Goal: Task Accomplishment & Management: Manage account settings

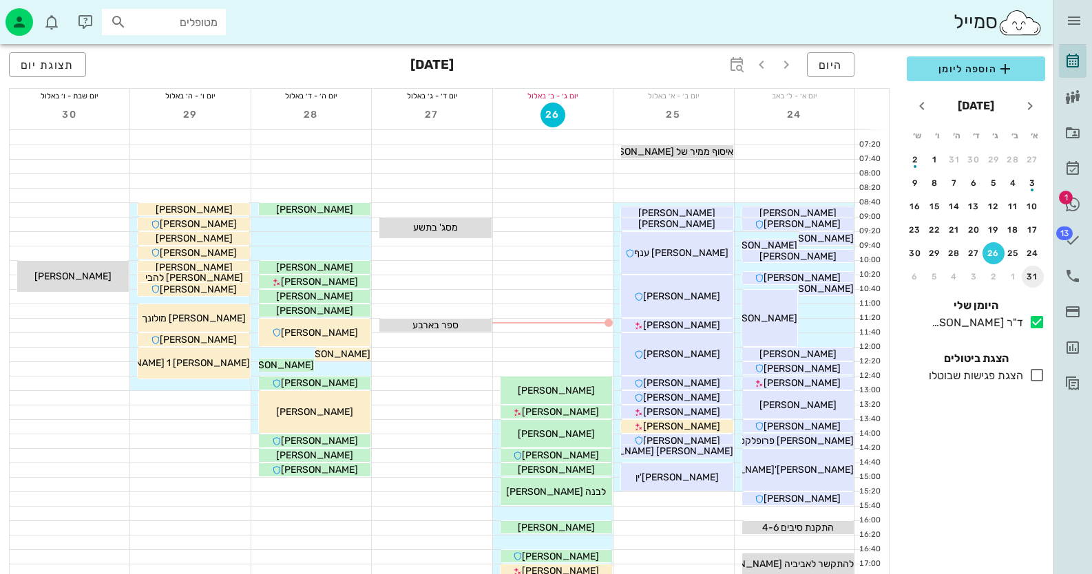
scroll to position [137, 0]
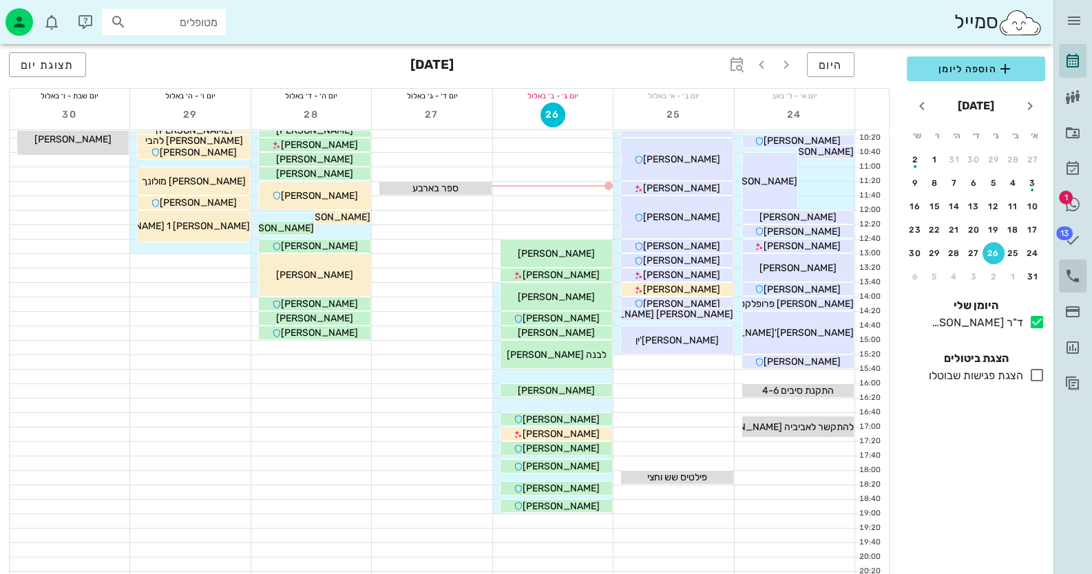
click at [1077, 273] on icon at bounding box center [1072, 276] width 17 height 17
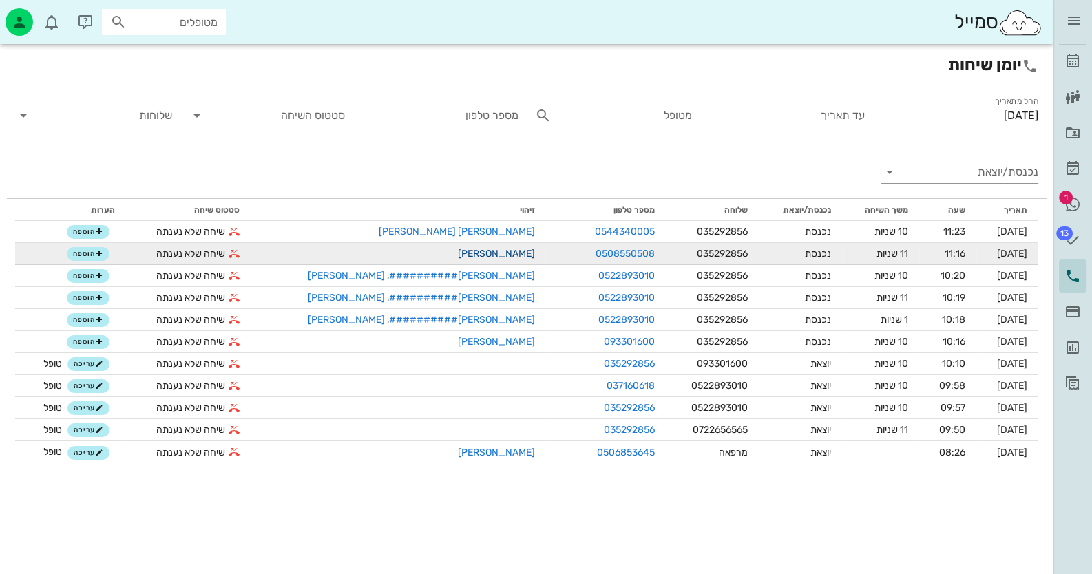
click at [458, 256] on link "[PERSON_NAME]" at bounding box center [496, 254] width 77 height 12
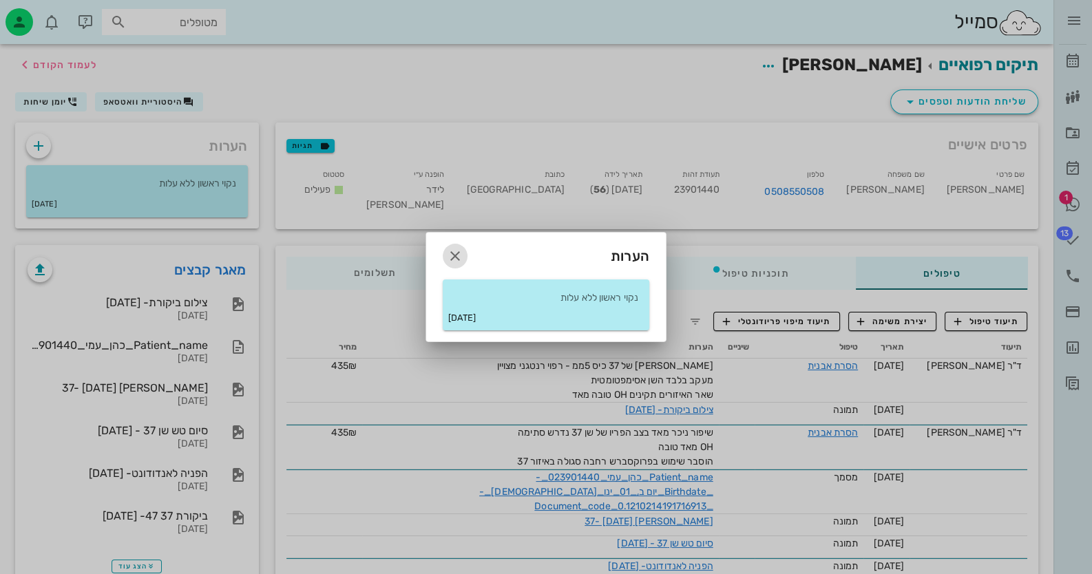
click at [452, 259] on icon "button" at bounding box center [455, 256] width 17 height 17
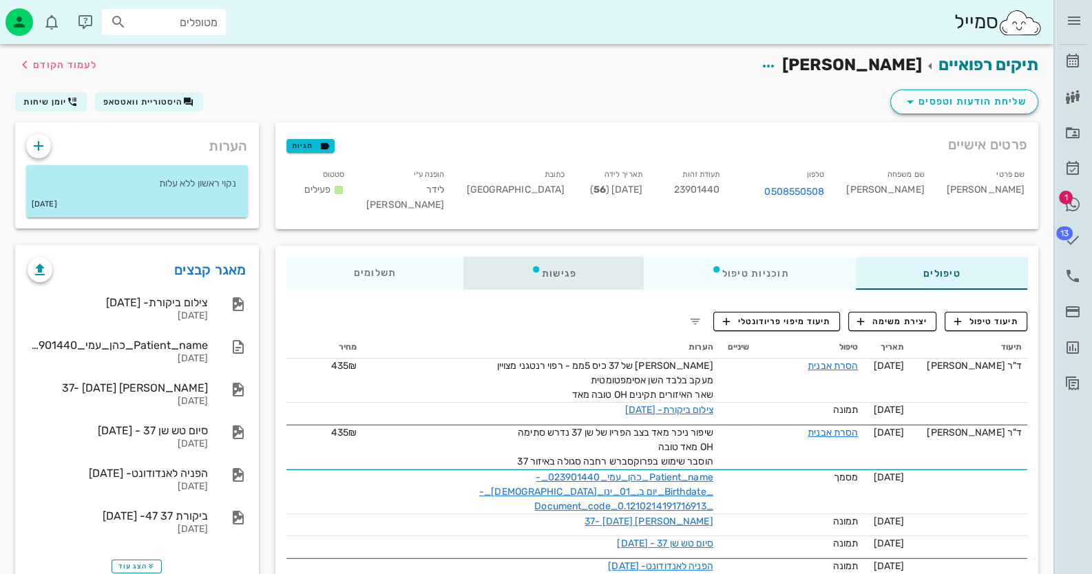
click at [543, 261] on div "פגישות" at bounding box center [553, 273] width 180 height 33
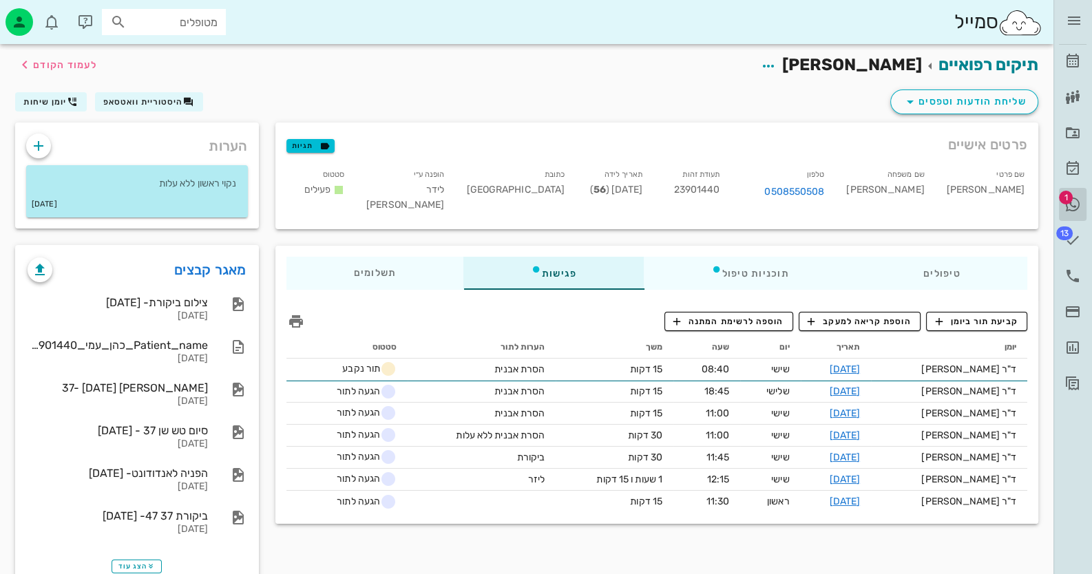
click at [1073, 200] on icon at bounding box center [1072, 204] width 17 height 17
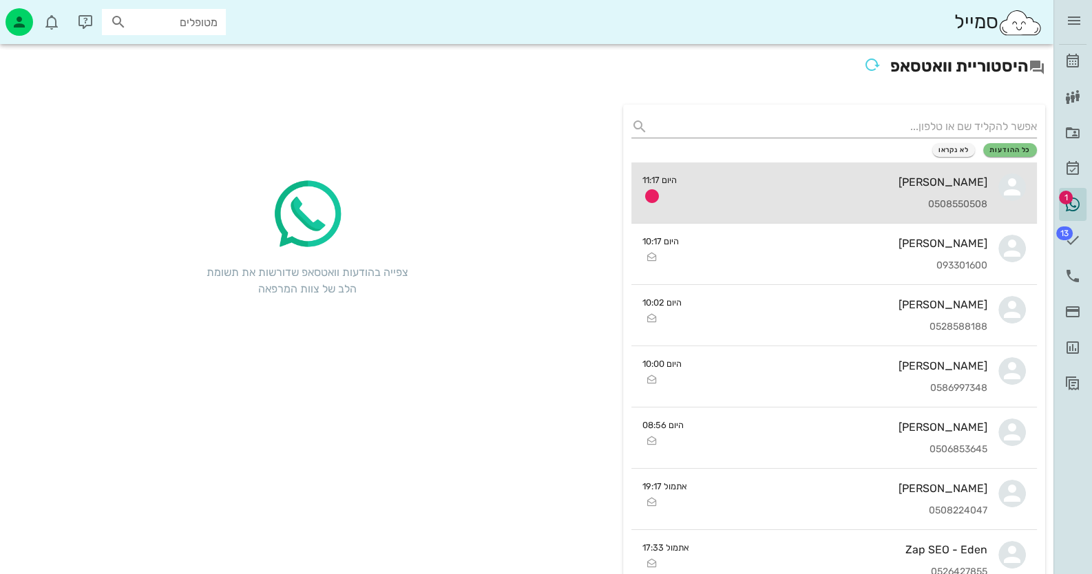
click at [959, 189] on div "[PERSON_NAME] 0508550508" at bounding box center [838, 192] width 300 height 61
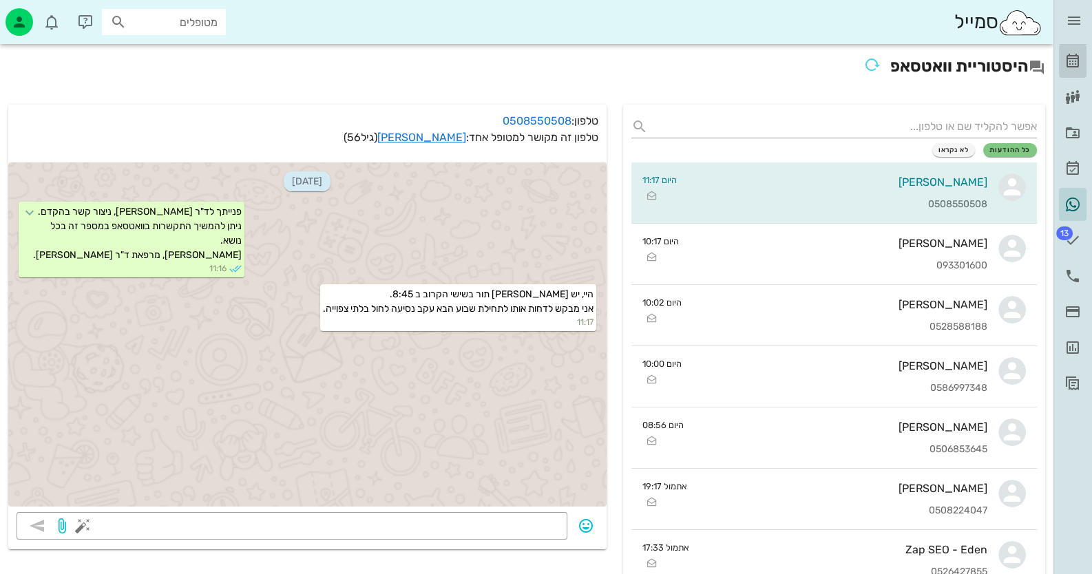
click at [1068, 57] on icon at bounding box center [1072, 61] width 17 height 17
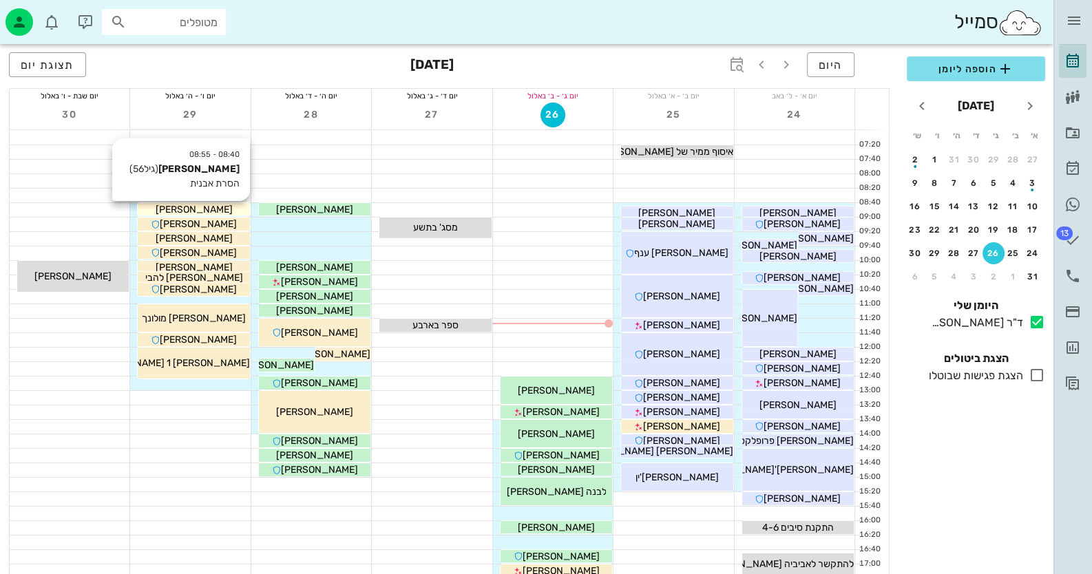
click at [199, 207] on span "[PERSON_NAME]" at bounding box center [194, 210] width 77 height 12
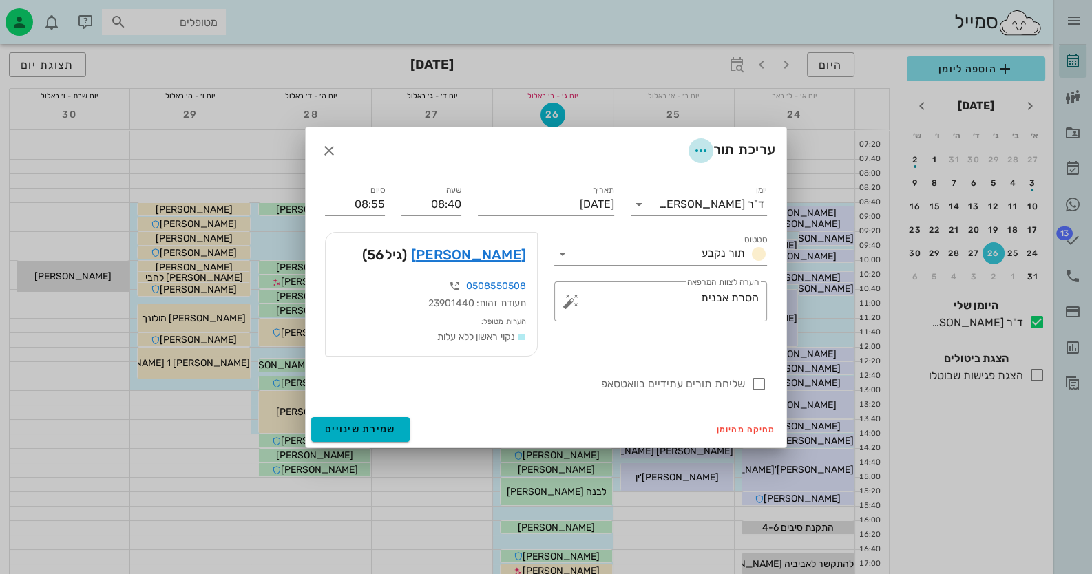
click at [699, 148] on icon "button" at bounding box center [700, 150] width 17 height 17
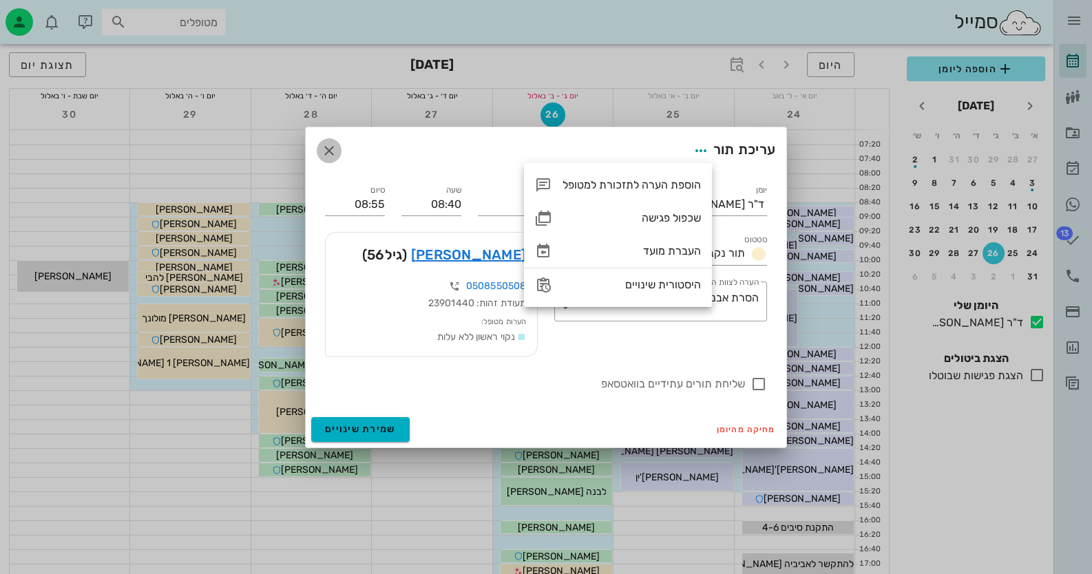
click at [317, 148] on span "button" at bounding box center [329, 150] width 25 height 17
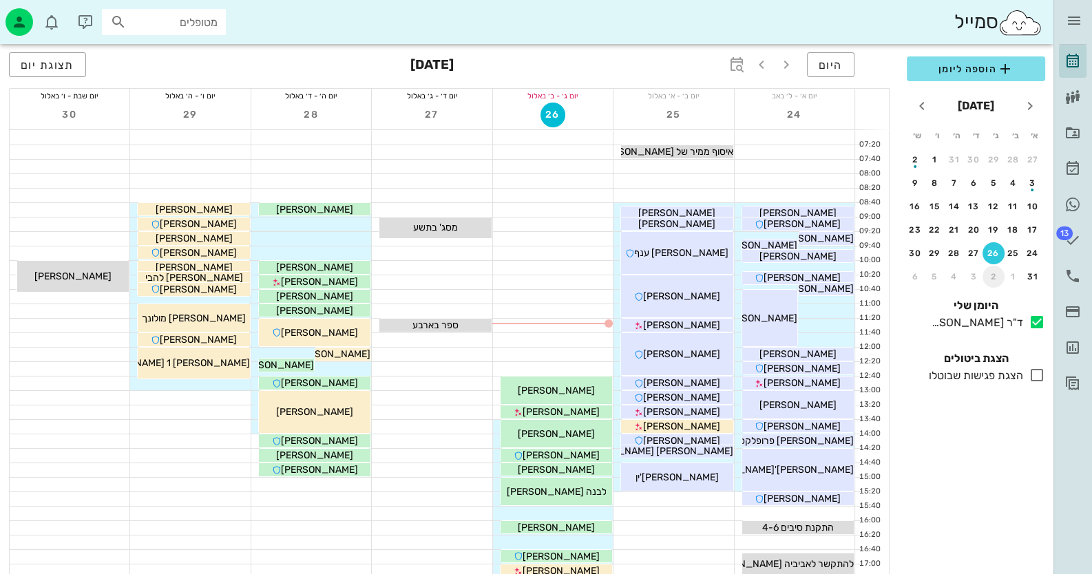
click at [993, 273] on div "2" at bounding box center [993, 277] width 22 height 10
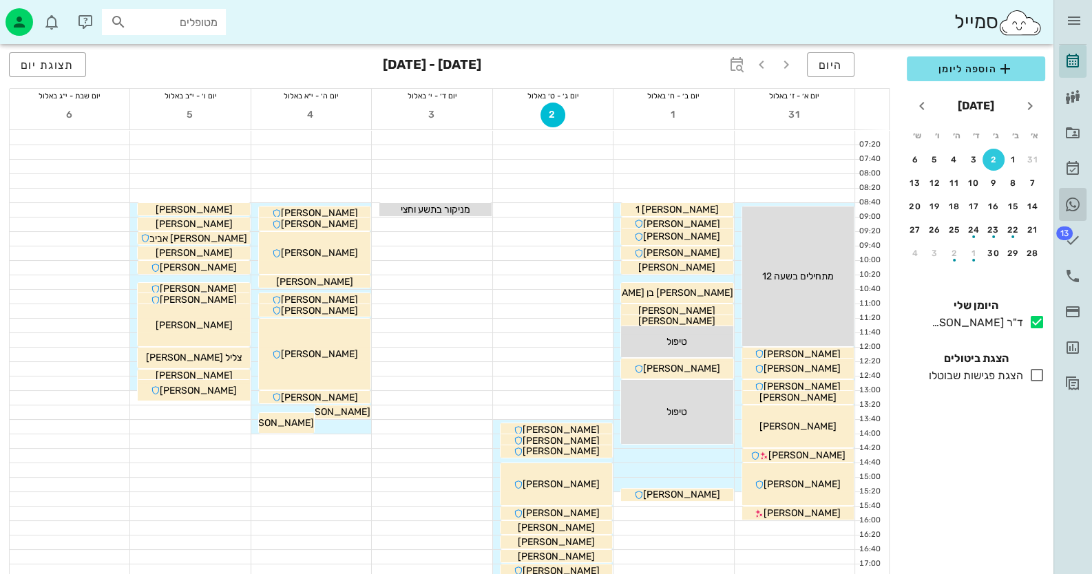
click at [1074, 202] on icon at bounding box center [1072, 204] width 17 height 17
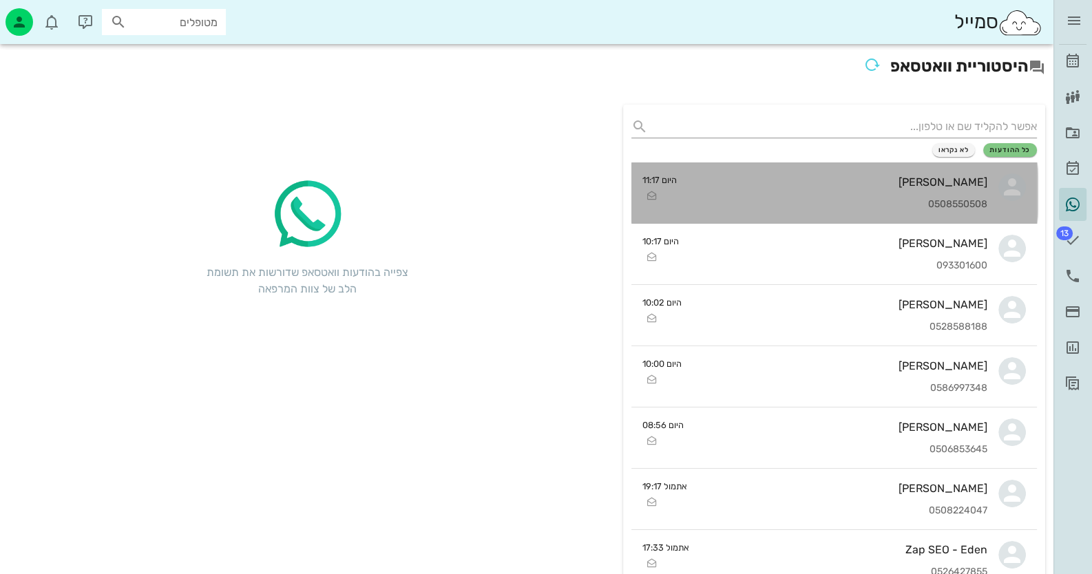
click at [769, 182] on div "[PERSON_NAME]" at bounding box center [838, 182] width 300 height 13
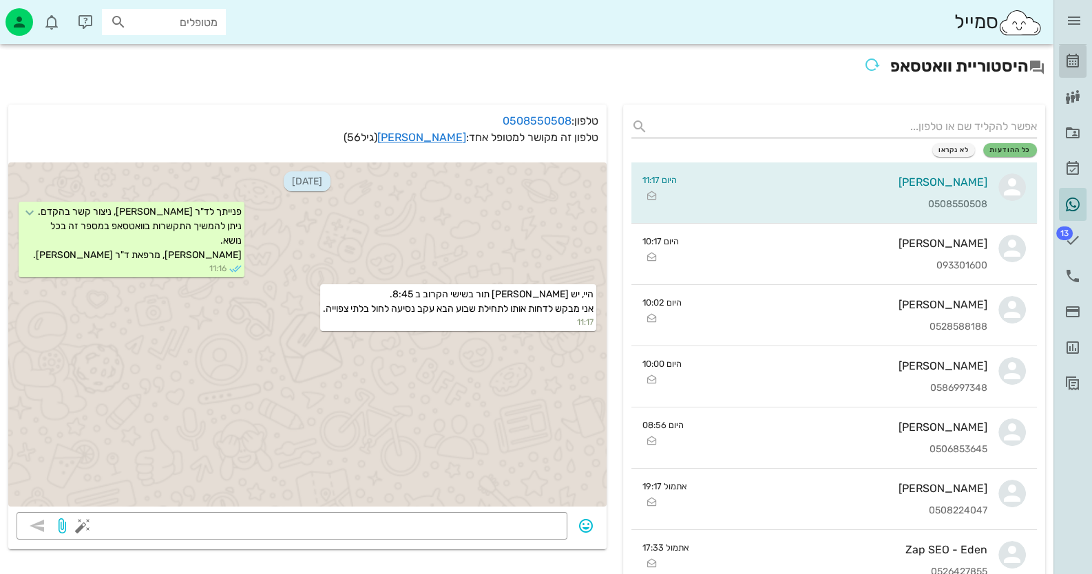
click at [1066, 59] on icon at bounding box center [1072, 61] width 17 height 17
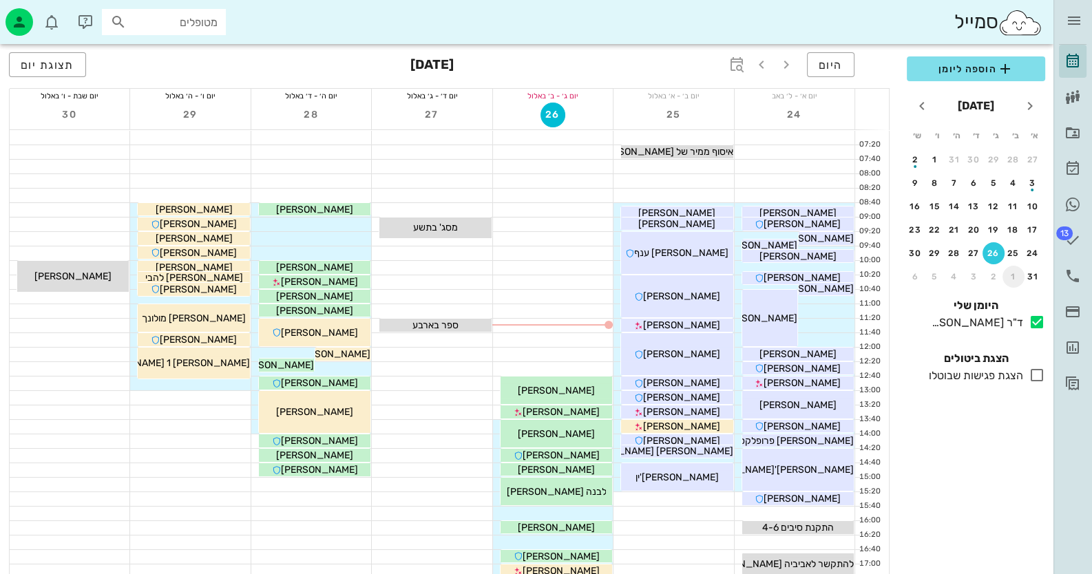
click at [1015, 273] on div "1" at bounding box center [1013, 277] width 22 height 10
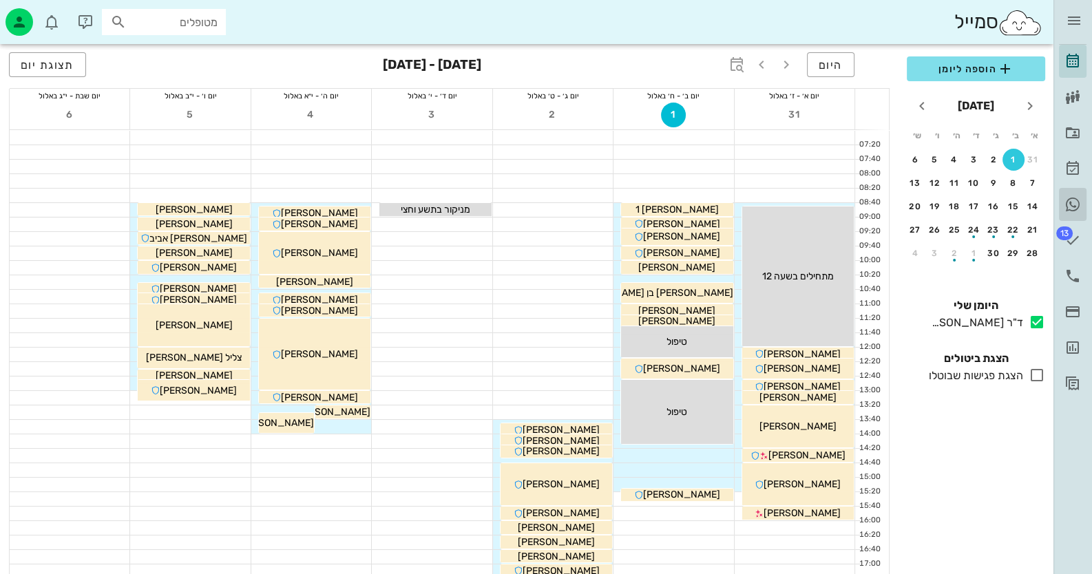
click at [1072, 206] on icon at bounding box center [1072, 204] width 17 height 17
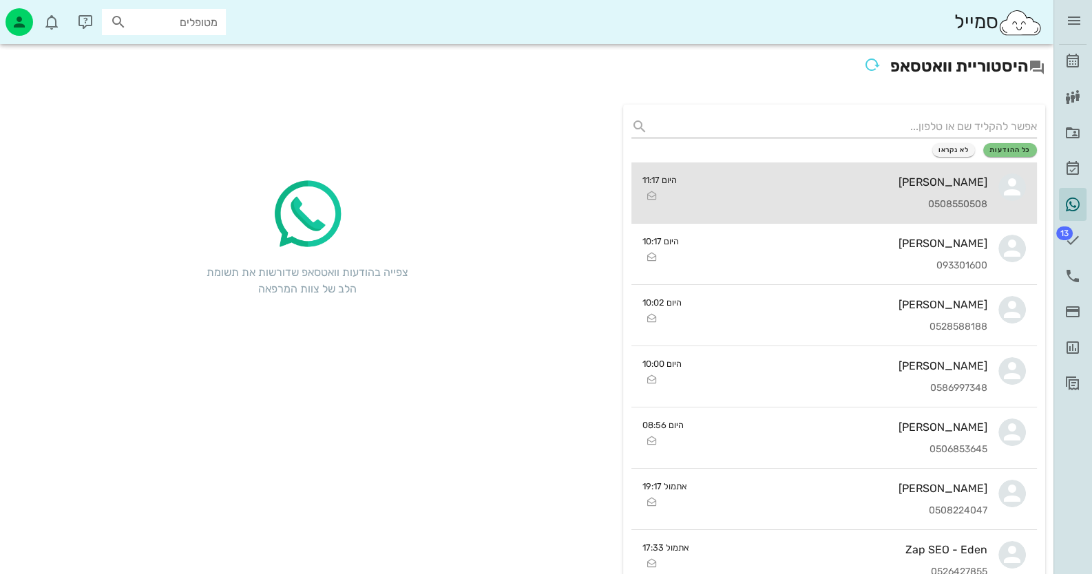
click at [912, 191] on div "[PERSON_NAME] 0508550508" at bounding box center [838, 192] width 300 height 61
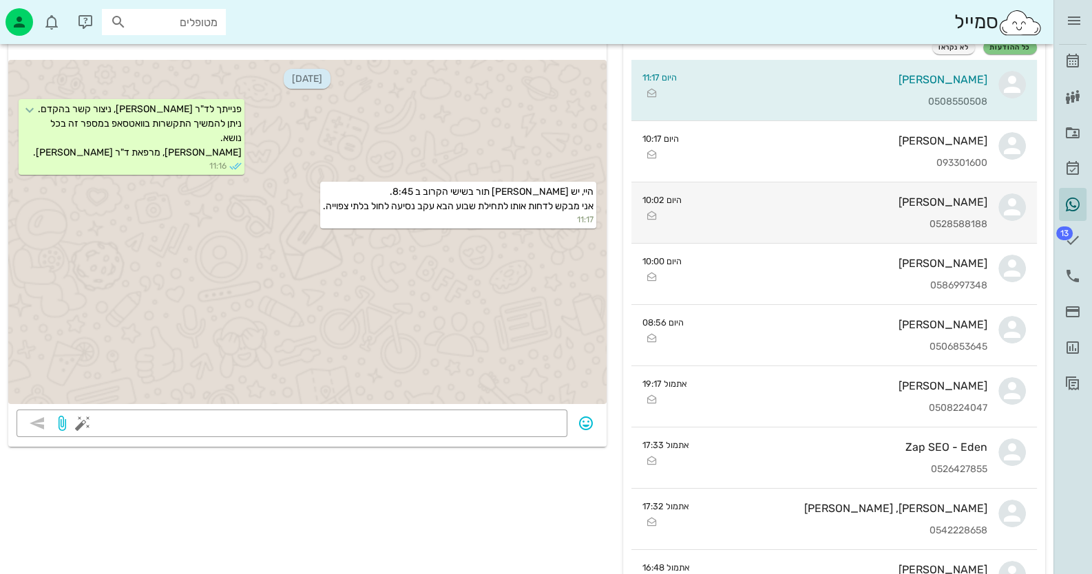
scroll to position [89, 0]
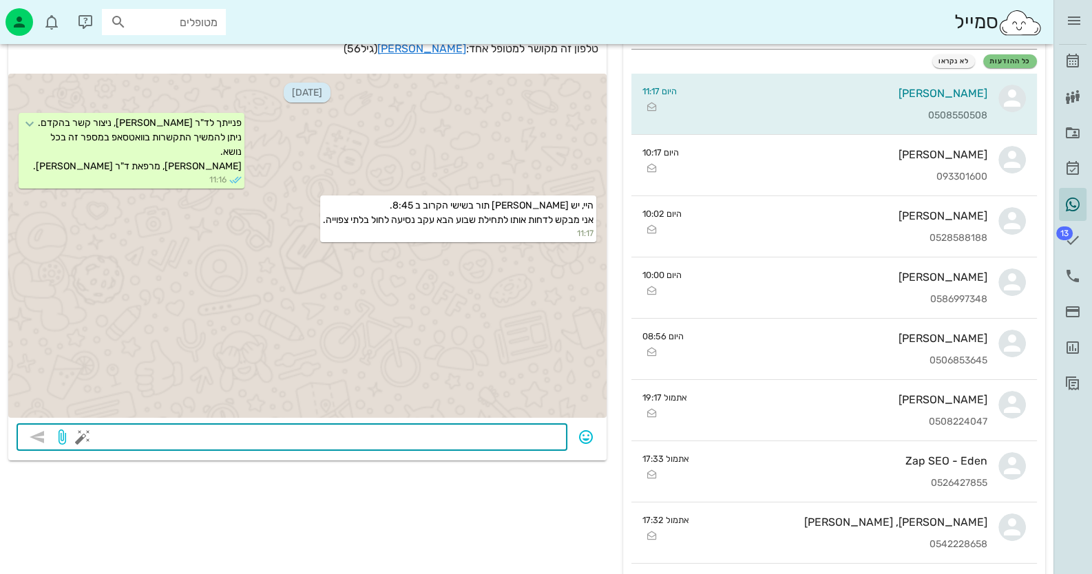
click at [370, 434] on textarea at bounding box center [322, 438] width 474 height 22
click at [533, 438] on textarea "היי, יופ שני 1/9" at bounding box center [322, 438] width 474 height 22
click at [527, 438] on textarea "היי, יופ שני 1/9" at bounding box center [322, 438] width 474 height 22
click at [476, 443] on textarea "היי, [DATE]" at bounding box center [322, 438] width 474 height 22
type textarea "היי, [DATE] 14:40?"
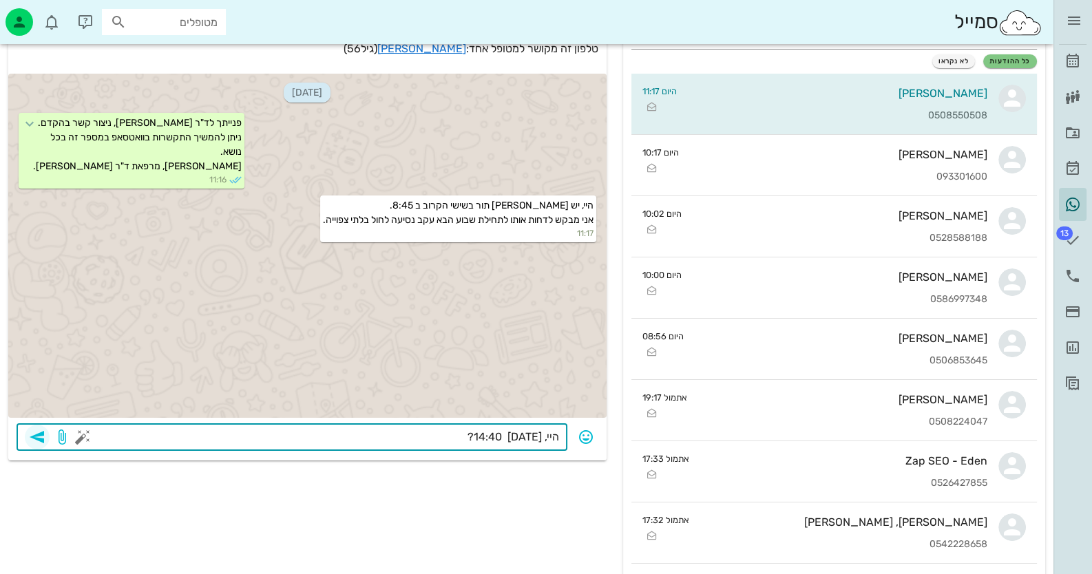
click at [42, 437] on icon "button" at bounding box center [37, 437] width 17 height 17
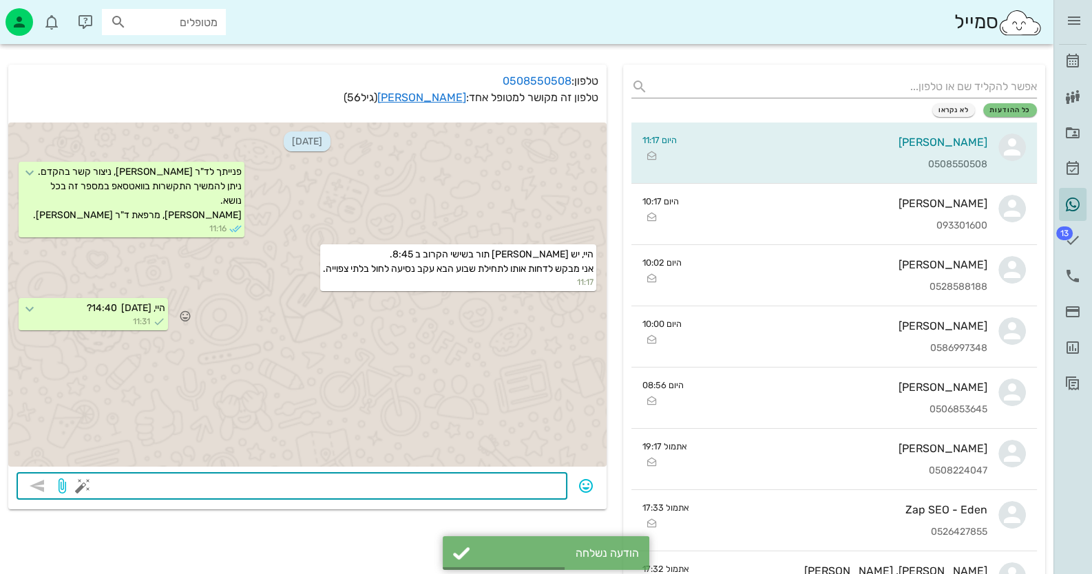
scroll to position [0, 0]
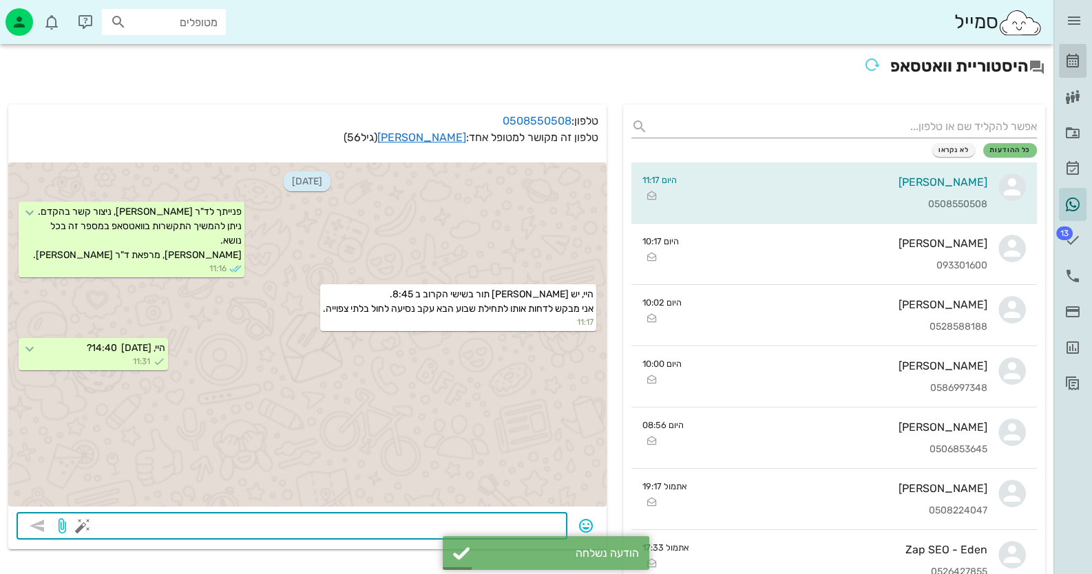
click at [1065, 53] on icon at bounding box center [1072, 61] width 17 height 17
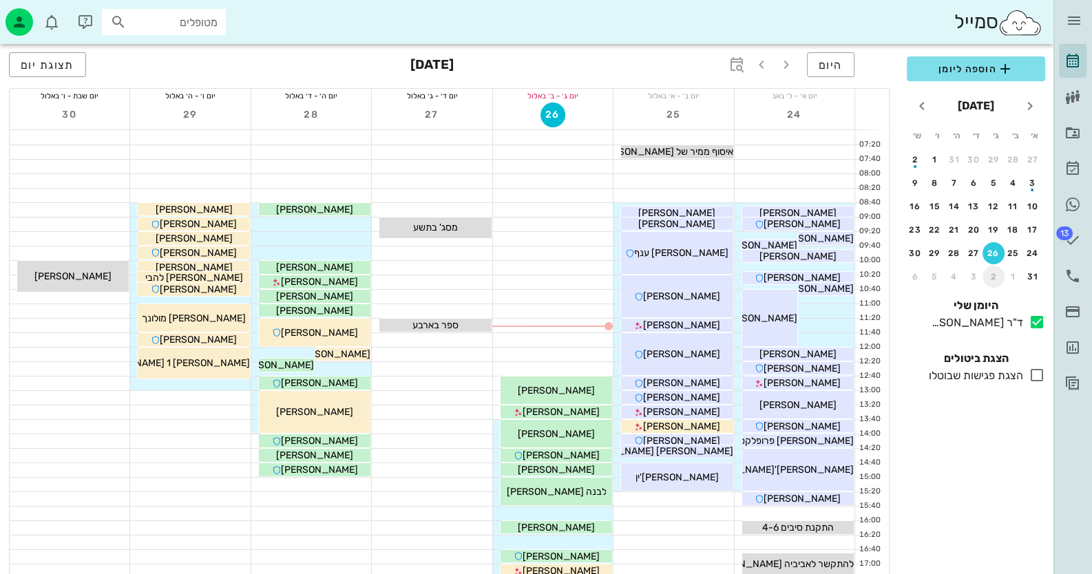
click at [997, 268] on button "2" at bounding box center [993, 277] width 22 height 22
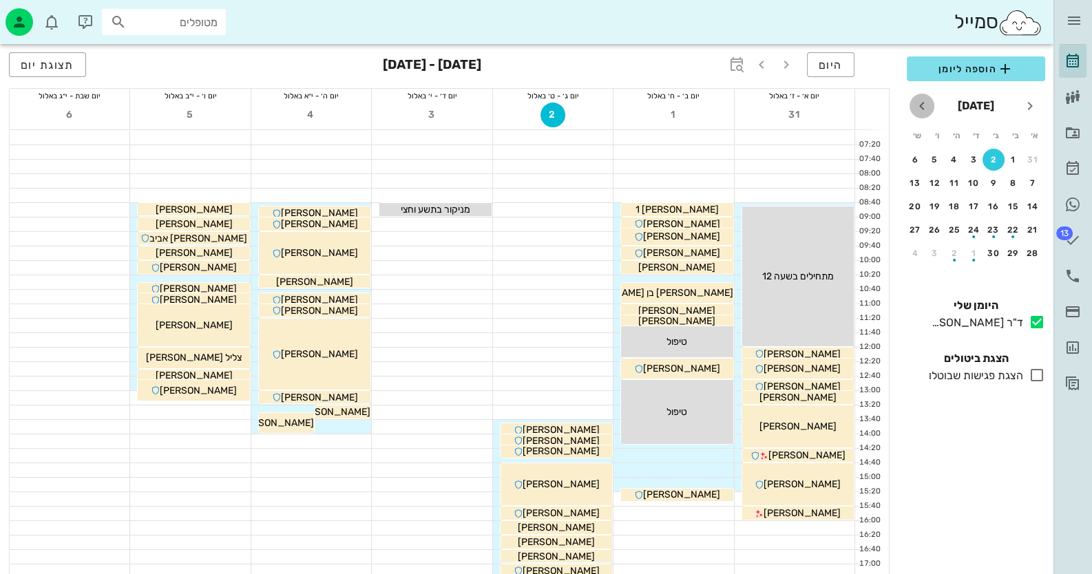
click at [926, 107] on icon "חודש הבא" at bounding box center [921, 106] width 17 height 17
click at [1037, 109] on icon "חודש שעבר" at bounding box center [1029, 106] width 17 height 17
click at [995, 184] on div "9" at bounding box center [993, 183] width 22 height 10
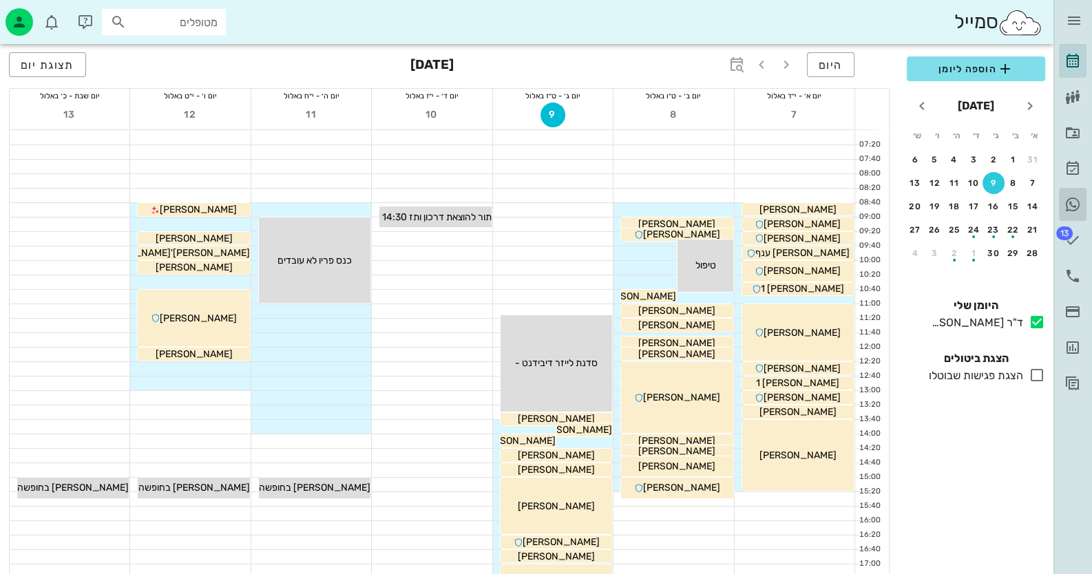
click at [1070, 204] on icon at bounding box center [1072, 204] width 17 height 17
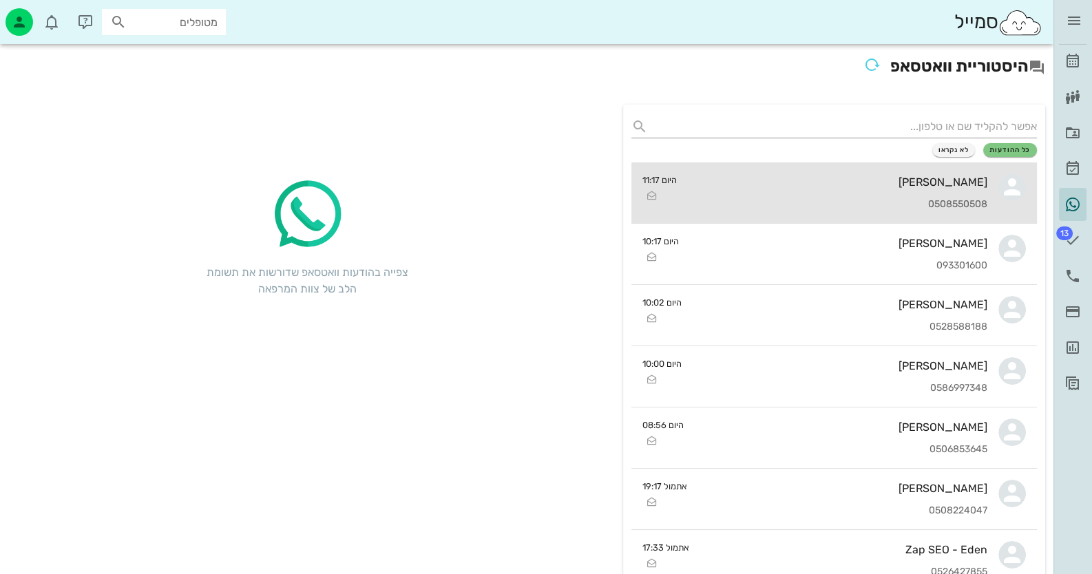
click at [861, 184] on div "[PERSON_NAME]" at bounding box center [838, 182] width 300 height 13
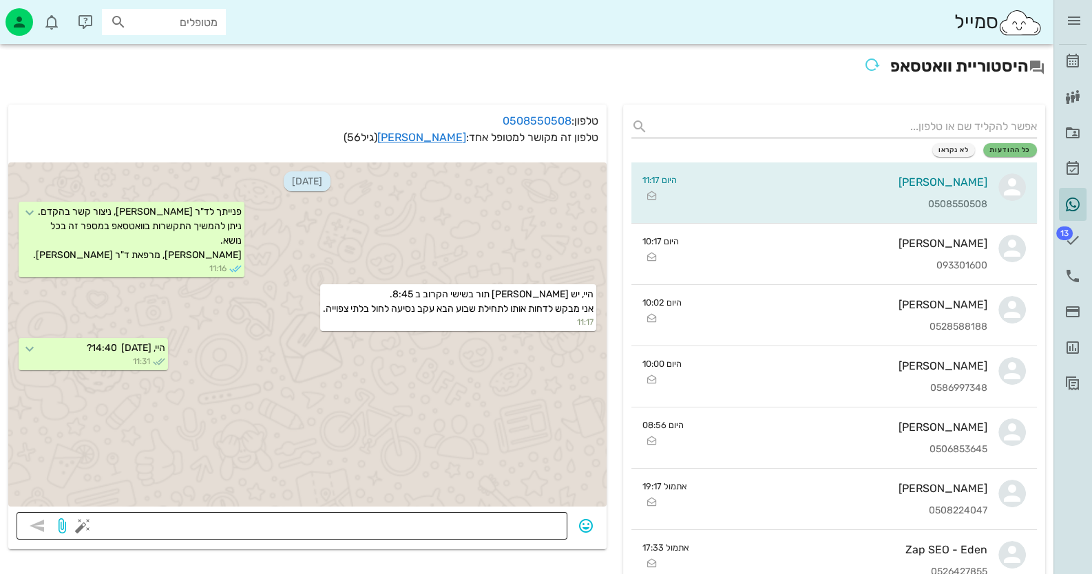
click at [390, 522] on textarea at bounding box center [322, 527] width 474 height 22
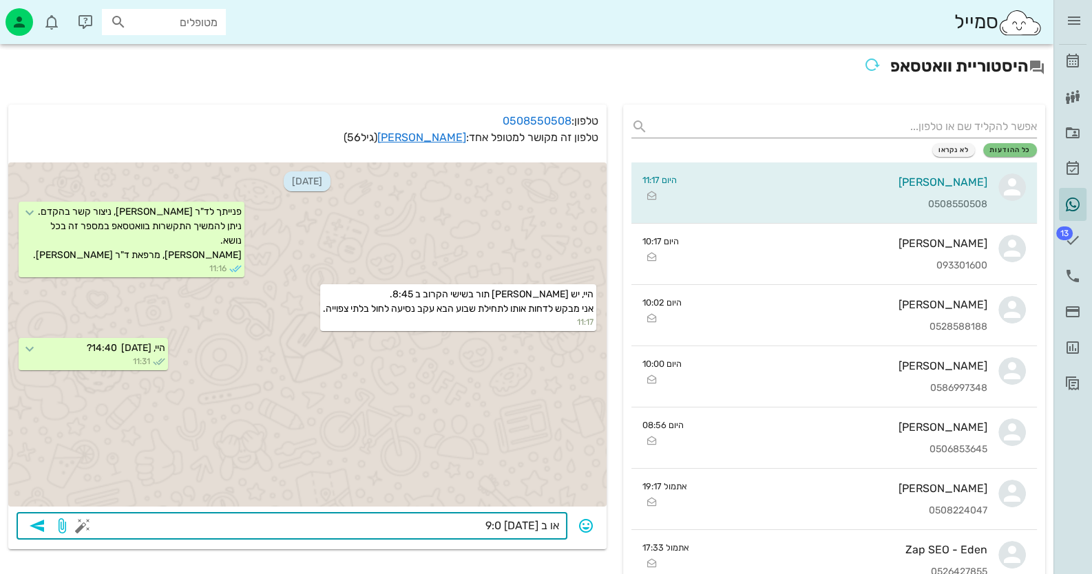
type textarea "או ב [DATE] 9:00"
click at [32, 525] on icon "button" at bounding box center [37, 526] width 17 height 17
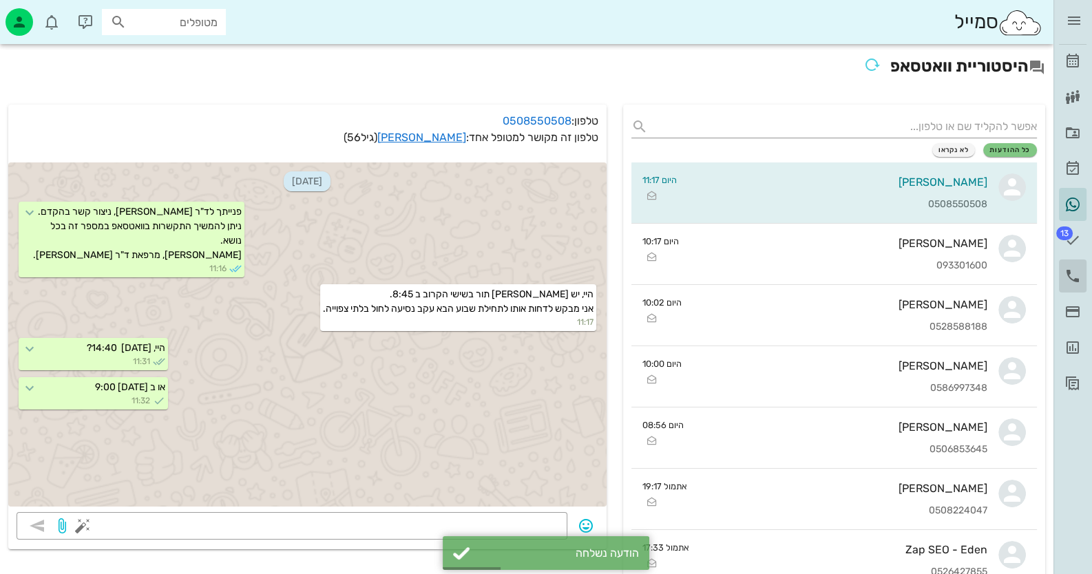
click at [1073, 274] on icon at bounding box center [1072, 276] width 17 height 17
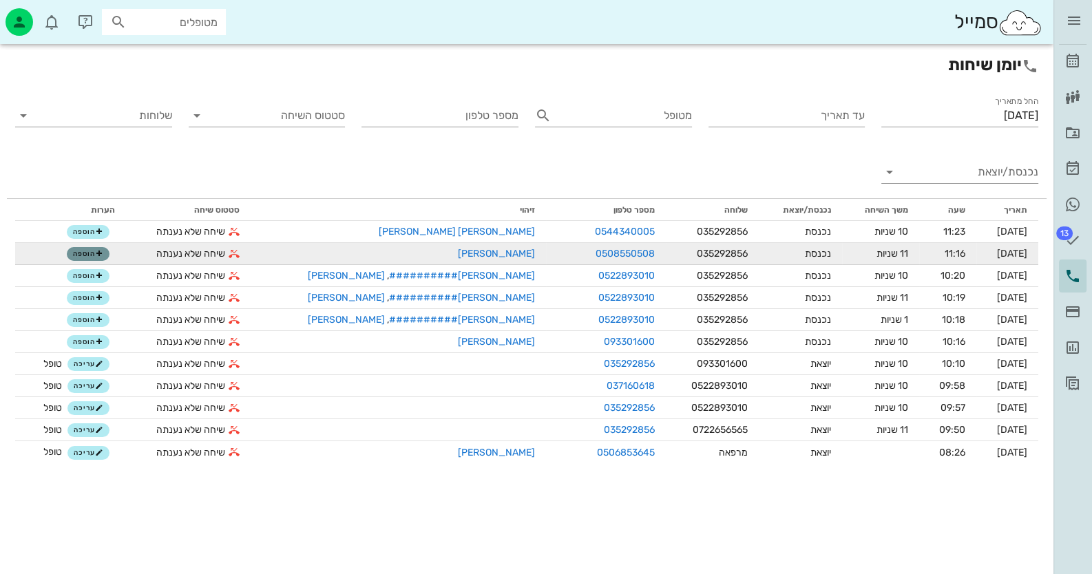
click at [94, 256] on span "הוספה" at bounding box center [88, 254] width 30 height 8
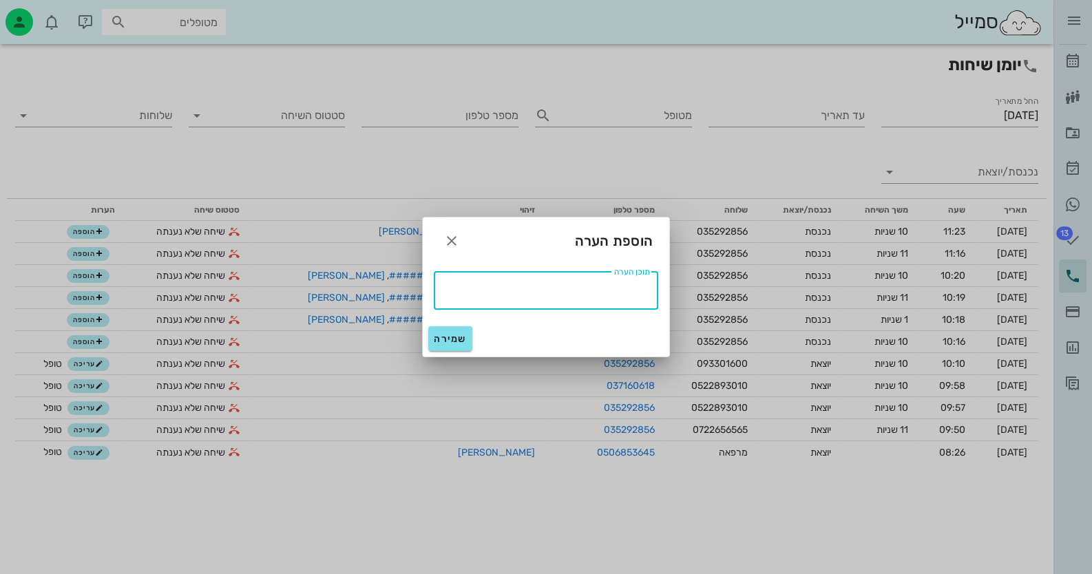
click at [591, 289] on textarea "תוכן הערה" at bounding box center [542, 289] width 216 height 22
type textarea "טופל"
click at [460, 333] on span "שמירה" at bounding box center [450, 339] width 33 height 12
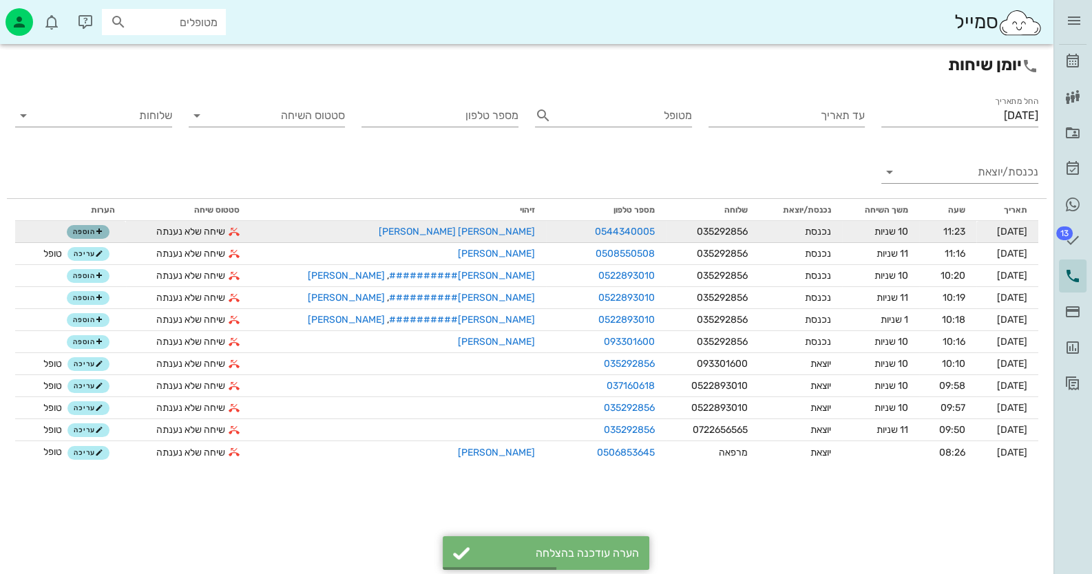
click at [90, 230] on span "הוספה" at bounding box center [88, 232] width 30 height 8
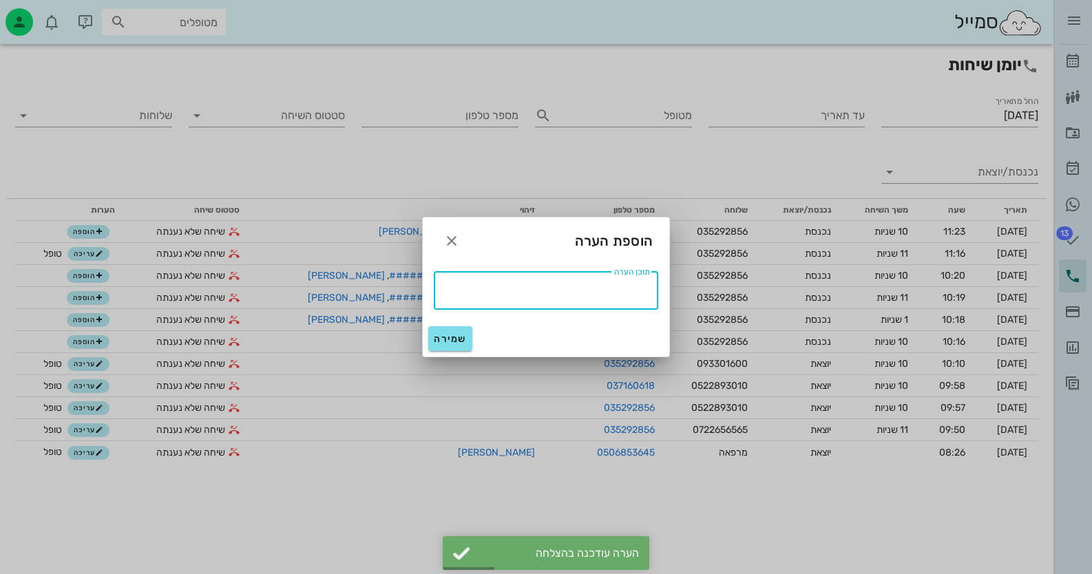
click at [529, 285] on textarea "תוכן הערה" at bounding box center [542, 289] width 216 height 22
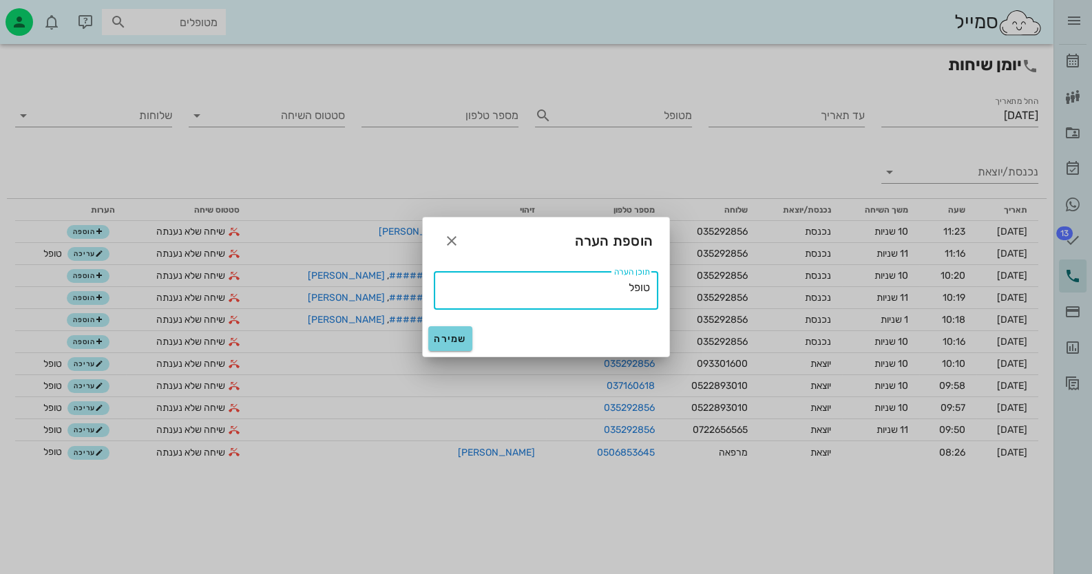
type textarea "טופל"
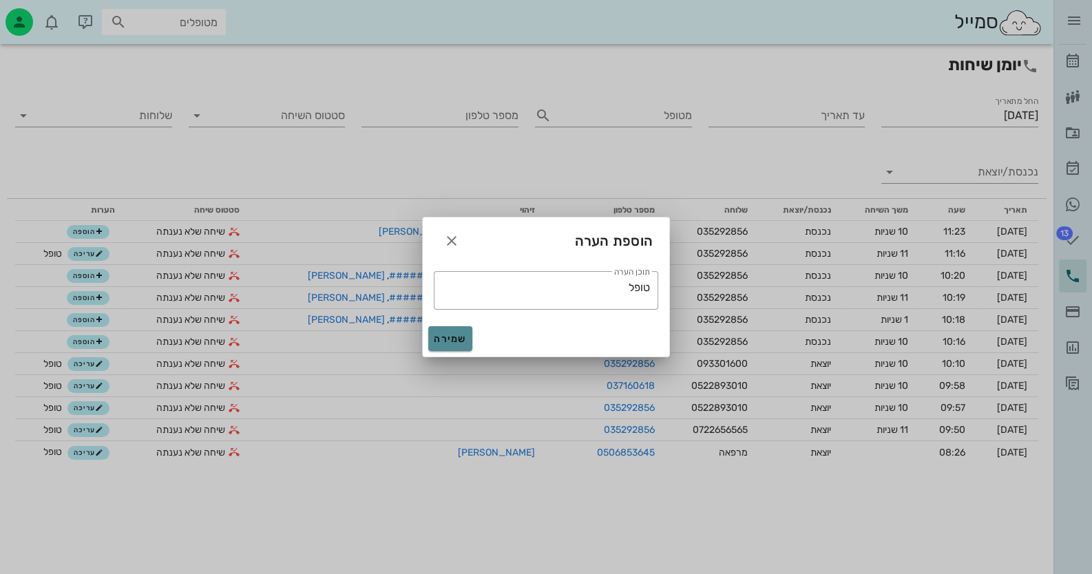
click at [449, 339] on span "שמירה" at bounding box center [450, 339] width 33 height 12
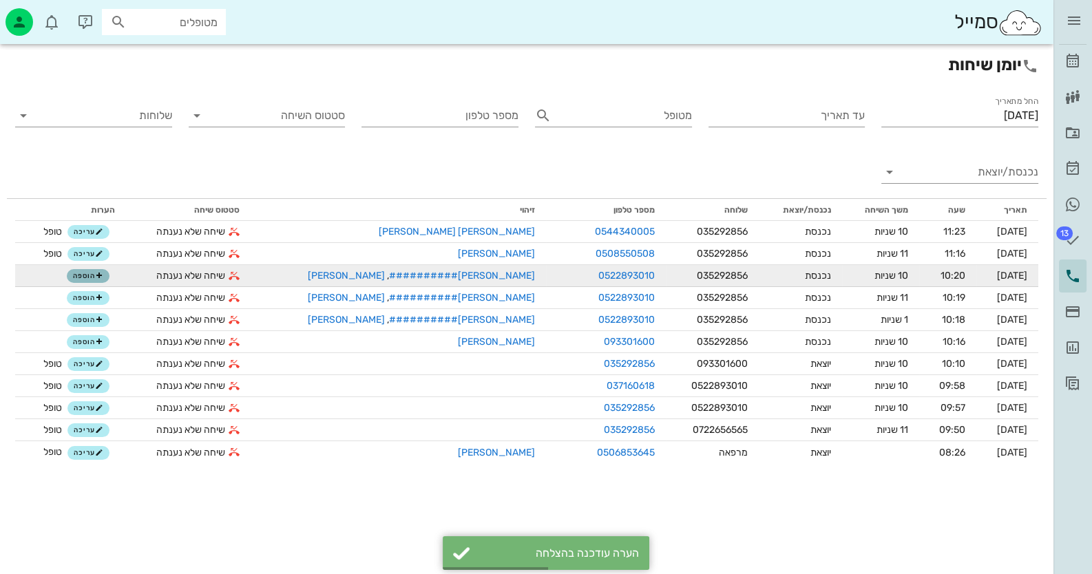
click at [99, 275] on span "הוספה" at bounding box center [88, 276] width 30 height 8
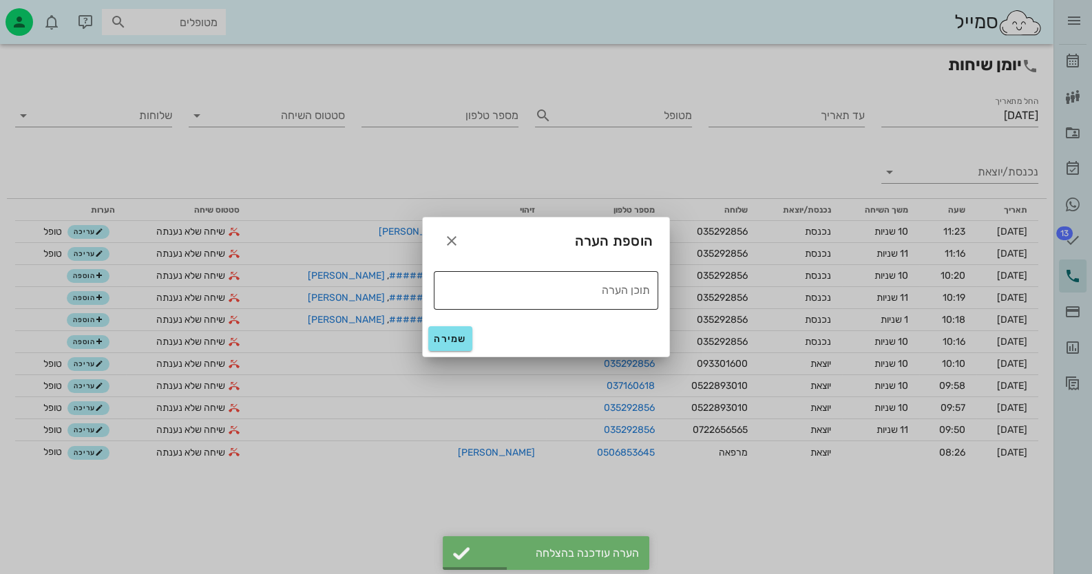
click at [549, 288] on textarea "תוכן הערה" at bounding box center [542, 289] width 216 height 22
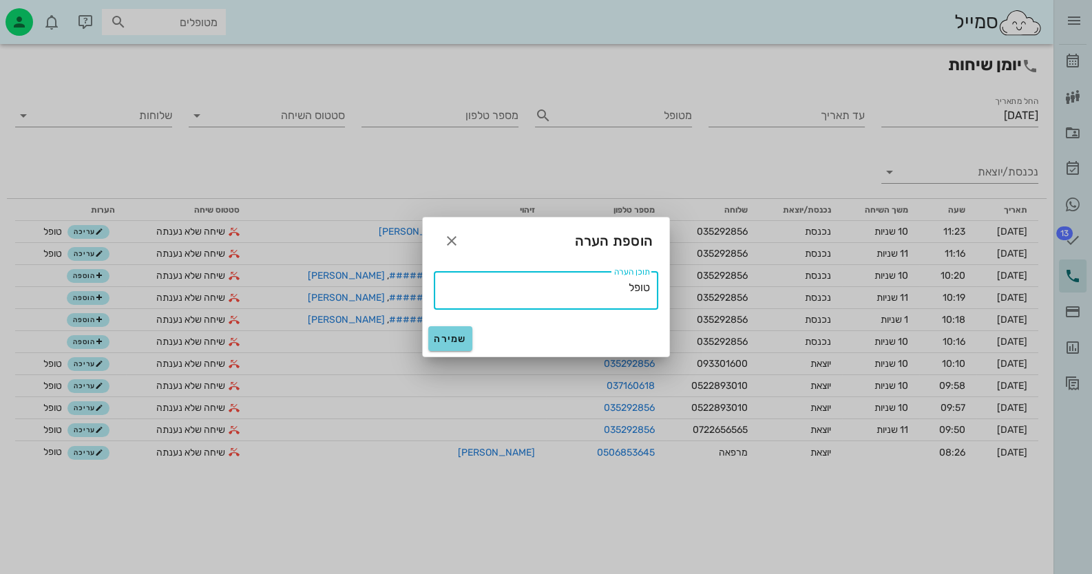
type textarea "טופל"
click at [460, 340] on span "שמירה" at bounding box center [450, 339] width 33 height 12
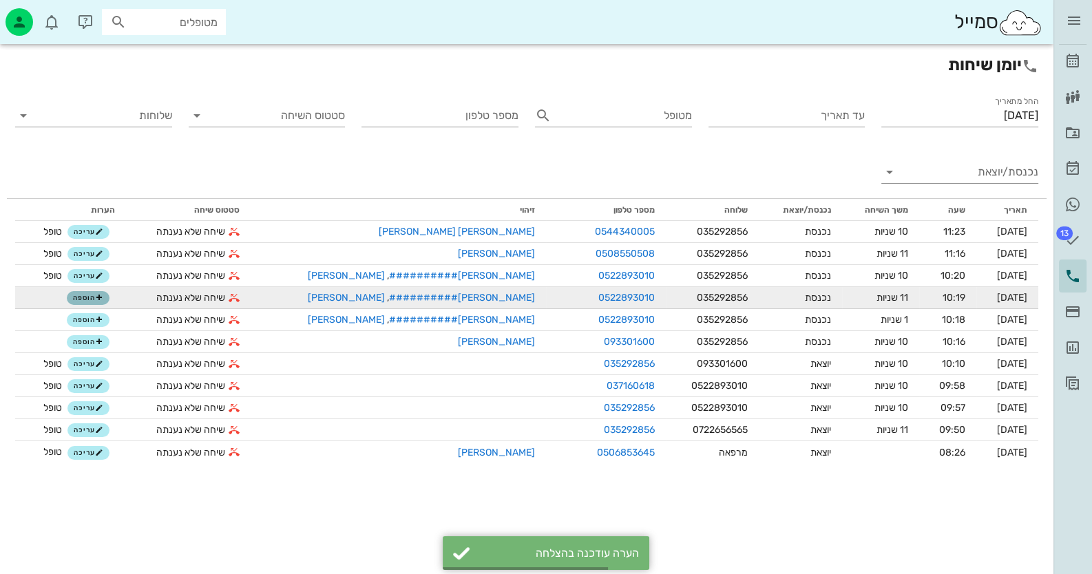
click at [103, 299] on icon "button" at bounding box center [99, 298] width 8 height 8
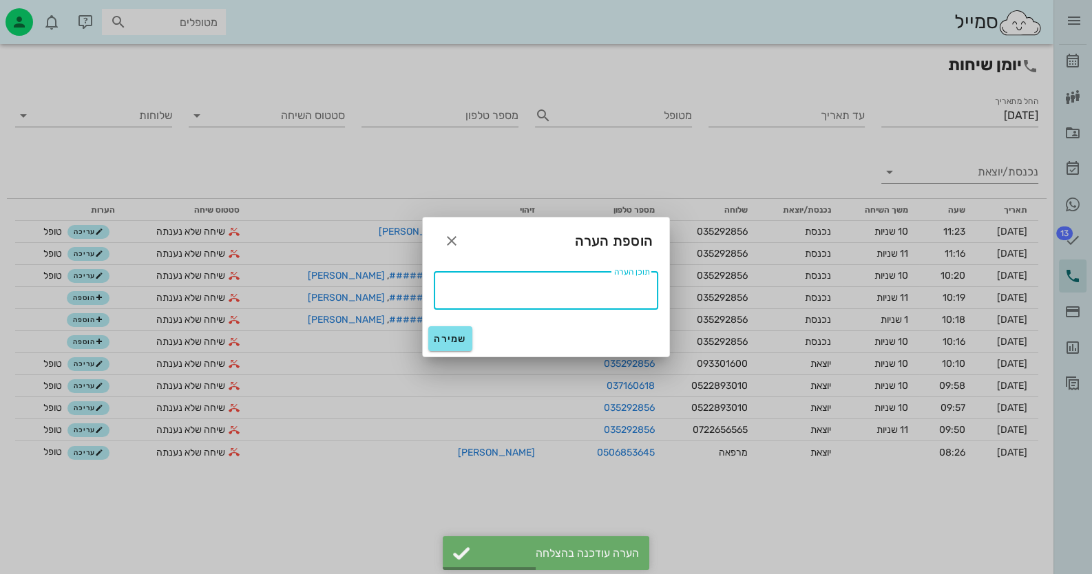
click at [501, 288] on textarea "תוכן הערה" at bounding box center [542, 289] width 216 height 22
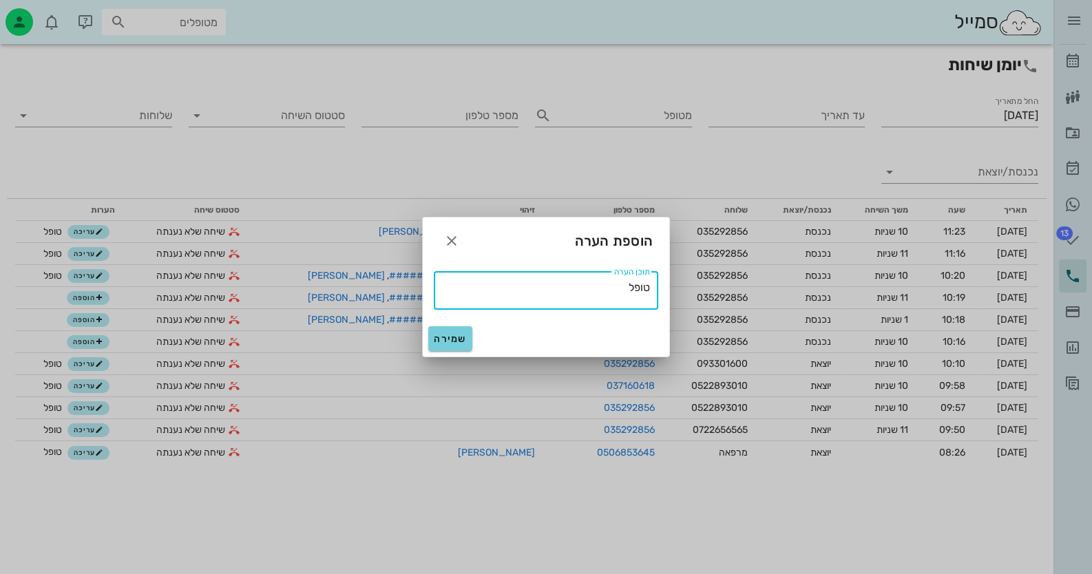
type textarea "טופל"
click at [463, 344] on button "שמירה" at bounding box center [450, 338] width 44 height 25
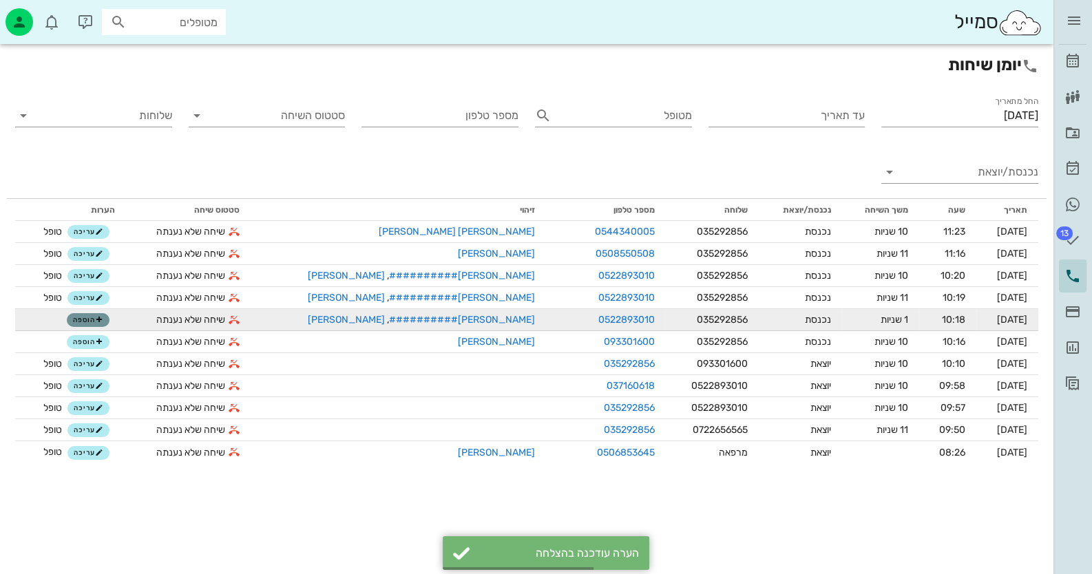
click at [101, 321] on span "הוספה" at bounding box center [88, 320] width 30 height 8
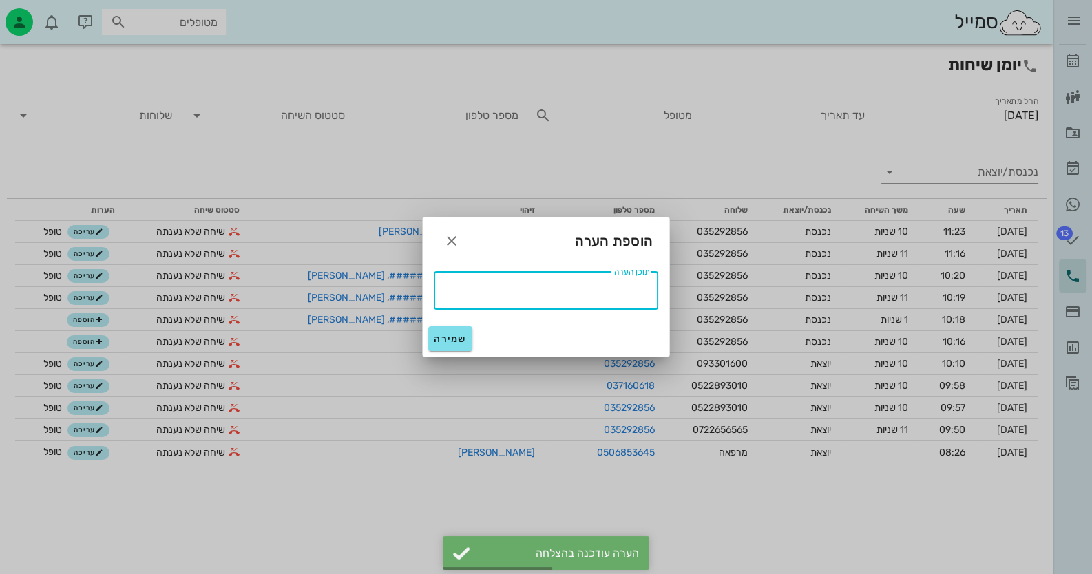
click at [606, 292] on textarea "תוכן הערה" at bounding box center [542, 289] width 216 height 22
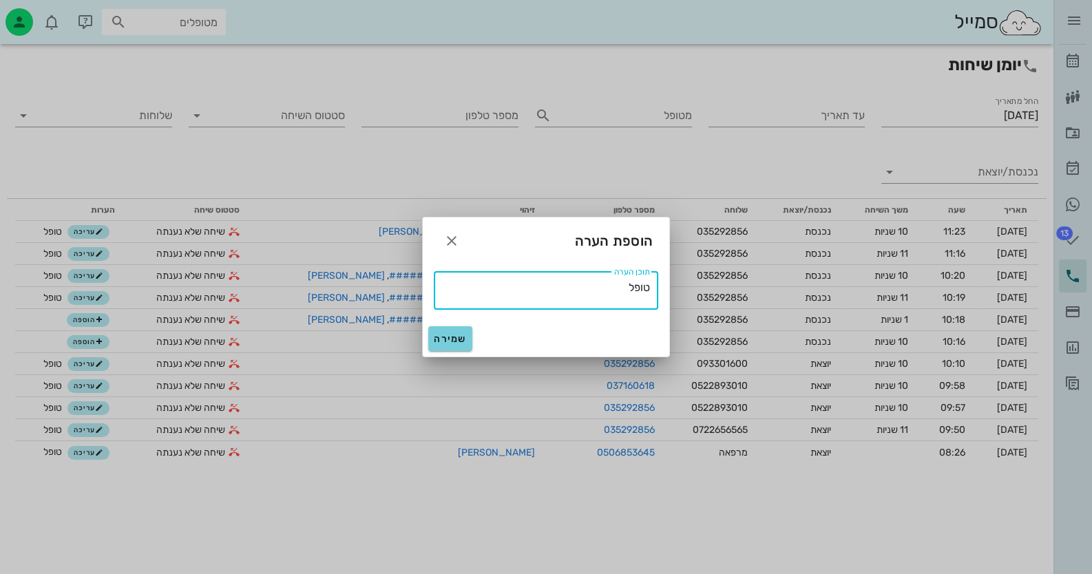
type textarea "טופל"
click at [463, 339] on span "שמירה" at bounding box center [450, 339] width 33 height 12
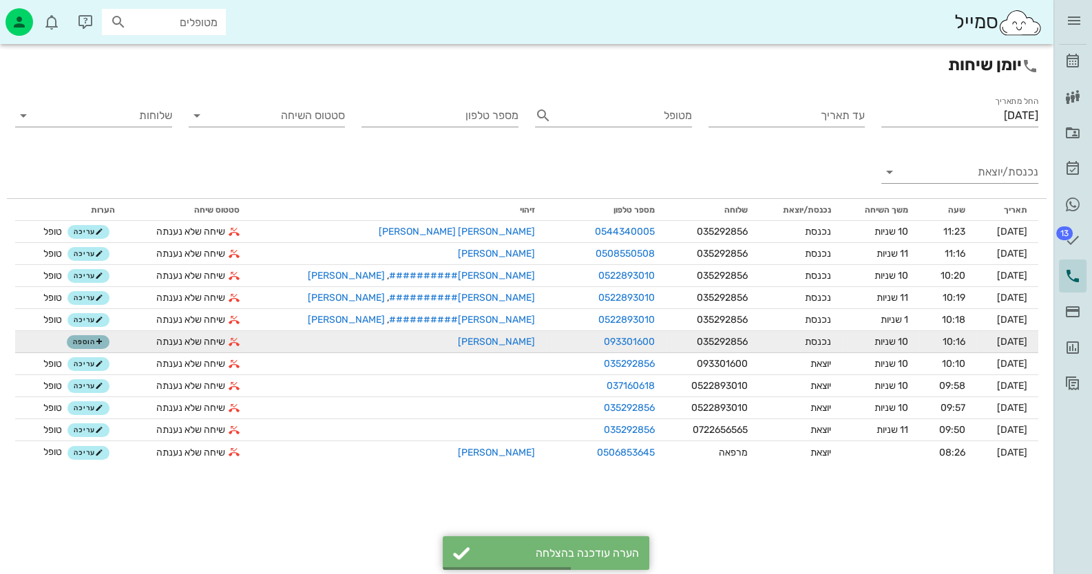
click at [103, 343] on icon "button" at bounding box center [99, 342] width 8 height 8
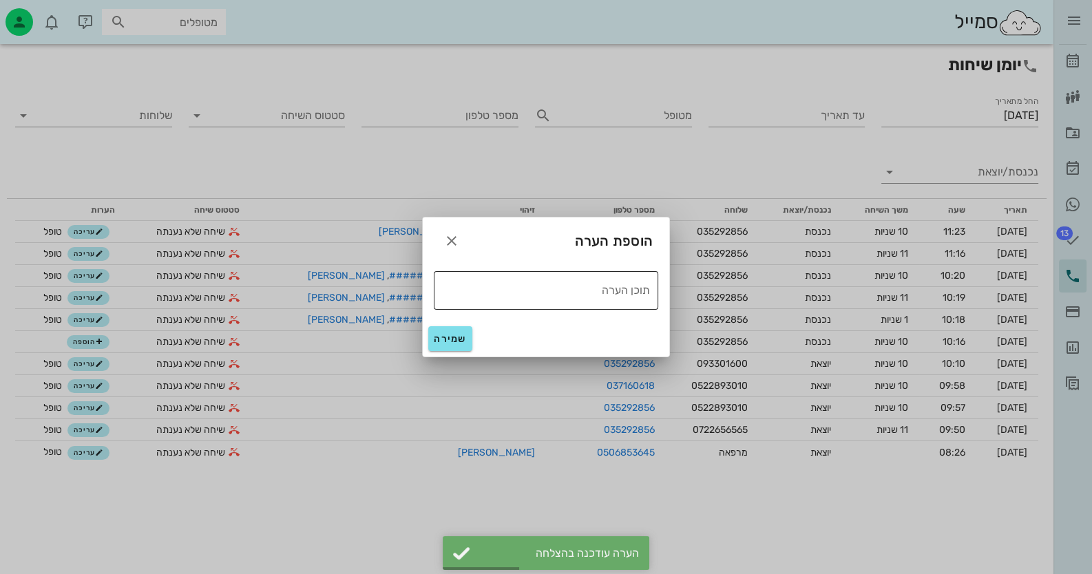
click at [619, 302] on div "תוכן הערה" at bounding box center [542, 290] width 216 height 39
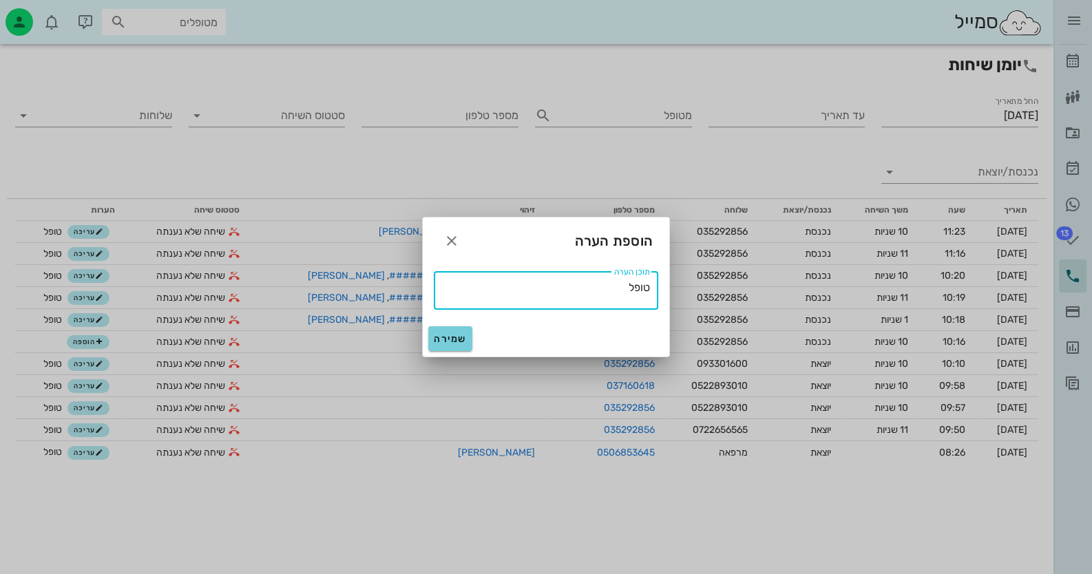
type textarea "טופל"
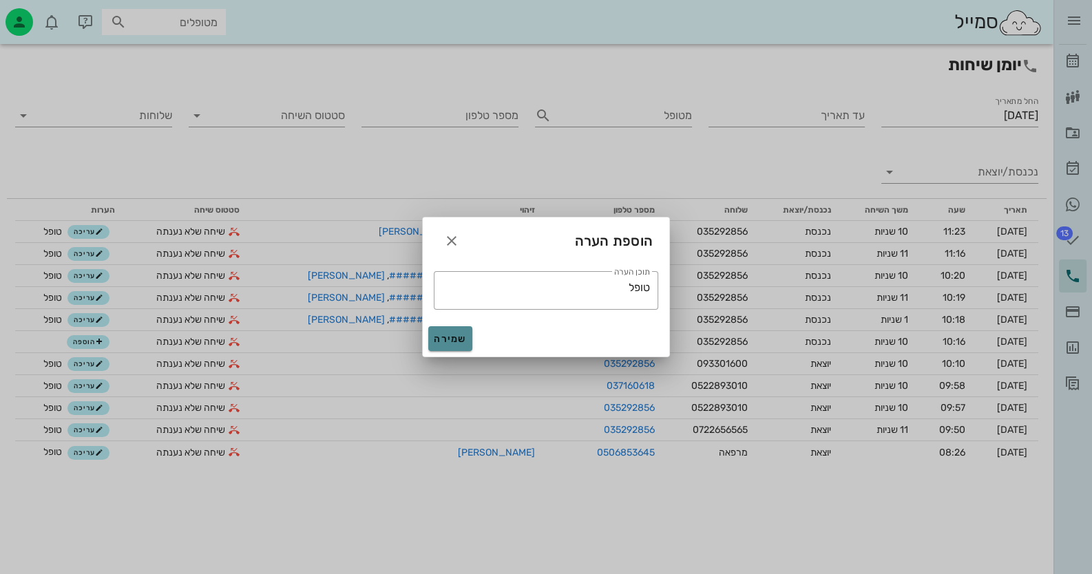
click at [456, 332] on button "שמירה" at bounding box center [450, 338] width 44 height 25
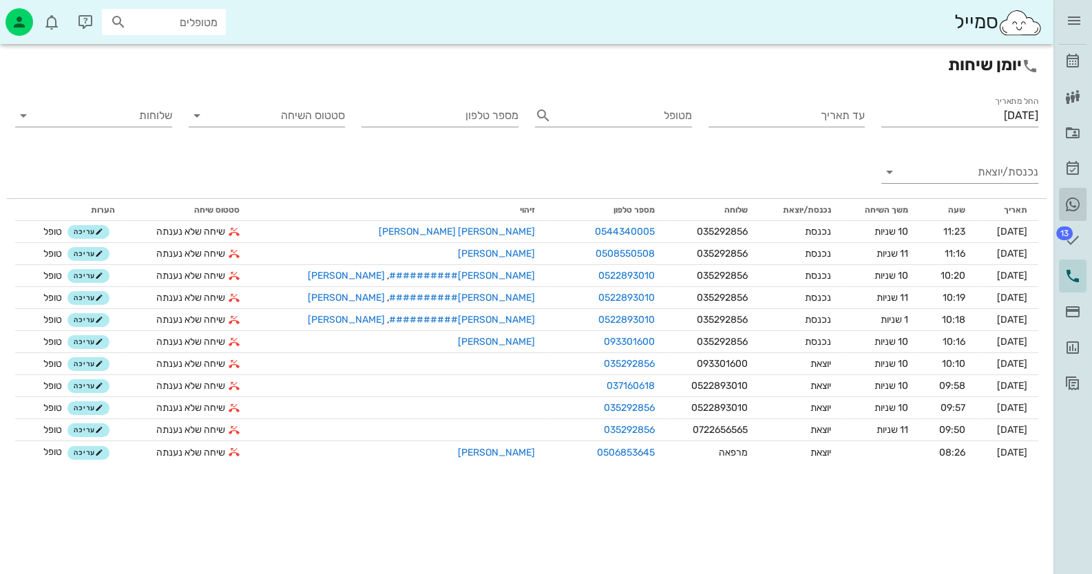
click at [1072, 200] on icon at bounding box center [1072, 204] width 17 height 17
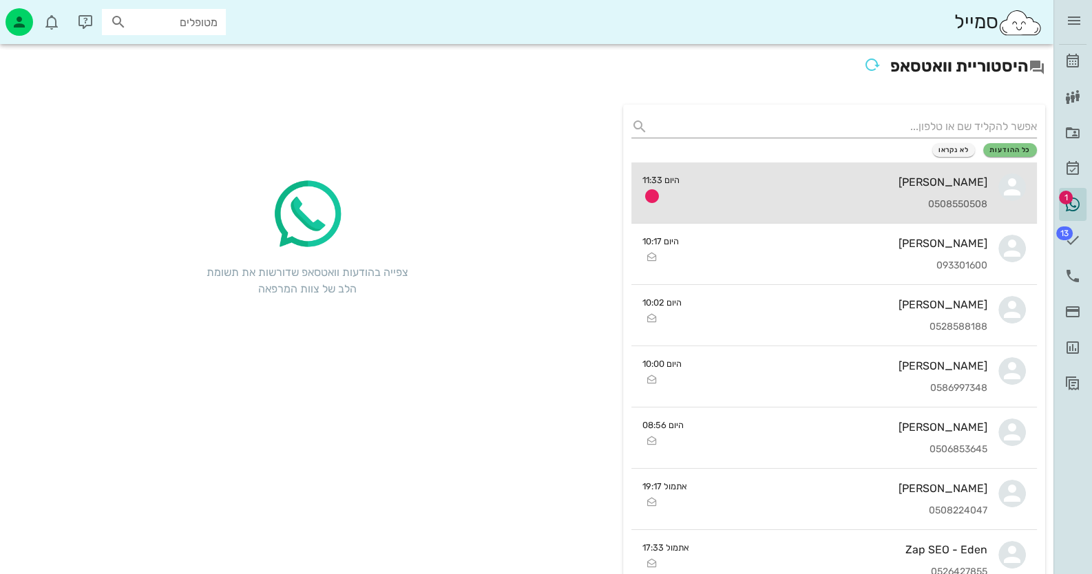
click at [893, 200] on div "0508550508" at bounding box center [838, 205] width 297 height 12
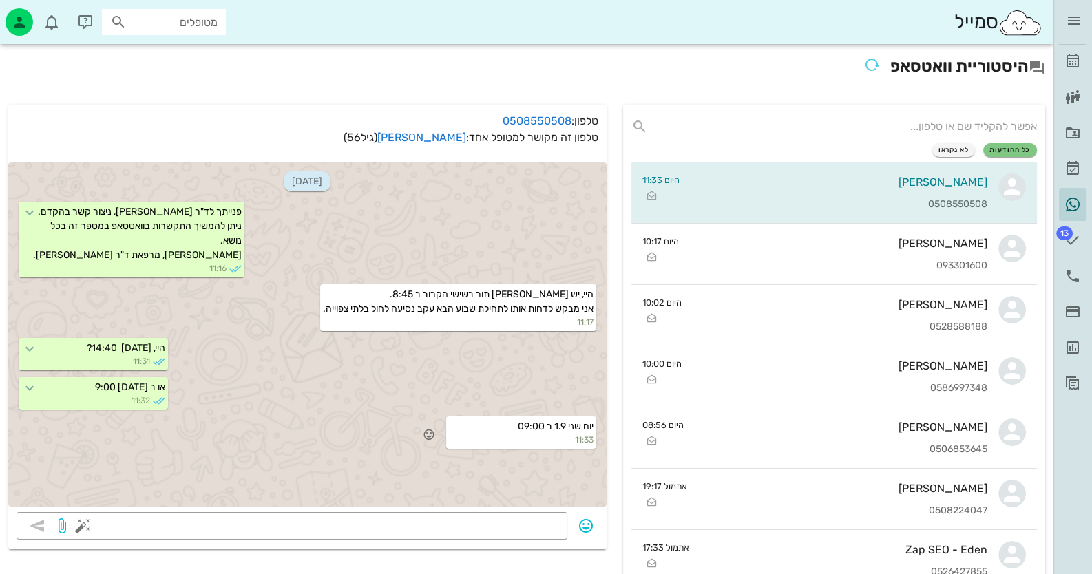
click at [533, 438] on small "11:33" at bounding box center [521, 440] width 144 height 12
click at [429, 433] on icon "button" at bounding box center [429, 434] width 12 height 12
click at [421, 414] on div "👍" at bounding box center [415, 414] width 25 height 26
click at [1070, 63] on icon at bounding box center [1072, 61] width 17 height 17
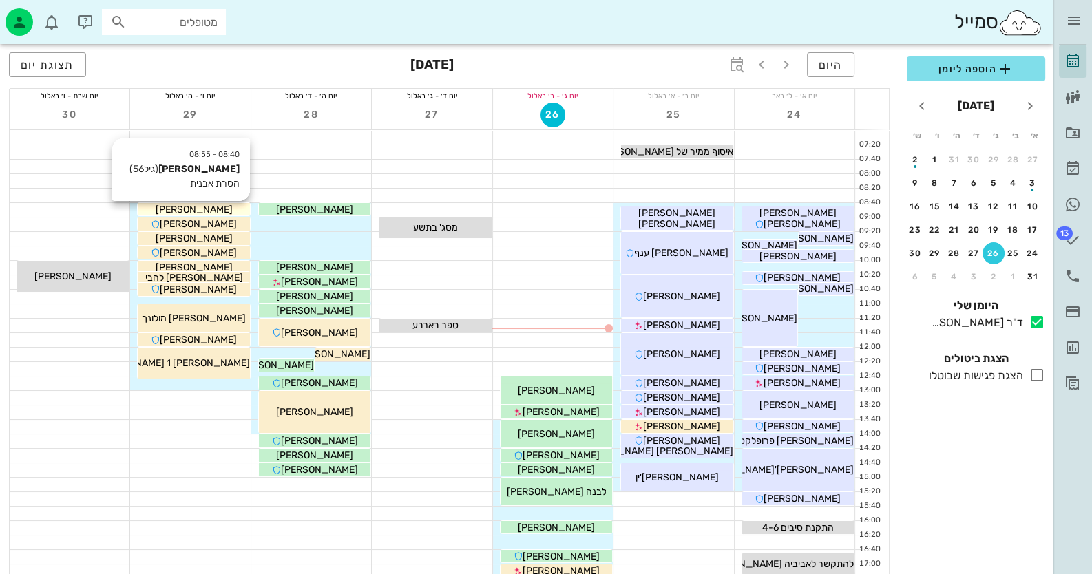
click at [189, 208] on span "[PERSON_NAME]" at bounding box center [194, 210] width 77 height 12
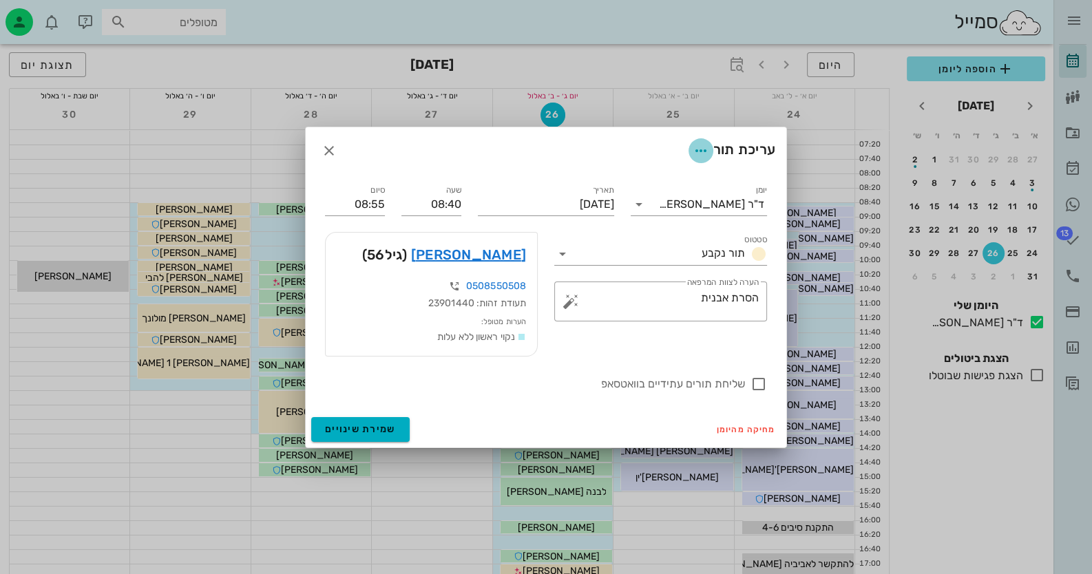
click at [697, 151] on icon "button" at bounding box center [700, 150] width 17 height 17
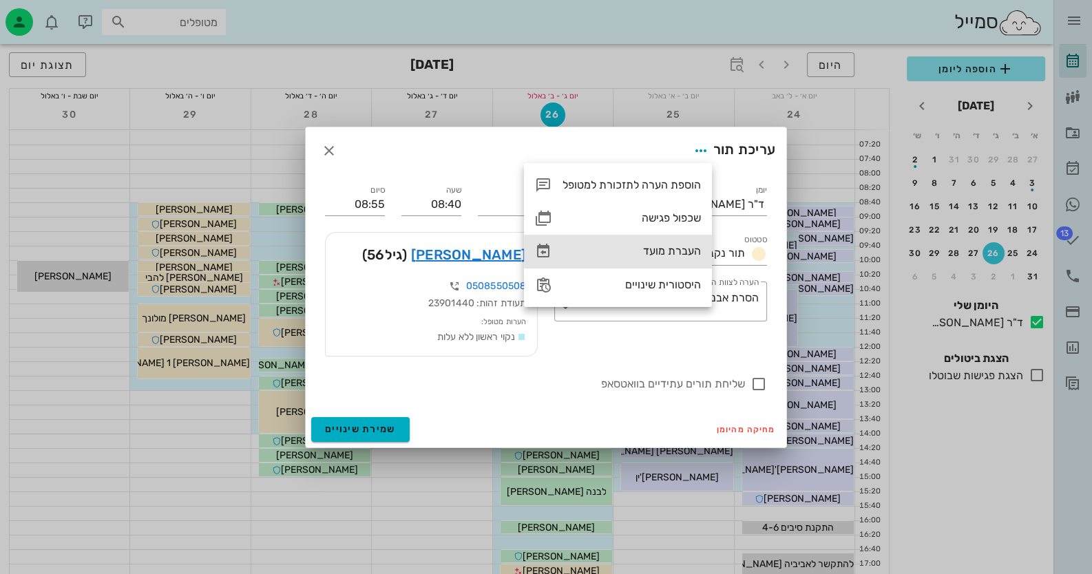
click at [679, 249] on div "העברת מועד" at bounding box center [631, 250] width 138 height 13
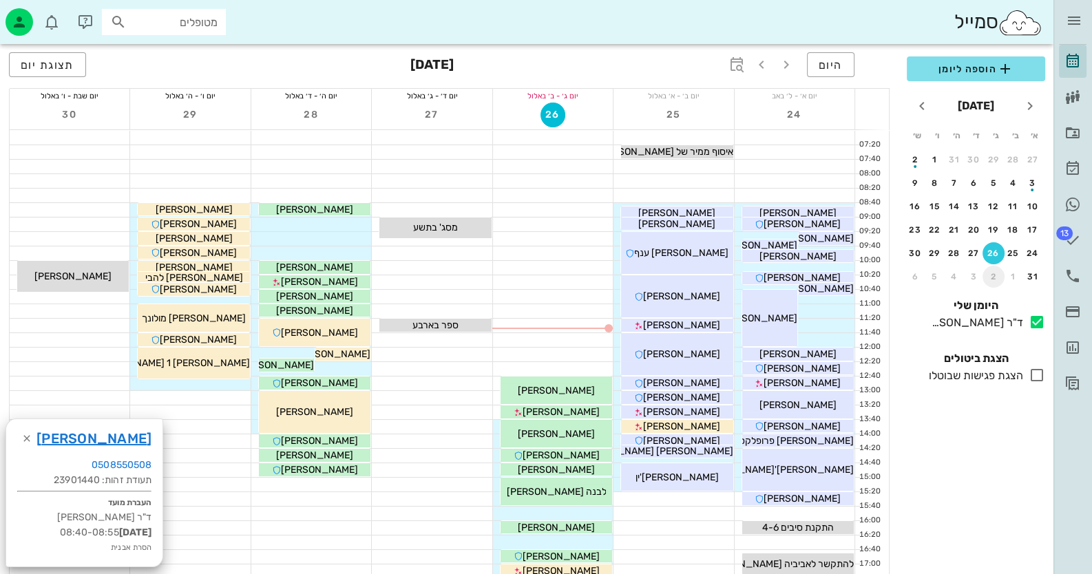
click at [987, 272] on div "2" at bounding box center [993, 277] width 22 height 10
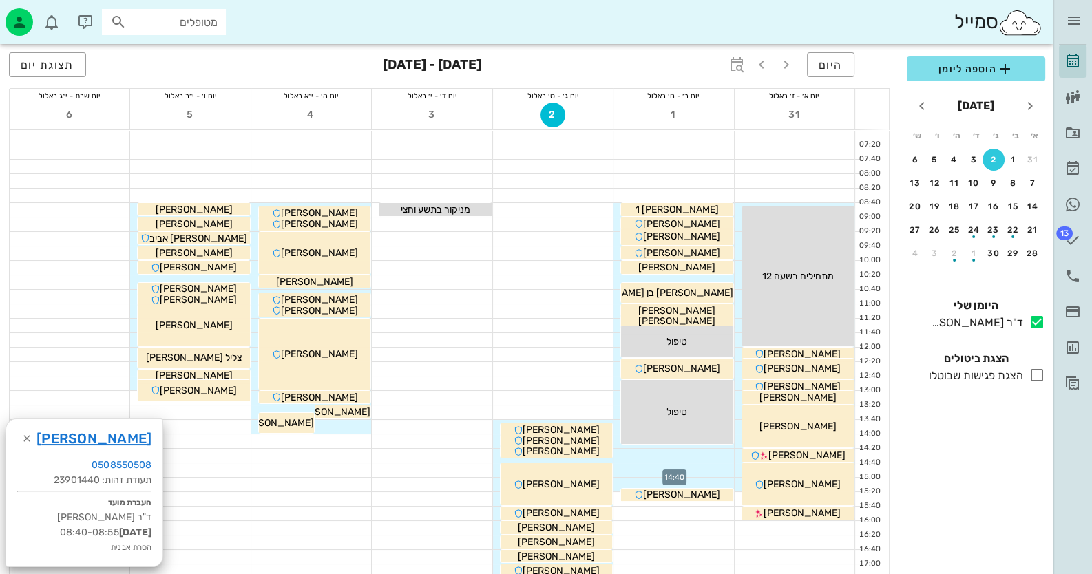
click at [712, 475] on div at bounding box center [673, 470] width 120 height 14
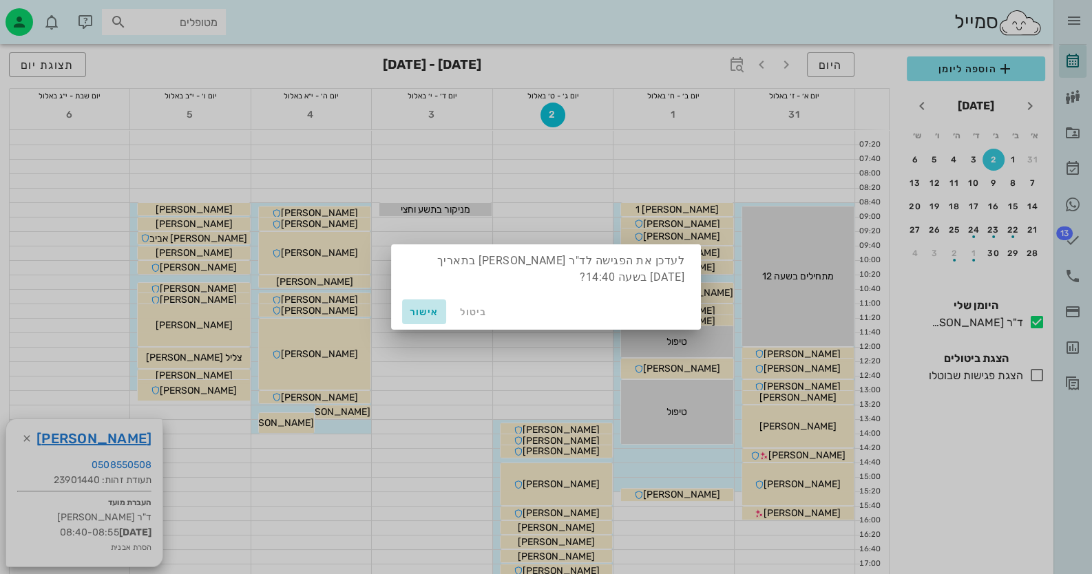
click at [421, 306] on span "אישור" at bounding box center [423, 312] width 33 height 12
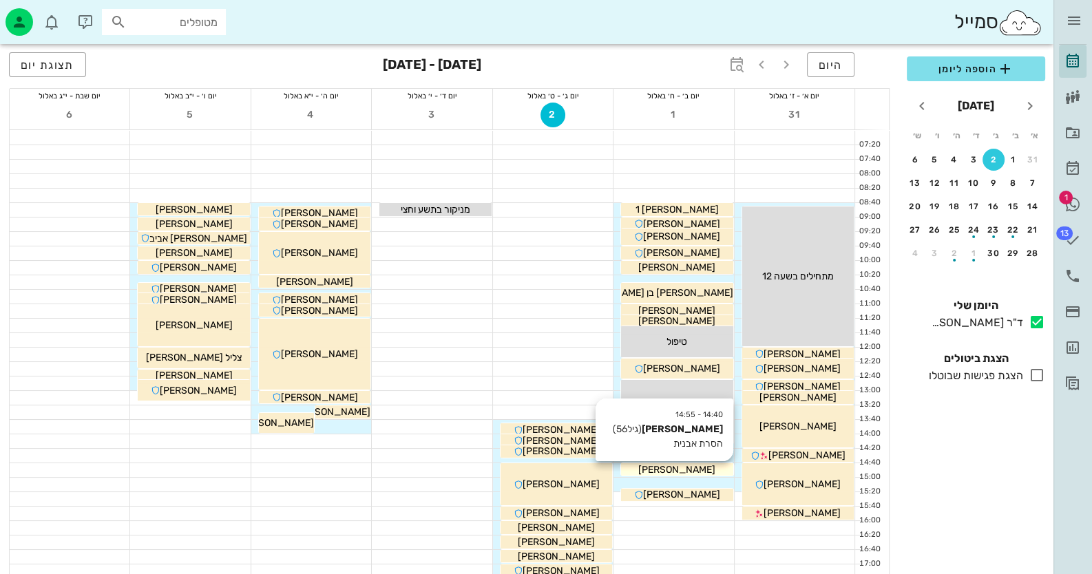
click at [699, 469] on div "[PERSON_NAME]" at bounding box center [677, 470] width 112 height 14
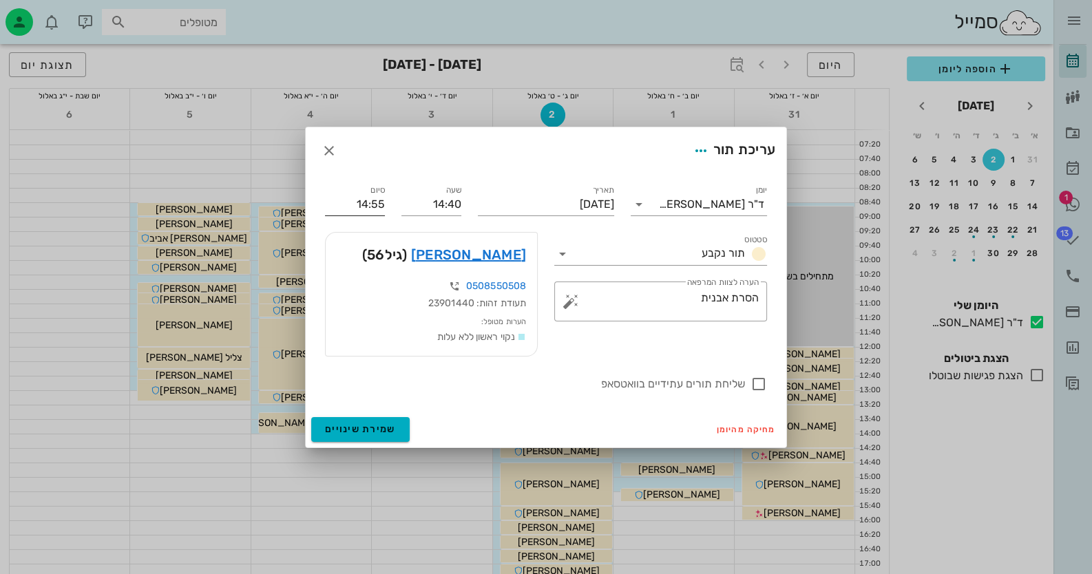
click at [374, 204] on input "14:55" at bounding box center [355, 204] width 60 height 22
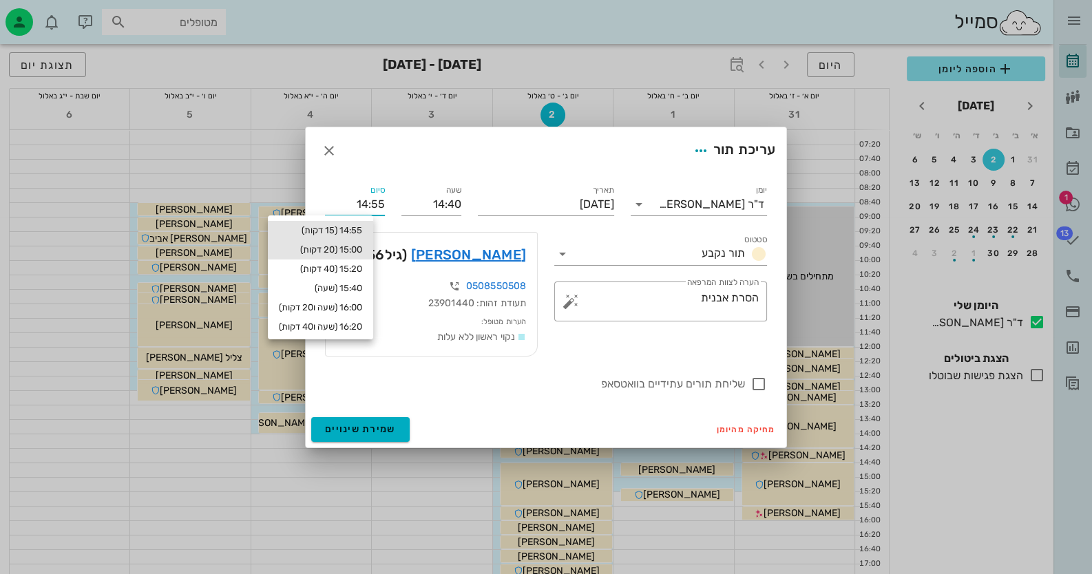
click at [361, 247] on div "15:00 (20 דקות)" at bounding box center [320, 249] width 83 height 11
type input "15:00"
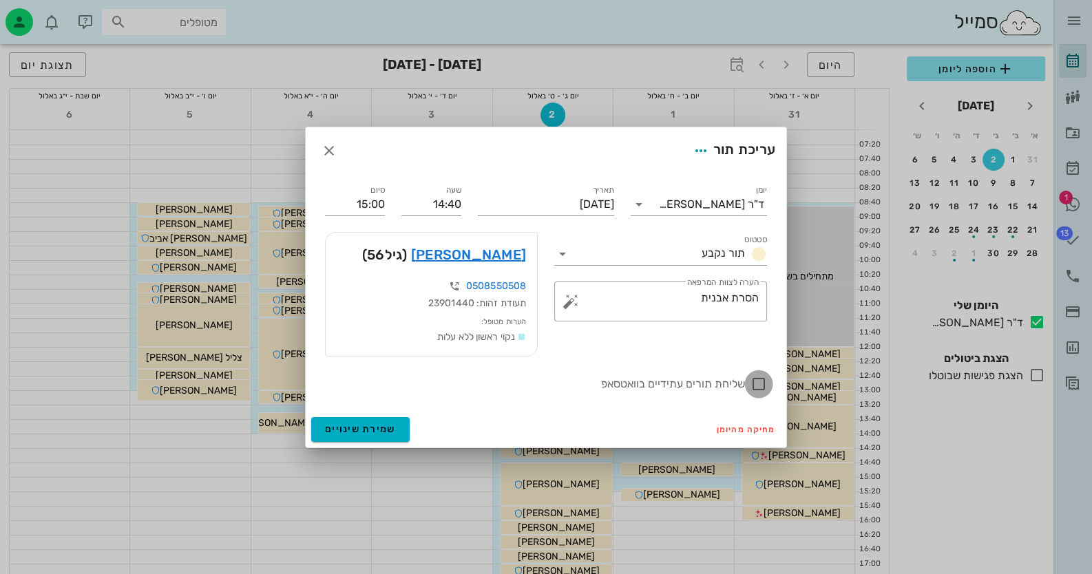
click at [757, 380] on div at bounding box center [758, 383] width 23 height 23
checkbox input "true"
click at [385, 423] on span "שמירת שינויים" at bounding box center [360, 429] width 71 height 12
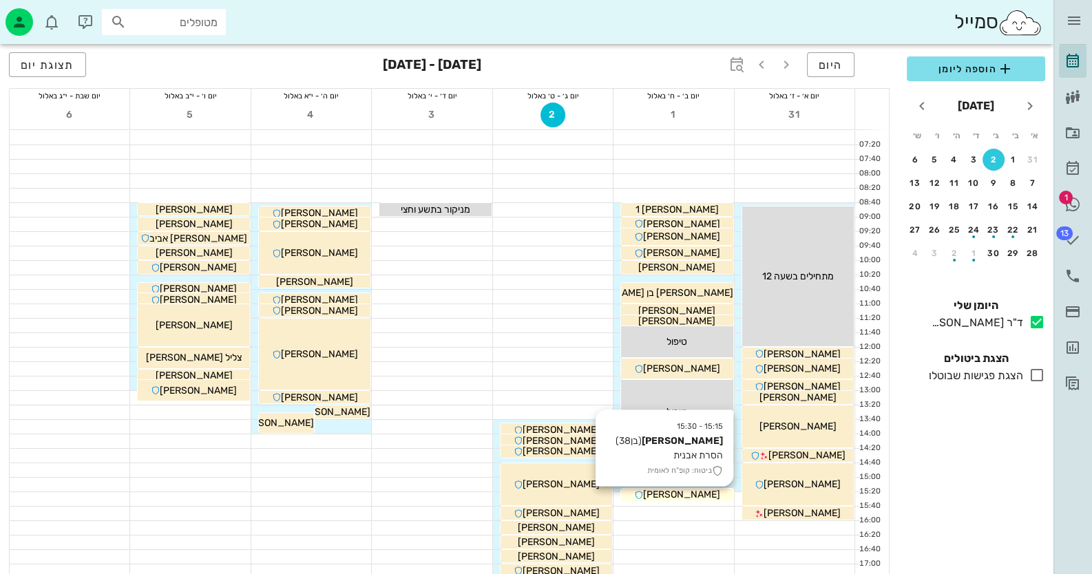
click at [692, 498] on span "[PERSON_NAME]" at bounding box center [681, 495] width 77 height 12
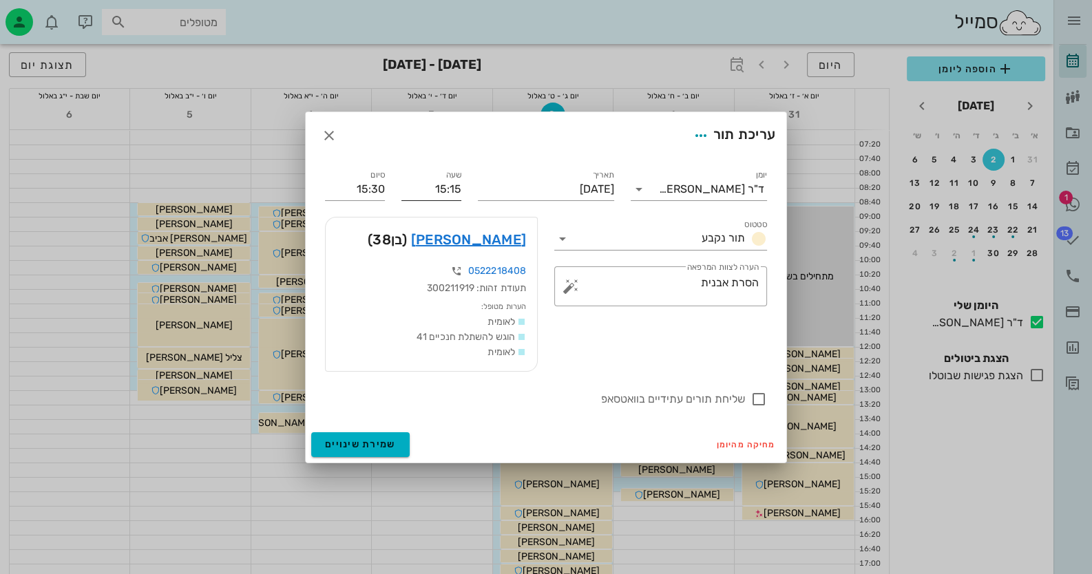
click at [449, 192] on input "15:15" at bounding box center [431, 189] width 60 height 22
drag, startPoint x: 452, startPoint y: 185, endPoint x: 463, endPoint y: 185, distance: 11.0
click at [463, 185] on div "שעה 15:15" at bounding box center [431, 184] width 76 height 50
type input "15:00"
click at [358, 187] on input "15:15" at bounding box center [355, 189] width 60 height 22
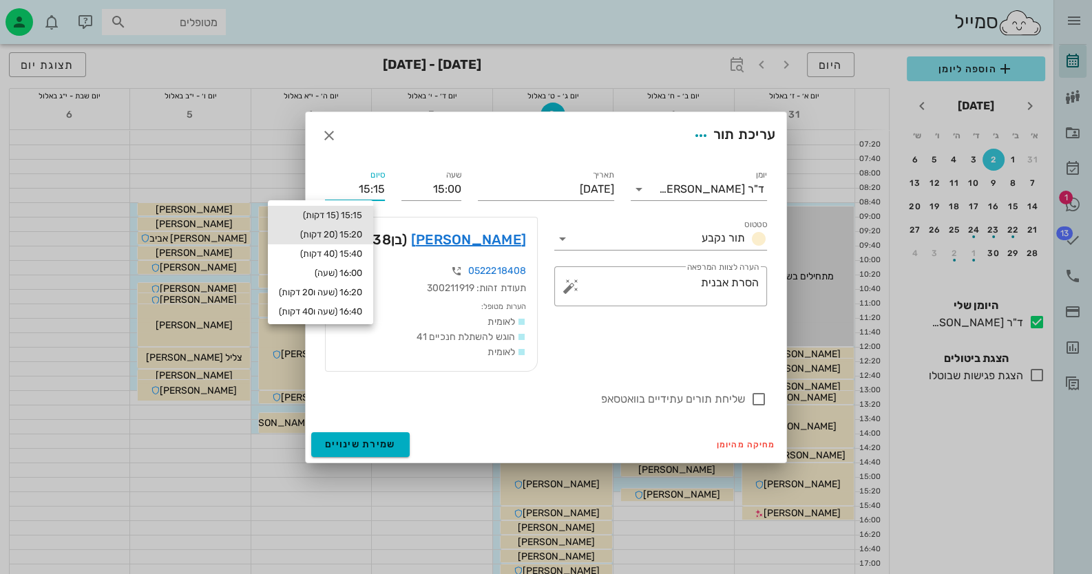
click at [352, 233] on div "15:20 (20 דקות)" at bounding box center [320, 234] width 83 height 11
type input "15:20"
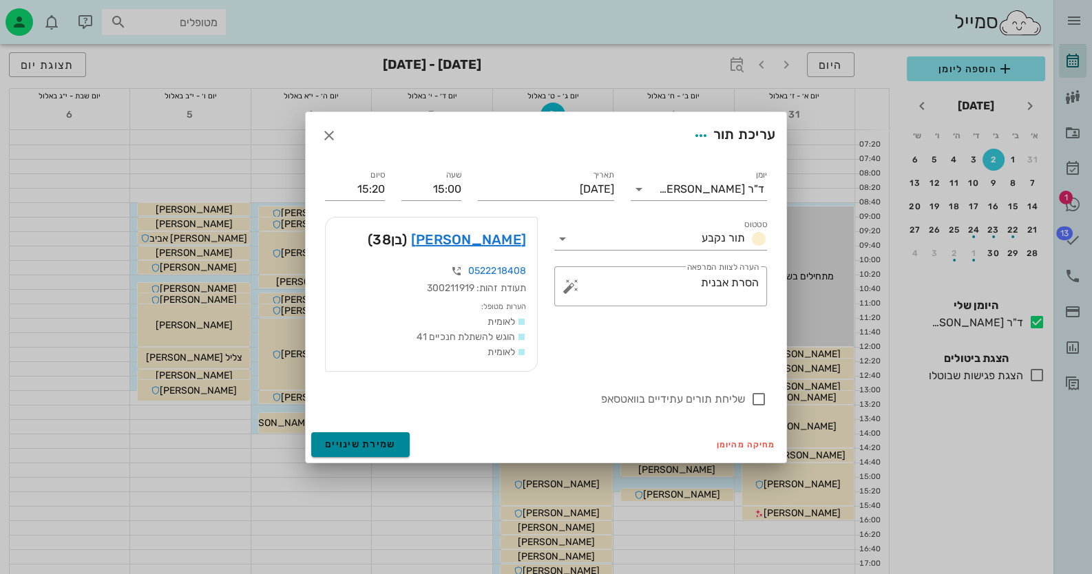
click at [354, 443] on span "שמירת שינויים" at bounding box center [360, 444] width 71 height 12
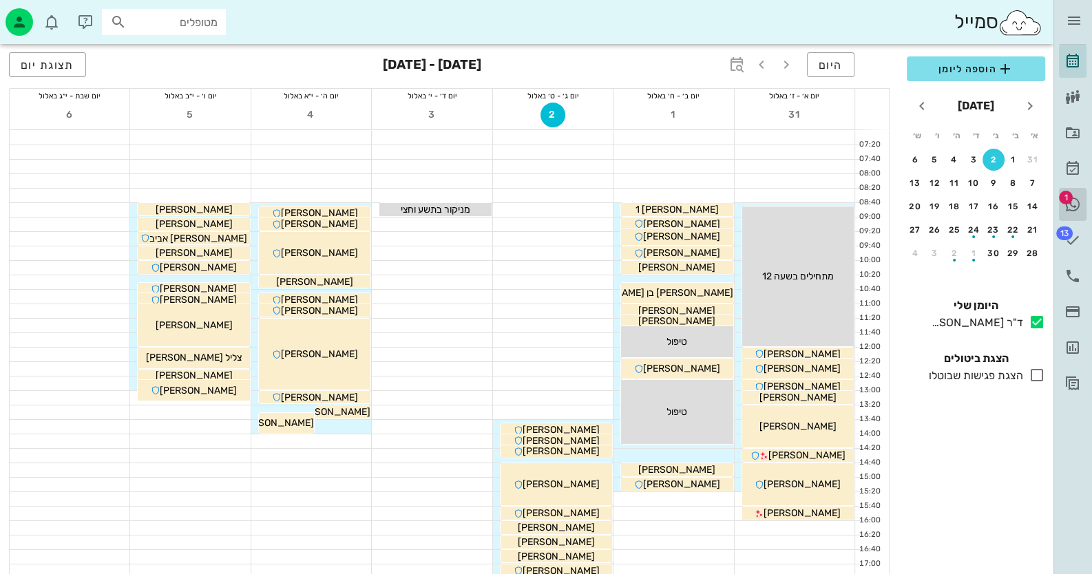
click at [1075, 200] on icon at bounding box center [1072, 204] width 17 height 17
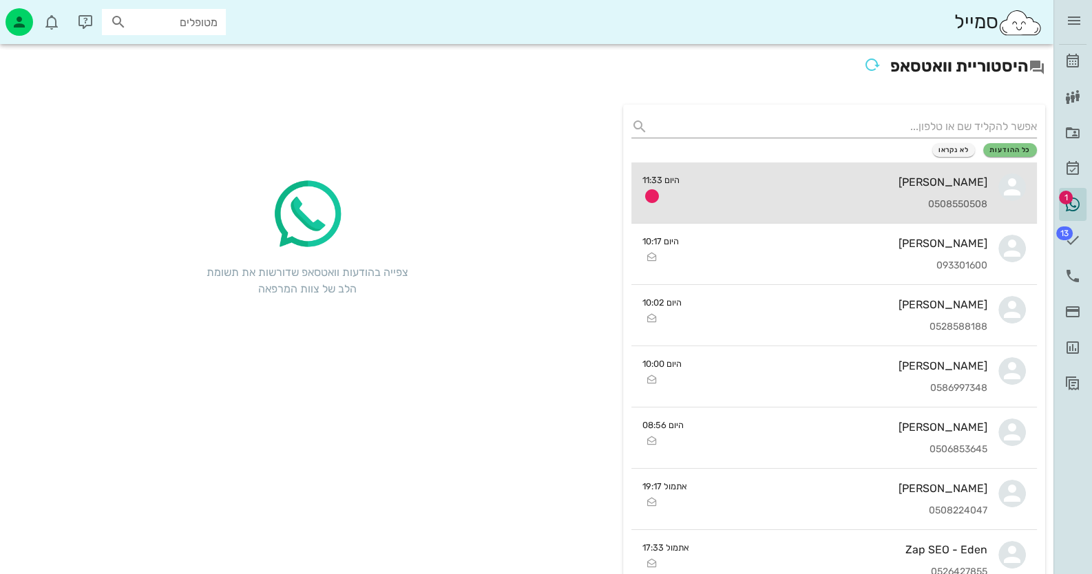
click at [935, 189] on div "[PERSON_NAME] 0508550508" at bounding box center [838, 192] width 297 height 61
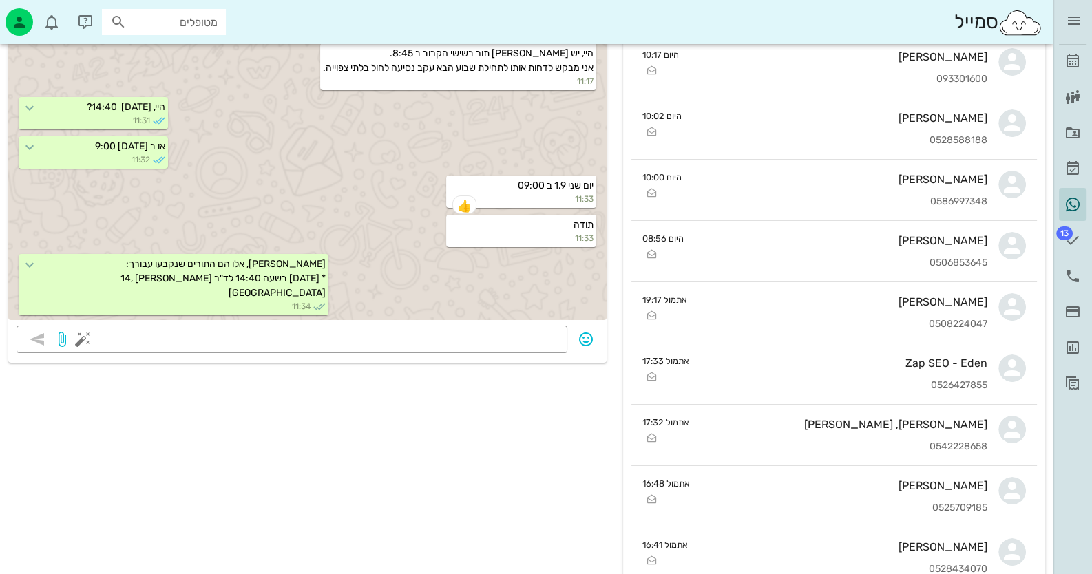
scroll to position [137, 0]
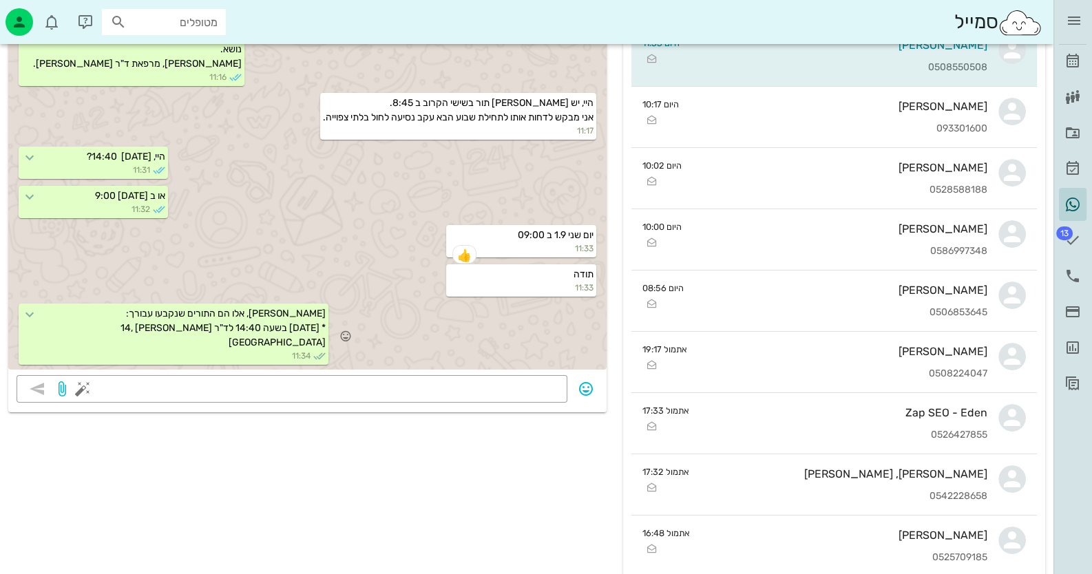
click at [156, 308] on span "[PERSON_NAME], אלו הם התורים שנקבעו עבורך: * [DATE] בשעה 14:40 לד"ר [PERSON_NAM…" at bounding box center [221, 328] width 207 height 41
drag, startPoint x: 138, startPoint y: 285, endPoint x: 200, endPoint y: 318, distance: 70.2
click at [200, 318] on span "[PERSON_NAME], אלו הם התורים שנקבעו עבורך: * [DATE] בשעה 14:40 לד"ר [PERSON_NAM…" at bounding box center [221, 328] width 207 height 41
click at [38, 306] on icon at bounding box center [29, 314] width 17 height 17
drag, startPoint x: 94, startPoint y: 288, endPoint x: 167, endPoint y: 333, distance: 85.0
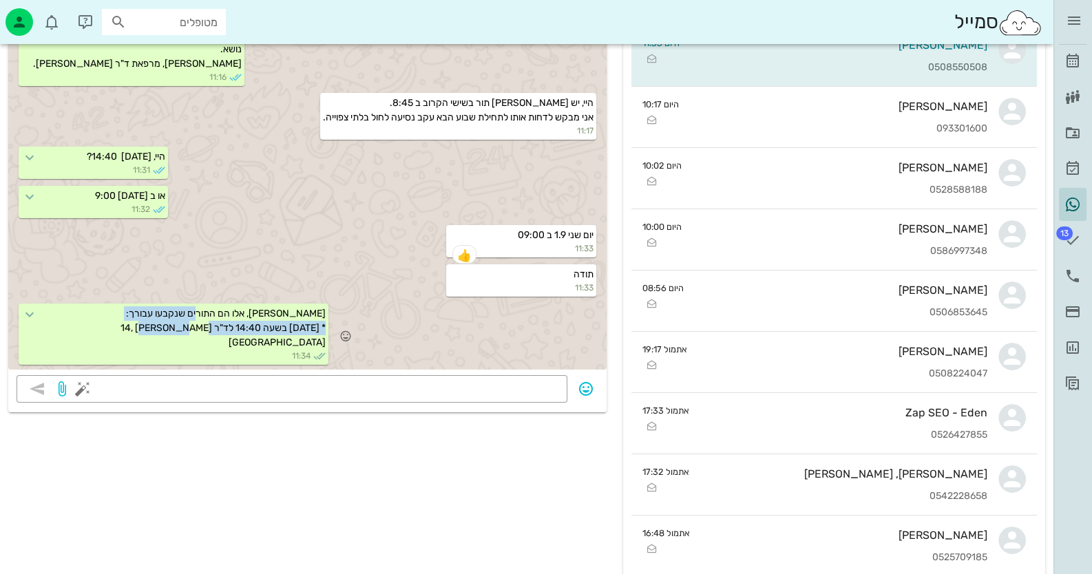
click at [167, 333] on div "[PERSON_NAME], אלו הם התורים שנקבעו עבורך: * [DATE] בשעה 14:40 לד"ר [PERSON_NAM…" at bounding box center [174, 334] width 310 height 61
drag, startPoint x: 160, startPoint y: 326, endPoint x: 263, endPoint y: 250, distance: 127.9
click at [265, 262] on div "תודה 11:33" at bounding box center [307, 281] width 598 height 39
click at [134, 308] on span "[PERSON_NAME], אלו הם התורים שנקבעו עבורך: * [DATE] בשעה 14:40 לד"ר [PERSON_NAM…" at bounding box center [221, 328] width 207 height 41
click at [83, 388] on button "button" at bounding box center [82, 389] width 17 height 17
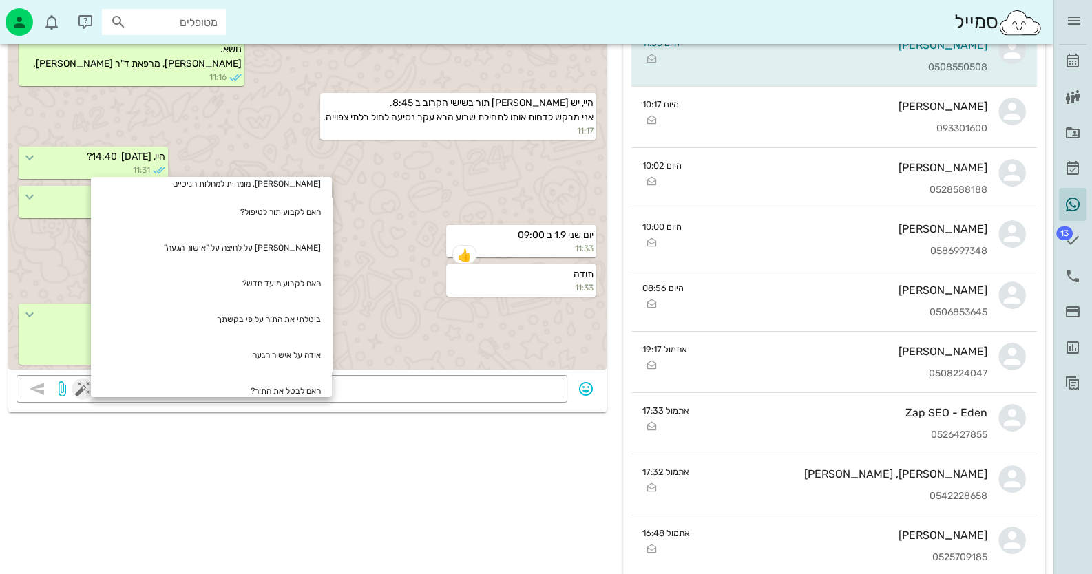
scroll to position [334, 0]
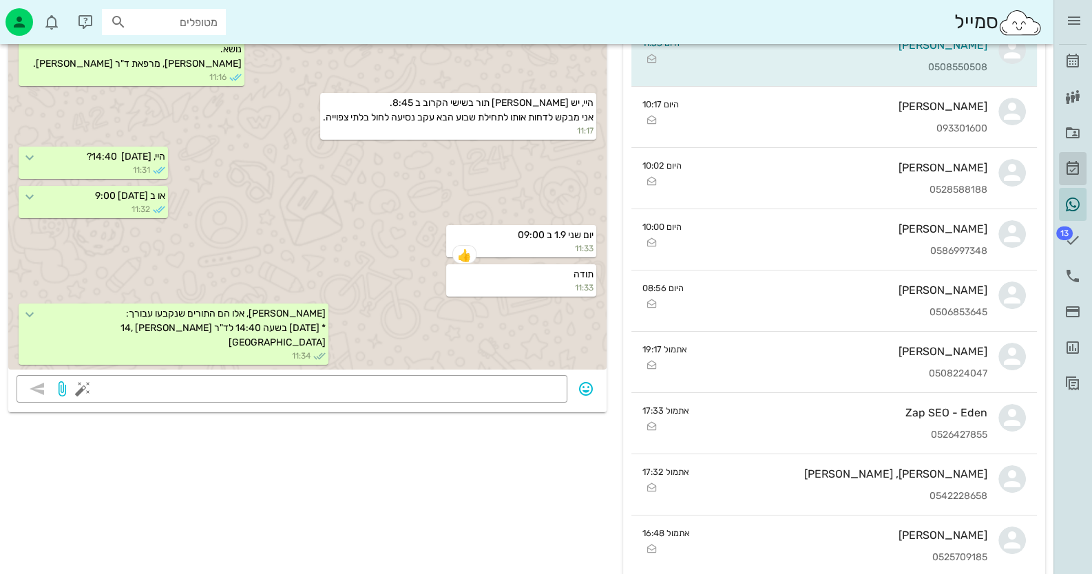
click at [1073, 169] on icon at bounding box center [1072, 168] width 17 height 17
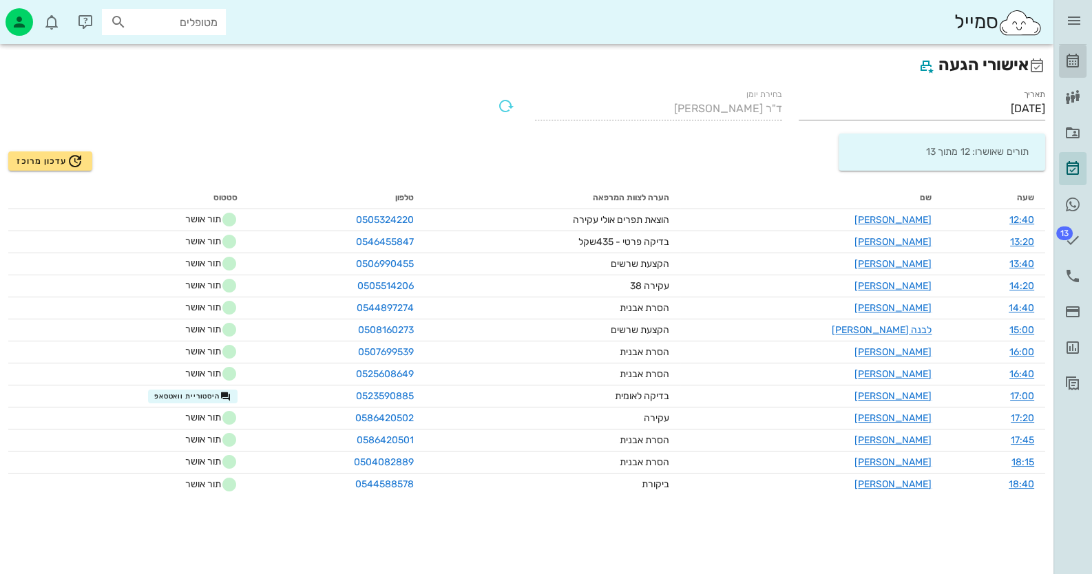
click at [1079, 45] on link "[PERSON_NAME]" at bounding box center [1073, 61] width 28 height 33
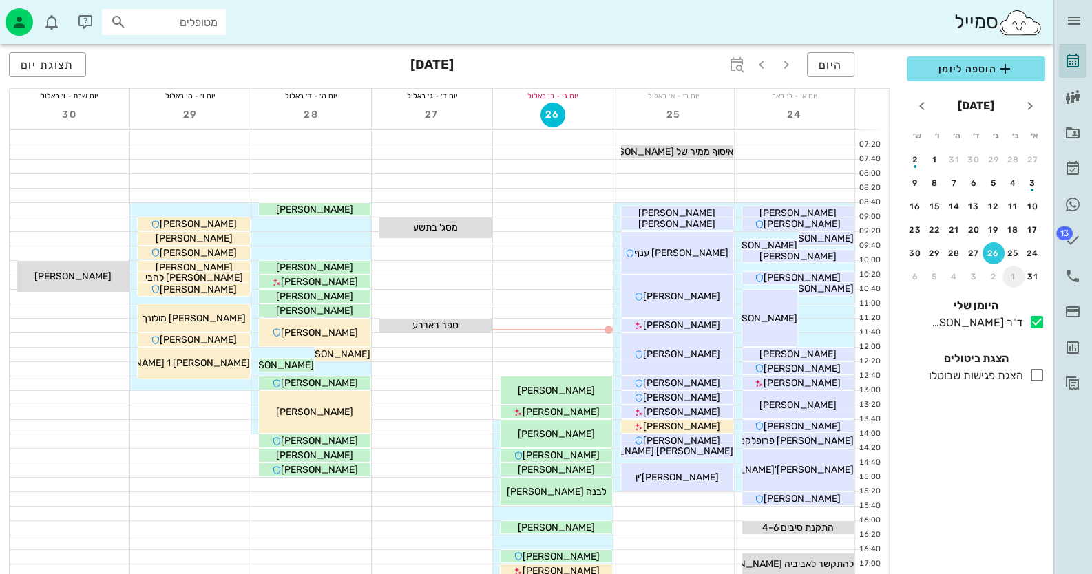
click at [1015, 272] on div "1" at bounding box center [1013, 277] width 22 height 10
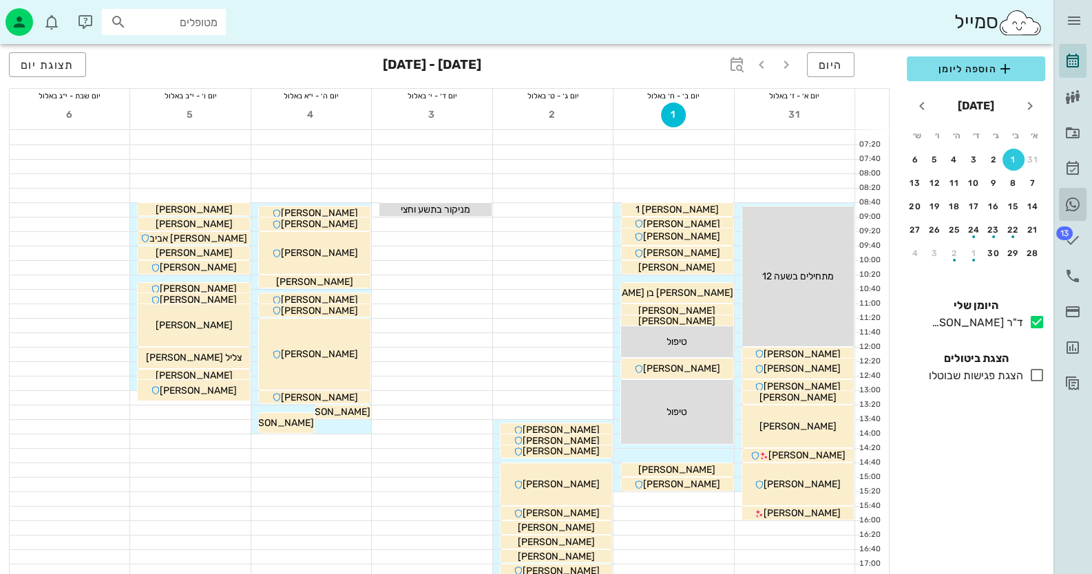
click at [1074, 202] on icon at bounding box center [1072, 204] width 17 height 17
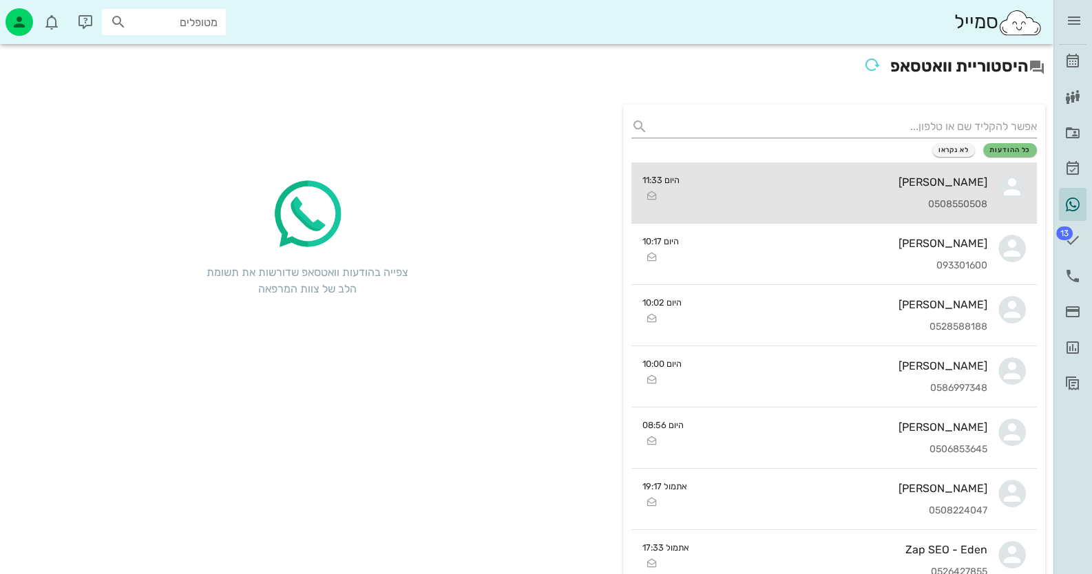
click at [973, 194] on div "[PERSON_NAME] 0508550508" at bounding box center [838, 192] width 297 height 61
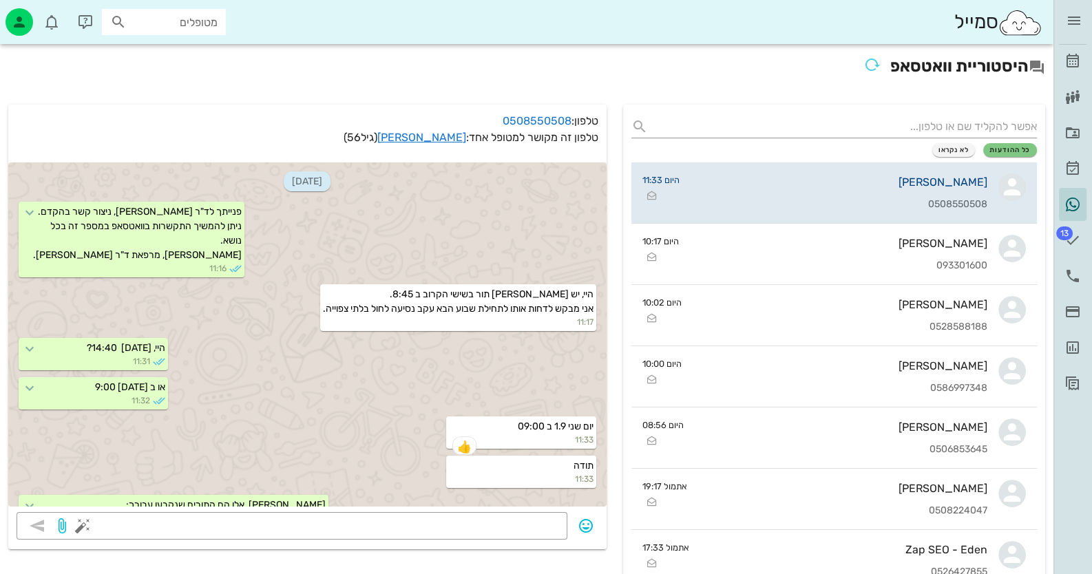
scroll to position [83, 0]
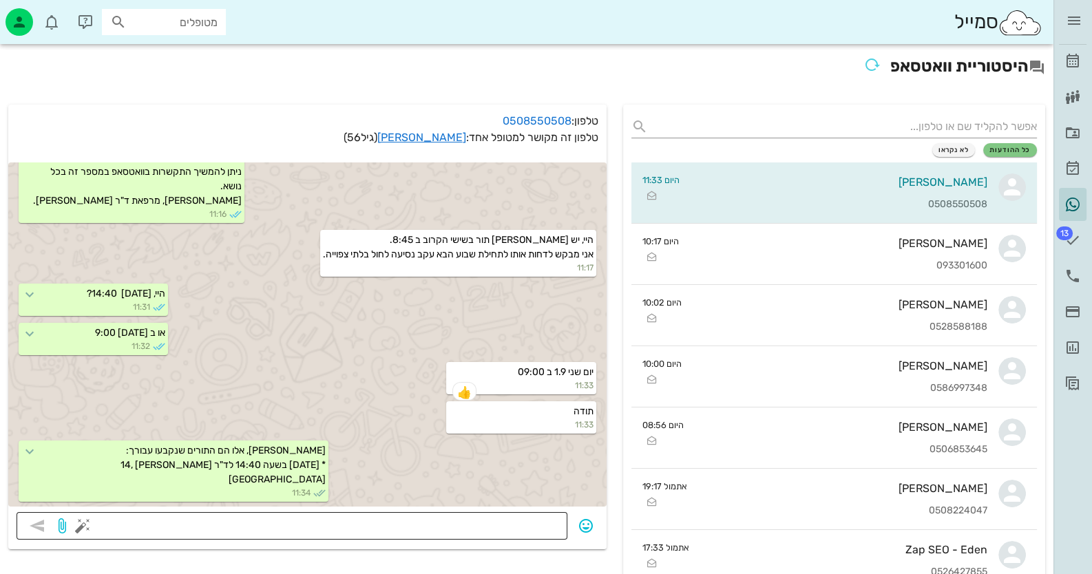
click at [509, 529] on textarea at bounding box center [322, 527] width 474 height 22
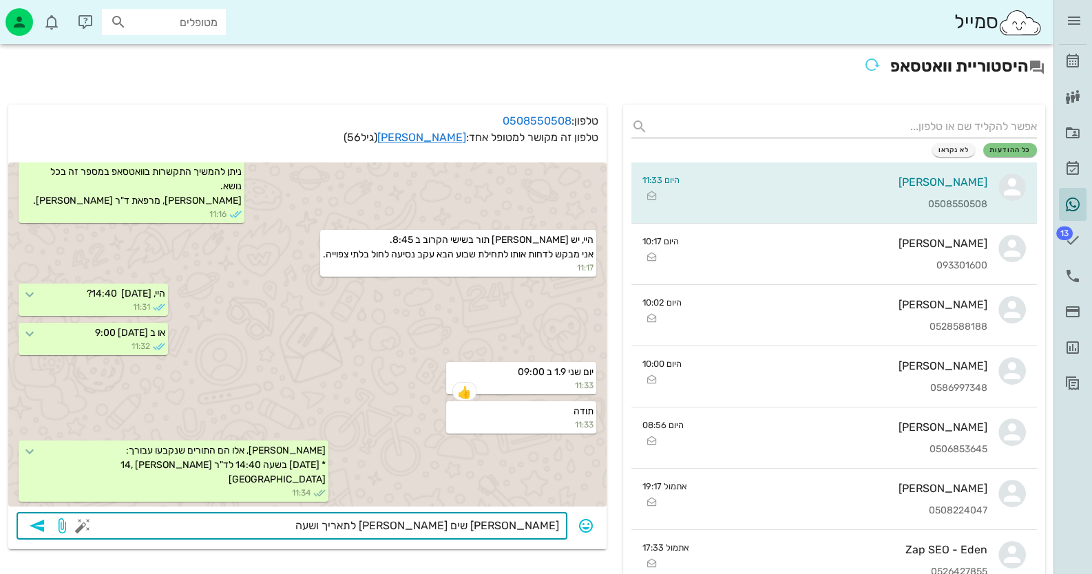
type textarea "[PERSON_NAME] שים [PERSON_NAME] לתאריך ושעה."
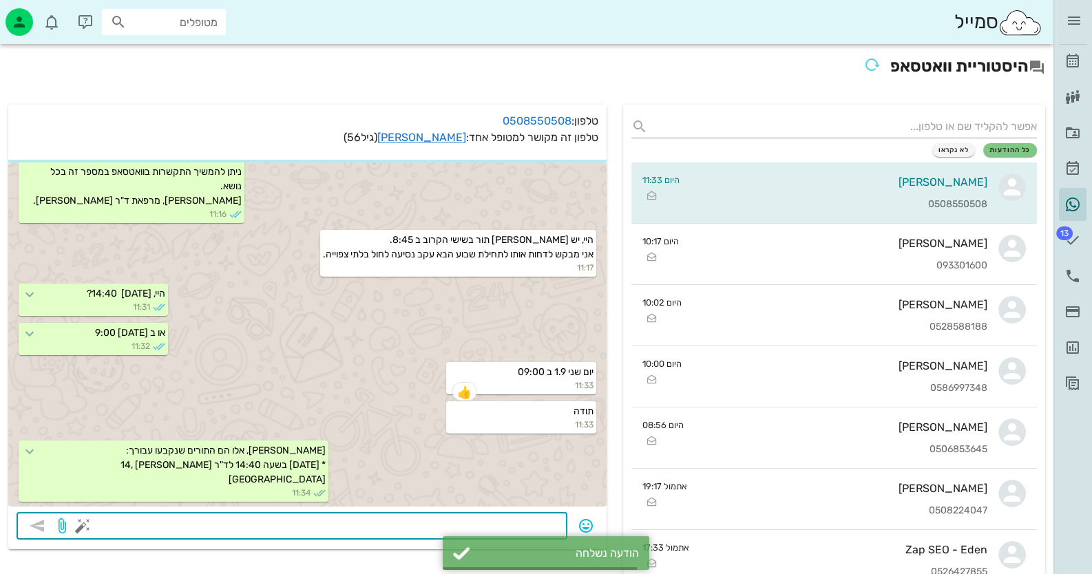
scroll to position [122, 0]
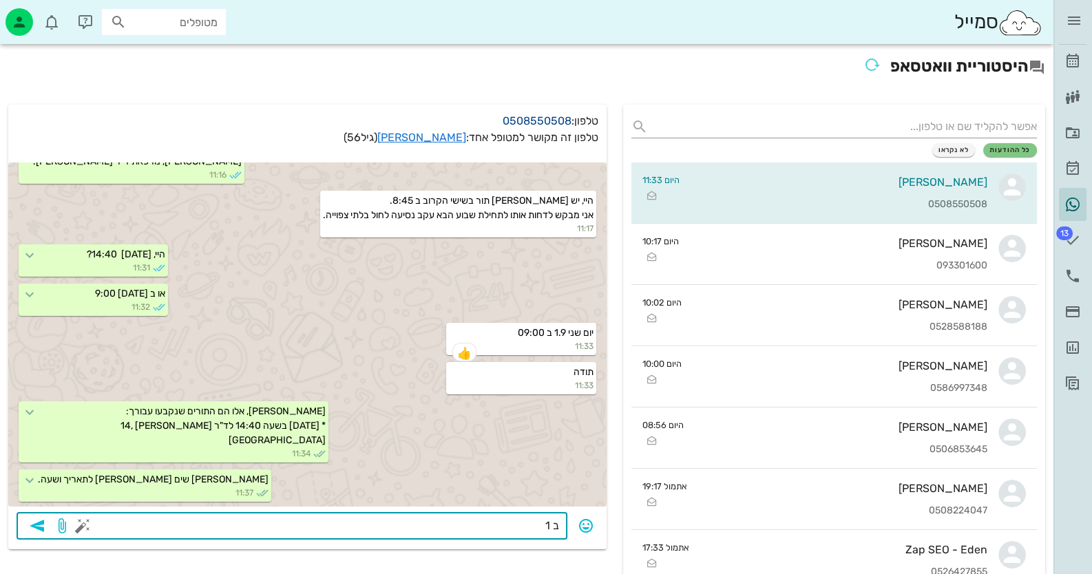
type textarea "ב 1"
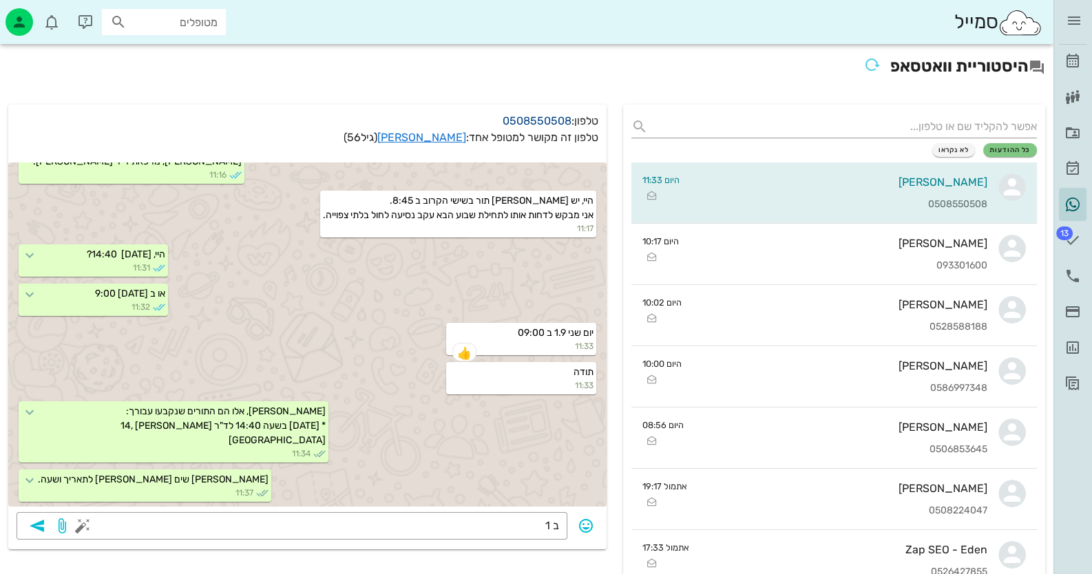
click at [533, 116] on link "0508550508" at bounding box center [536, 120] width 69 height 13
click at [437, 138] on link "[PERSON_NAME]" at bounding box center [421, 137] width 89 height 13
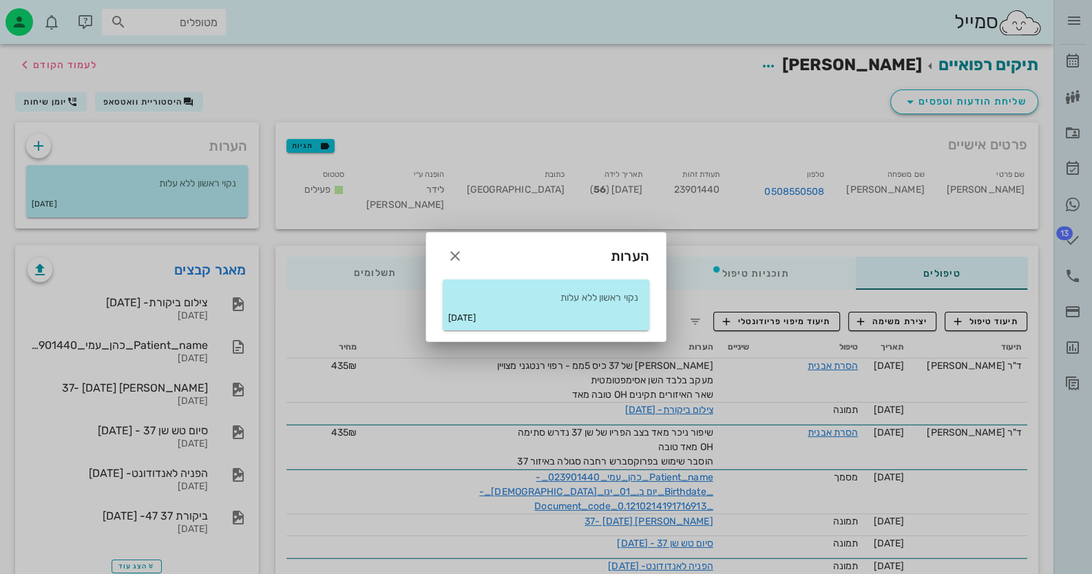
click at [1070, 271] on div at bounding box center [546, 287] width 1092 height 574
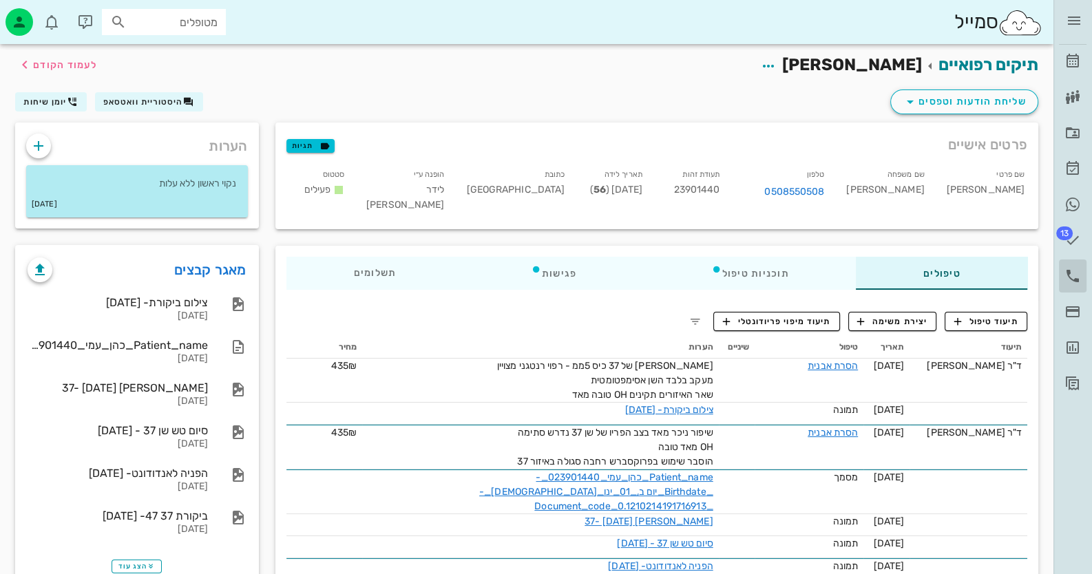
click at [1072, 275] on icon at bounding box center [1072, 276] width 17 height 17
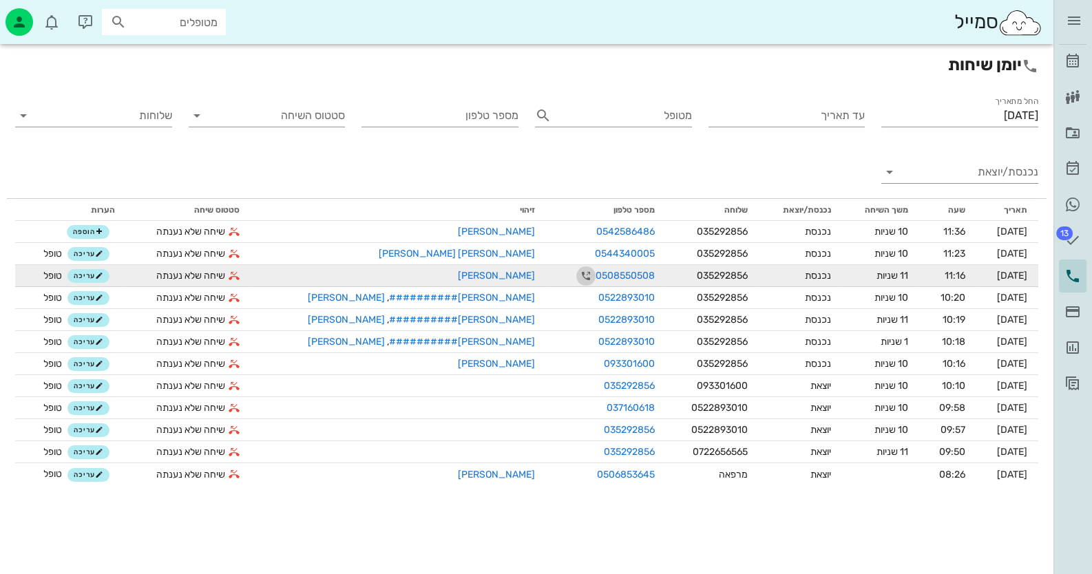
click at [577, 273] on icon "button" at bounding box center [585, 276] width 17 height 17
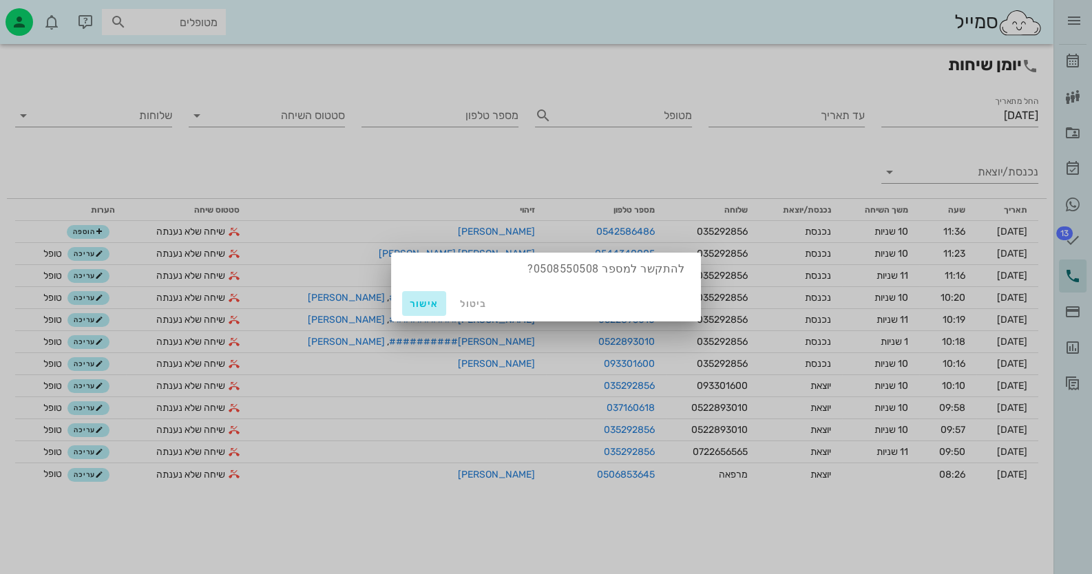
click at [418, 304] on span "אישור" at bounding box center [423, 304] width 33 height 12
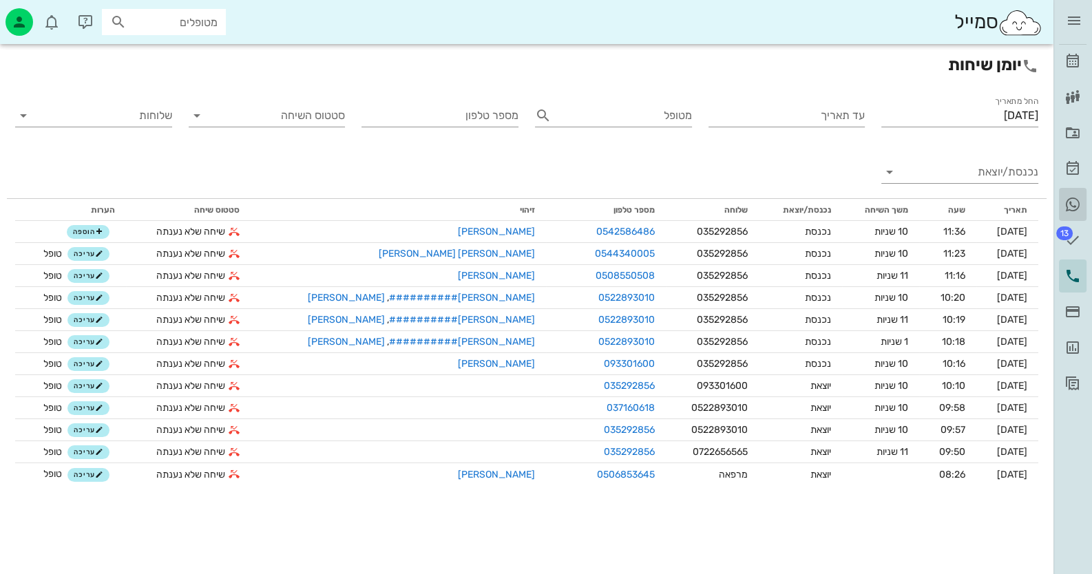
click at [1070, 199] on icon at bounding box center [1072, 204] width 17 height 17
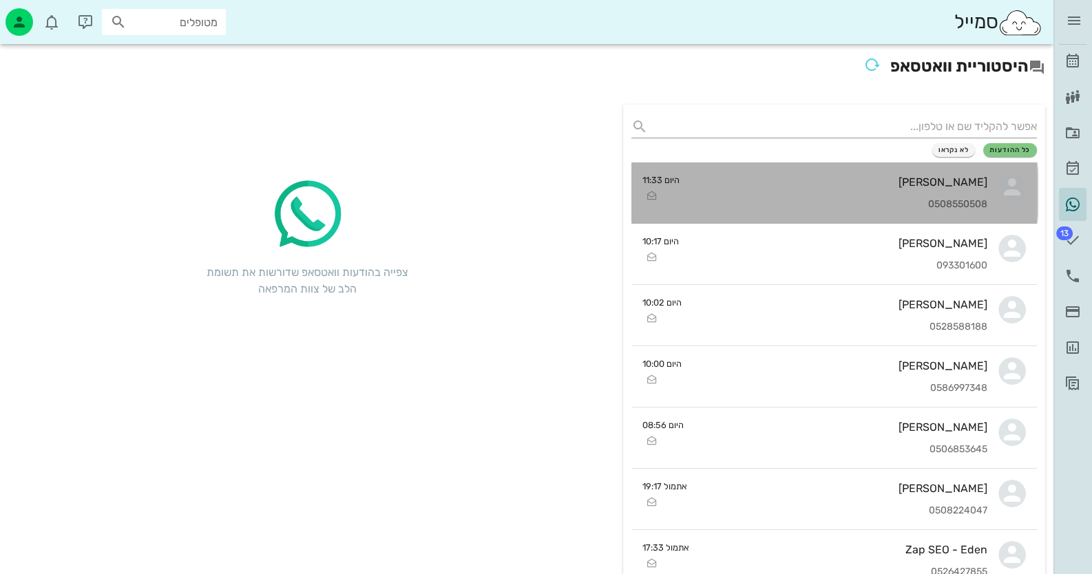
click at [955, 210] on div "[PERSON_NAME] 0508550508" at bounding box center [838, 192] width 297 height 61
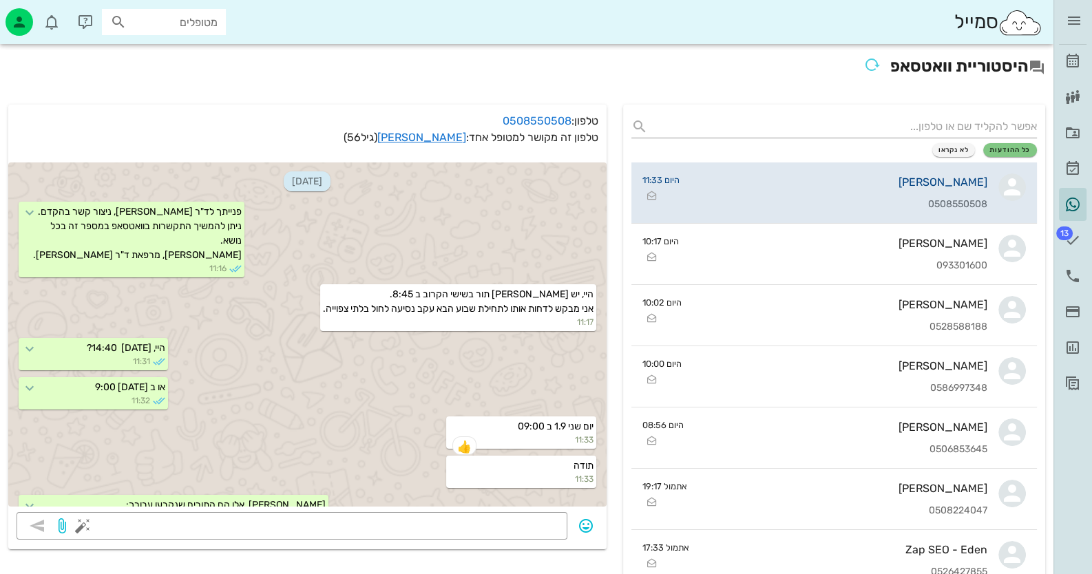
scroll to position [122, 0]
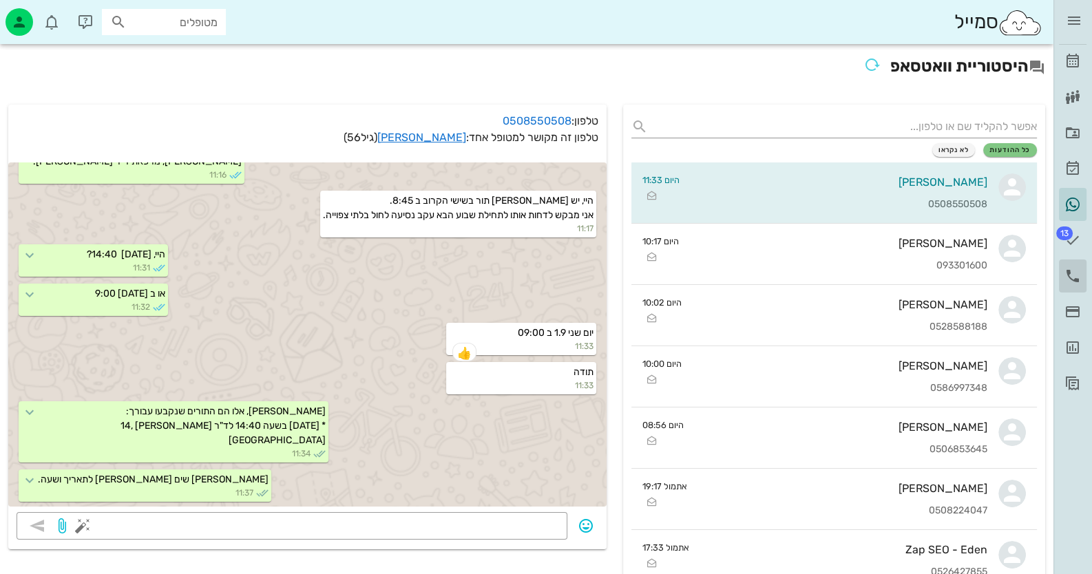
click at [1070, 277] on icon at bounding box center [1072, 276] width 17 height 17
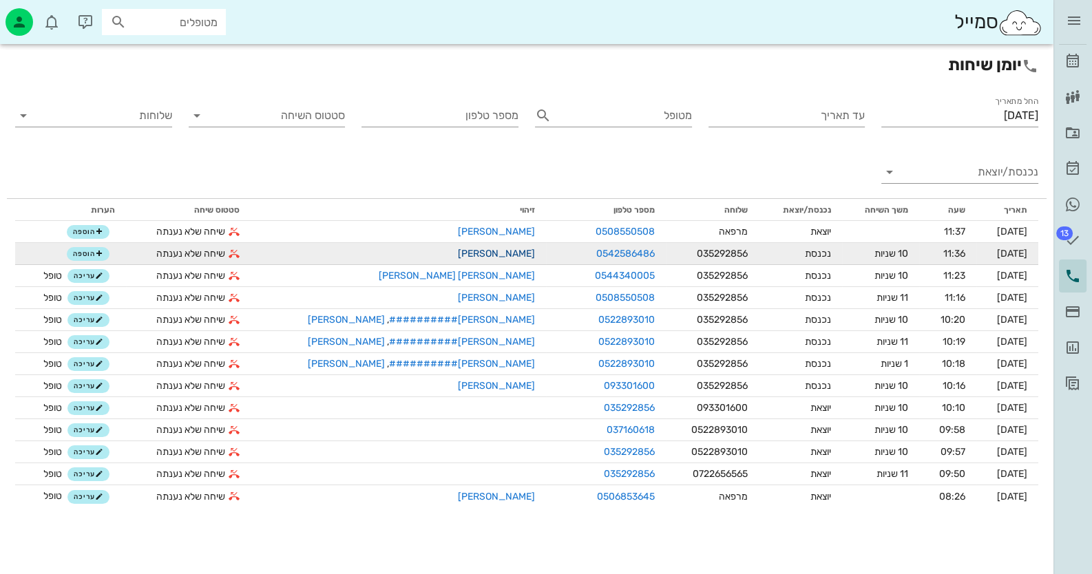
click at [458, 255] on link "[PERSON_NAME]" at bounding box center [496, 254] width 77 height 12
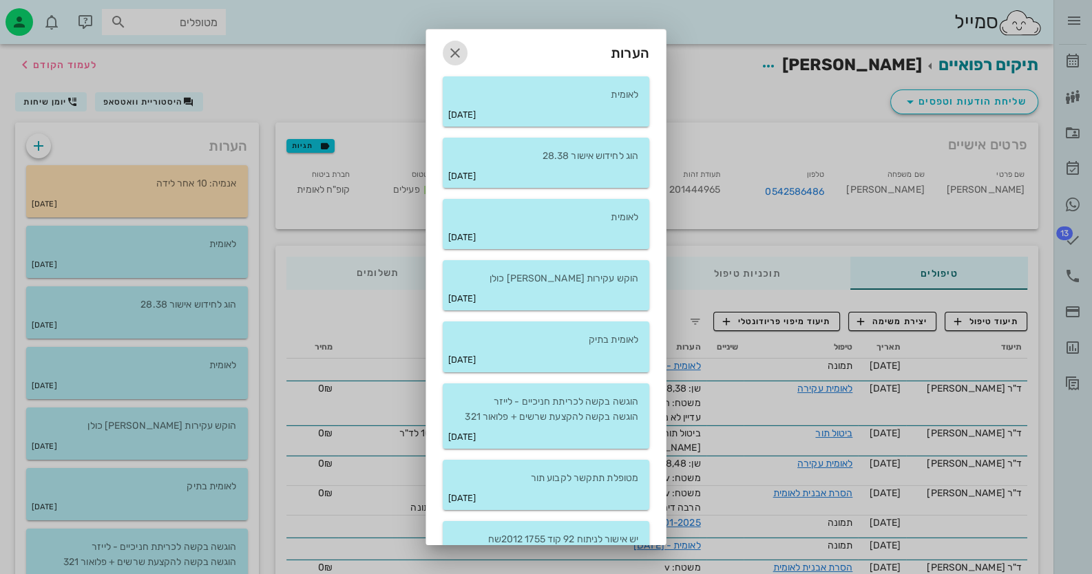
click at [463, 51] on icon "button" at bounding box center [455, 53] width 17 height 17
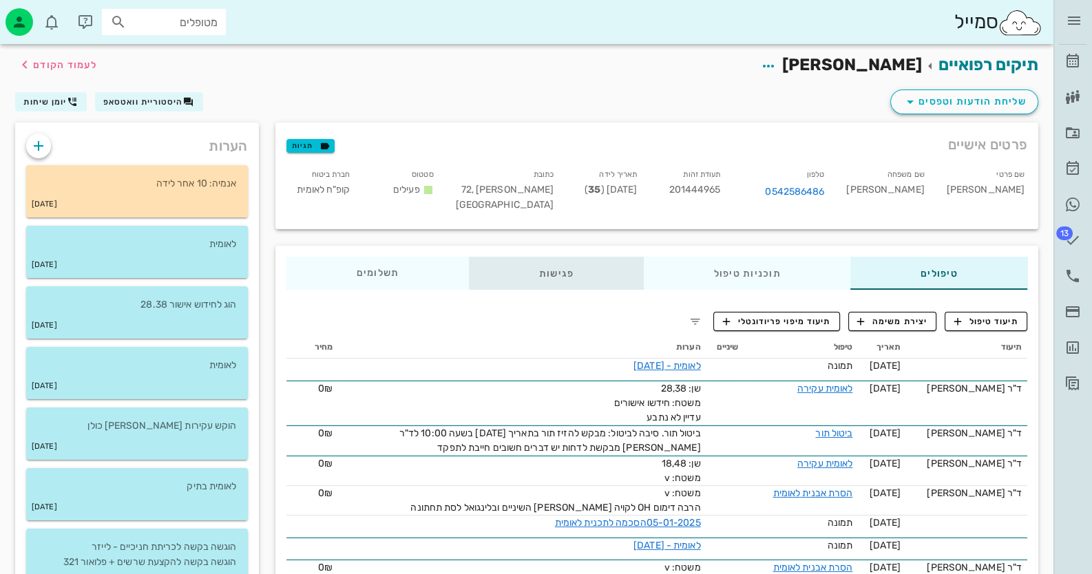
click at [551, 269] on div "פגישות" at bounding box center [556, 273] width 175 height 33
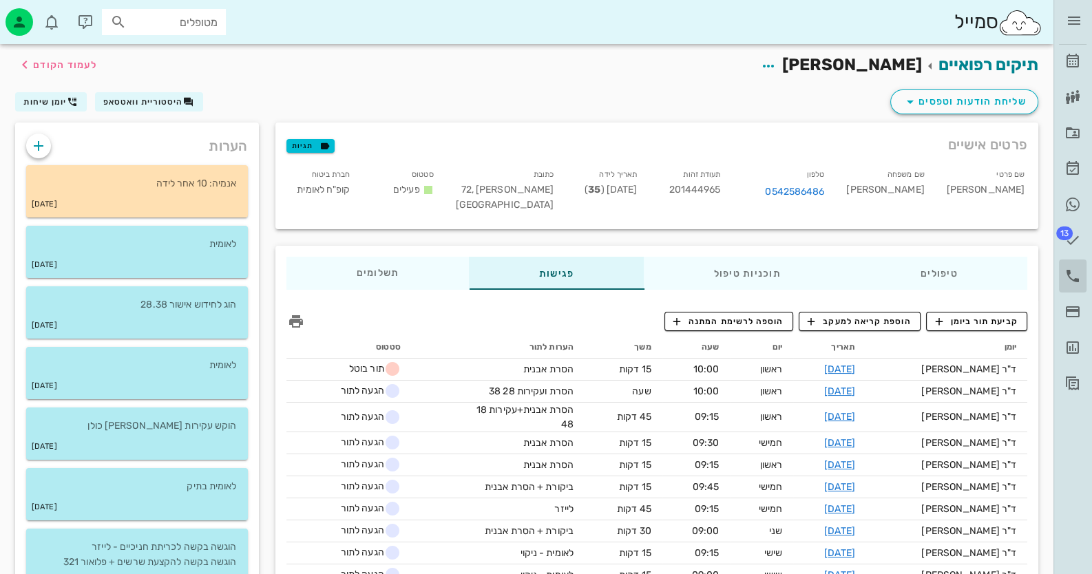
click at [1077, 280] on icon at bounding box center [1072, 276] width 17 height 17
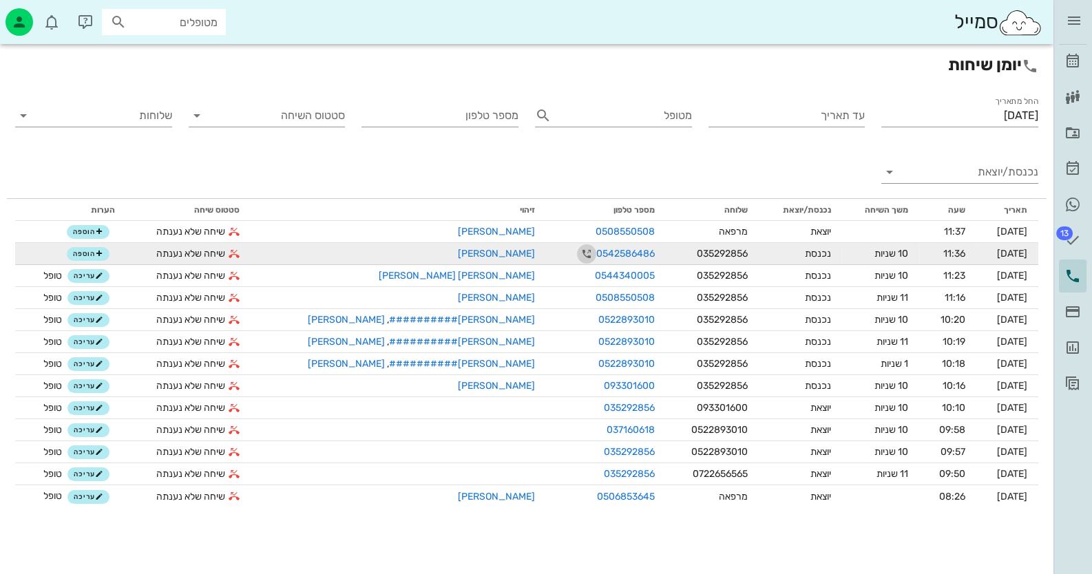
click at [578, 254] on icon "button" at bounding box center [586, 254] width 17 height 17
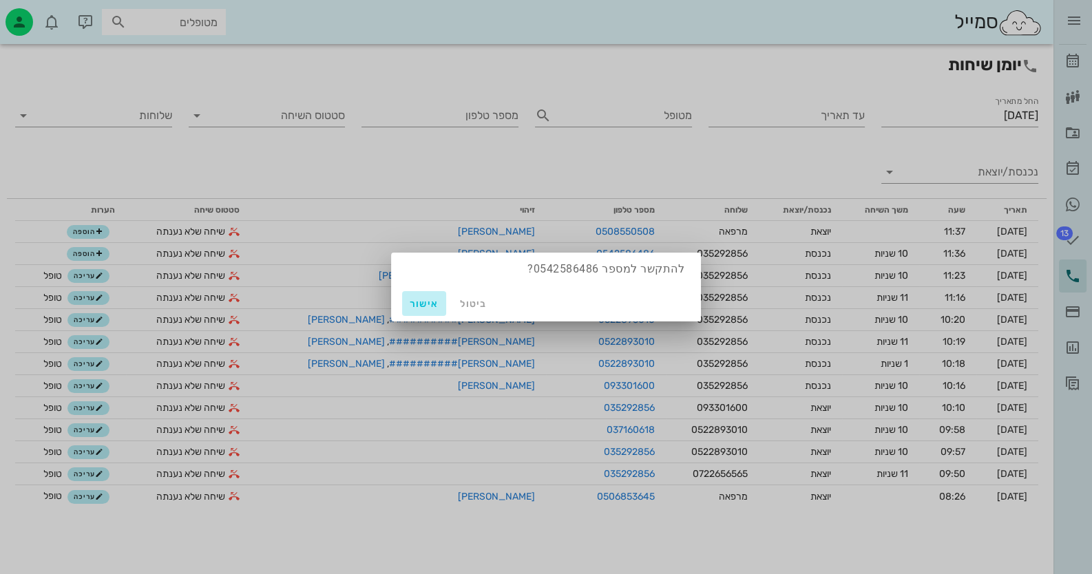
click at [422, 300] on span "אישור" at bounding box center [423, 304] width 33 height 12
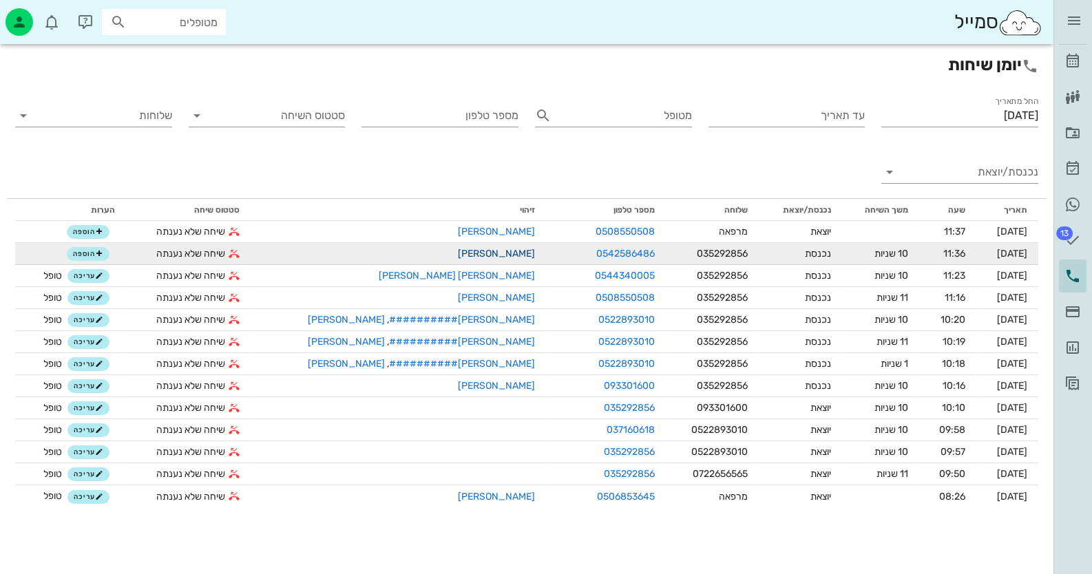
click at [458, 253] on link "[PERSON_NAME]" at bounding box center [496, 254] width 77 height 12
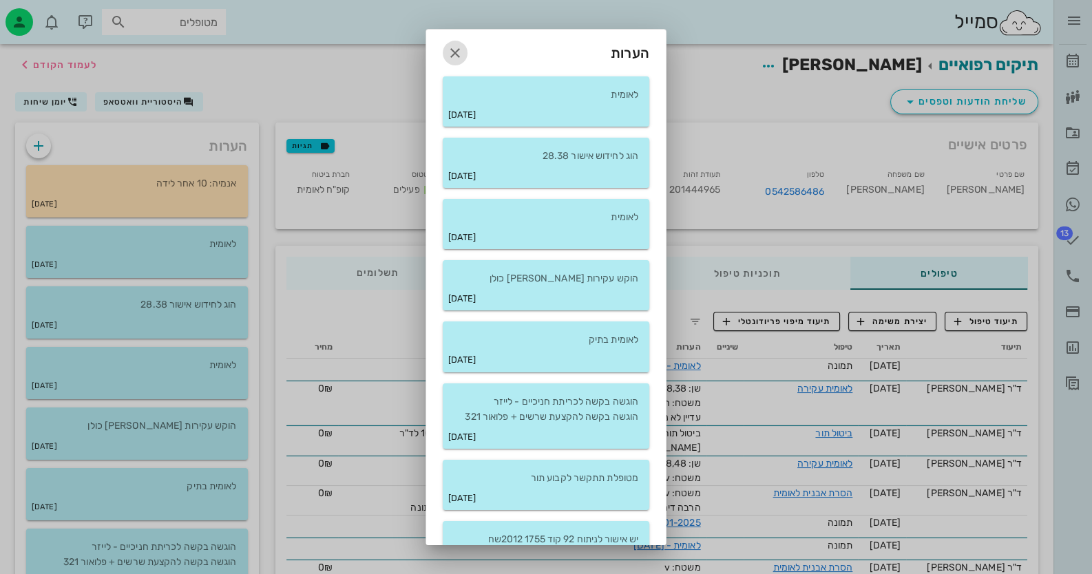
click at [457, 51] on icon "button" at bounding box center [455, 53] width 17 height 17
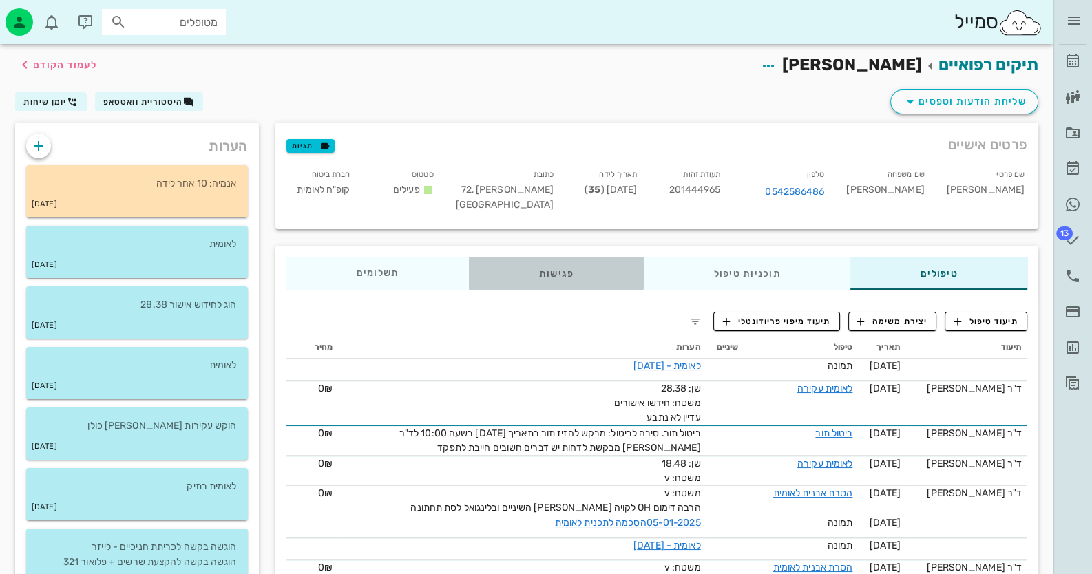
click at [537, 273] on div "פגישות" at bounding box center [556, 273] width 175 height 33
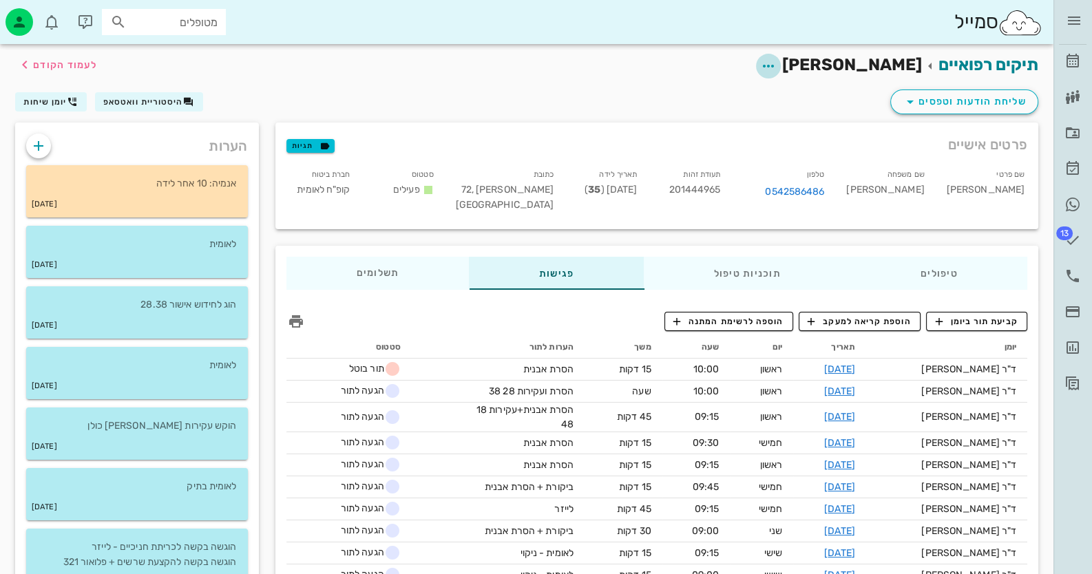
click at [776, 58] on icon "button" at bounding box center [768, 66] width 17 height 17
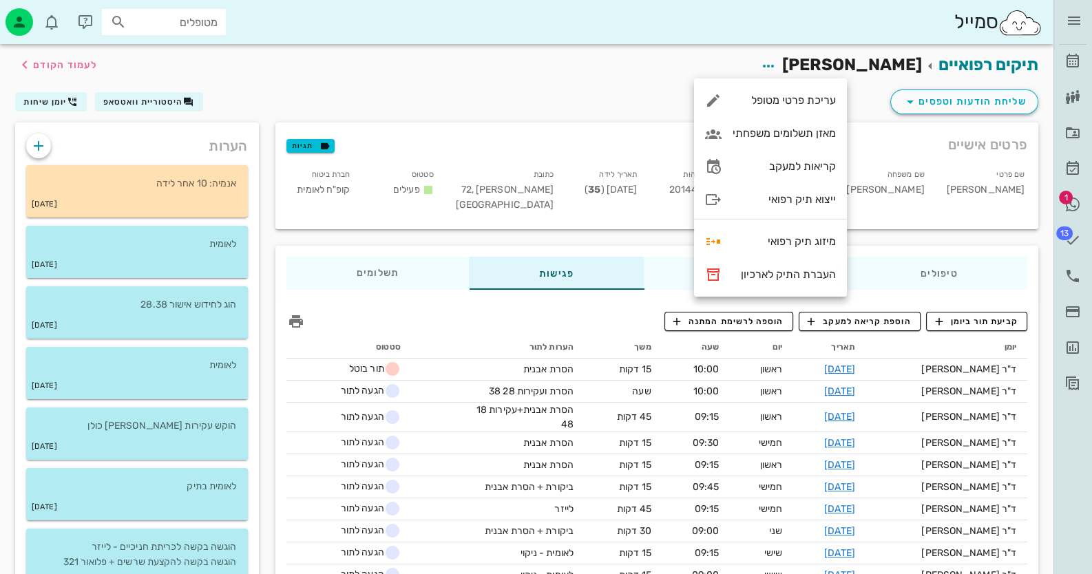
click at [661, 70] on div "תיקים רפואיים [PERSON_NAME] לעמוד הקודם" at bounding box center [526, 65] width 1039 height 43
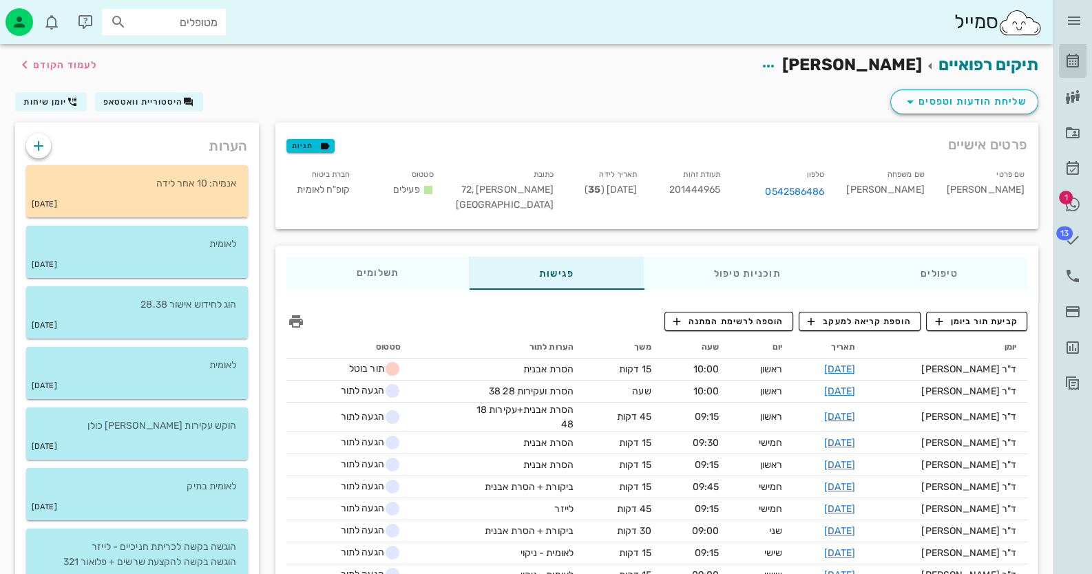
click at [1082, 61] on link "[PERSON_NAME]" at bounding box center [1073, 61] width 28 height 33
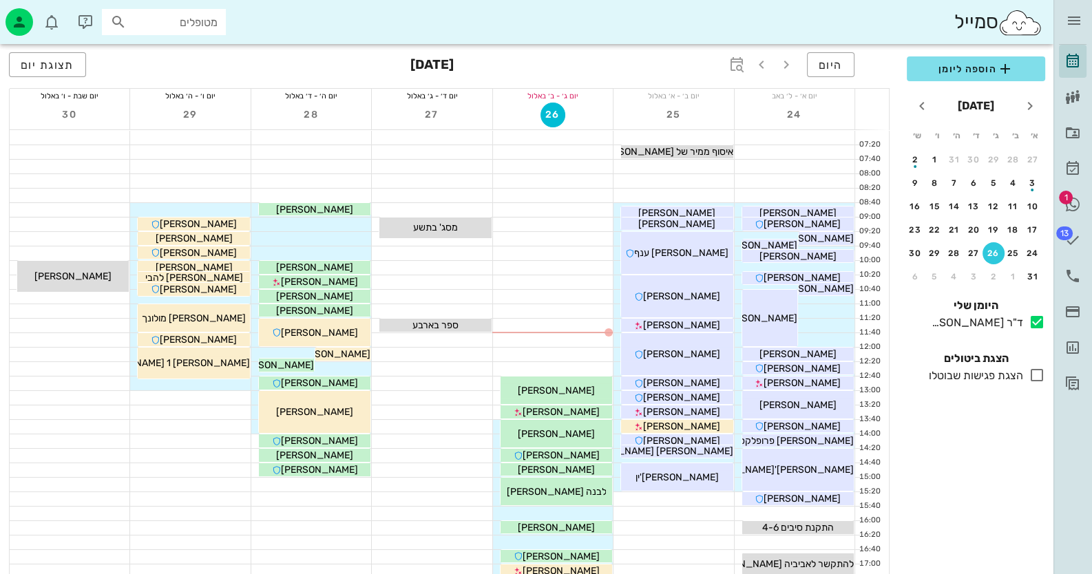
click at [169, 23] on input "מטופלים" at bounding box center [173, 22] width 88 height 18
type input "201444965"
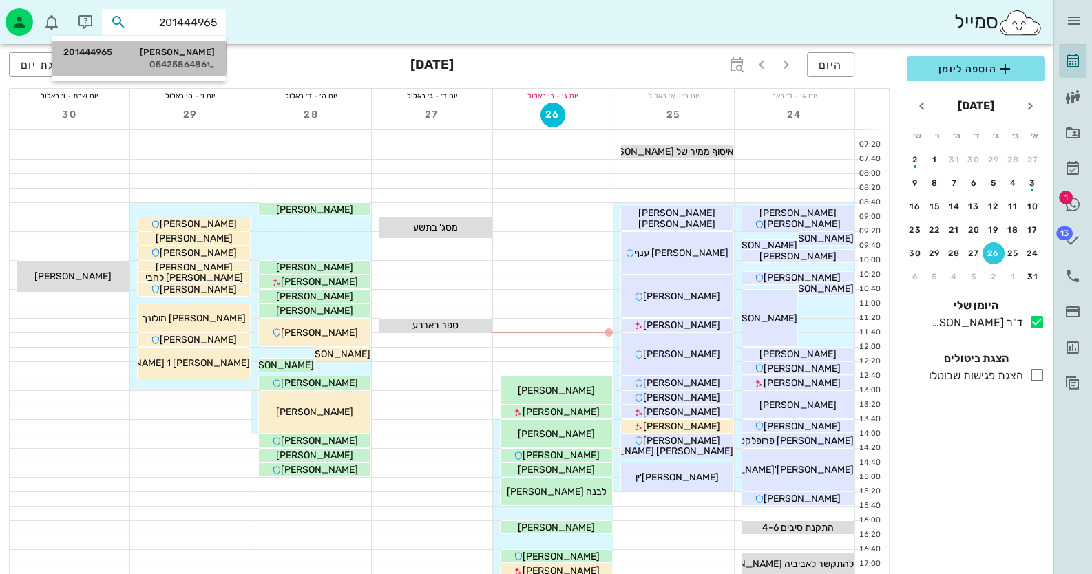
drag, startPoint x: 179, startPoint y: 56, endPoint x: 186, endPoint y: 54, distance: 7.0
click at [186, 54] on div "[PERSON_NAME] 201444965" at bounding box center [138, 52] width 151 height 11
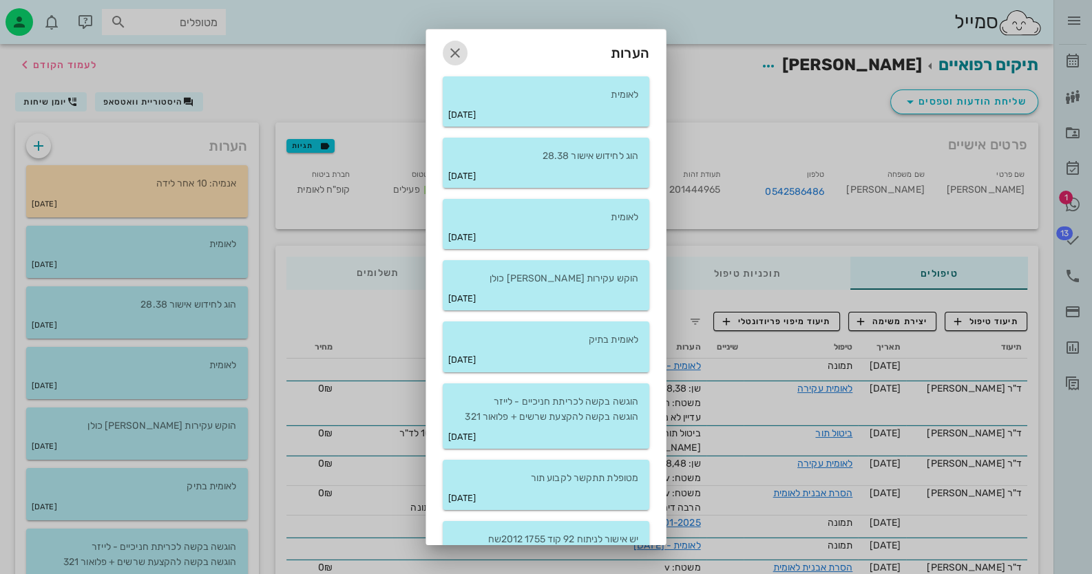
click at [459, 50] on icon "button" at bounding box center [455, 53] width 17 height 17
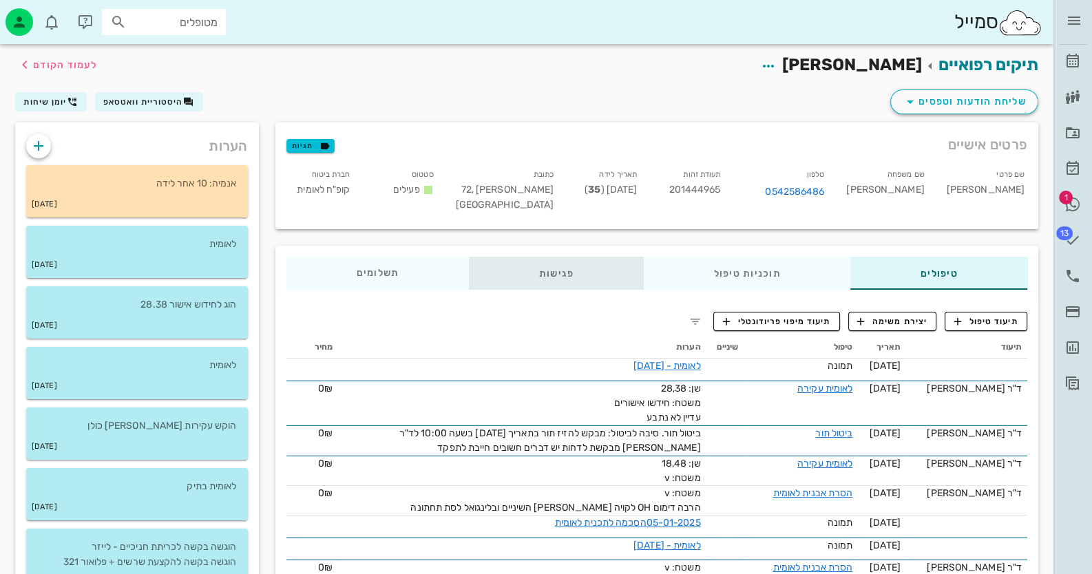
click at [540, 273] on div "פגישות" at bounding box center [556, 273] width 175 height 33
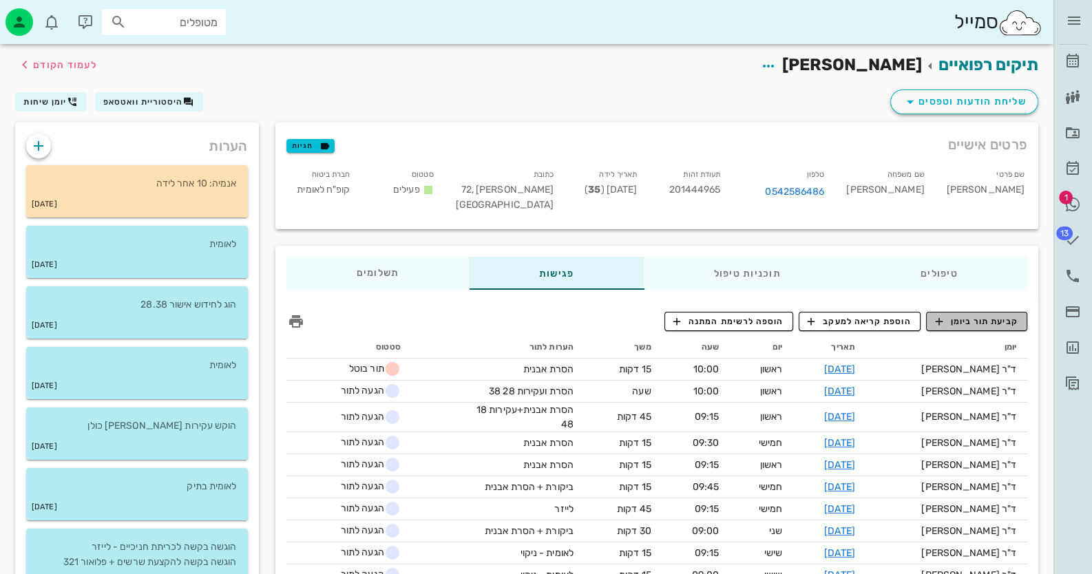
click at [987, 322] on span "קביעת תור ביומן" at bounding box center [976, 321] width 83 height 12
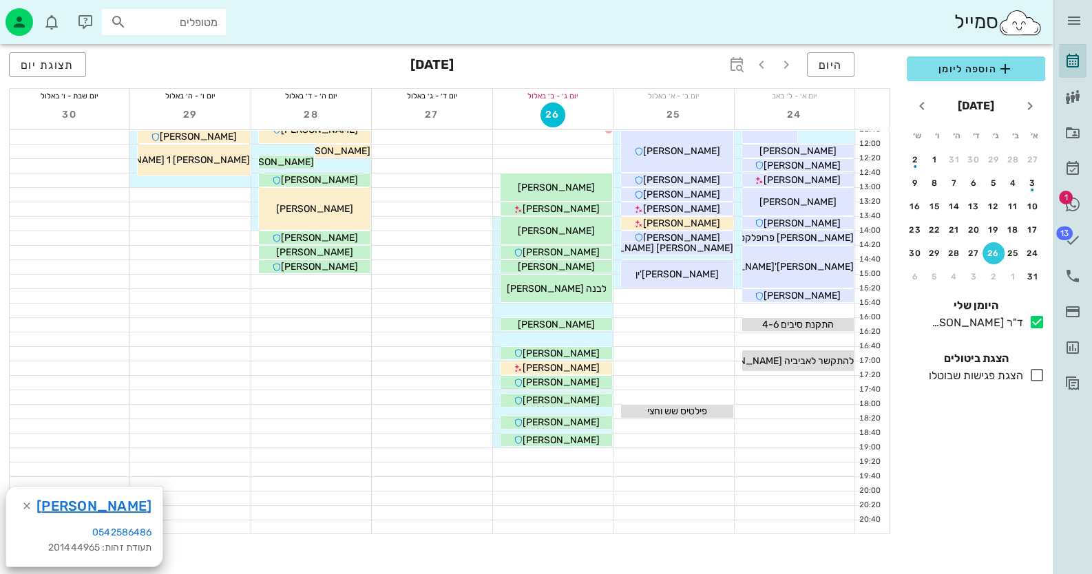
scroll to position [206, 0]
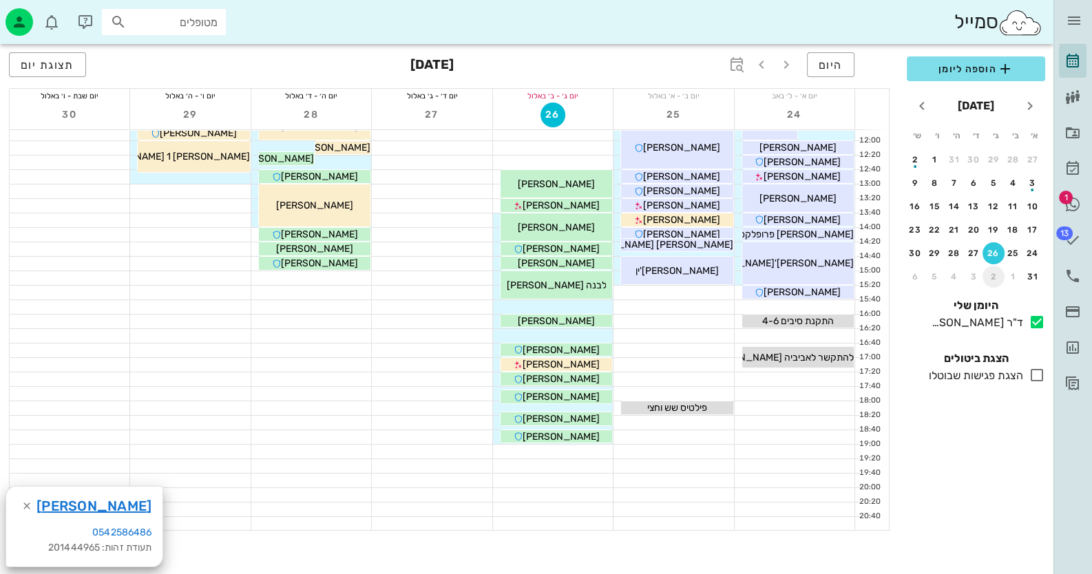
click at [994, 276] on div "2" at bounding box center [993, 277] width 22 height 10
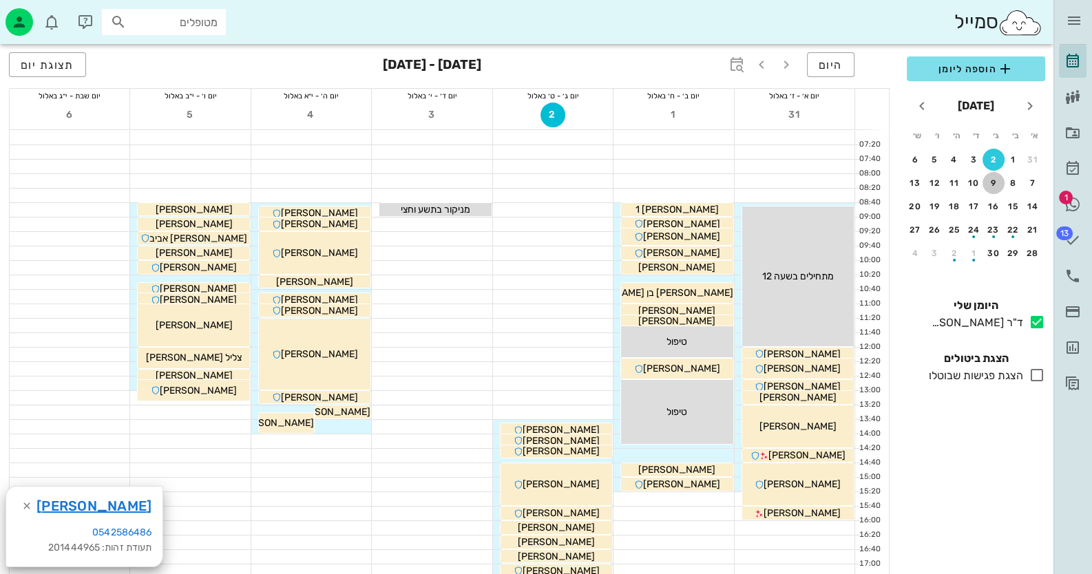
click at [990, 183] on div "9" at bounding box center [993, 183] width 22 height 10
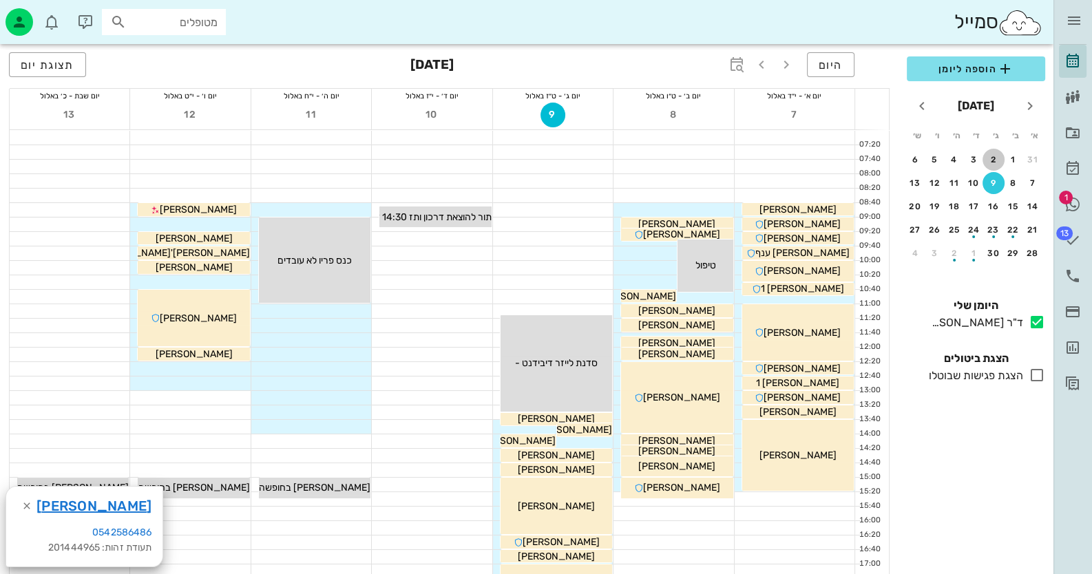
click at [998, 160] on div "2" at bounding box center [993, 160] width 22 height 10
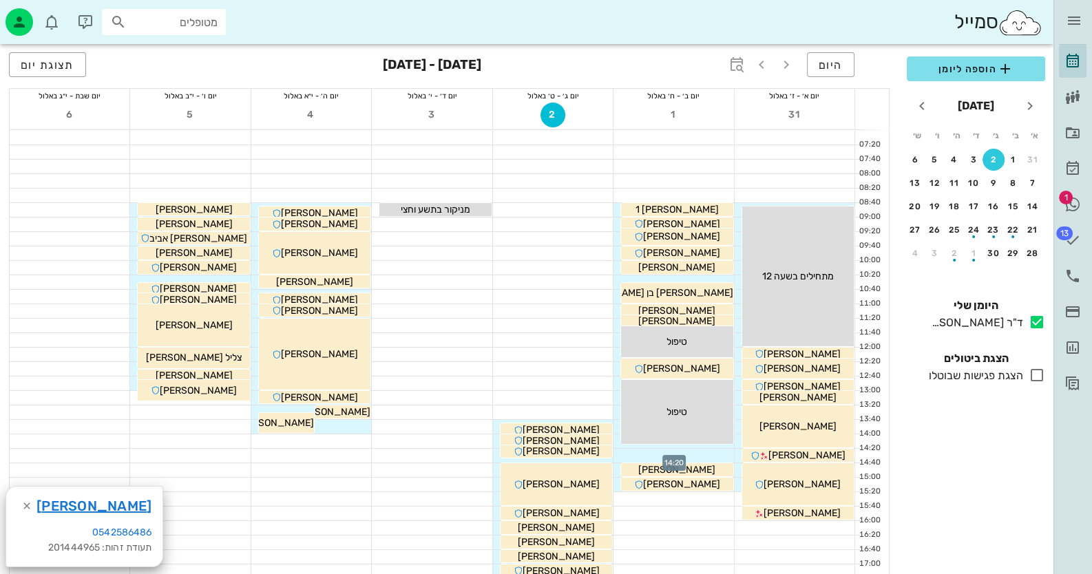
click at [704, 453] on div at bounding box center [673, 456] width 120 height 14
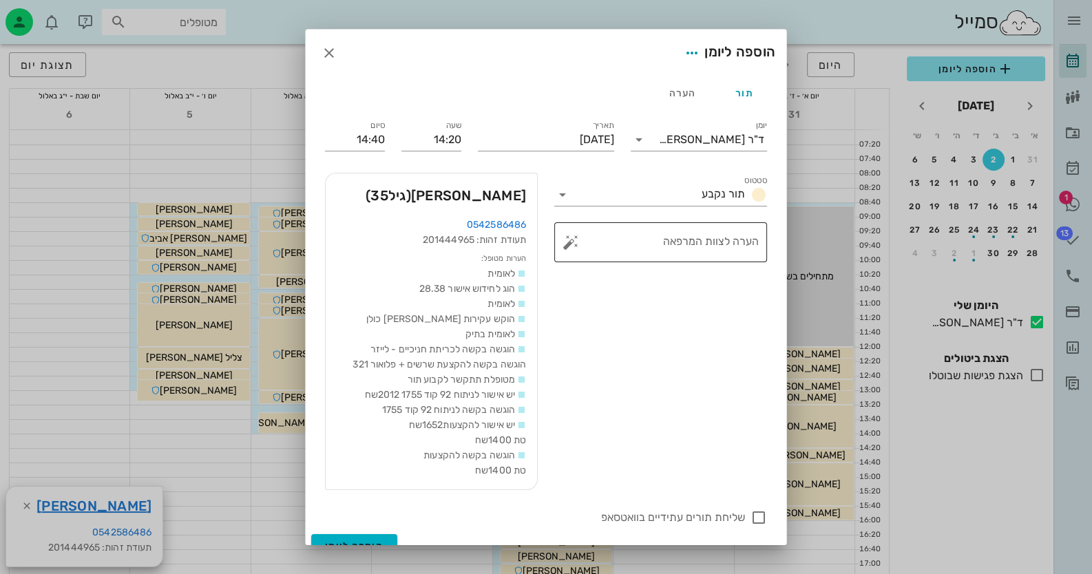
click at [575, 240] on button "button" at bounding box center [570, 242] width 17 height 17
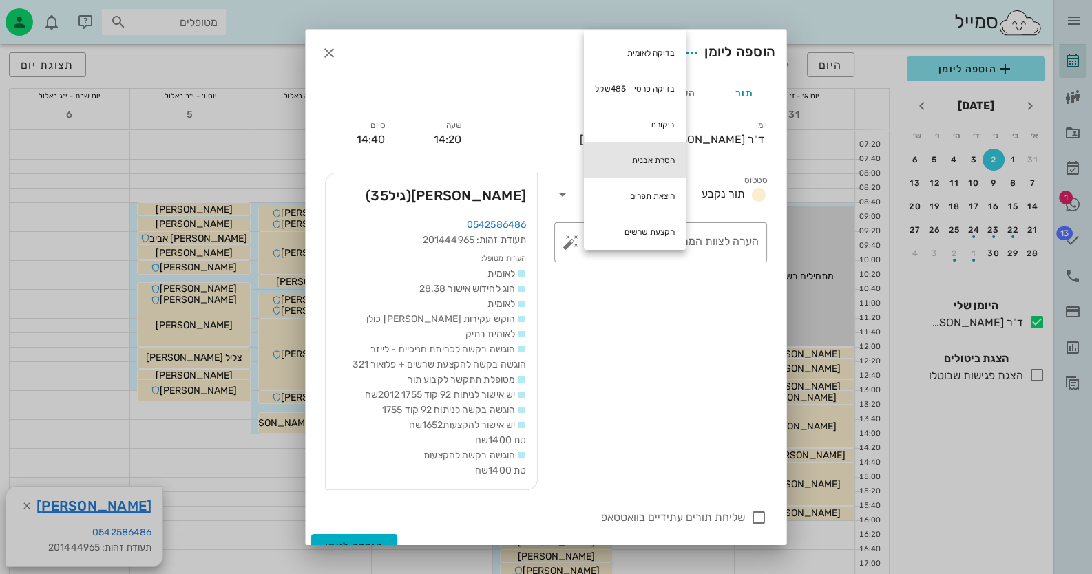
click at [647, 163] on div "הסרת אבנית" at bounding box center [635, 160] width 102 height 36
type textarea "הסרת אבנית"
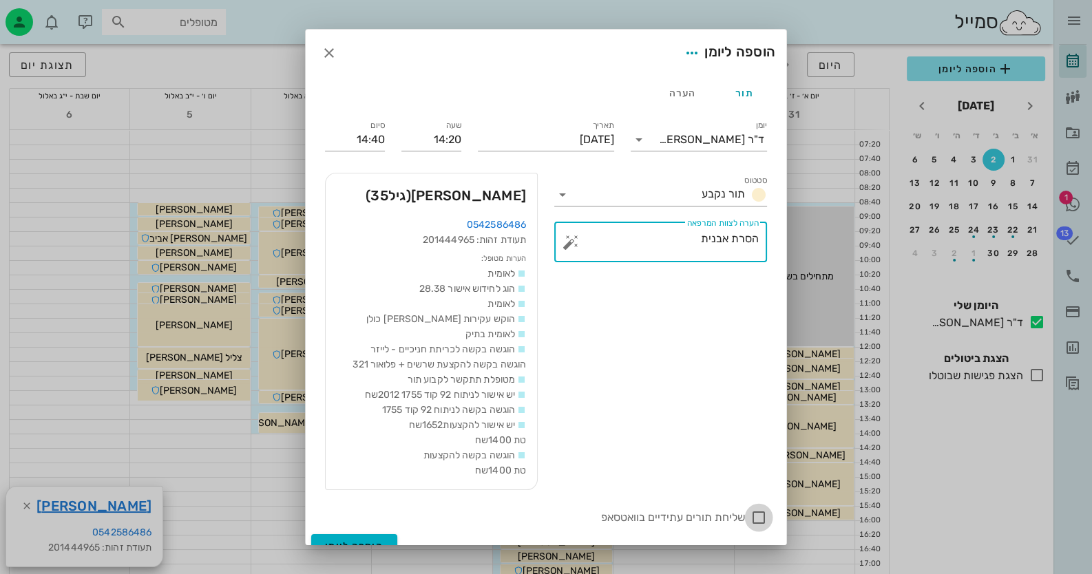
click at [760, 515] on div at bounding box center [758, 517] width 23 height 23
checkbox input "true"
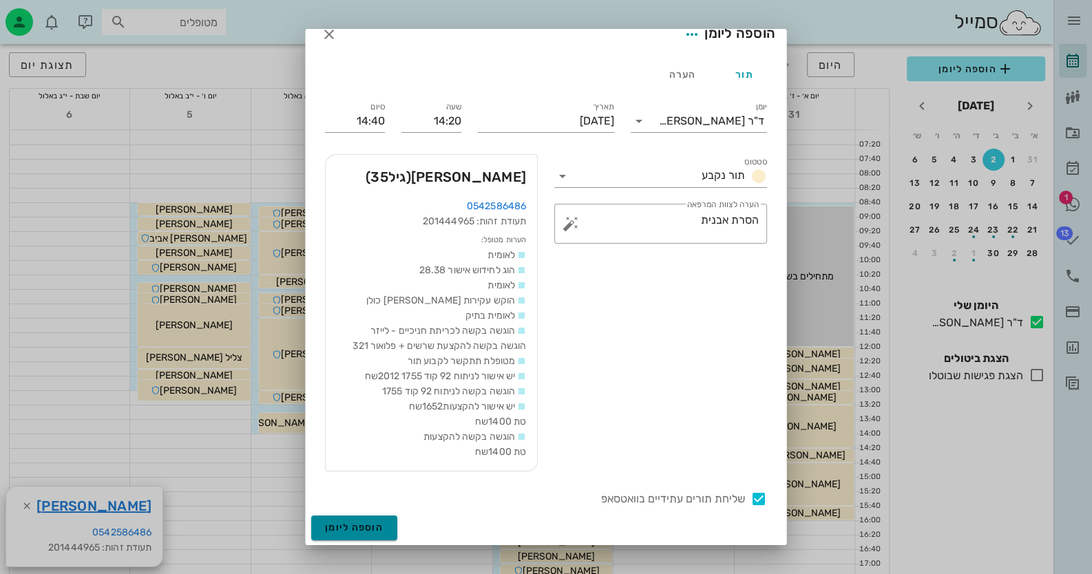
click at [370, 524] on span "הוספה ליומן" at bounding box center [354, 528] width 59 height 12
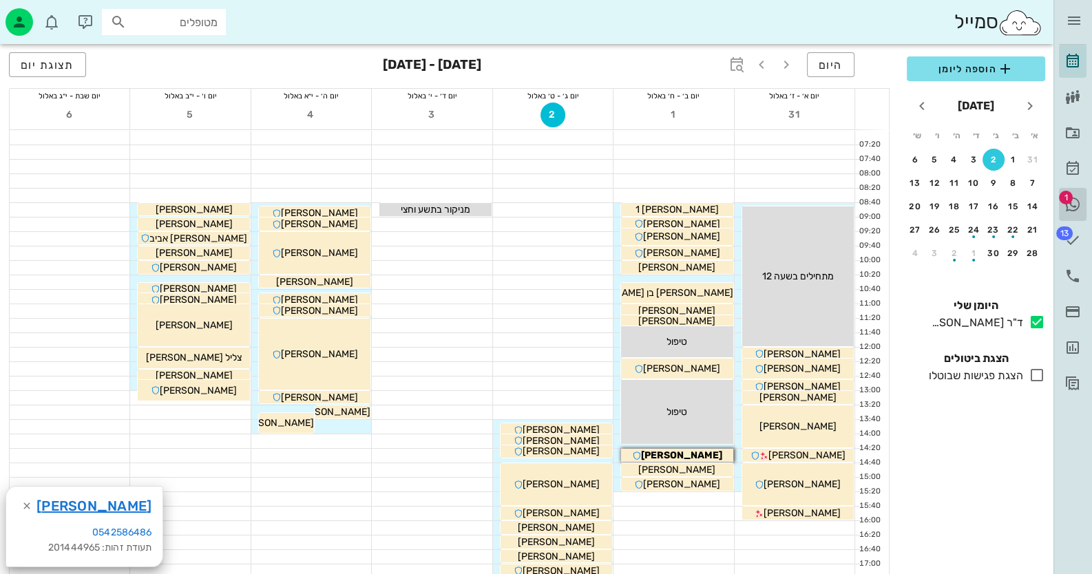
click at [1075, 202] on icon at bounding box center [1072, 204] width 17 height 17
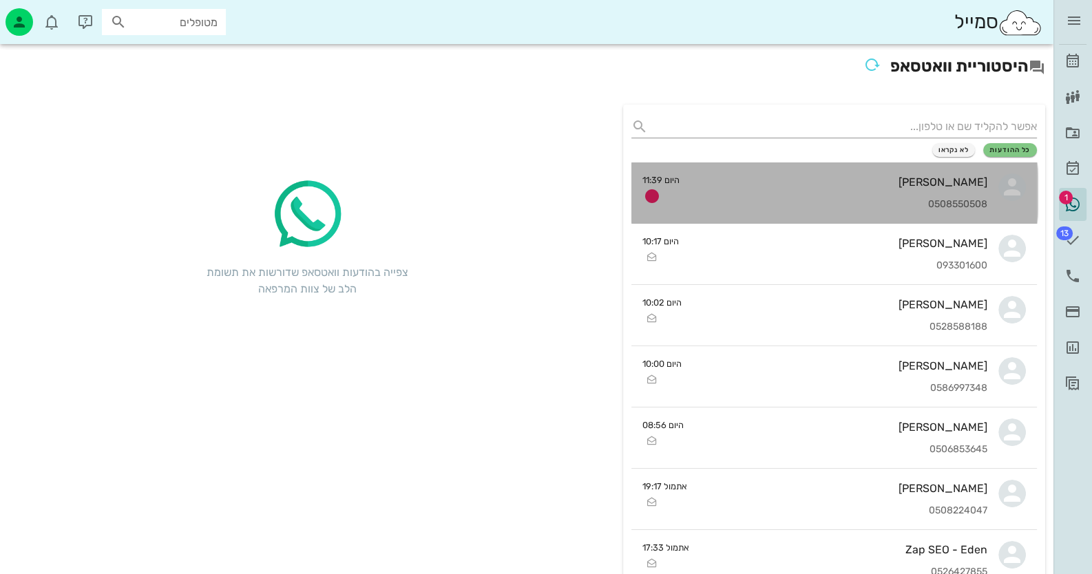
click at [951, 192] on div "[PERSON_NAME] 0508550508" at bounding box center [838, 192] width 297 height 61
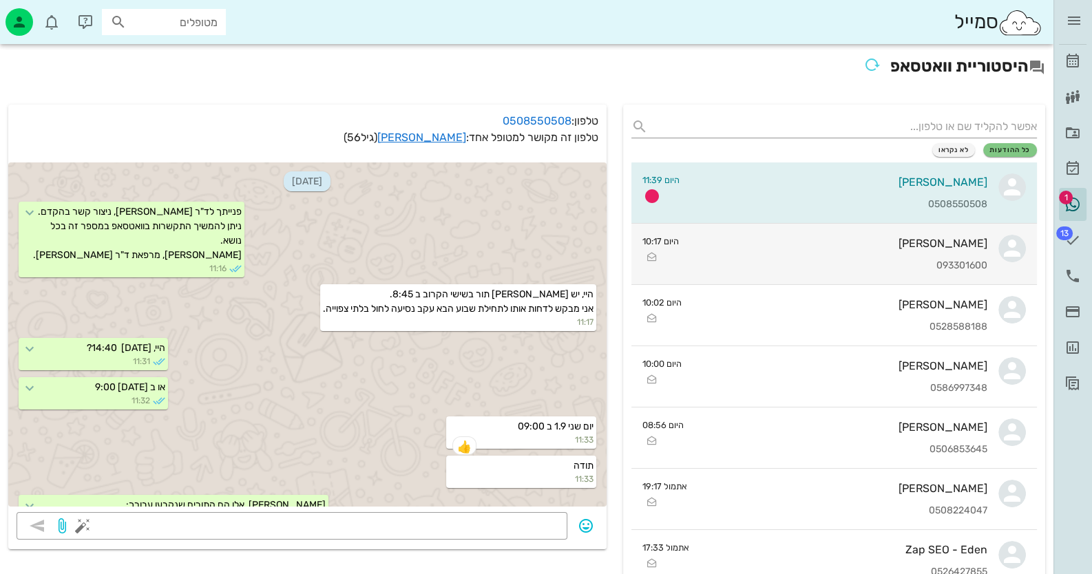
scroll to position [161, 0]
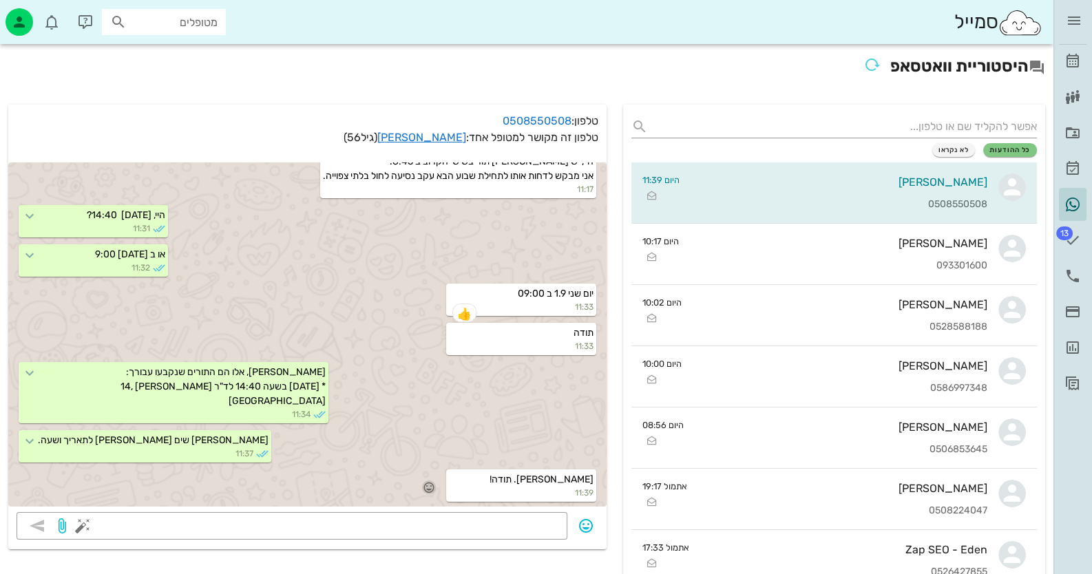
click at [434, 489] on icon "button" at bounding box center [429, 487] width 12 height 12
click at [293, 465] on div "🙏" at bounding box center [294, 467] width 25 height 26
click at [1074, 271] on icon at bounding box center [1072, 276] width 17 height 17
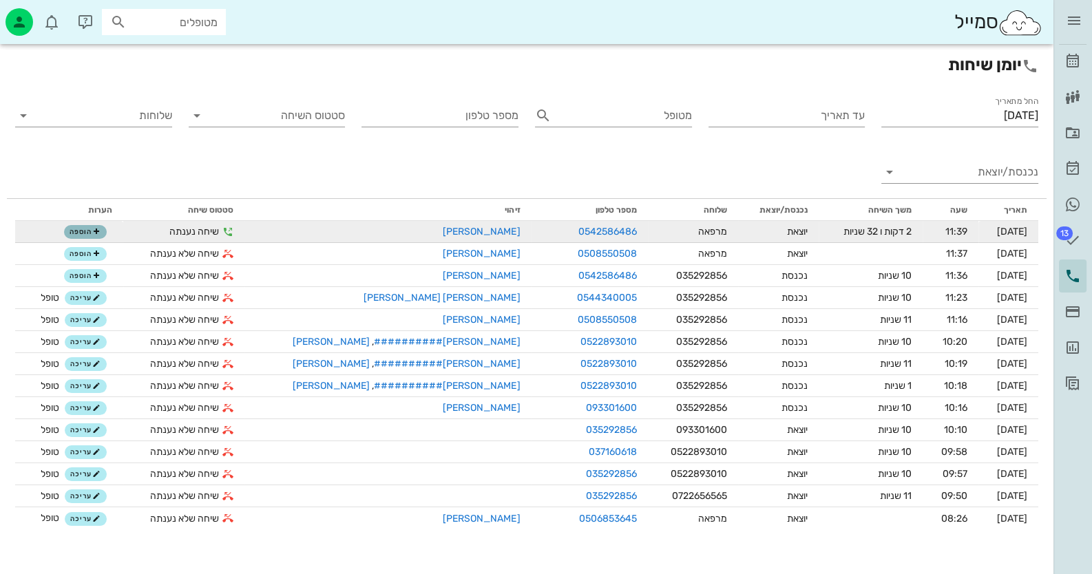
click at [91, 232] on span "הוספה" at bounding box center [85, 232] width 30 height 8
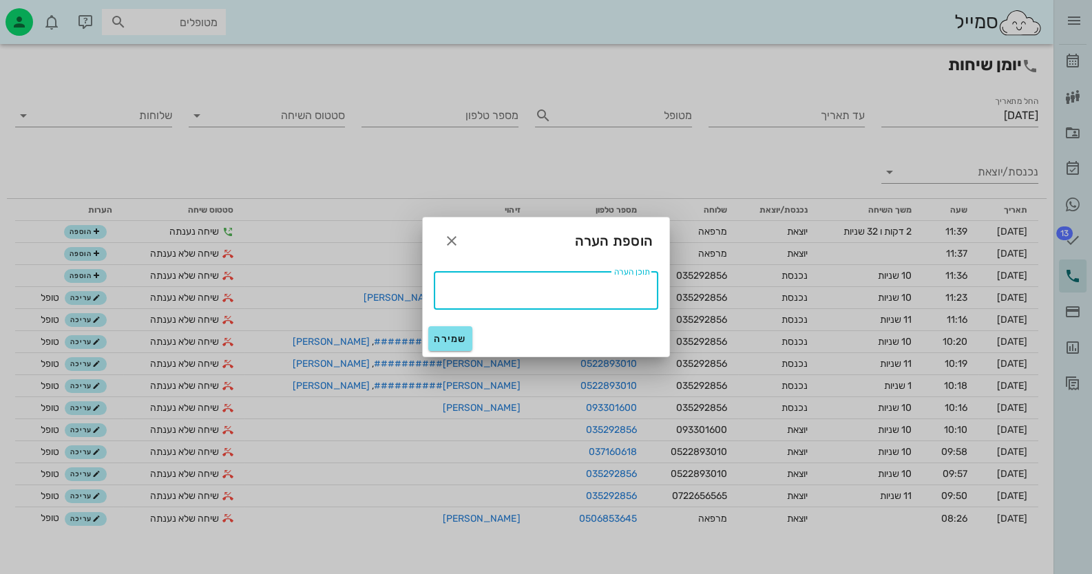
drag, startPoint x: 489, startPoint y: 290, endPoint x: 493, endPoint y: 282, distance: 8.9
click at [498, 290] on textarea "תוכן הערה" at bounding box center [542, 289] width 216 height 22
type textarea "טופל"
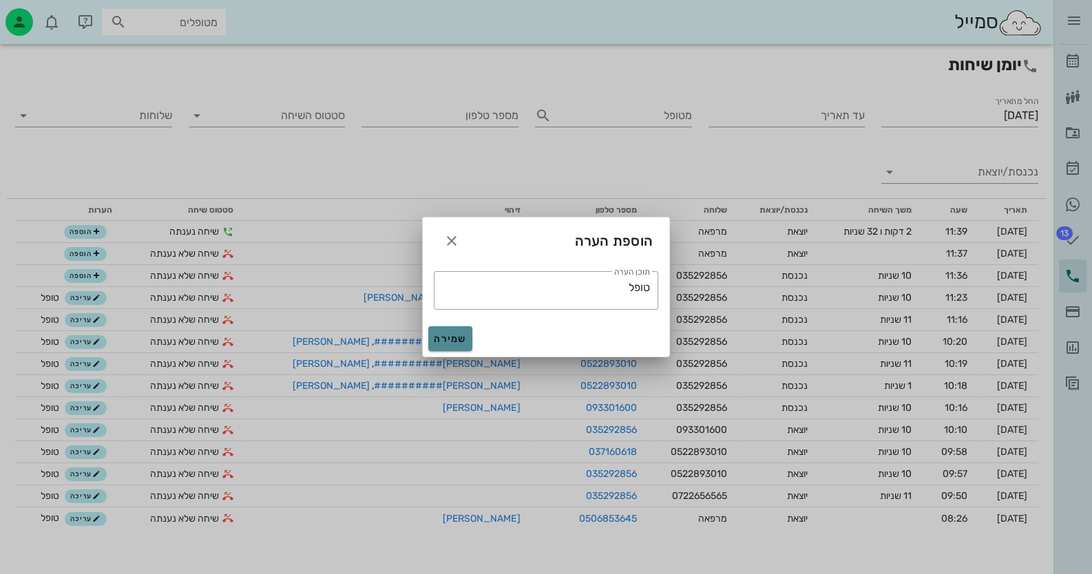
click at [449, 346] on button "שמירה" at bounding box center [450, 338] width 44 height 25
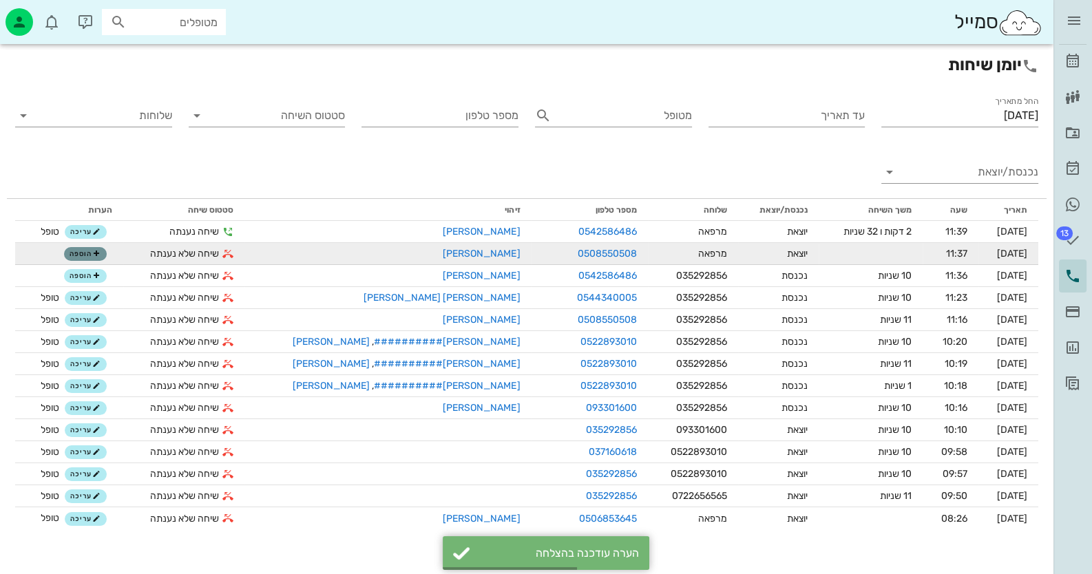
click at [98, 253] on span "הוספה" at bounding box center [85, 254] width 30 height 8
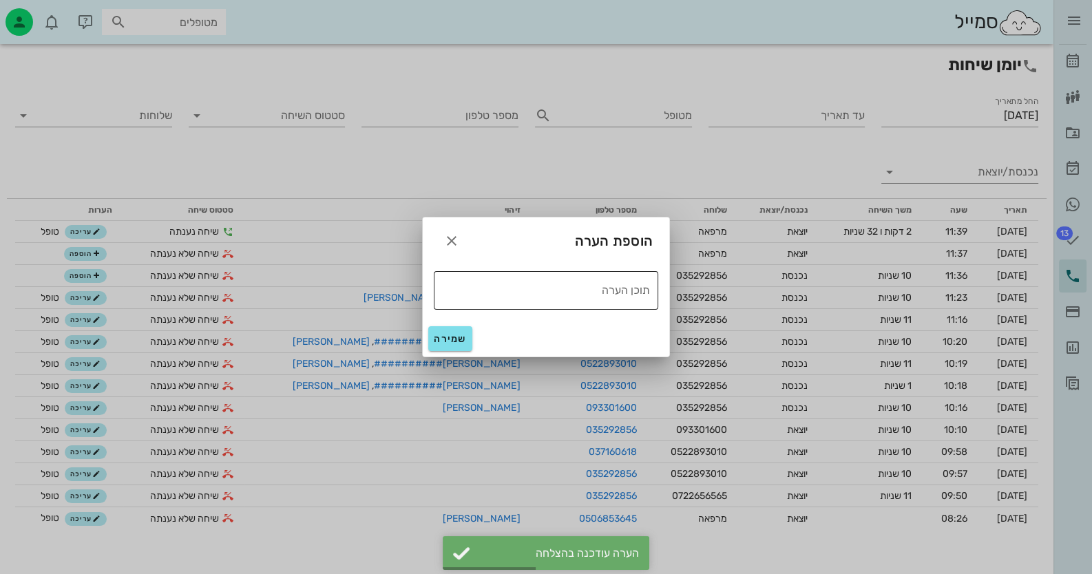
click at [492, 288] on textarea "תוכן הערה" at bounding box center [542, 289] width 216 height 22
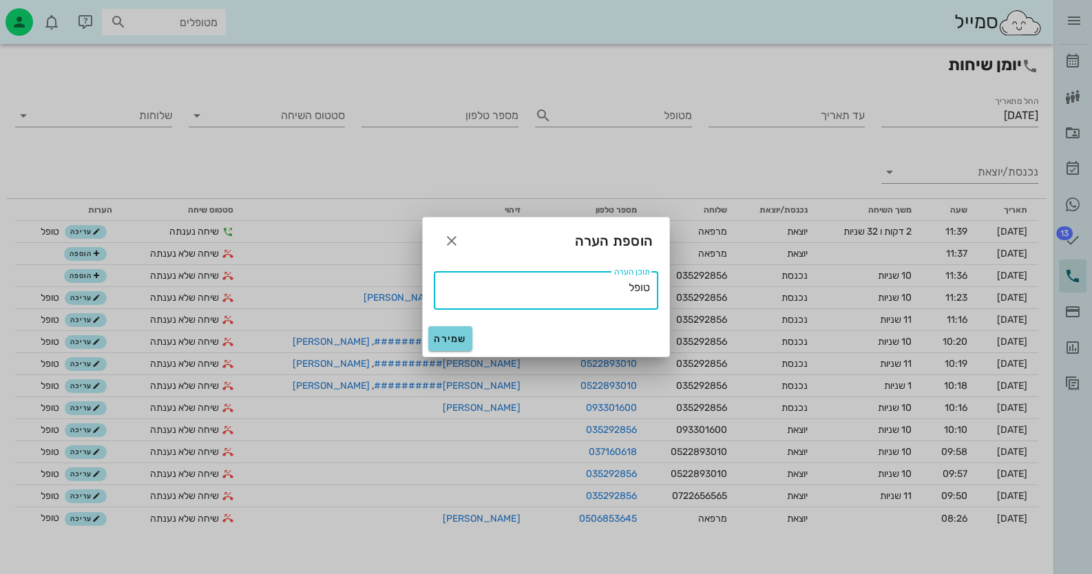
type textarea "טופל"
click at [448, 333] on span "שמירה" at bounding box center [450, 339] width 33 height 12
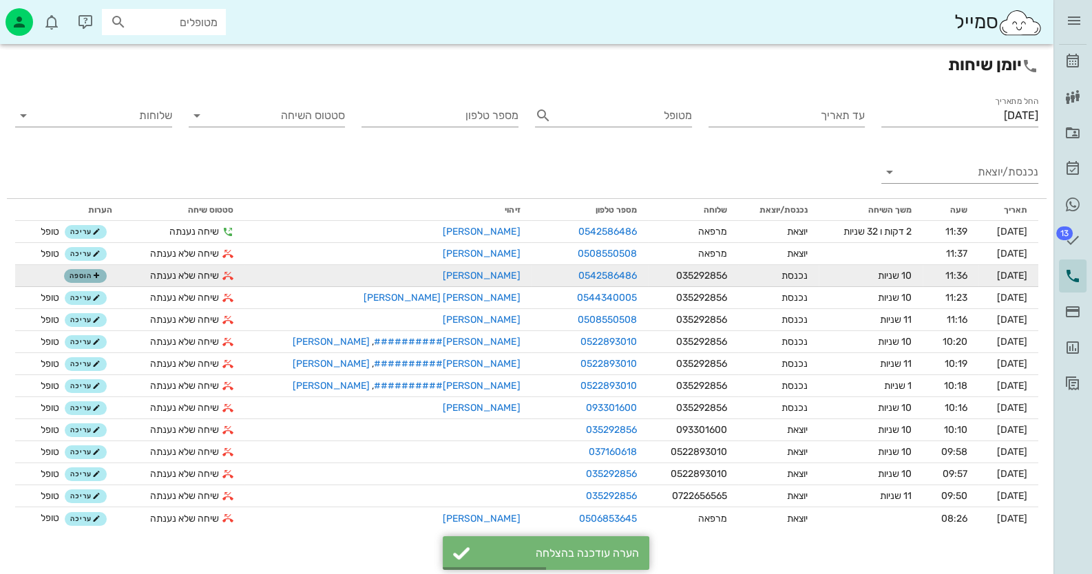
click at [93, 278] on span "הוספה" at bounding box center [85, 276] width 30 height 8
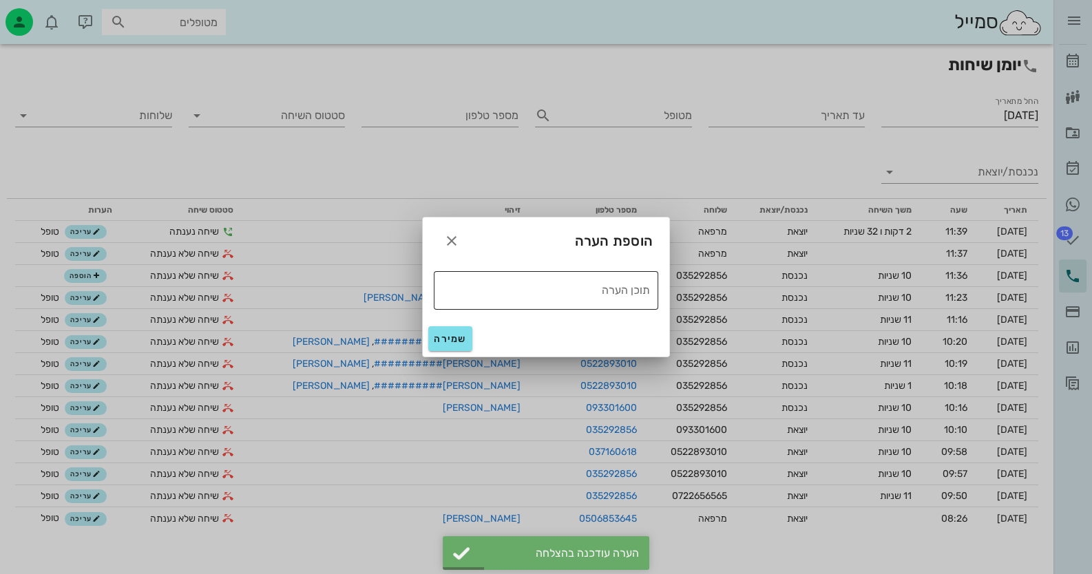
drag, startPoint x: 599, startPoint y: 284, endPoint x: 575, endPoint y: 285, distance: 23.4
click at [600, 284] on textarea "תוכן הערה" at bounding box center [542, 289] width 216 height 22
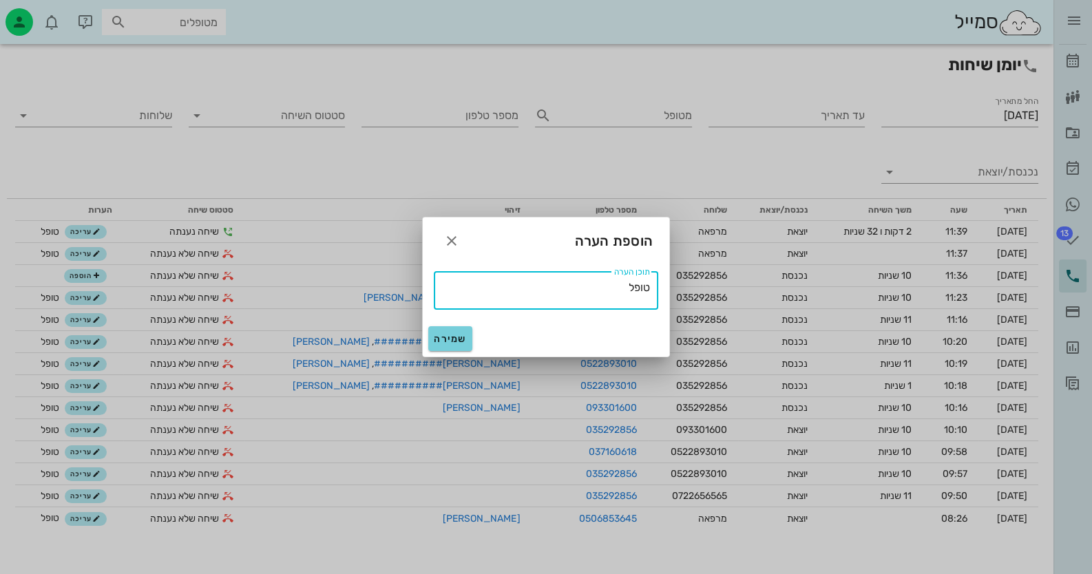
type textarea "טופל"
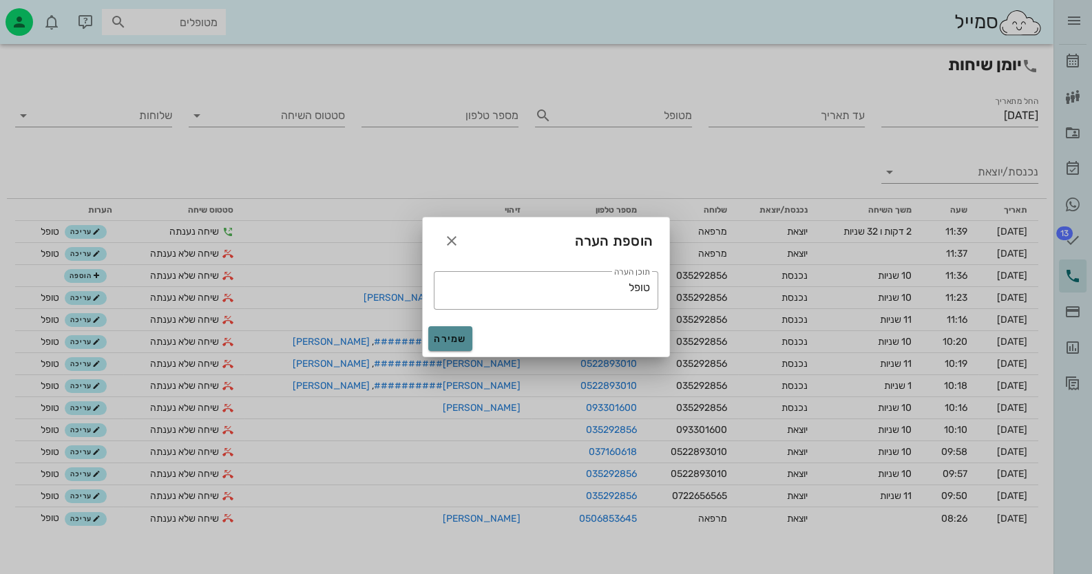
click at [463, 339] on span "שמירה" at bounding box center [450, 339] width 33 height 12
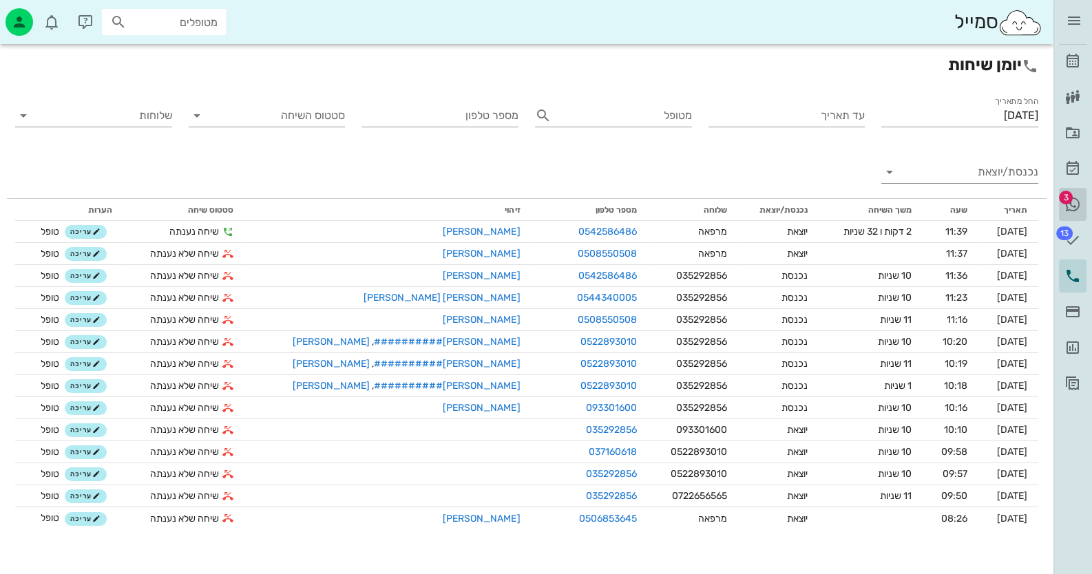
click at [1069, 197] on span "3" at bounding box center [1066, 198] width 14 height 14
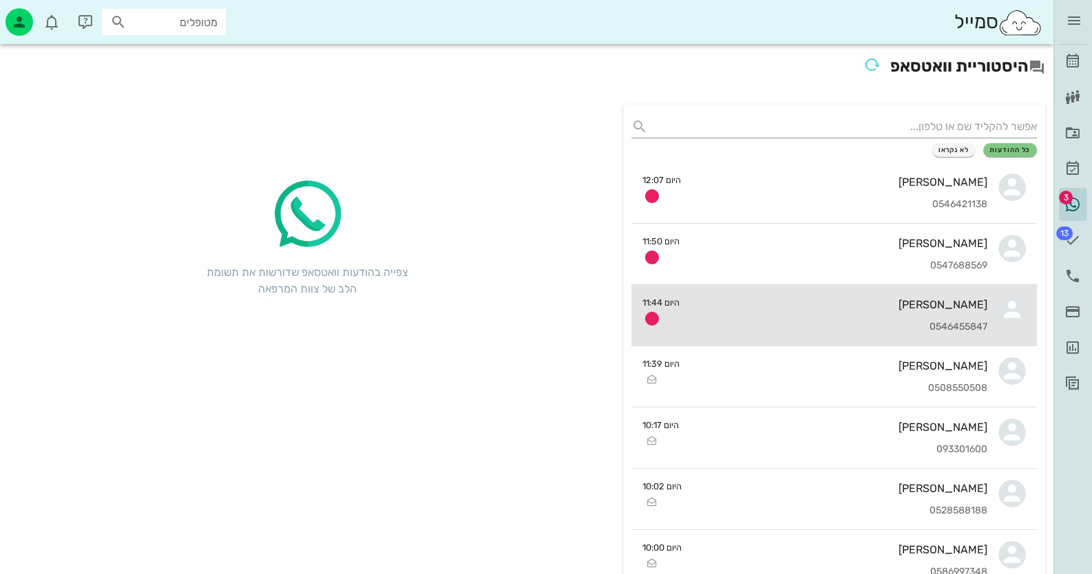
click at [978, 290] on div "[PERSON_NAME] 0546455847" at bounding box center [838, 315] width 297 height 61
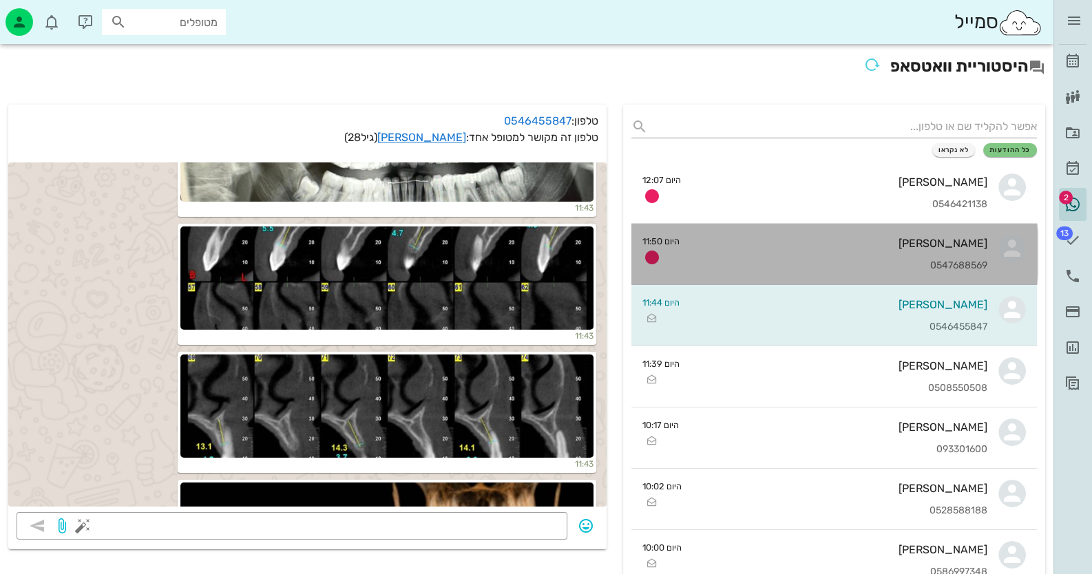
click at [890, 253] on div "[PERSON_NAME] 0547688569" at bounding box center [838, 254] width 297 height 61
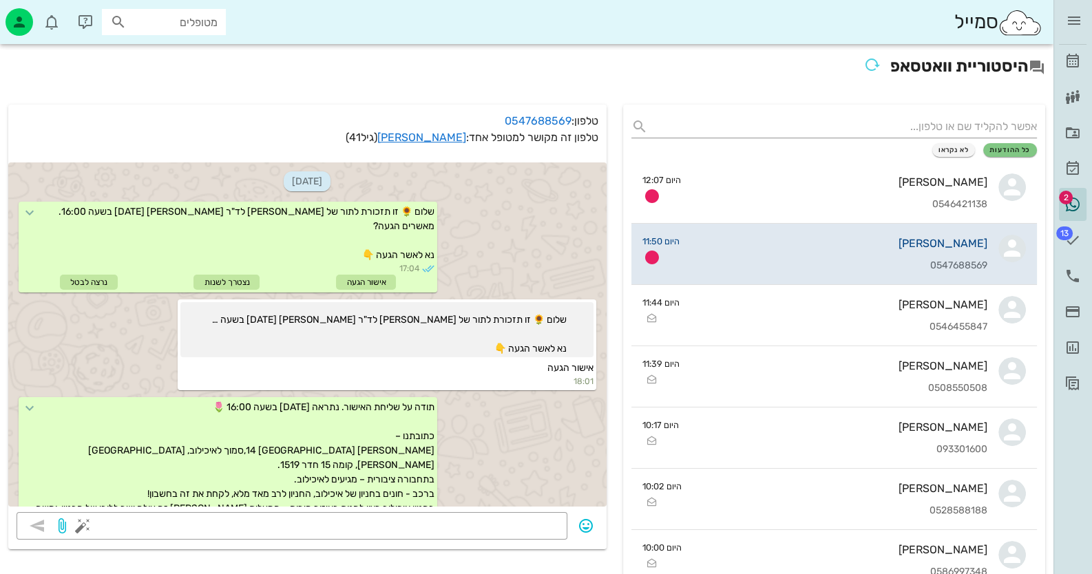
scroll to position [1268, 0]
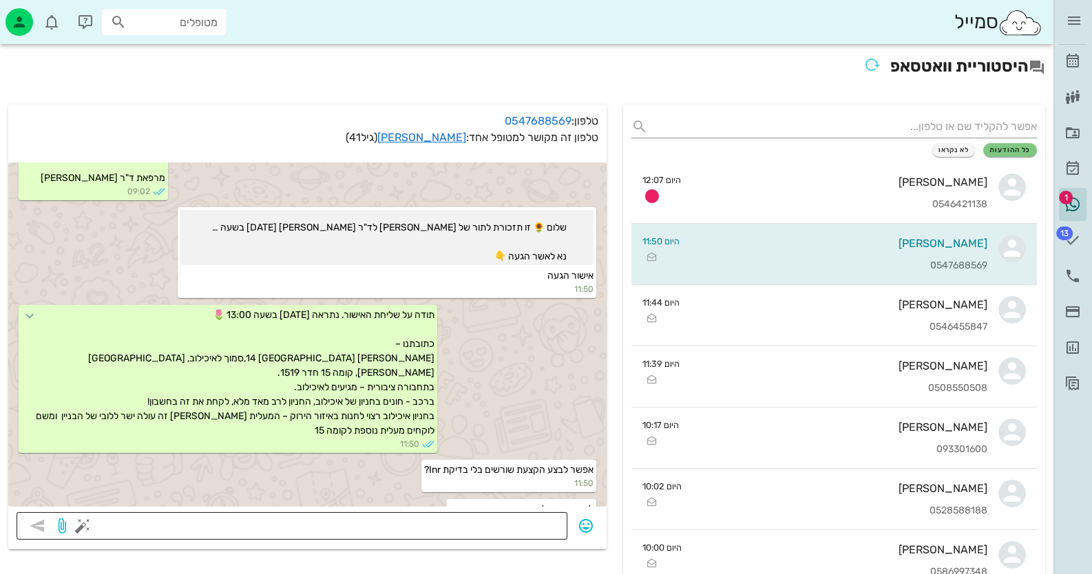
click at [530, 530] on textarea at bounding box center [322, 527] width 474 height 22
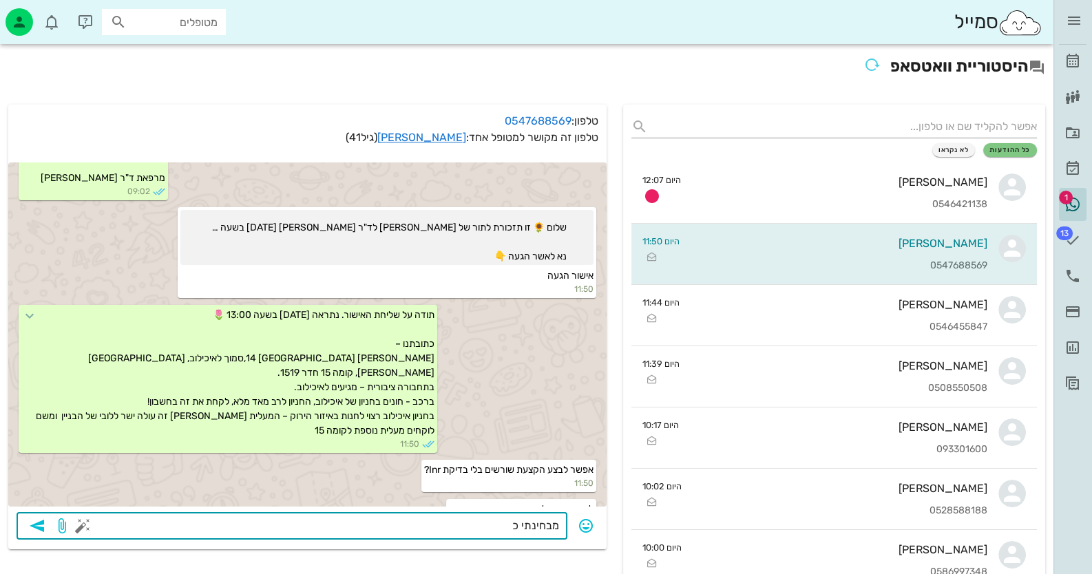
type textarea "מבחינתי כן"
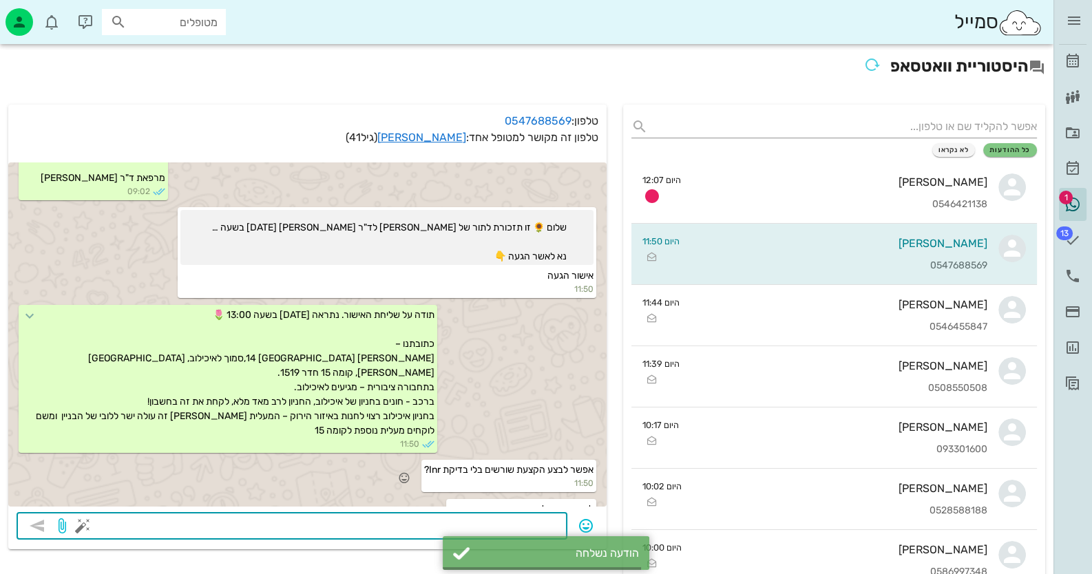
scroll to position [1307, 0]
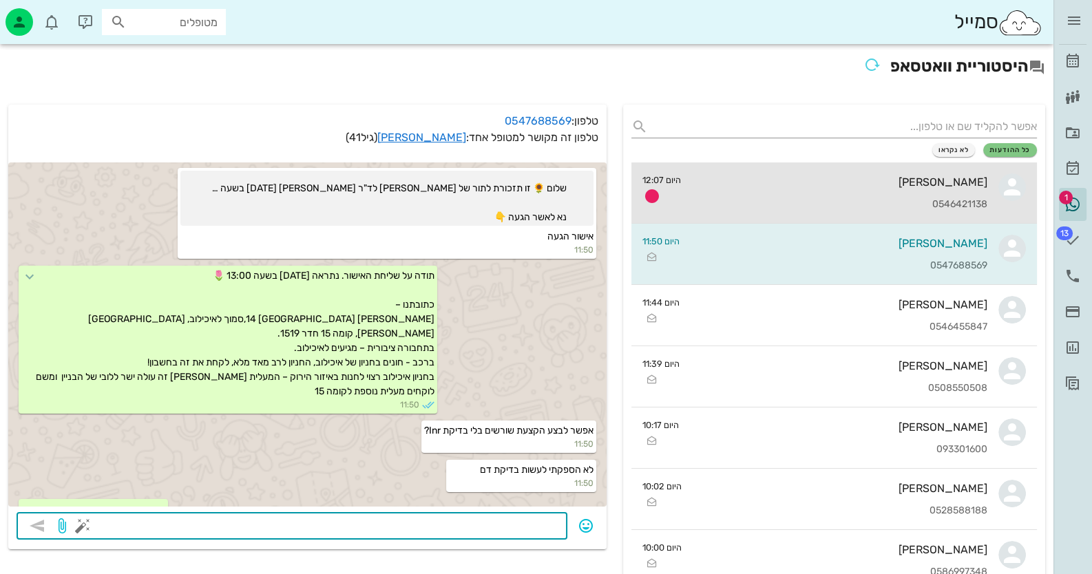
click at [883, 182] on div "[PERSON_NAME]" at bounding box center [840, 182] width 296 height 13
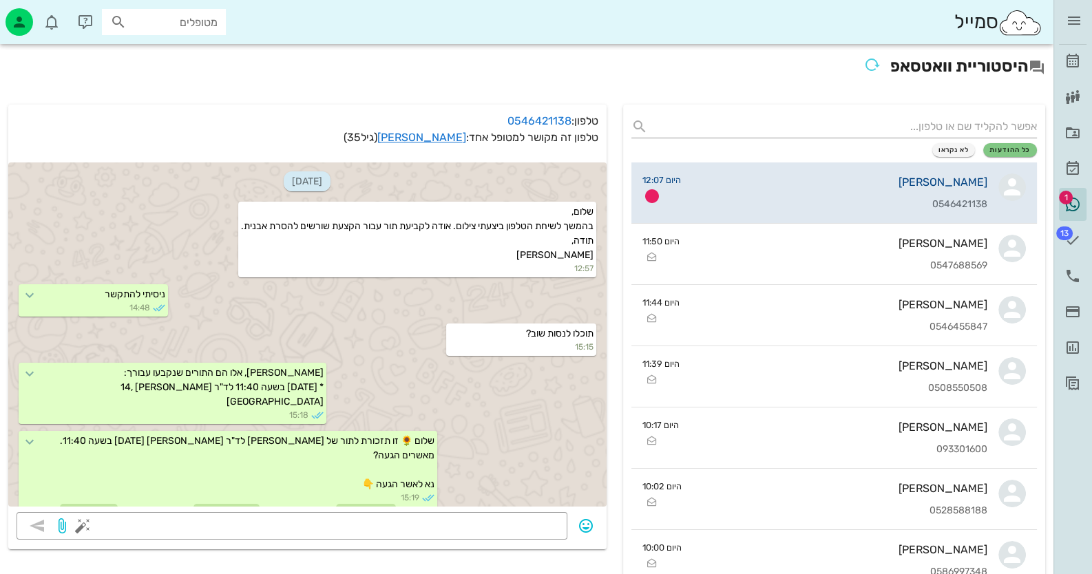
scroll to position [917, 0]
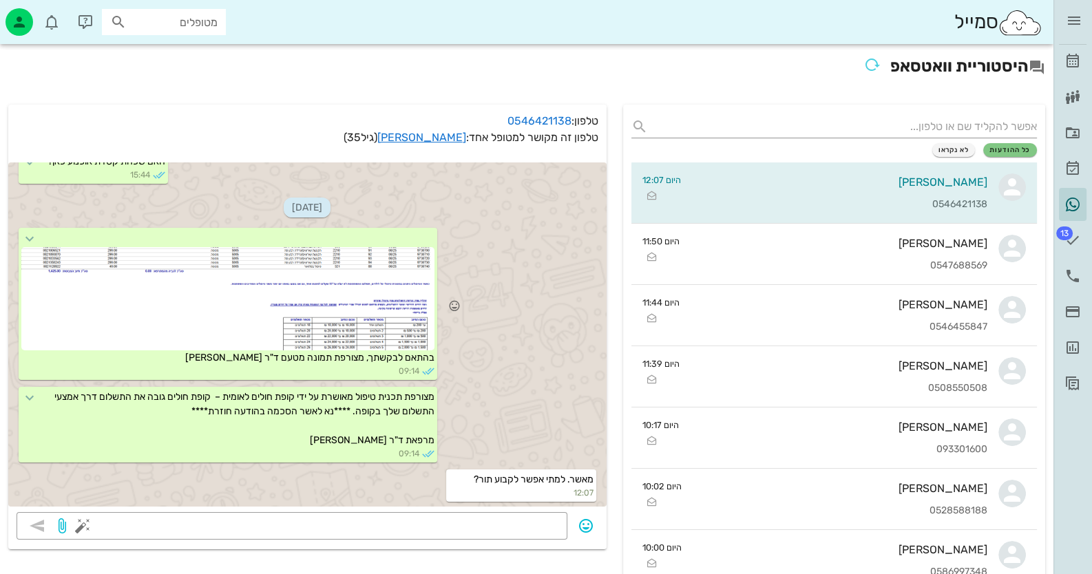
click at [333, 312] on div at bounding box center [227, 298] width 413 height 103
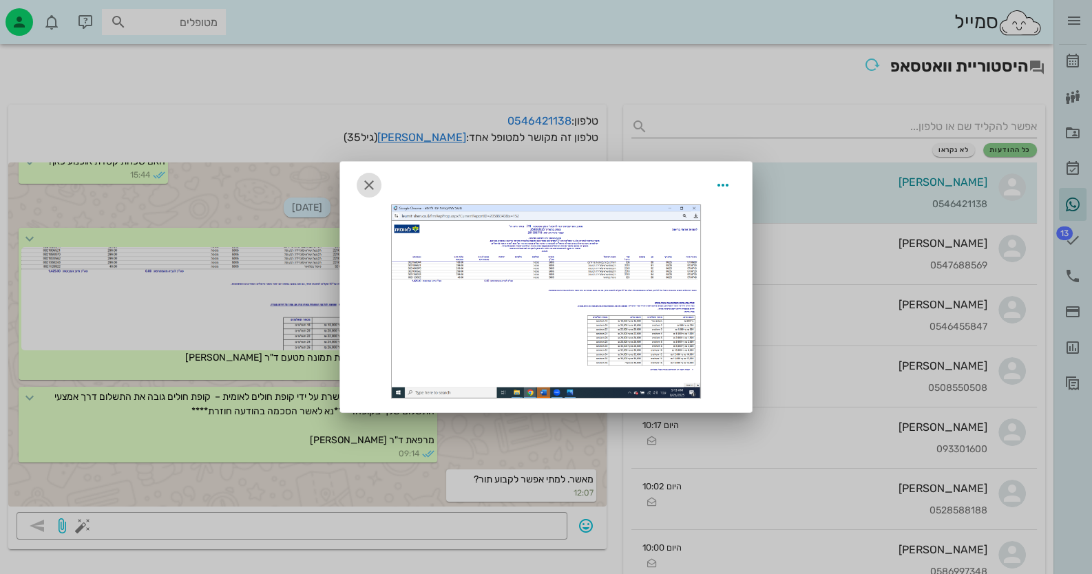
click at [368, 173] on button "button" at bounding box center [369, 185] width 25 height 25
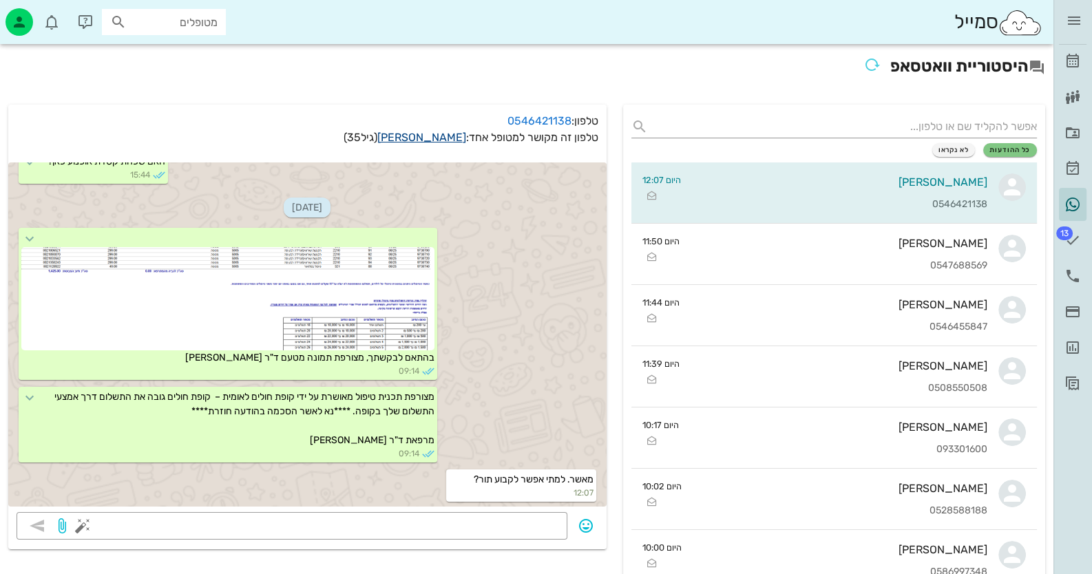
click at [451, 137] on link "[PERSON_NAME]" at bounding box center [421, 137] width 89 height 13
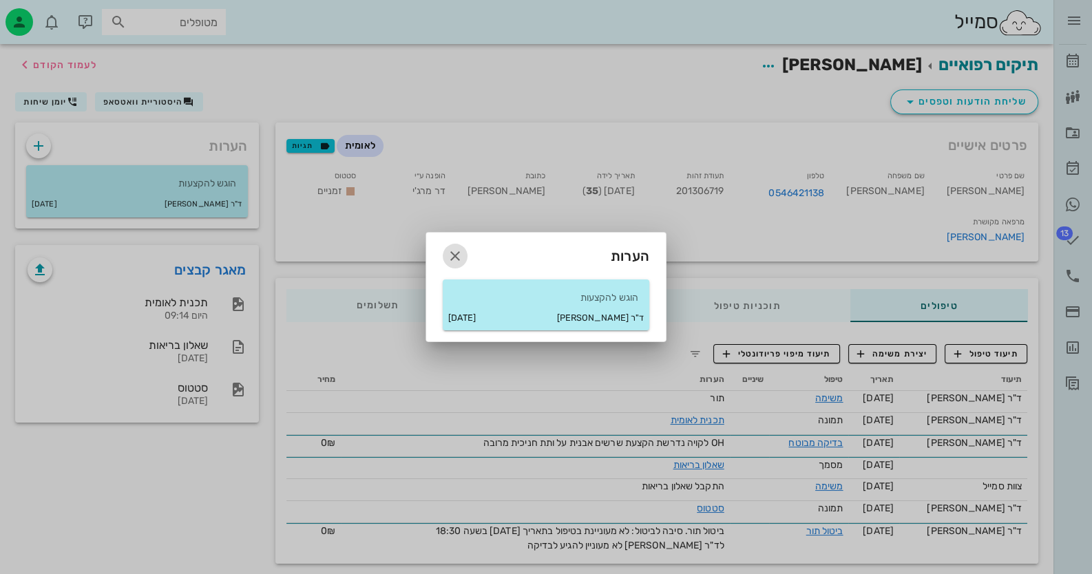
click at [451, 257] on icon "button" at bounding box center [455, 256] width 17 height 17
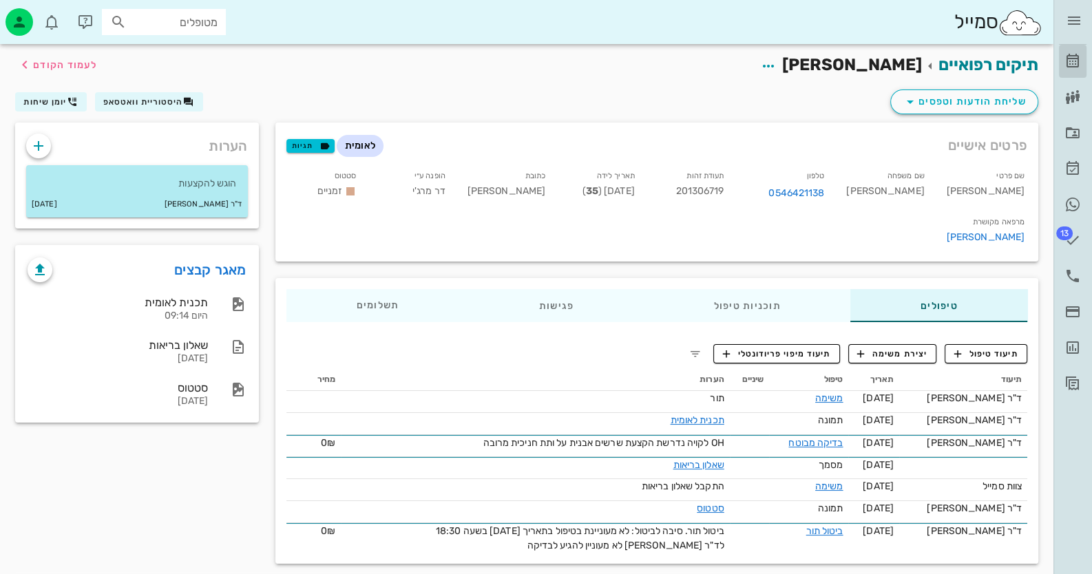
click at [1068, 63] on icon at bounding box center [1072, 61] width 17 height 17
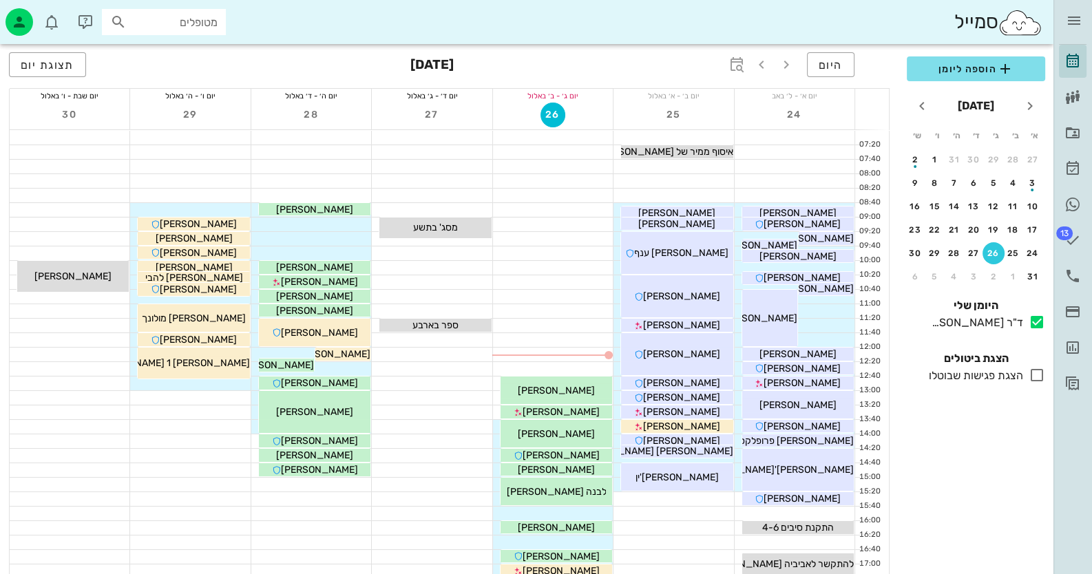
click at [203, 23] on input "מטופלים" at bounding box center [173, 22] width 88 height 18
type input "ויר"
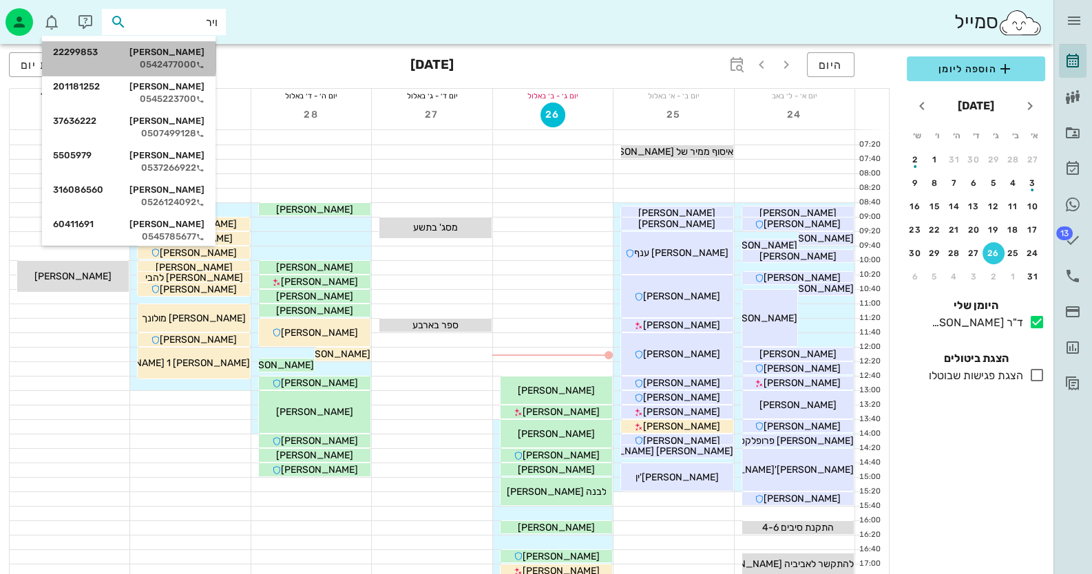
click at [169, 64] on div "0542477000" at bounding box center [128, 64] width 151 height 11
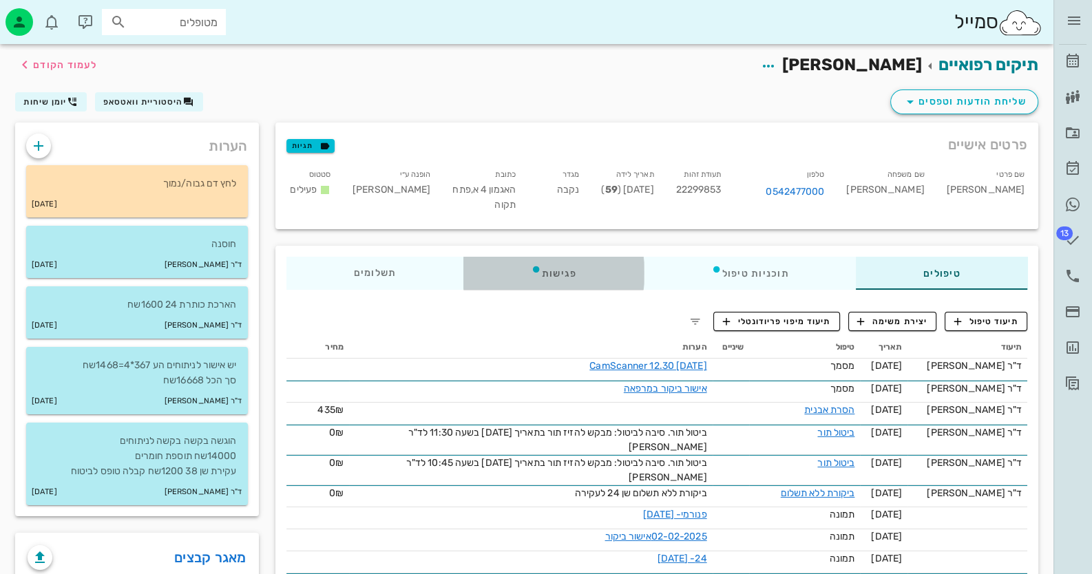
click at [535, 276] on div "פגישות" at bounding box center [553, 273] width 180 height 33
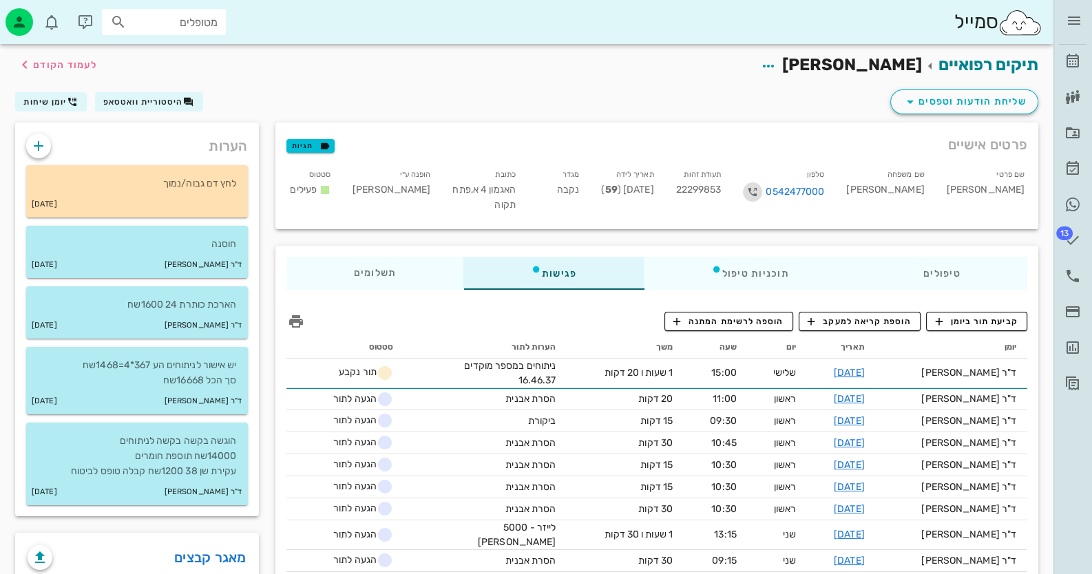
click at [761, 189] on icon "button" at bounding box center [752, 192] width 17 height 17
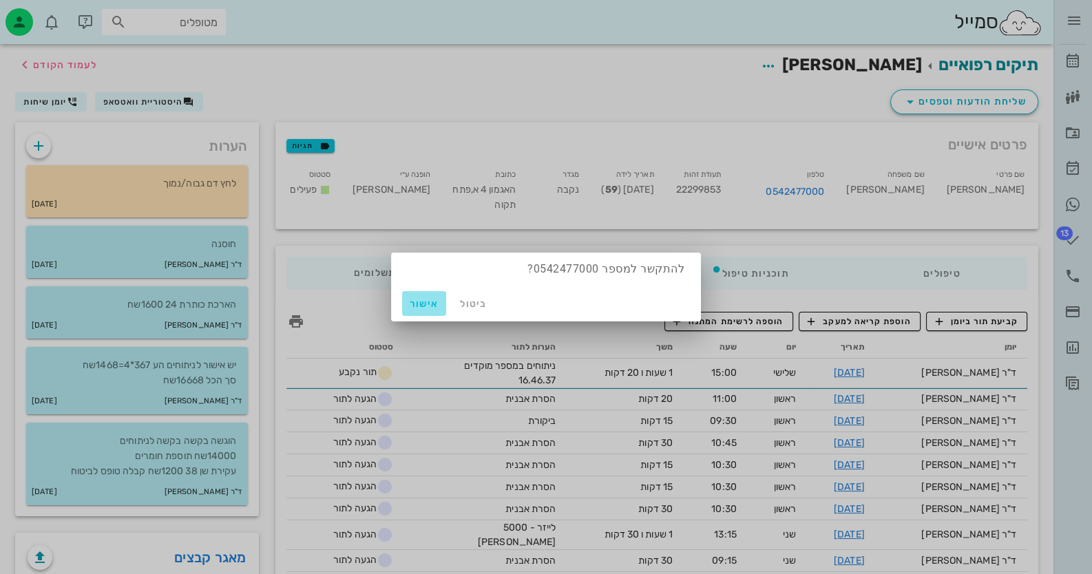
click at [418, 298] on span "אישור" at bounding box center [423, 304] width 33 height 12
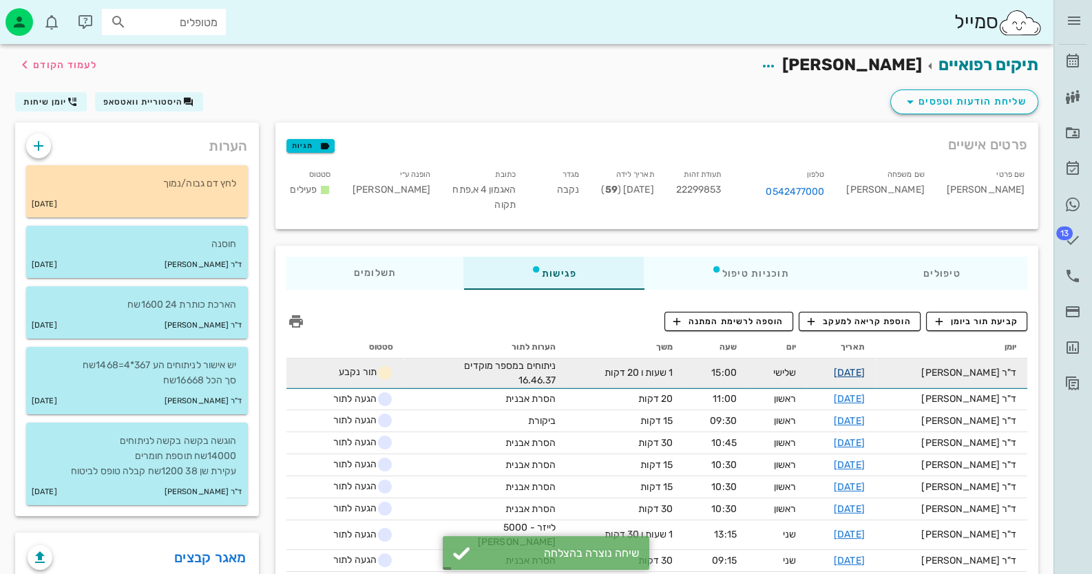
click at [865, 368] on link "[DATE]" at bounding box center [849, 373] width 31 height 12
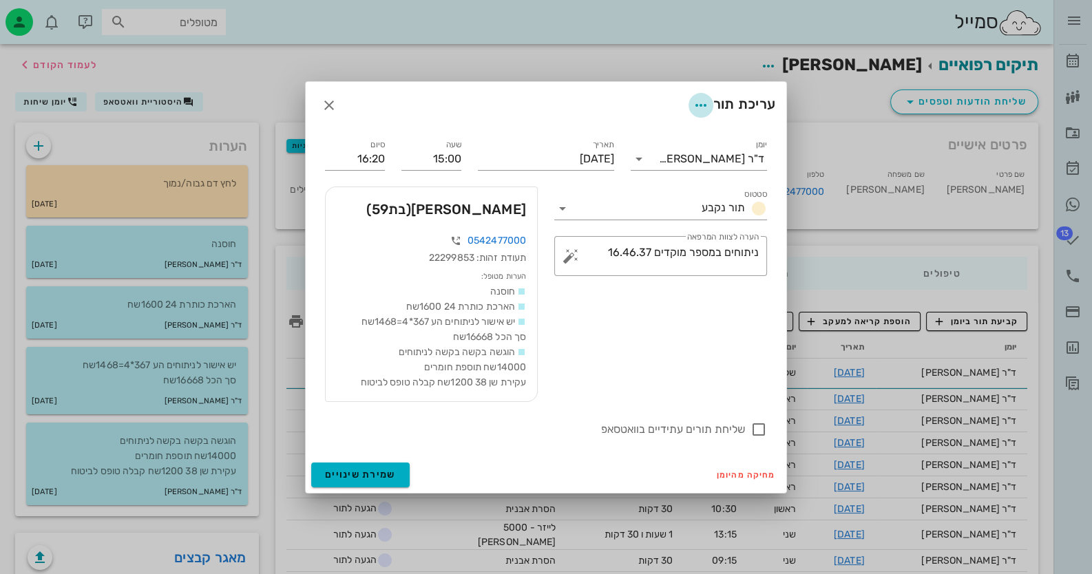
click at [697, 108] on icon "button" at bounding box center [700, 105] width 17 height 17
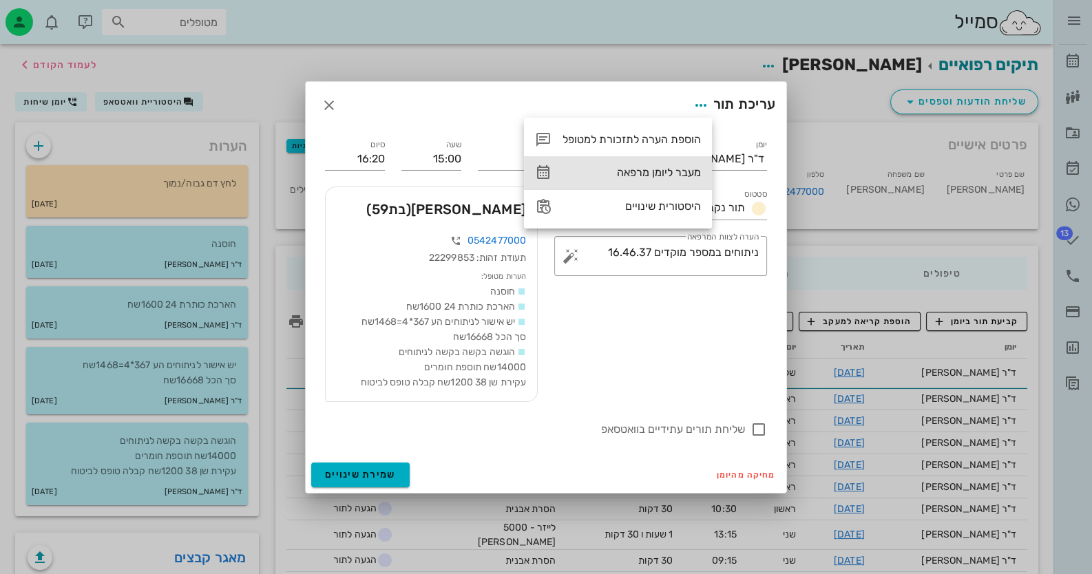
click at [674, 165] on div "מעבר ליומן מרפאה" at bounding box center [618, 172] width 188 height 33
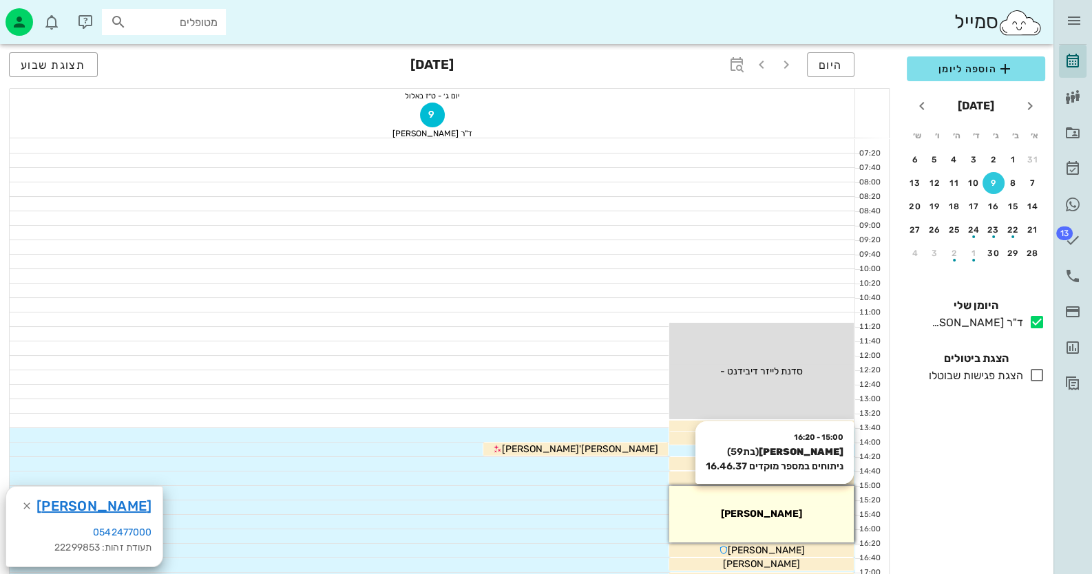
click at [809, 514] on div "[PERSON_NAME]" at bounding box center [761, 514] width 184 height 14
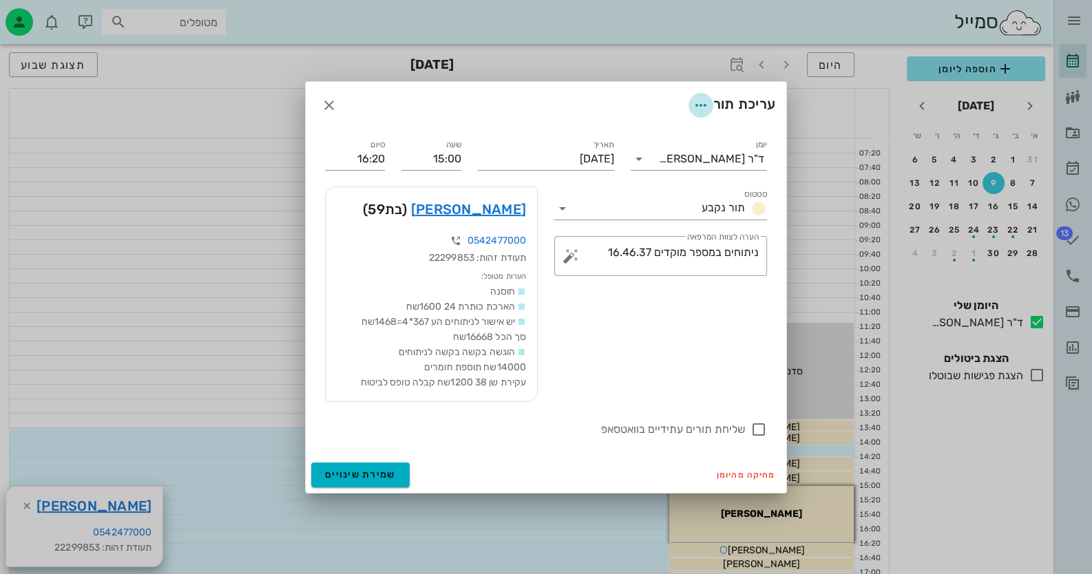
click at [697, 100] on icon "button" at bounding box center [700, 105] width 17 height 17
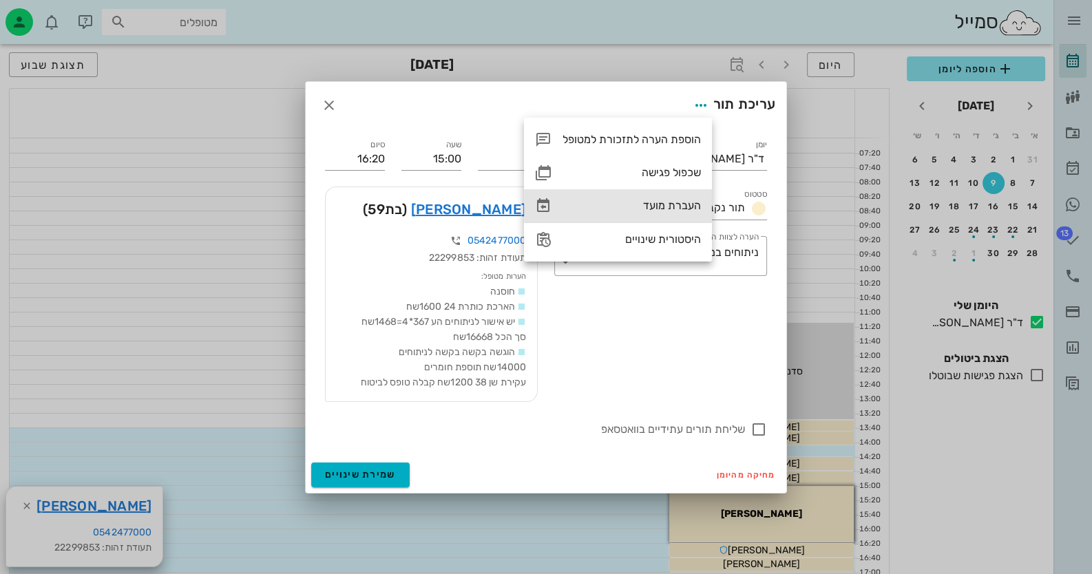
click at [671, 206] on div "העברת מועד" at bounding box center [631, 205] width 138 height 13
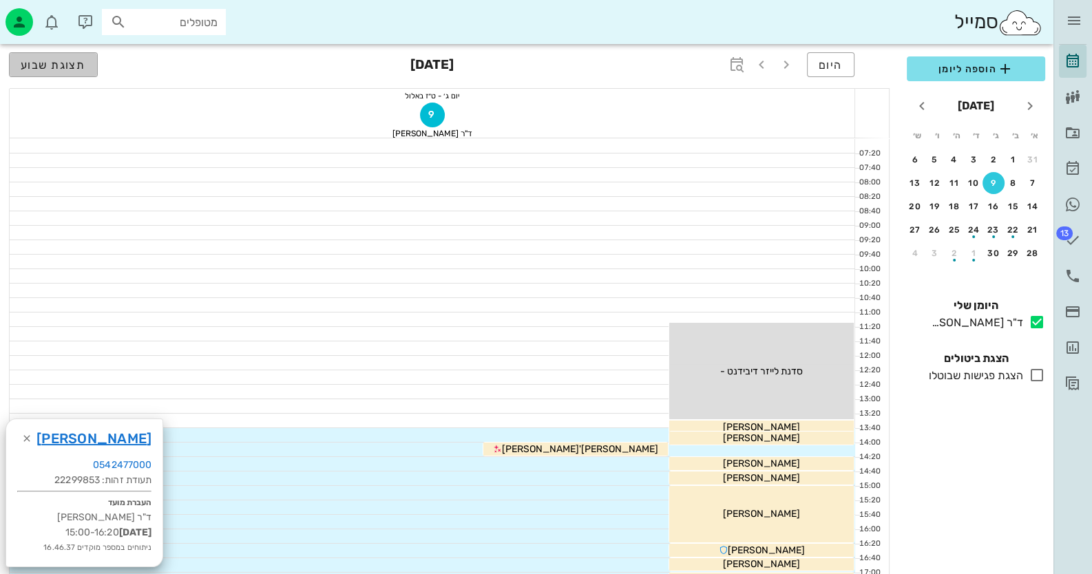
click at [57, 63] on span "תצוגת שבוע" at bounding box center [53, 65] width 65 height 13
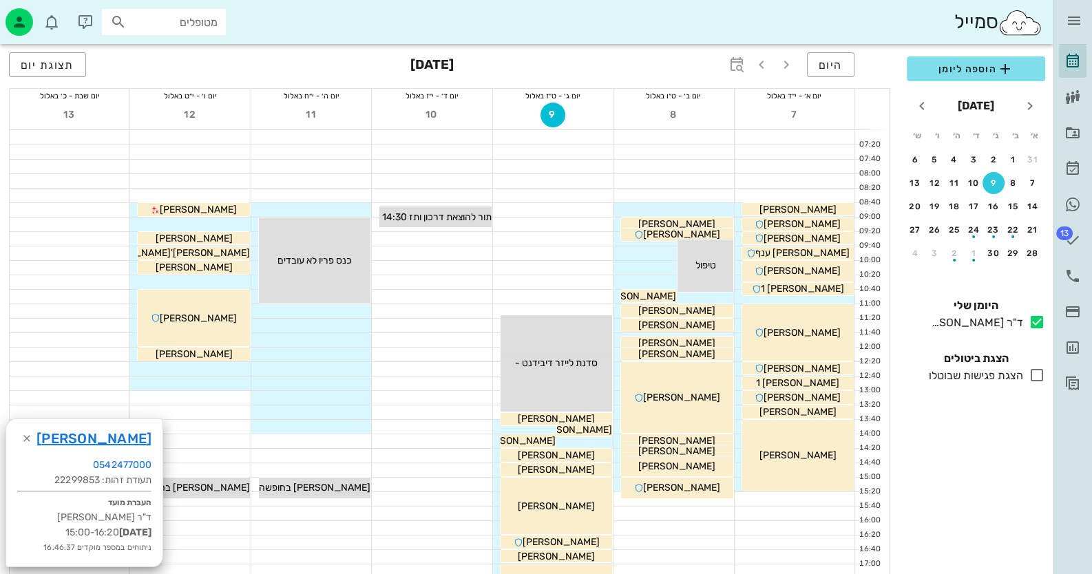
click at [385, 518] on div at bounding box center [432, 514] width 120 height 14
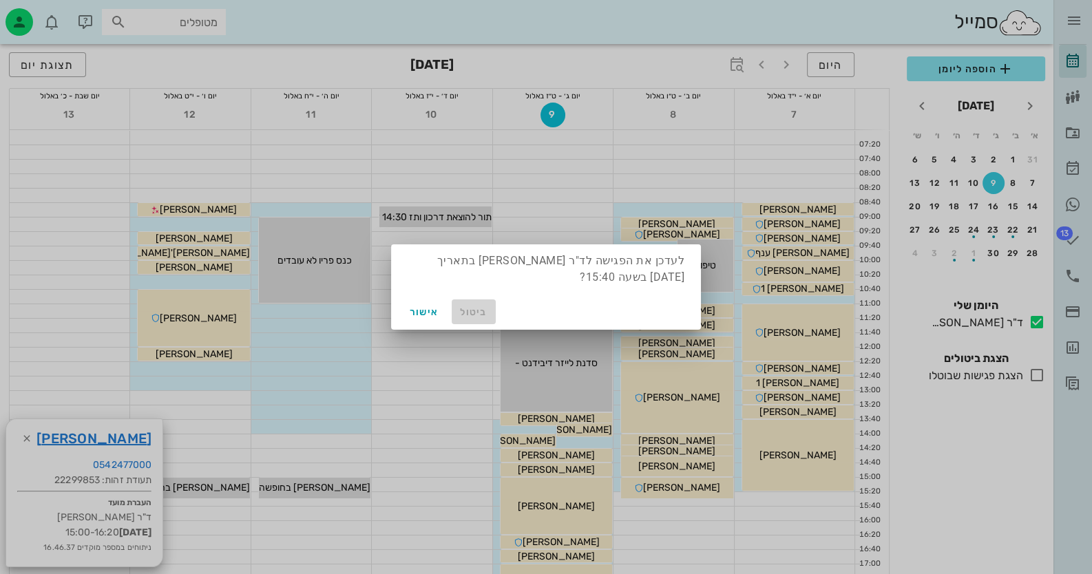
click at [482, 310] on span "ביטול" at bounding box center [473, 312] width 33 height 12
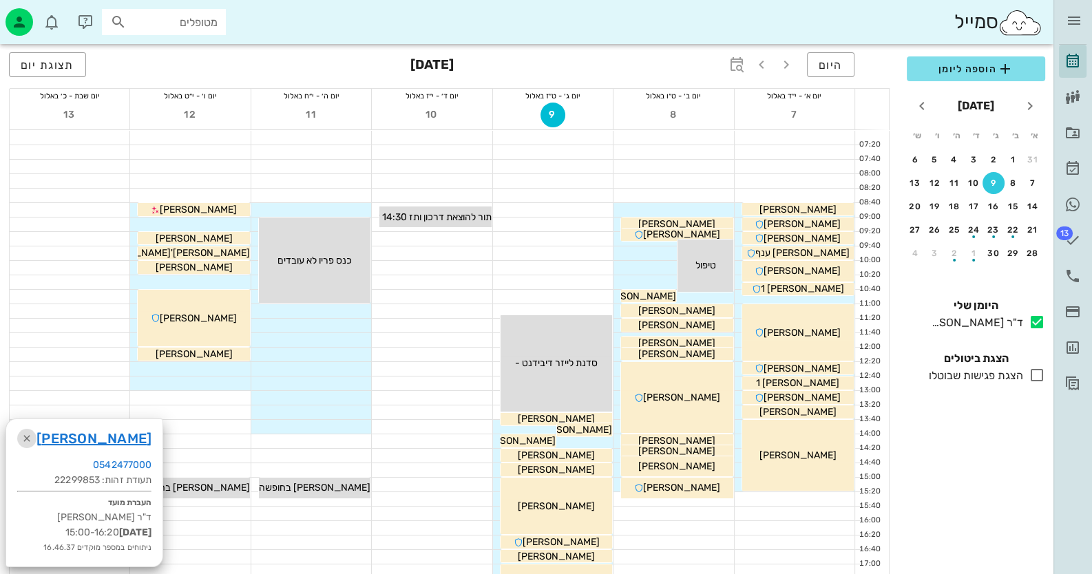
click at [24, 437] on icon "button" at bounding box center [27, 438] width 17 height 17
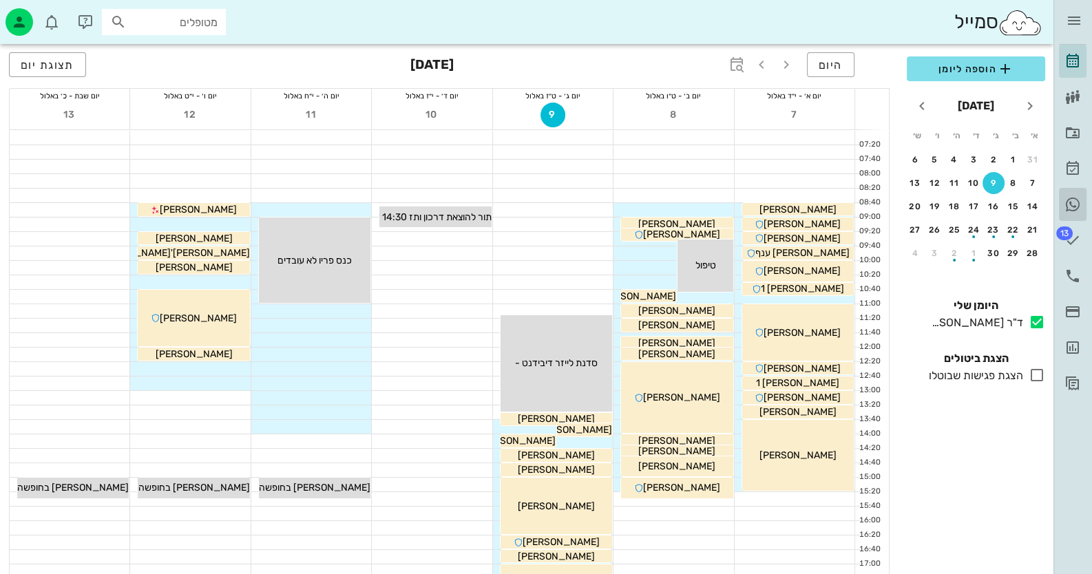
click at [1072, 205] on icon at bounding box center [1072, 204] width 17 height 17
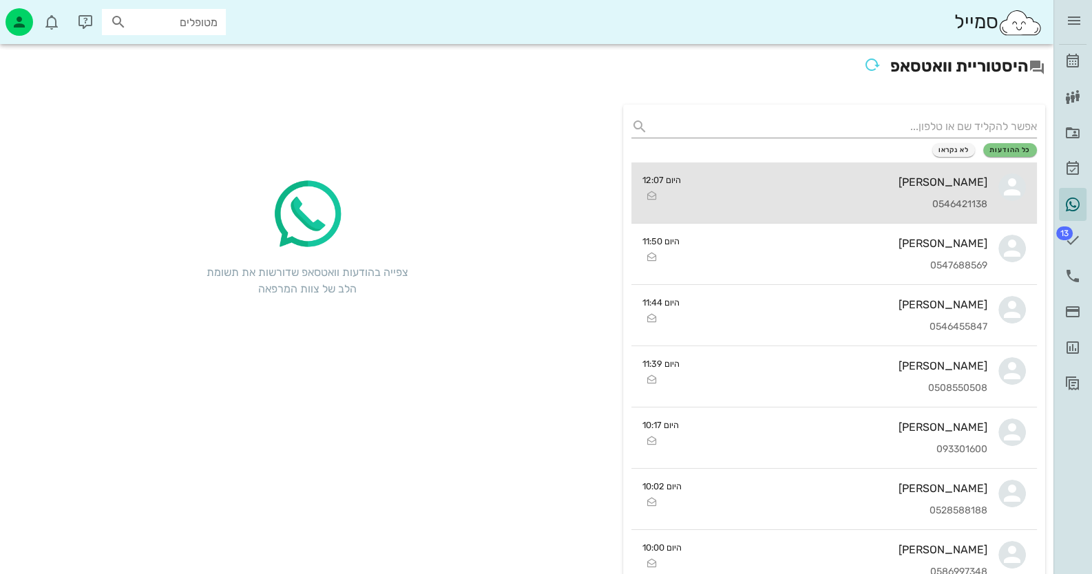
click at [977, 186] on div "[PERSON_NAME]" at bounding box center [840, 182] width 296 height 13
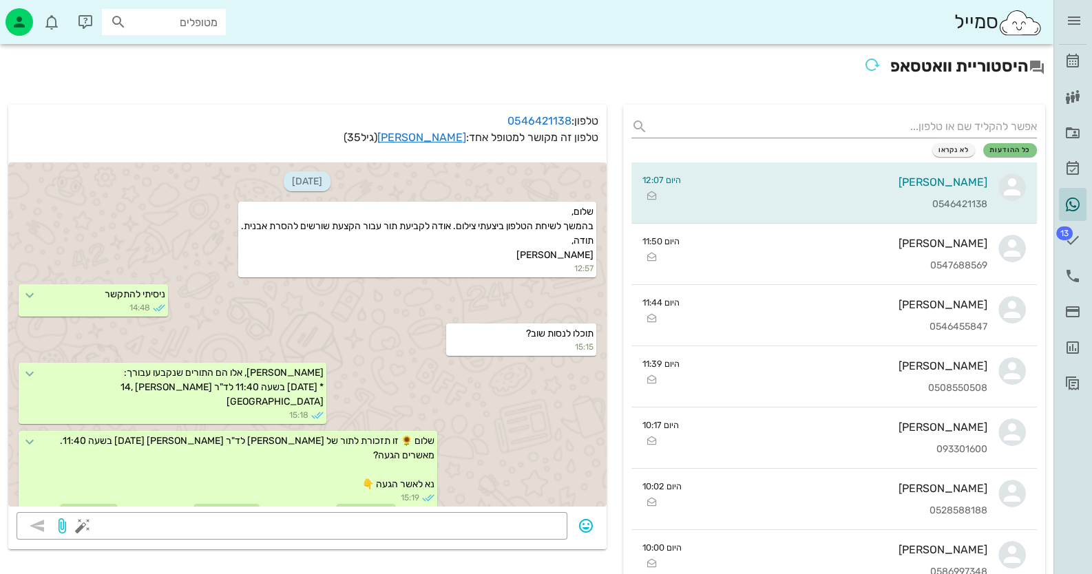
scroll to position [917, 0]
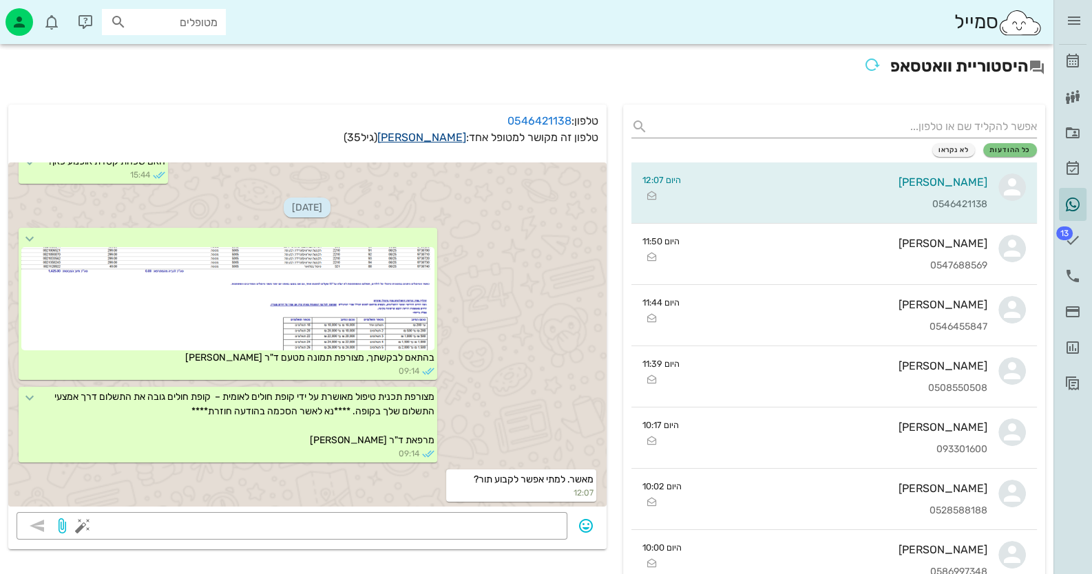
click at [426, 133] on link "[PERSON_NAME]" at bounding box center [421, 137] width 89 height 13
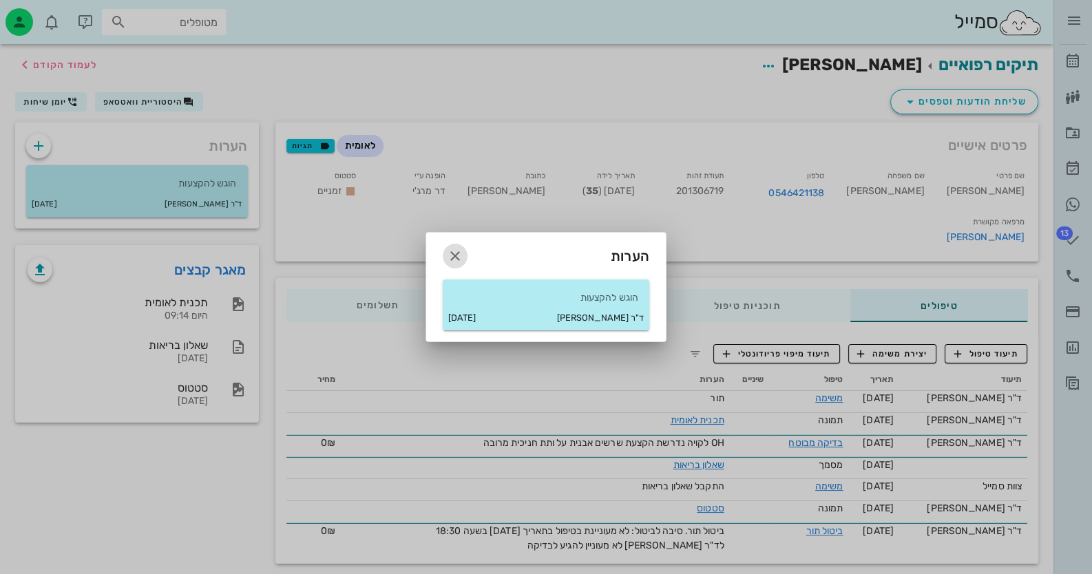
click at [447, 255] on icon "button" at bounding box center [455, 256] width 17 height 17
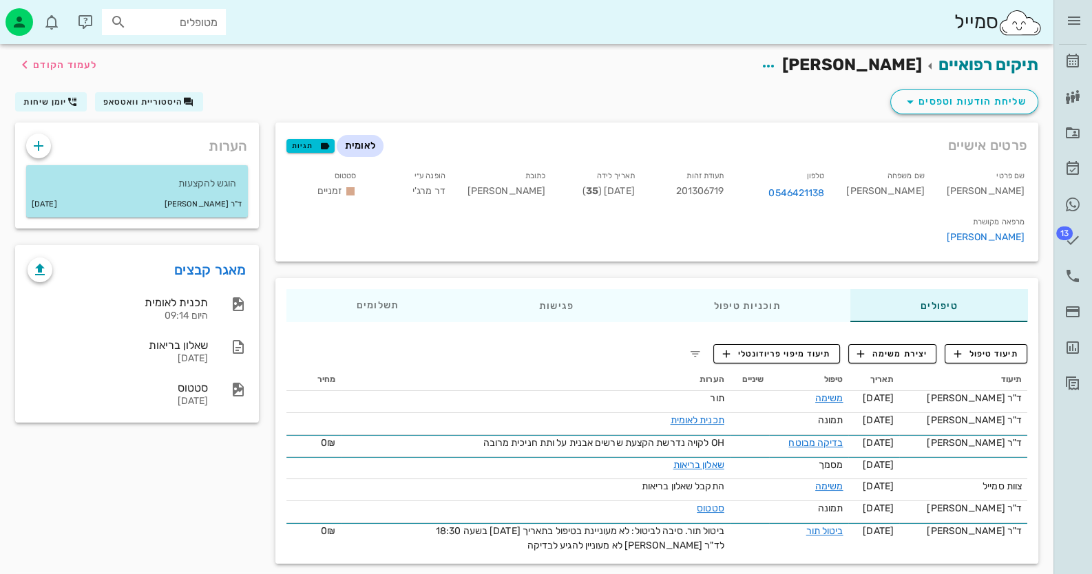
click at [219, 195] on div "ד"ר [PERSON_NAME] [DATE]" at bounding box center [137, 204] width 222 height 26
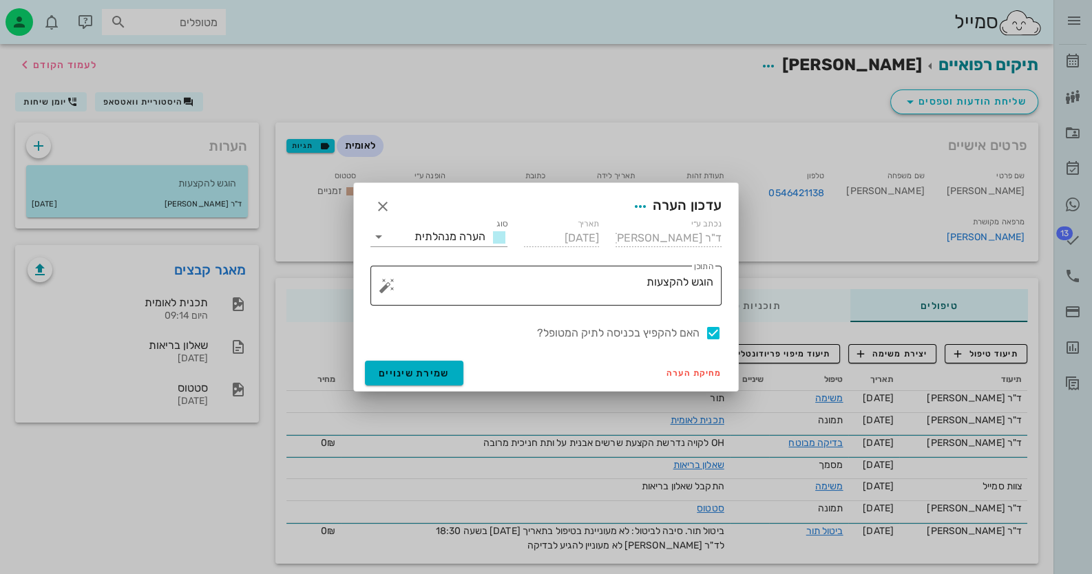
click at [600, 292] on textarea "הוגש להקצעות" at bounding box center [552, 289] width 324 height 33
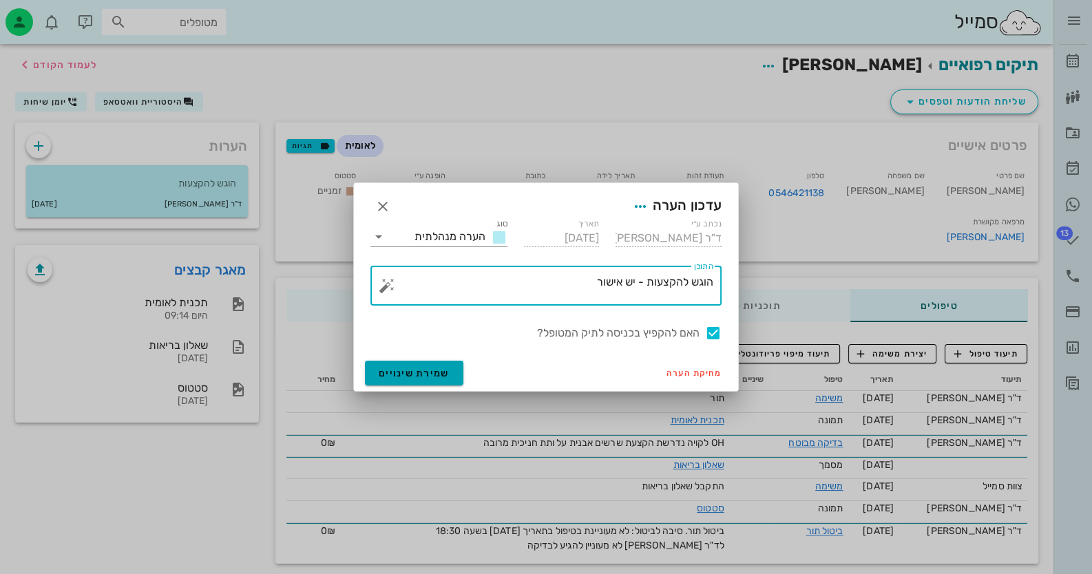
type textarea "הוגש להקצעות - יש אישור"
click at [458, 361] on button "שמירת שינויים" at bounding box center [414, 373] width 98 height 25
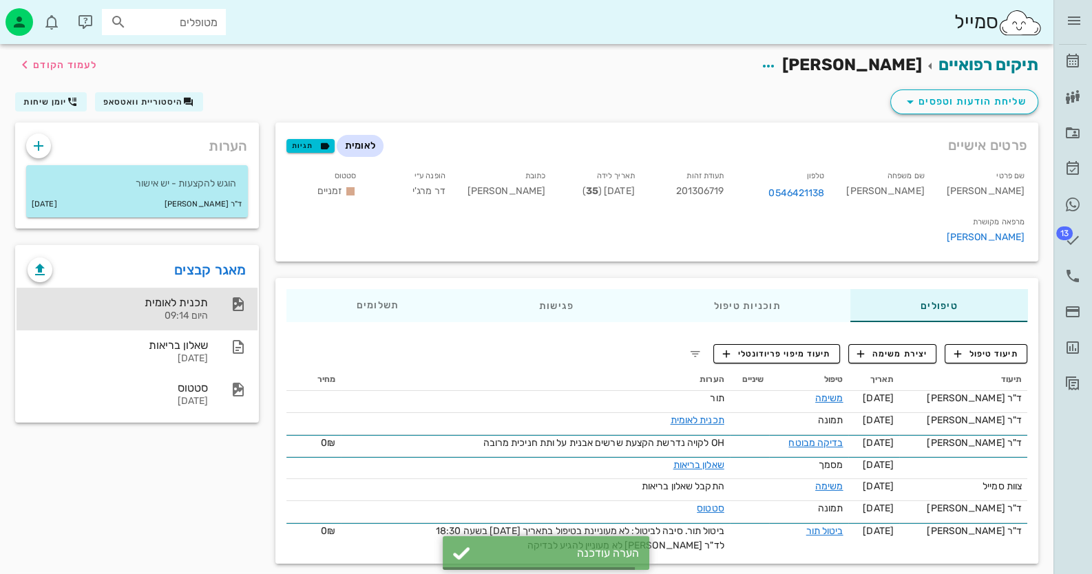
click at [117, 305] on div "תכנית לאומית" at bounding box center [118, 302] width 180 height 13
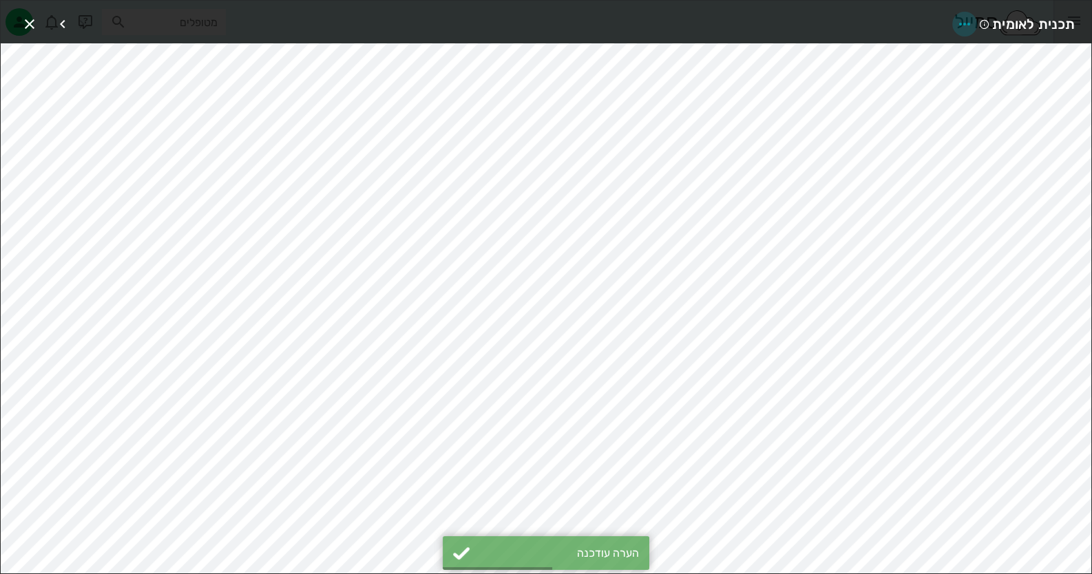
click at [962, 25] on icon "button" at bounding box center [964, 24] width 17 height 17
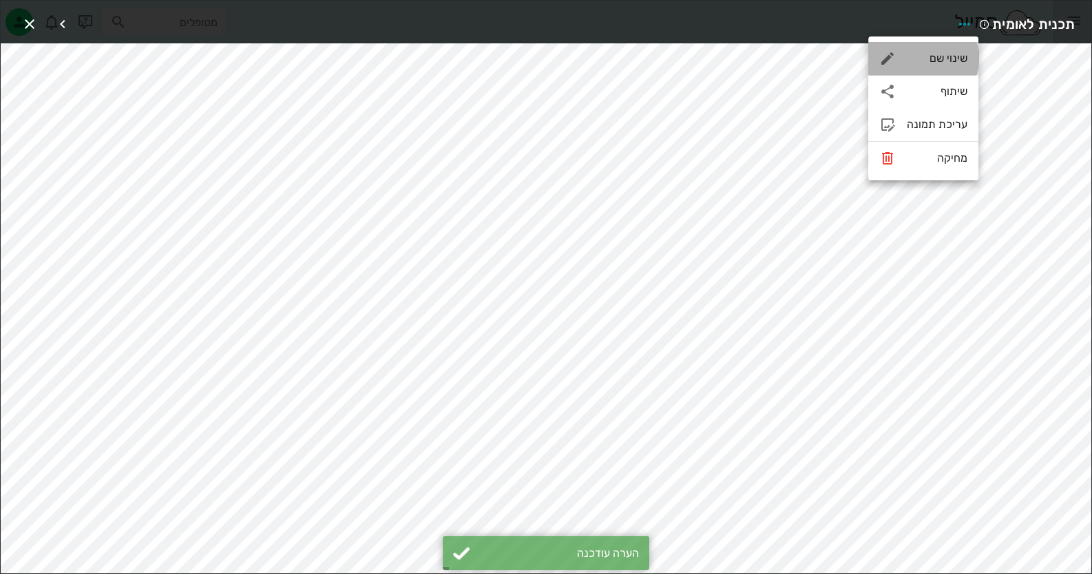
click at [949, 52] on div "שינוי שם" at bounding box center [936, 58] width 61 height 13
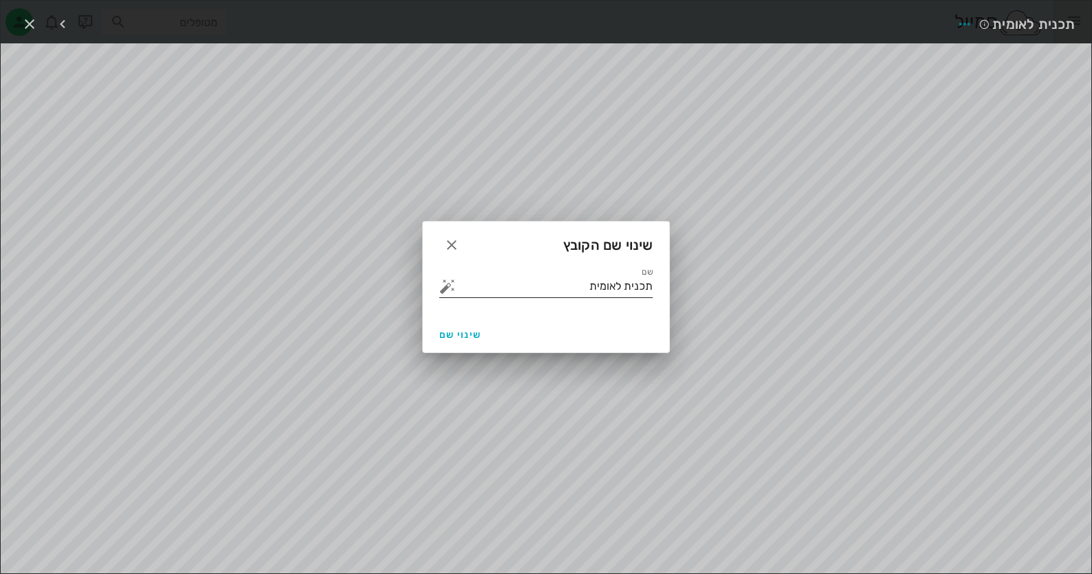
click at [548, 284] on input "תכנית לאומית" at bounding box center [555, 286] width 194 height 22
click at [447, 286] on button "button" at bounding box center [447, 286] width 17 height 17
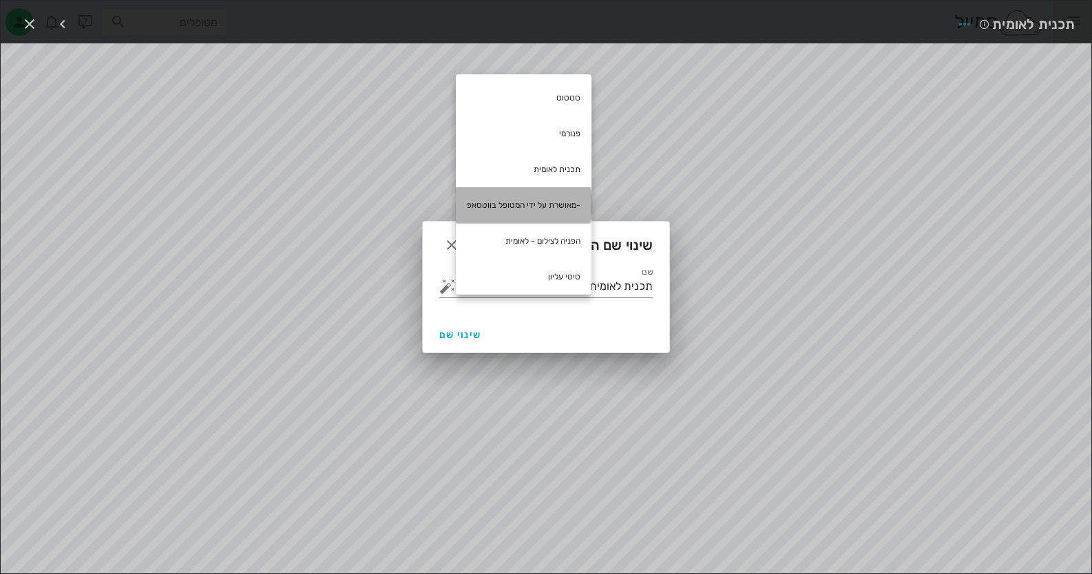
click at [530, 204] on div "-מאושרת על ידי המטופל בווטסאפ" at bounding box center [524, 205] width 136 height 36
type input "תכנית לאומית -מאושרת על ידי המטופל בווטסאפ"
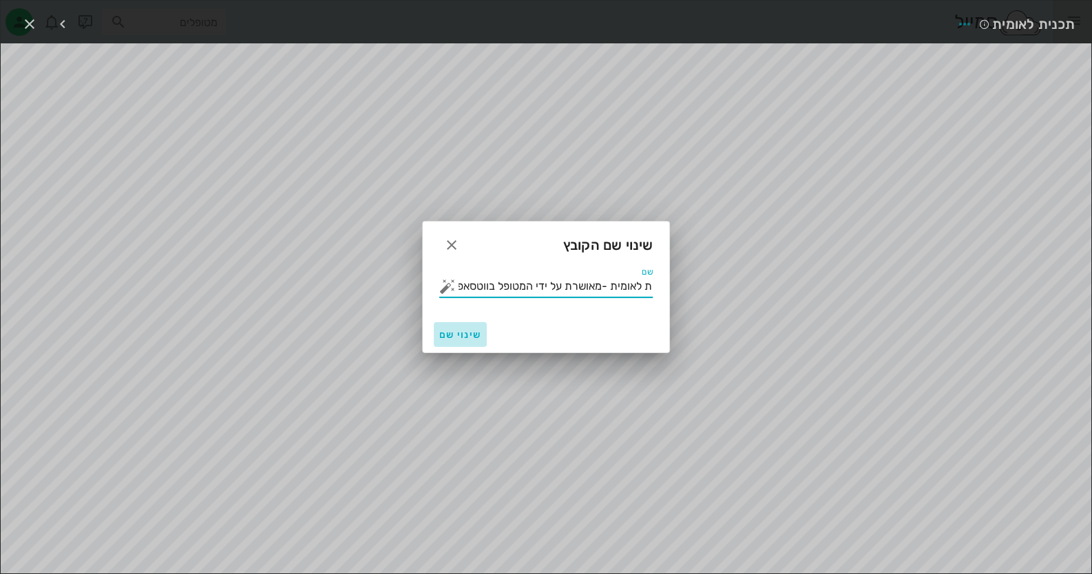
click at [456, 335] on span "שינוי שם" at bounding box center [460, 335] width 42 height 12
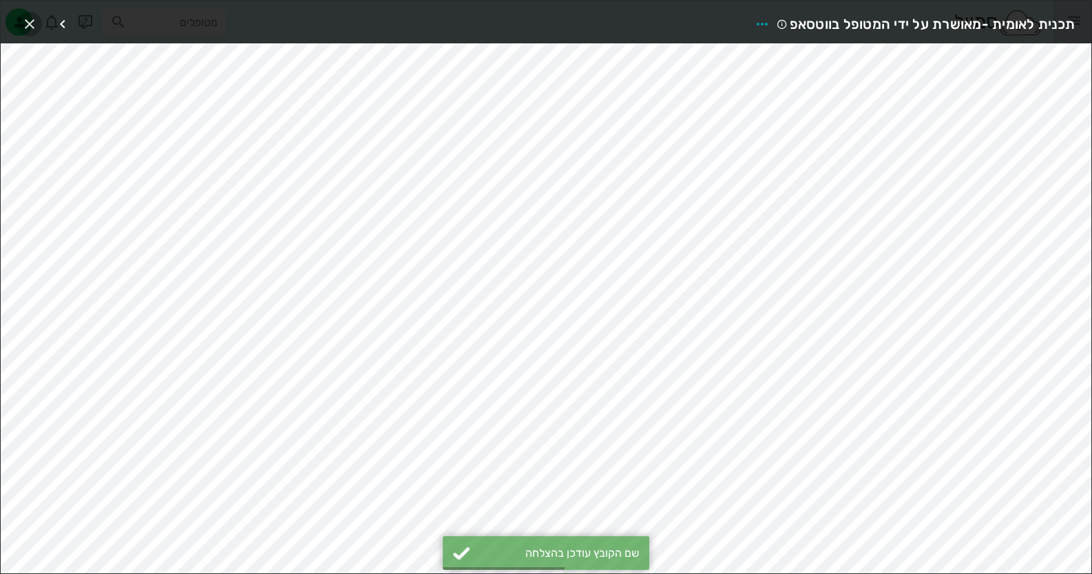
click at [30, 29] on icon "button" at bounding box center [29, 24] width 17 height 17
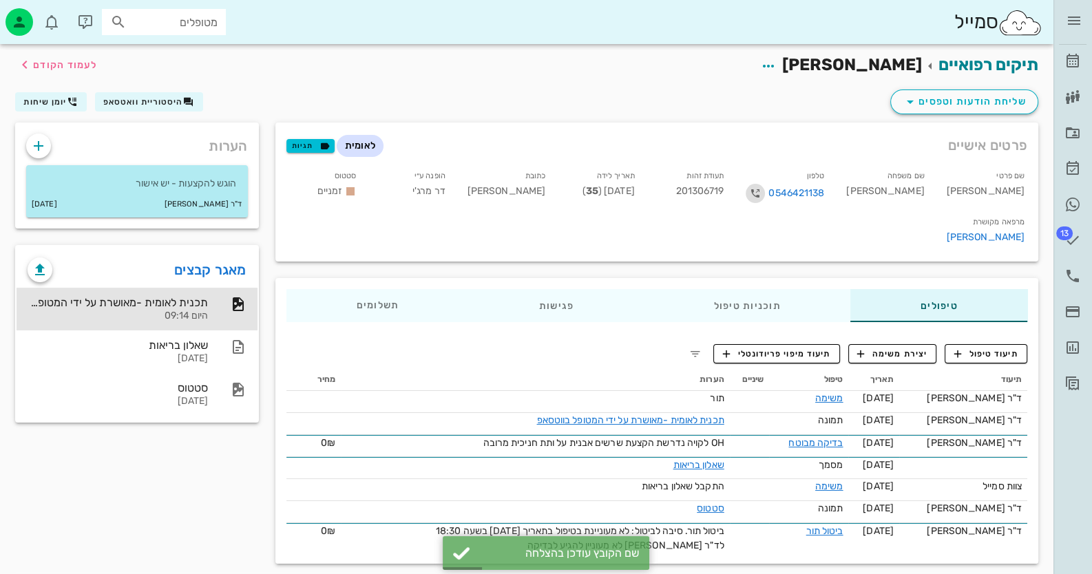
click at [763, 190] on icon "button" at bounding box center [755, 193] width 17 height 17
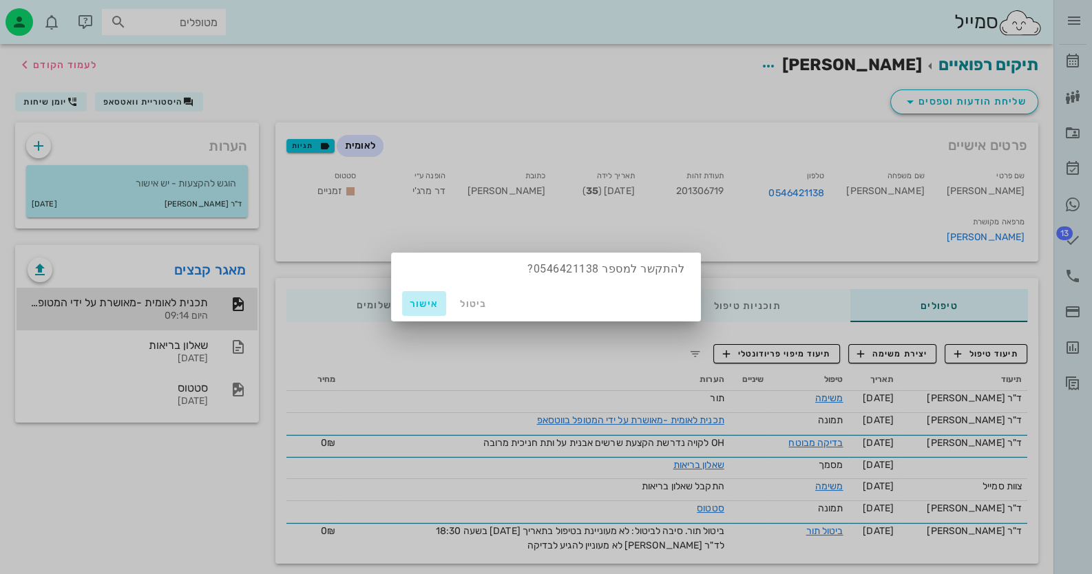
click at [423, 301] on span "אישור" at bounding box center [423, 304] width 33 height 12
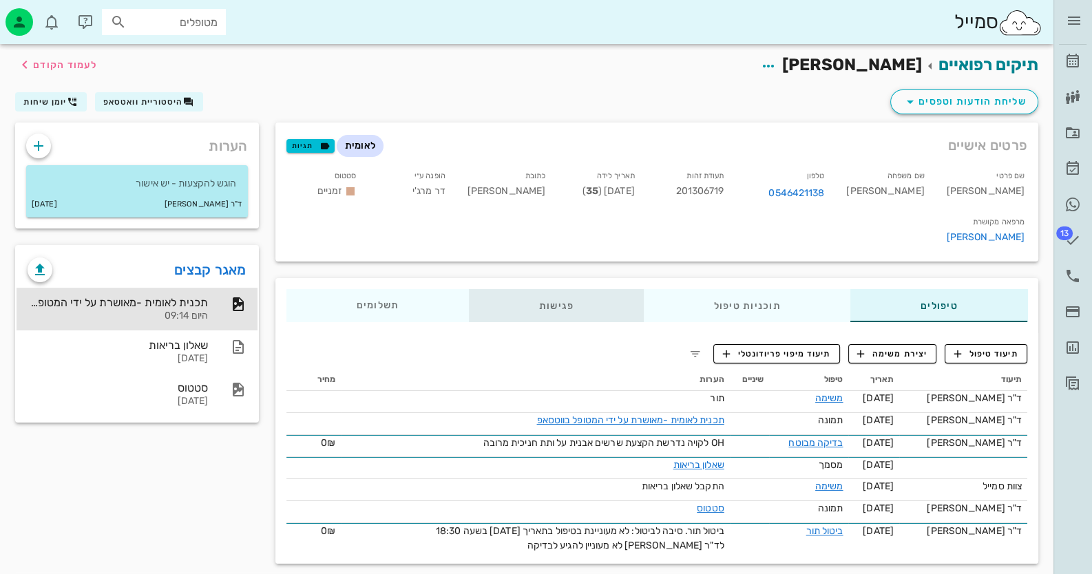
click at [568, 289] on div "פגישות" at bounding box center [556, 305] width 175 height 33
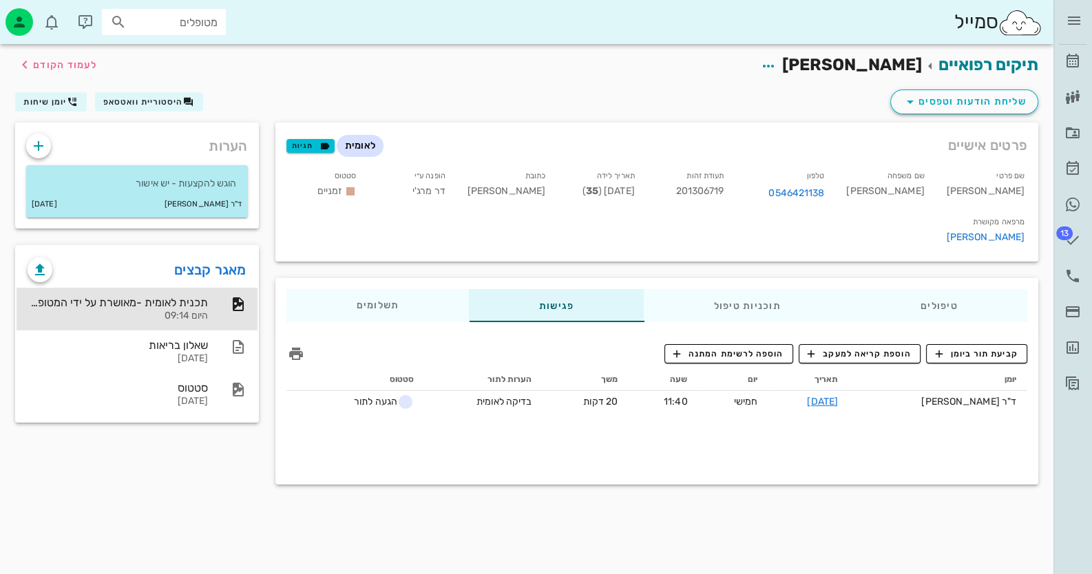
click at [1029, 333] on div "קביעת תור ביומן הוספת קריאה למעקב הוספה לרשימת המתנה יומן תאריך יום שעה משך הער…" at bounding box center [656, 404] width 763 height 143
click at [980, 348] on span "קביעת תור ביומן" at bounding box center [976, 354] width 83 height 12
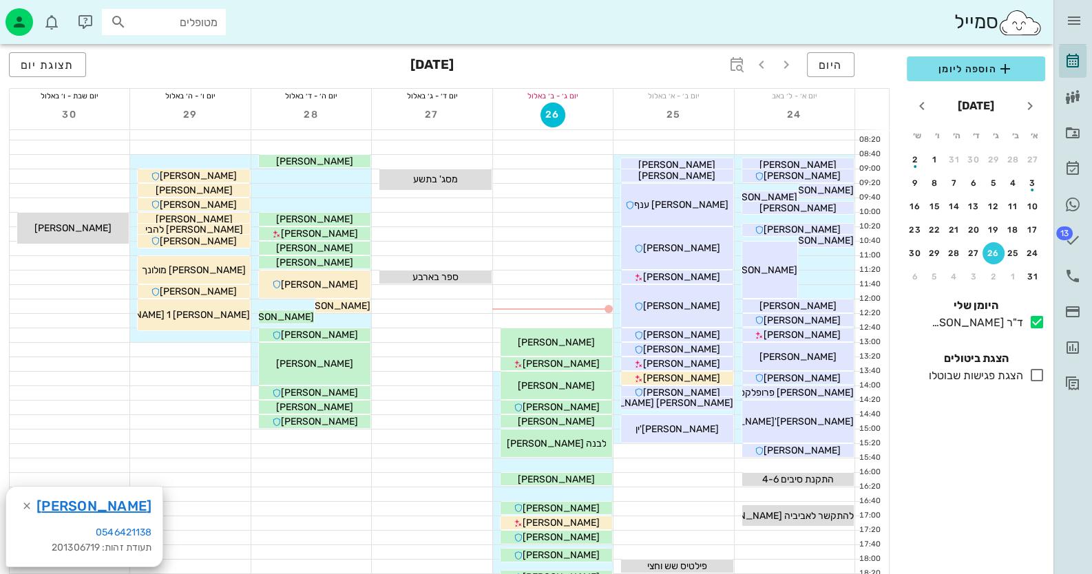
scroll to position [68, 0]
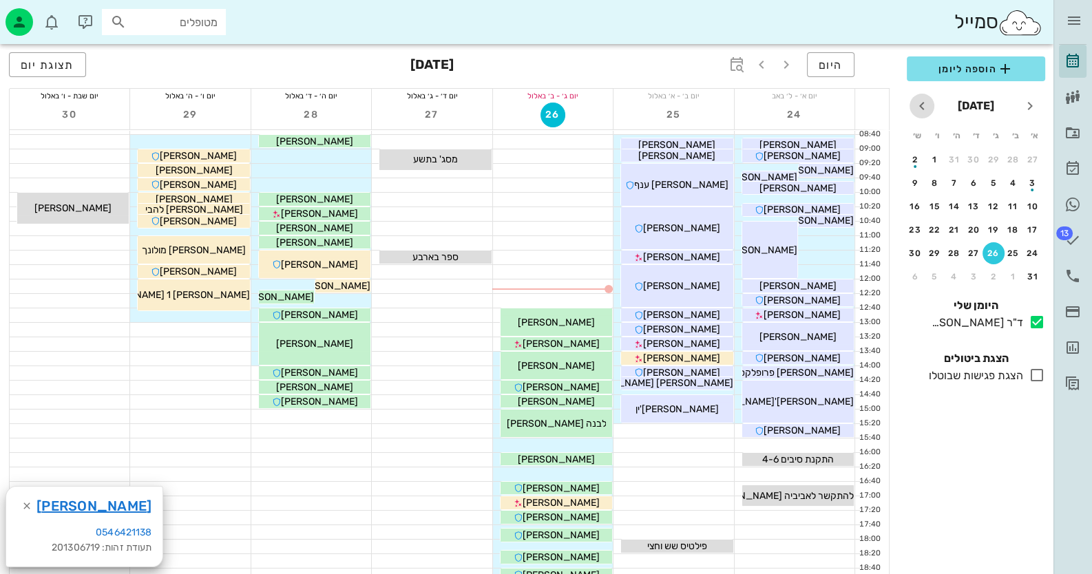
click at [923, 103] on icon "חודש הבא" at bounding box center [921, 106] width 17 height 17
click at [757, 62] on icon "button" at bounding box center [761, 64] width 17 height 17
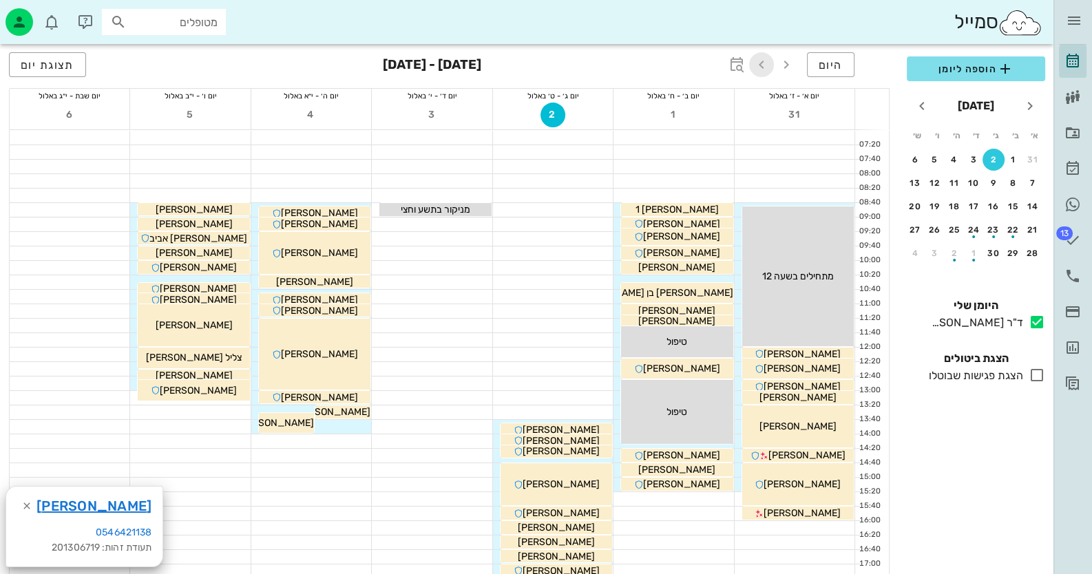
click at [760, 62] on icon "button" at bounding box center [761, 64] width 17 height 17
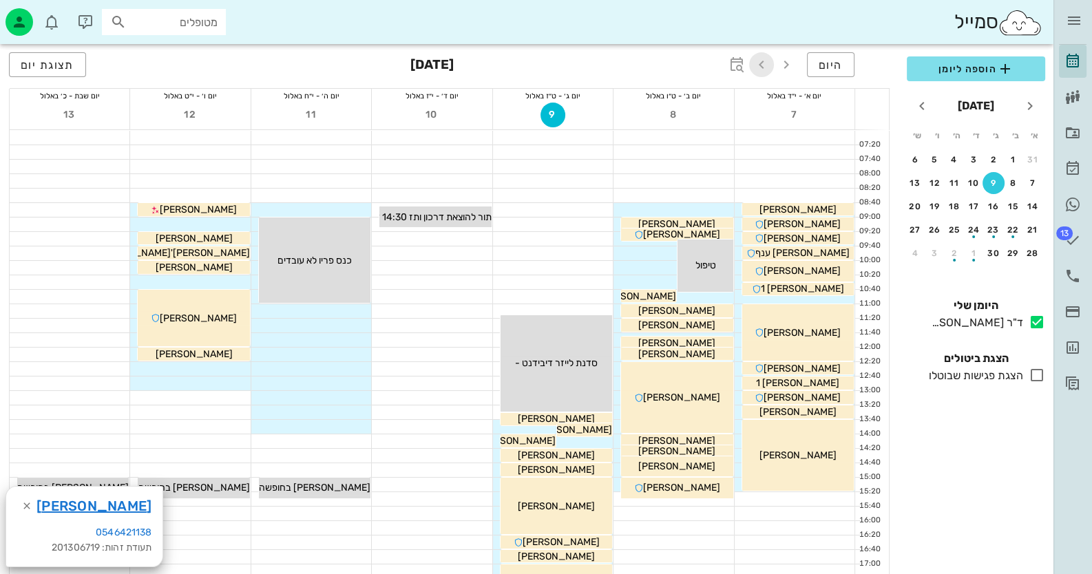
click at [761, 64] on icon "button" at bounding box center [761, 64] width 17 height 17
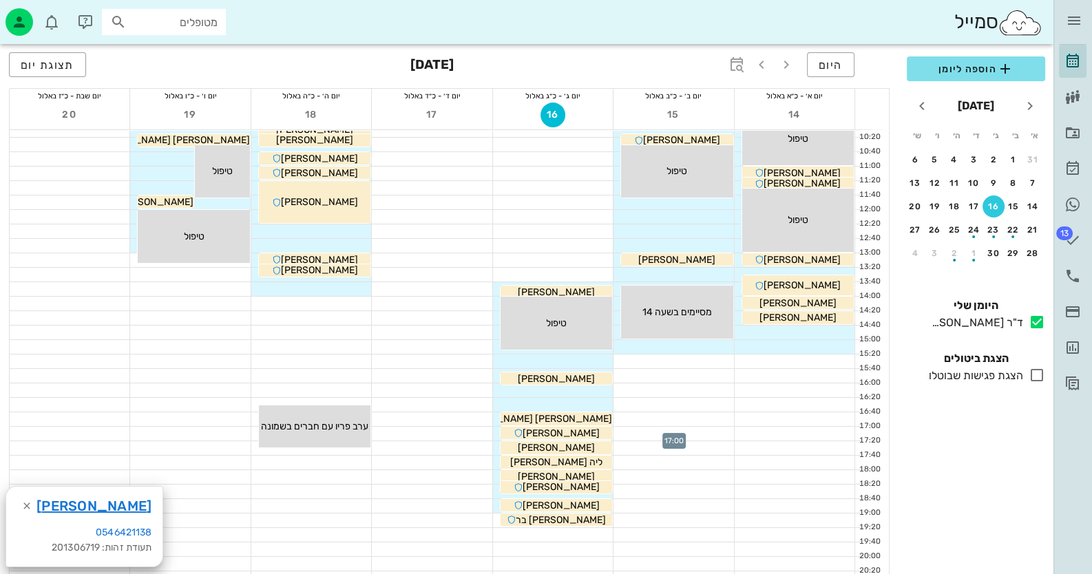
scroll to position [137, 0]
click at [567, 393] on div at bounding box center [553, 391] width 120 height 14
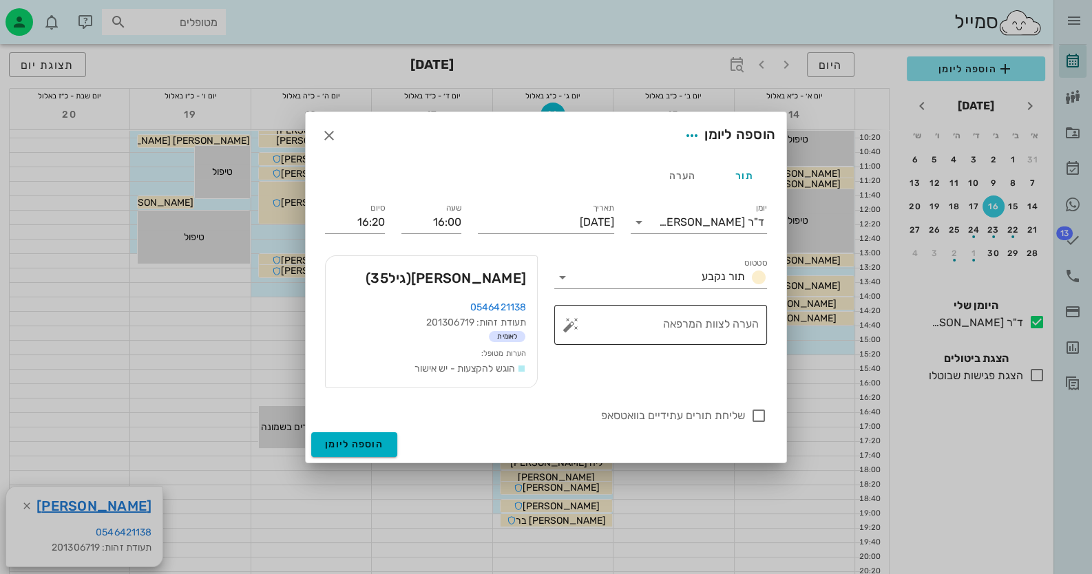
click at [575, 321] on button "button" at bounding box center [570, 325] width 17 height 17
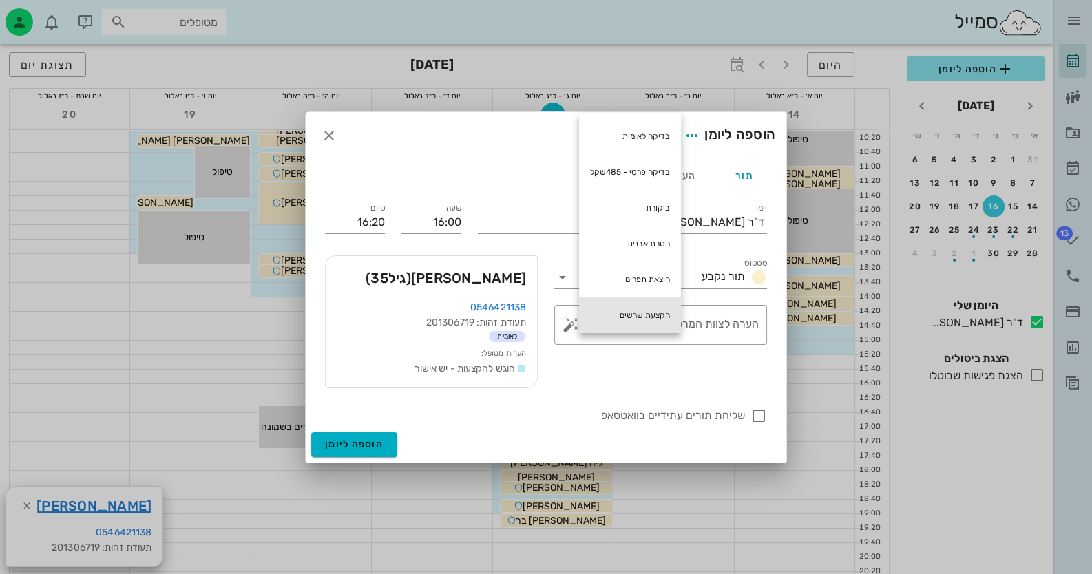
click at [666, 310] on div "הקצעת שרשים" at bounding box center [630, 315] width 102 height 36
type textarea "הקצעת שרשים"
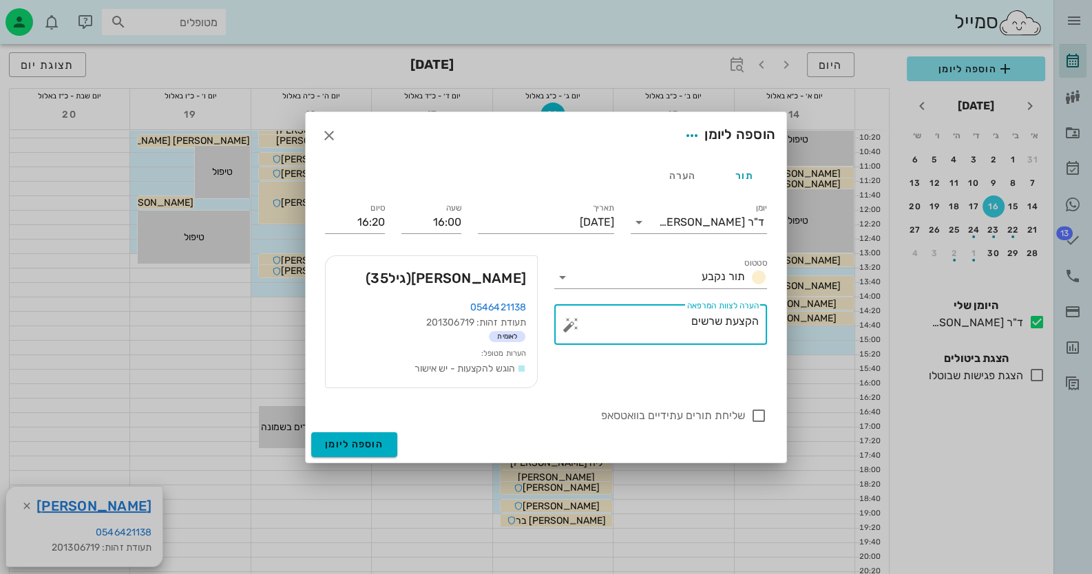
drag, startPoint x: 572, startPoint y: 324, endPoint x: 680, endPoint y: 412, distance: 139.0
click at [573, 324] on button "button" at bounding box center [570, 325] width 17 height 17
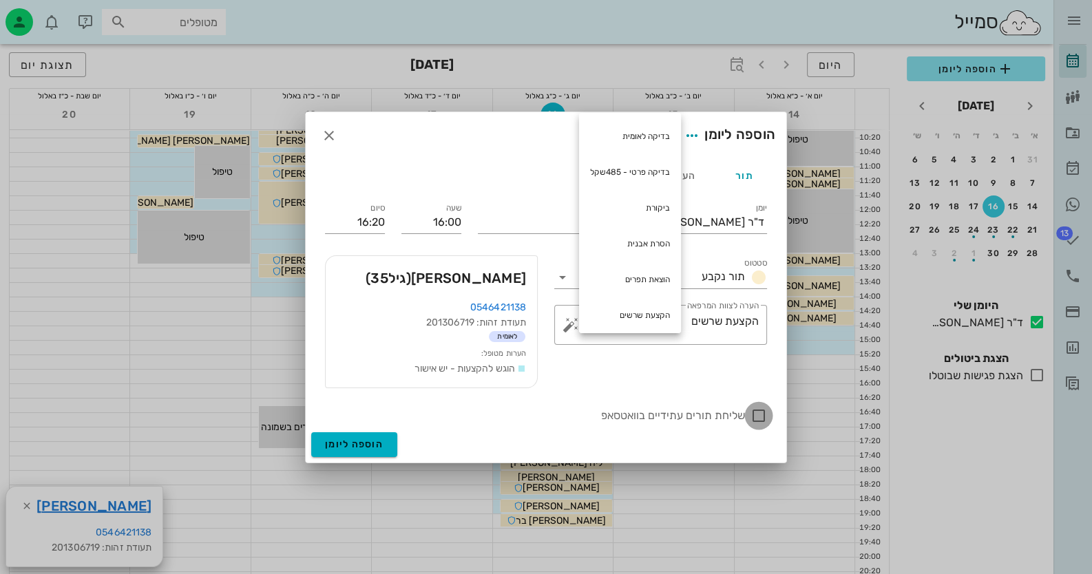
click at [759, 409] on div at bounding box center [758, 415] width 23 height 23
checkbox input "true"
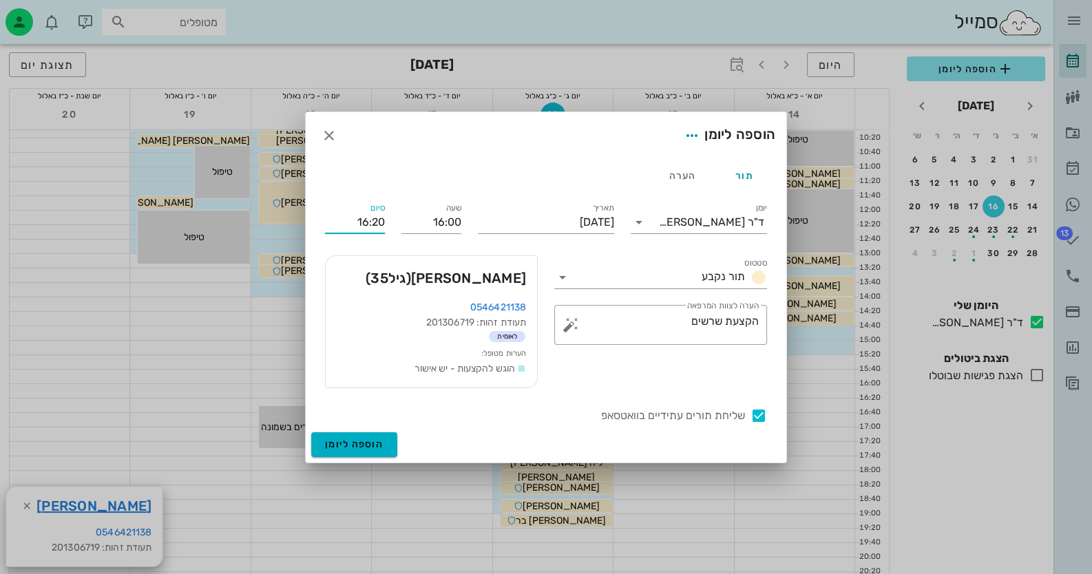
click at [360, 212] on input "16:20" at bounding box center [355, 222] width 60 height 22
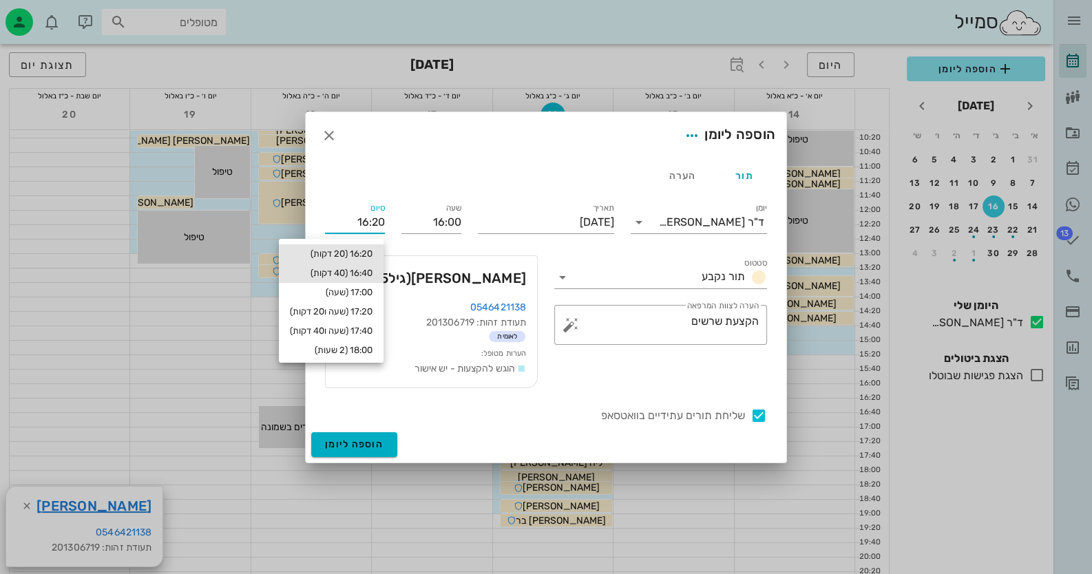
click at [362, 277] on div "16:40 (40 דקות)" at bounding box center [331, 273] width 83 height 11
type input "16:40"
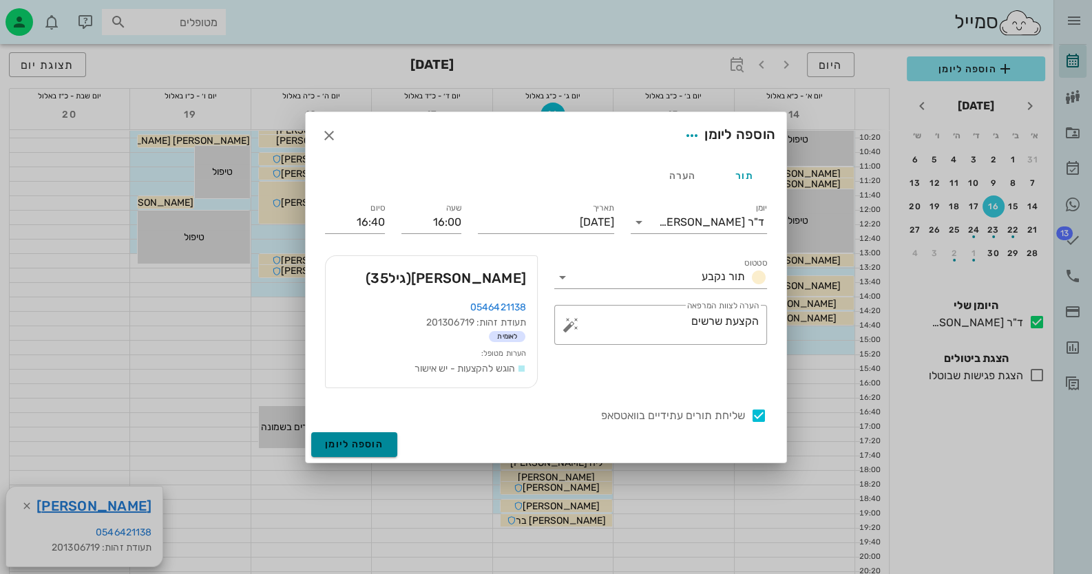
click at [346, 443] on span "הוספה ליומן" at bounding box center [354, 444] width 59 height 12
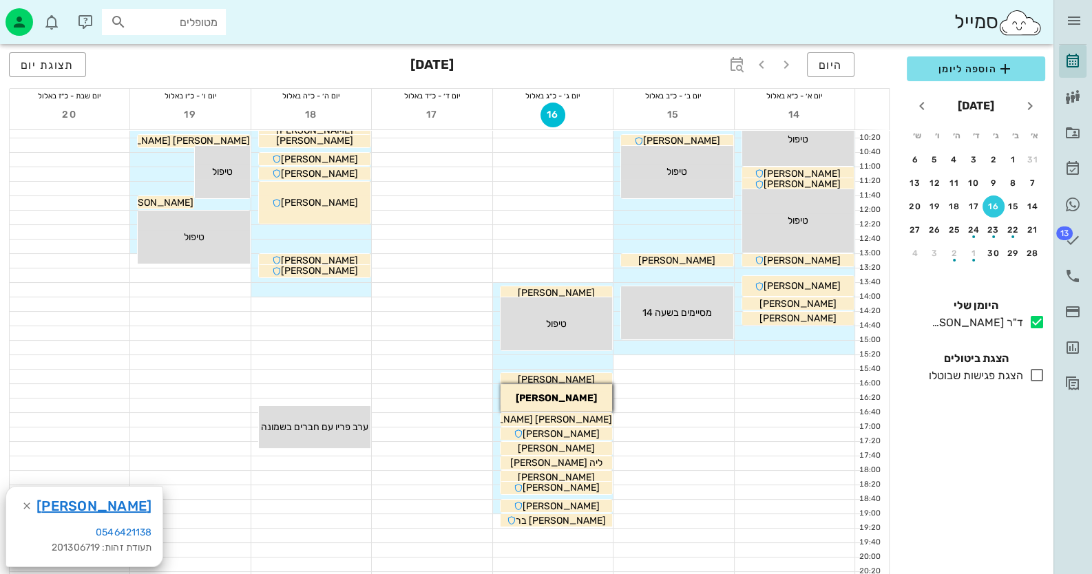
click at [867, 405] on div "16:20" at bounding box center [872, 405] width 34 height 14
click at [760, 404] on div at bounding box center [794, 406] width 120 height 14
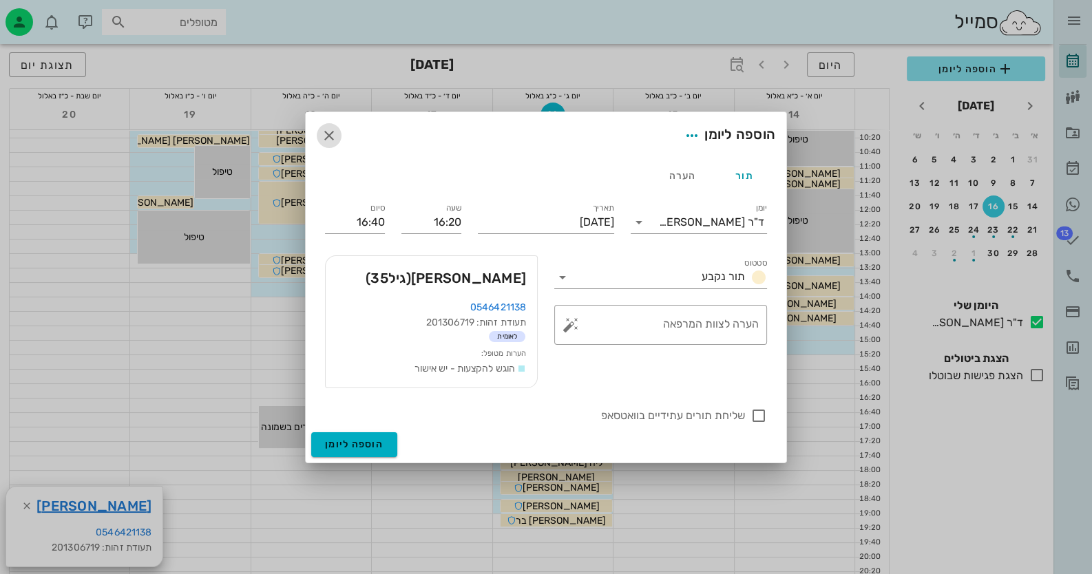
click at [324, 134] on icon "button" at bounding box center [329, 135] width 17 height 17
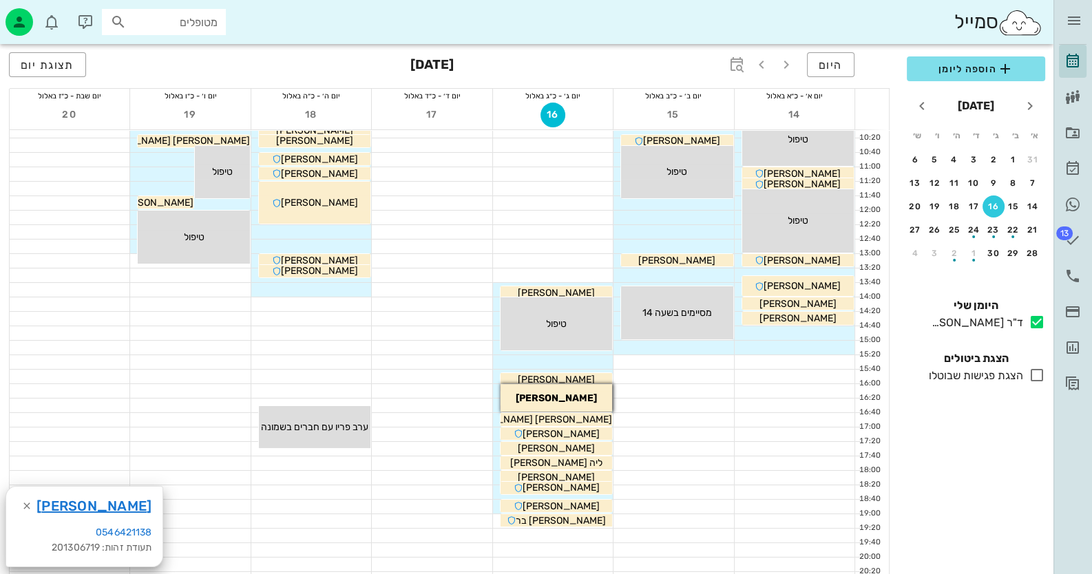
click at [690, 222] on div at bounding box center [673, 218] width 120 height 14
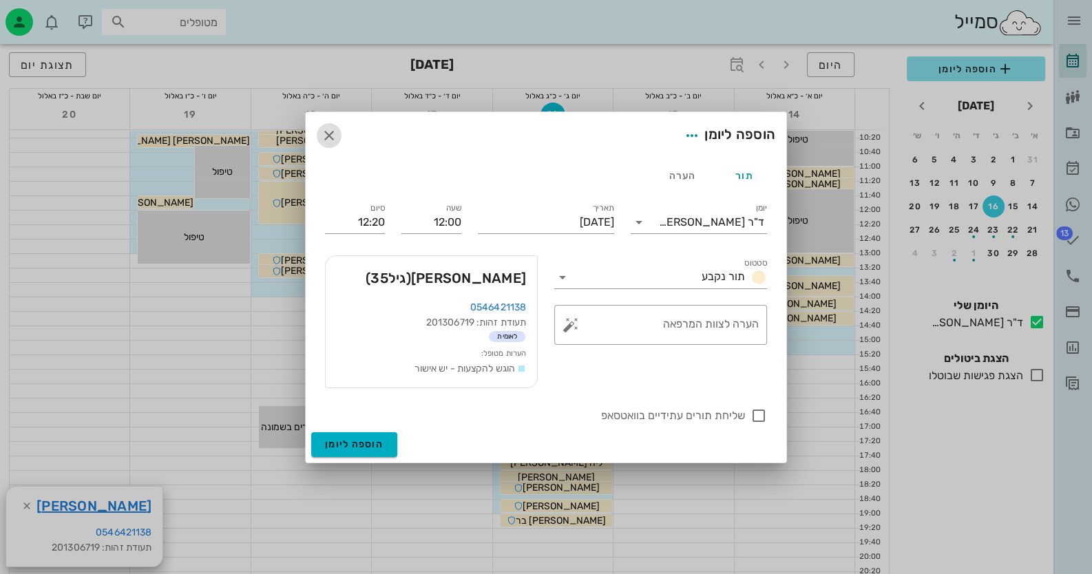
click at [331, 129] on icon "button" at bounding box center [329, 135] width 17 height 17
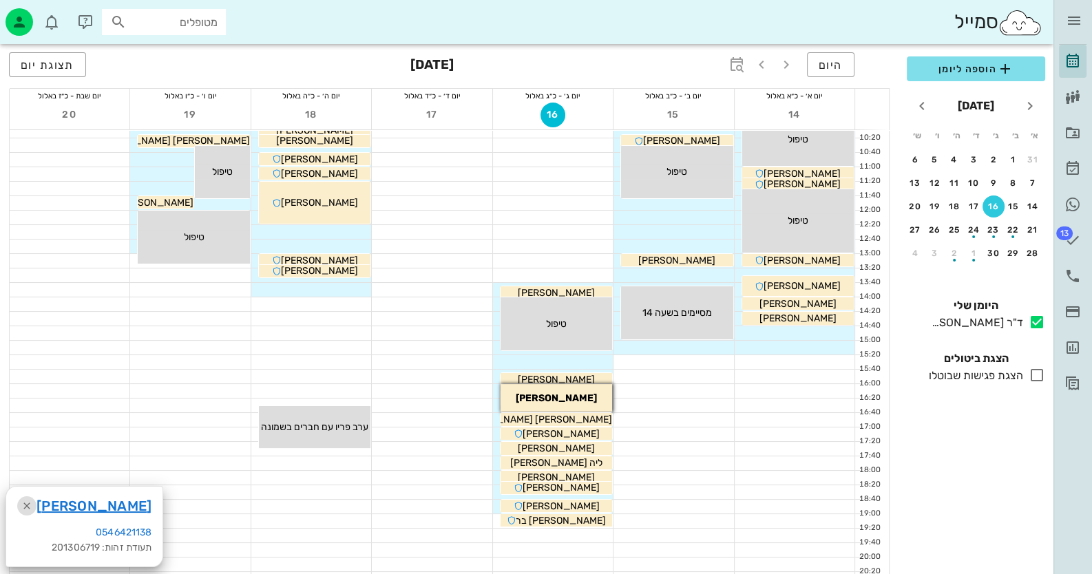
click at [22, 503] on icon "button" at bounding box center [27, 506] width 17 height 17
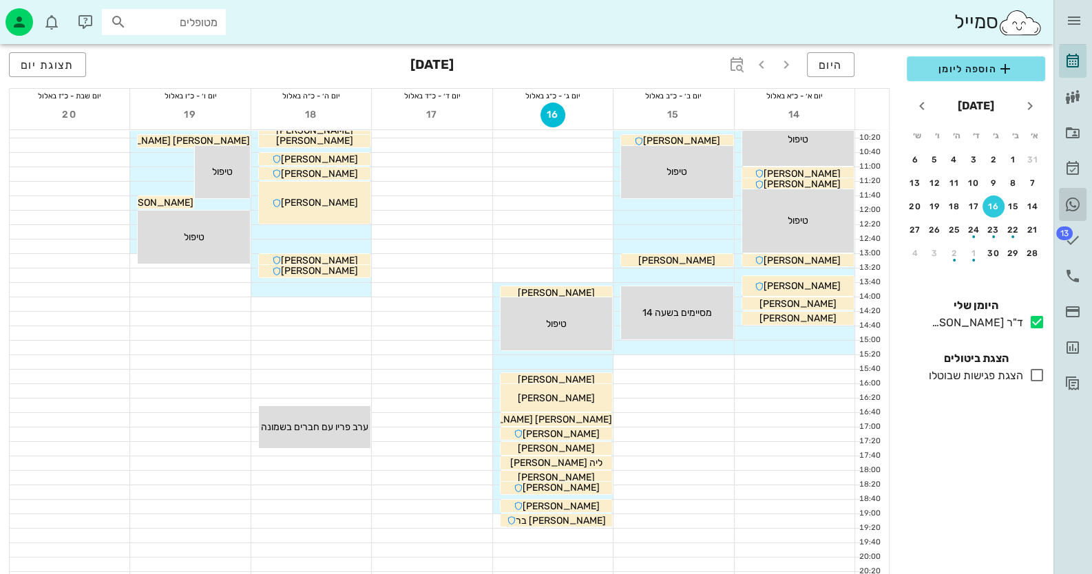
click at [1072, 192] on link "היסטוריית וואטסאפ" at bounding box center [1073, 204] width 28 height 33
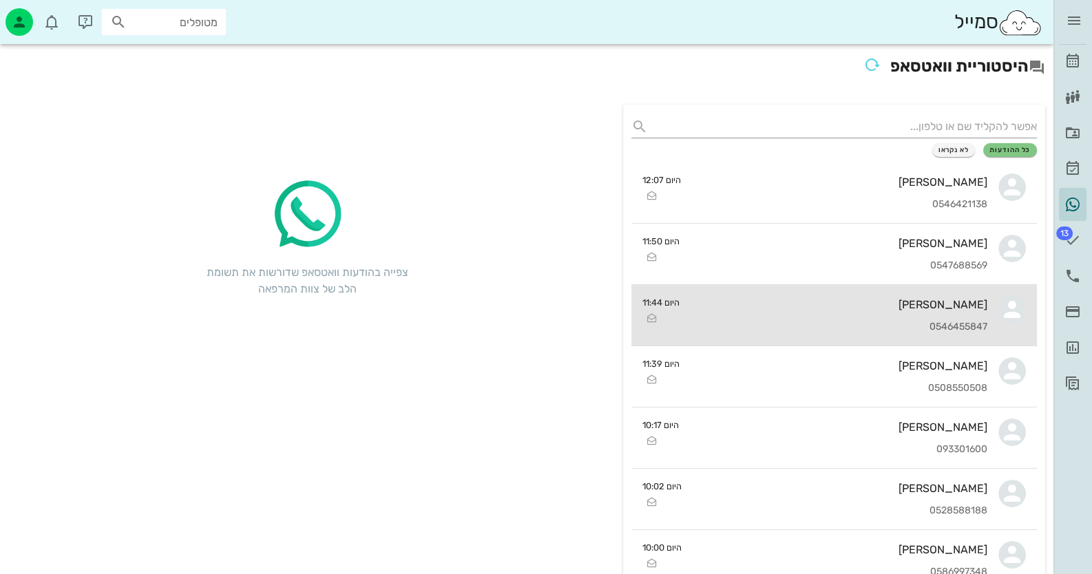
click at [936, 299] on div "[PERSON_NAME]" at bounding box center [838, 304] width 297 height 13
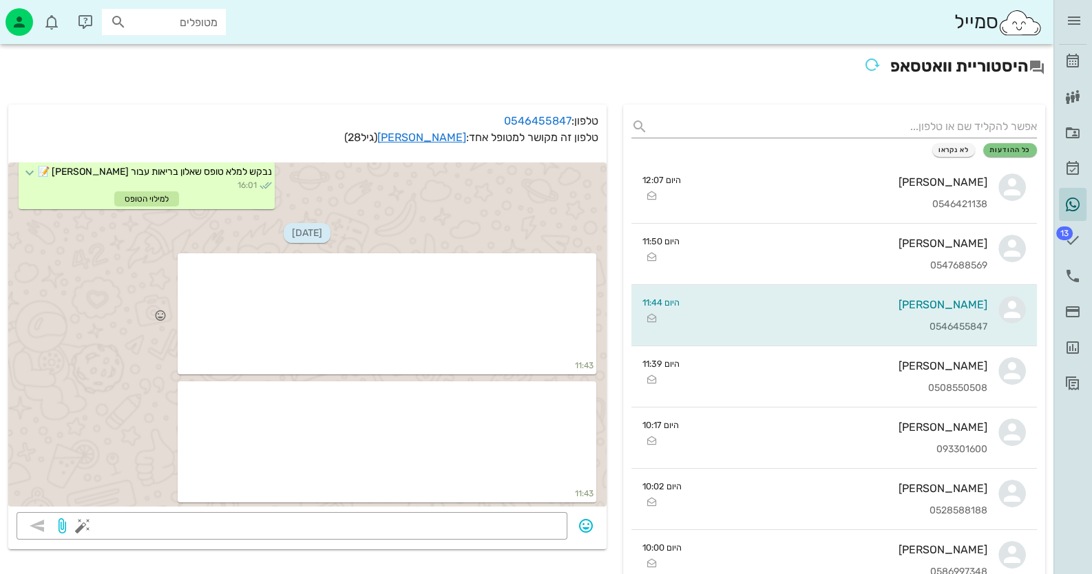
scroll to position [617, 0]
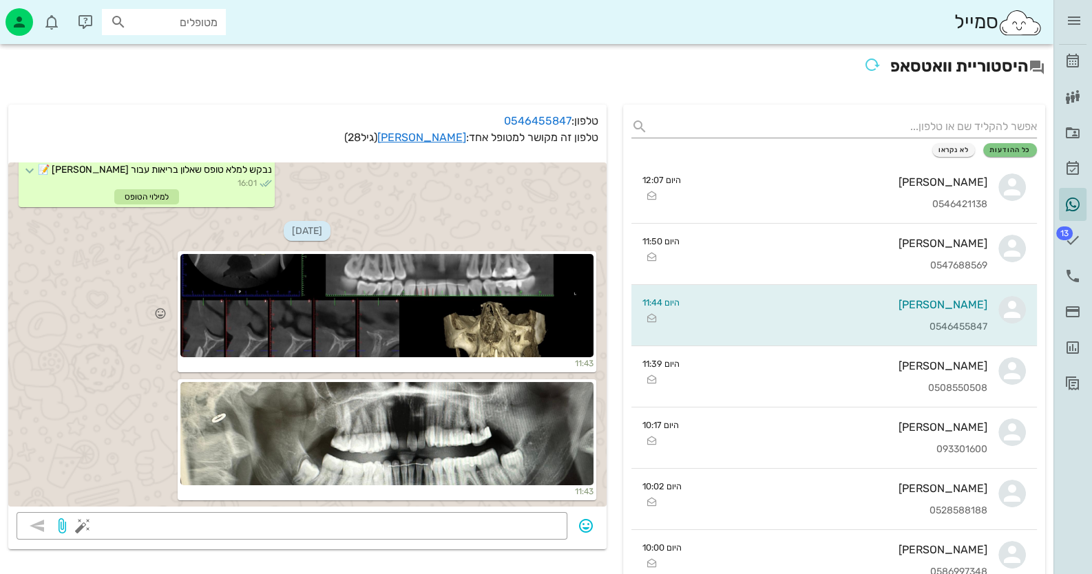
click at [524, 278] on div at bounding box center [386, 305] width 413 height 103
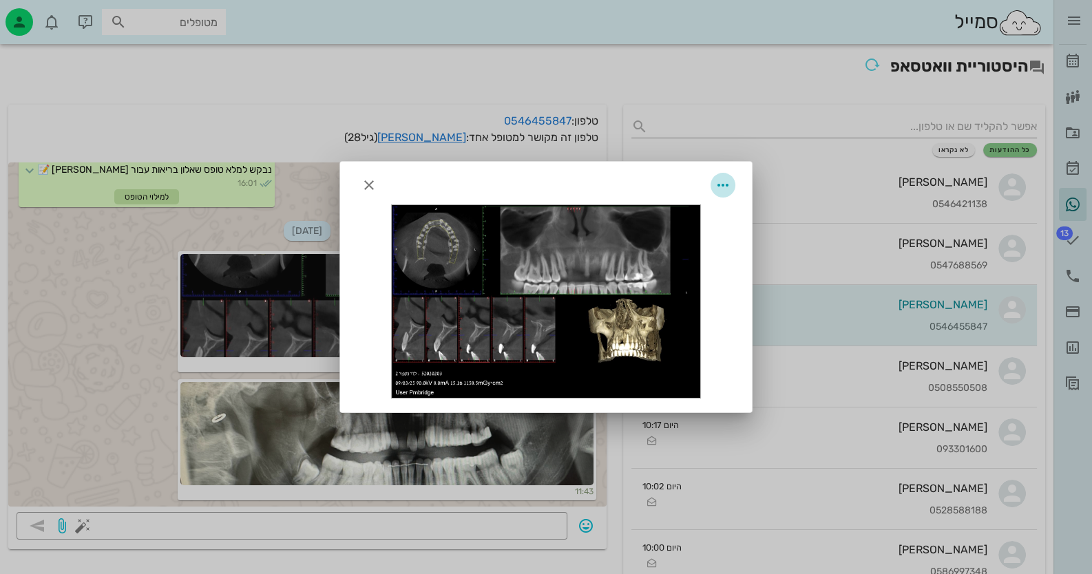
click at [721, 177] on icon "button" at bounding box center [722, 185] width 17 height 17
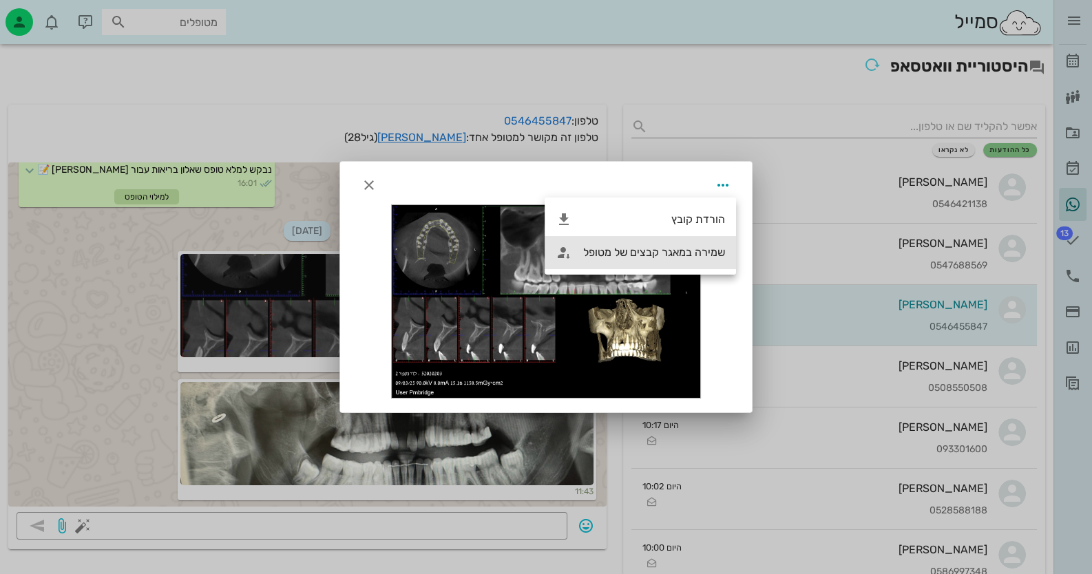
click at [693, 244] on div "שמירה במאגר קבצים של מטופל" at bounding box center [639, 252] width 191 height 33
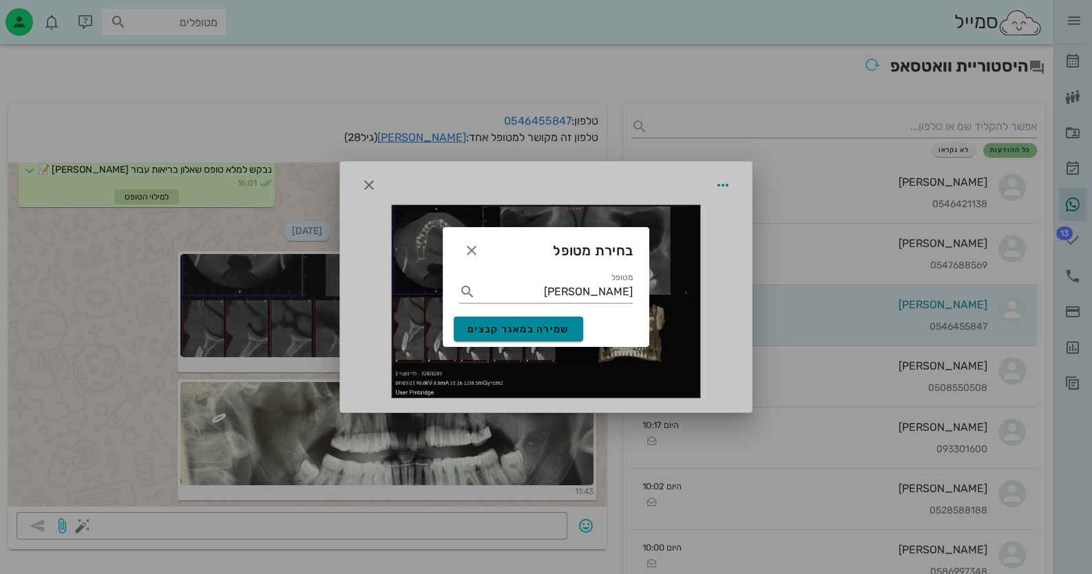
click at [560, 324] on span "שמירה במאגר קבצים" at bounding box center [518, 330] width 102 height 12
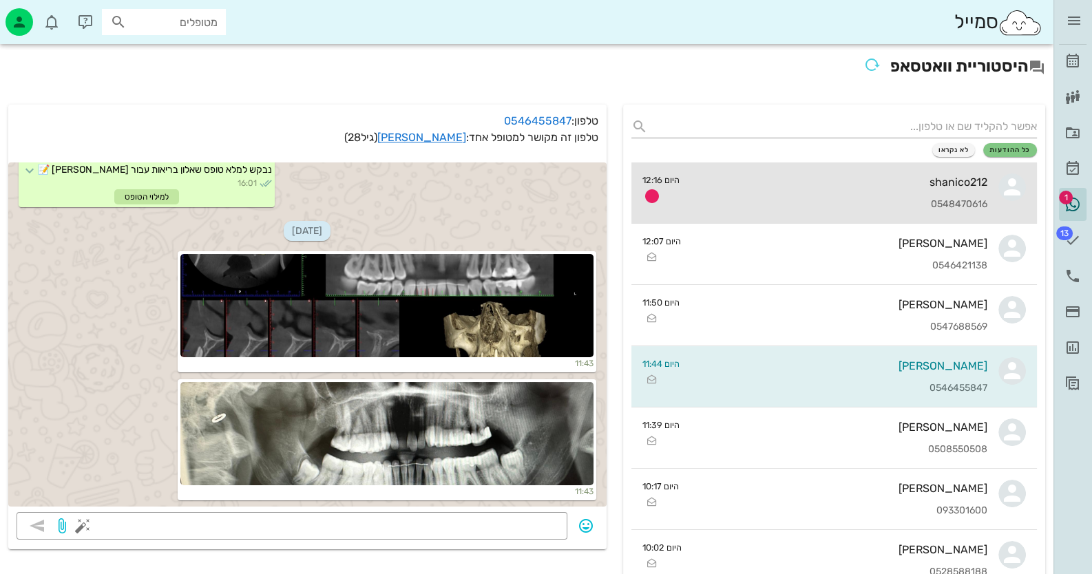
click at [809, 192] on div "shanico212 0548470616" at bounding box center [838, 192] width 297 height 61
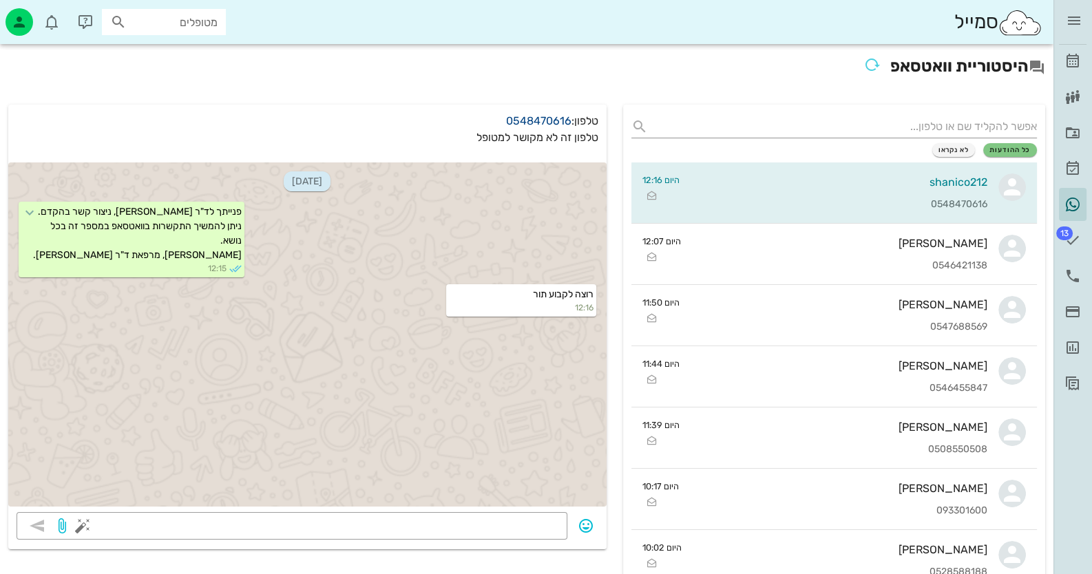
click at [542, 114] on link "0548470616" at bounding box center [538, 120] width 65 height 13
click at [1082, 285] on link "יומן שיחות" at bounding box center [1073, 275] width 28 height 33
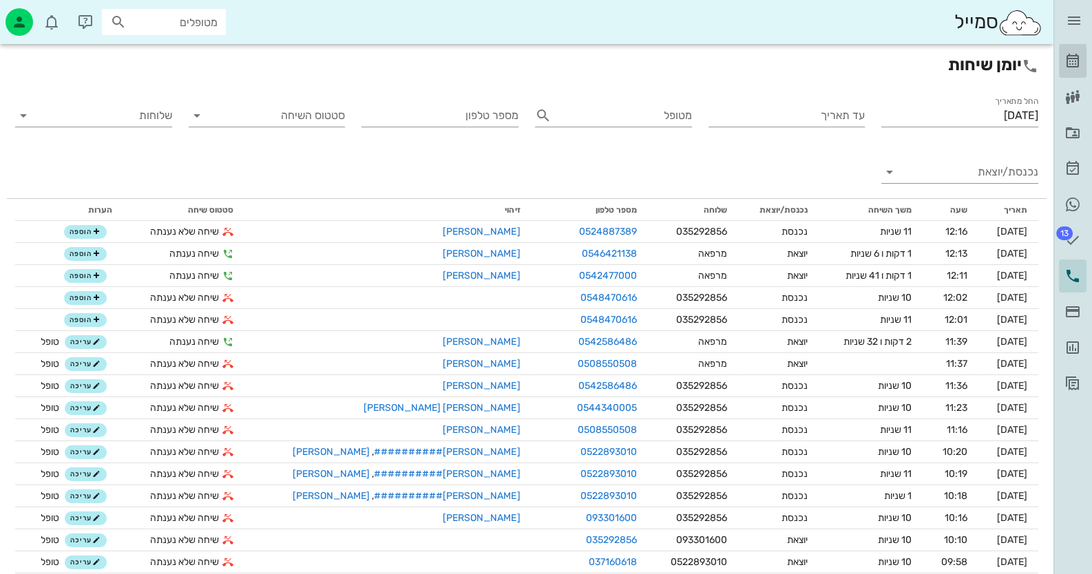
click at [1081, 63] on link "[PERSON_NAME]" at bounding box center [1073, 61] width 28 height 33
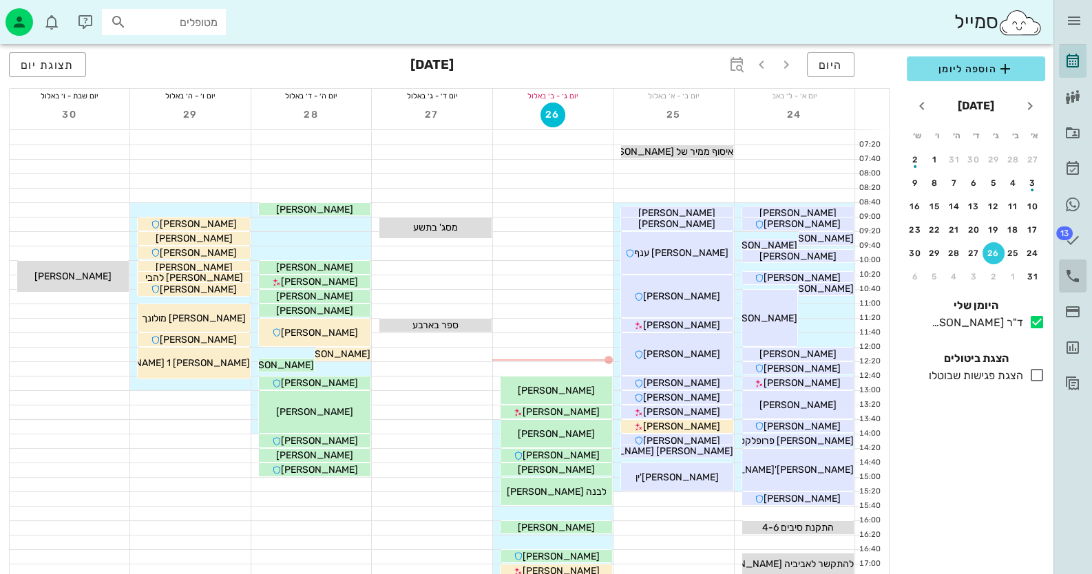
click at [1082, 273] on link "יומן שיחות" at bounding box center [1073, 275] width 28 height 33
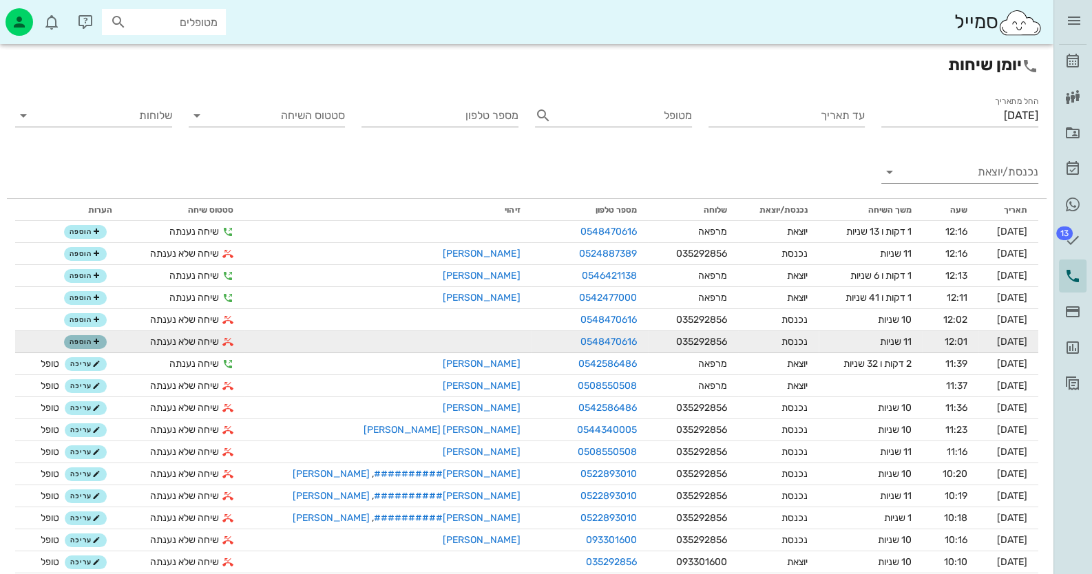
click at [95, 346] on button "הוספה" at bounding box center [85, 342] width 43 height 14
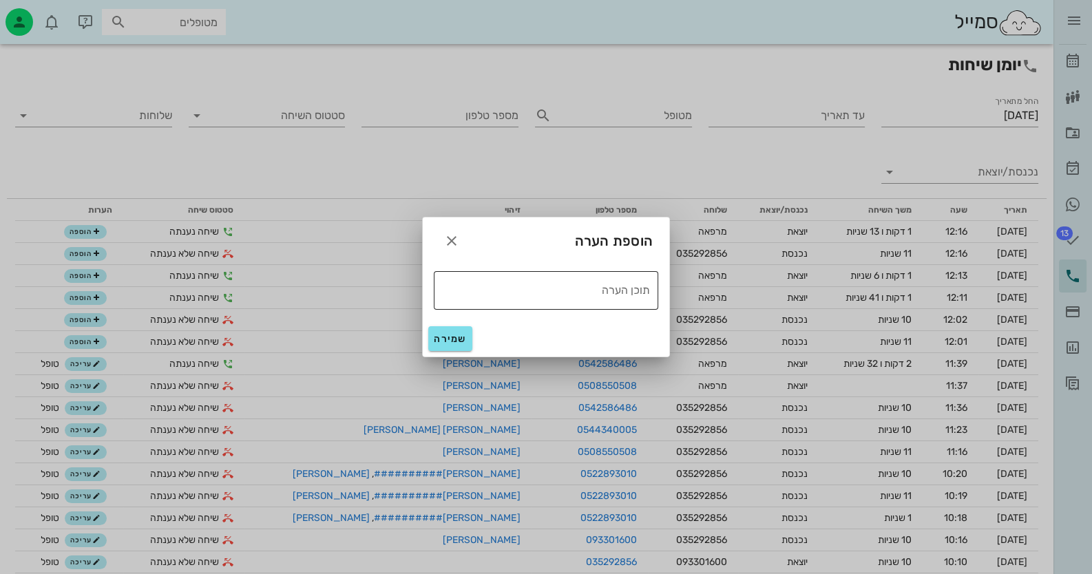
click at [505, 296] on textarea "תוכן הערה" at bounding box center [542, 289] width 216 height 22
type textarea "טופל"
click at [468, 344] on button "שמירה" at bounding box center [450, 338] width 44 height 25
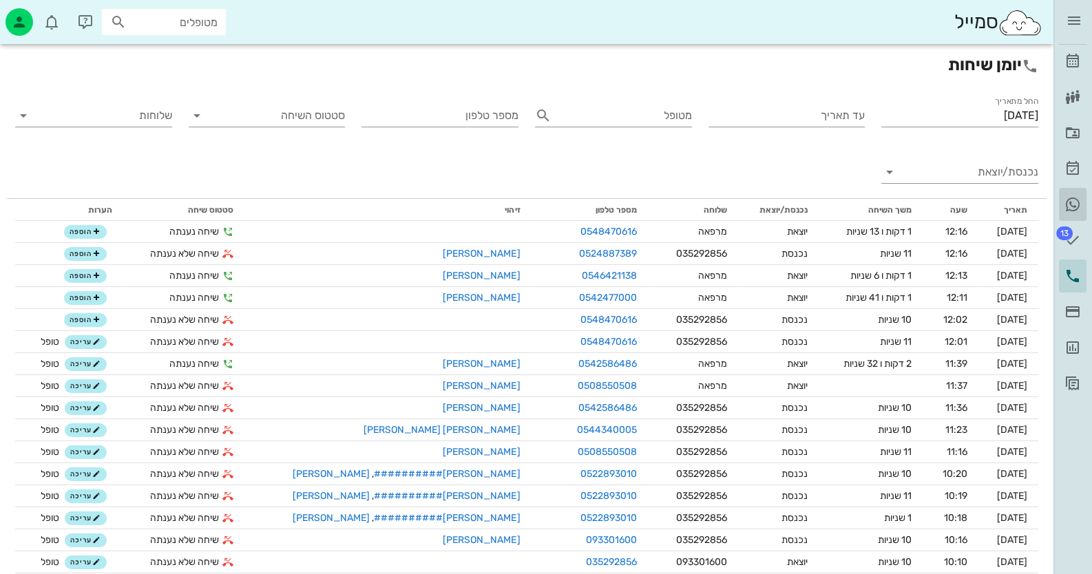
click at [1070, 196] on icon at bounding box center [1072, 204] width 17 height 17
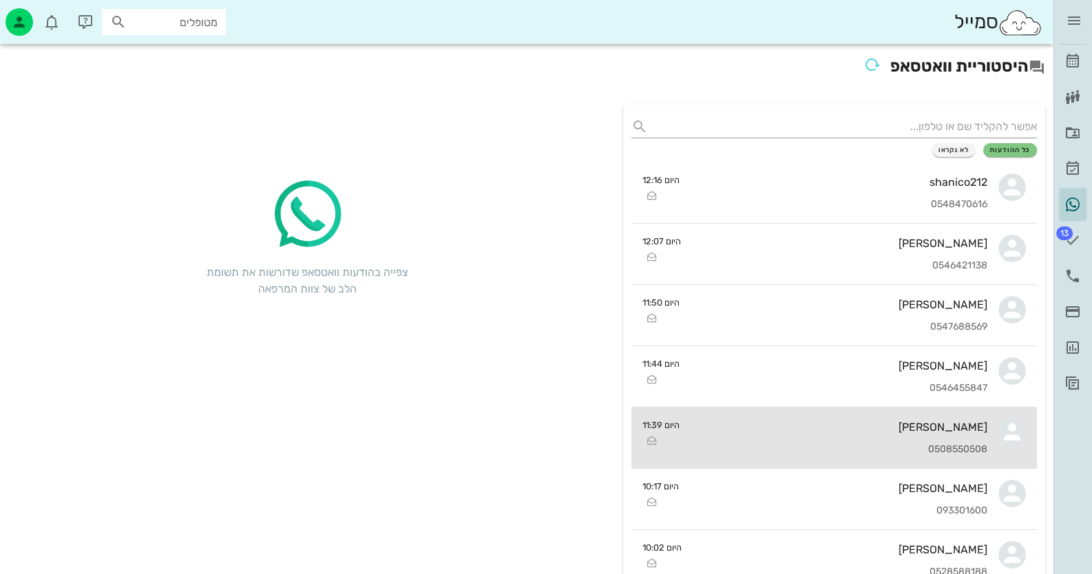
click at [984, 436] on div "[PERSON_NAME] 0508550508" at bounding box center [838, 437] width 297 height 61
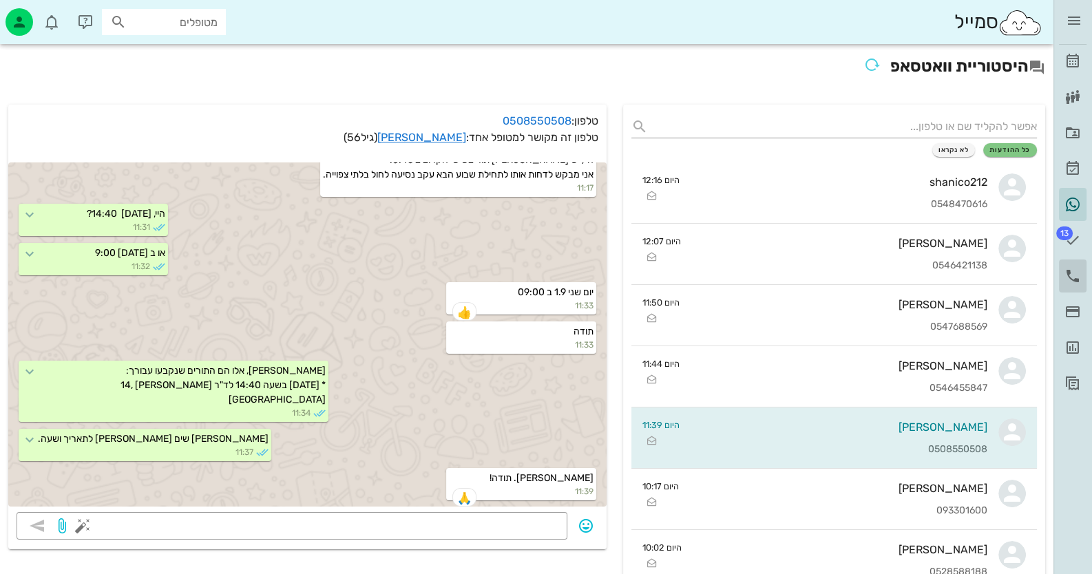
click at [1067, 272] on icon at bounding box center [1072, 276] width 17 height 17
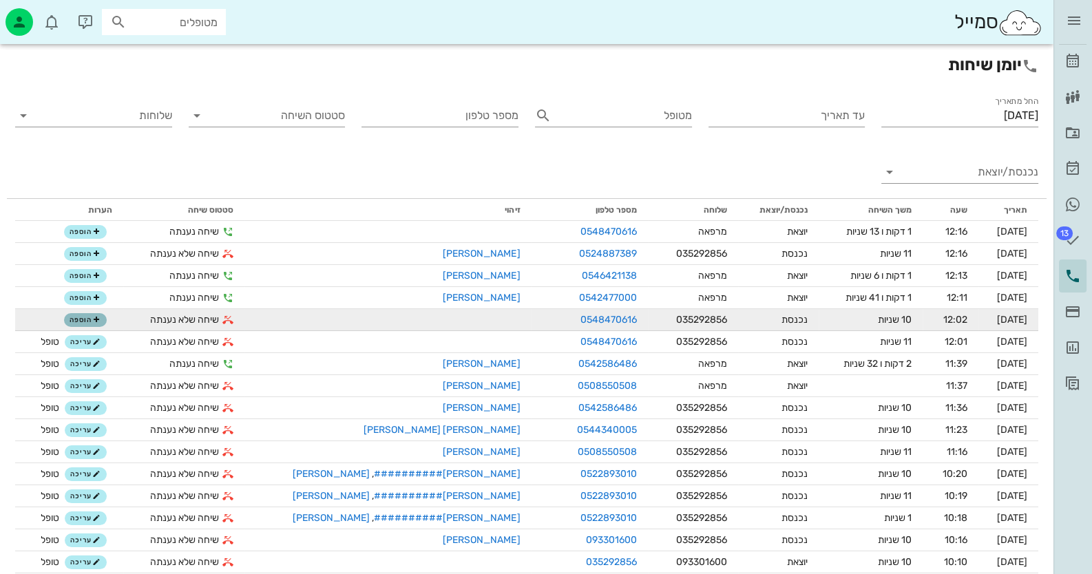
click at [86, 321] on span "הוספה" at bounding box center [85, 320] width 30 height 8
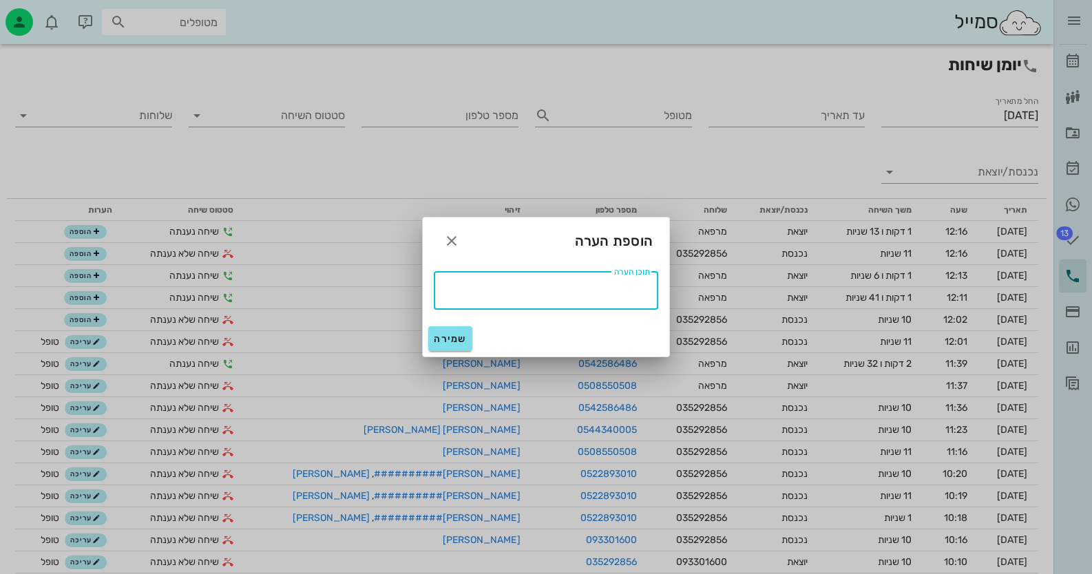
click at [603, 297] on textarea "תוכן הערה" at bounding box center [542, 289] width 216 height 22
type textarea "טופל"
click at [458, 333] on span "שמירה" at bounding box center [450, 339] width 33 height 12
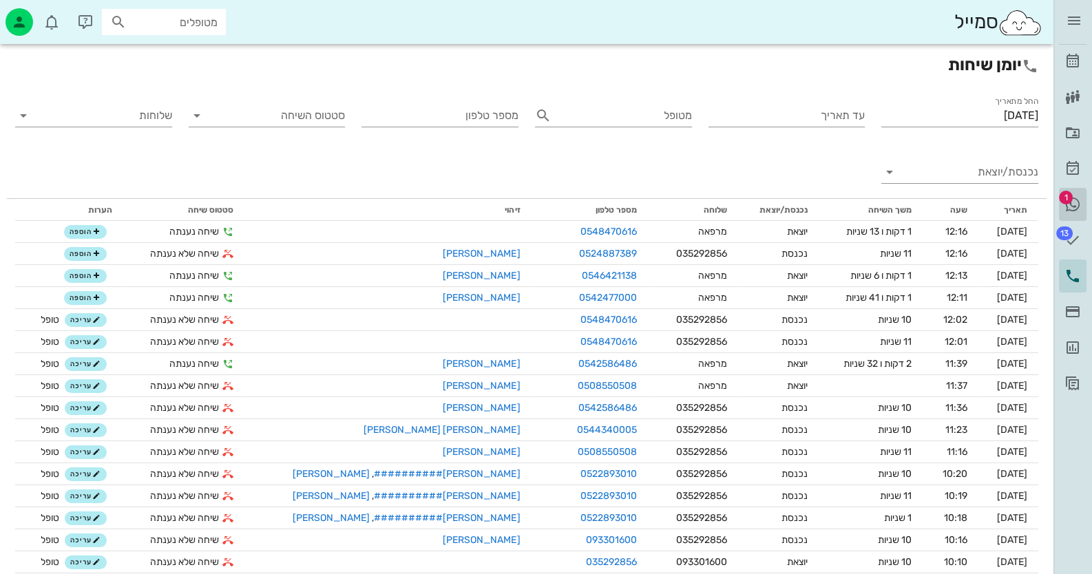
click at [1074, 201] on icon at bounding box center [1072, 204] width 17 height 17
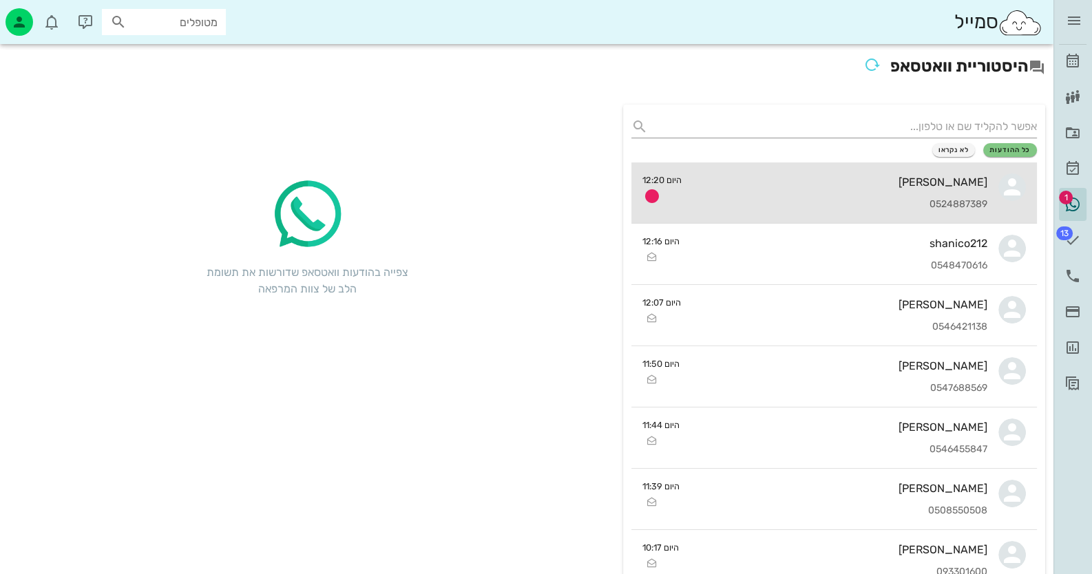
click at [964, 183] on div "[PERSON_NAME]" at bounding box center [839, 182] width 295 height 13
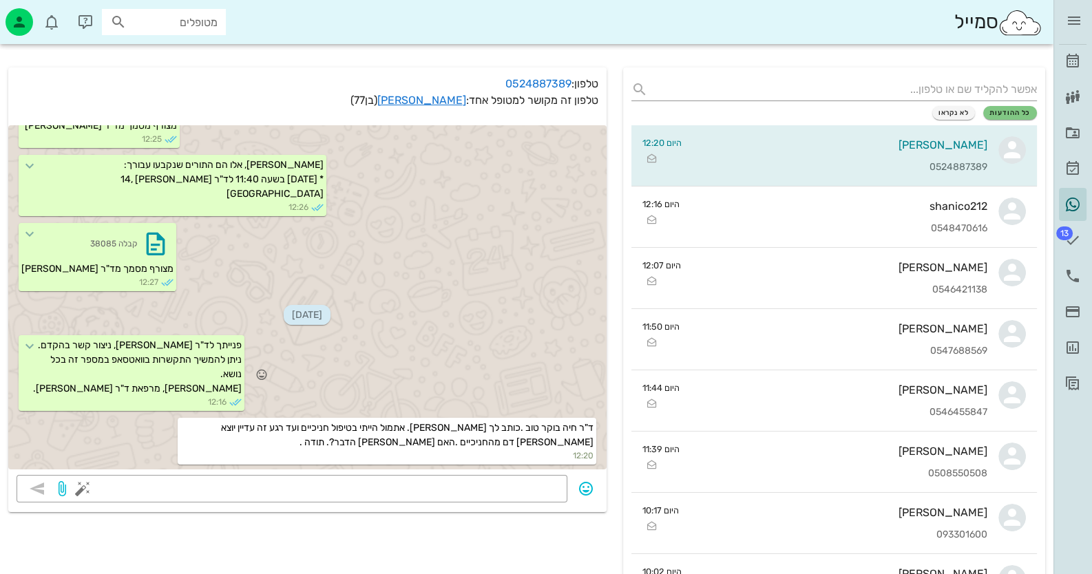
scroll to position [68, 0]
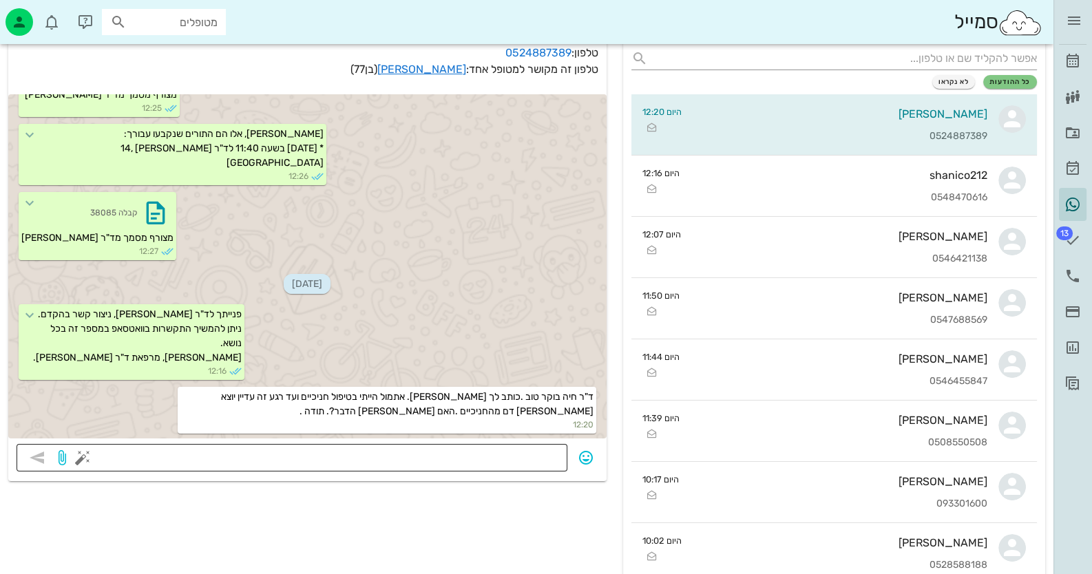
click at [536, 453] on textarea at bounding box center [322, 459] width 474 height 22
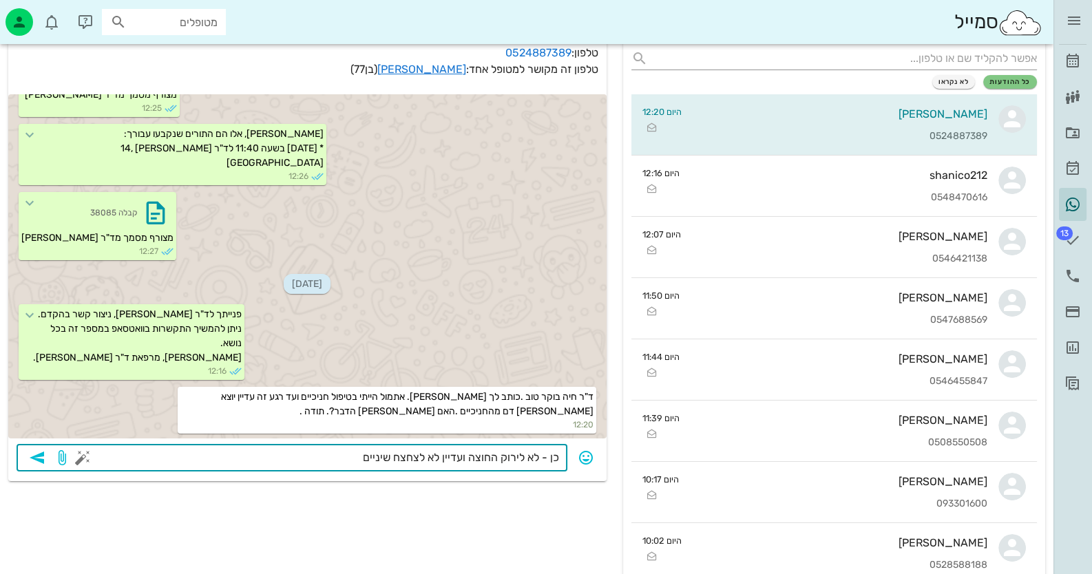
type textarea "כן - לא לירוק החוצה ועדיין לא לצחצח שיניים."
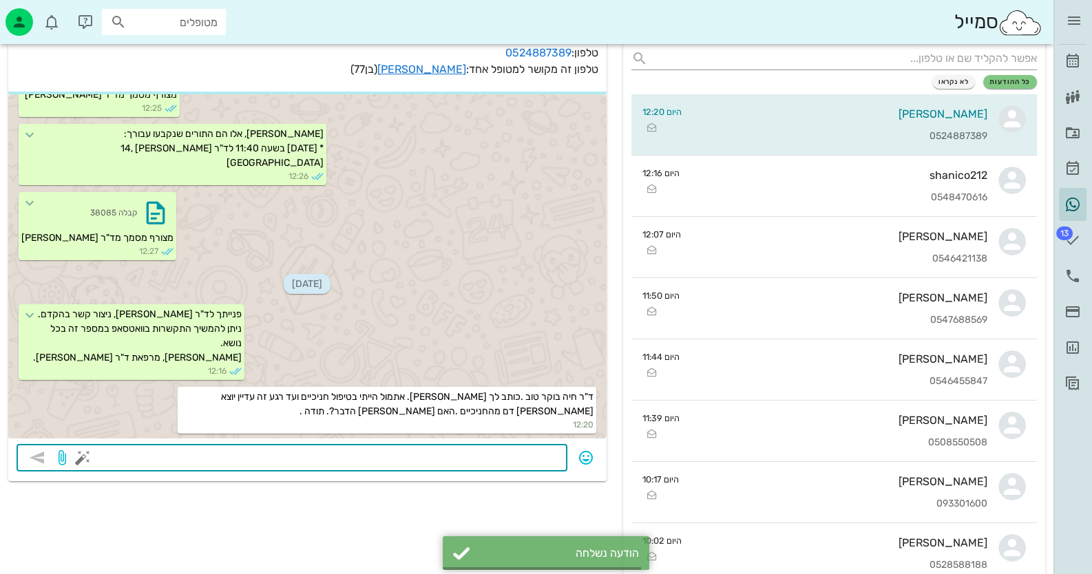
scroll to position [1959, 0]
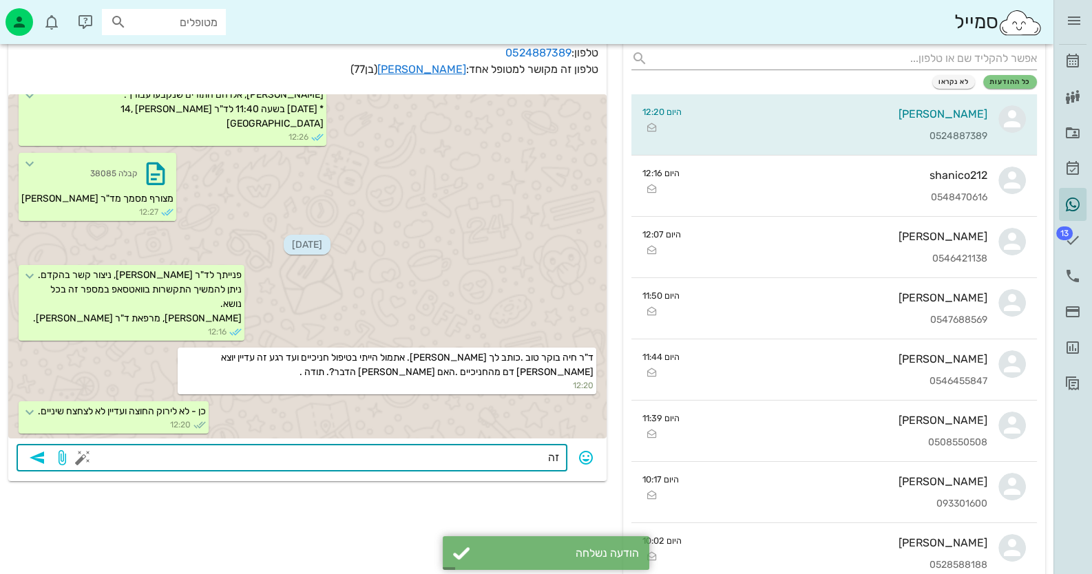
type textarea "ז"
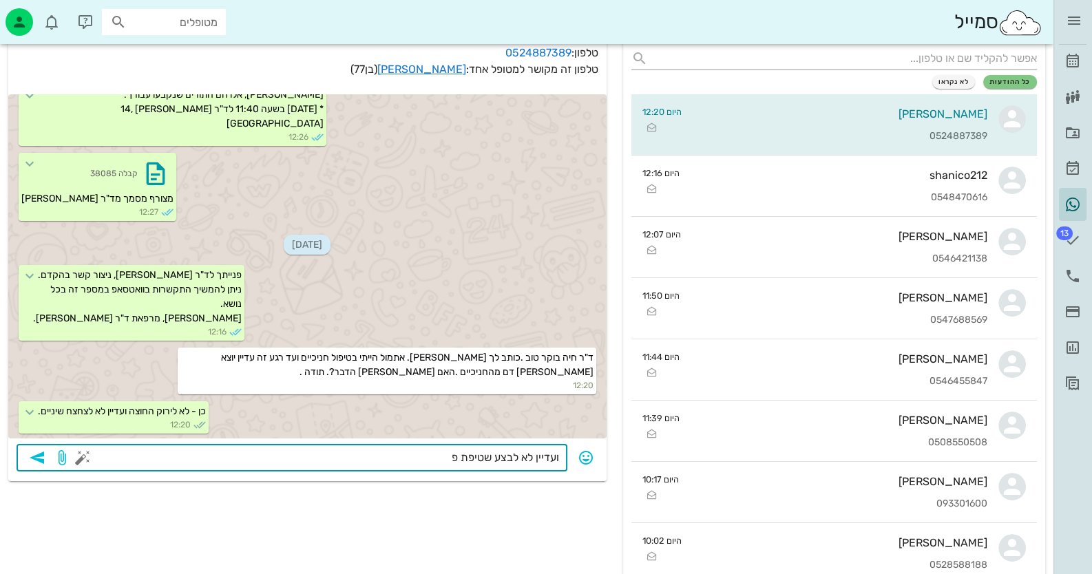
type textarea "ועדיין לא לבצע שטיפת פה"
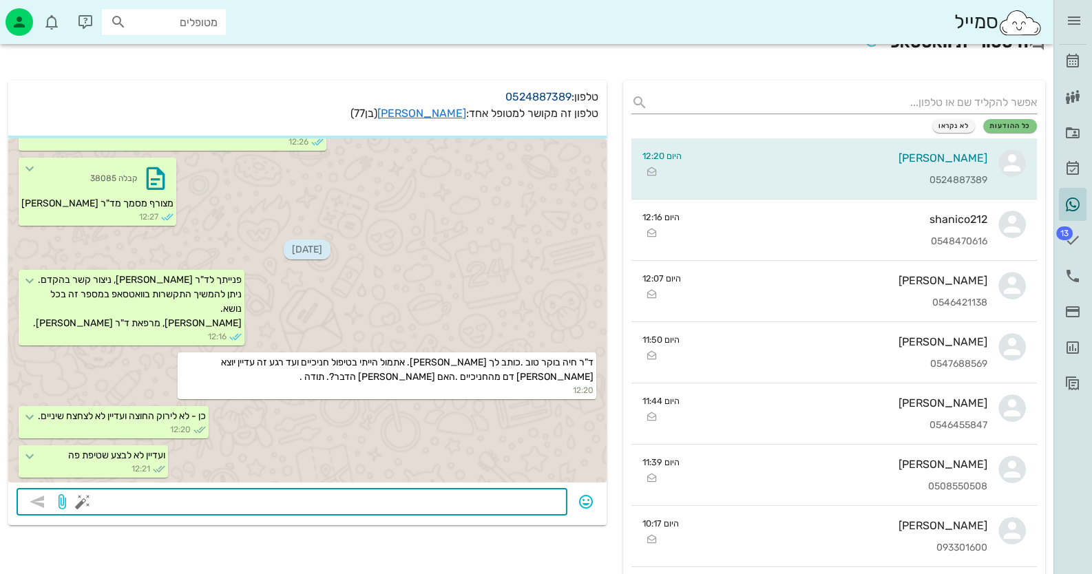
scroll to position [0, 0]
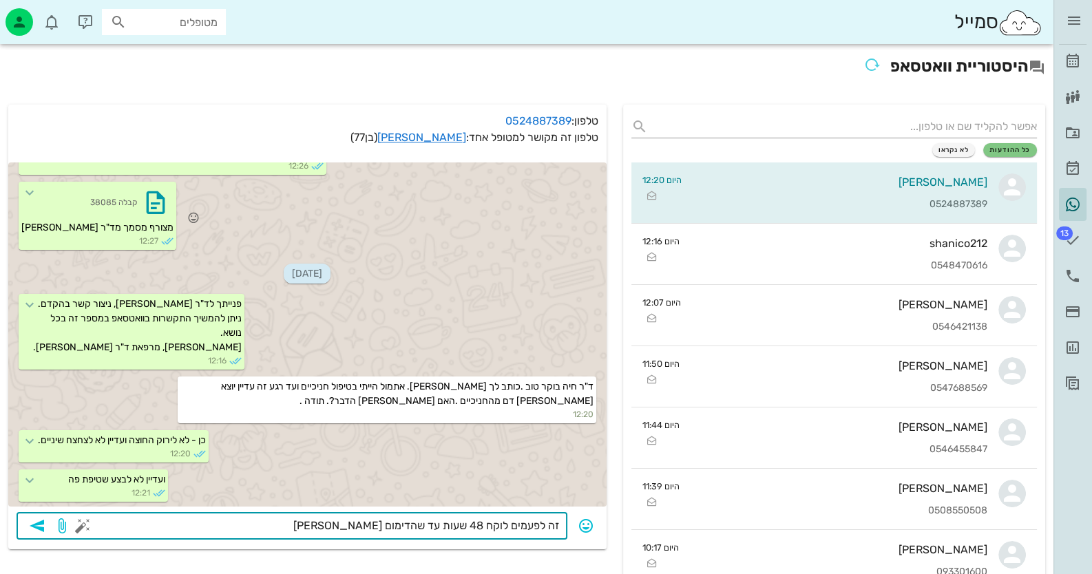
type textarea "זה לפעמים לוקח 48 שעות עד שהדימום פוסק"
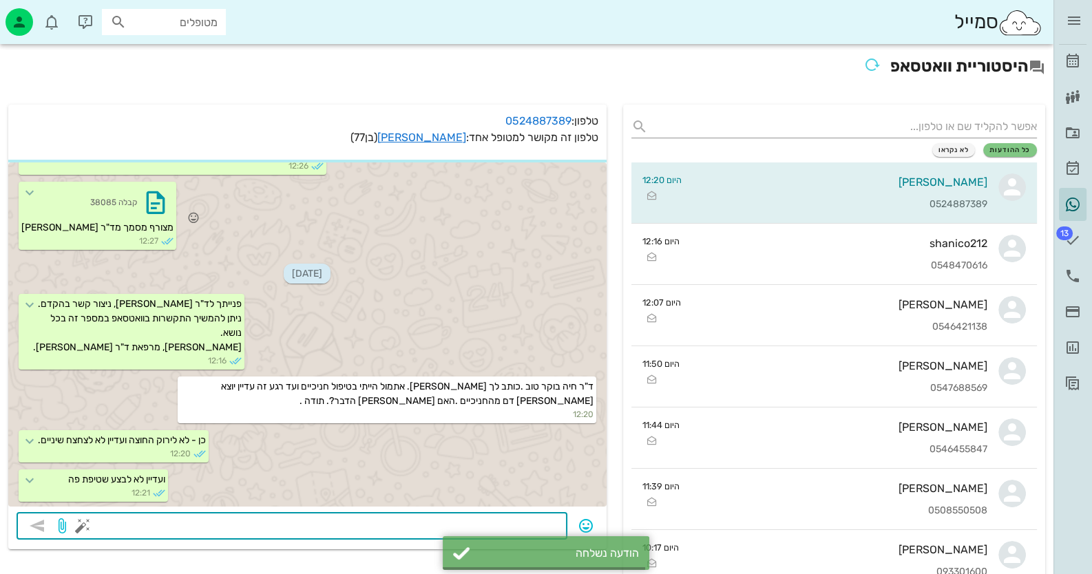
scroll to position [2037, 0]
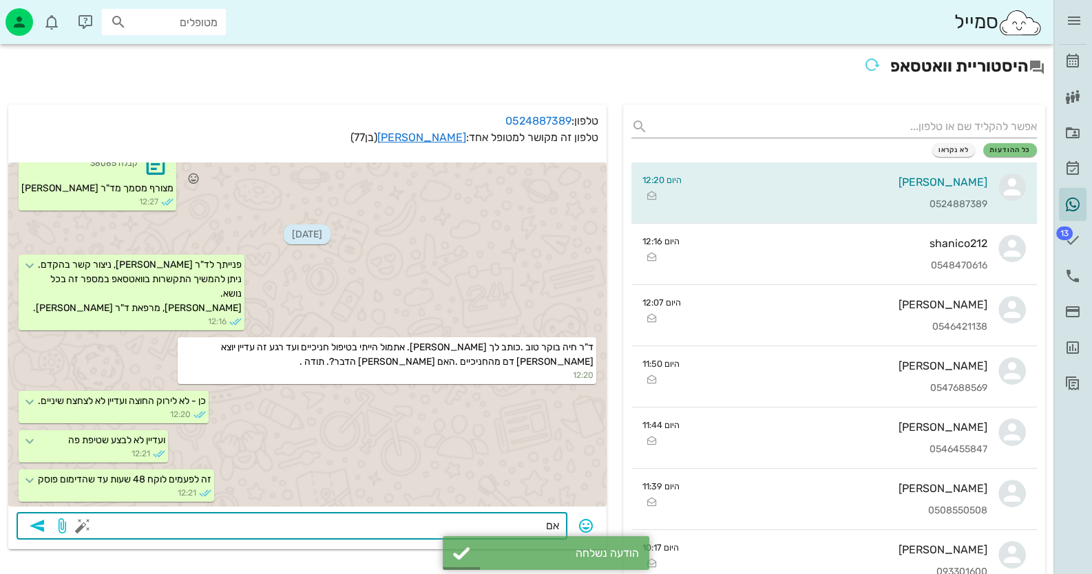
type textarea "א"
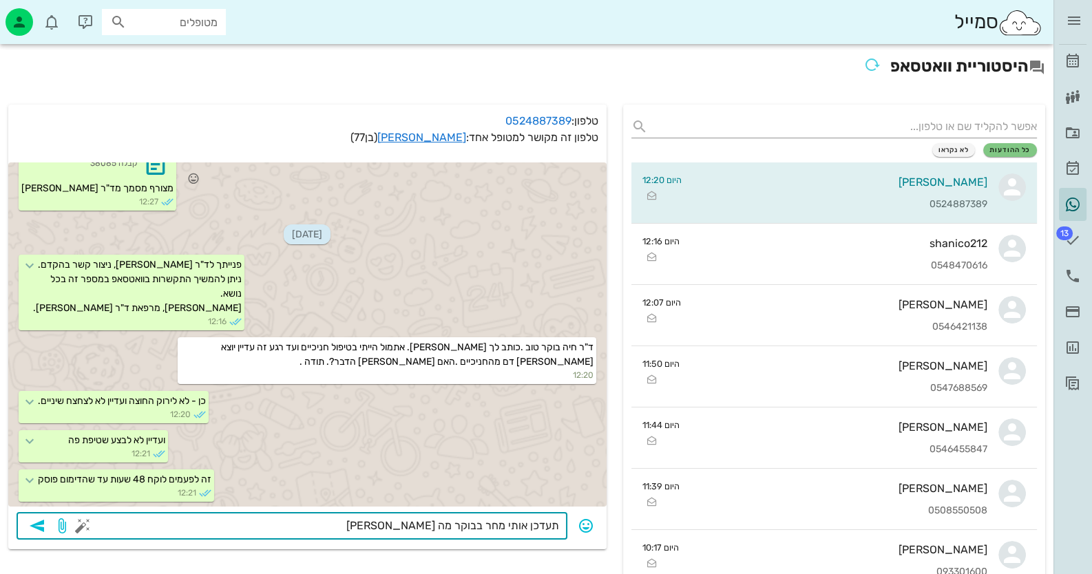
type textarea "תעדכן אותי מחר בבוקר מה קורה"
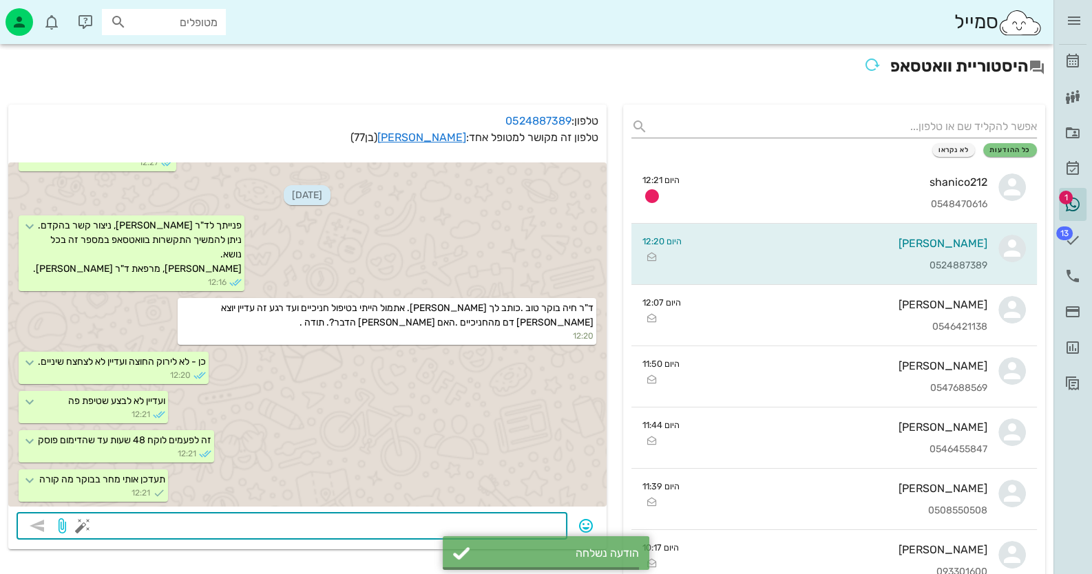
scroll to position [2077, 0]
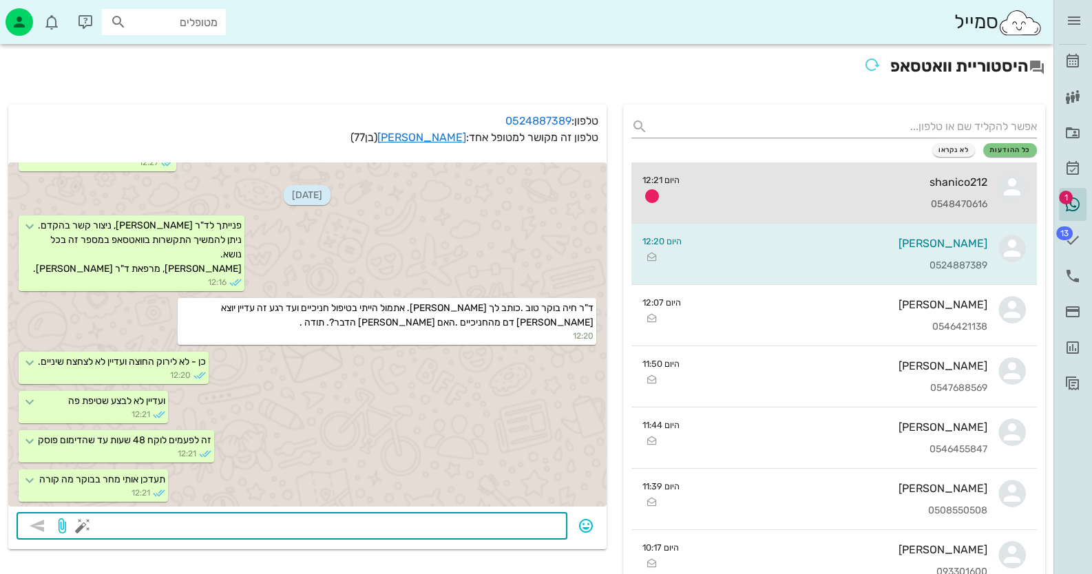
click at [1005, 176] on icon at bounding box center [1012, 187] width 28 height 28
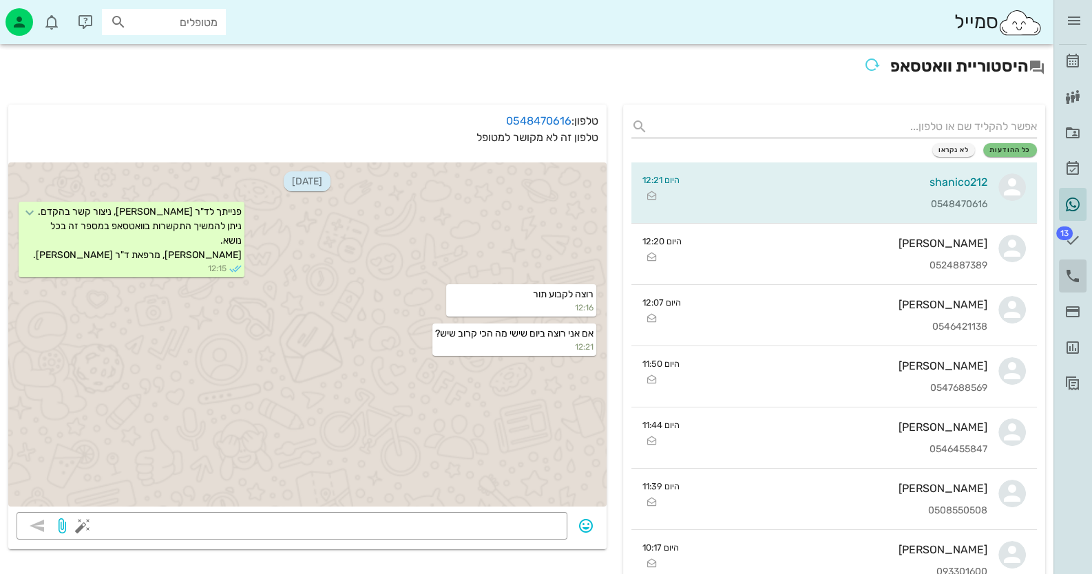
click at [1070, 276] on icon at bounding box center [1072, 276] width 17 height 17
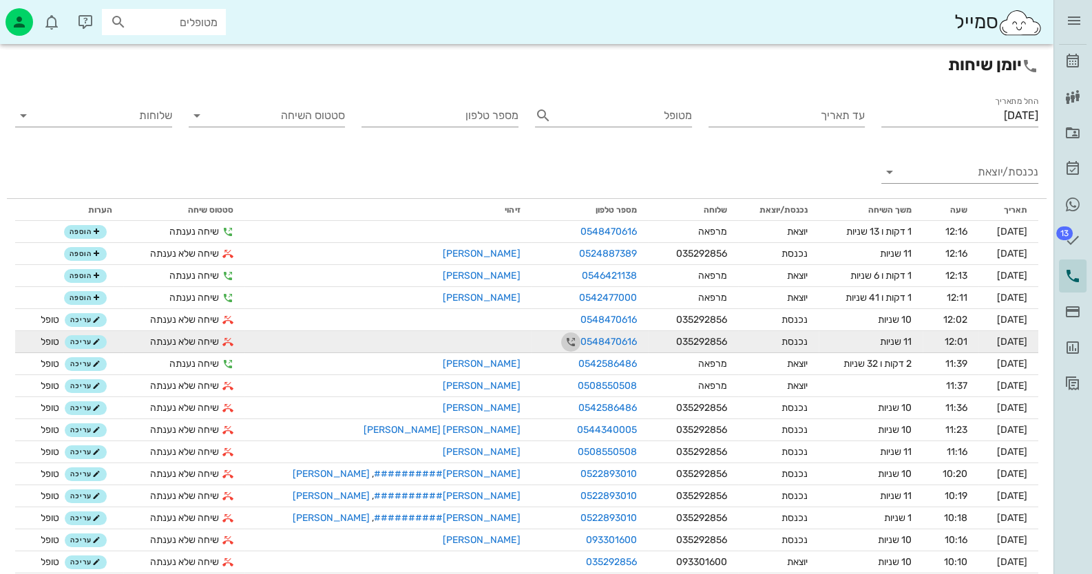
click at [562, 343] on icon "button" at bounding box center [570, 342] width 17 height 17
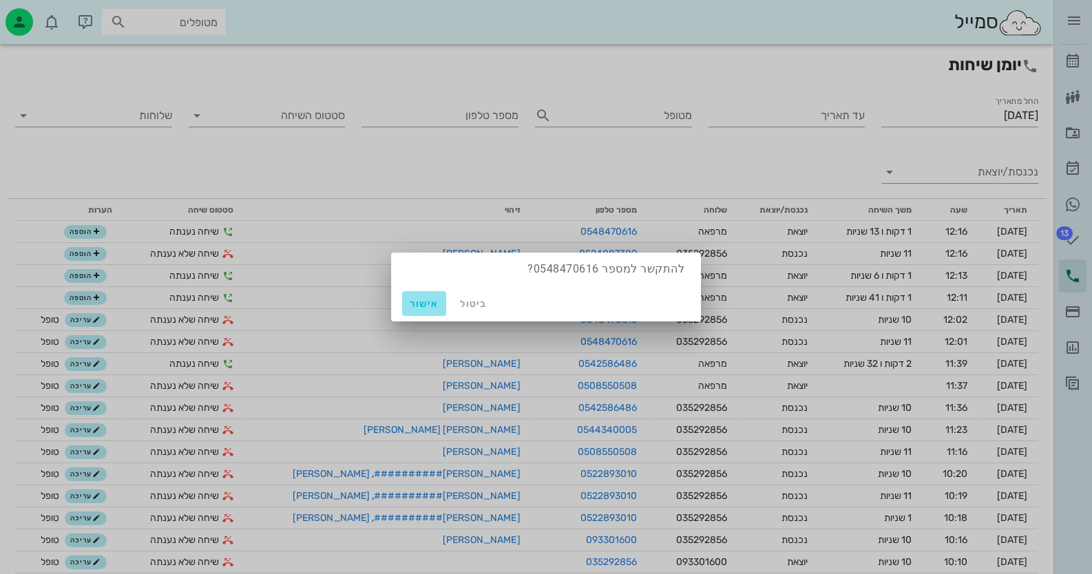
click at [406, 307] on button "אישור" at bounding box center [424, 303] width 44 height 25
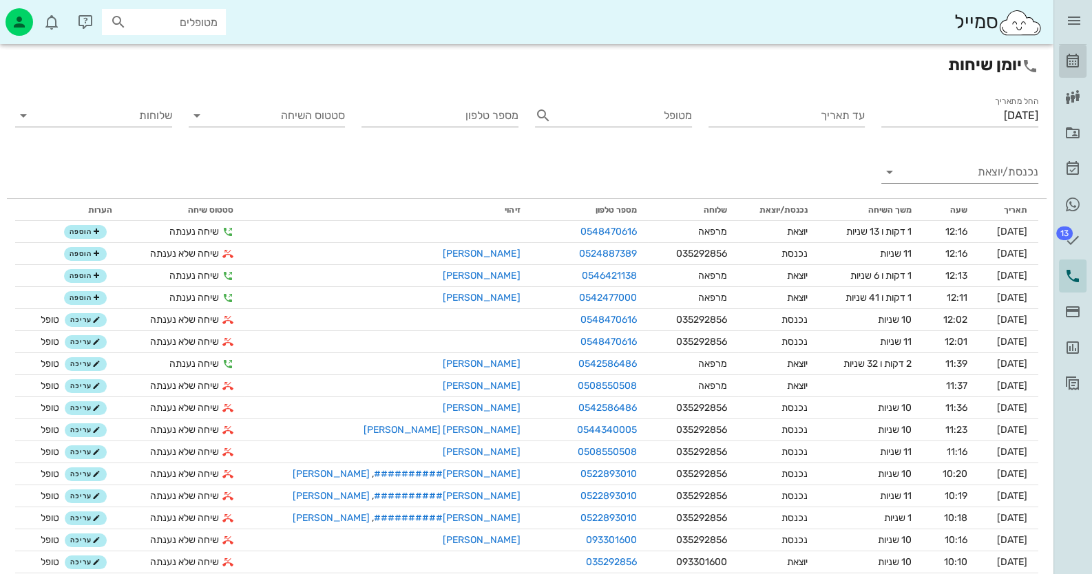
click at [1080, 53] on icon at bounding box center [1072, 61] width 17 height 17
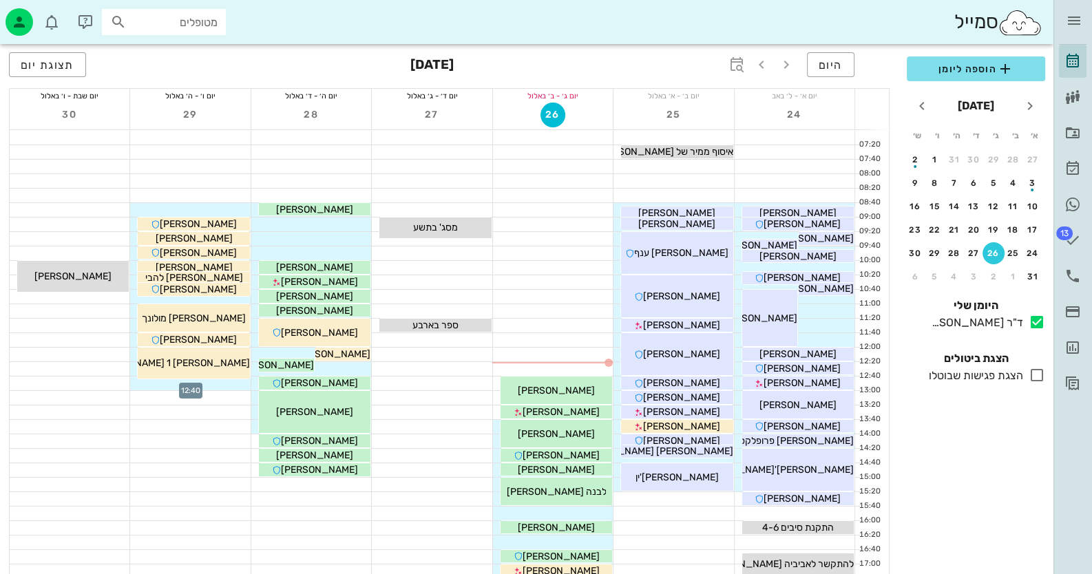
click at [215, 382] on div at bounding box center [190, 384] width 120 height 14
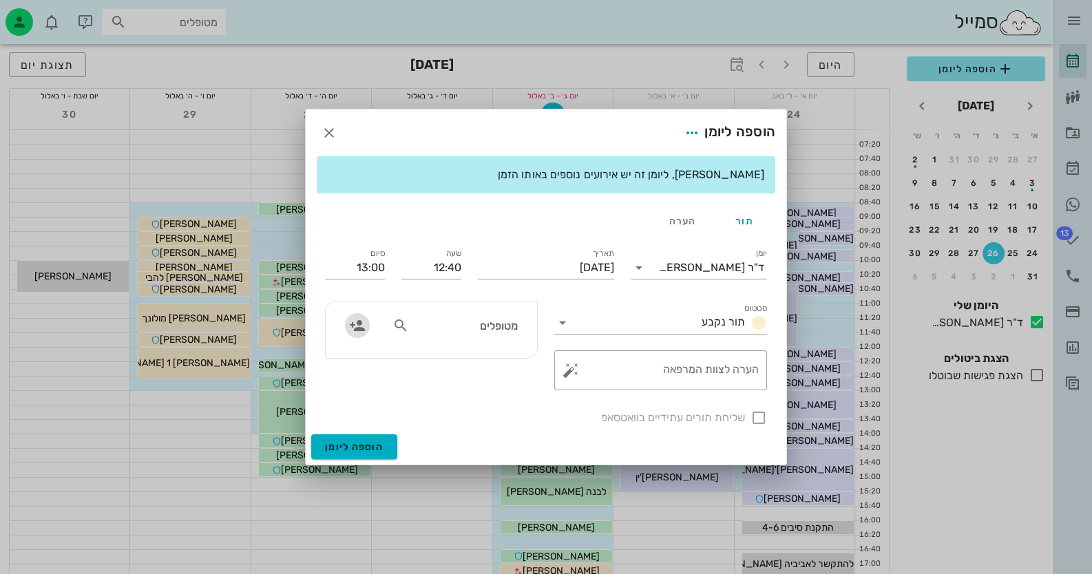
click at [349, 327] on icon "button" at bounding box center [357, 325] width 17 height 17
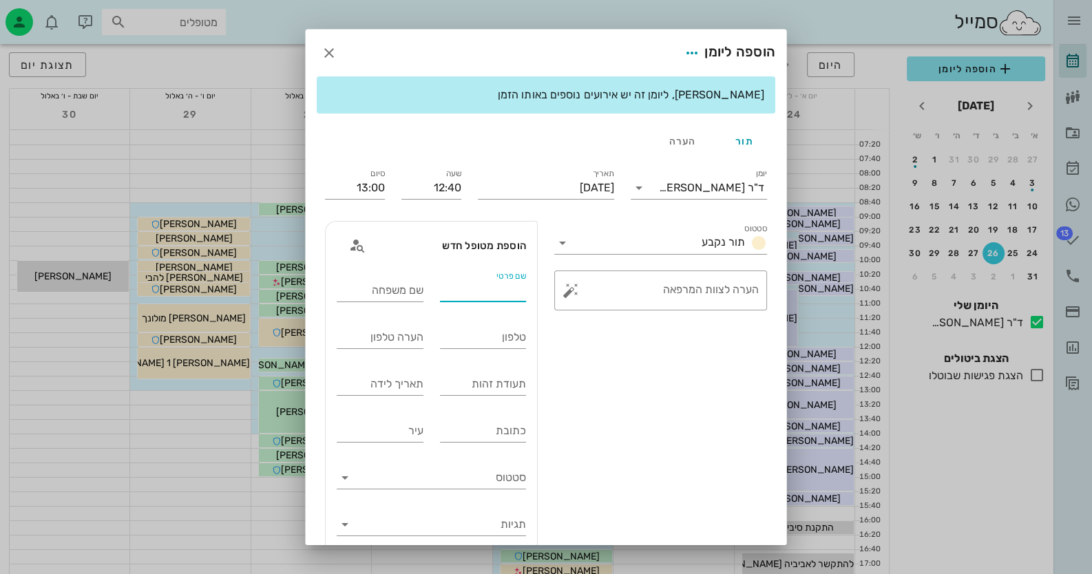
click at [492, 288] on input "שם פרטי" at bounding box center [483, 290] width 87 height 22
type input "שני 1"
type input "[PERSON_NAME]"
click at [513, 334] on div "טלפון" at bounding box center [483, 337] width 87 height 22
type input "0548470616"
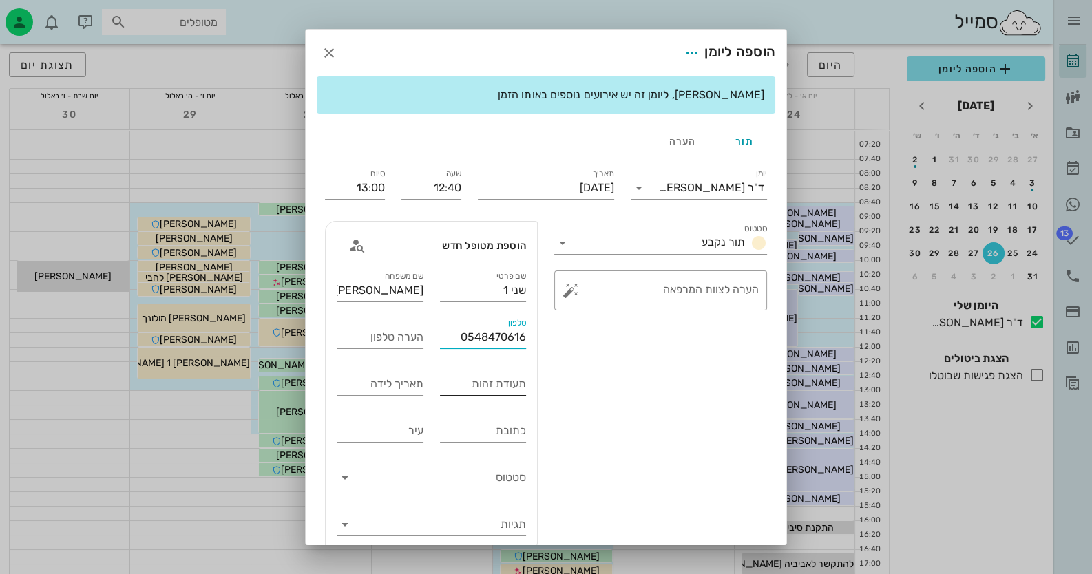
click at [502, 388] on input "תעודת זהות" at bounding box center [483, 384] width 87 height 22
type input "204310577"
click at [568, 287] on button "button" at bounding box center [570, 290] width 17 height 17
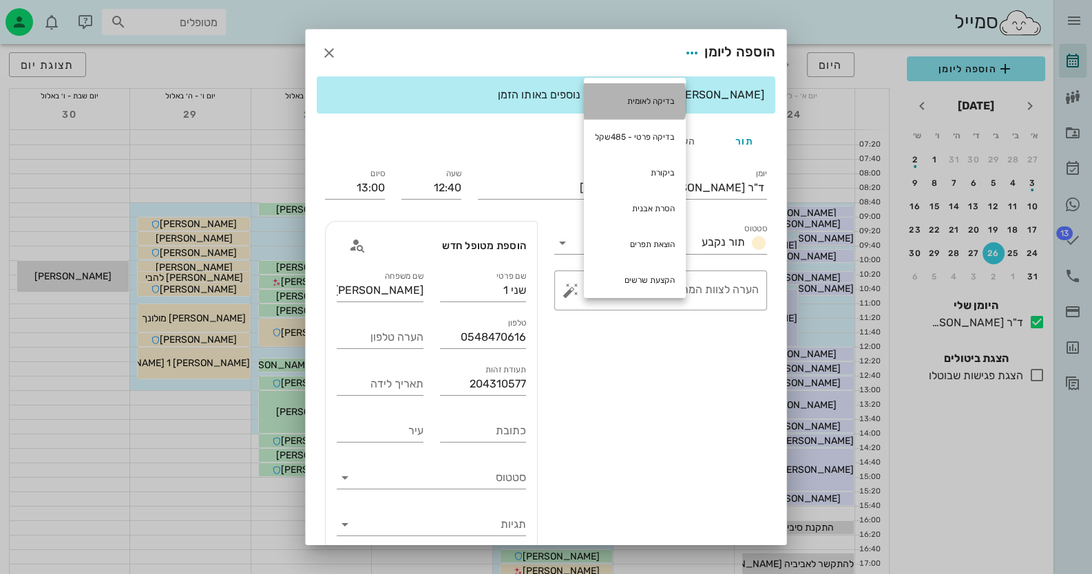
click at [662, 118] on div "בדיקה לאומית" at bounding box center [635, 101] width 102 height 36
type textarea "בדיקה לאומית"
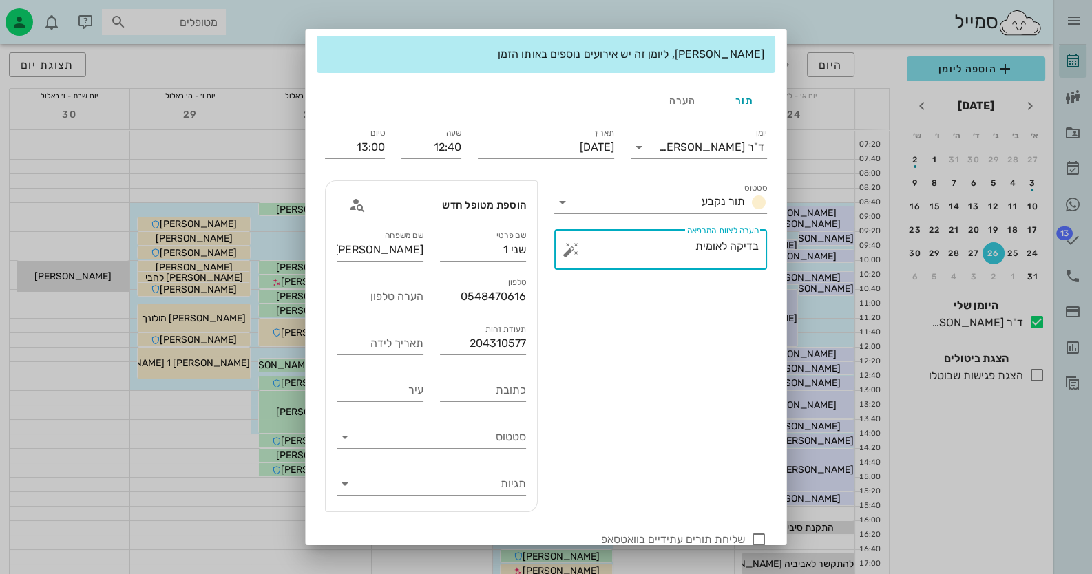
scroll to position [81, 0]
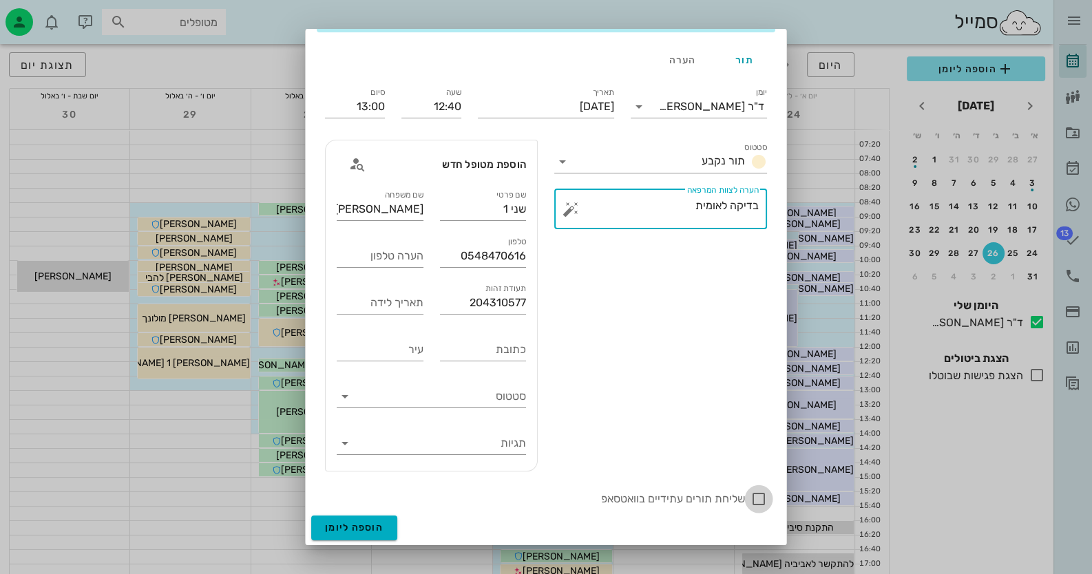
click at [759, 502] on div at bounding box center [758, 498] width 23 height 23
checkbox input "true"
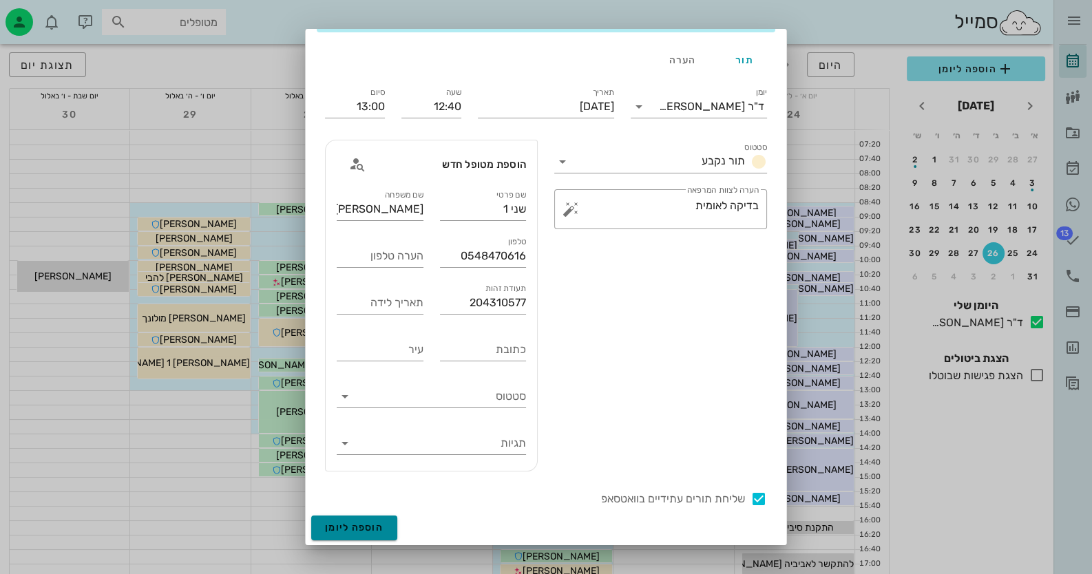
click at [390, 520] on button "הוספה ליומן" at bounding box center [354, 528] width 86 height 25
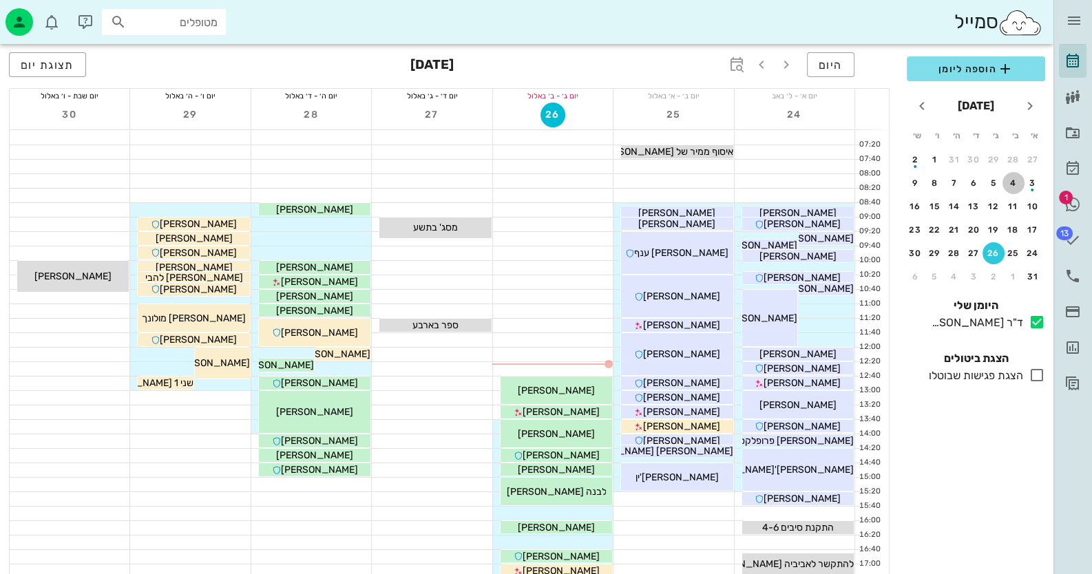
click at [1020, 189] on button "4" at bounding box center [1013, 183] width 22 height 22
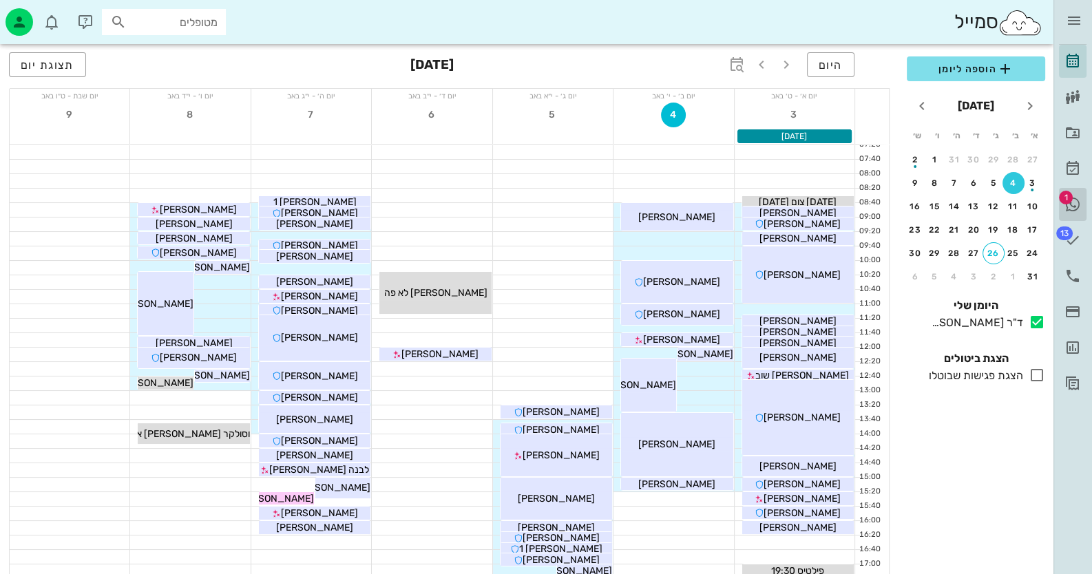
click at [1067, 196] on span "1" at bounding box center [1066, 198] width 14 height 14
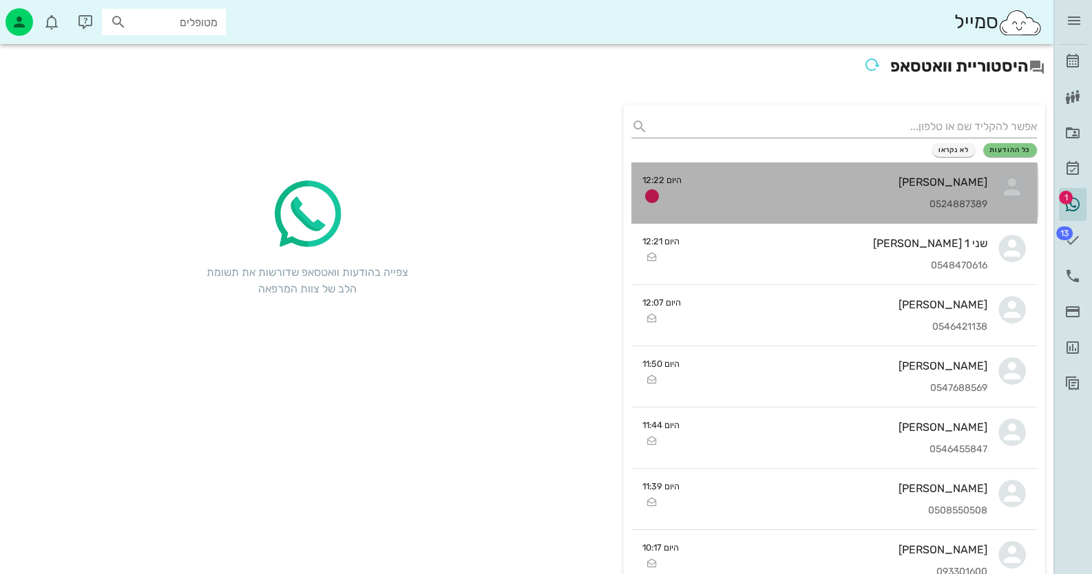
click at [917, 195] on div "[PERSON_NAME] 0524887389" at bounding box center [839, 192] width 295 height 61
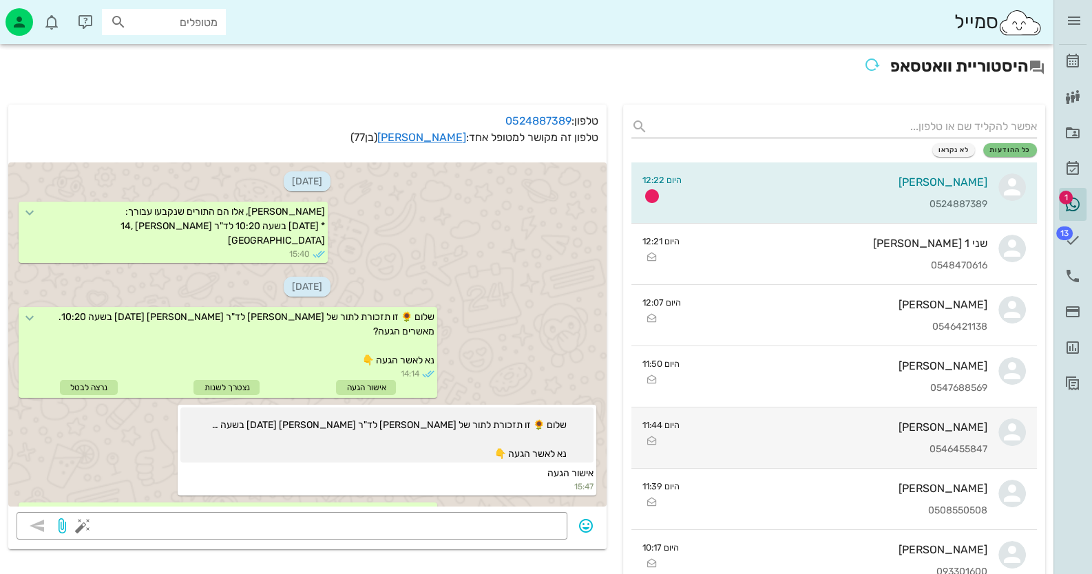
scroll to position [2116, 0]
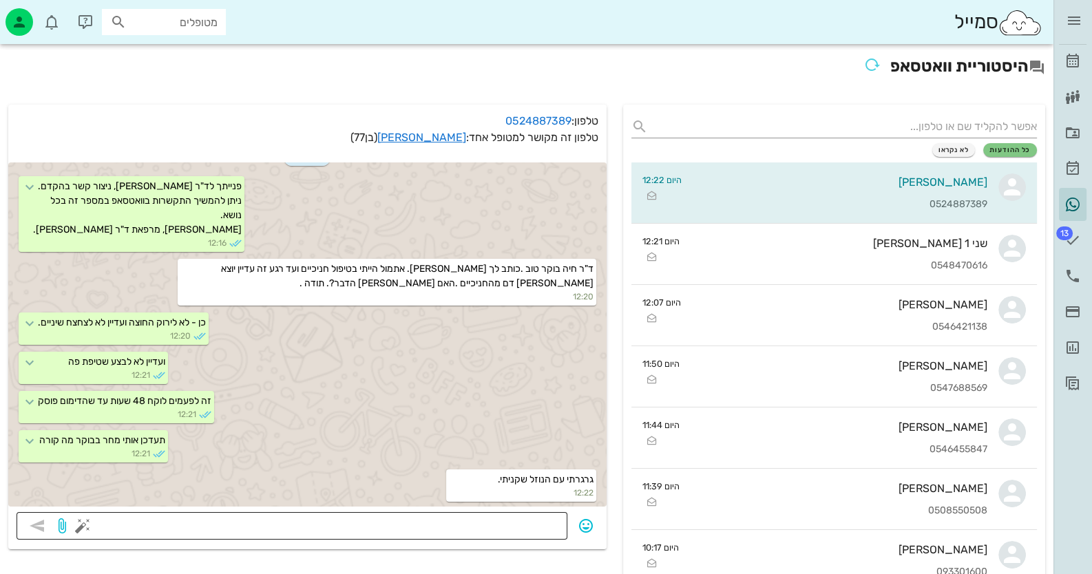
click at [474, 523] on textarea at bounding box center [322, 527] width 474 height 22
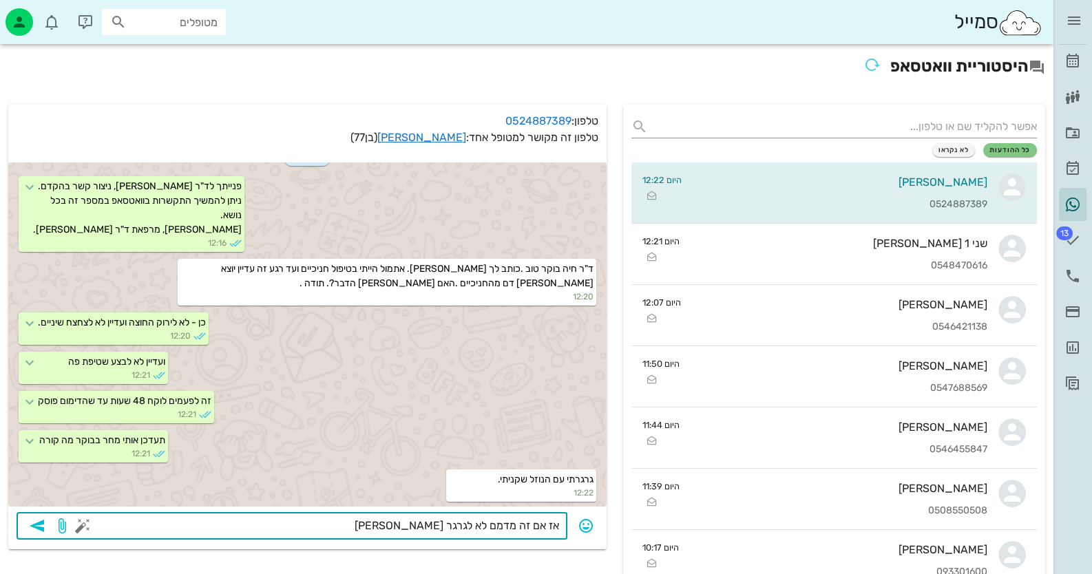
type textarea "אז אם זה מדמם לא לגרגר שוב"
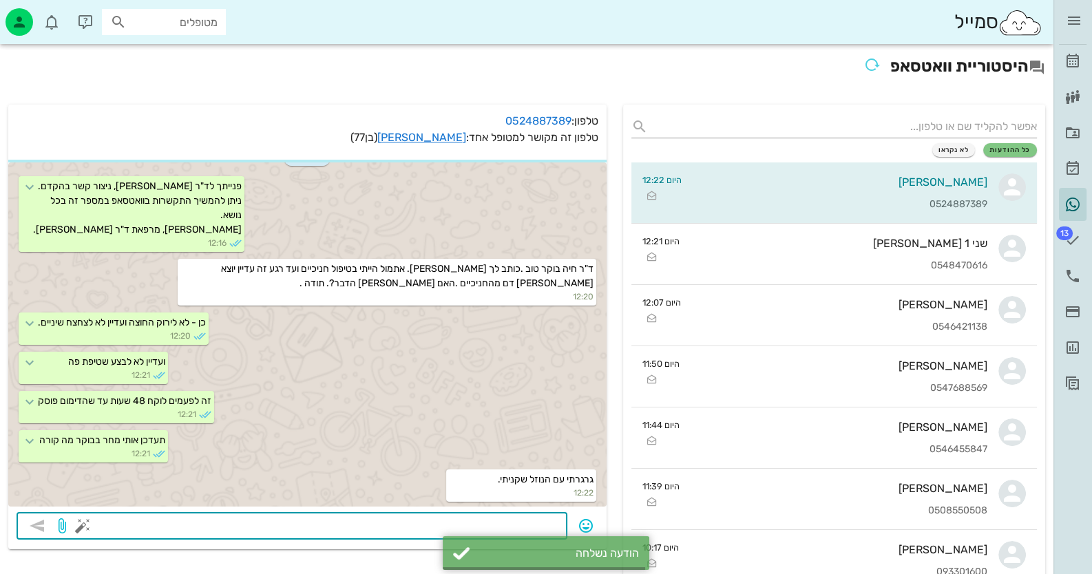
scroll to position [2155, 0]
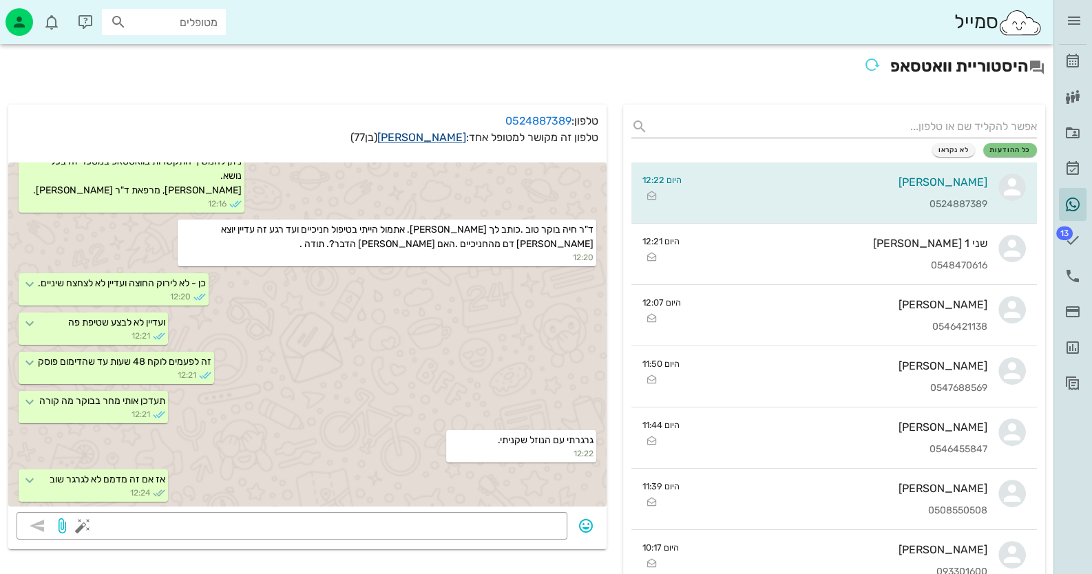
click at [427, 134] on link "[PERSON_NAME]" at bounding box center [421, 137] width 89 height 13
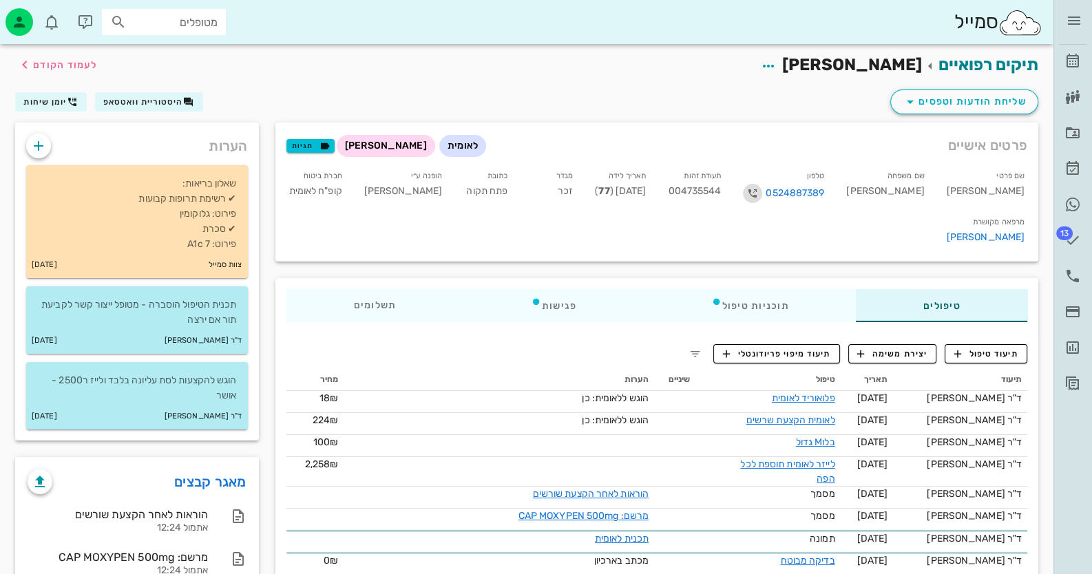
click at [761, 189] on icon "button" at bounding box center [752, 193] width 17 height 17
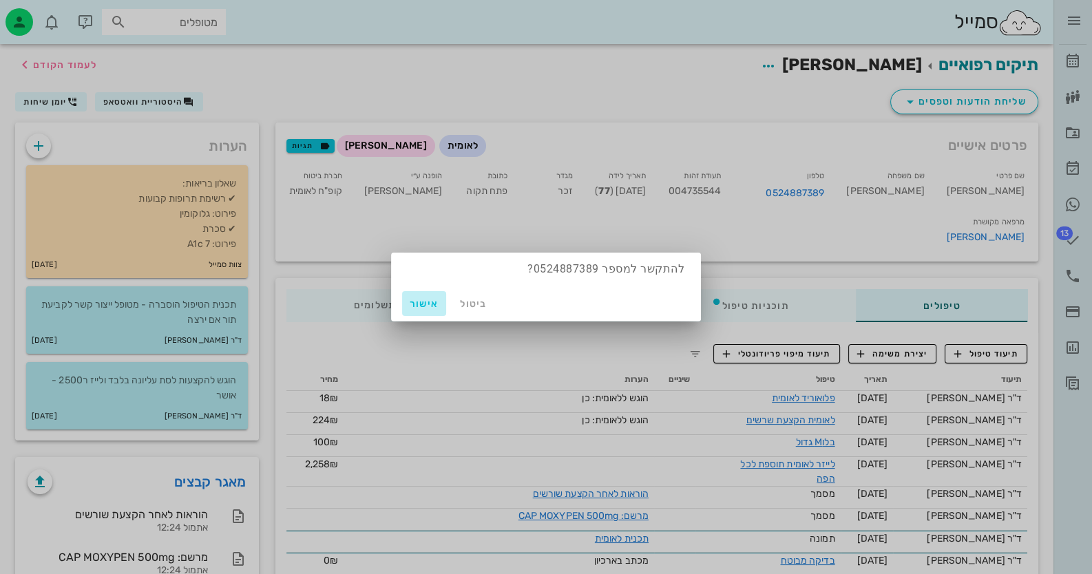
click at [412, 306] on span "אישור" at bounding box center [423, 304] width 33 height 12
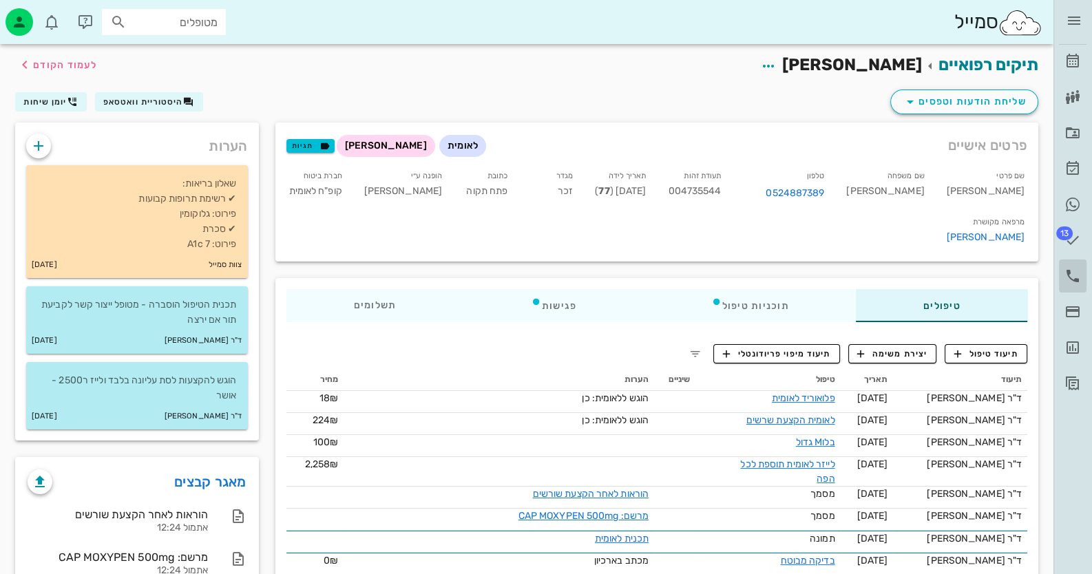
click at [1078, 277] on icon at bounding box center [1072, 276] width 17 height 17
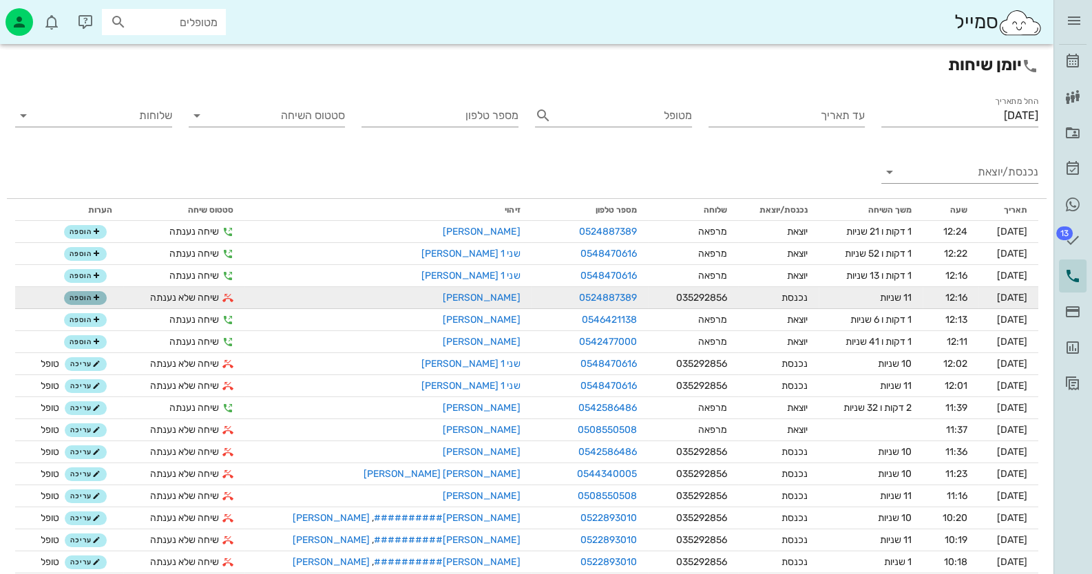
click at [81, 300] on span "הוספה" at bounding box center [85, 298] width 30 height 8
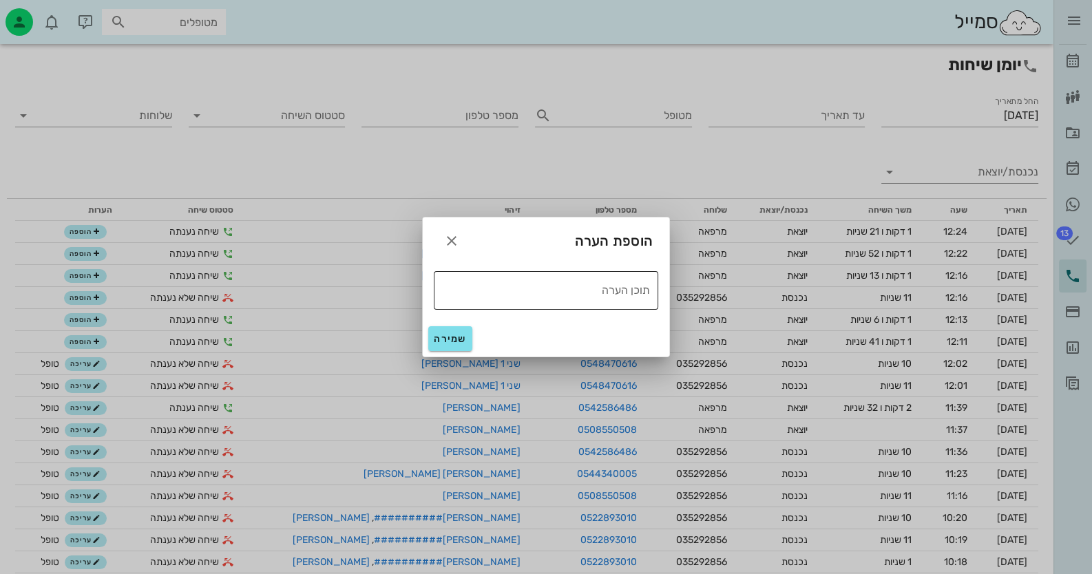
click at [591, 293] on textarea "תוכן הערה" at bounding box center [542, 289] width 216 height 22
type textarea "טופל"
click at [447, 343] on span "שמירה" at bounding box center [450, 339] width 33 height 12
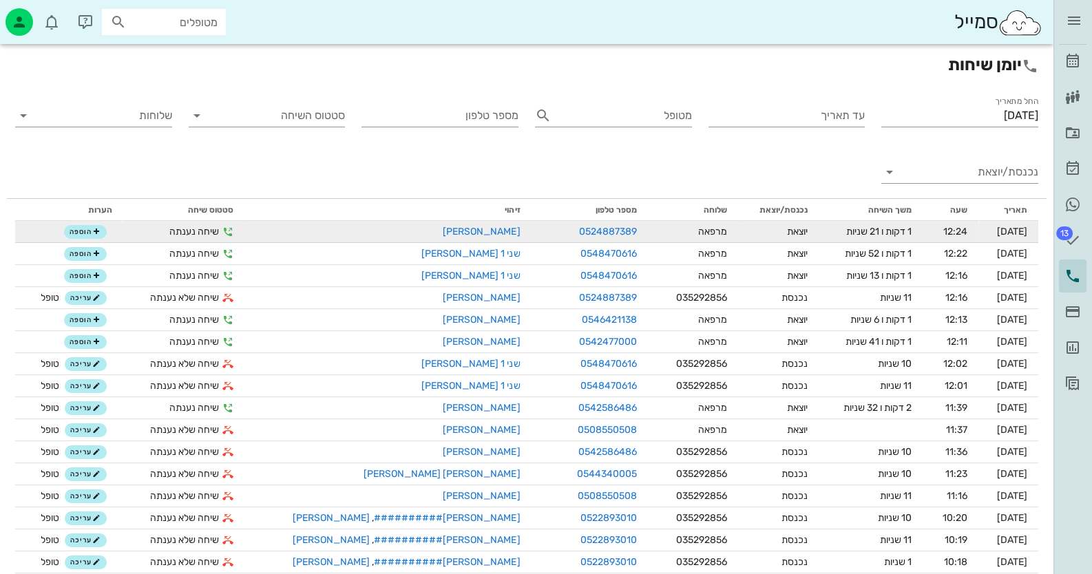
click at [443, 240] on td "[PERSON_NAME]" at bounding box center [387, 232] width 287 height 22
click at [443, 229] on link "[PERSON_NAME]" at bounding box center [481, 232] width 77 height 12
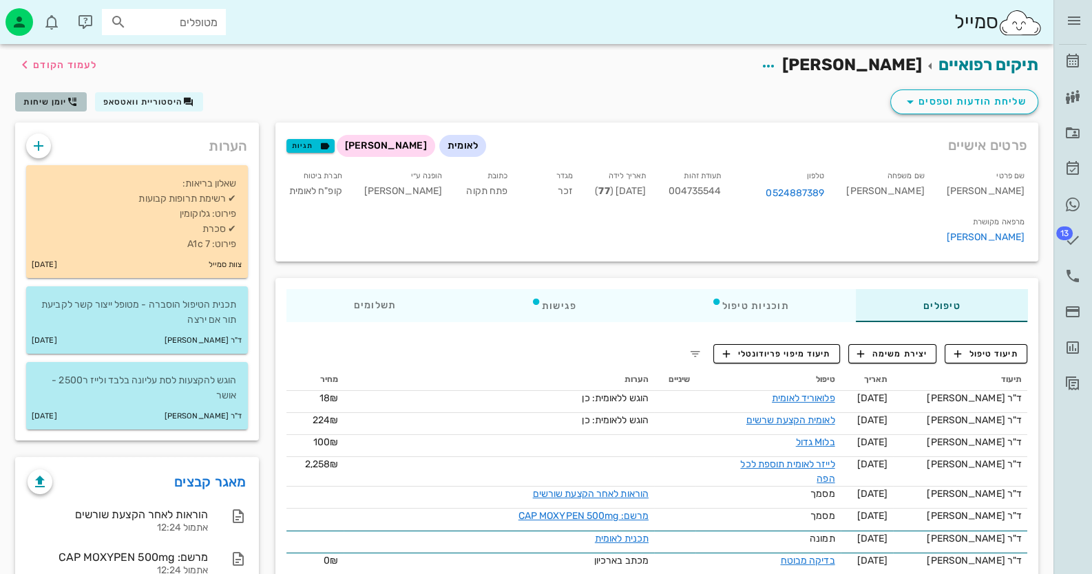
click at [45, 98] on span "יומן שיחות" at bounding box center [44, 102] width 43 height 10
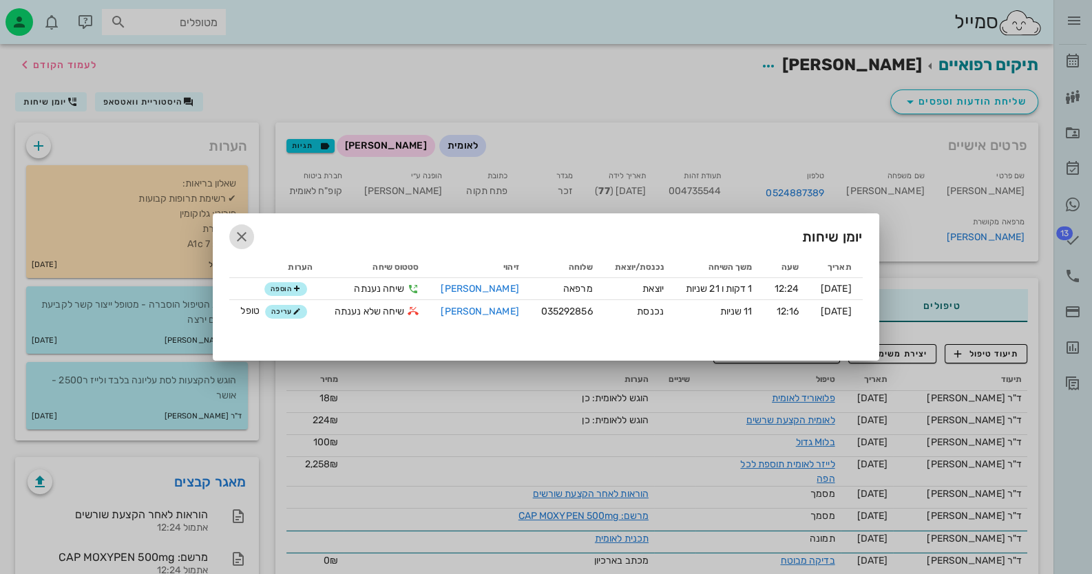
click at [240, 237] on icon "button" at bounding box center [241, 237] width 17 height 17
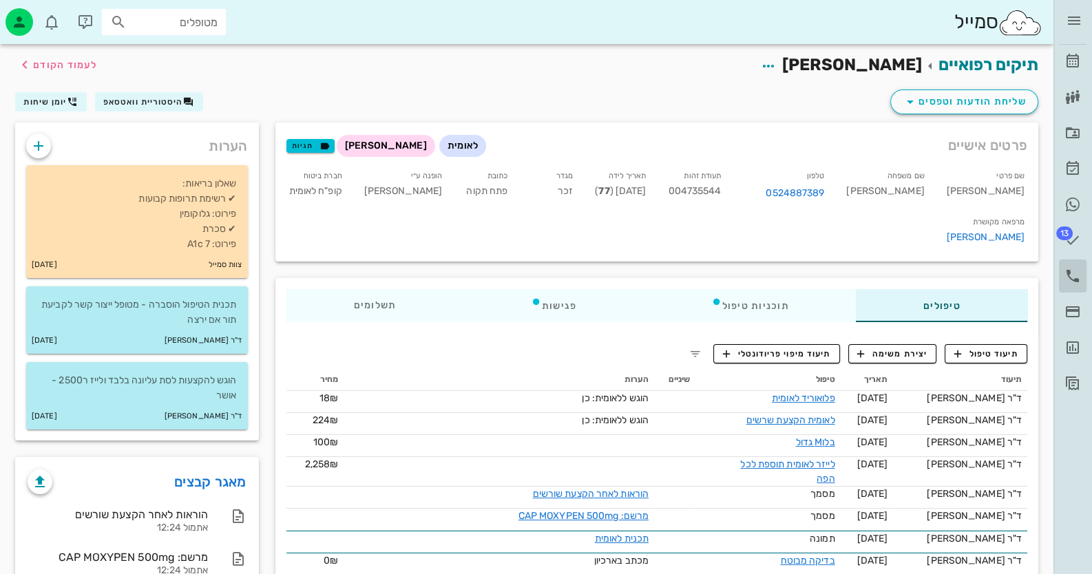
click at [1073, 268] on icon at bounding box center [1072, 276] width 17 height 17
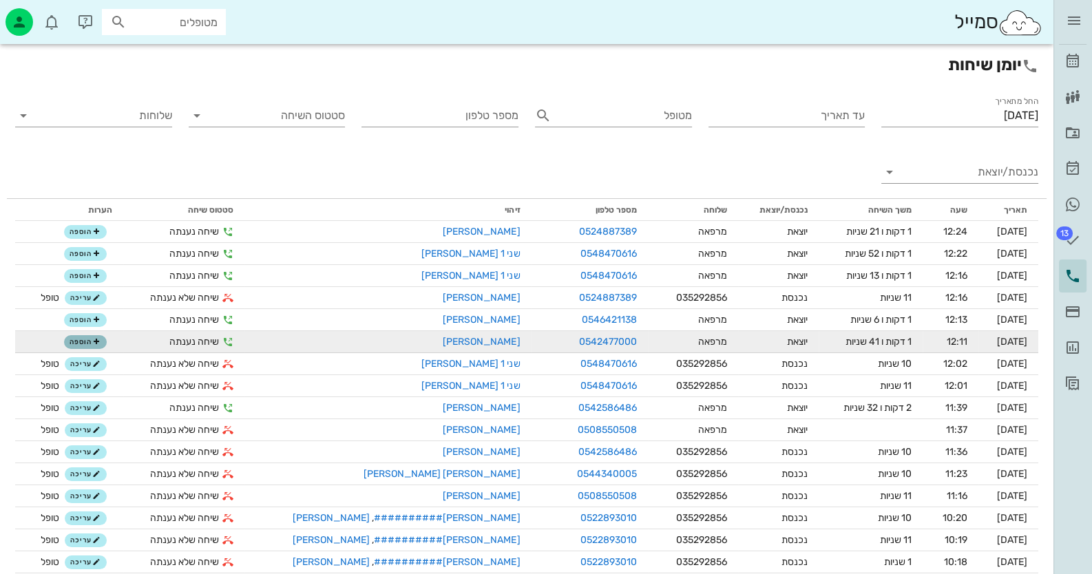
click at [85, 345] on span "הוספה" at bounding box center [85, 342] width 30 height 8
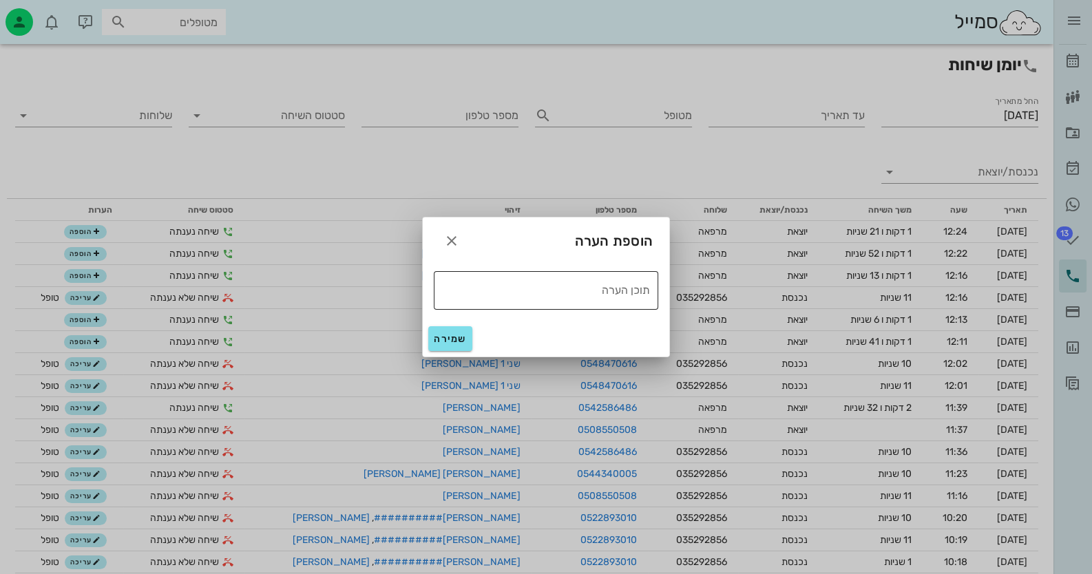
click at [569, 273] on div "תוכן הערה" at bounding box center [542, 290] width 216 height 39
drag, startPoint x: 619, startPoint y: 290, endPoint x: 657, endPoint y: 280, distance: 39.1
click at [655, 282] on div "​ תוכן הערה טופל" at bounding box center [546, 290] width 224 height 39
drag, startPoint x: 642, startPoint y: 278, endPoint x: 648, endPoint y: 288, distance: 11.8
click at [647, 288] on textarea "טופל" at bounding box center [542, 289] width 216 height 22
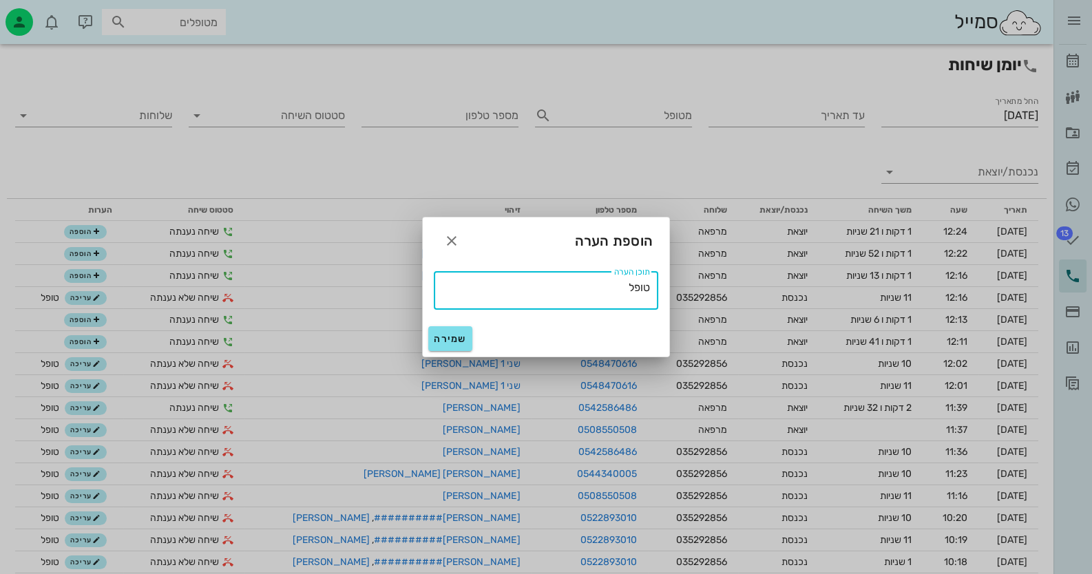
click at [647, 288] on textarea "טופל" at bounding box center [542, 289] width 216 height 22
type textarea "טופל"
click at [441, 341] on span "שמירה" at bounding box center [450, 339] width 33 height 12
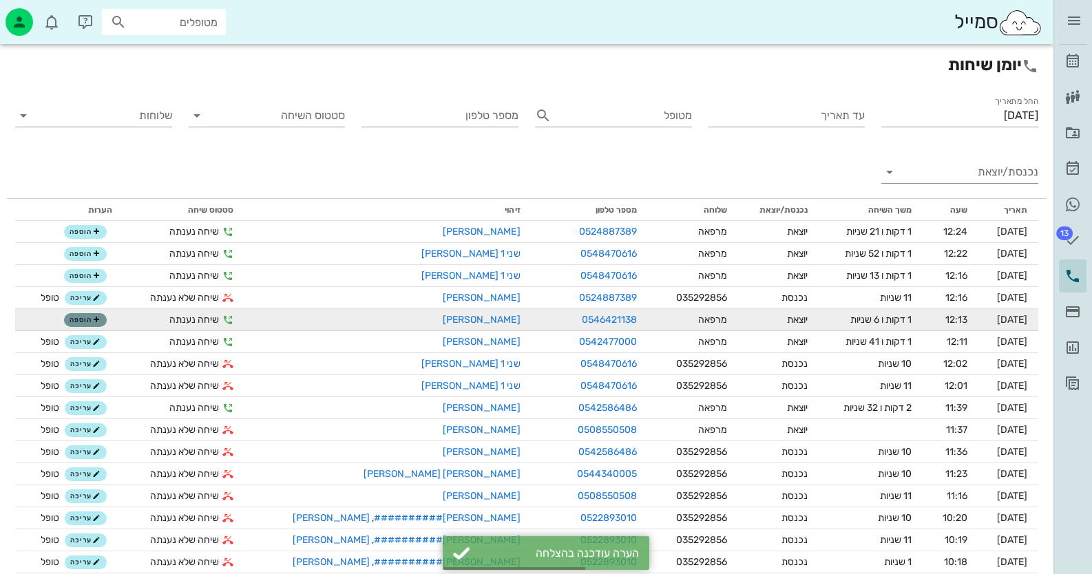
click at [107, 318] on button "הוספה" at bounding box center [85, 320] width 43 height 14
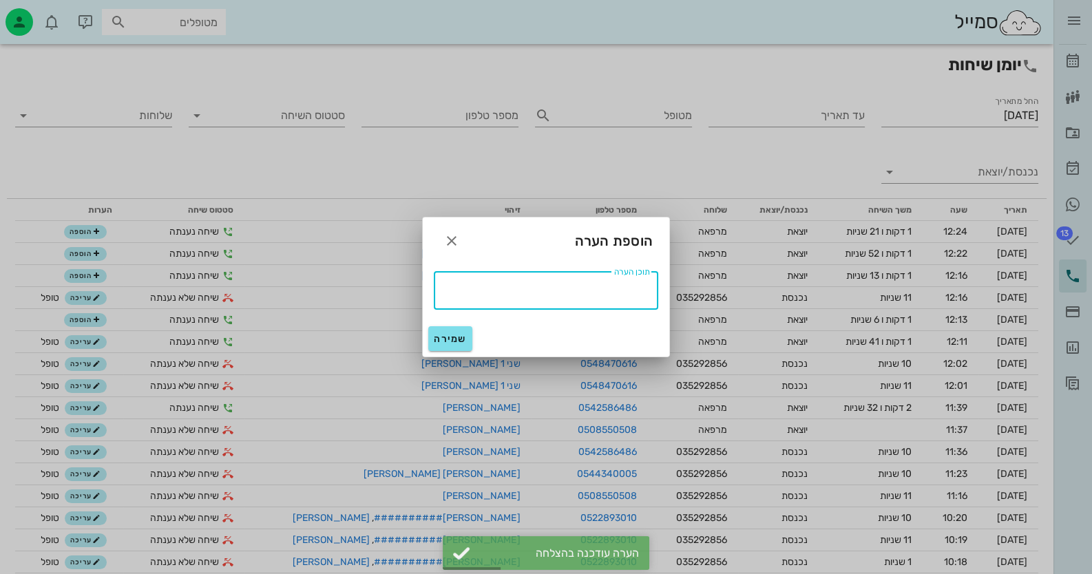
paste textarea "טופל"
type textarea "טופל"
click at [445, 336] on span "שמירה" at bounding box center [450, 339] width 33 height 12
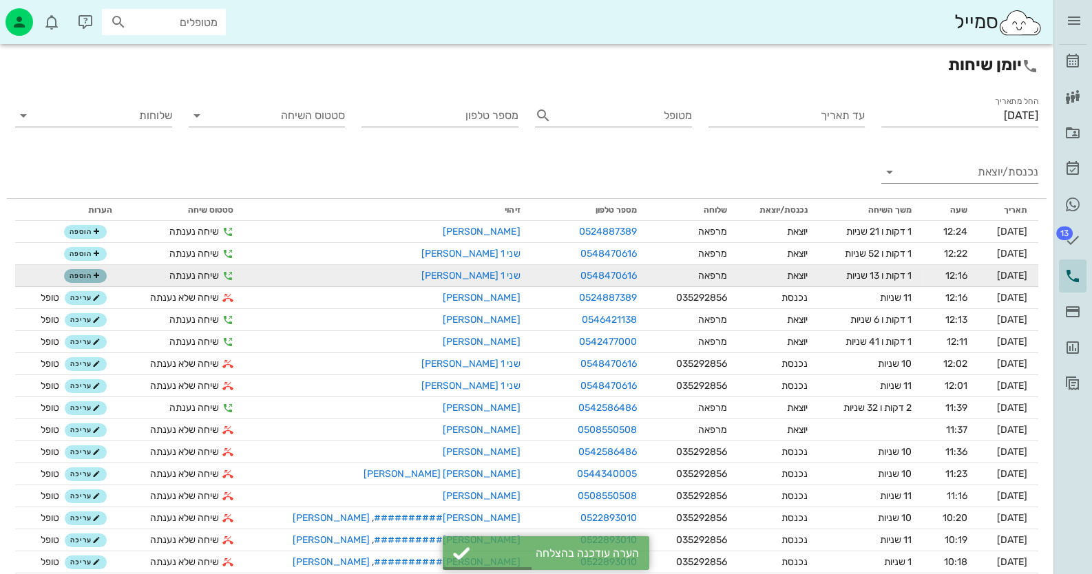
click at [86, 277] on span "הוספה" at bounding box center [85, 276] width 30 height 8
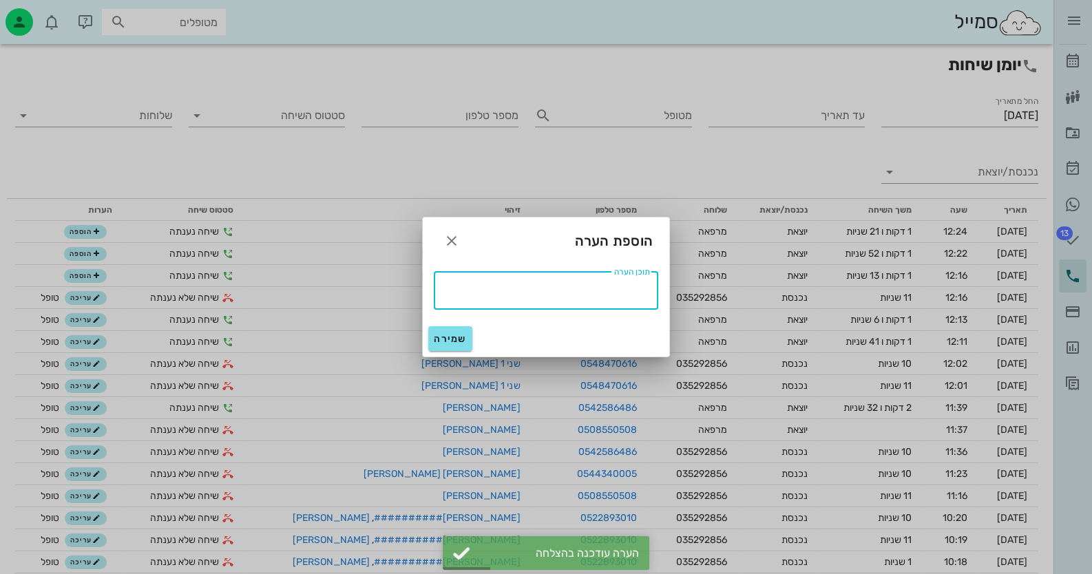
click at [597, 288] on textarea "תוכן הערה" at bounding box center [542, 289] width 216 height 22
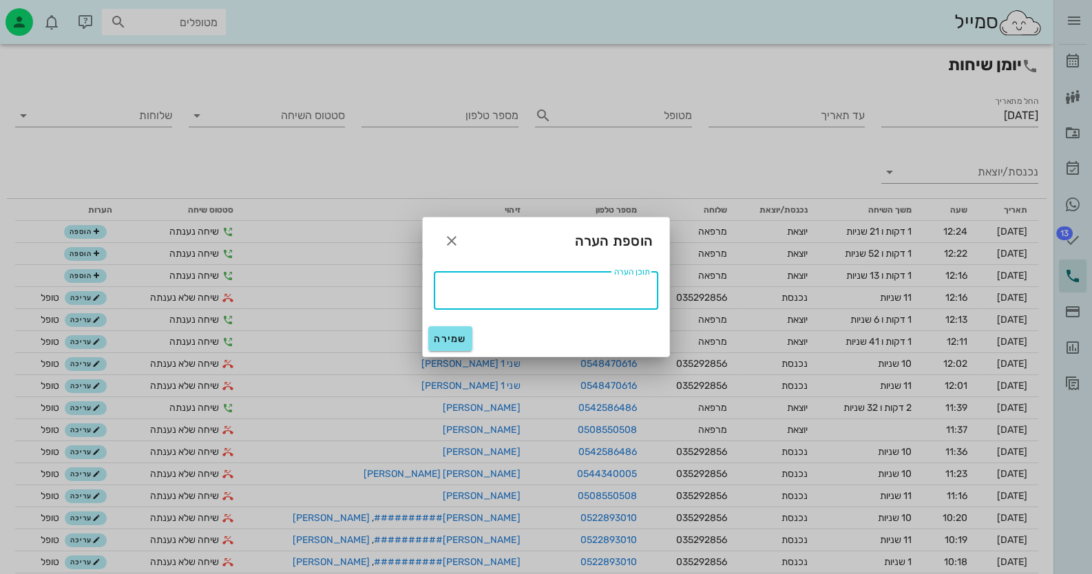
paste textarea "טופל"
type textarea "טופל"
click at [440, 335] on span "שמירה" at bounding box center [450, 339] width 33 height 12
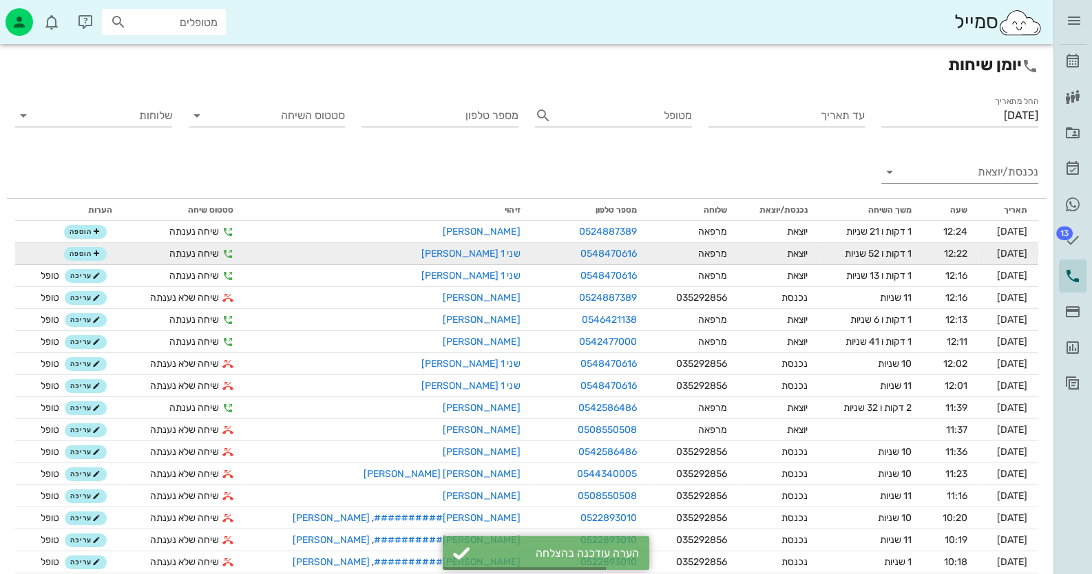
click at [98, 264] on td "הוספה" at bounding box center [69, 254] width 108 height 22
click at [100, 257] on icon "button" at bounding box center [96, 254] width 8 height 8
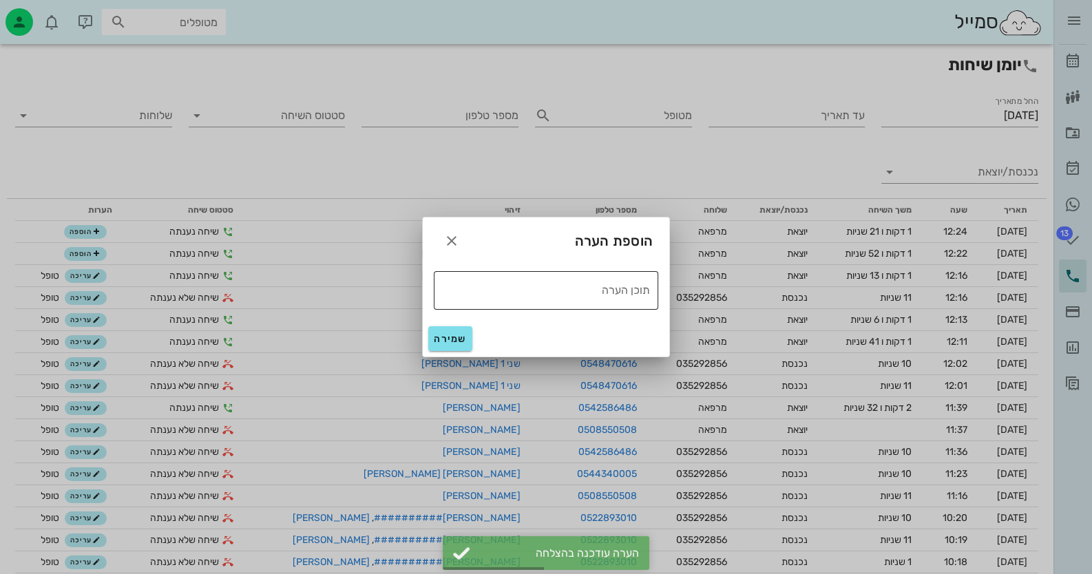
click at [644, 290] on textarea "תוכן הערה" at bounding box center [542, 289] width 216 height 22
paste textarea "טופל"
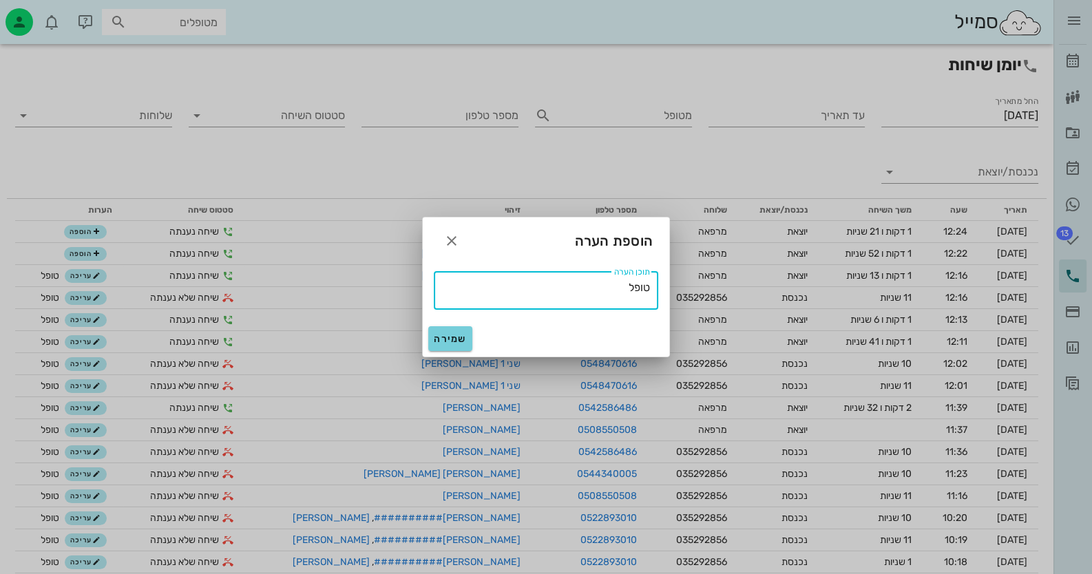
type textarea "טופל"
click at [459, 339] on span "שמירה" at bounding box center [450, 339] width 33 height 12
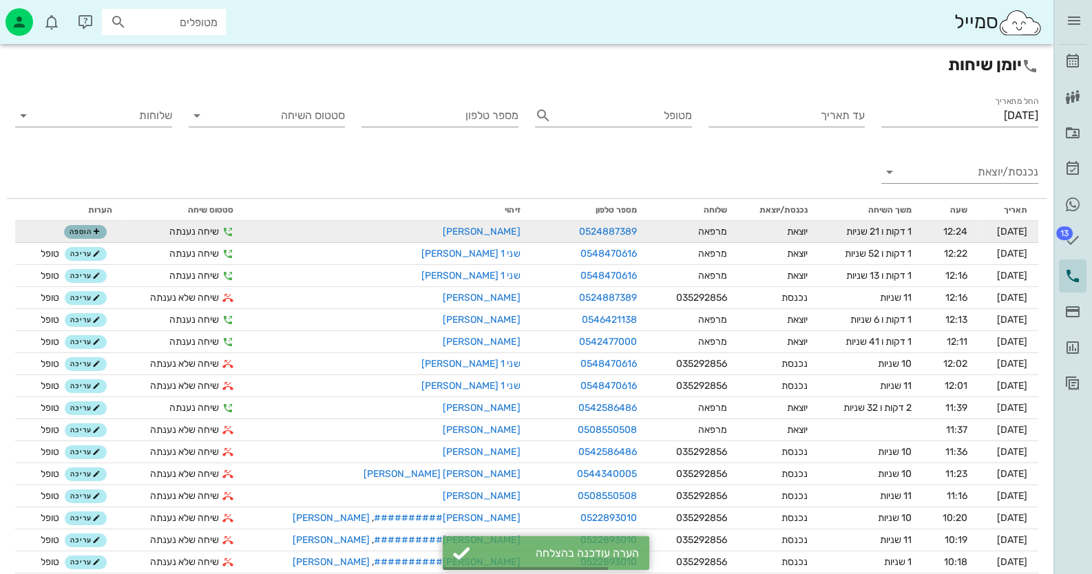
click at [99, 235] on icon "button" at bounding box center [96, 232] width 8 height 8
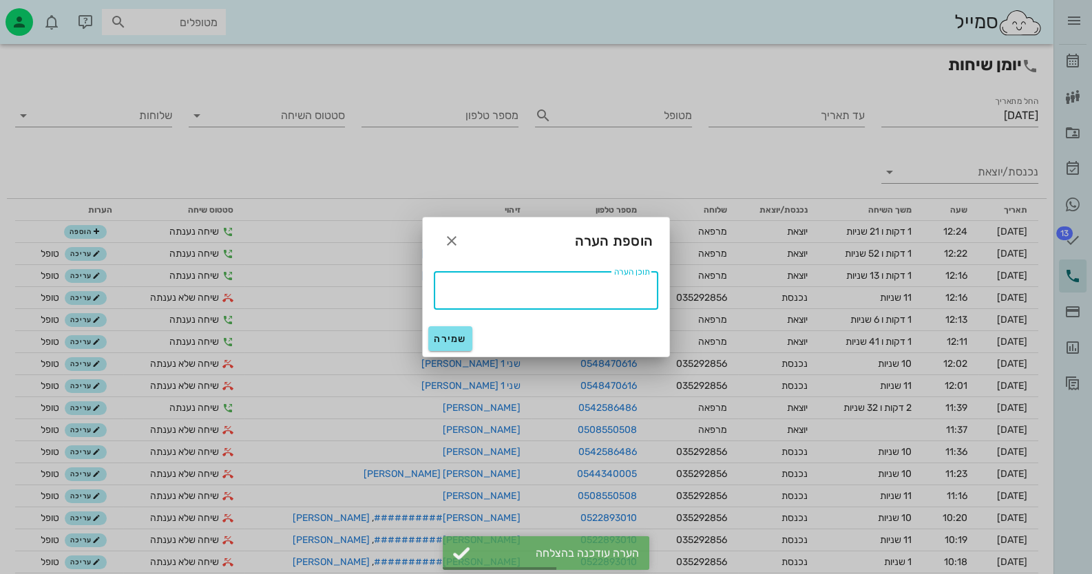
click at [509, 286] on textarea "תוכן הערה" at bounding box center [542, 289] width 216 height 22
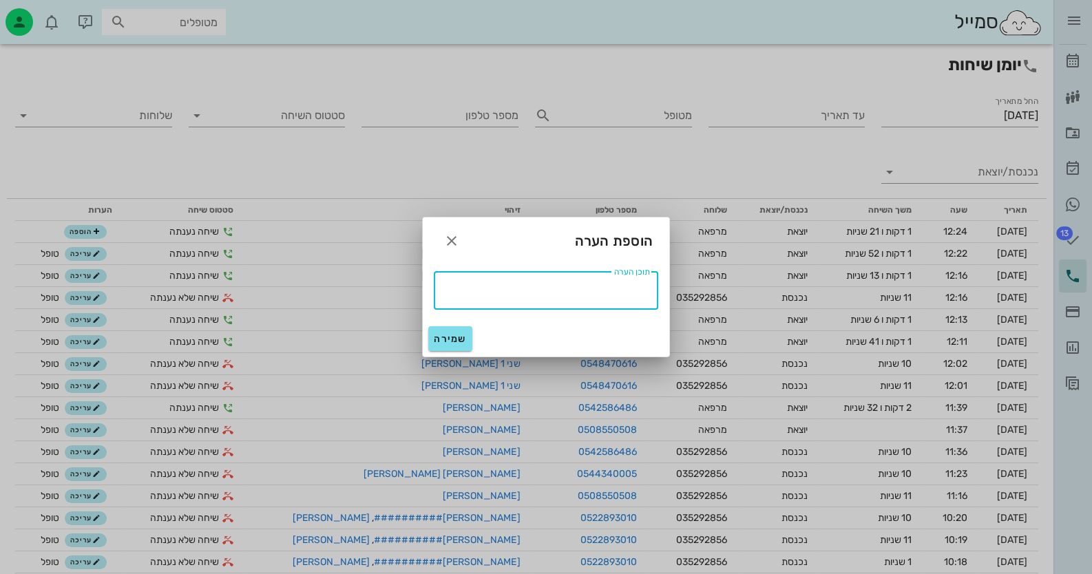
paste textarea "טופל"
type textarea "טופל"
click at [456, 343] on span "שמירה" at bounding box center [450, 339] width 33 height 12
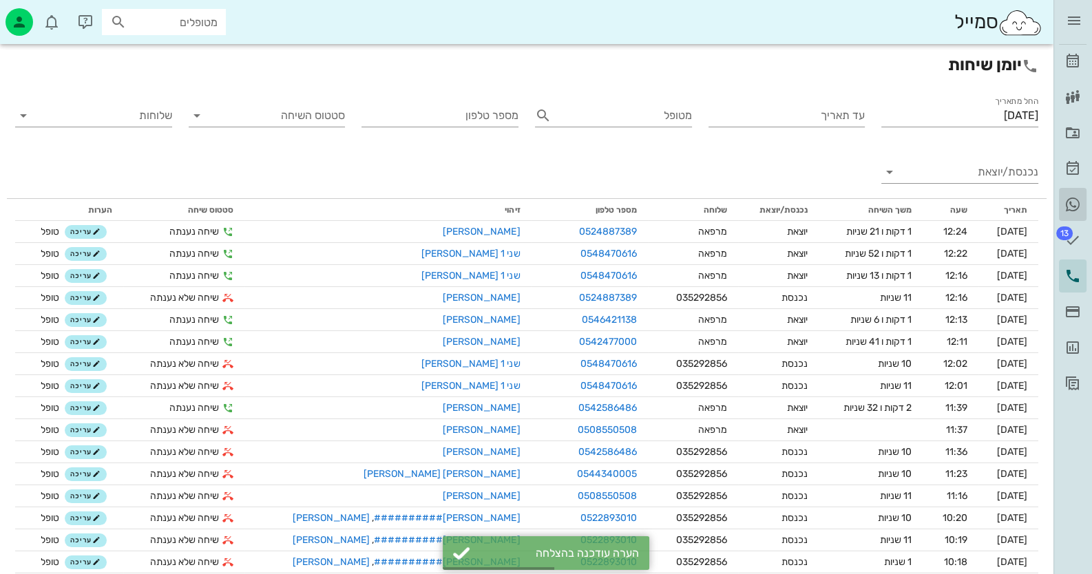
click at [1077, 202] on icon at bounding box center [1072, 204] width 17 height 17
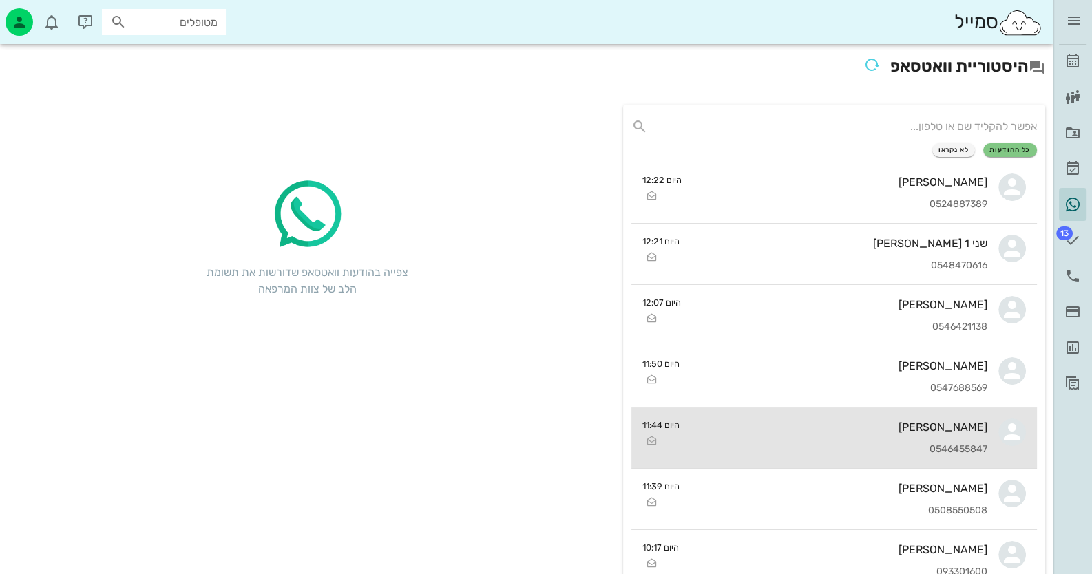
click at [973, 430] on div "[PERSON_NAME]" at bounding box center [838, 427] width 297 height 13
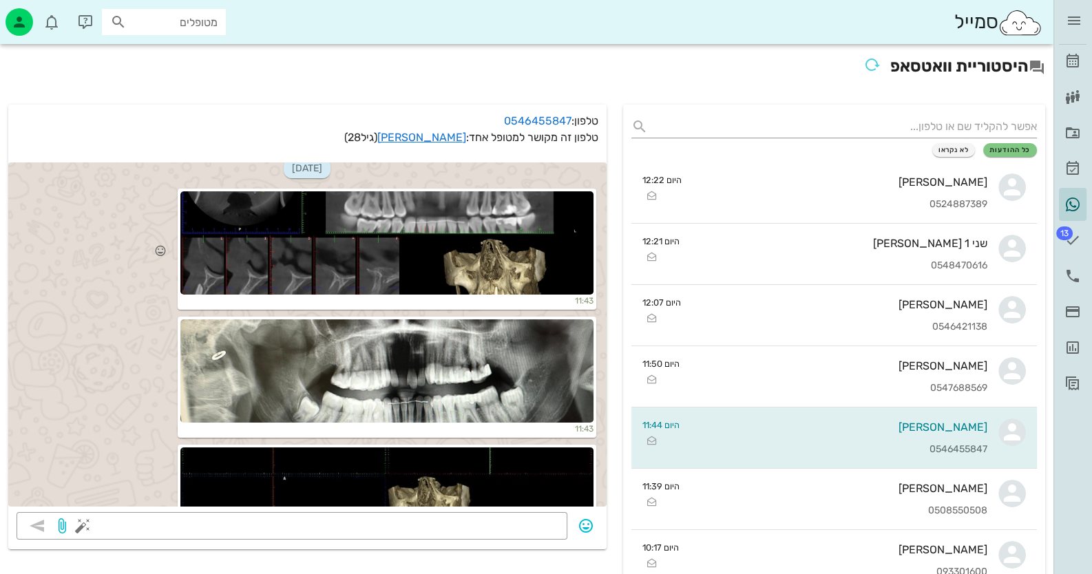
scroll to position [686, 0]
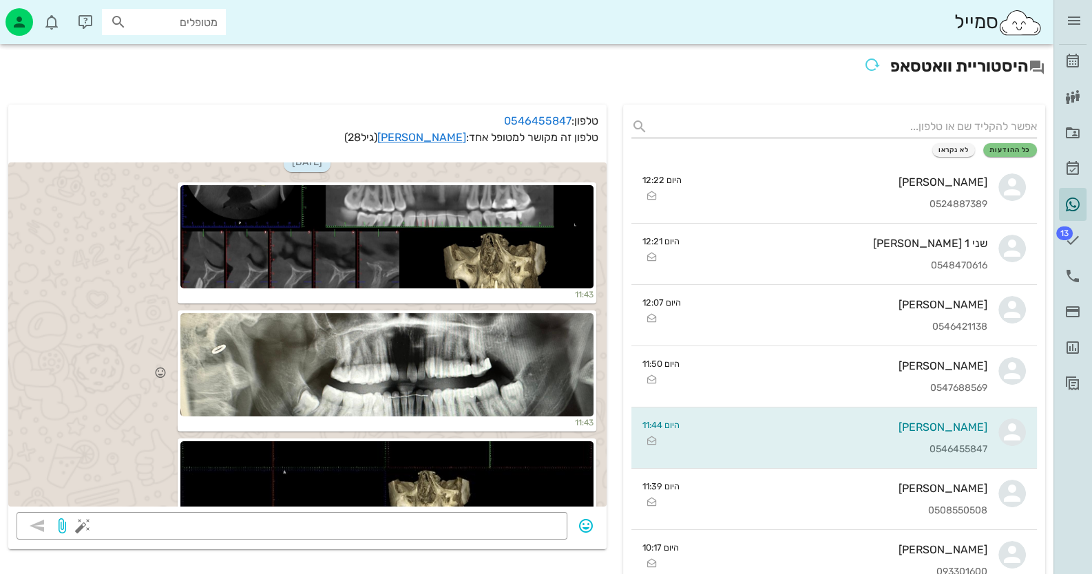
click at [411, 348] on div at bounding box center [386, 364] width 413 height 103
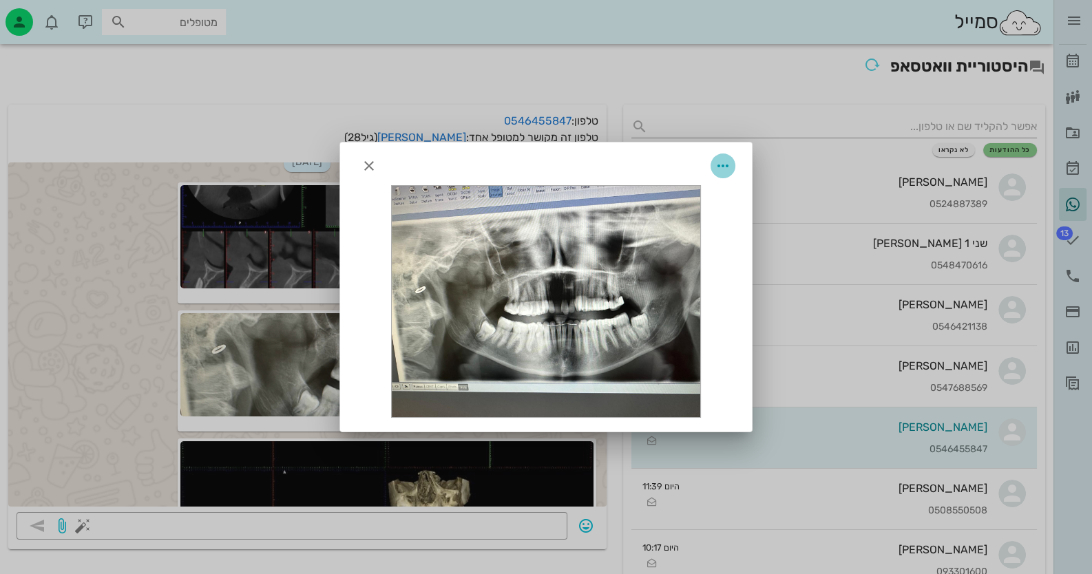
click at [722, 162] on icon "button" at bounding box center [722, 166] width 17 height 17
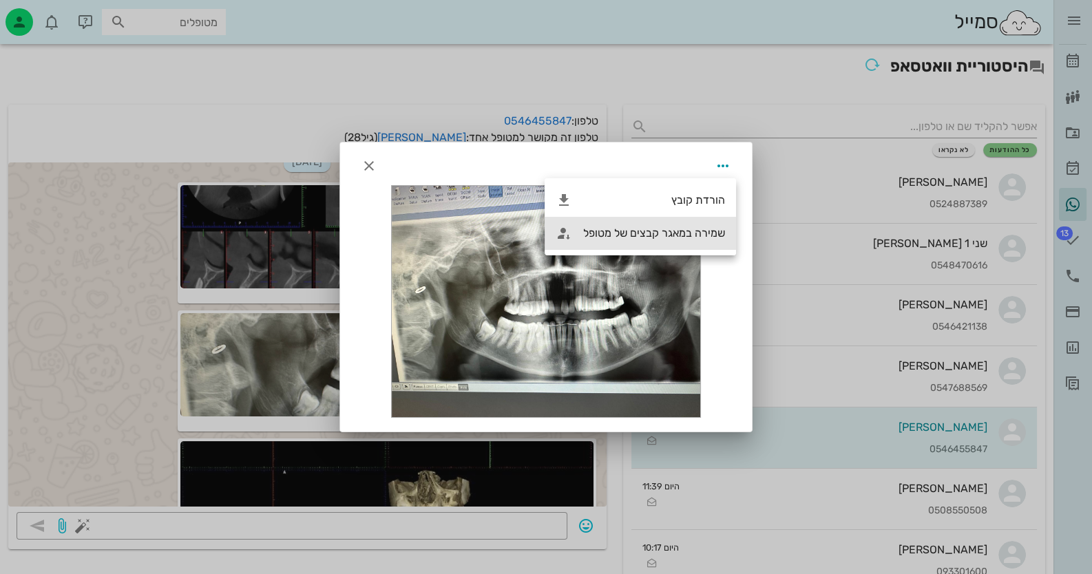
click at [716, 228] on div "שמירה במאגר קבצים של מטופל" at bounding box center [654, 232] width 142 height 13
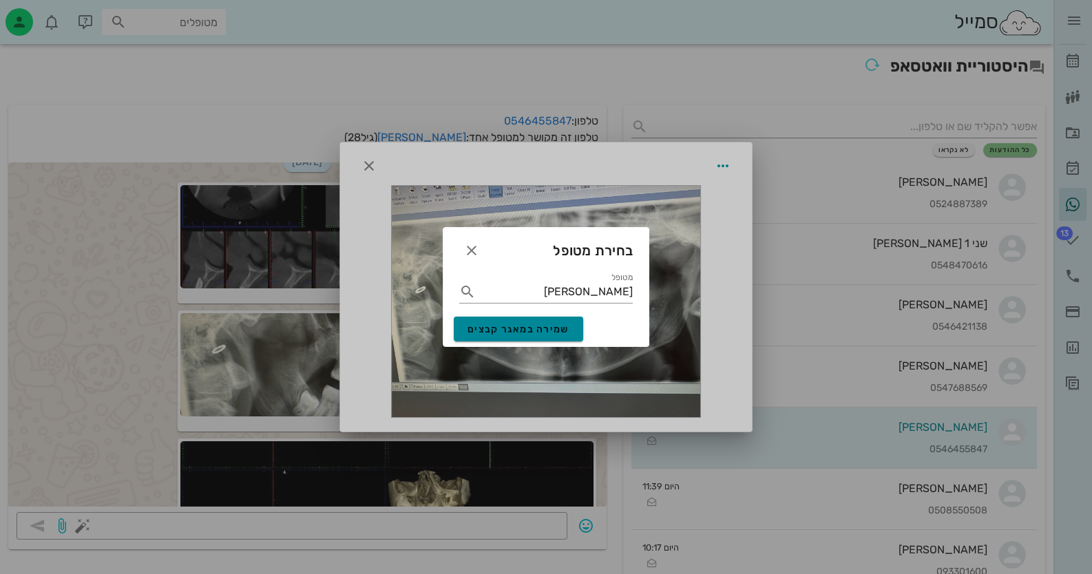
click at [549, 333] on span "שמירה במאגר קבצים" at bounding box center [518, 330] width 102 height 12
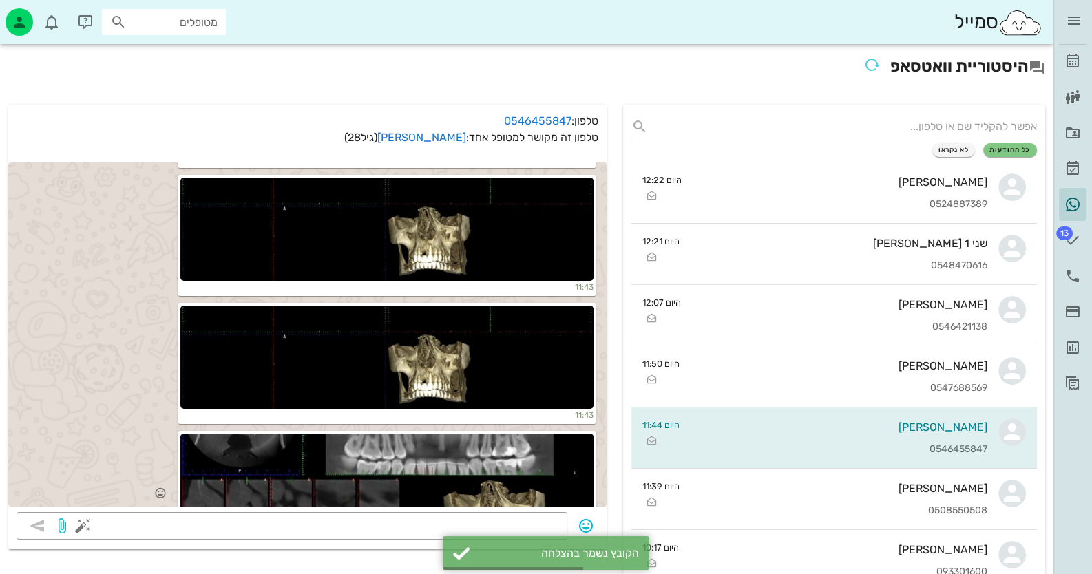
scroll to position [1099, 0]
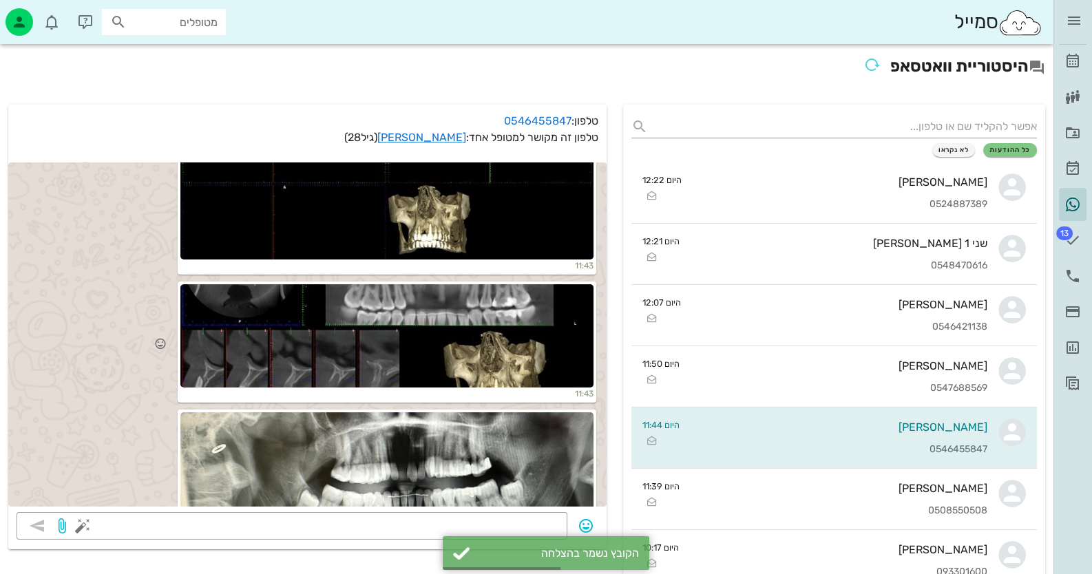
click at [493, 316] on div at bounding box center [386, 335] width 413 height 103
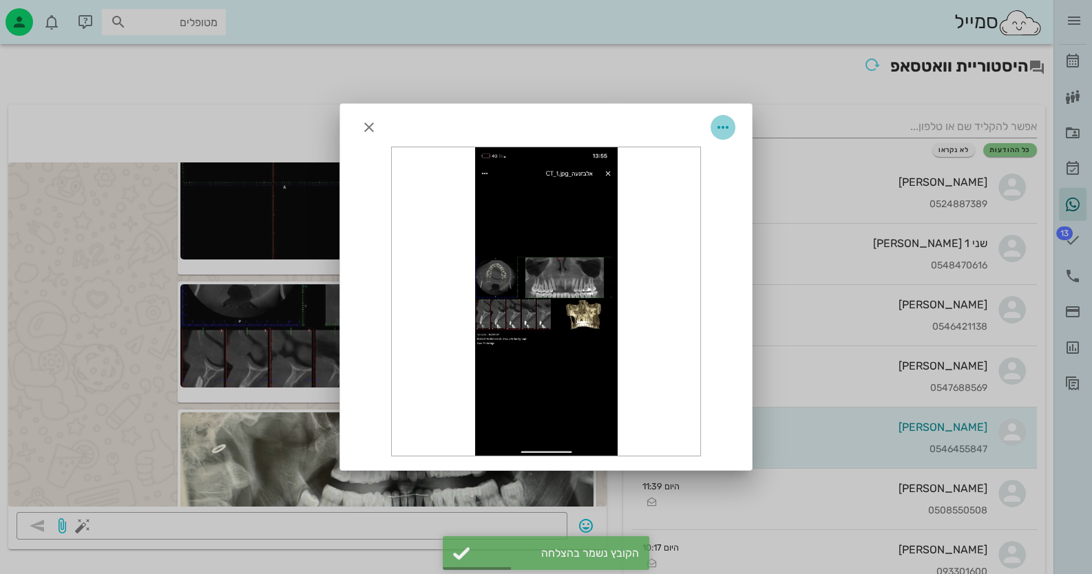
click at [722, 127] on icon "button" at bounding box center [722, 127] width 17 height 17
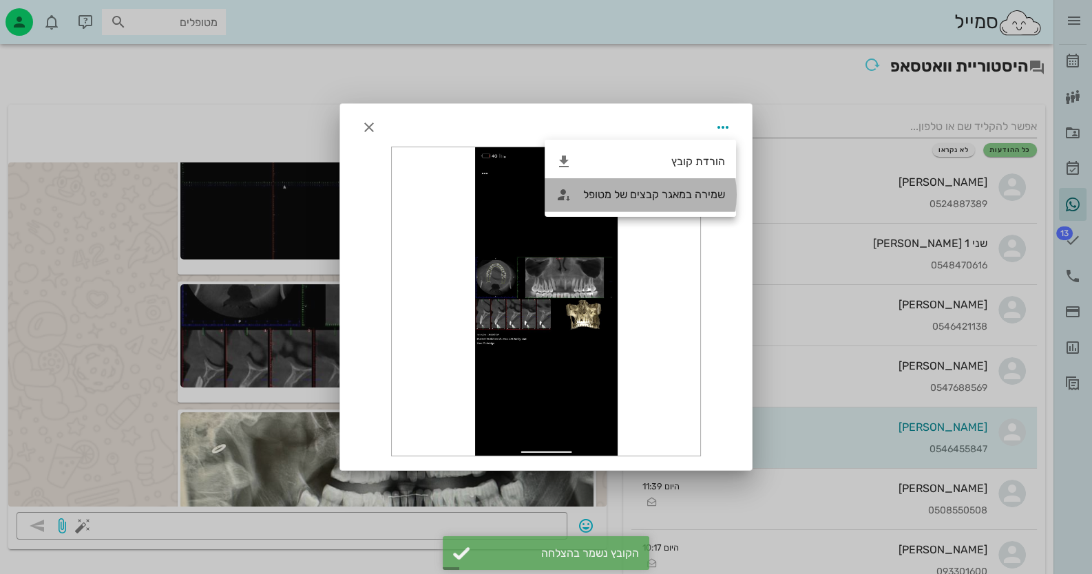
click at [678, 195] on div "שמירה במאגר קבצים של מטופל" at bounding box center [654, 194] width 142 height 13
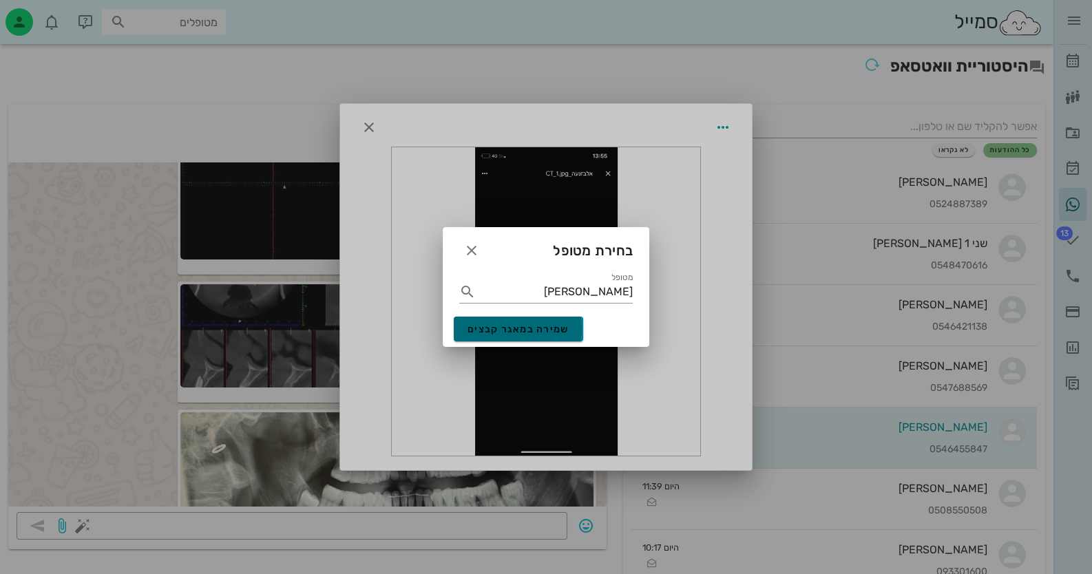
click at [540, 330] on span "שמירה במאגר קבצים" at bounding box center [518, 330] width 102 height 12
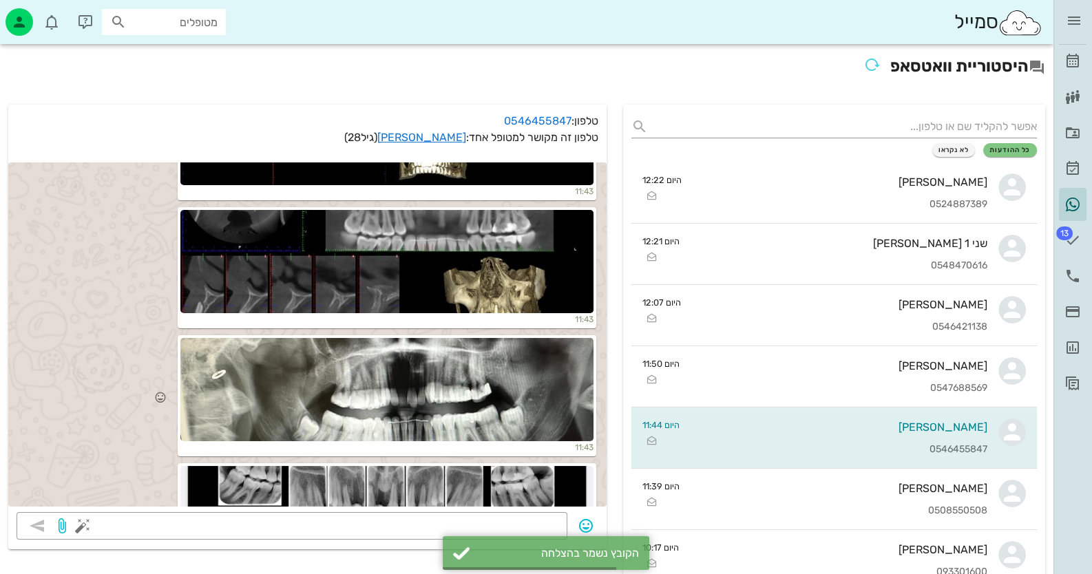
scroll to position [1306, 0]
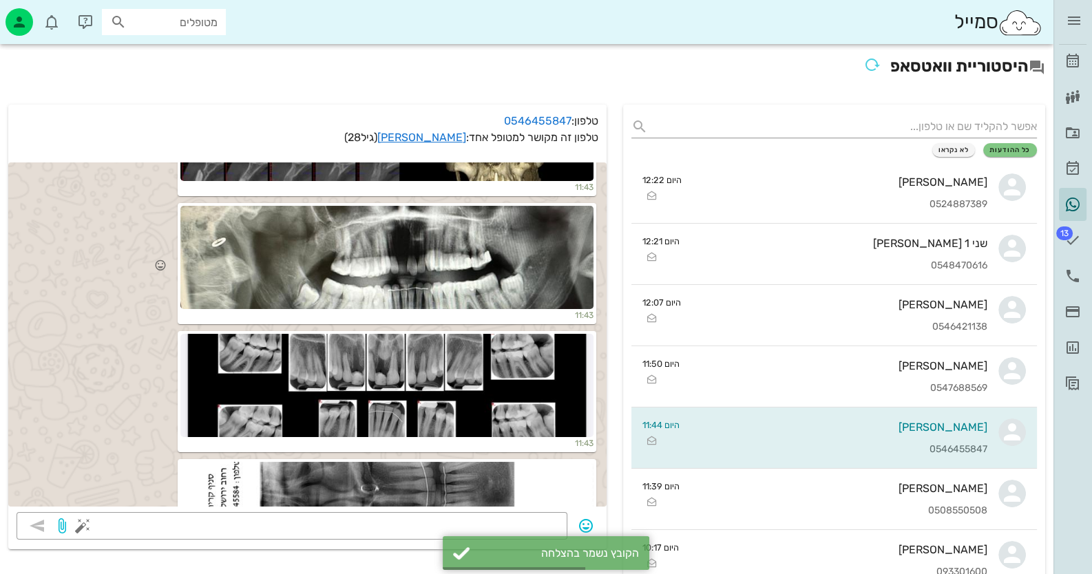
click at [517, 232] on div at bounding box center [386, 257] width 413 height 103
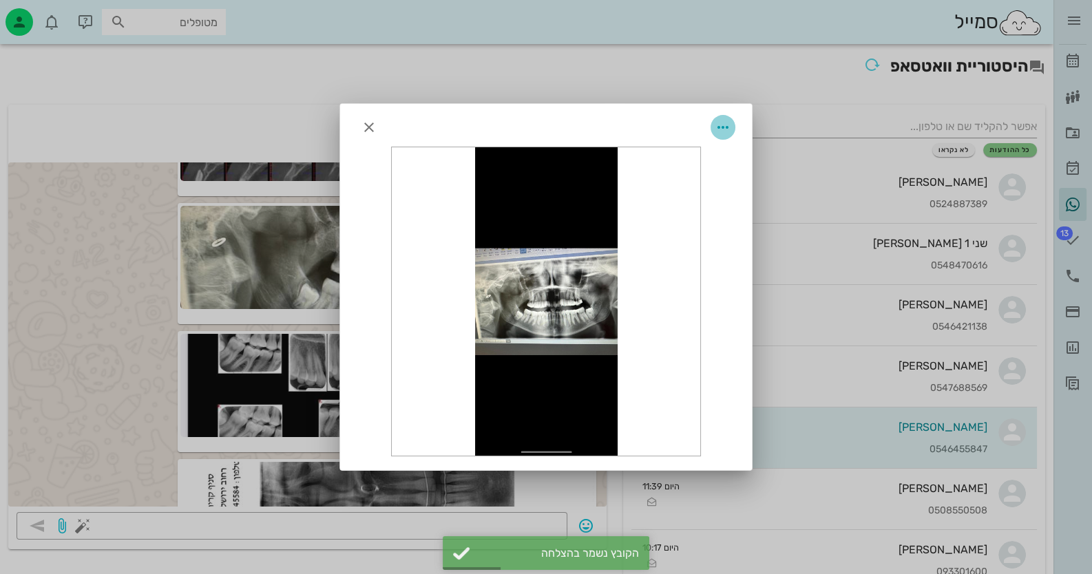
click at [728, 123] on icon "button" at bounding box center [722, 127] width 17 height 17
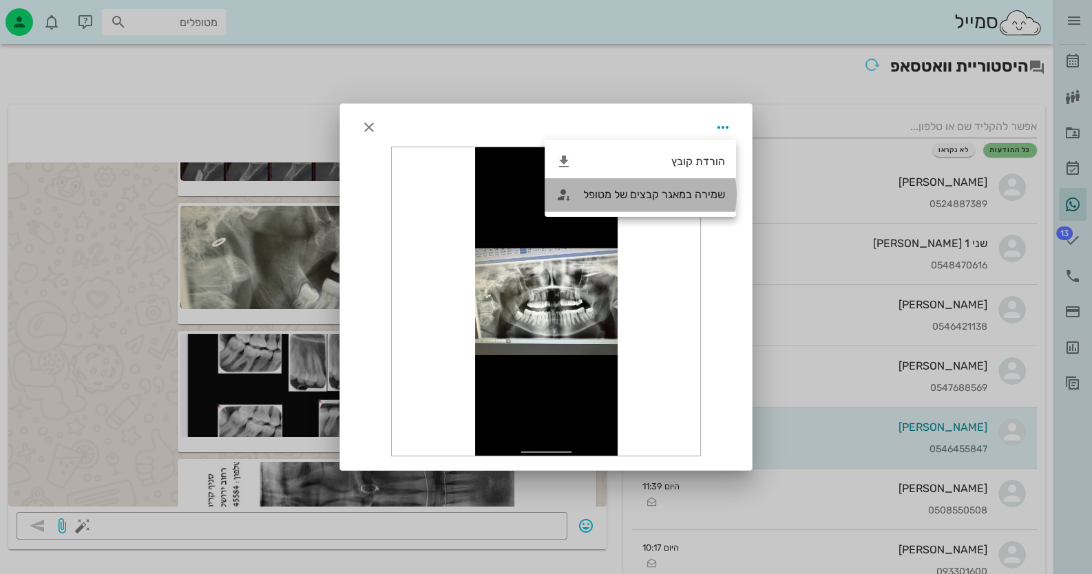
click at [637, 189] on div "שמירה במאגר קבצים של מטופל" at bounding box center [654, 194] width 142 height 13
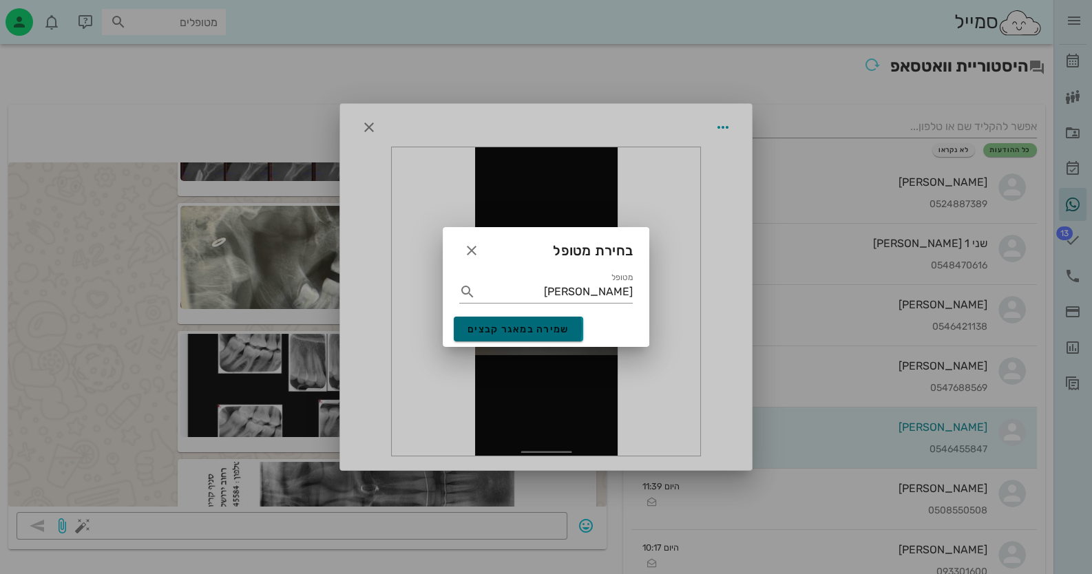
click at [553, 317] on button "שמירה במאגר קבצים" at bounding box center [518, 329] width 129 height 25
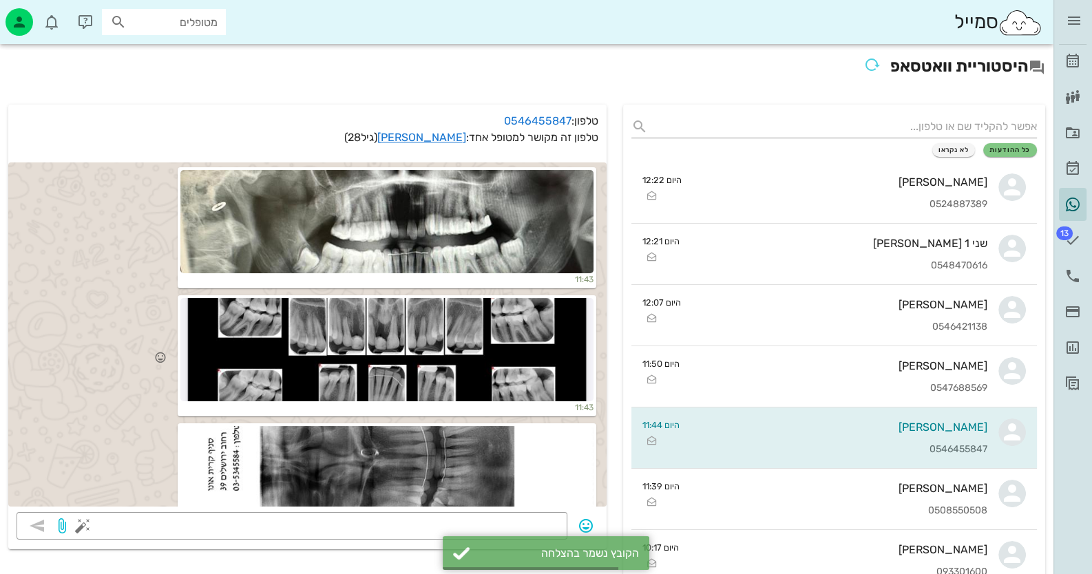
scroll to position [1512, 0]
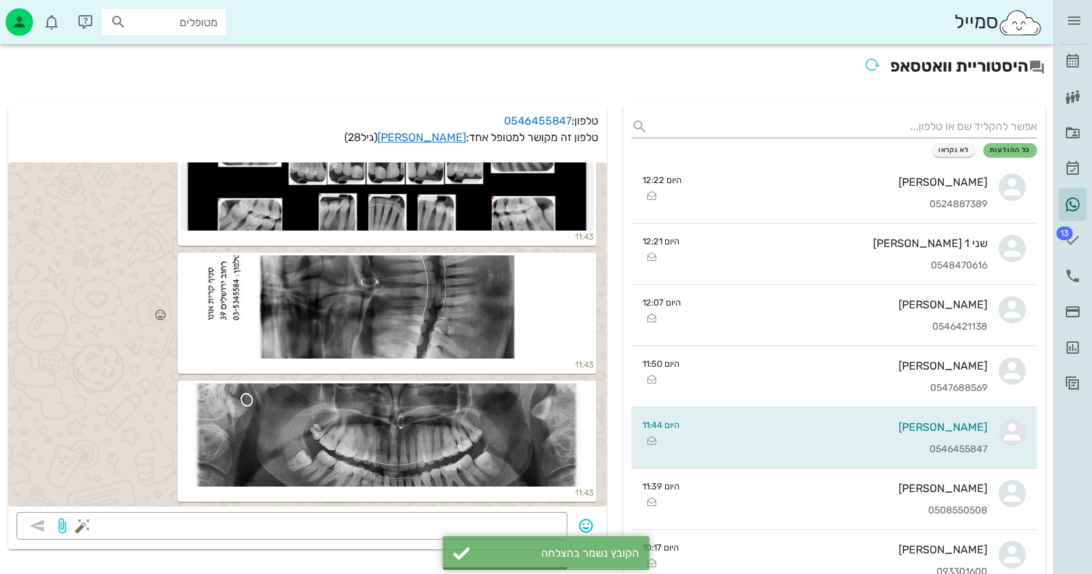
click at [464, 326] on div at bounding box center [386, 306] width 413 height 103
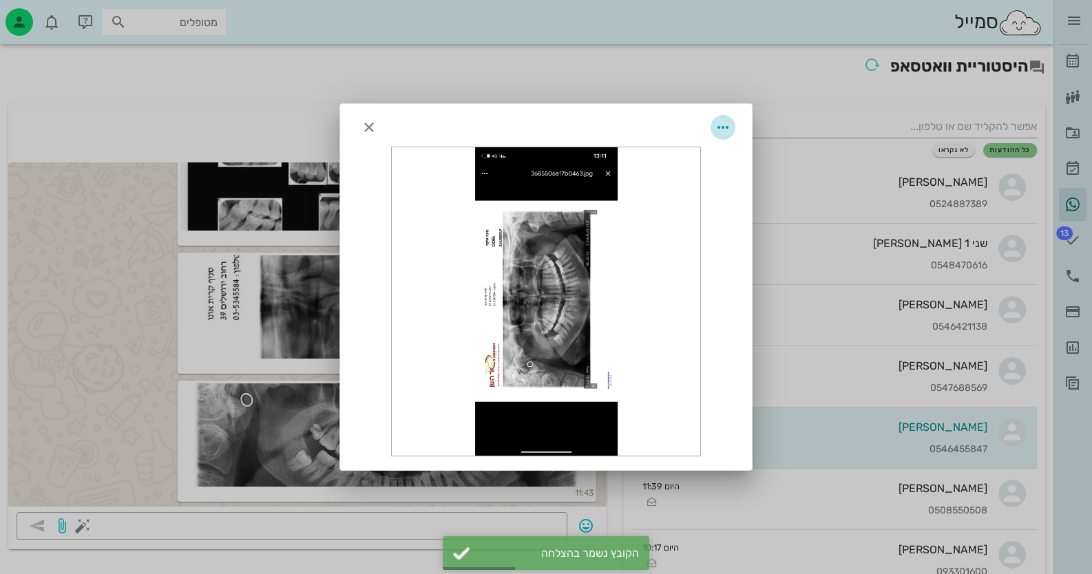
click at [731, 127] on span "button" at bounding box center [722, 127] width 25 height 17
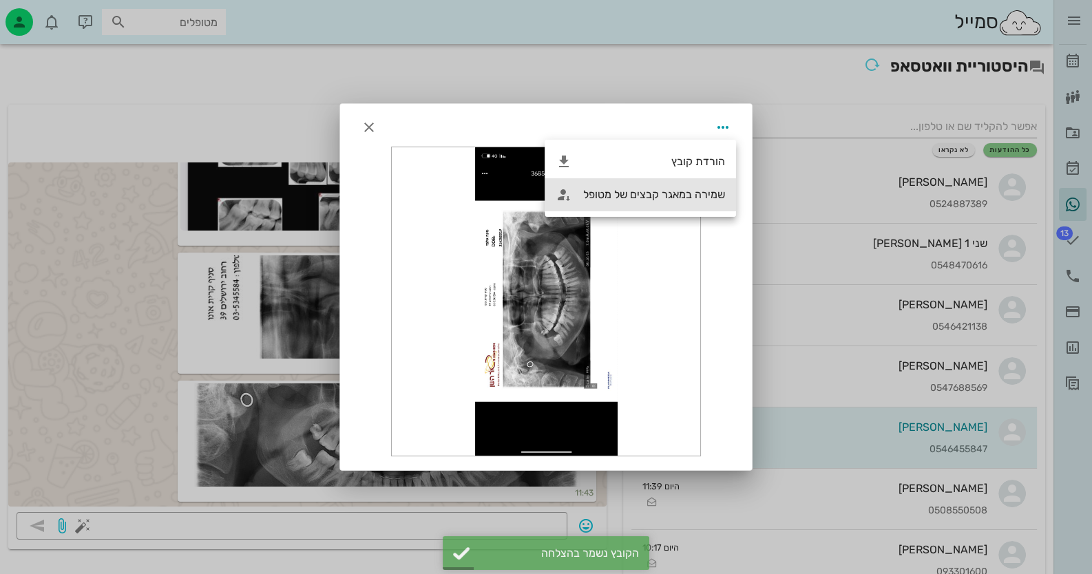
click at [674, 193] on div "שמירה במאגר קבצים של מטופל" at bounding box center [654, 194] width 142 height 13
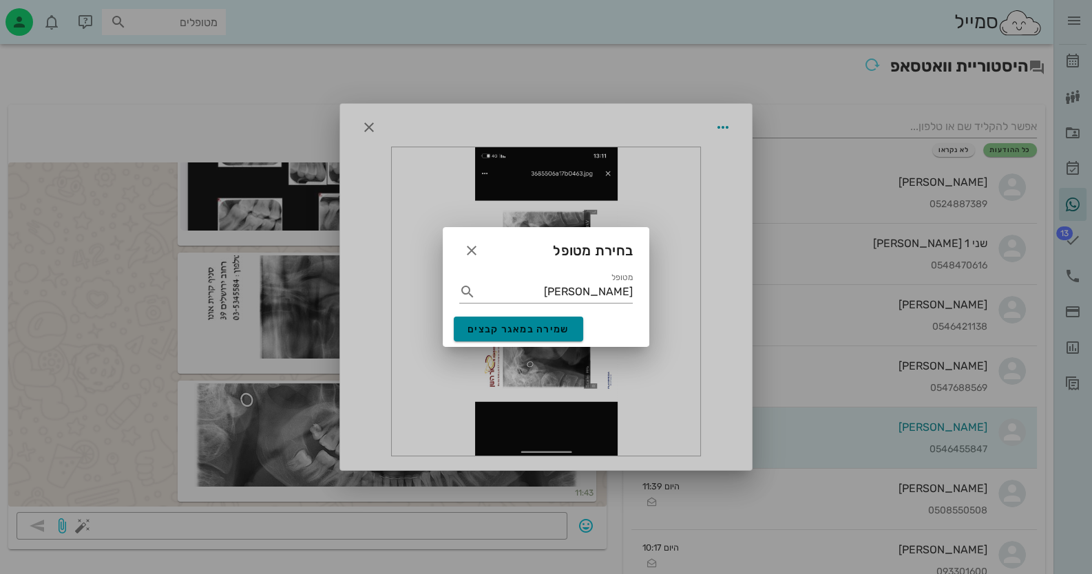
click at [540, 332] on span "שמירה במאגר קבצים" at bounding box center [518, 330] width 102 height 12
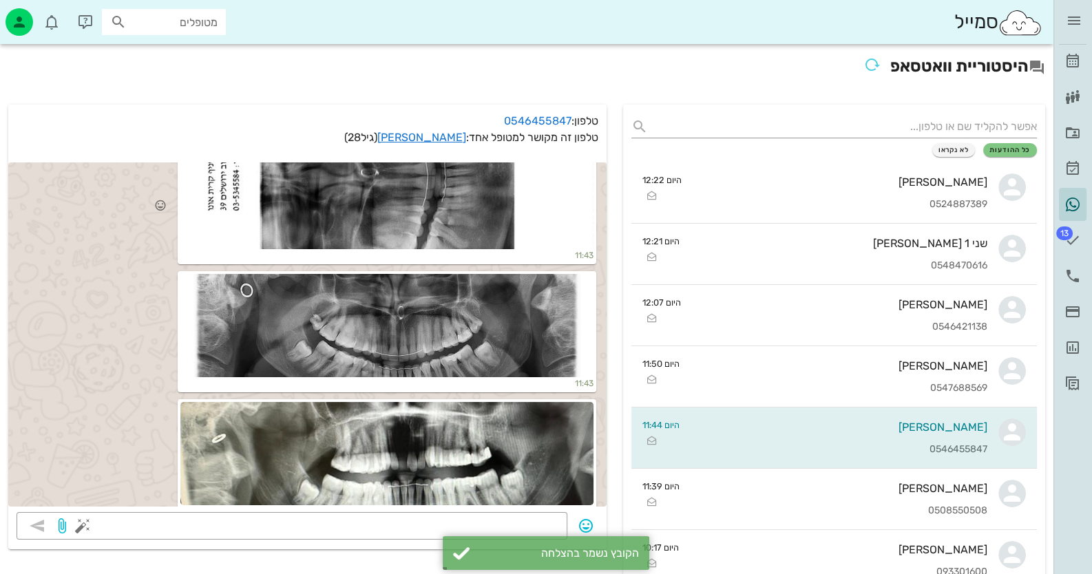
scroll to position [1719, 0]
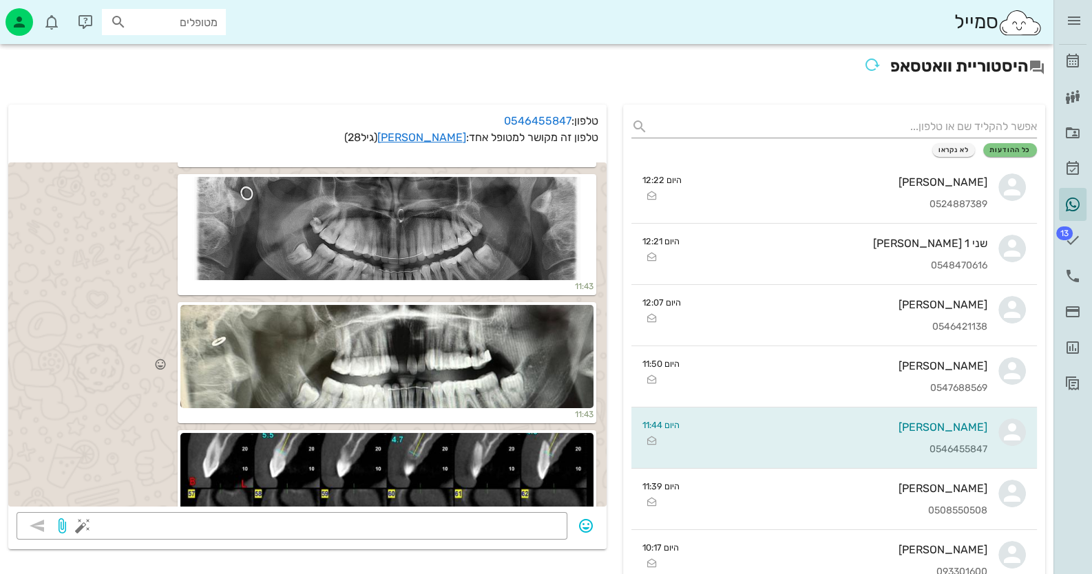
click at [489, 346] on div at bounding box center [386, 356] width 413 height 103
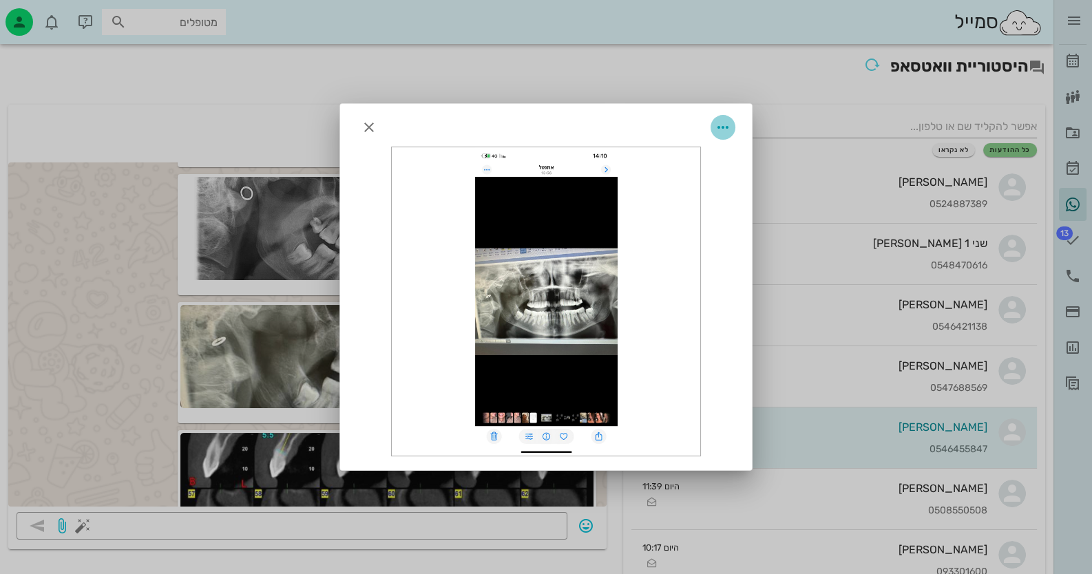
click at [731, 125] on span "button" at bounding box center [722, 127] width 25 height 17
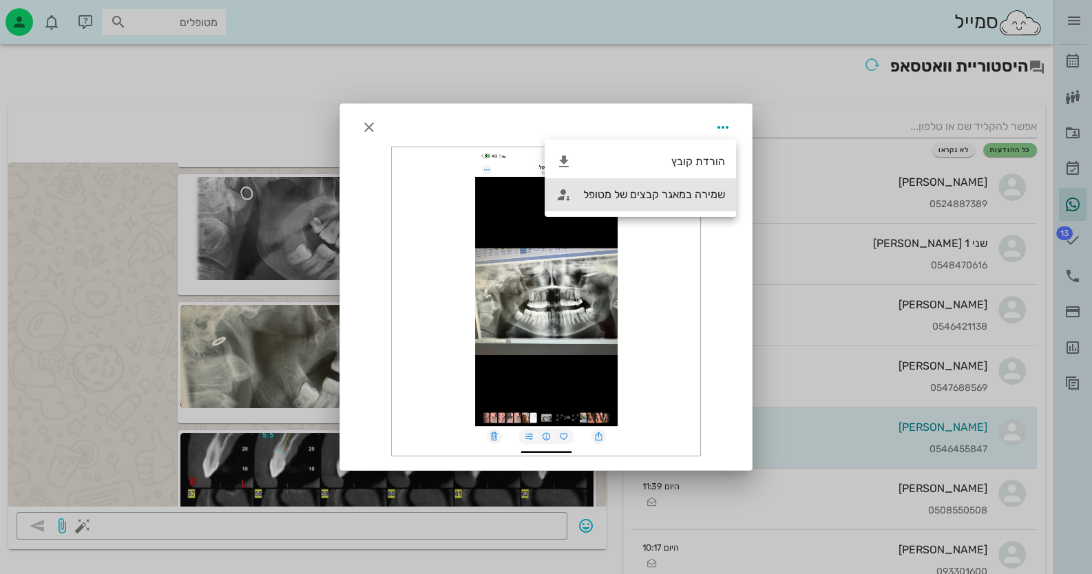
click at [706, 197] on div "שמירה במאגר קבצים של מטופל" at bounding box center [654, 194] width 142 height 13
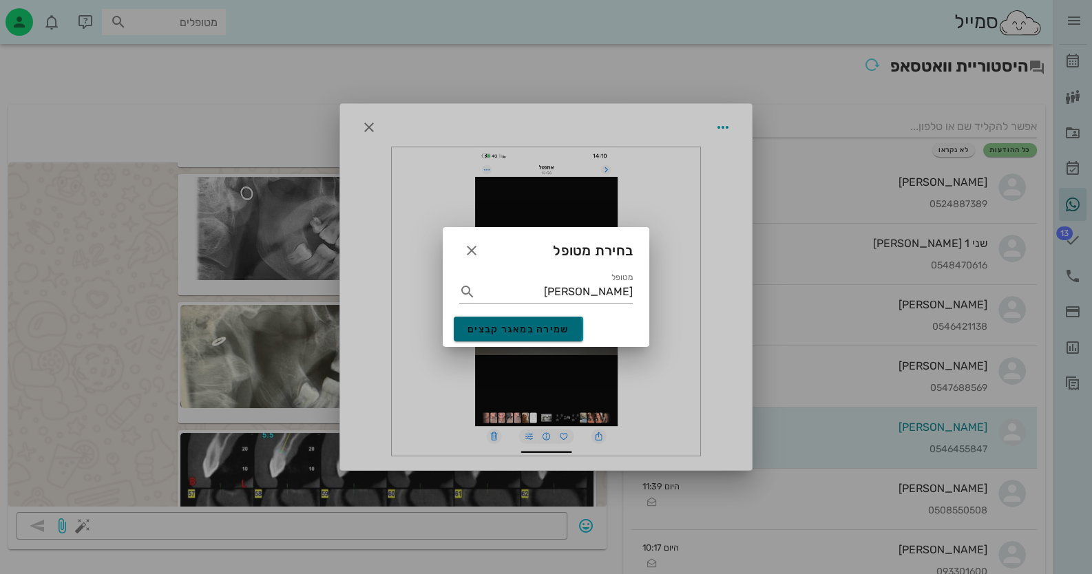
click at [529, 324] on span "שמירה במאגר קבצים" at bounding box center [518, 330] width 102 height 12
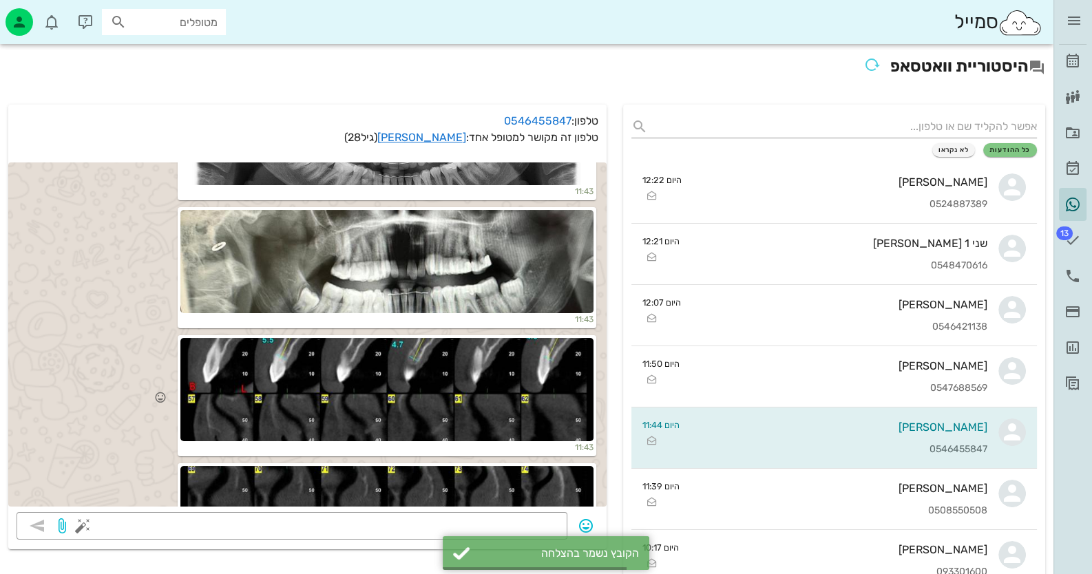
scroll to position [1994, 0]
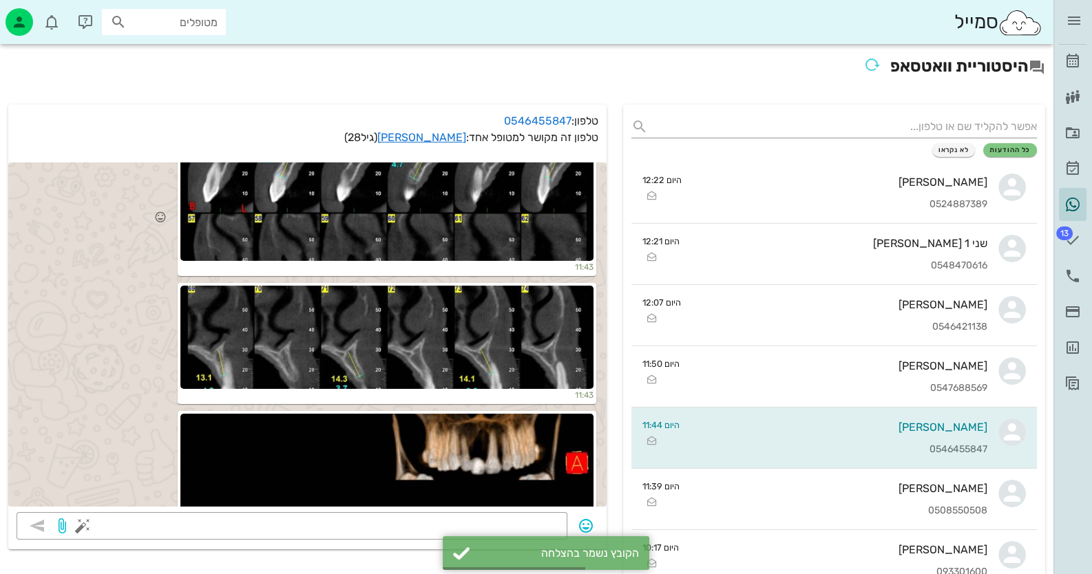
click at [451, 184] on div at bounding box center [386, 209] width 413 height 103
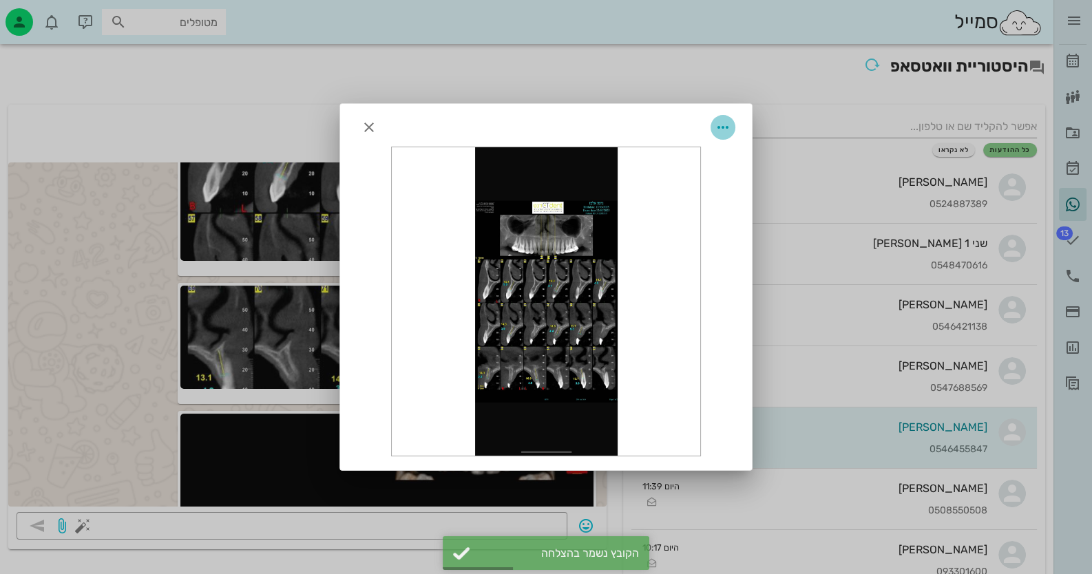
click at [723, 116] on button "button" at bounding box center [722, 127] width 25 height 25
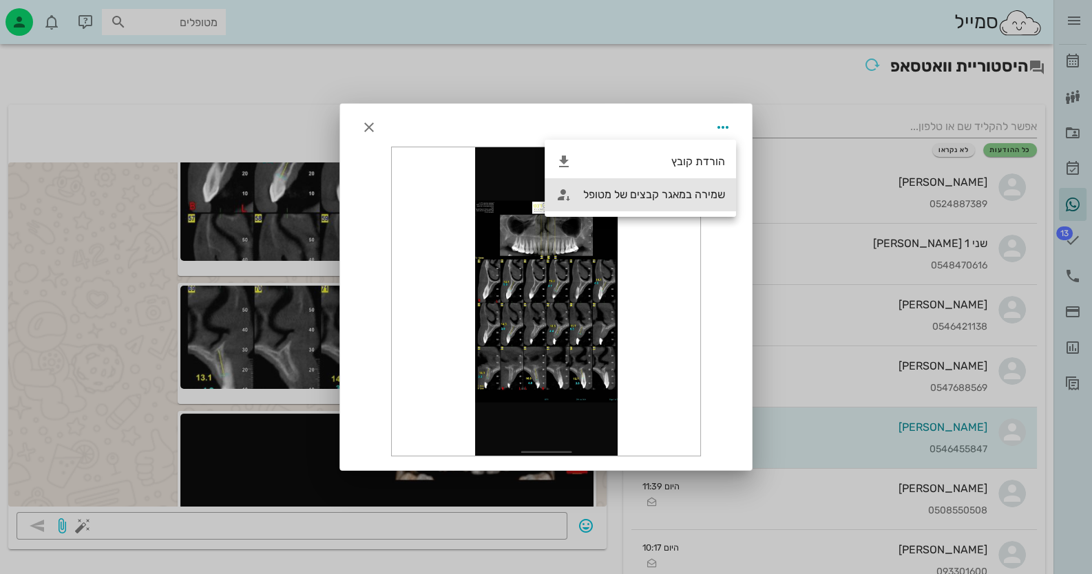
click at [633, 189] on div "שמירה במאגר קבצים של מטופל" at bounding box center [654, 194] width 142 height 13
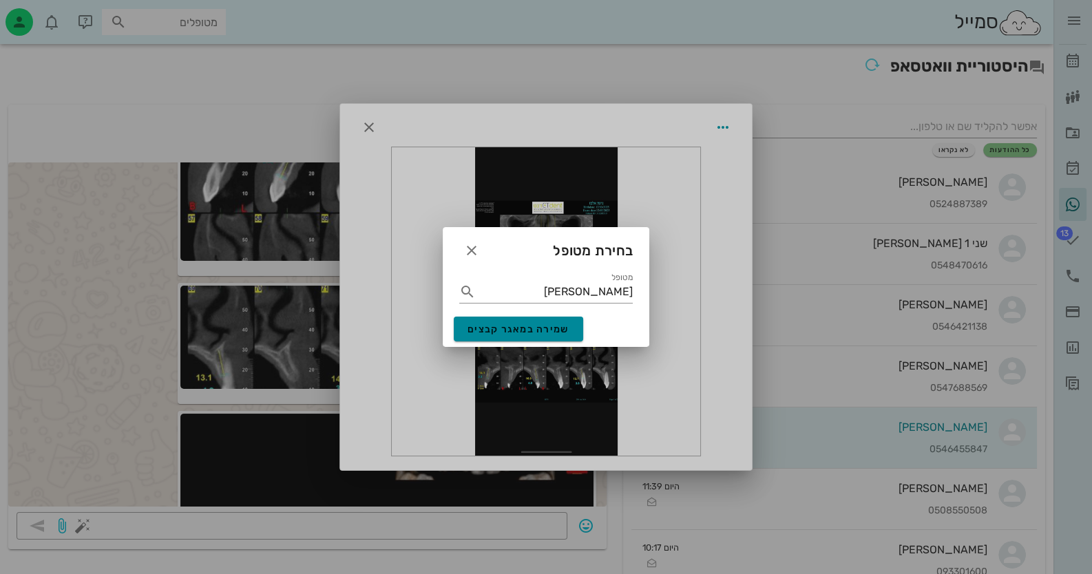
click at [524, 333] on span "שמירה במאגר קבצים" at bounding box center [518, 330] width 102 height 12
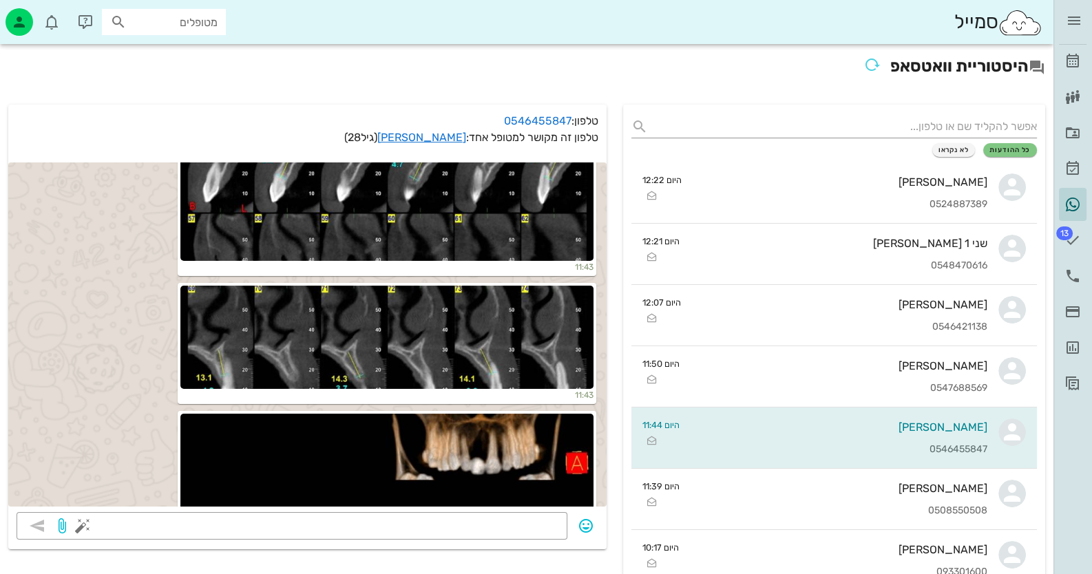
click at [218, 18] on div "מטופלים" at bounding box center [164, 22] width 124 height 26
type input "[PERSON_NAME]"
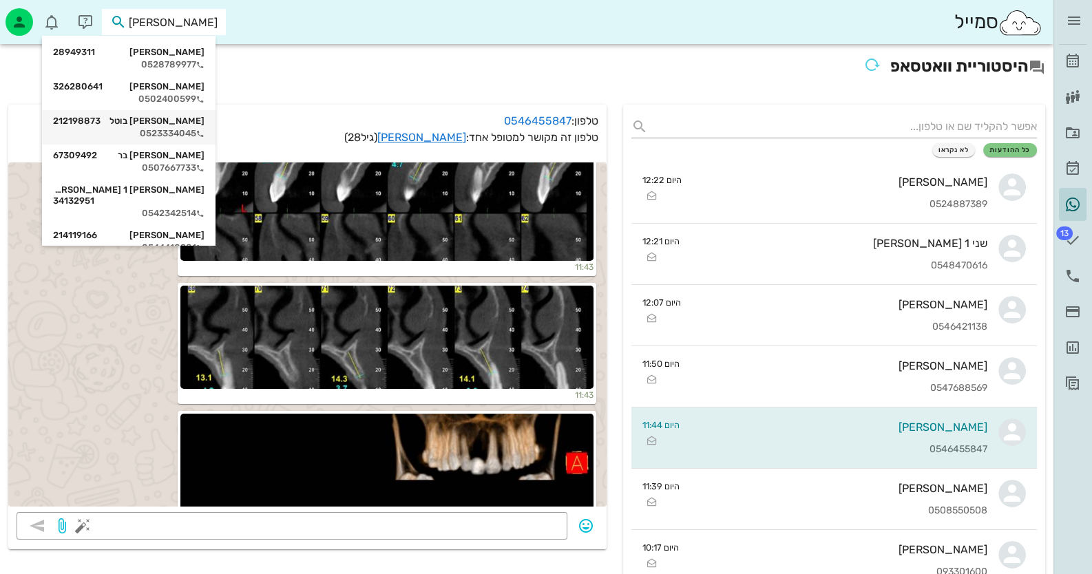
click at [203, 123] on div "[PERSON_NAME] בוטל 212198873" at bounding box center [128, 121] width 151 height 11
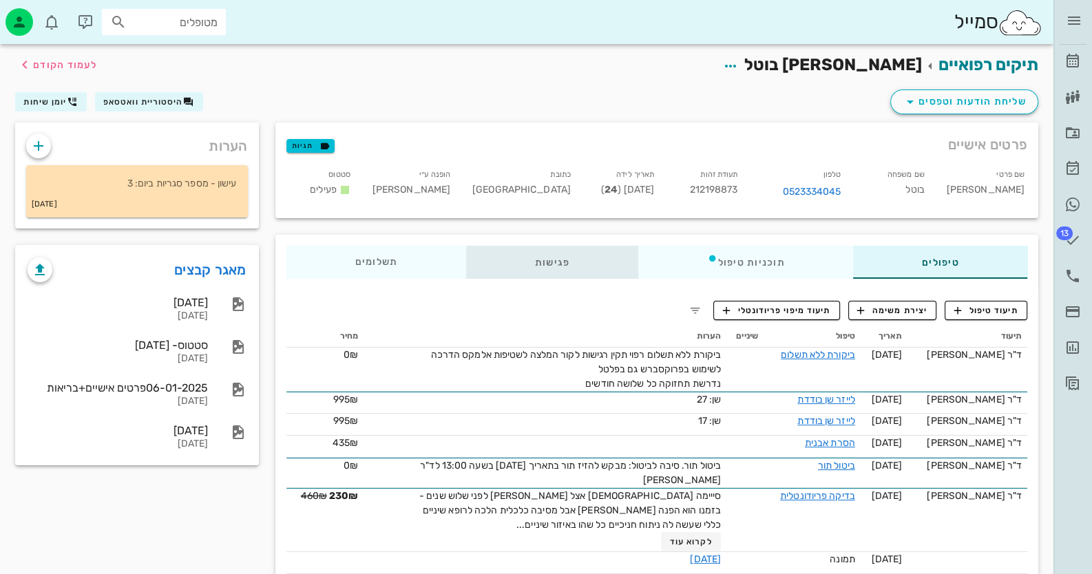
click at [554, 267] on div "פגישות" at bounding box center [552, 262] width 172 height 33
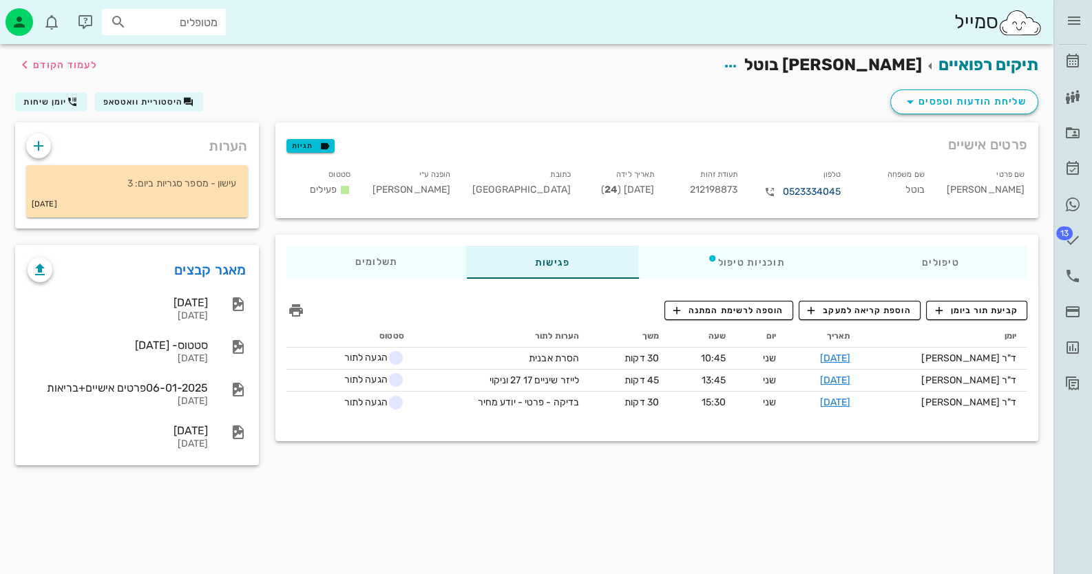
click at [829, 189] on link "0523334045" at bounding box center [811, 191] width 59 height 15
click at [136, 102] on span "היסטוריית וואטסאפ" at bounding box center [143, 102] width 80 height 10
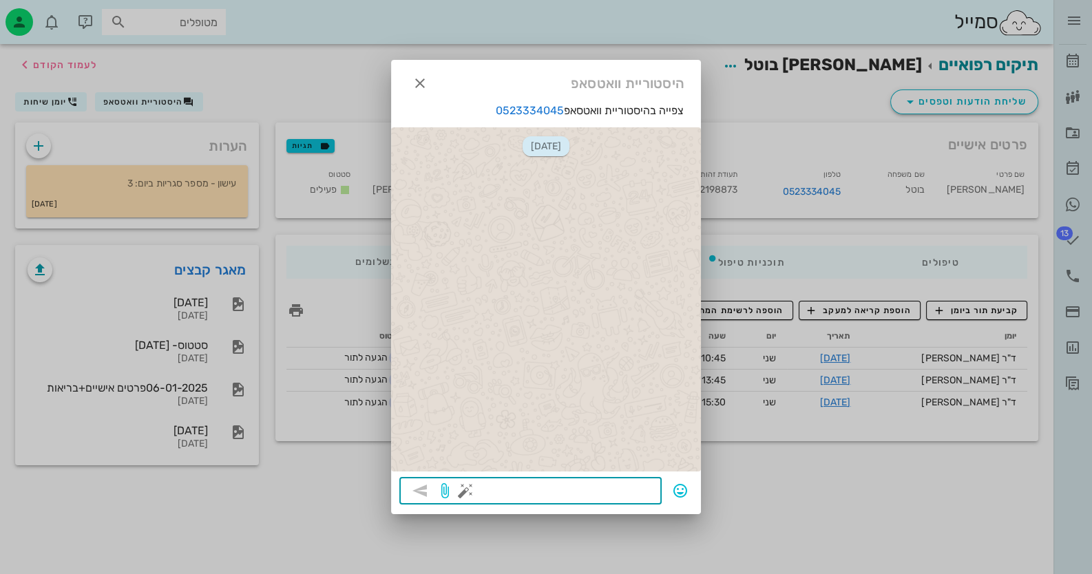
click at [640, 498] on textarea at bounding box center [560, 492] width 185 height 22
click at [469, 490] on button "button" at bounding box center [465, 491] width 17 height 17
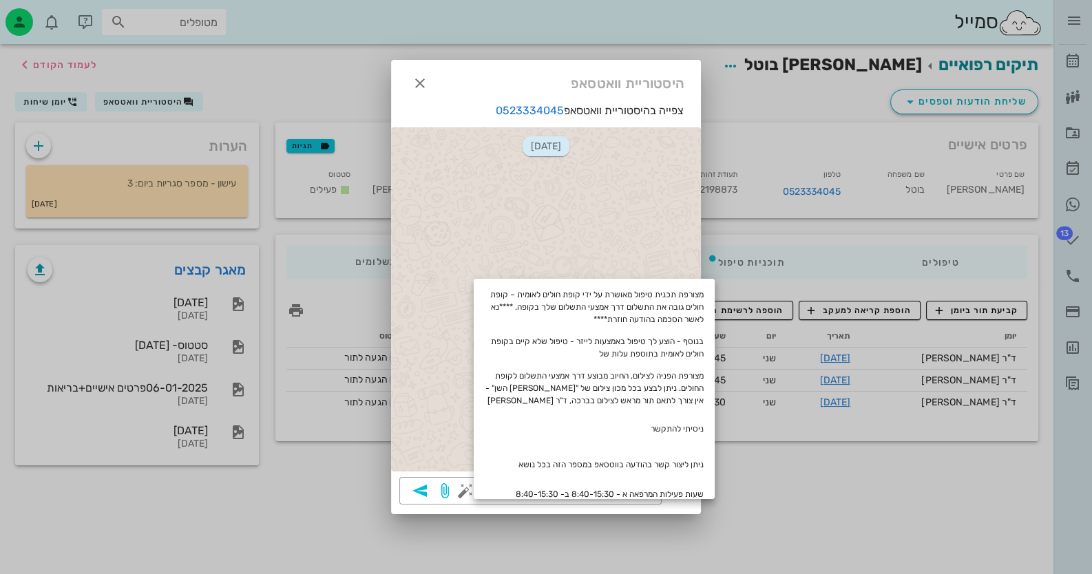
click at [436, 401] on div "[DATE]" at bounding box center [546, 299] width 310 height 344
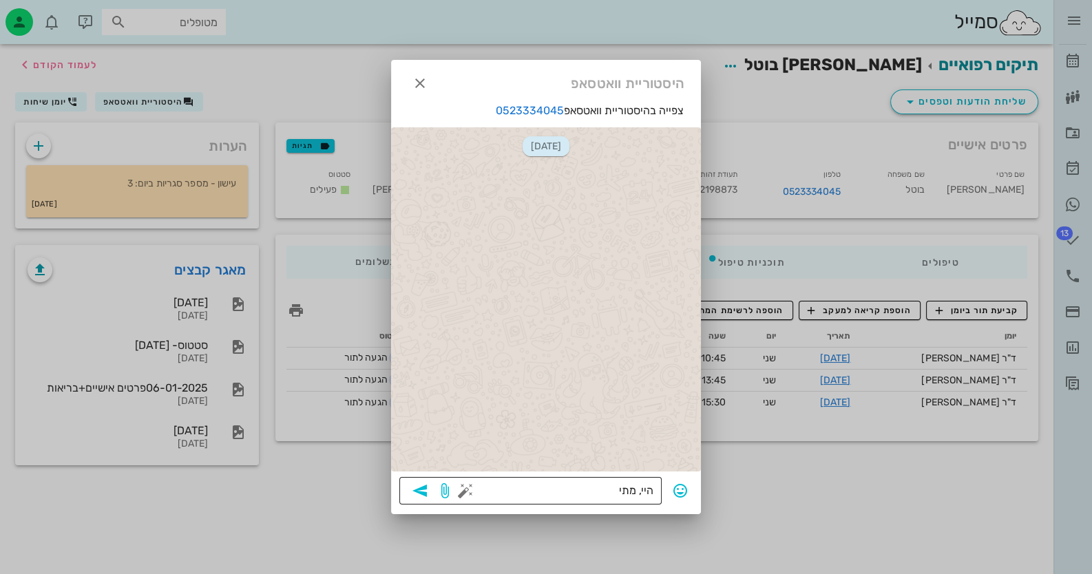
click at [593, 491] on textarea "היי, מתי" at bounding box center [560, 492] width 185 height 22
type textarea "היי, ניסיתי להשיג אותך"
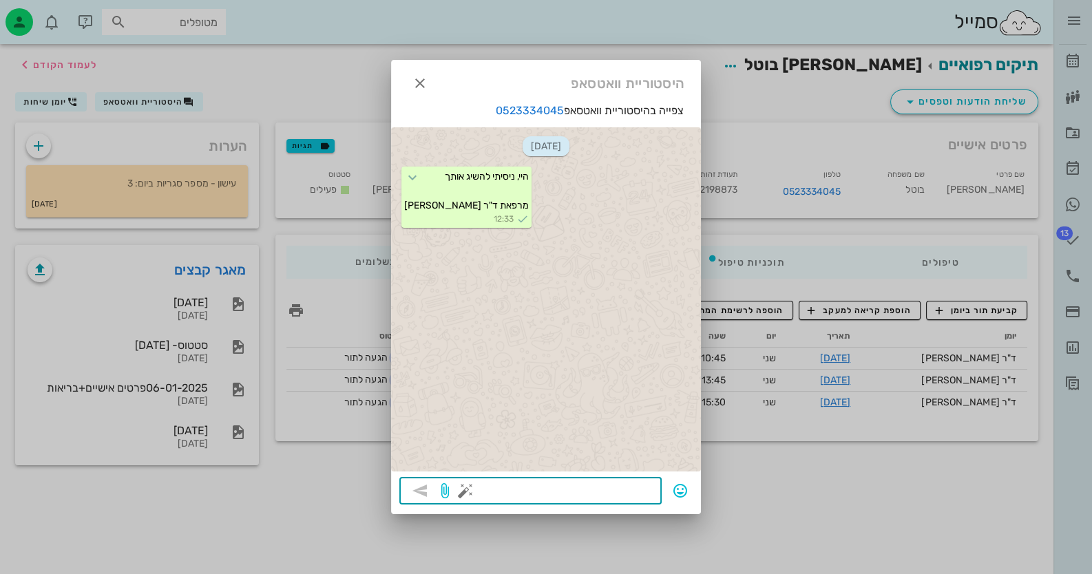
click at [595, 491] on textarea at bounding box center [560, 492] width 185 height 22
type textarea "מתי תרצי להגיע?"
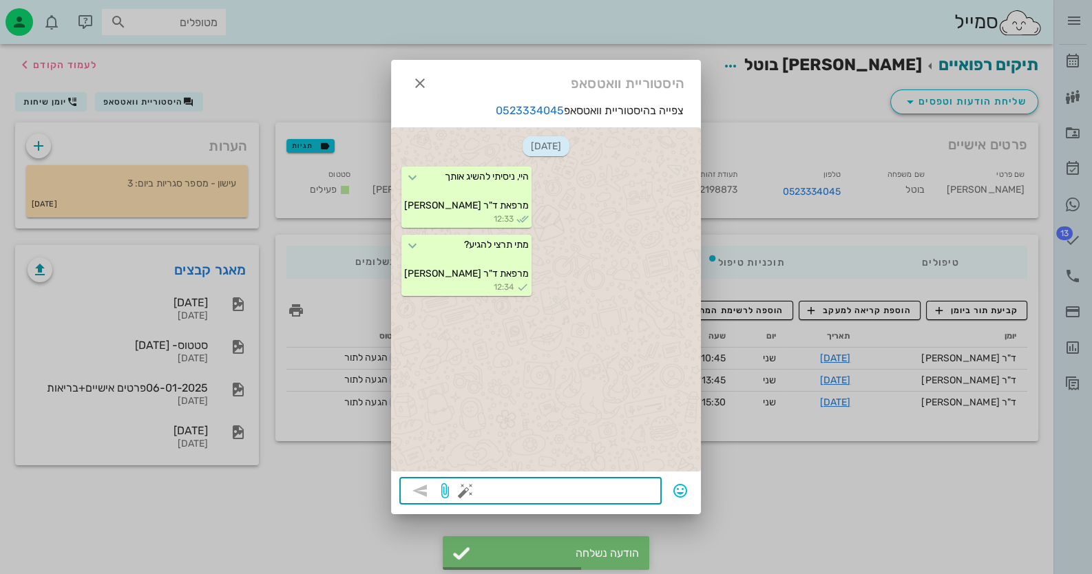
click at [465, 487] on button "button" at bounding box center [465, 491] width 17 height 17
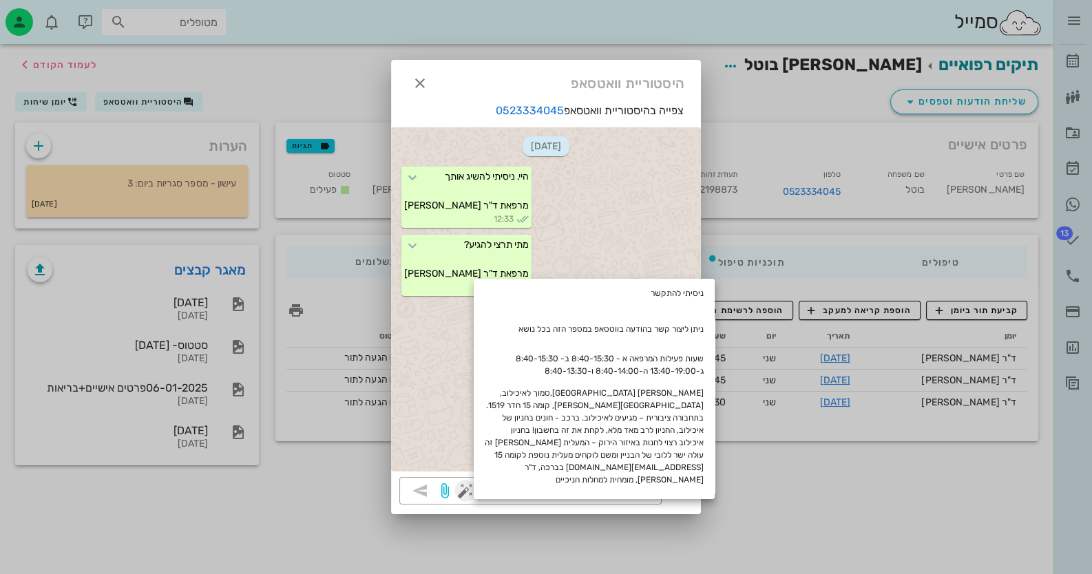
scroll to position [137, 0]
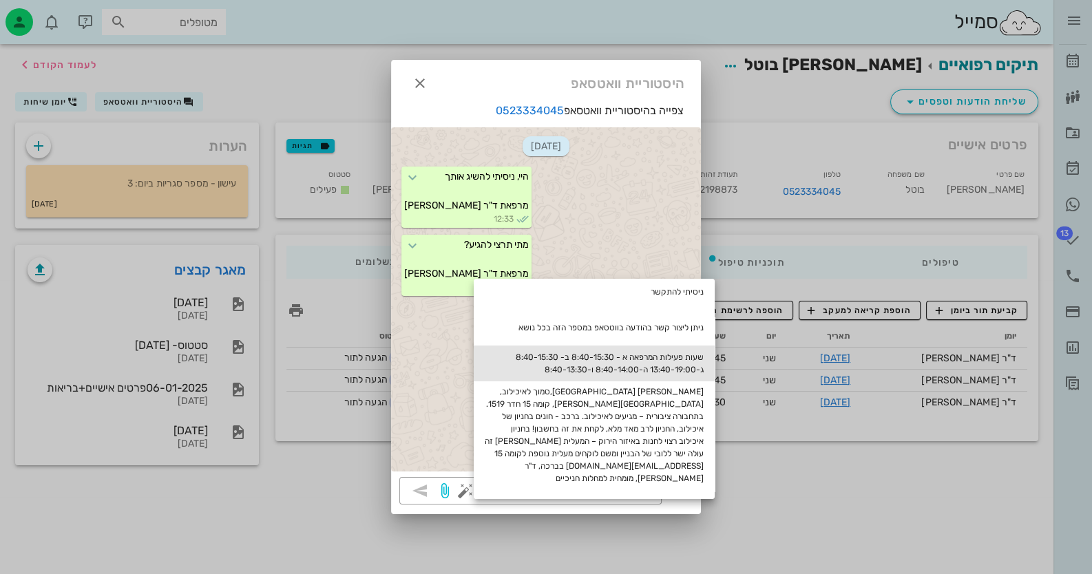
click at [662, 367] on div "שעות פעילות המרפאה א - 8:40-15:30 ב- 8:40-15:30 ג-13:40-19:00 ה-8:40-14:00 ו-8:…" at bounding box center [594, 364] width 241 height 36
type textarea "שעות פעילות המרפאה א - 8:40-15:30 ב- 8:40-15:30 ג-13:40-19:00 ה-8:40-14:00 ו-8:…"
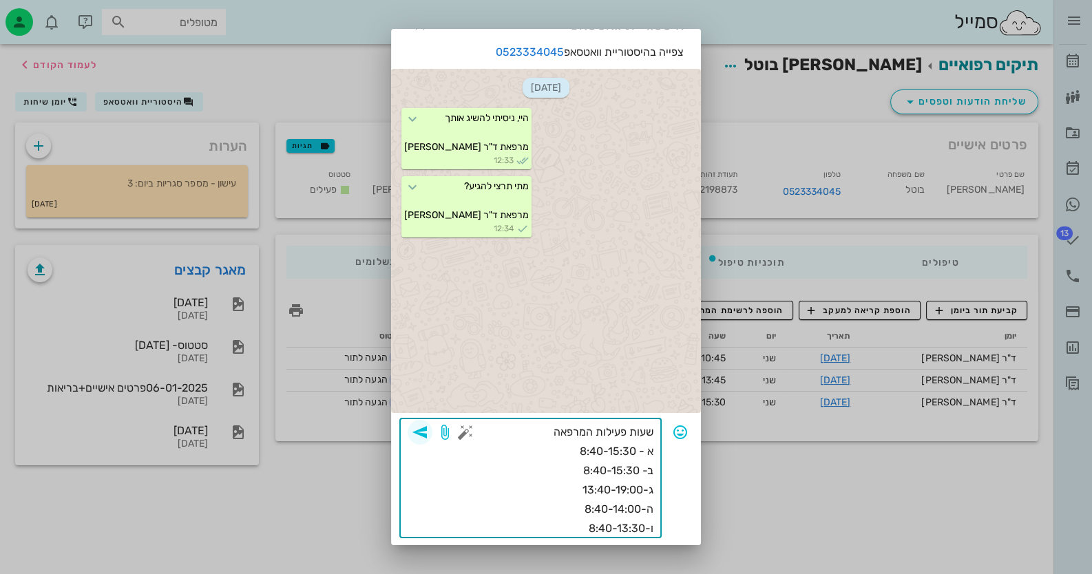
click at [428, 433] on icon "button" at bounding box center [420, 432] width 17 height 17
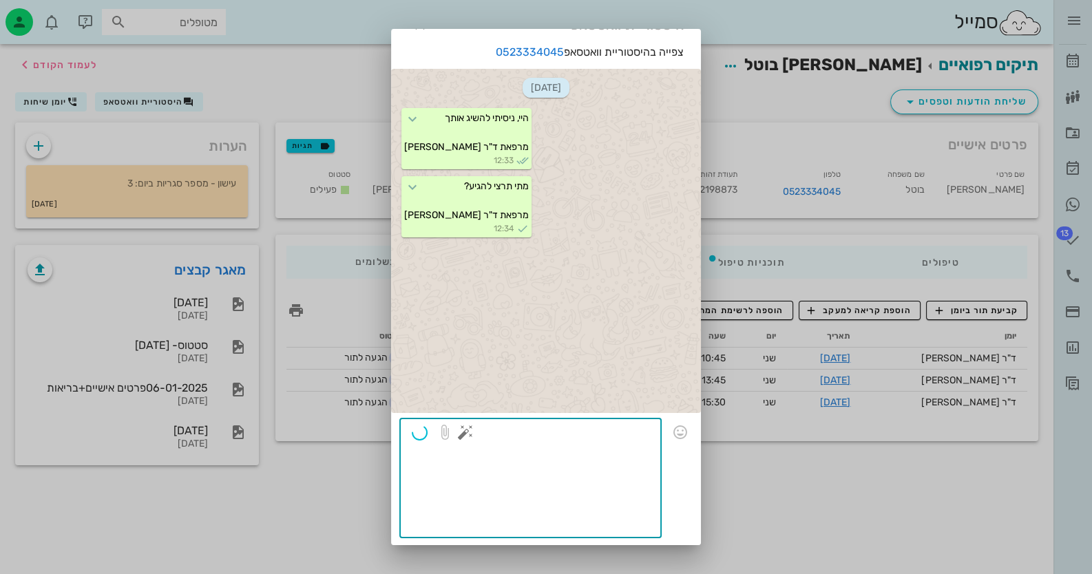
scroll to position [0, 0]
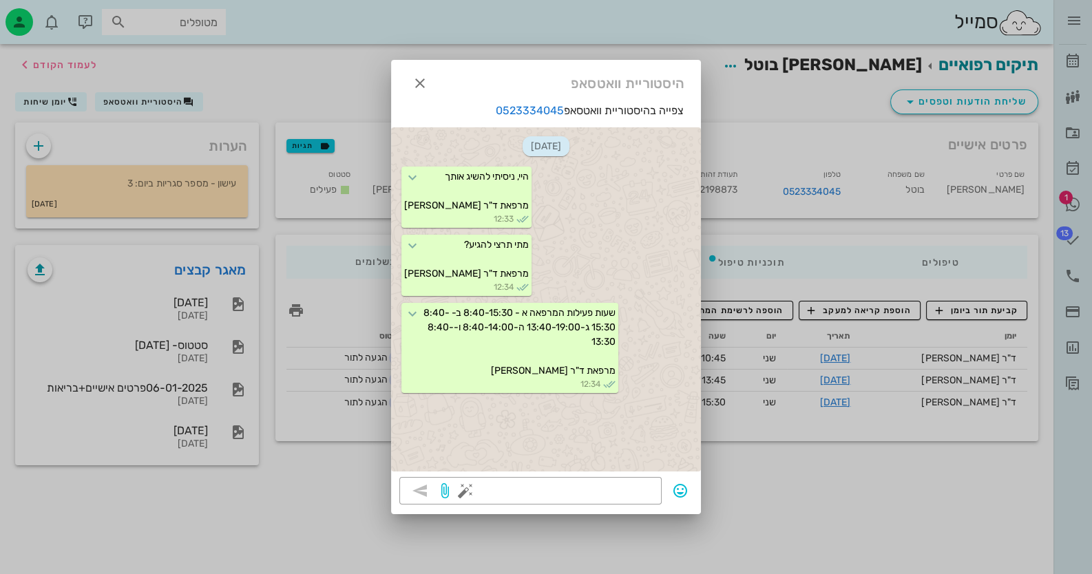
click at [881, 522] on div at bounding box center [546, 287] width 1092 height 574
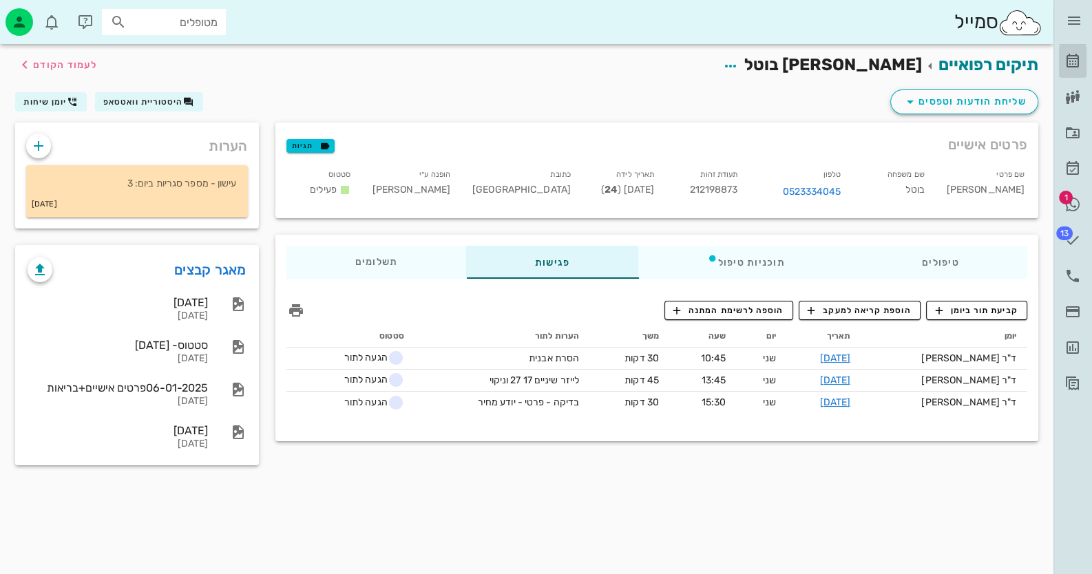
click at [1081, 68] on link "[PERSON_NAME]" at bounding box center [1073, 61] width 28 height 33
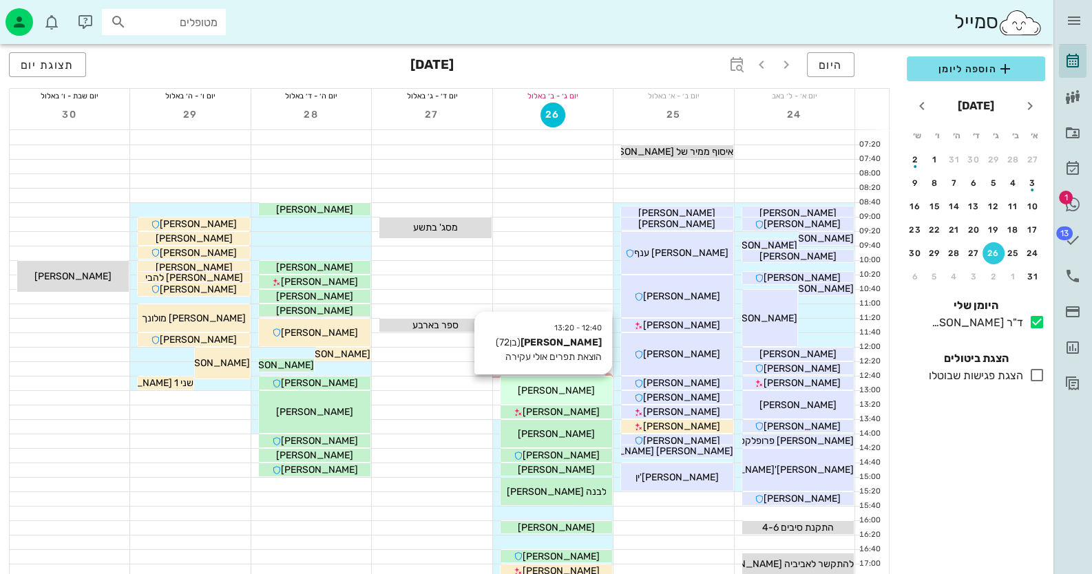
click at [544, 388] on span "[PERSON_NAME]" at bounding box center [556, 391] width 77 height 12
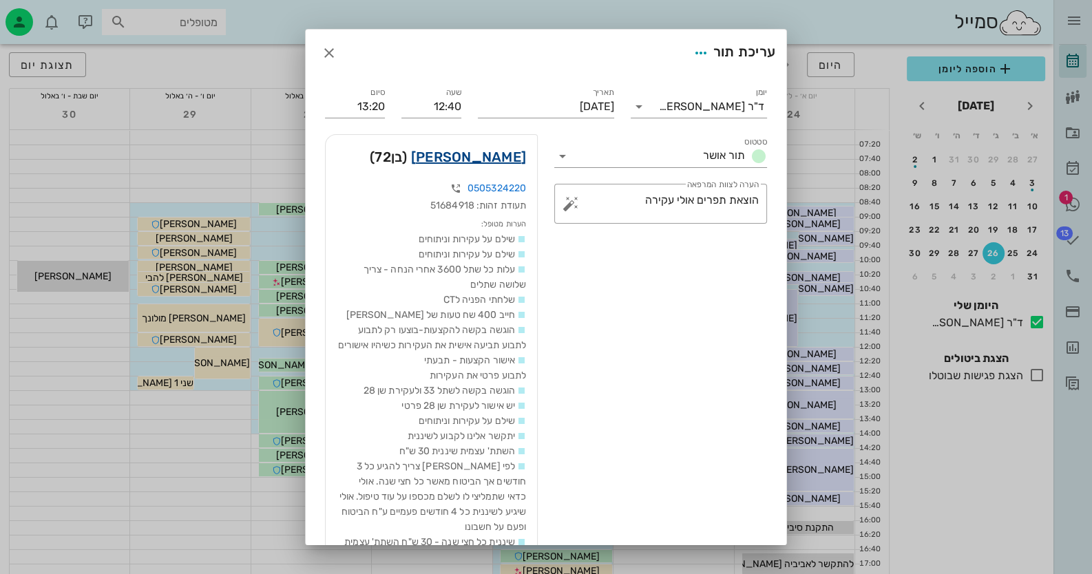
click at [513, 158] on link "[PERSON_NAME]" at bounding box center [468, 157] width 115 height 22
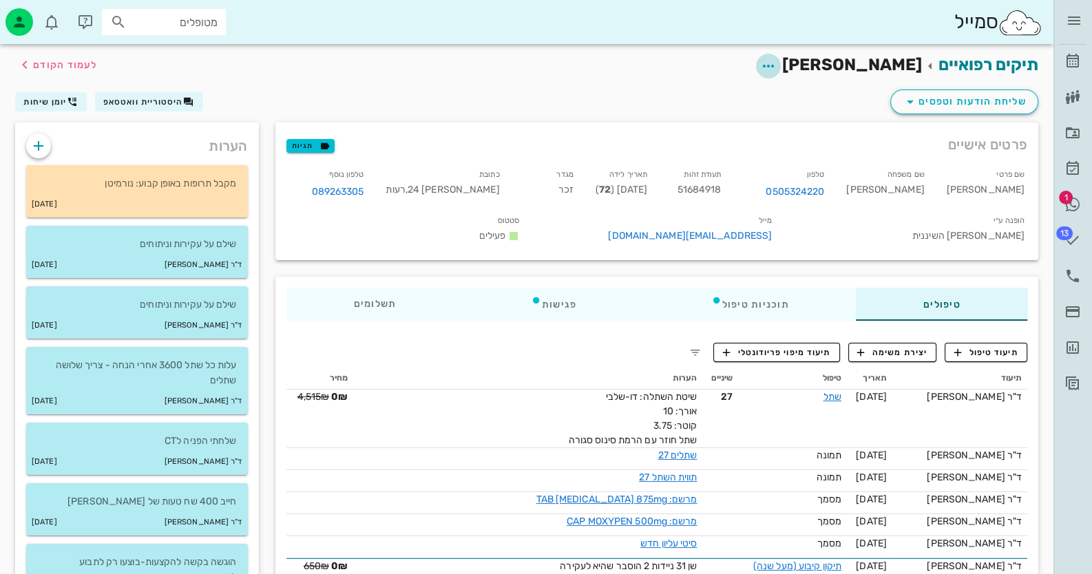
click at [776, 65] on icon "button" at bounding box center [768, 66] width 17 height 17
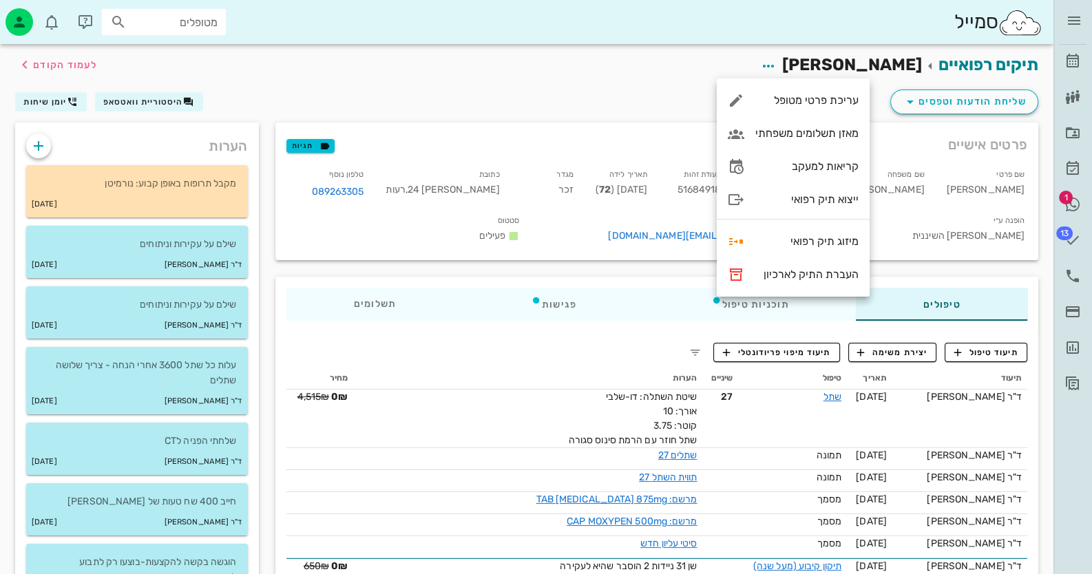
click at [602, 79] on div "תיקים רפואיים [PERSON_NAME] לעמוד הקודם" at bounding box center [526, 65] width 1039 height 43
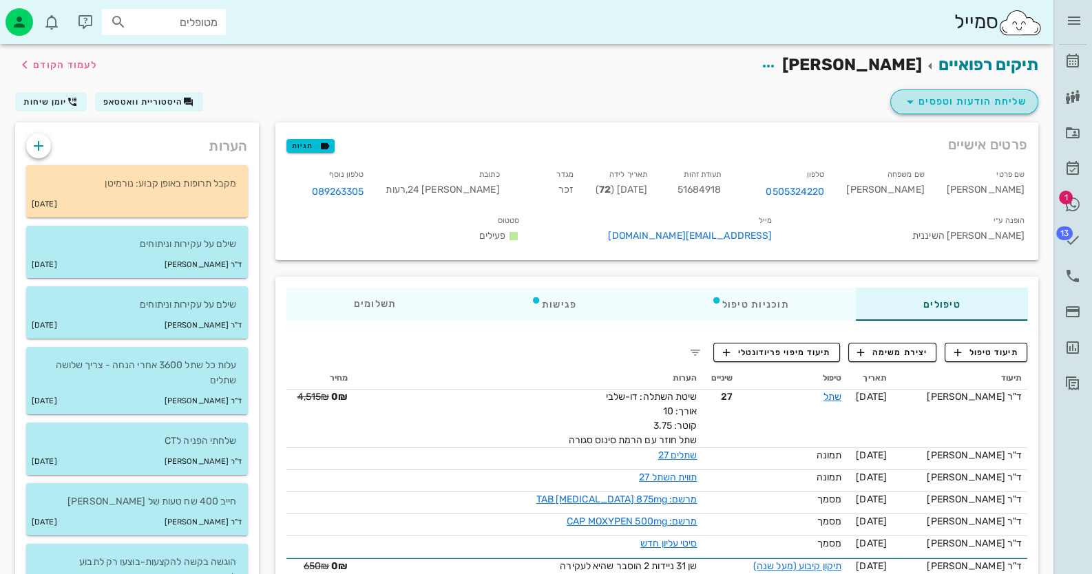
click at [995, 102] on span "שליחת הודעות וטפסים" at bounding box center [964, 102] width 125 height 17
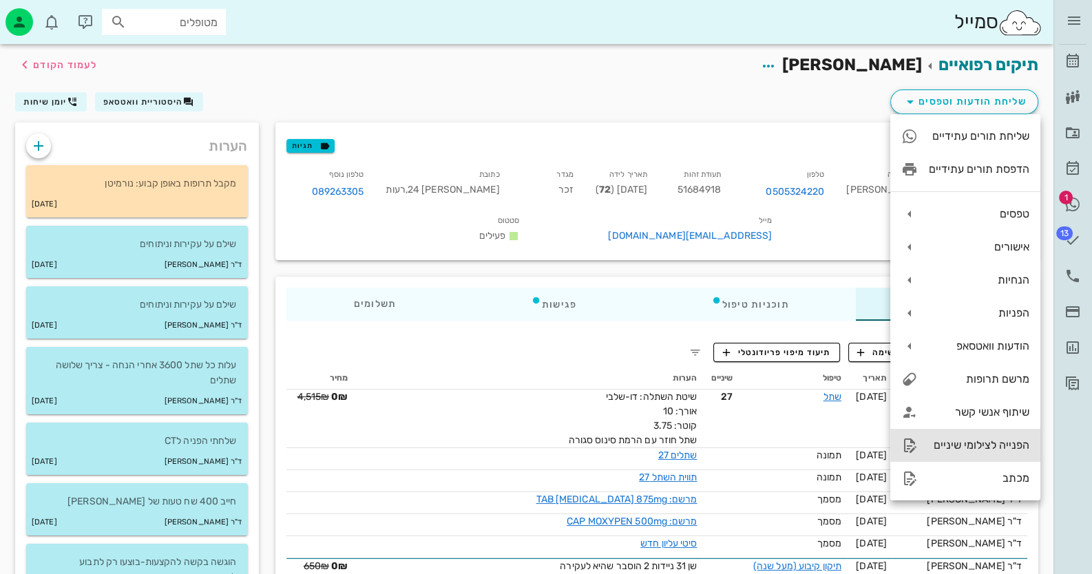
click at [993, 456] on div "הפנייה לצילומי שיניים" at bounding box center [965, 445] width 150 height 33
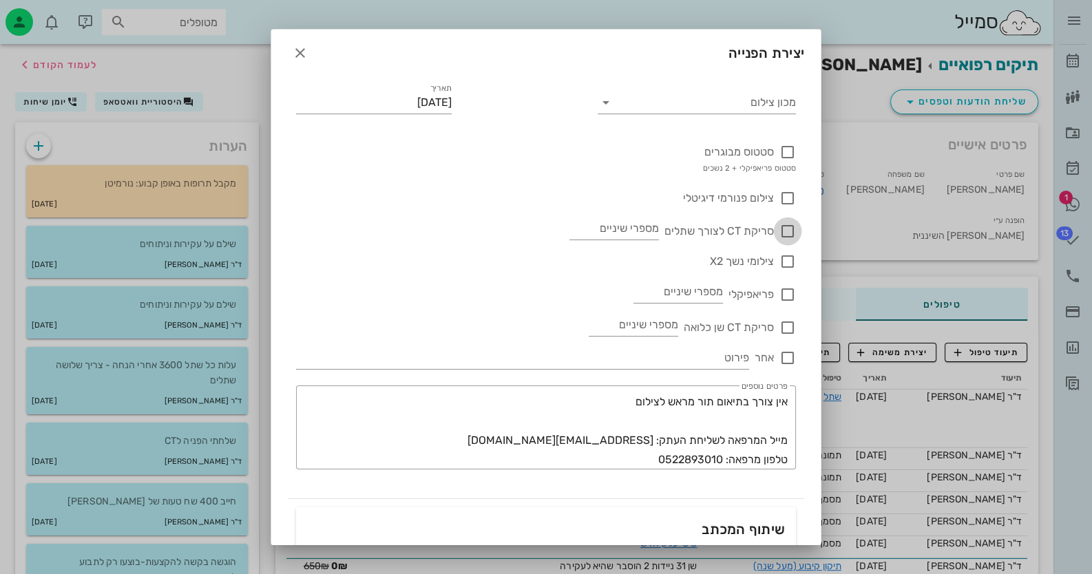
click at [785, 233] on div at bounding box center [787, 231] width 23 height 23
checkbox input "true"
click at [647, 233] on input "מספרי שיניים" at bounding box center [613, 229] width 89 height 22
type input "43-33"
click at [694, 106] on input "מכון צילום" at bounding box center [707, 103] width 177 height 22
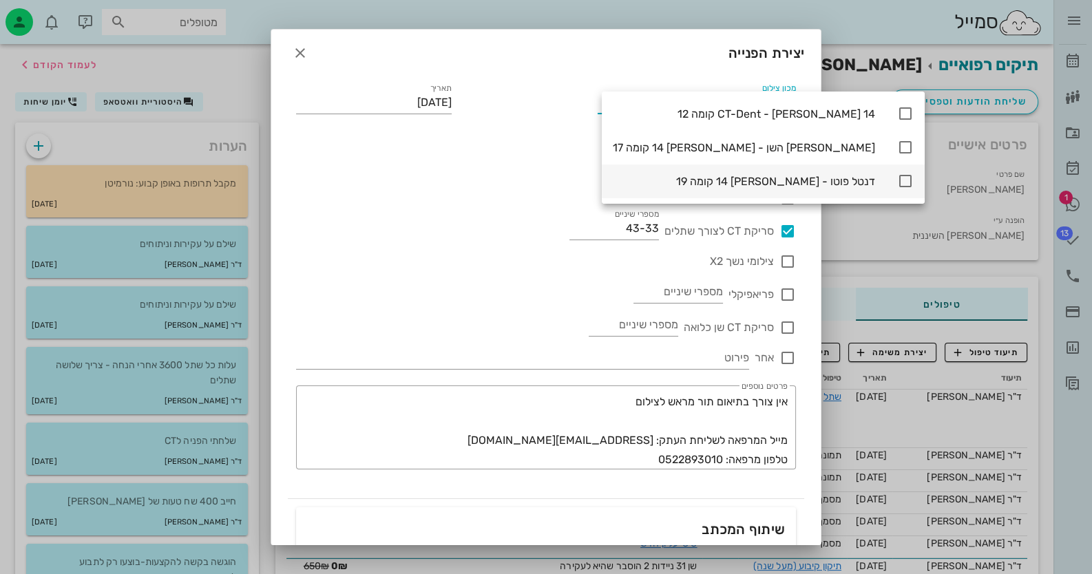
click at [897, 178] on icon at bounding box center [905, 181] width 17 height 17
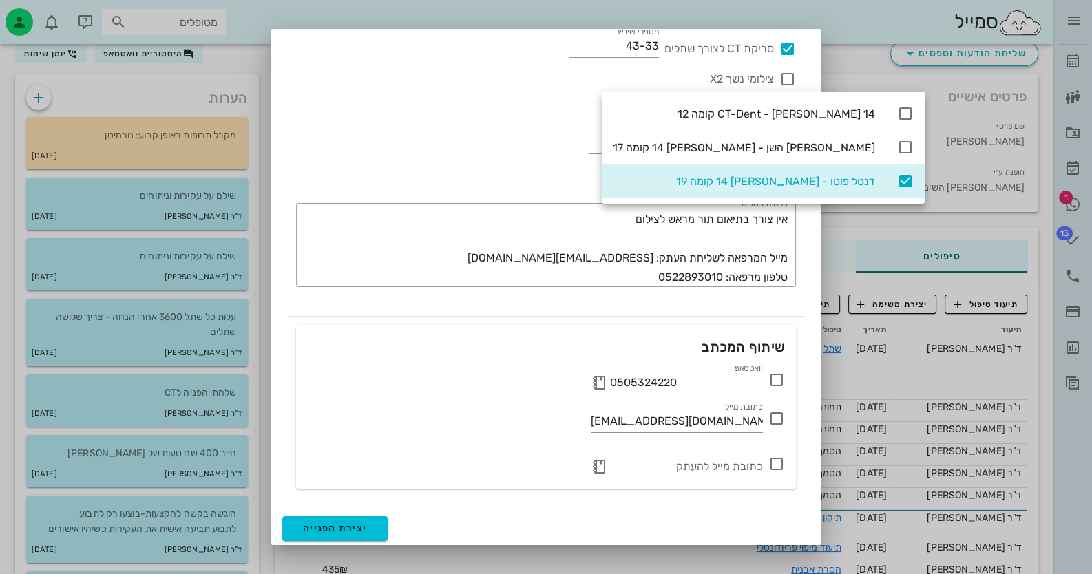
scroll to position [68, 0]
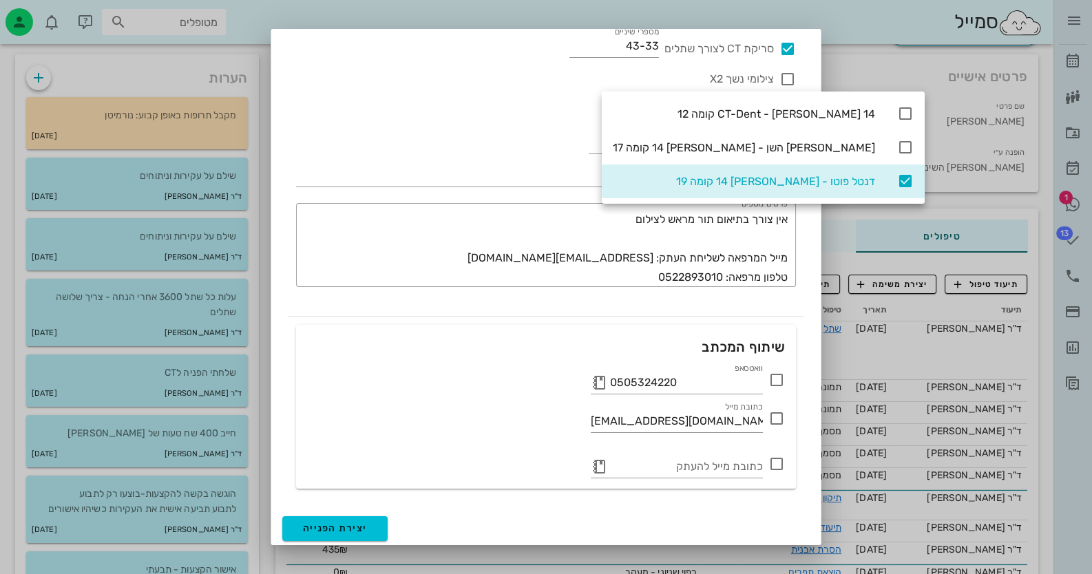
click at [771, 382] on icon at bounding box center [776, 380] width 17 height 17
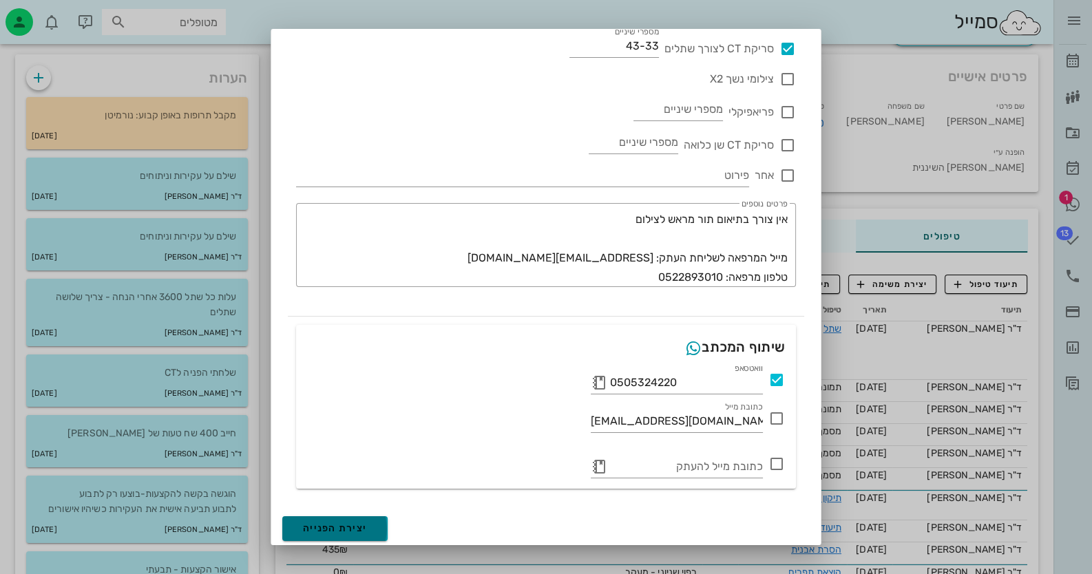
click at [348, 529] on span "יצירת הפנייה" at bounding box center [335, 528] width 64 height 12
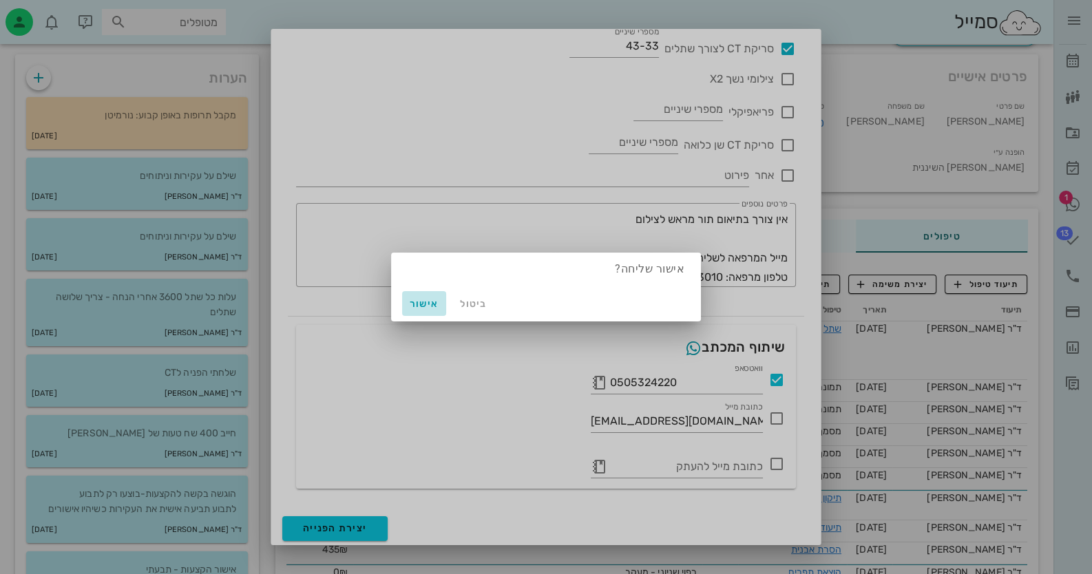
click at [421, 301] on span "אישור" at bounding box center [423, 304] width 33 height 12
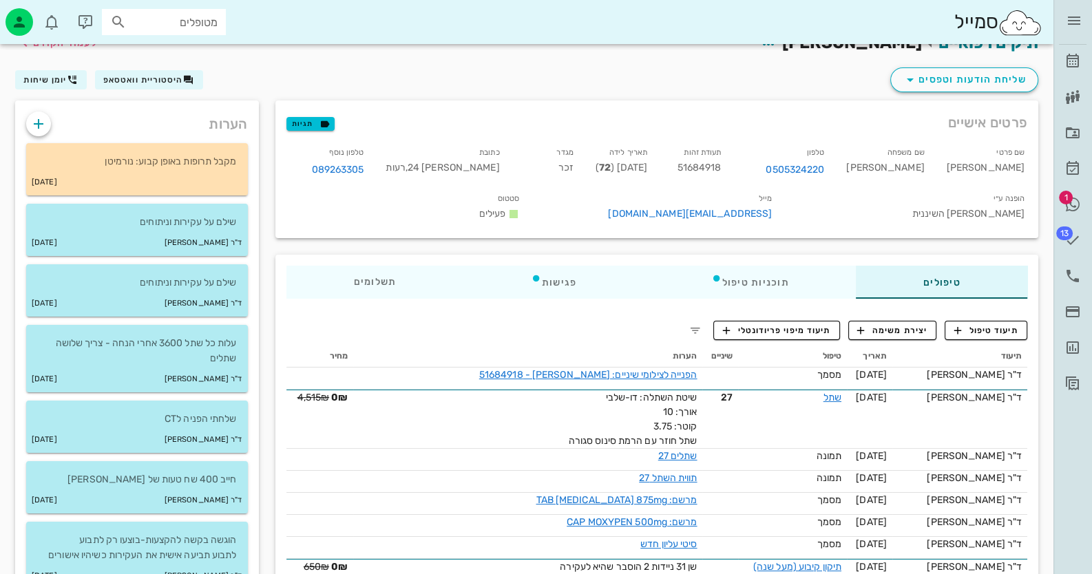
scroll to position [0, 0]
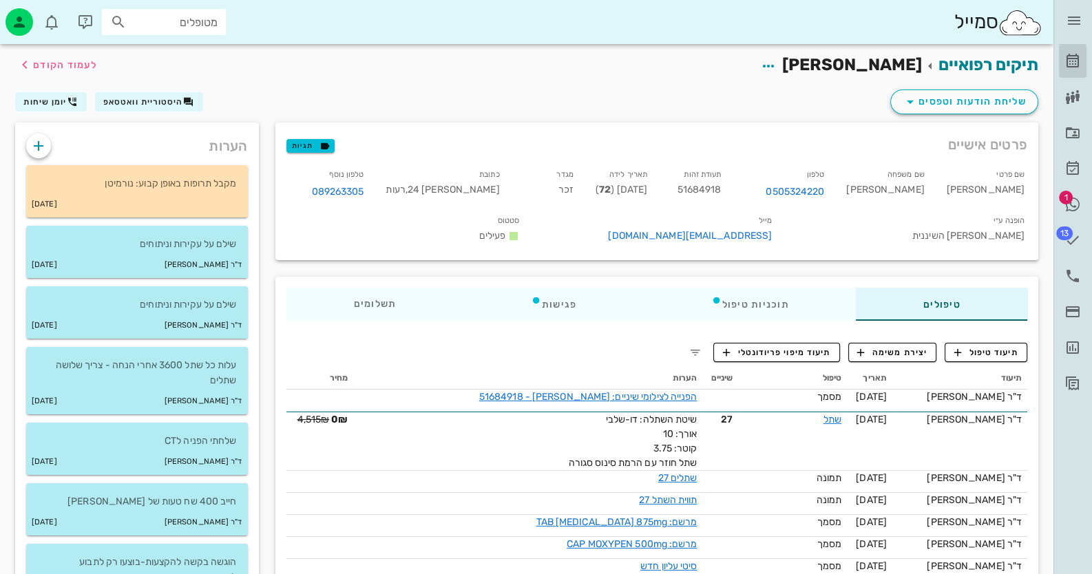
click at [1073, 58] on icon at bounding box center [1072, 61] width 17 height 17
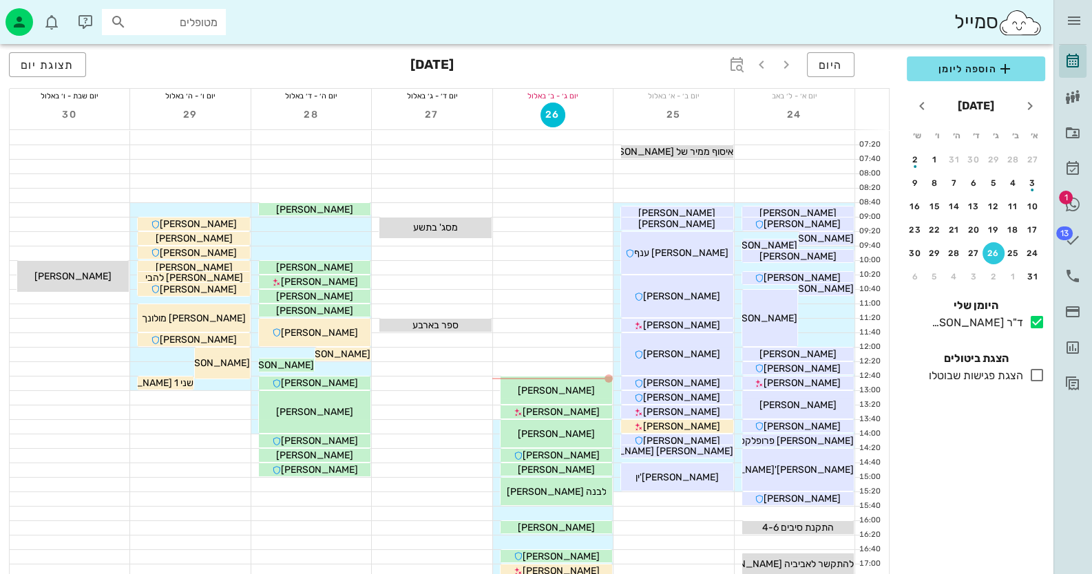
click at [185, 31] on div "מטופלים" at bounding box center [164, 22] width 124 height 26
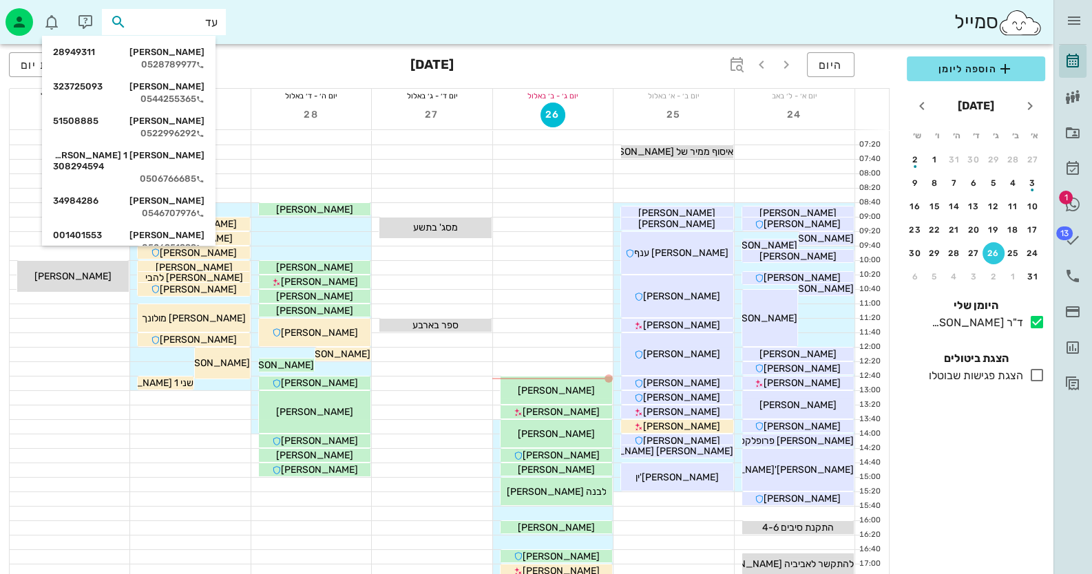
type input "[PERSON_NAME]"
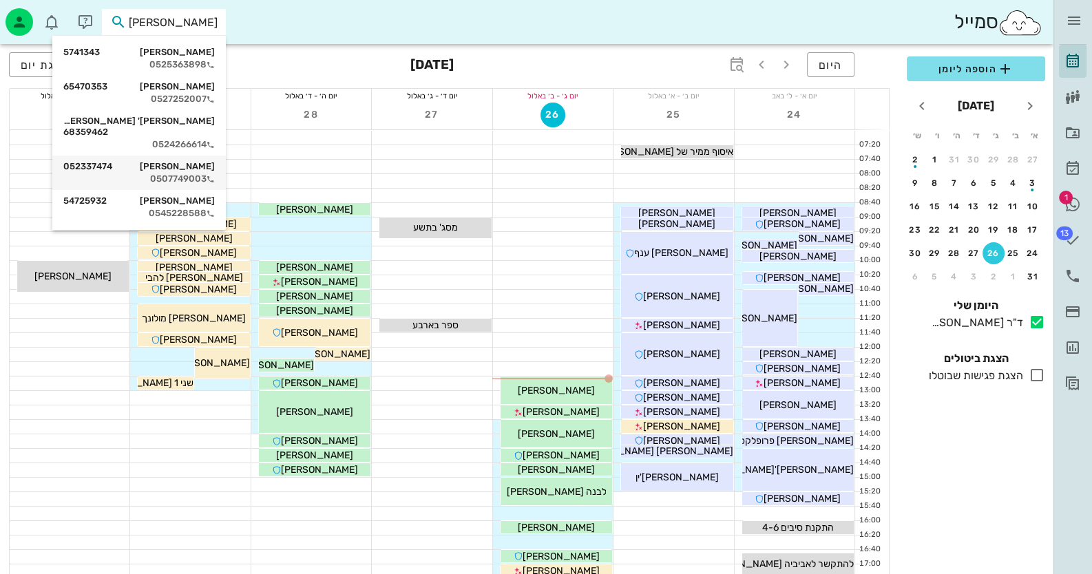
click at [154, 173] on div "0507749003" at bounding box center [138, 178] width 151 height 11
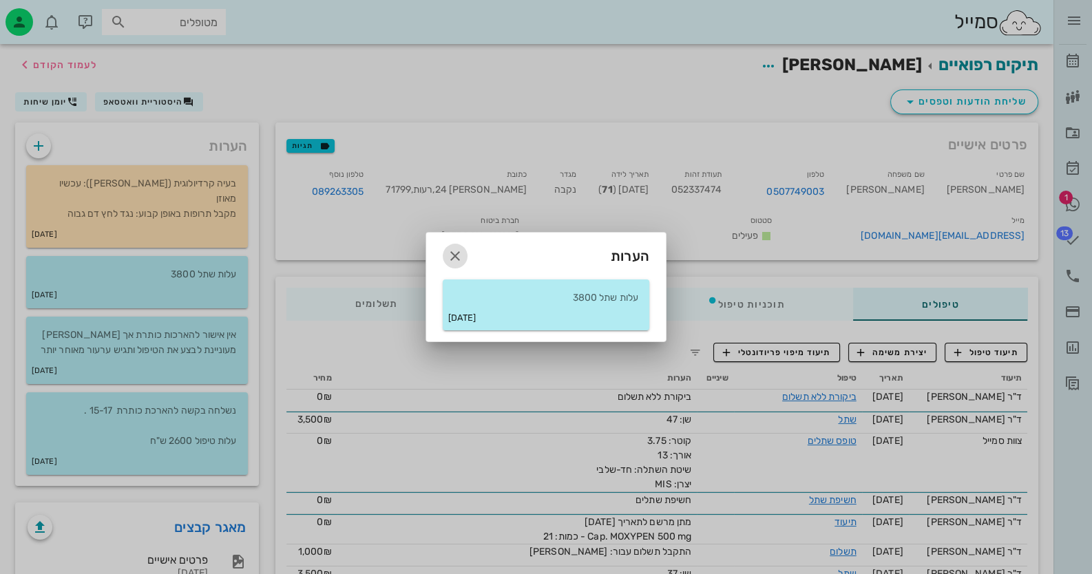
click at [457, 257] on icon "button" at bounding box center [455, 256] width 17 height 17
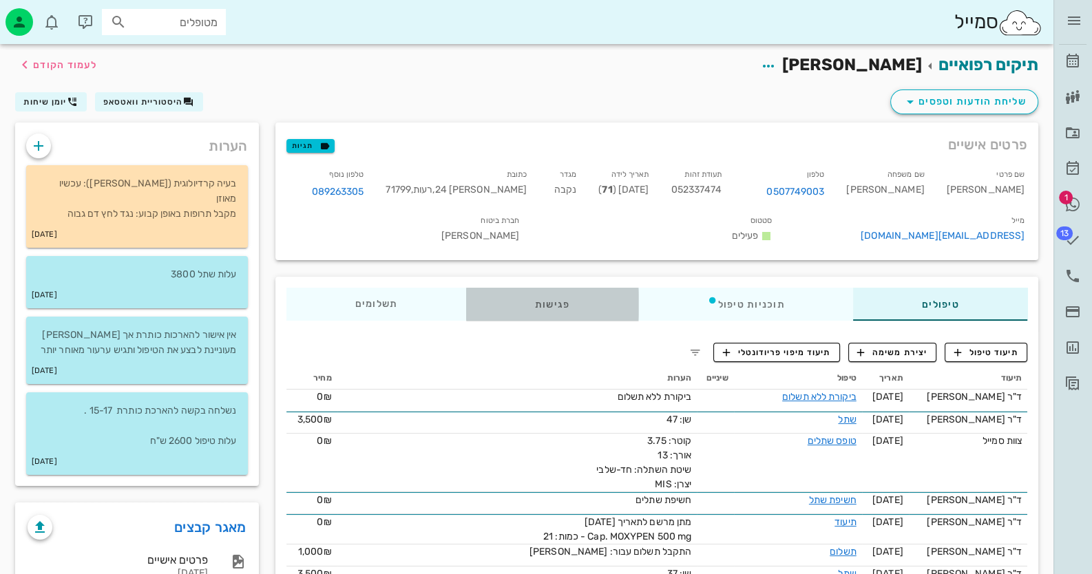
click at [571, 310] on div "פגישות" at bounding box center [552, 304] width 172 height 33
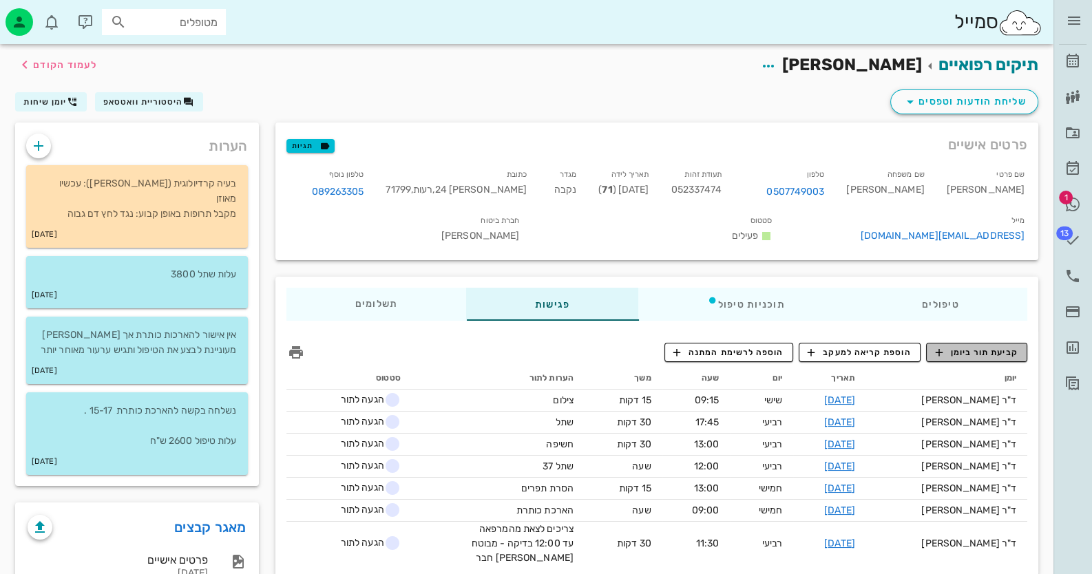
click at [995, 351] on span "קביעת תור ביומן" at bounding box center [976, 352] width 83 height 12
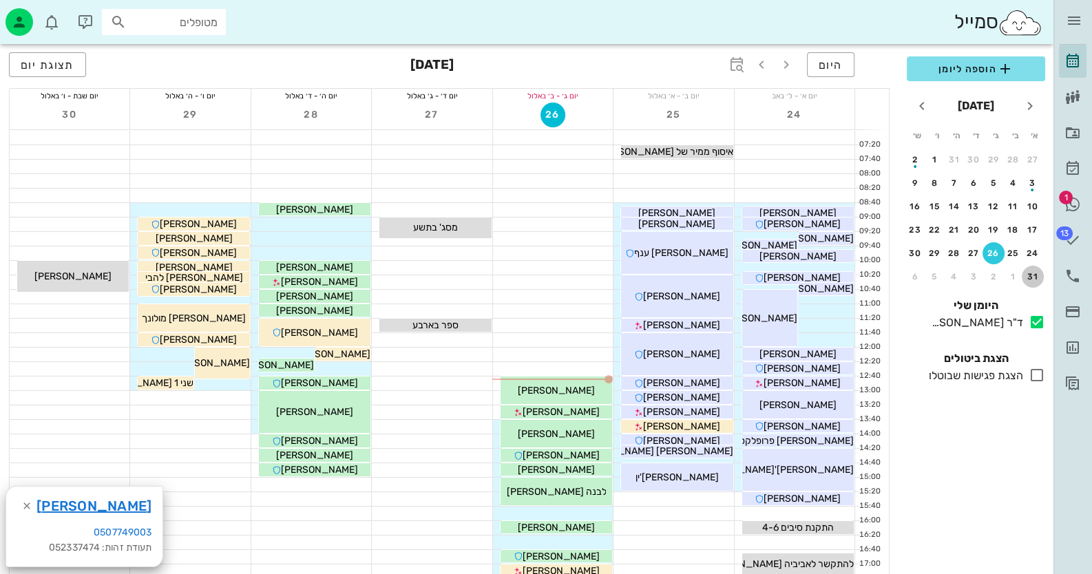
click at [1032, 272] on div "31" at bounding box center [1032, 277] width 22 height 10
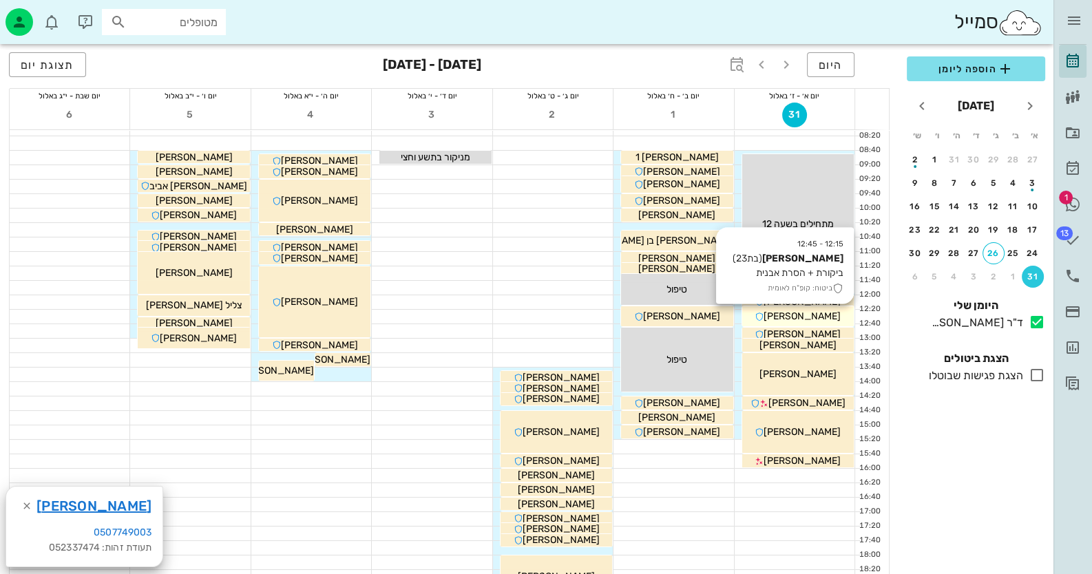
scroll to position [137, 0]
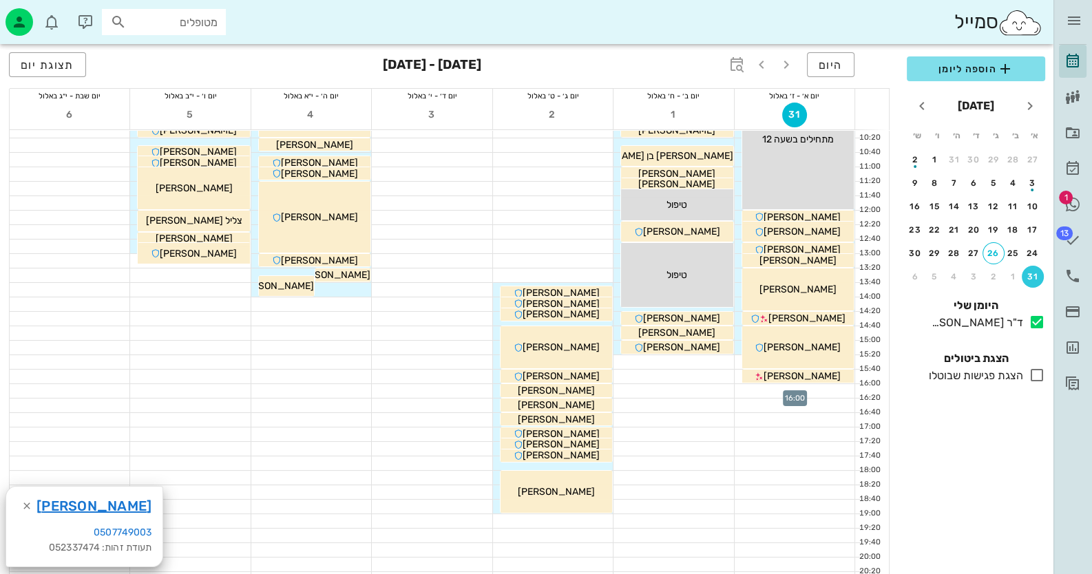
click at [830, 385] on div at bounding box center [794, 391] width 120 height 14
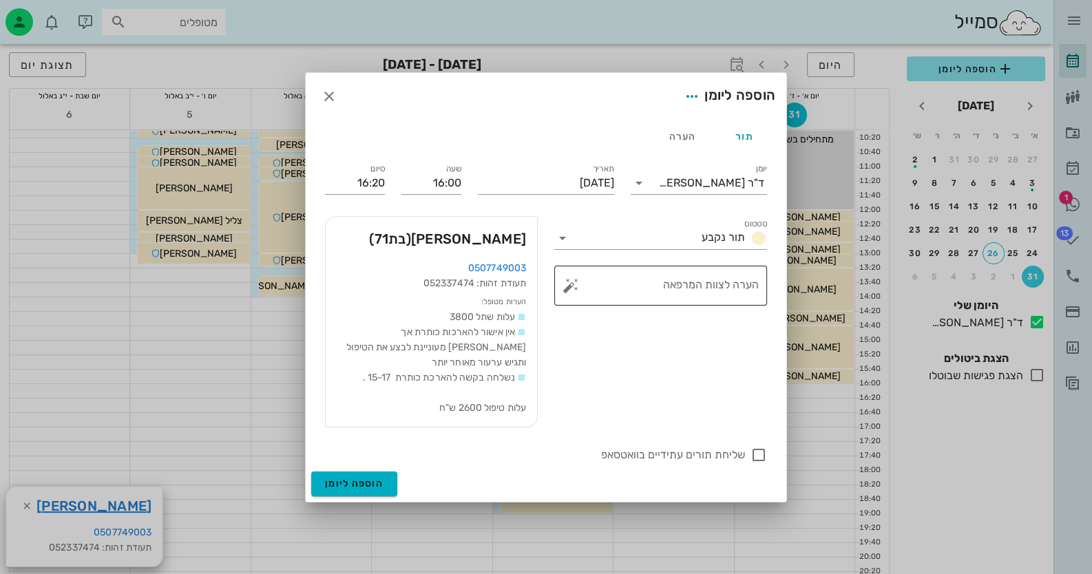
click at [564, 294] on button "button" at bounding box center [570, 285] width 17 height 17
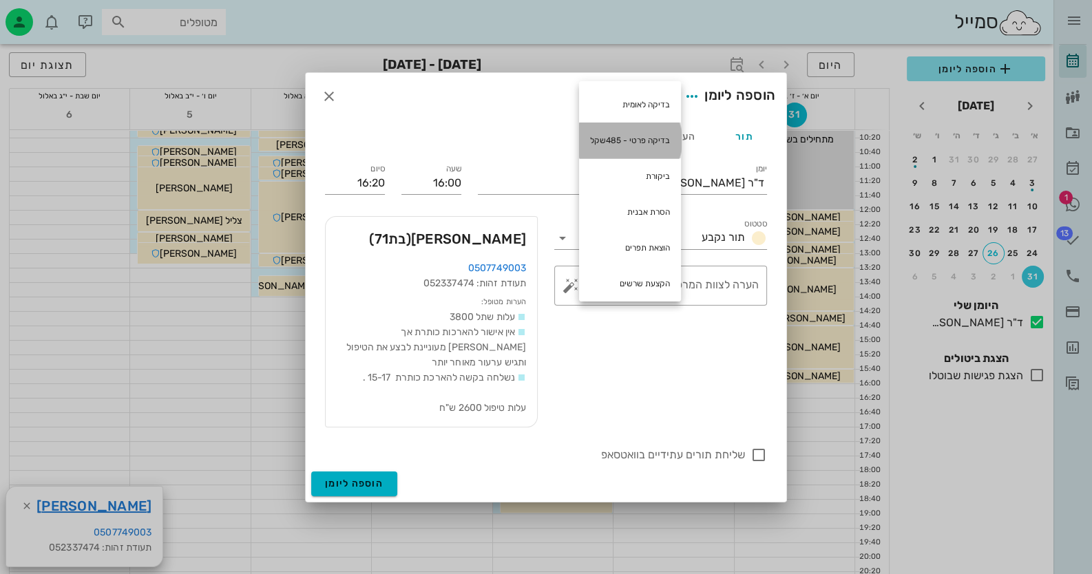
click at [628, 138] on div "בדיקה פרטי - 485שקל" at bounding box center [630, 141] width 102 height 36
type textarea "בדיקה פרטי - 485שקל"
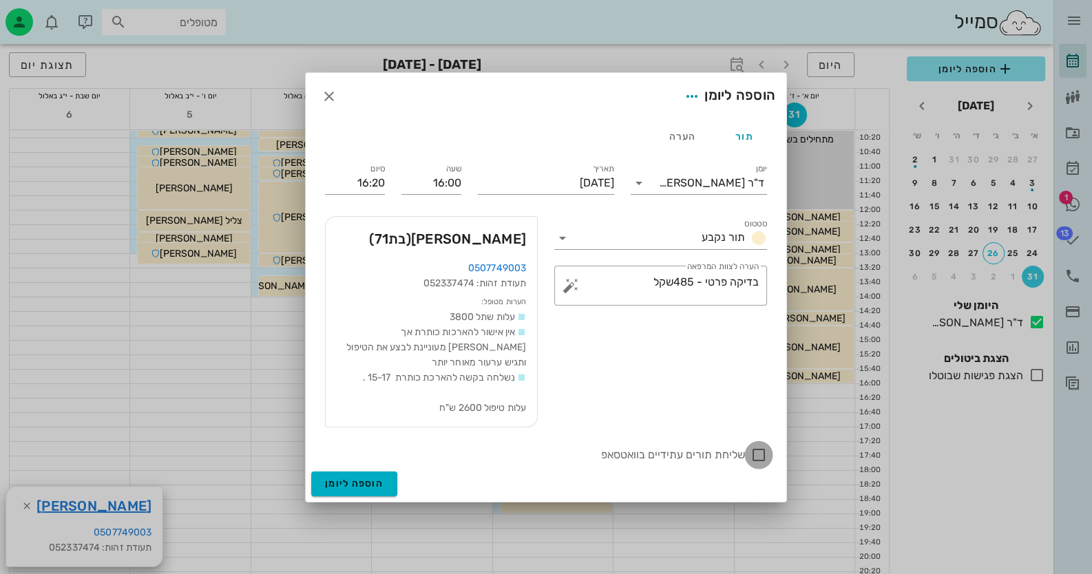
click at [763, 447] on div at bounding box center [758, 454] width 23 height 23
checkbox input "true"
click at [348, 482] on button "הוספה ליומן" at bounding box center [354, 483] width 86 height 25
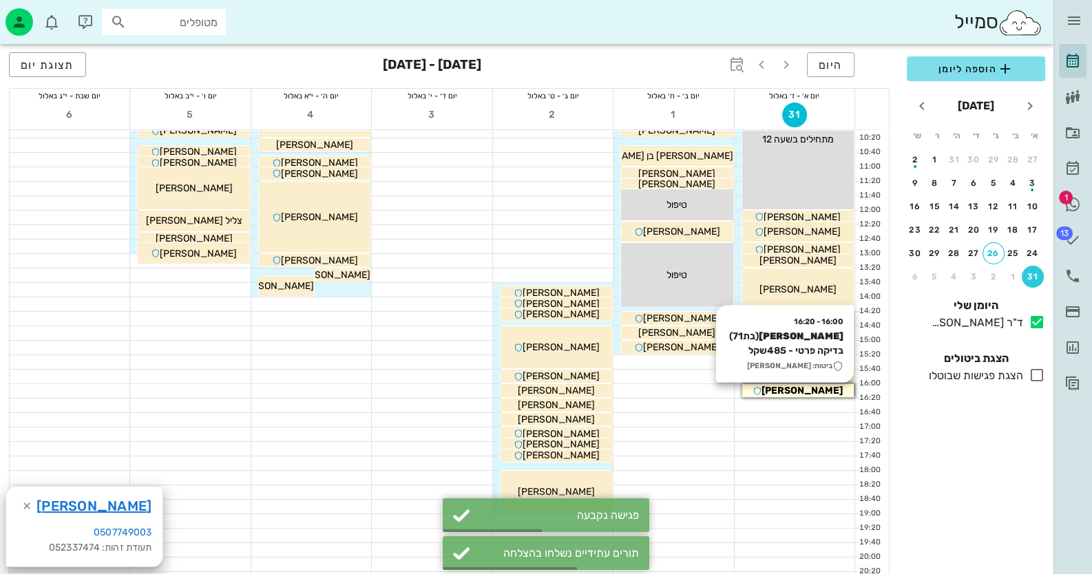
click at [831, 388] on div "[PERSON_NAME]" at bounding box center [798, 390] width 112 height 14
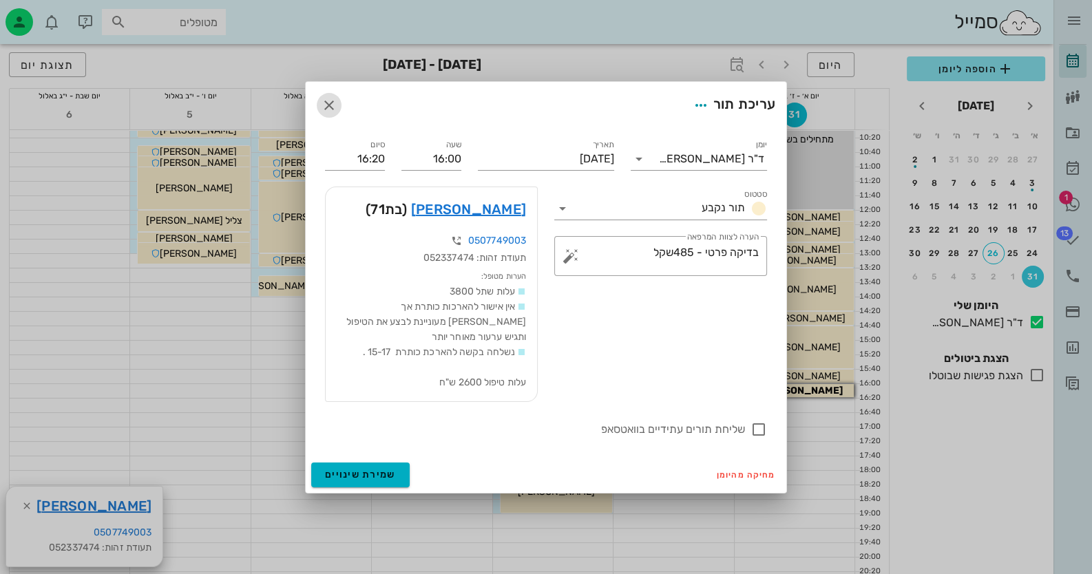
click at [327, 111] on icon "button" at bounding box center [329, 105] width 17 height 17
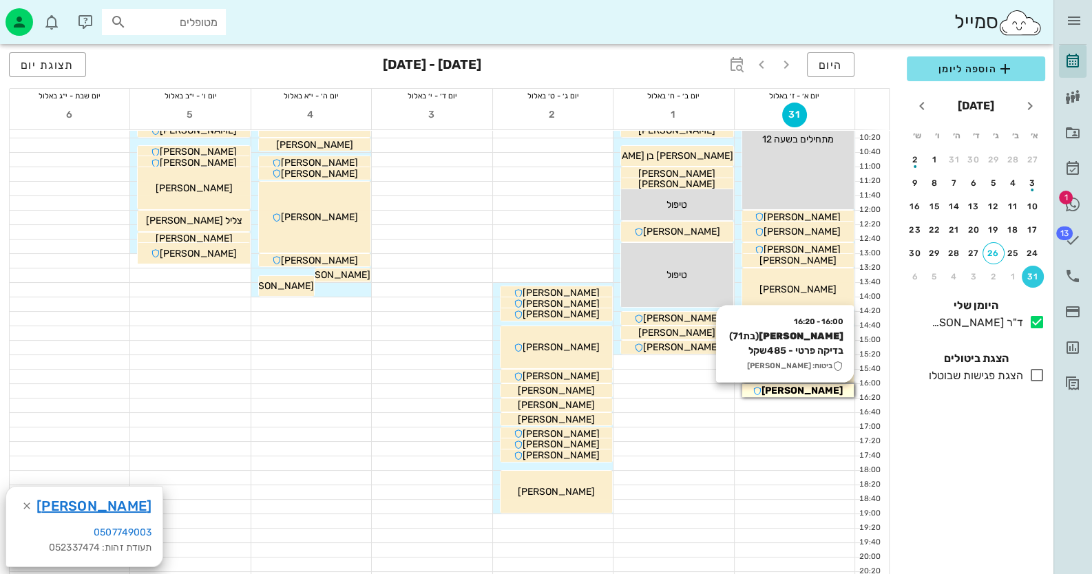
click at [798, 392] on span "[PERSON_NAME]" at bounding box center [801, 391] width 81 height 12
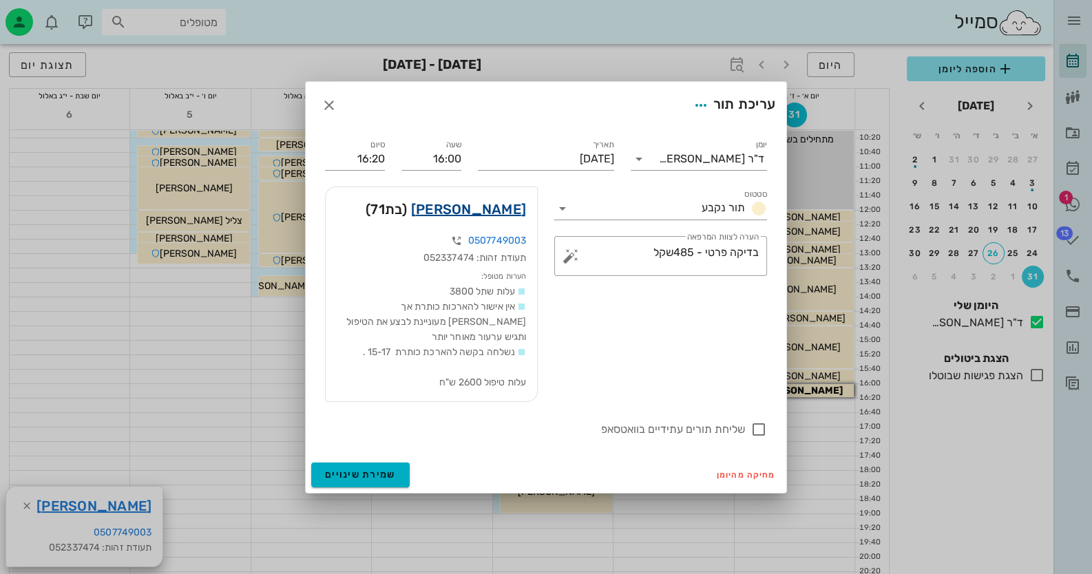
click at [516, 211] on link "[PERSON_NAME]" at bounding box center [468, 209] width 115 height 22
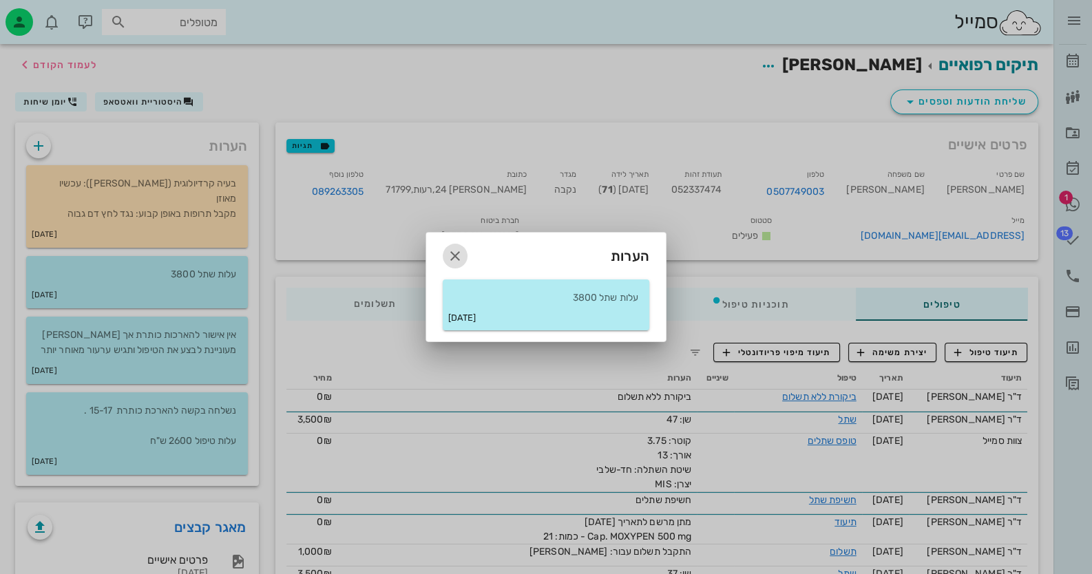
click at [449, 257] on icon "button" at bounding box center [455, 256] width 17 height 17
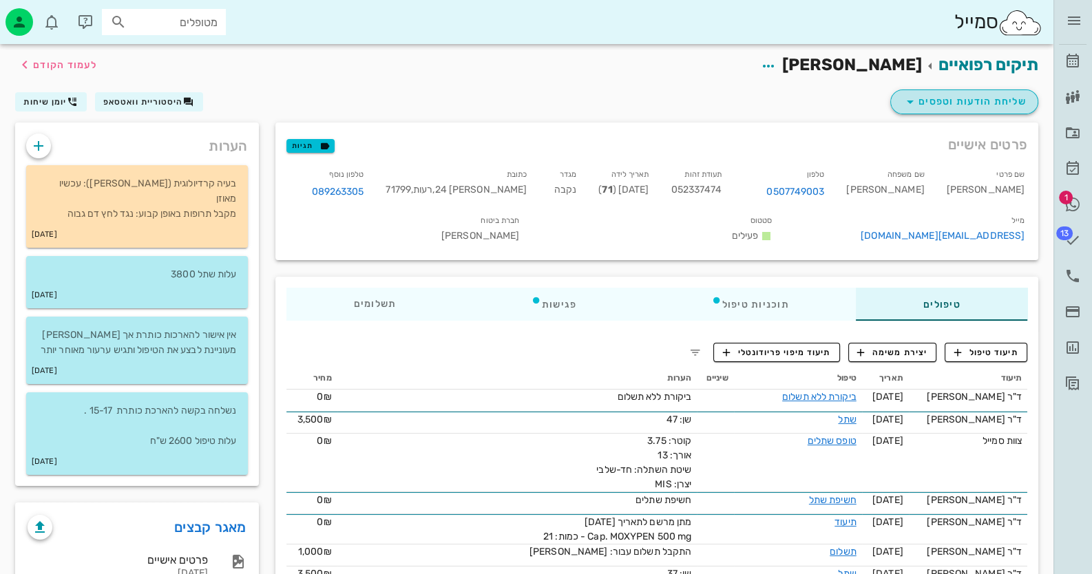
click at [920, 104] on span "שליחת הודעות וטפסים" at bounding box center [964, 102] width 125 height 17
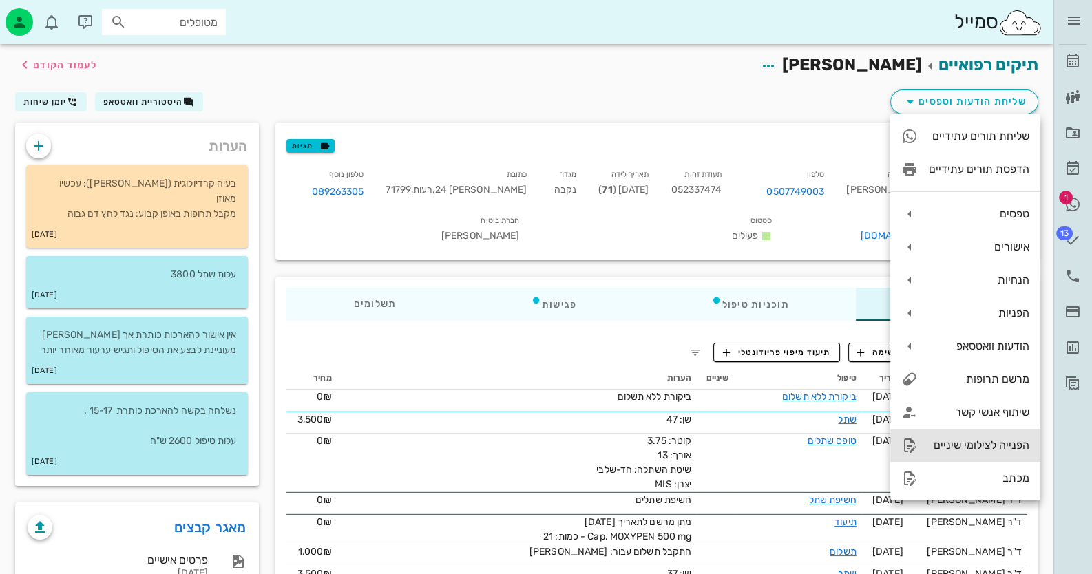
click at [1011, 452] on div "הפנייה לצילומי שיניים" at bounding box center [965, 445] width 150 height 33
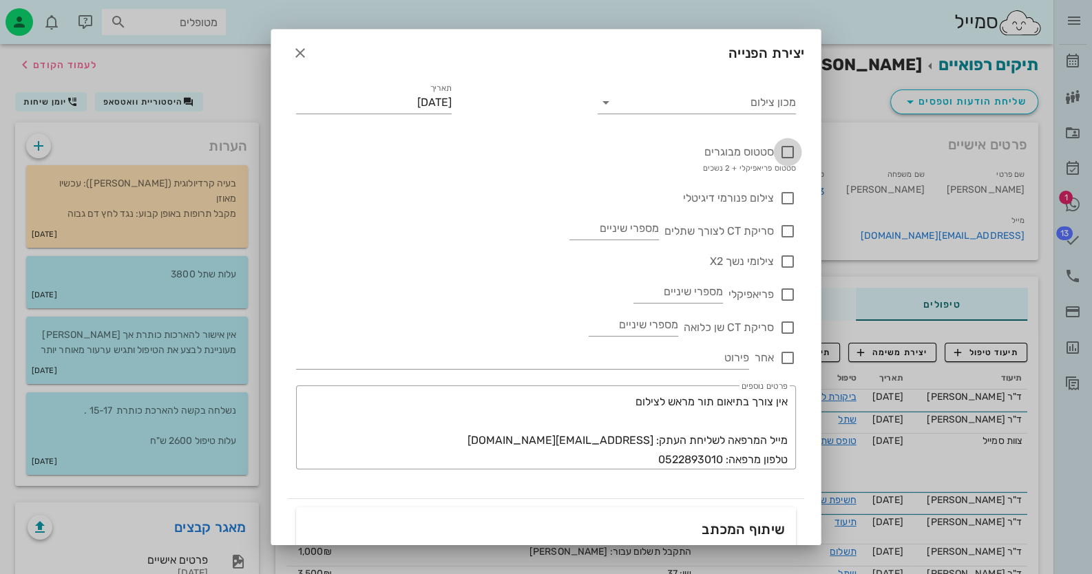
click at [785, 151] on div at bounding box center [787, 151] width 23 height 23
checkbox input "true"
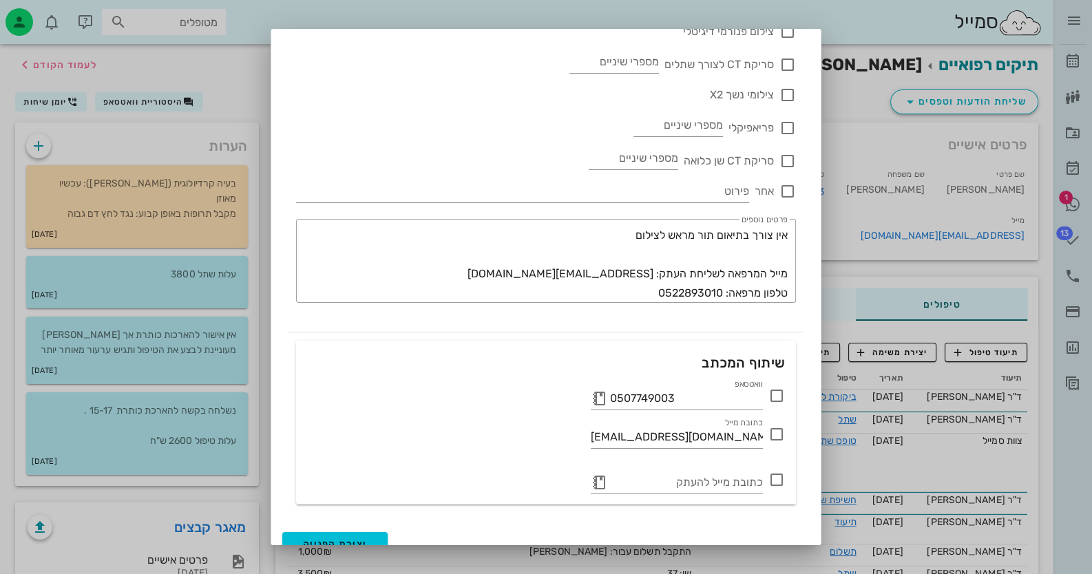
scroll to position [182, 0]
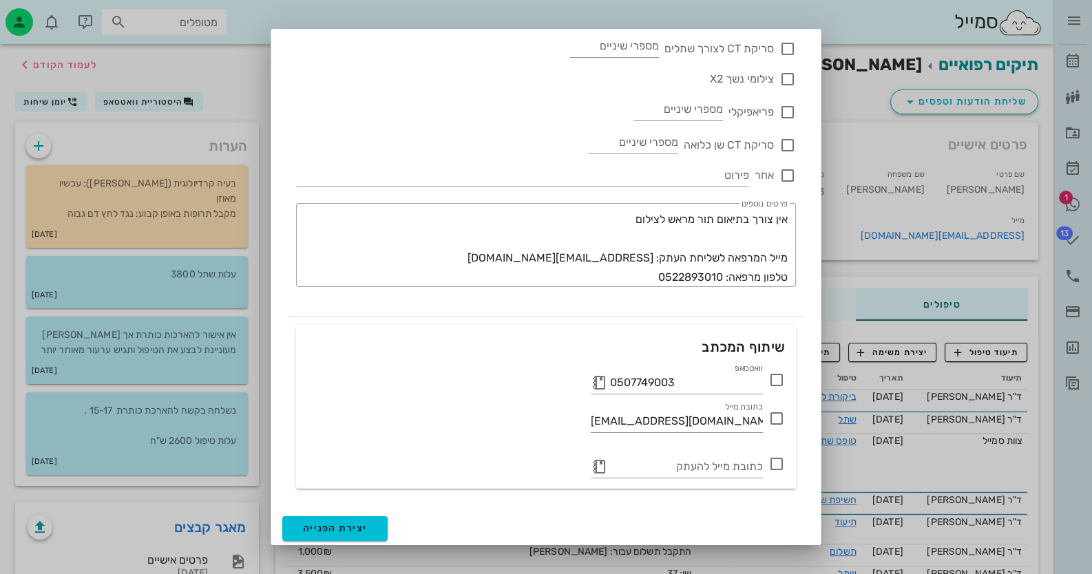
click at [771, 383] on icon at bounding box center [776, 380] width 17 height 17
click at [361, 522] on span "יצירת הפנייה" at bounding box center [335, 528] width 64 height 12
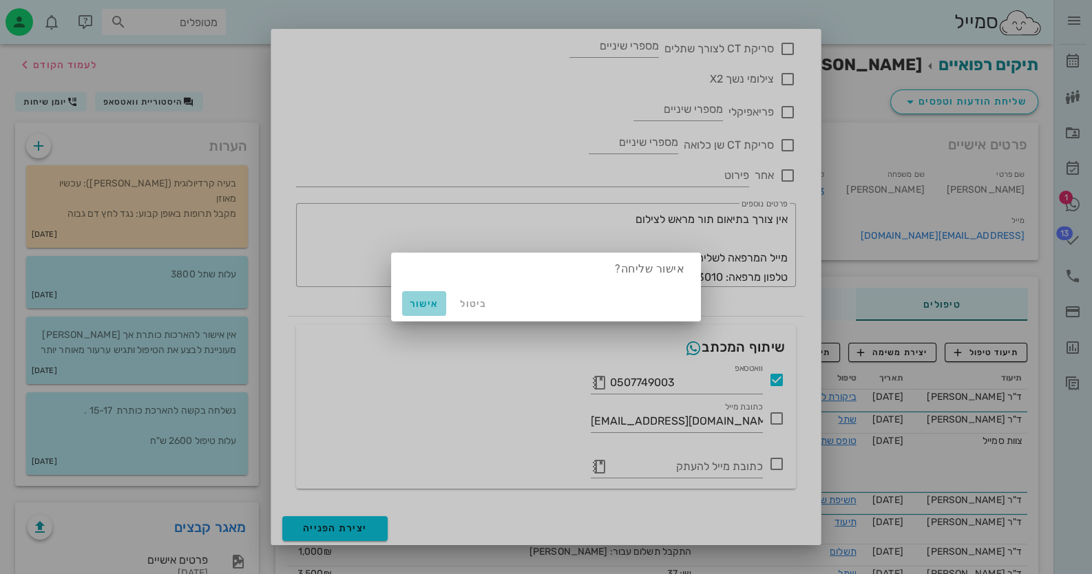
click at [412, 298] on span "אישור" at bounding box center [423, 304] width 33 height 12
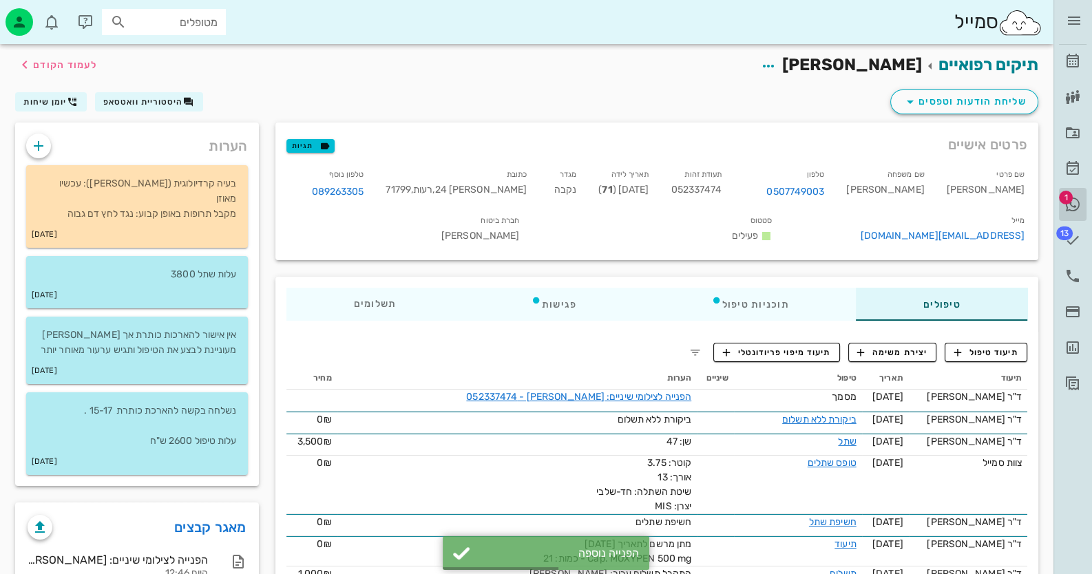
click at [1068, 196] on span "1" at bounding box center [1066, 198] width 14 height 14
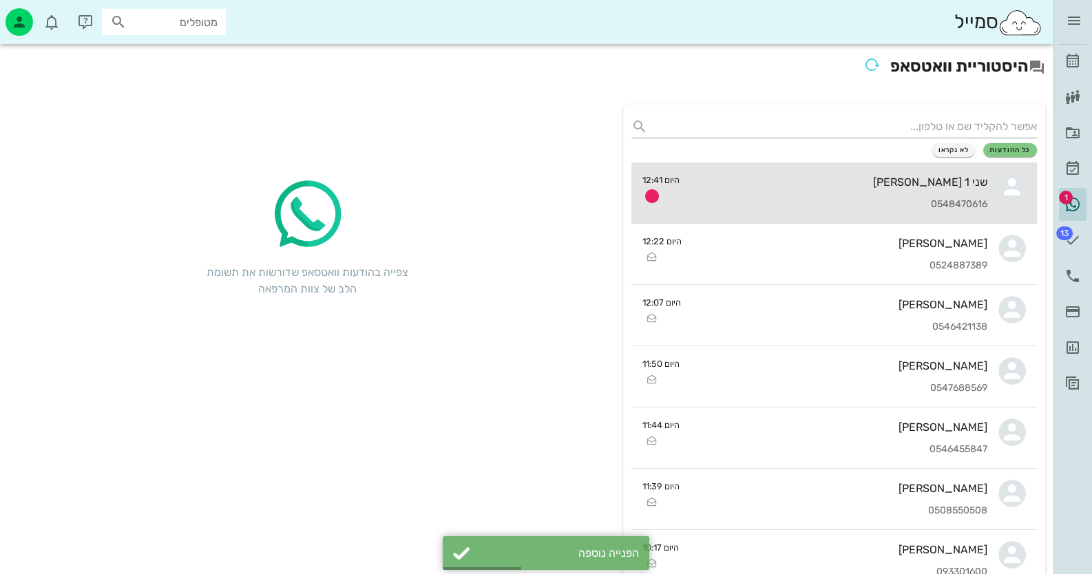
click at [947, 176] on div "שני 1 [PERSON_NAME]" at bounding box center [838, 182] width 297 height 13
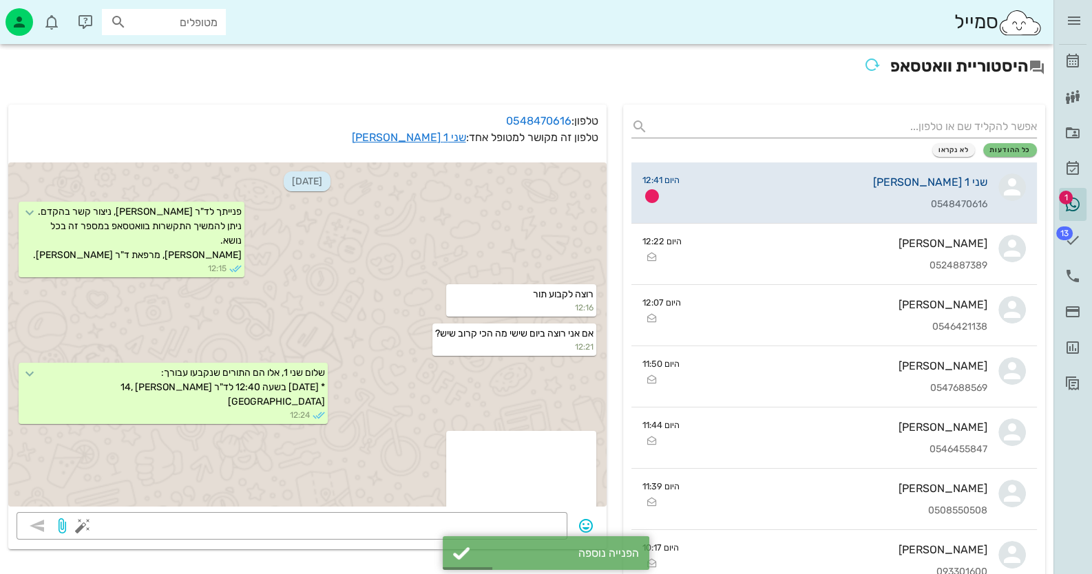
scroll to position [118, 0]
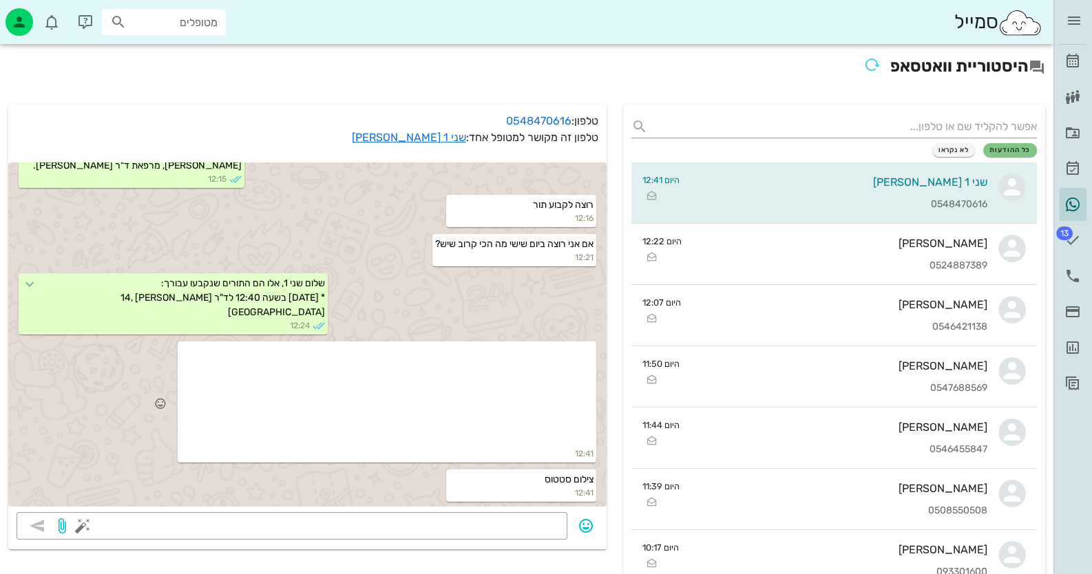
click at [441, 395] on div at bounding box center [386, 395] width 413 height 103
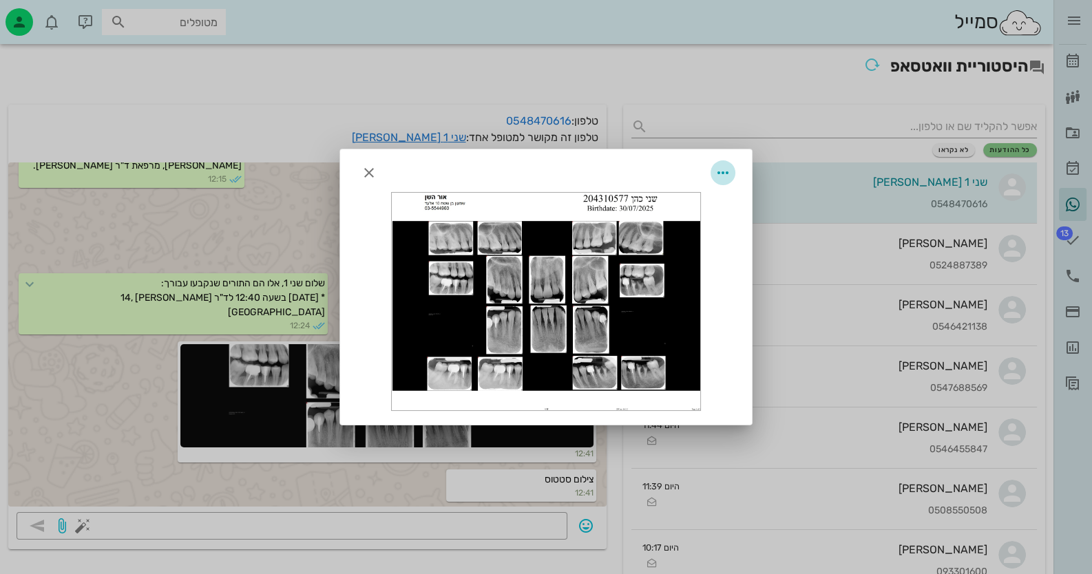
click at [727, 167] on icon "button" at bounding box center [722, 173] width 17 height 17
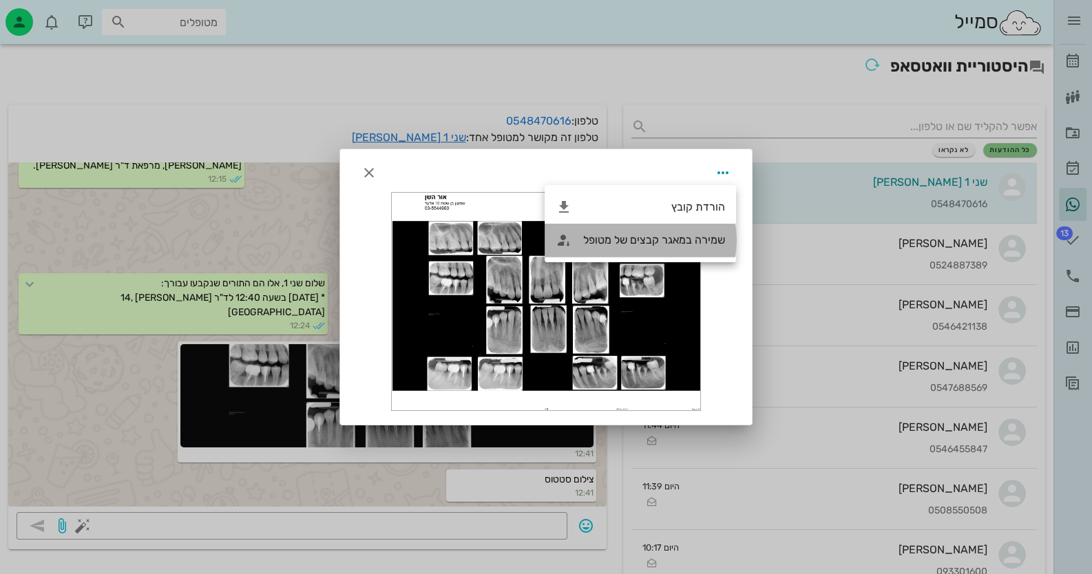
click at [666, 245] on div "שמירה במאגר קבצים של מטופל" at bounding box center [654, 239] width 142 height 13
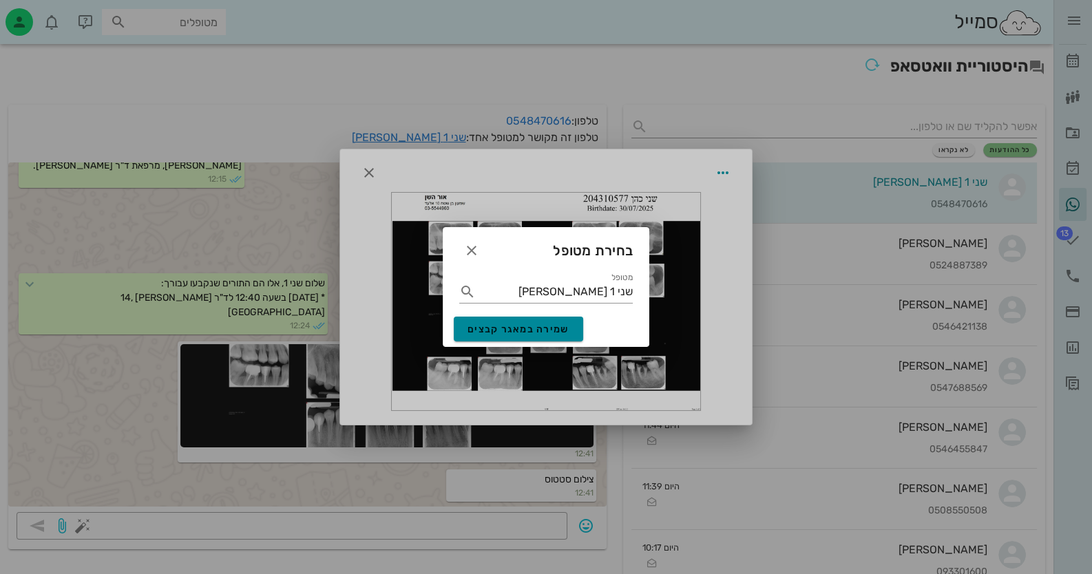
click at [537, 337] on button "שמירה במאגר קבצים" at bounding box center [518, 329] width 129 height 25
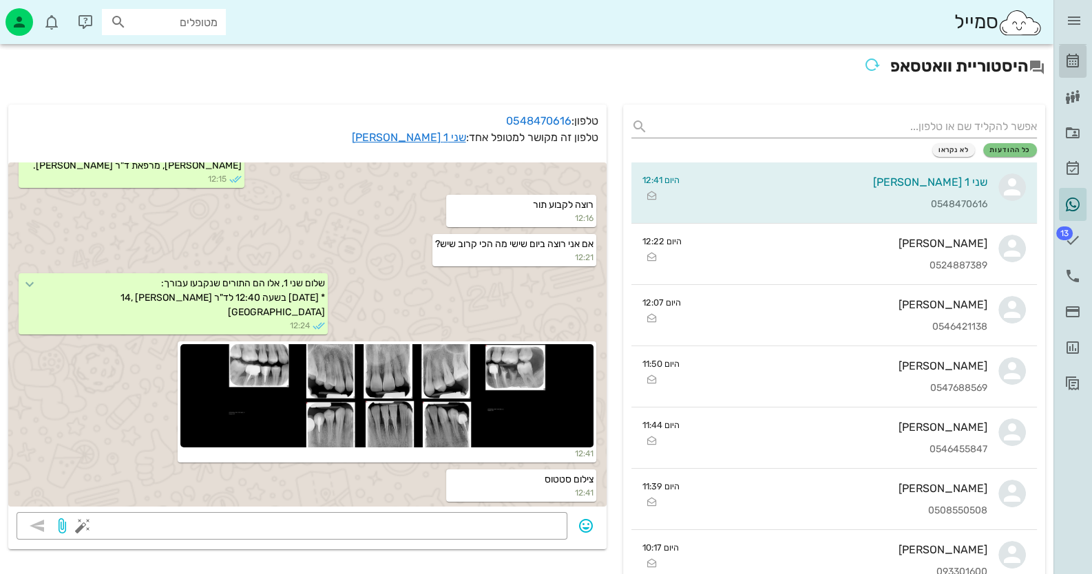
click at [1066, 45] on link "[PERSON_NAME]" at bounding box center [1073, 61] width 28 height 33
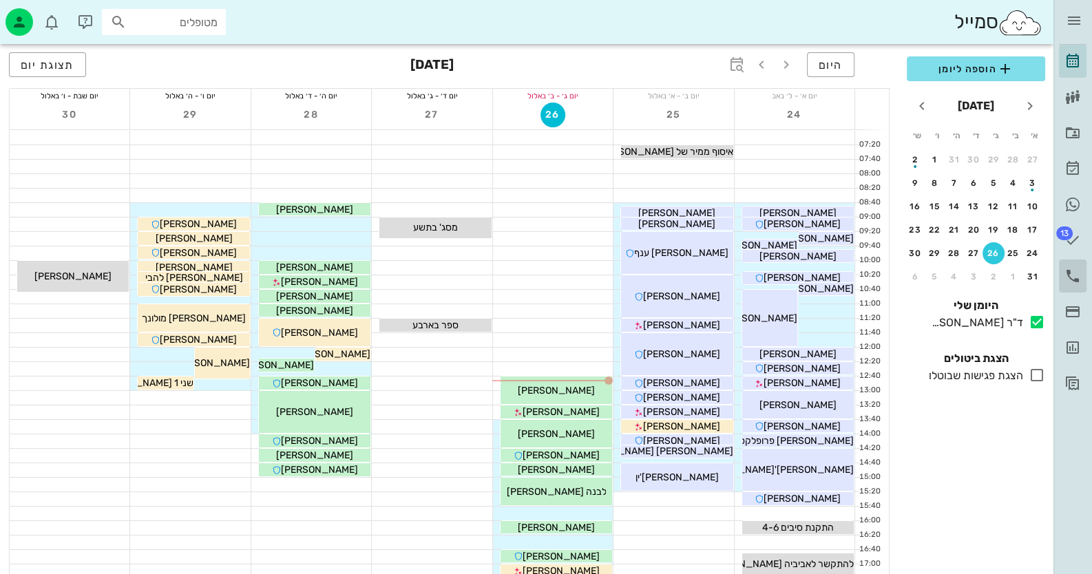
click at [1068, 268] on icon at bounding box center [1072, 276] width 17 height 17
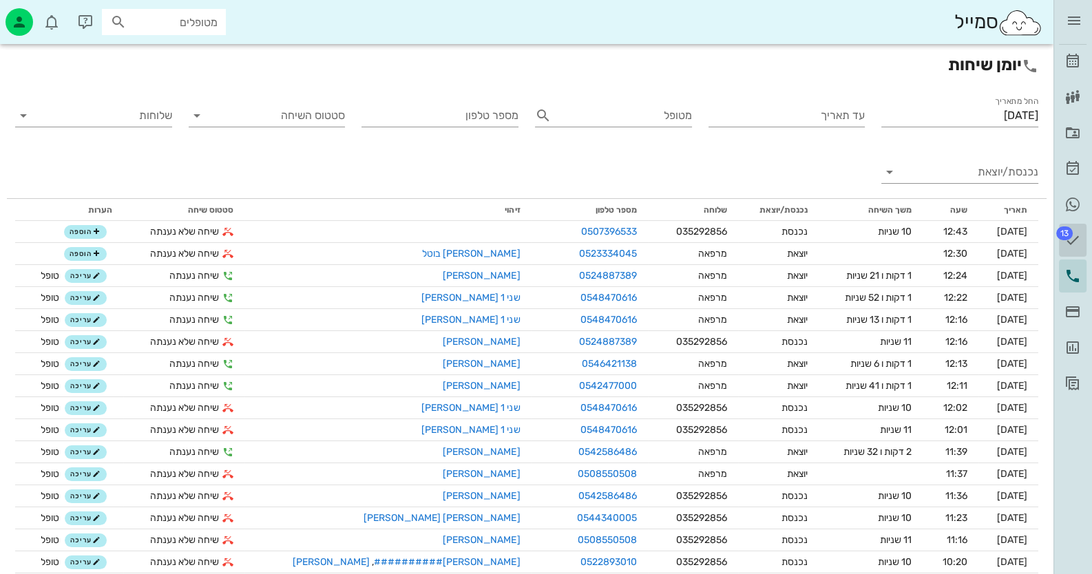
click at [1074, 234] on icon at bounding box center [1072, 240] width 17 height 17
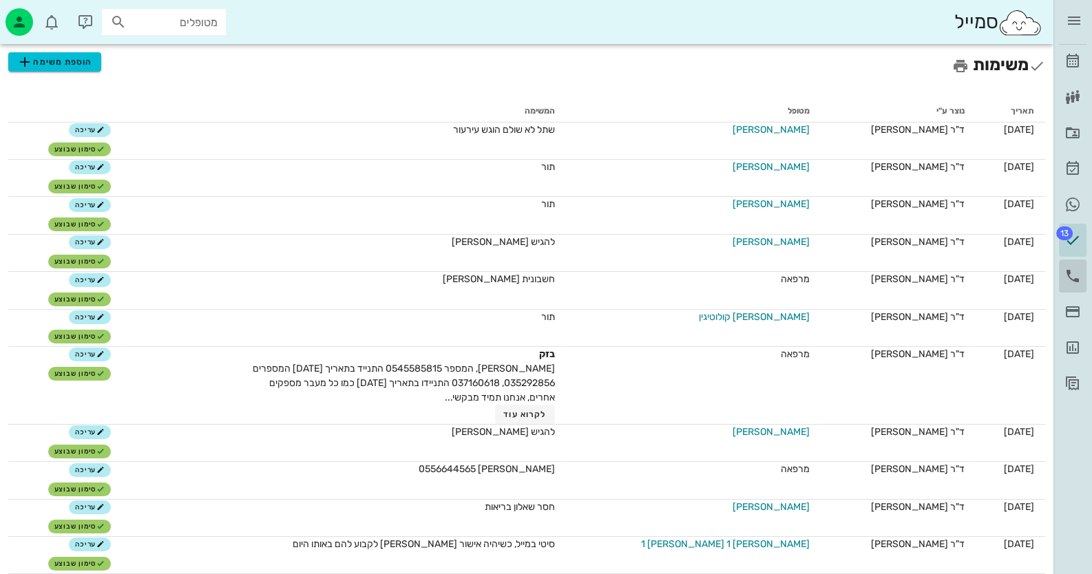
click at [1070, 275] on icon at bounding box center [1072, 276] width 17 height 17
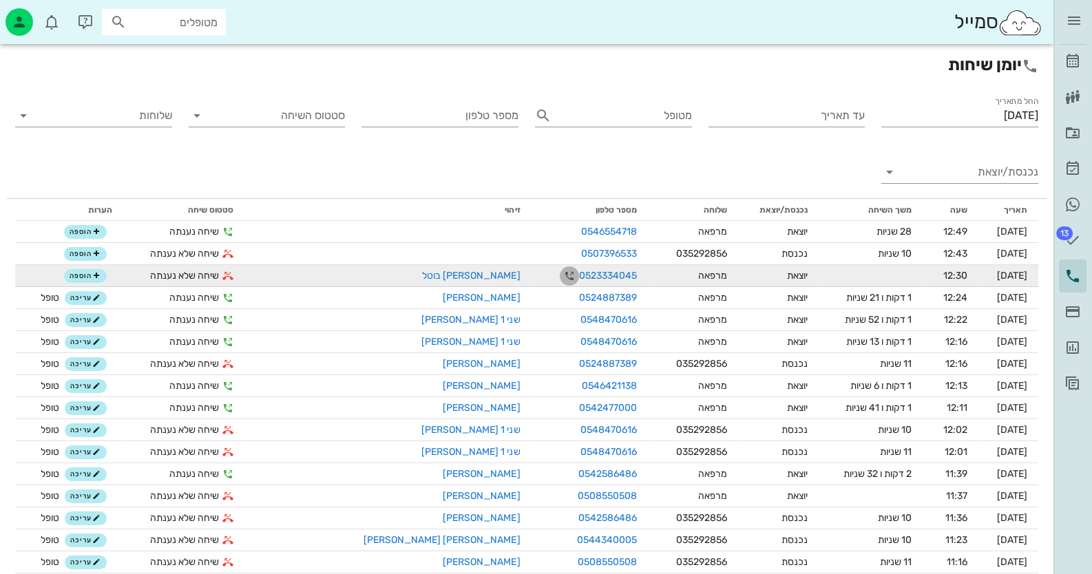
click at [561, 273] on icon "button" at bounding box center [569, 276] width 17 height 17
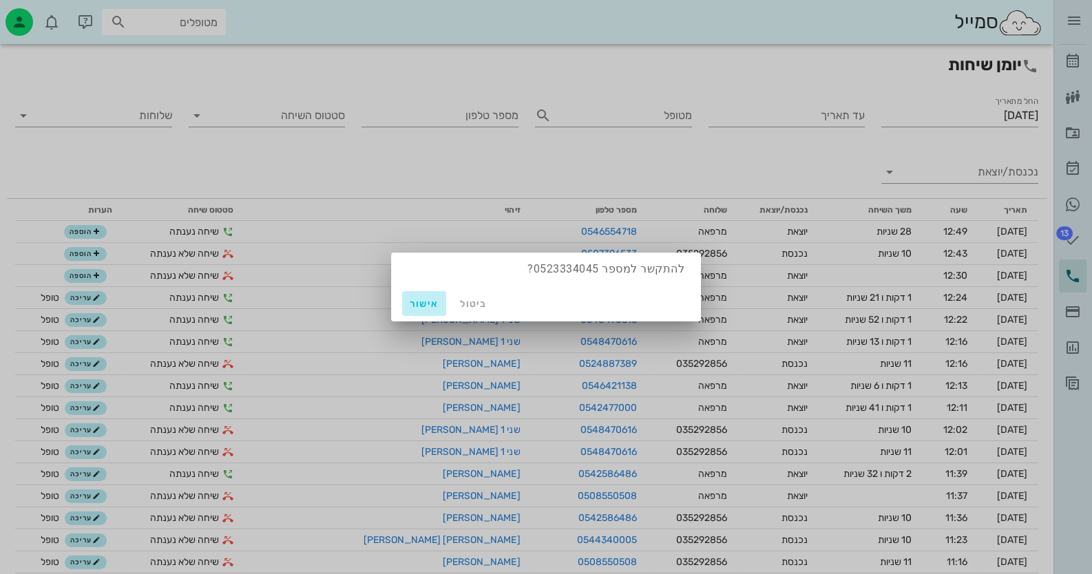
click at [430, 302] on span "אישור" at bounding box center [423, 304] width 33 height 12
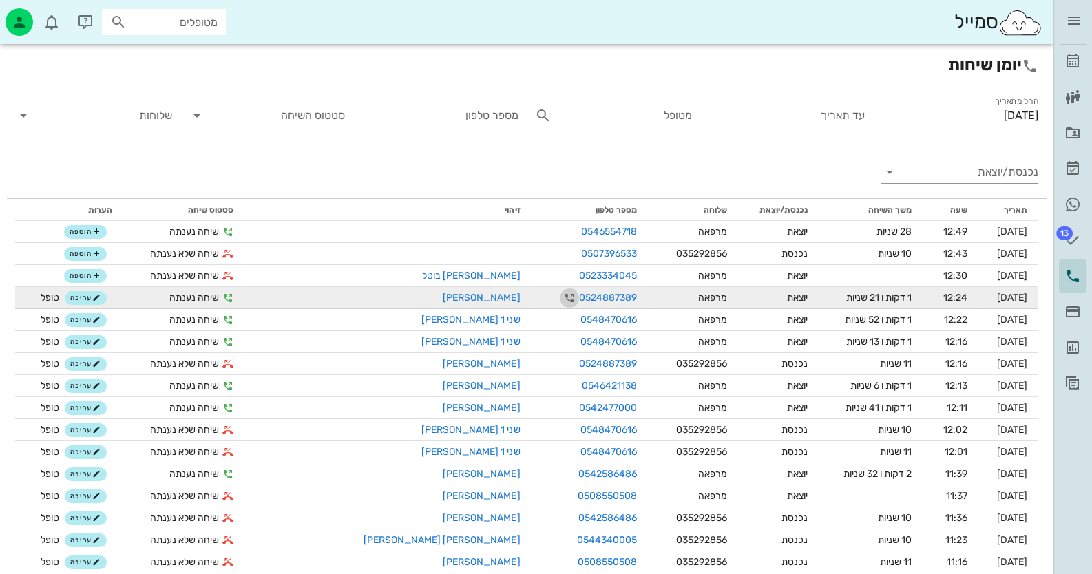
click at [561, 299] on icon "button" at bounding box center [569, 298] width 17 height 17
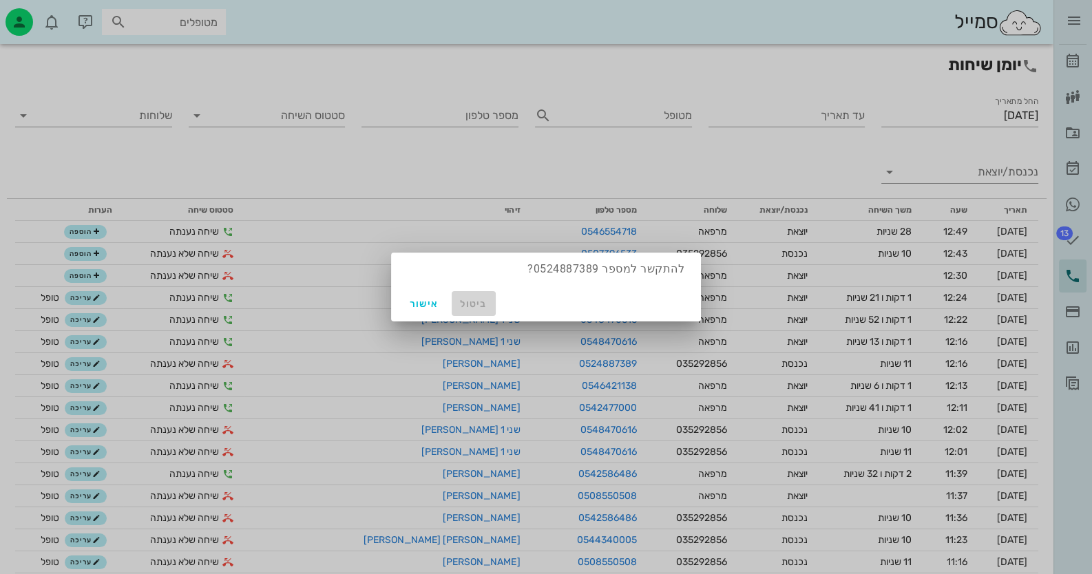
click at [482, 300] on span "ביטול" at bounding box center [473, 304] width 33 height 12
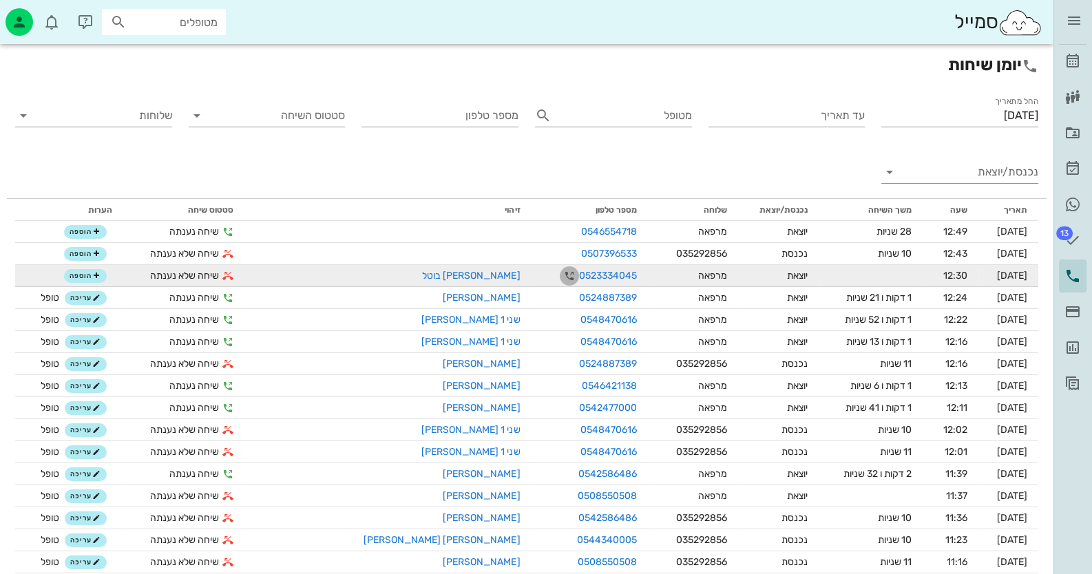
click at [561, 275] on icon "button" at bounding box center [569, 276] width 17 height 17
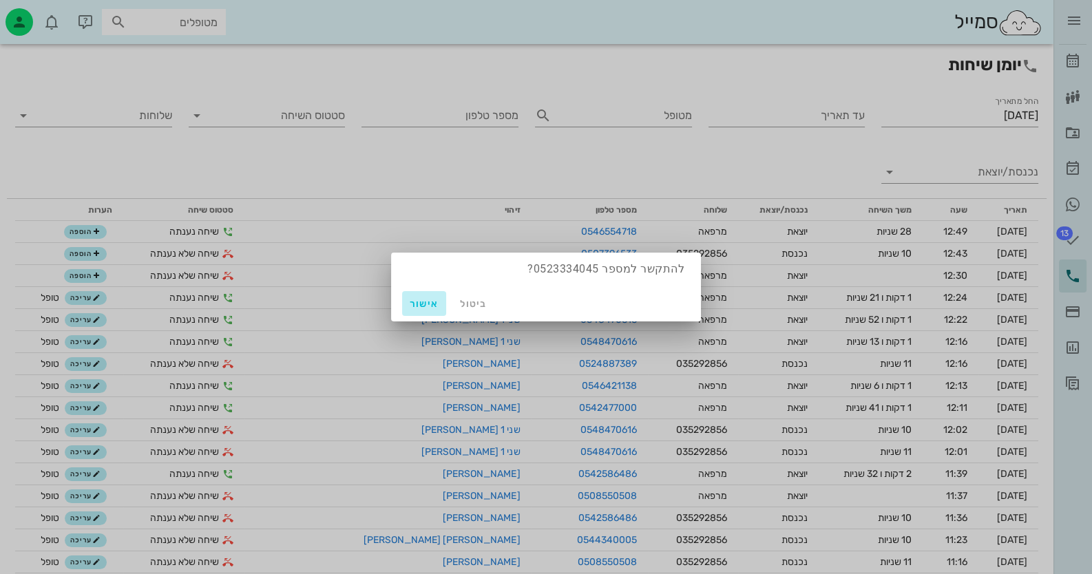
click at [425, 310] on button "אישור" at bounding box center [424, 303] width 44 height 25
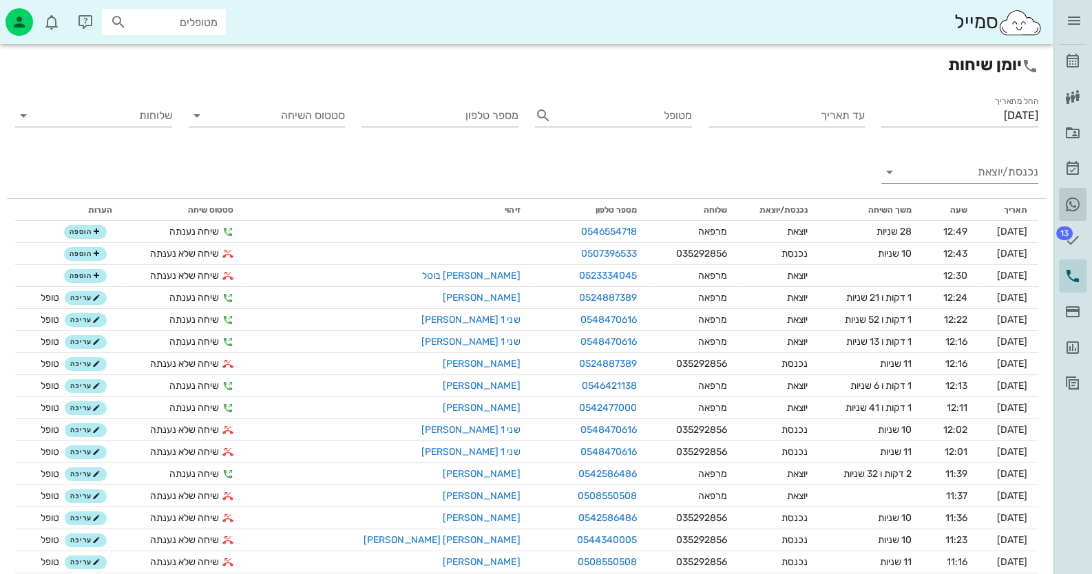
click at [1075, 206] on icon at bounding box center [1072, 204] width 17 height 17
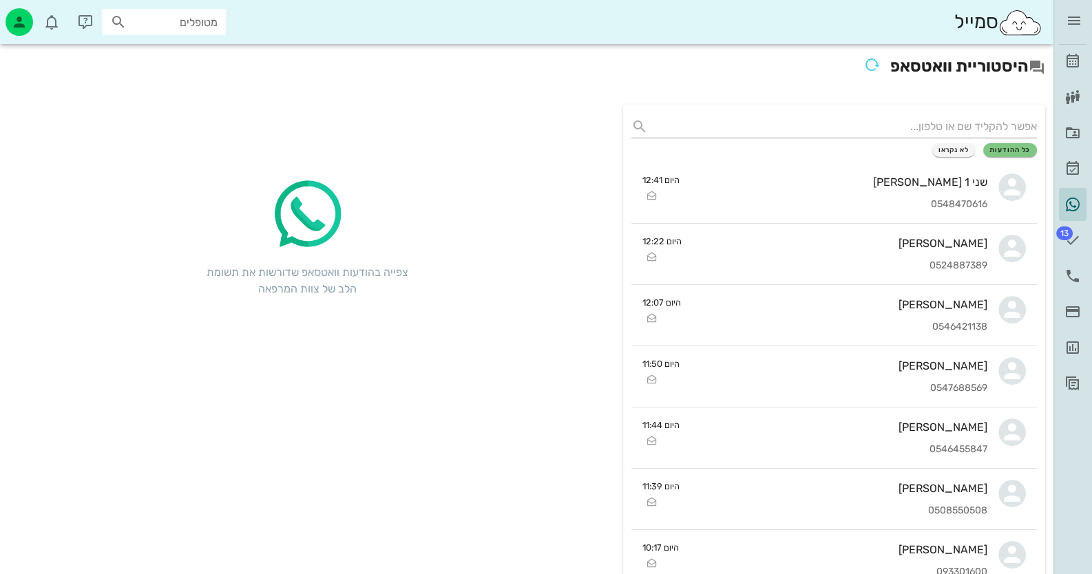
click at [193, 22] on input "מטופלים" at bounding box center [173, 22] width 88 height 18
type input "[PERSON_NAME]"
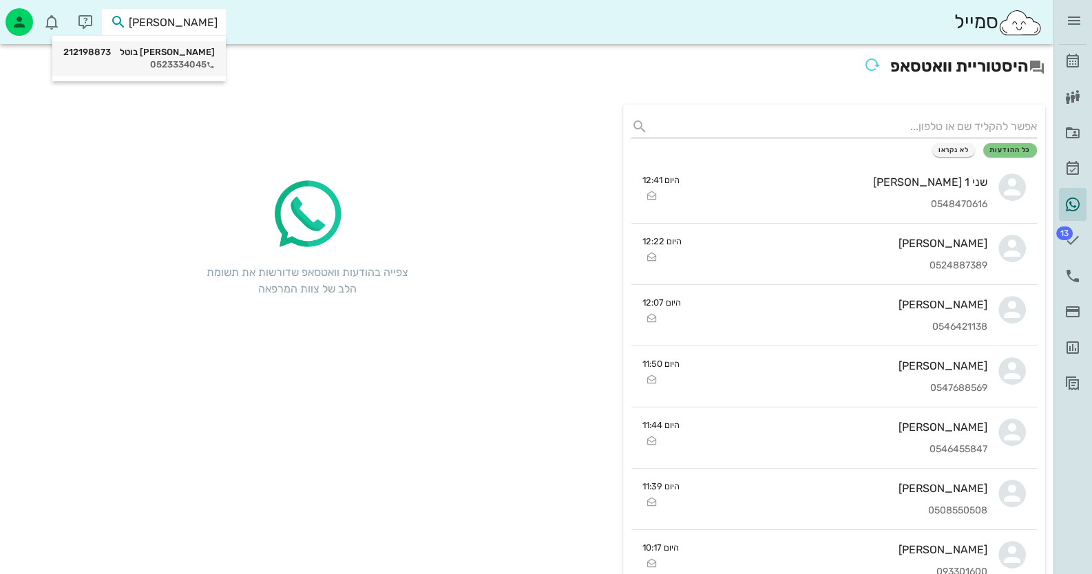
click at [183, 54] on div "[PERSON_NAME] בוטל 212198873" at bounding box center [138, 52] width 151 height 11
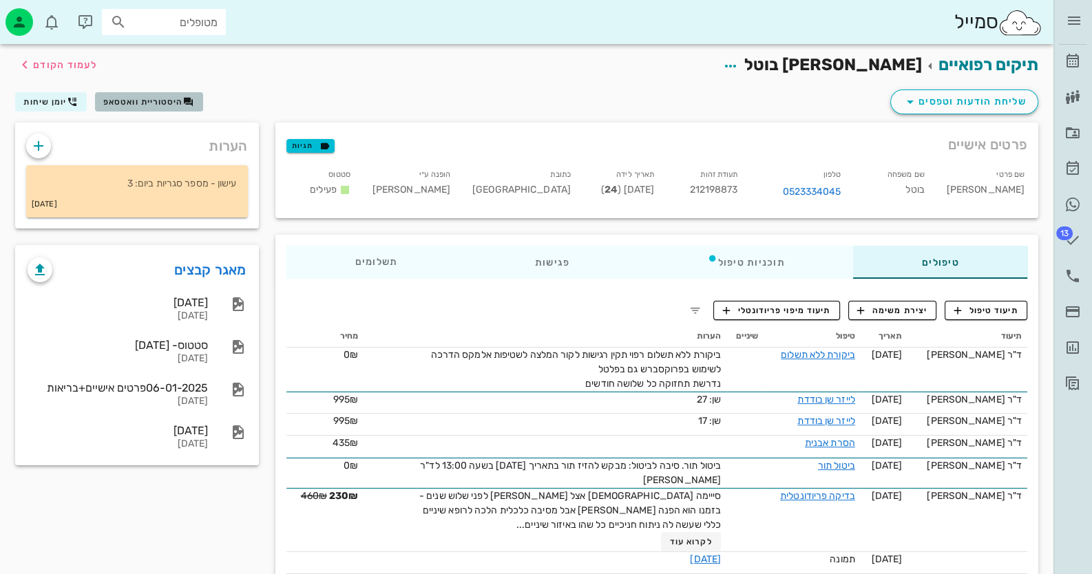
click at [158, 107] on button "היסטוריית וואטסאפ" at bounding box center [149, 101] width 108 height 19
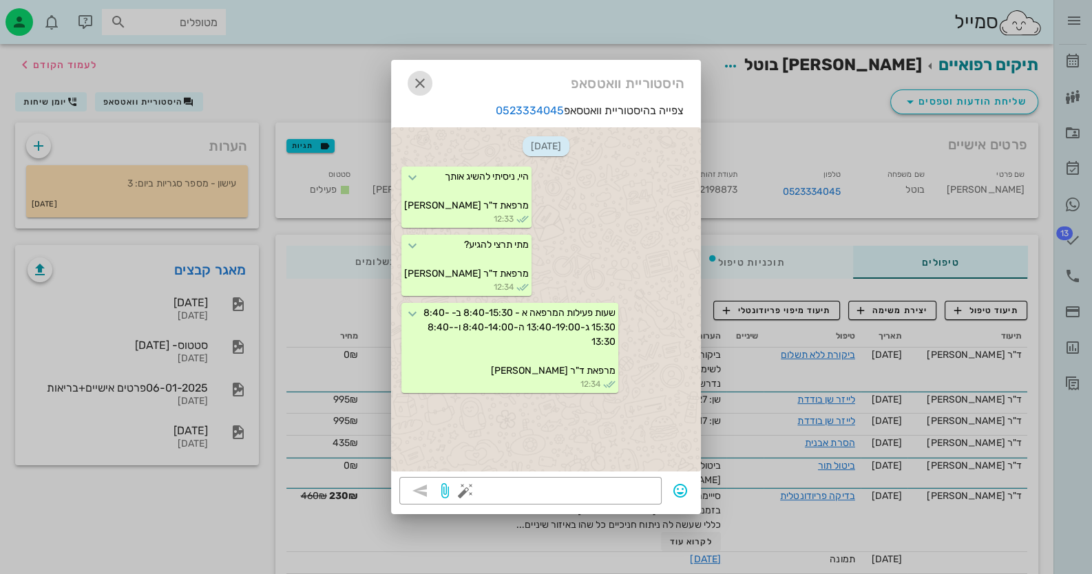
click at [420, 83] on icon "button" at bounding box center [420, 83] width 17 height 17
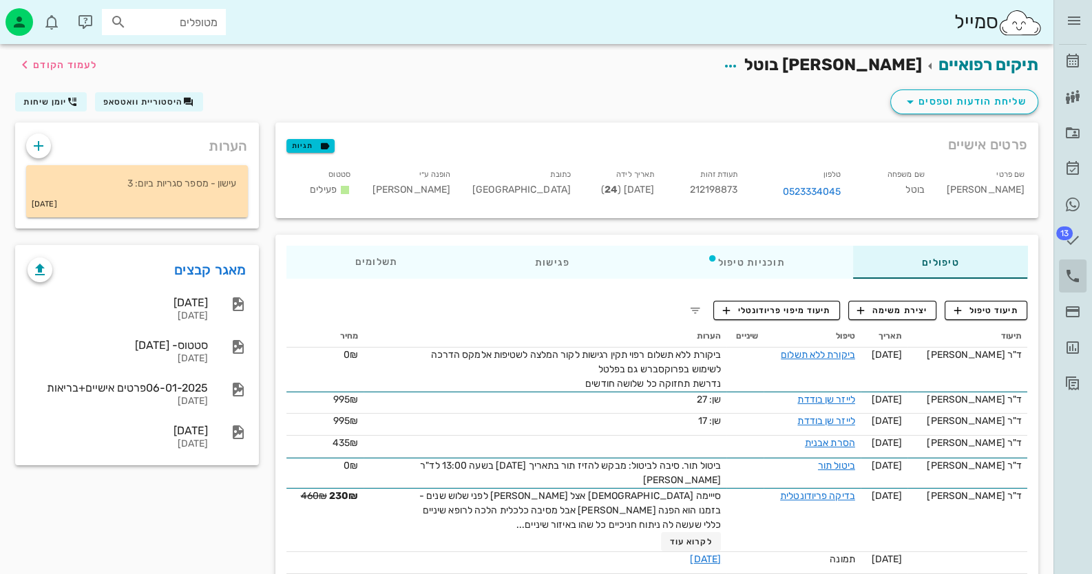
click at [1074, 268] on icon at bounding box center [1072, 276] width 17 height 17
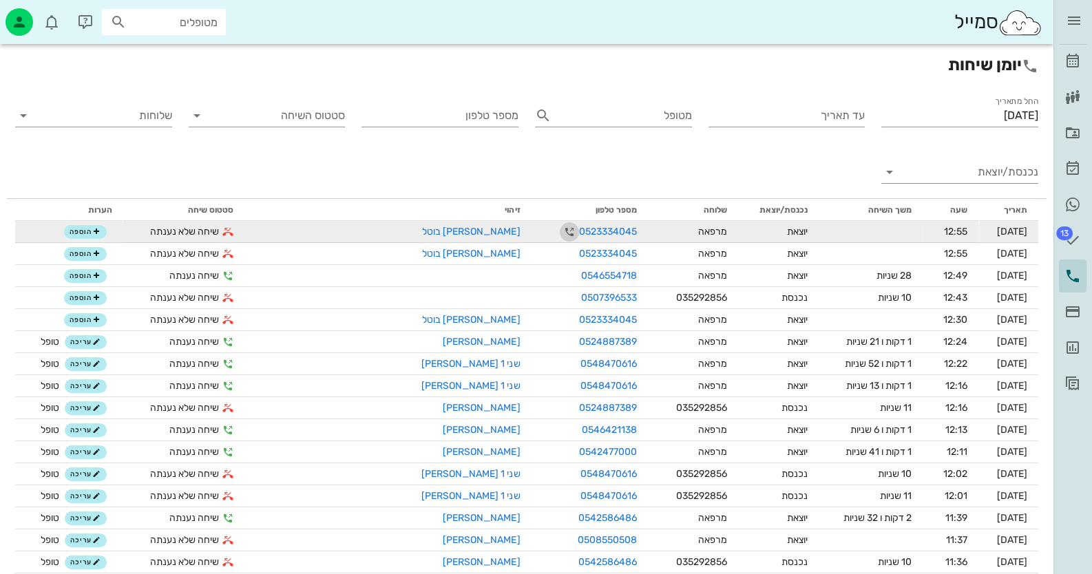
click at [561, 229] on icon "button" at bounding box center [569, 232] width 17 height 17
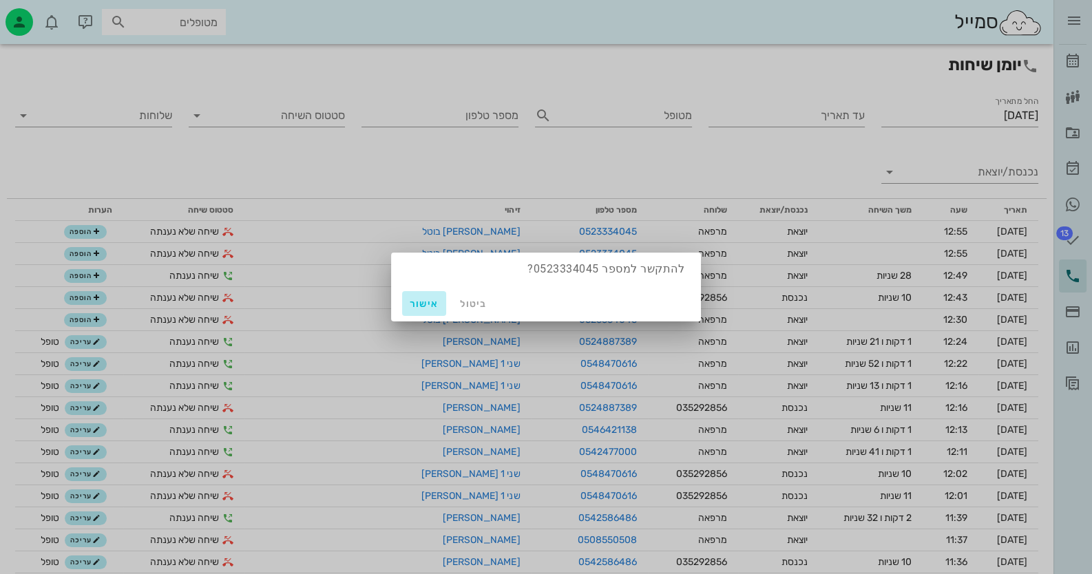
click at [423, 307] on span "אישור" at bounding box center [423, 304] width 33 height 12
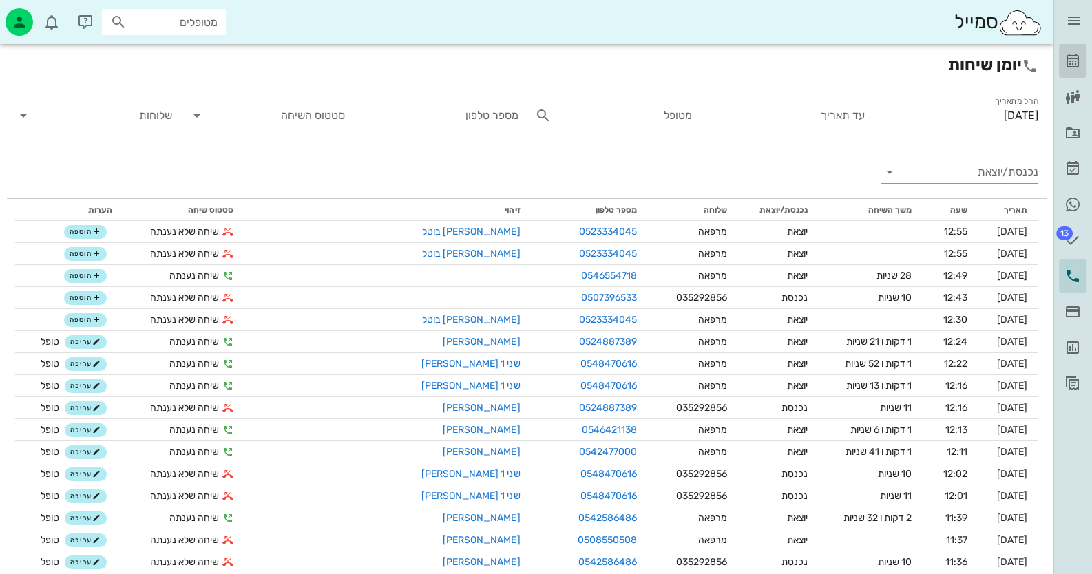
click at [1083, 51] on link "[PERSON_NAME]" at bounding box center [1073, 61] width 28 height 33
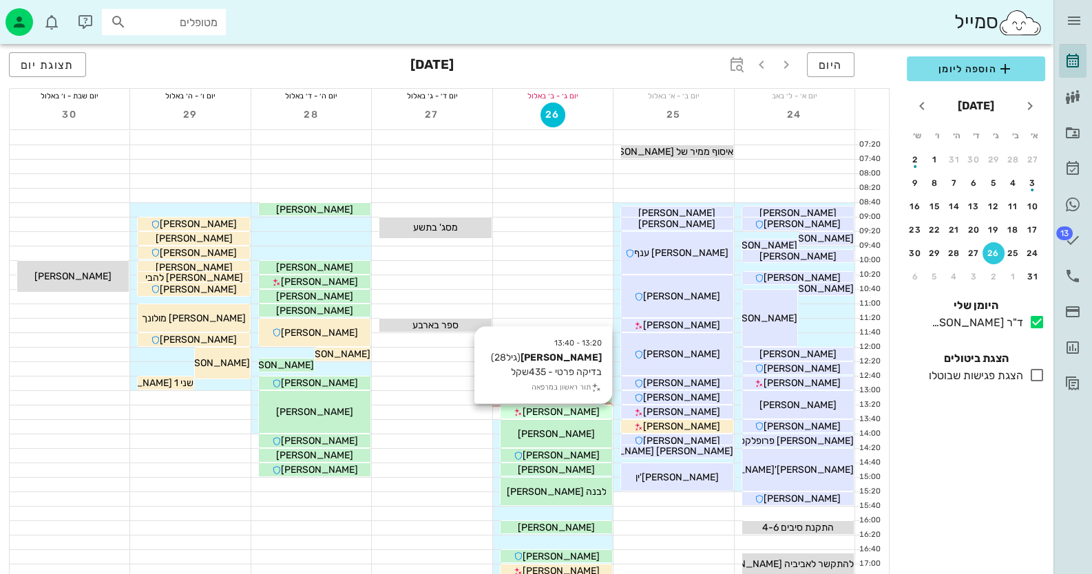
click at [582, 411] on div "[PERSON_NAME]" at bounding box center [556, 412] width 112 height 14
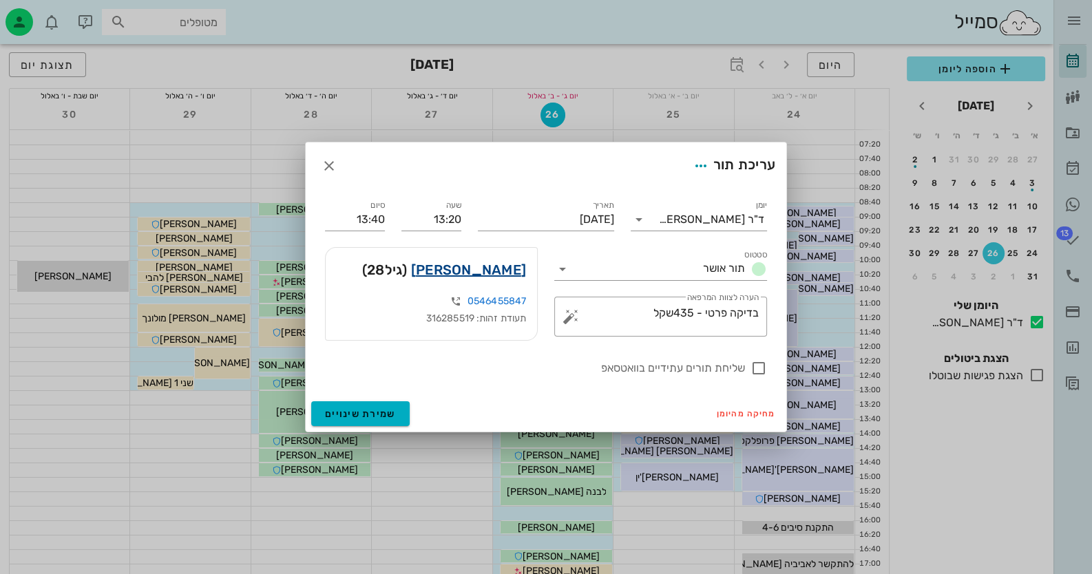
click at [498, 267] on link "[PERSON_NAME]" at bounding box center [468, 270] width 115 height 22
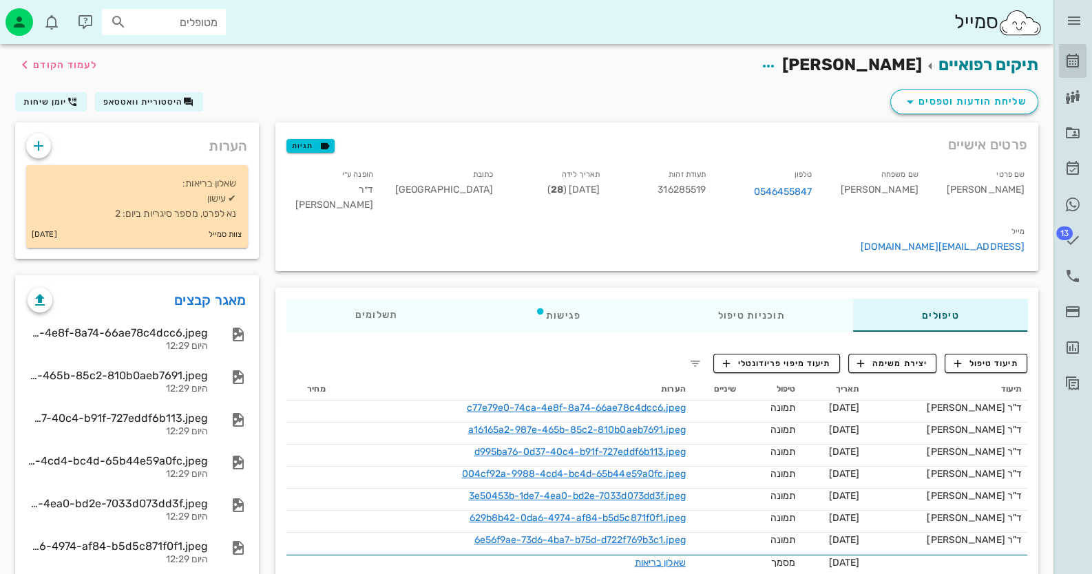
click at [1074, 61] on icon at bounding box center [1072, 61] width 17 height 17
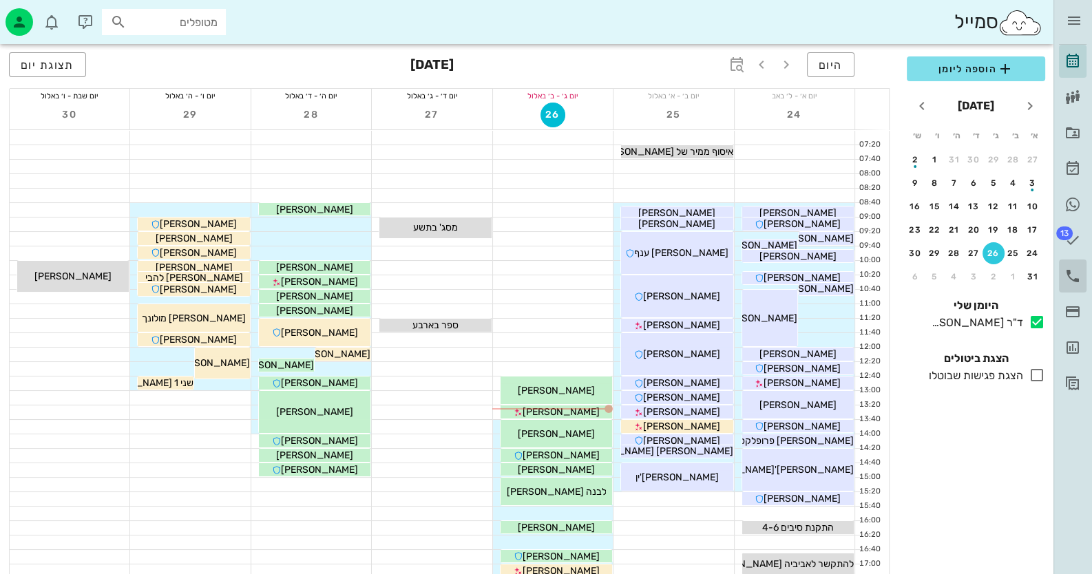
click at [1078, 278] on icon at bounding box center [1072, 276] width 17 height 17
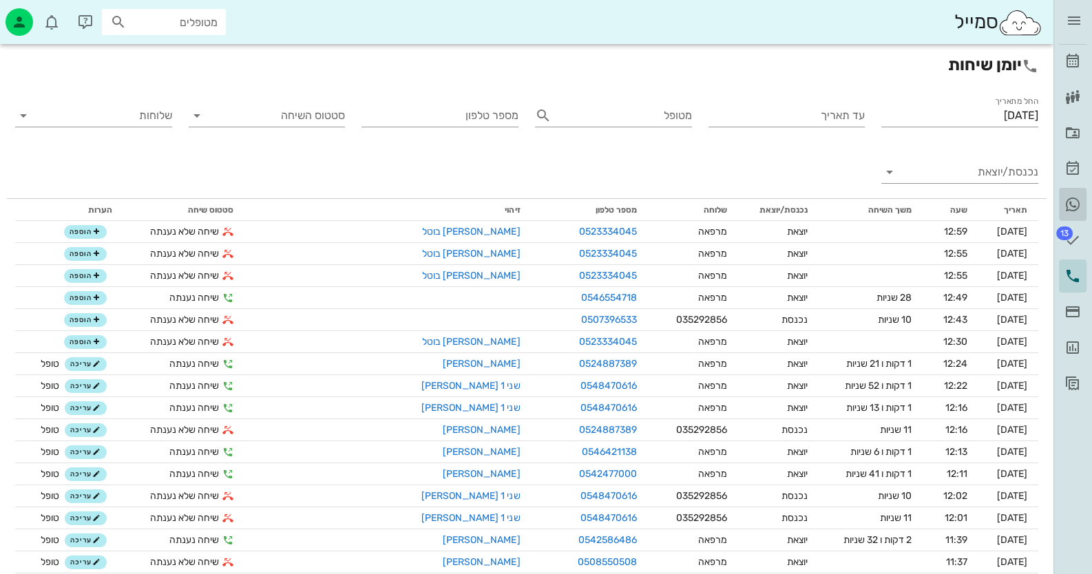
click at [1076, 199] on icon at bounding box center [1072, 204] width 17 height 17
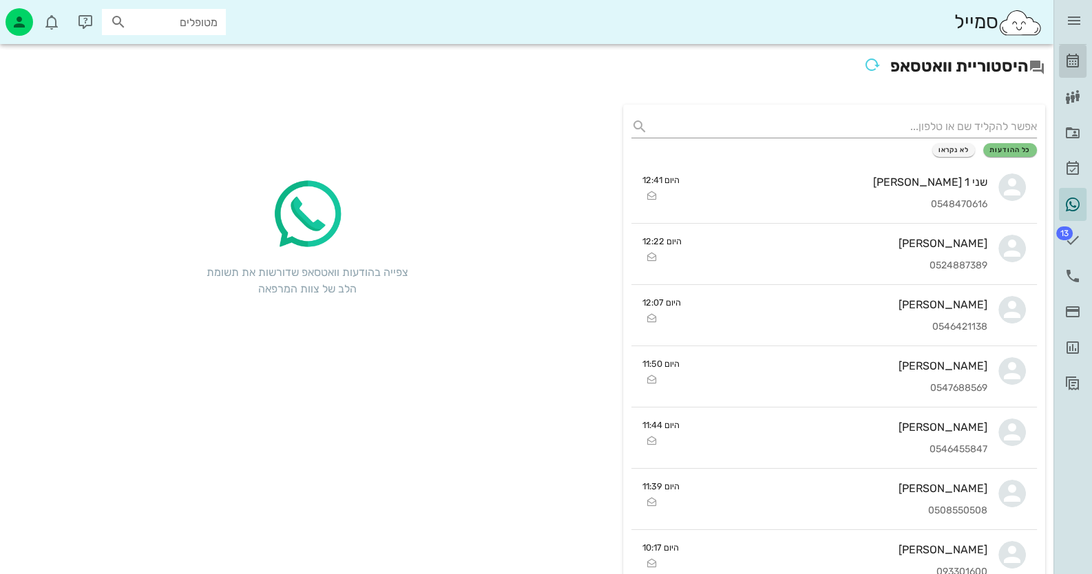
click at [1072, 61] on icon at bounding box center [1072, 61] width 17 height 17
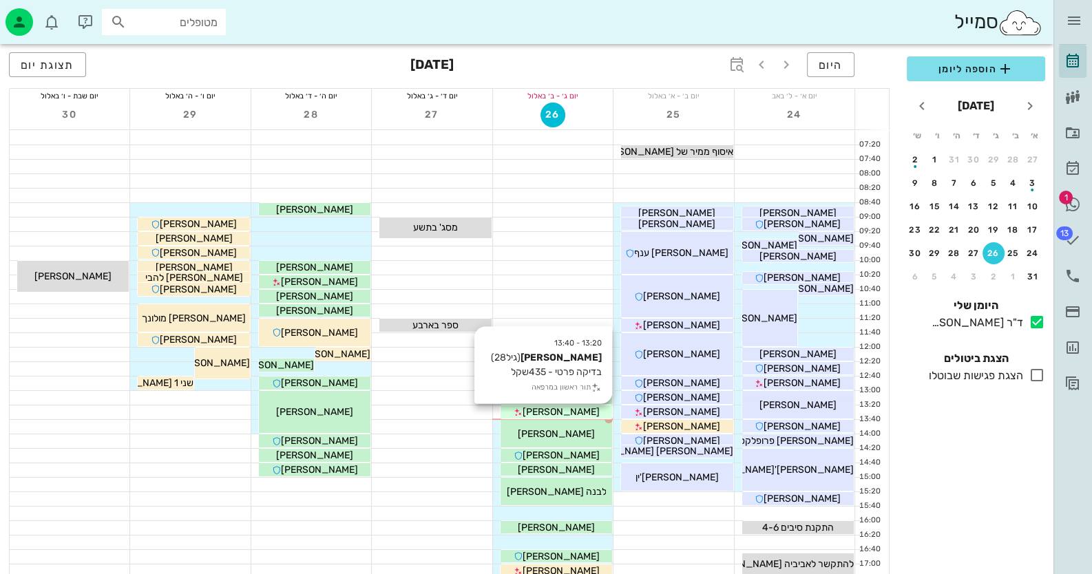
click at [579, 413] on span "[PERSON_NAME]" at bounding box center [560, 412] width 77 height 12
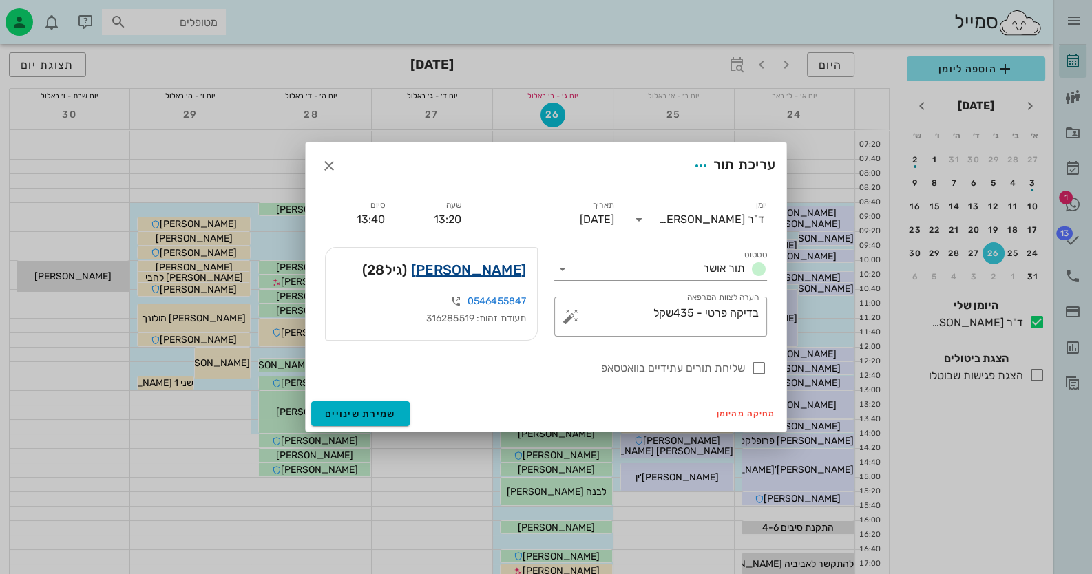
click at [489, 264] on link "[PERSON_NAME]" at bounding box center [468, 270] width 115 height 22
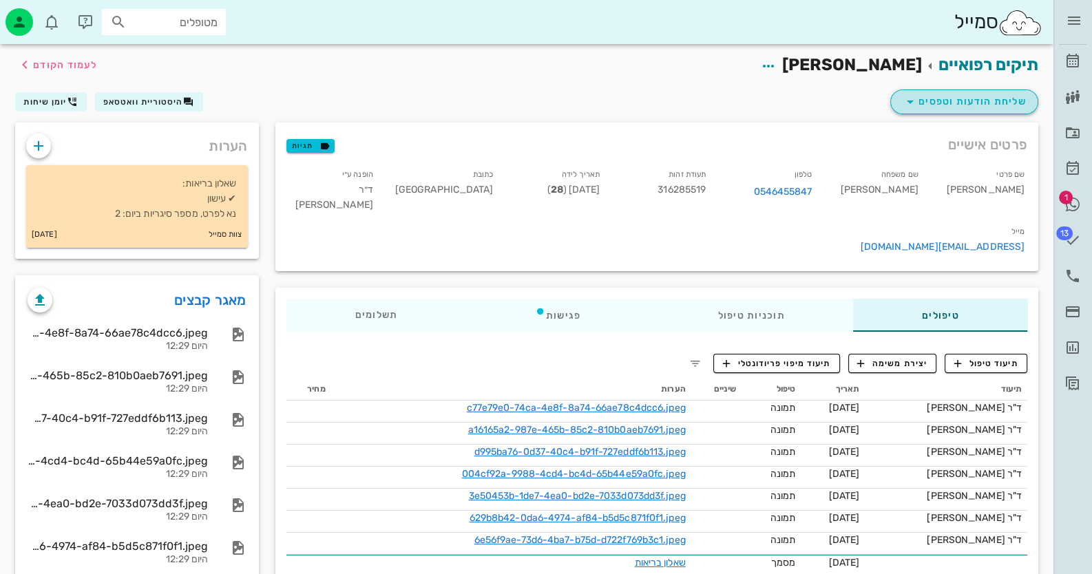
click at [999, 98] on span "שליחת הודעות וטפסים" at bounding box center [964, 102] width 125 height 17
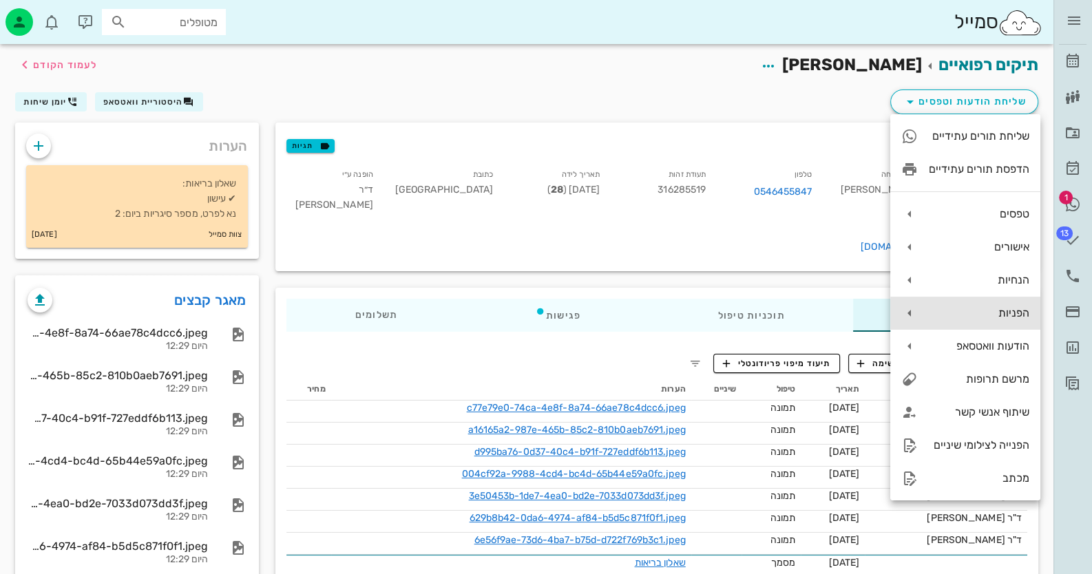
click at [1010, 318] on div "הפניות" at bounding box center [979, 312] width 100 height 13
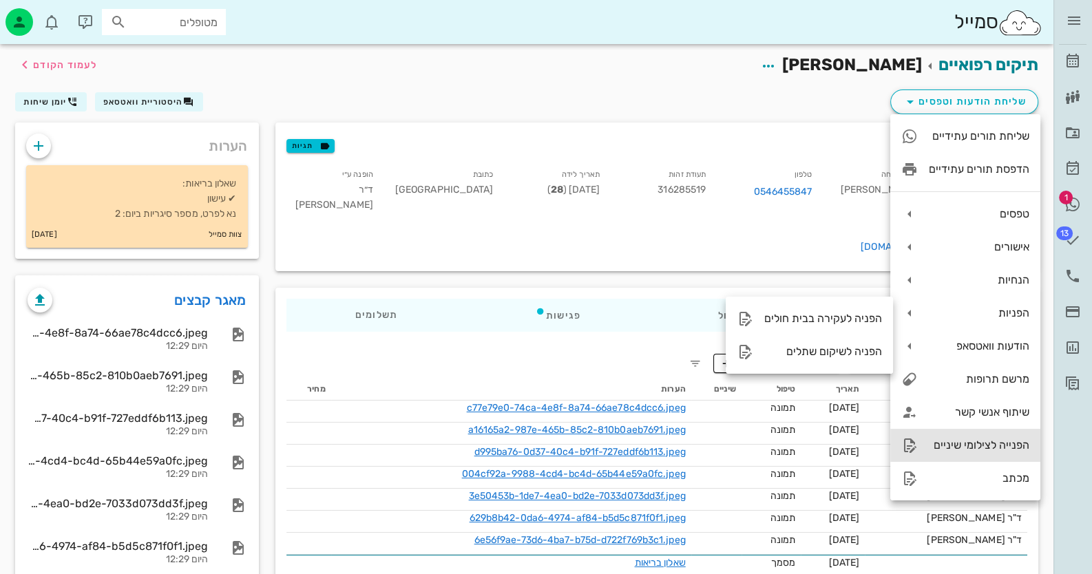
click at [1000, 448] on div "הפנייה לצילומי שיניים" at bounding box center [979, 444] width 100 height 13
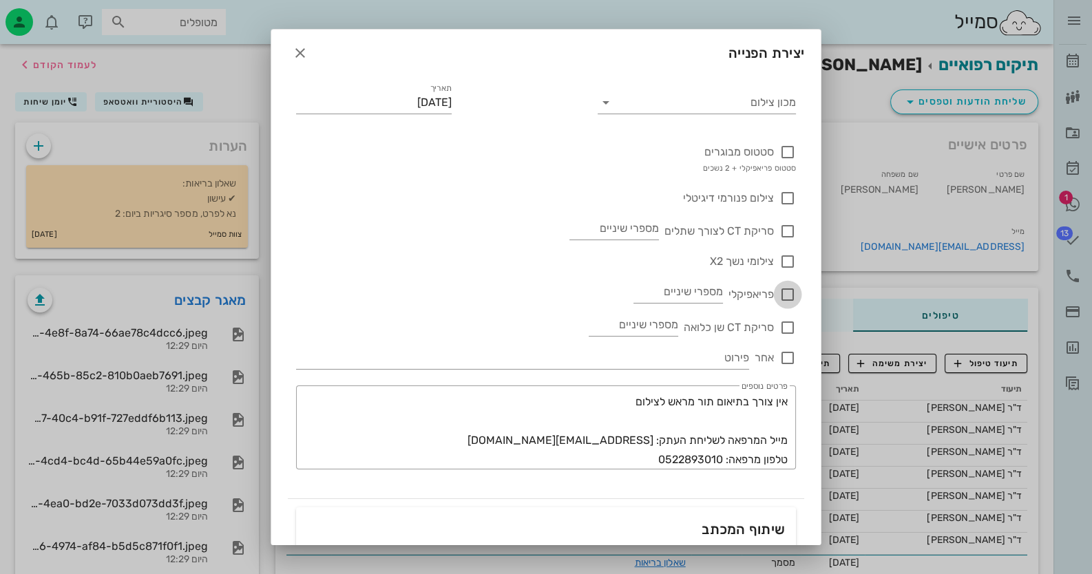
click at [791, 293] on div at bounding box center [787, 294] width 23 height 23
checkbox input "true"
click at [720, 292] on input "מספרי שיניים" at bounding box center [677, 292] width 89 height 22
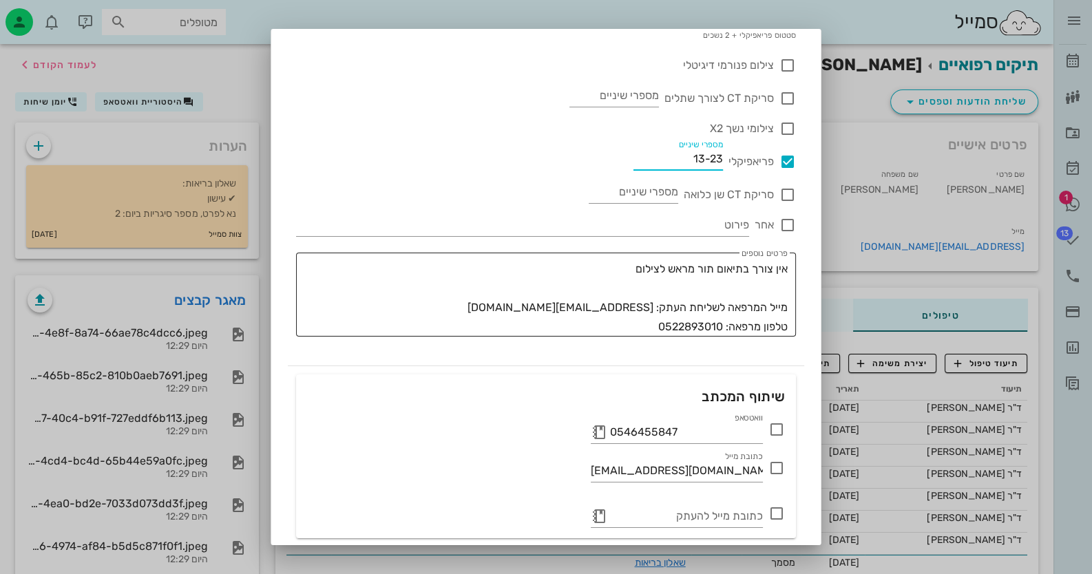
scroll to position [182, 0]
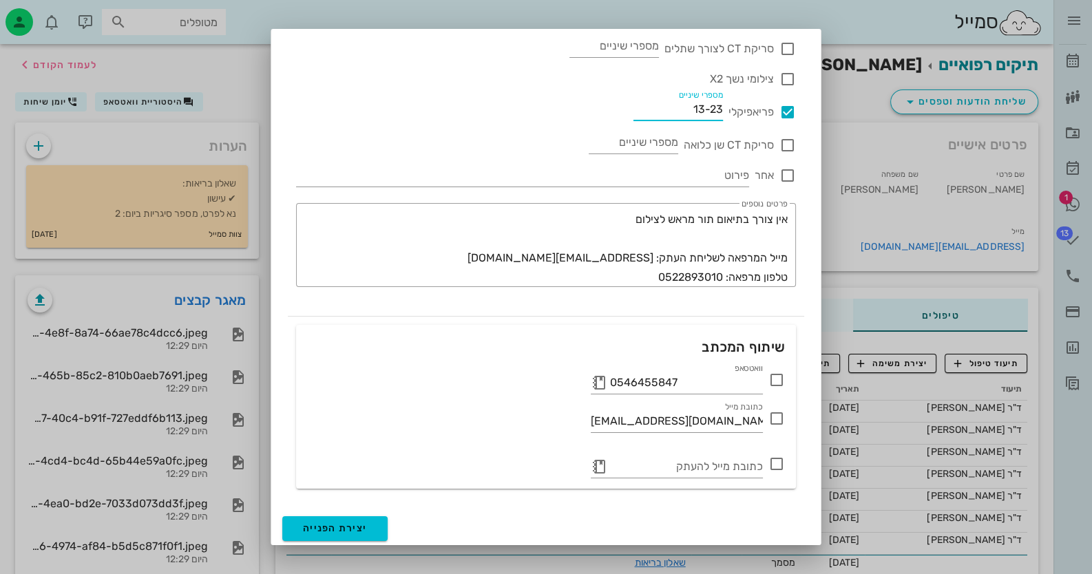
type input "13-23"
click at [776, 381] on icon at bounding box center [776, 380] width 17 height 17
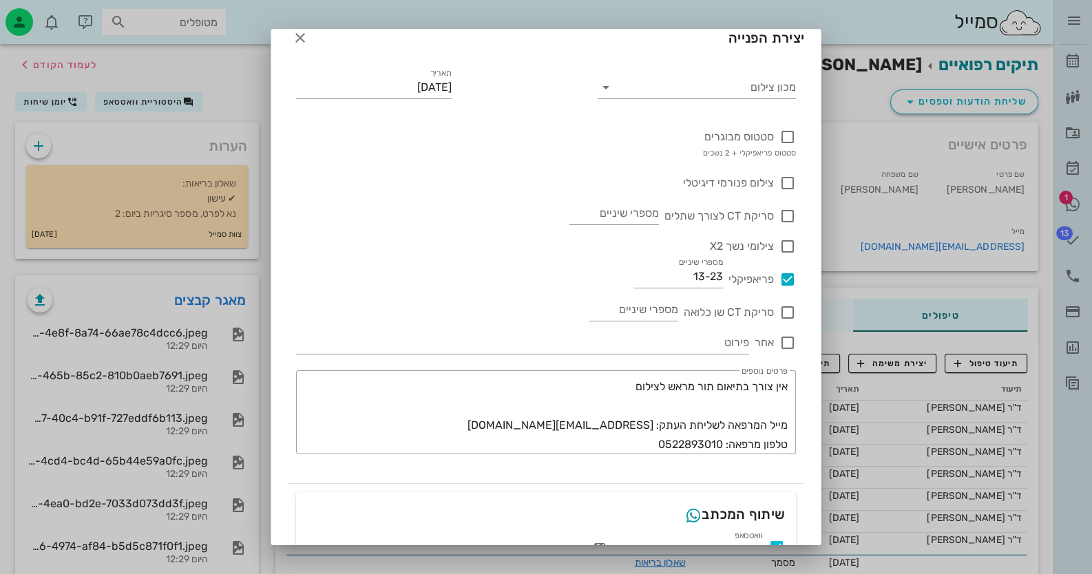
scroll to position [0, 0]
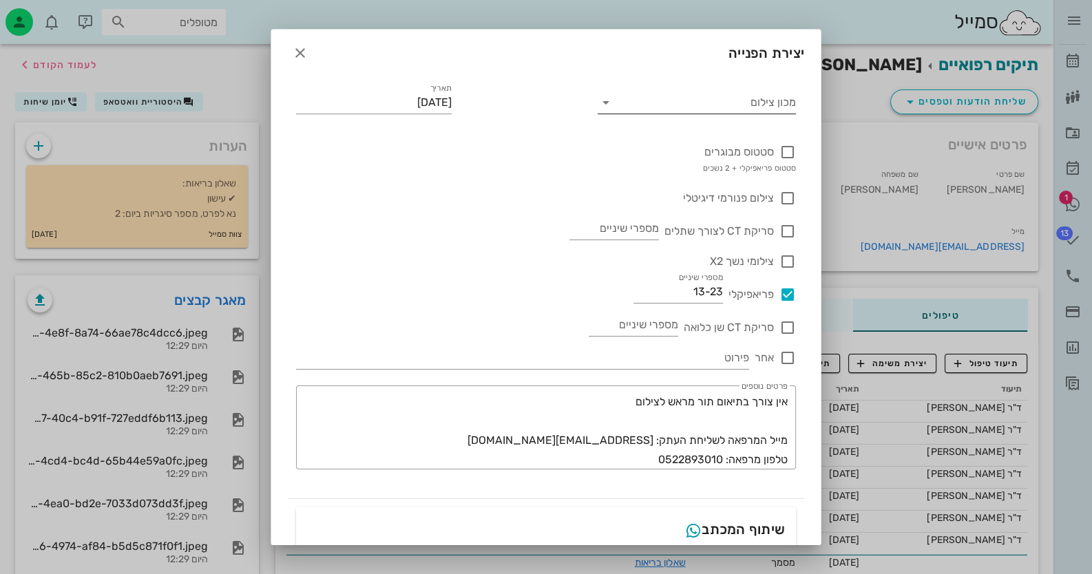
click at [716, 107] on input "מכון צילום" at bounding box center [707, 103] width 177 height 22
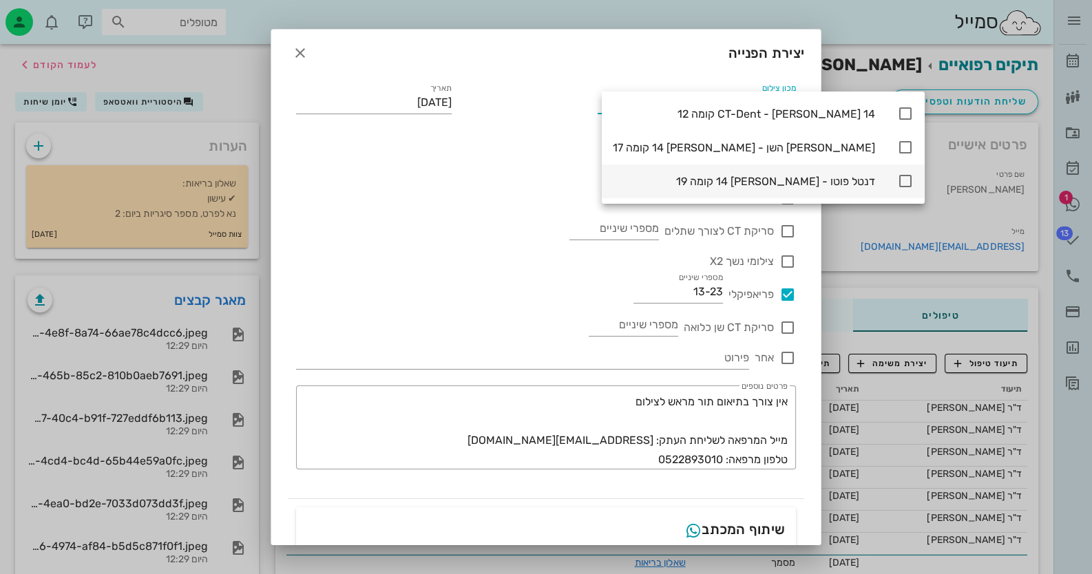
click at [897, 180] on icon at bounding box center [905, 181] width 17 height 17
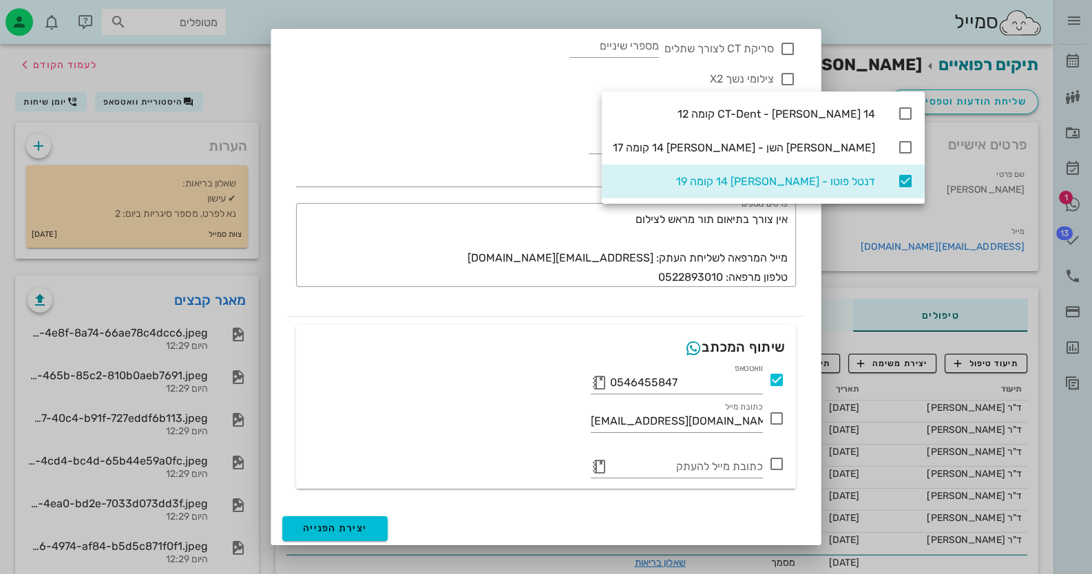
scroll to position [61, 0]
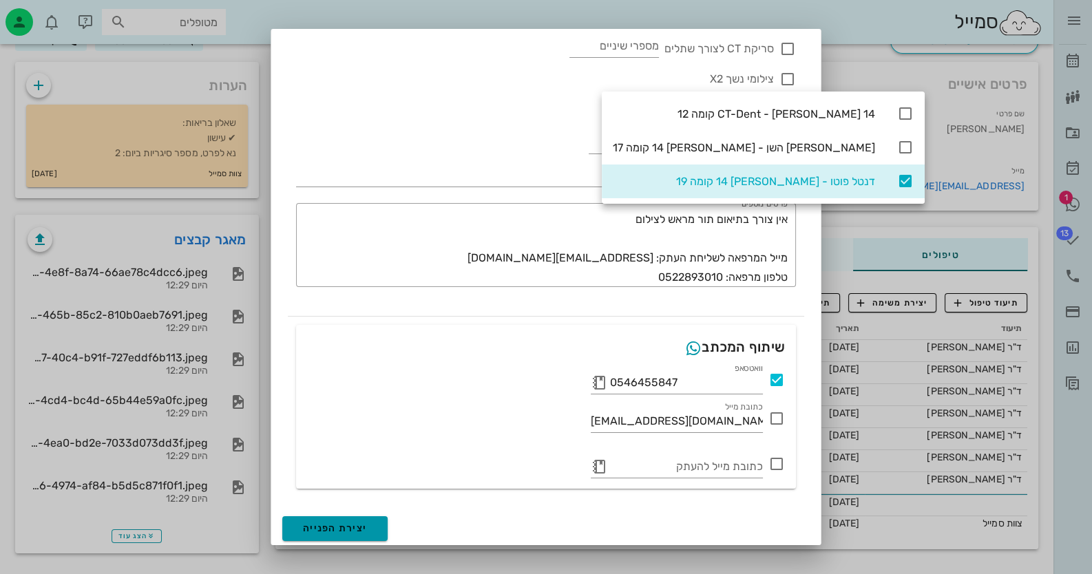
click at [360, 528] on span "יצירת הפנייה" at bounding box center [335, 528] width 64 height 12
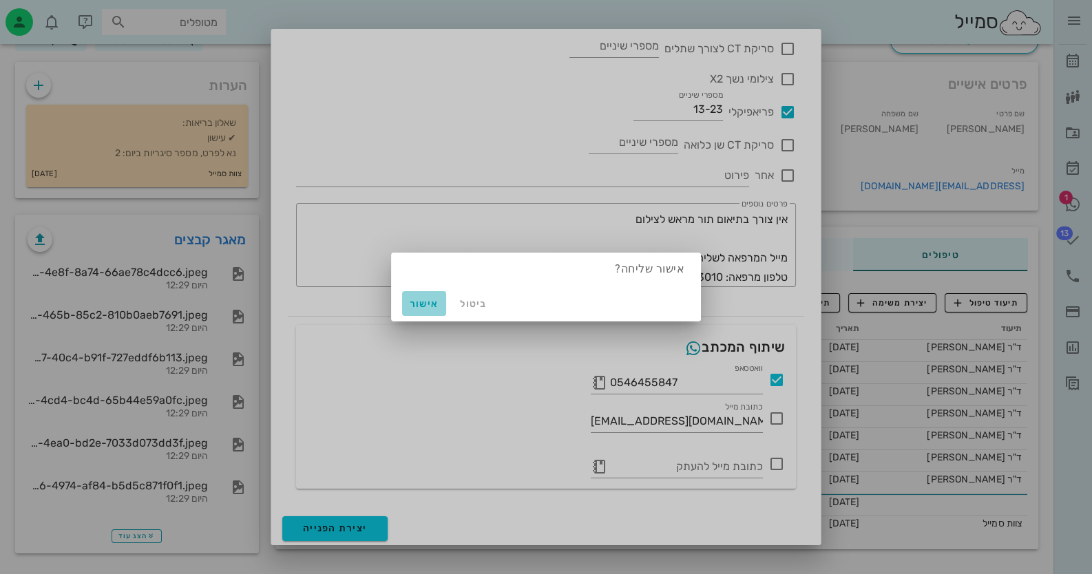
click at [423, 302] on span "אישור" at bounding box center [423, 304] width 33 height 12
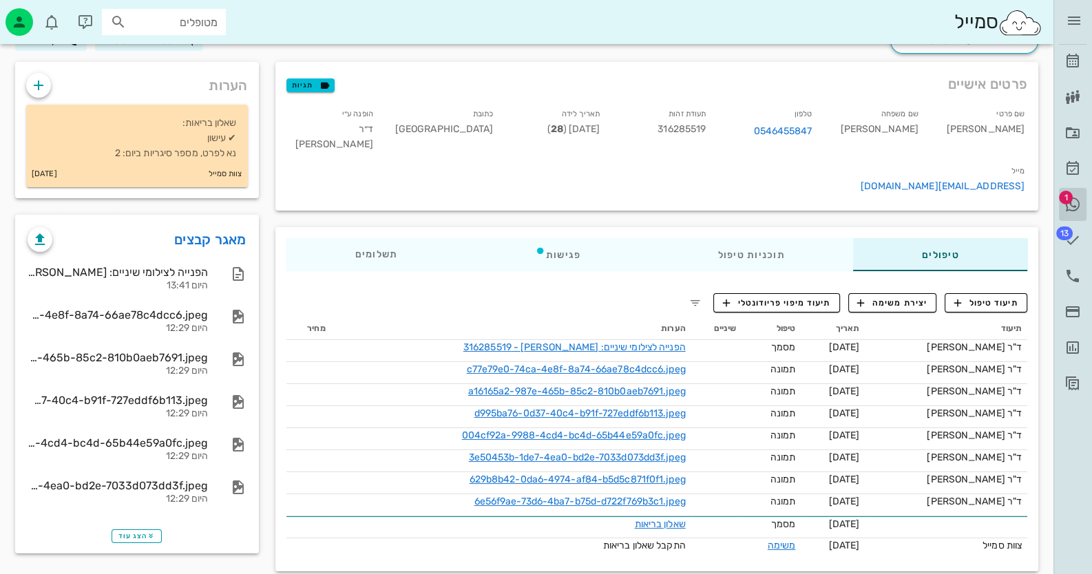
click at [1065, 199] on span "1" at bounding box center [1066, 198] width 14 height 14
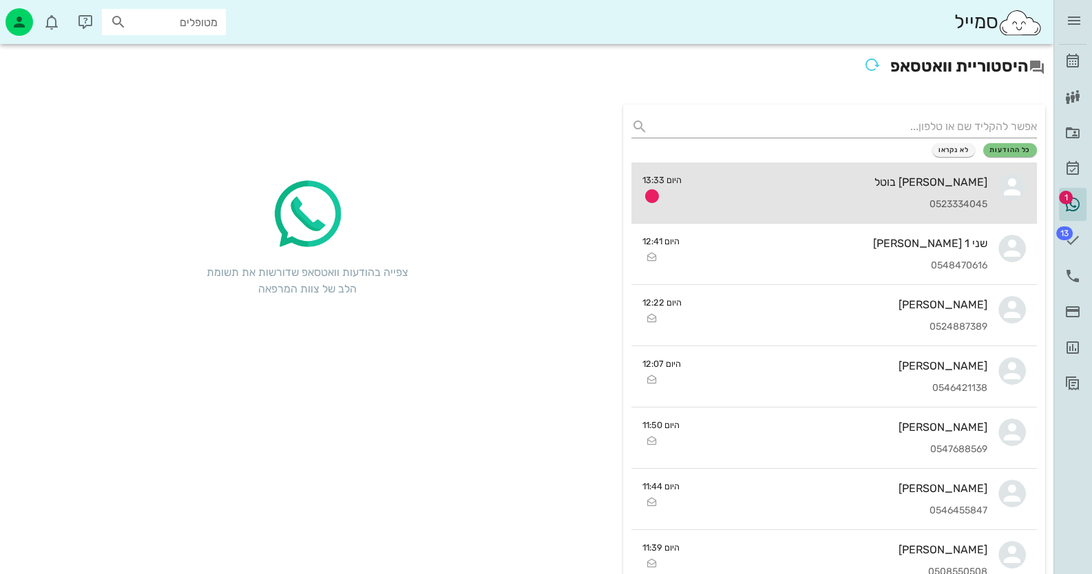
click at [957, 185] on div "[PERSON_NAME] בוטל" at bounding box center [839, 182] width 295 height 13
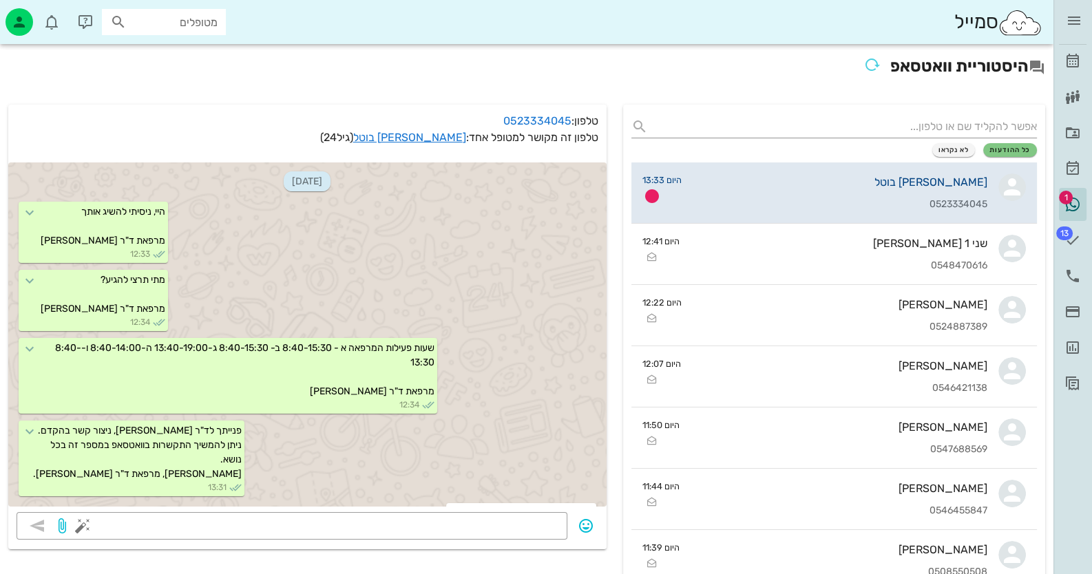
scroll to position [170, 0]
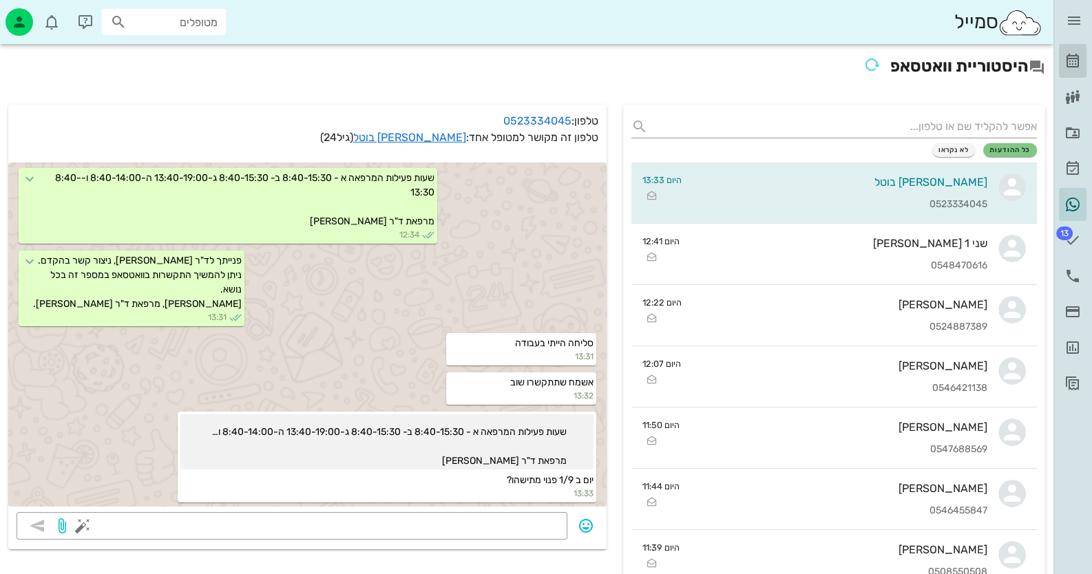
click at [1077, 59] on icon at bounding box center [1072, 61] width 17 height 17
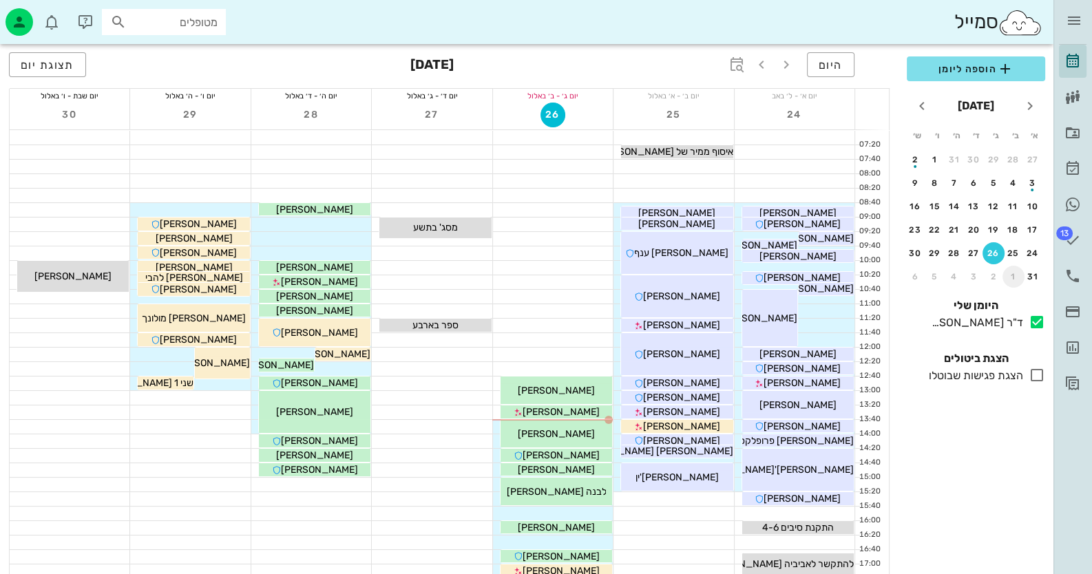
click at [1015, 272] on div "1" at bounding box center [1013, 277] width 22 height 10
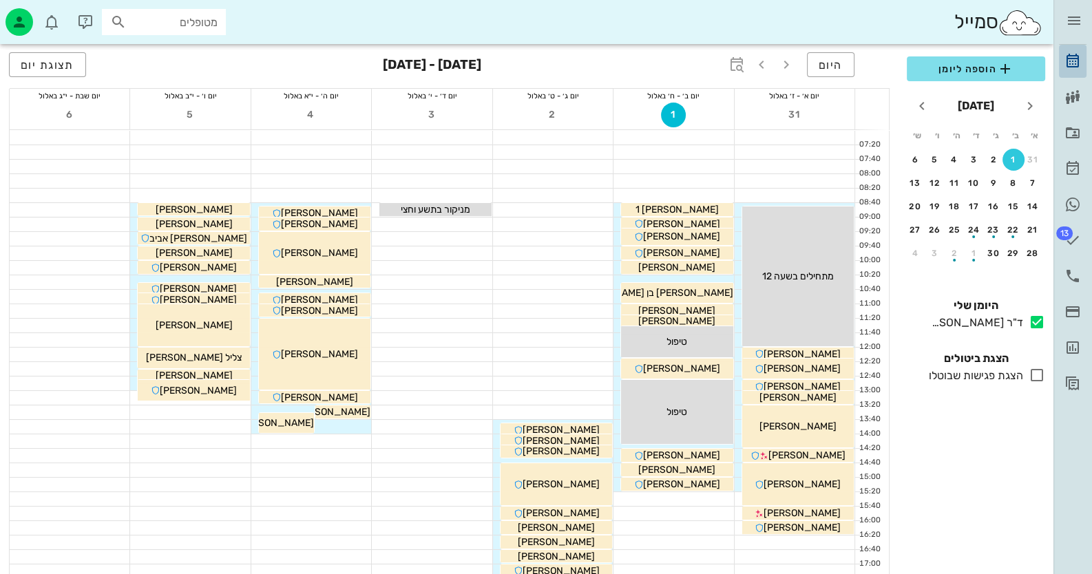
click at [1077, 50] on link "[PERSON_NAME]" at bounding box center [1073, 61] width 28 height 33
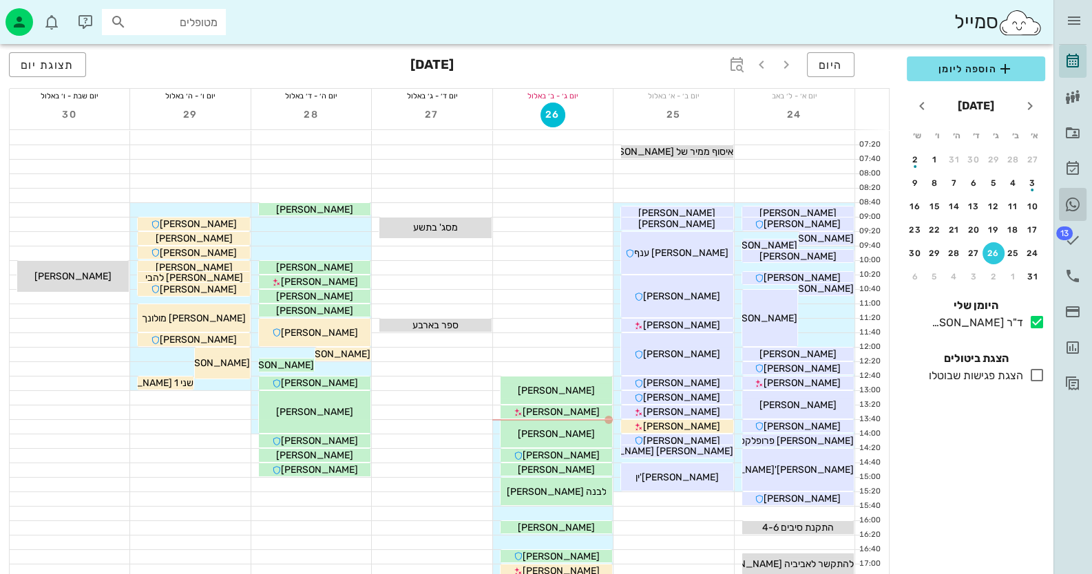
click at [1074, 200] on icon at bounding box center [1072, 204] width 17 height 17
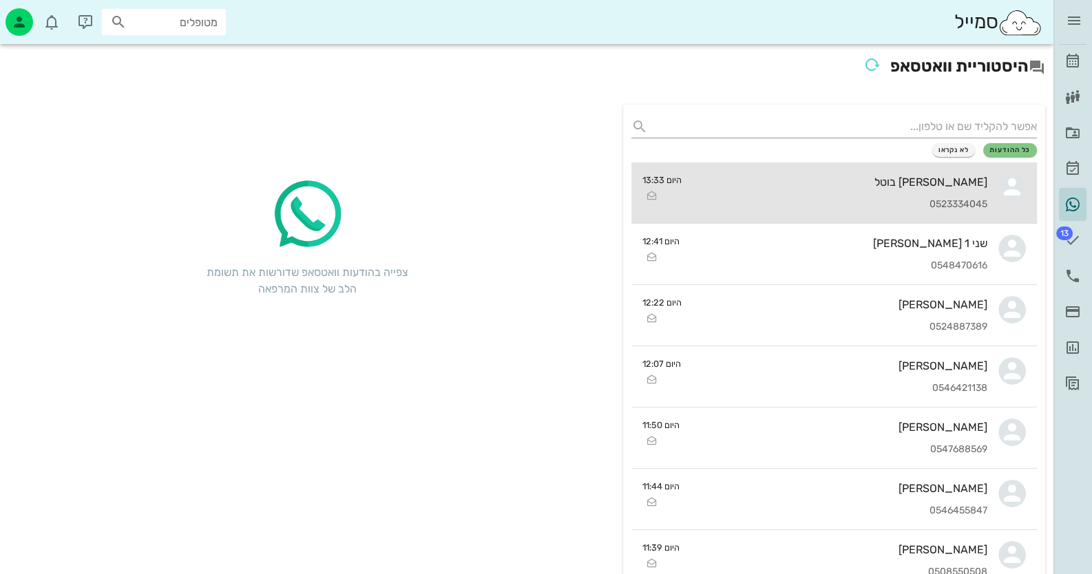
click at [964, 178] on div "[PERSON_NAME] בוטל" at bounding box center [839, 182] width 295 height 13
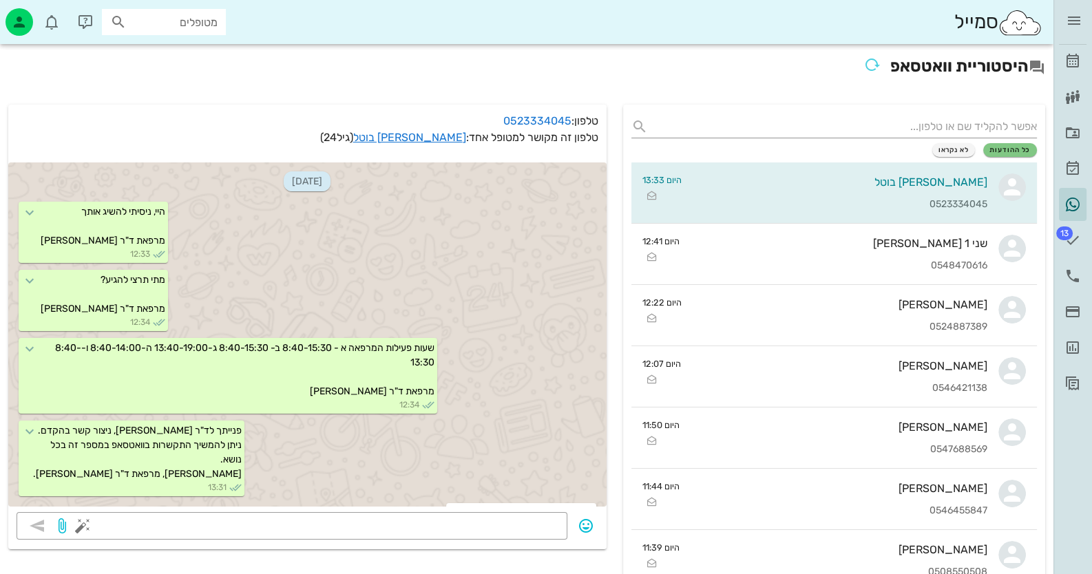
scroll to position [170, 0]
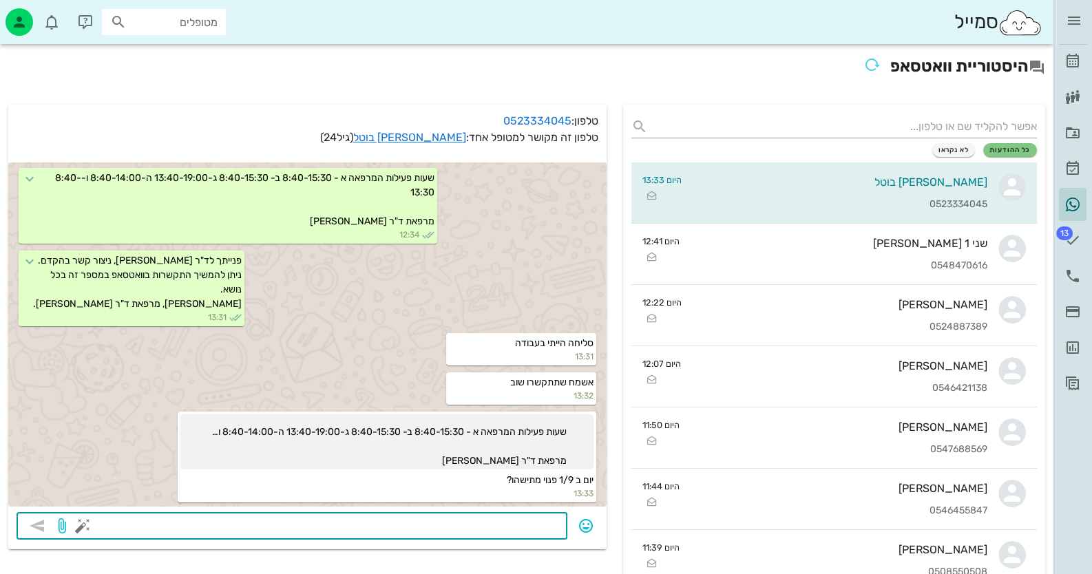
click at [528, 527] on textarea at bounding box center [322, 527] width 474 height 22
type textarea "11:40"
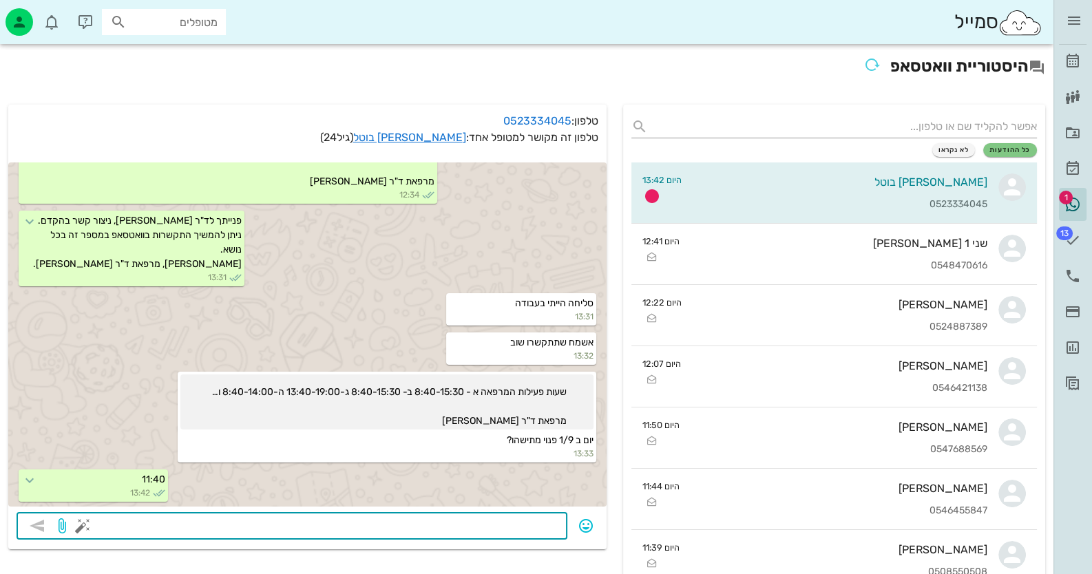
scroll to position [248, 0]
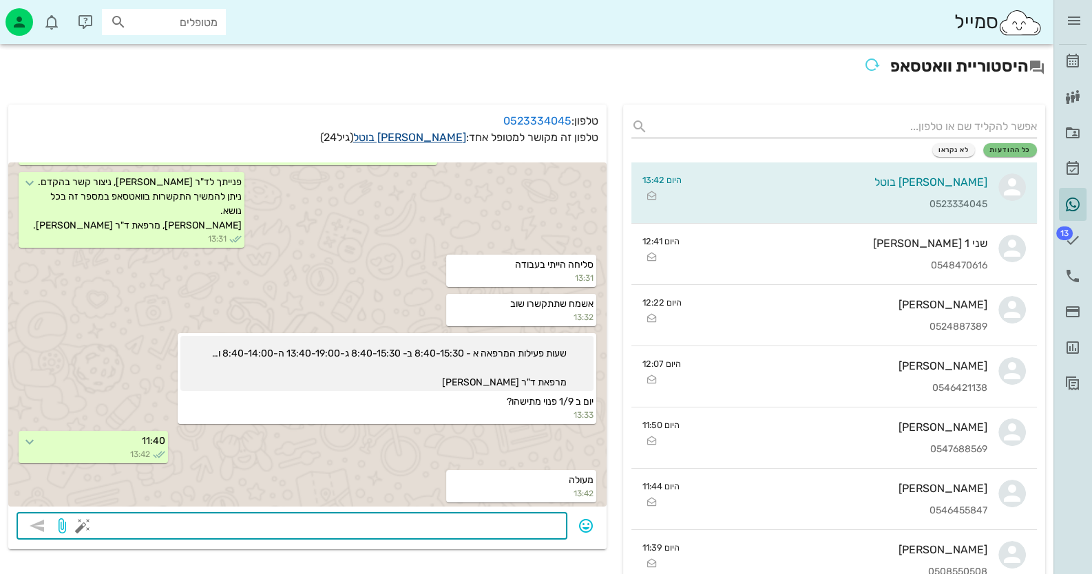
click at [443, 138] on link "[PERSON_NAME] בוטל" at bounding box center [409, 137] width 113 height 13
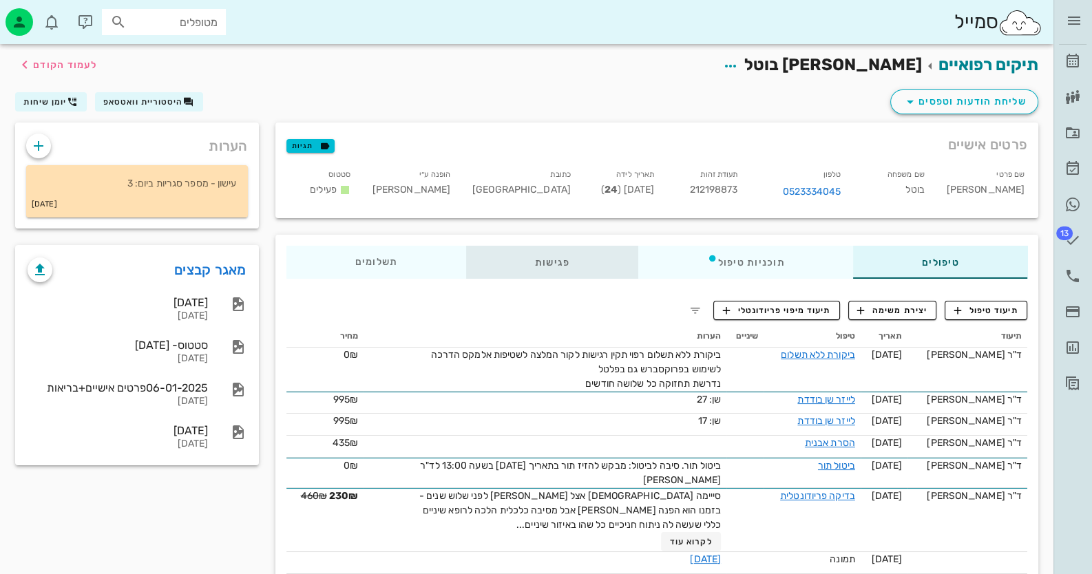
click at [521, 264] on div "פגישות" at bounding box center [552, 262] width 172 height 33
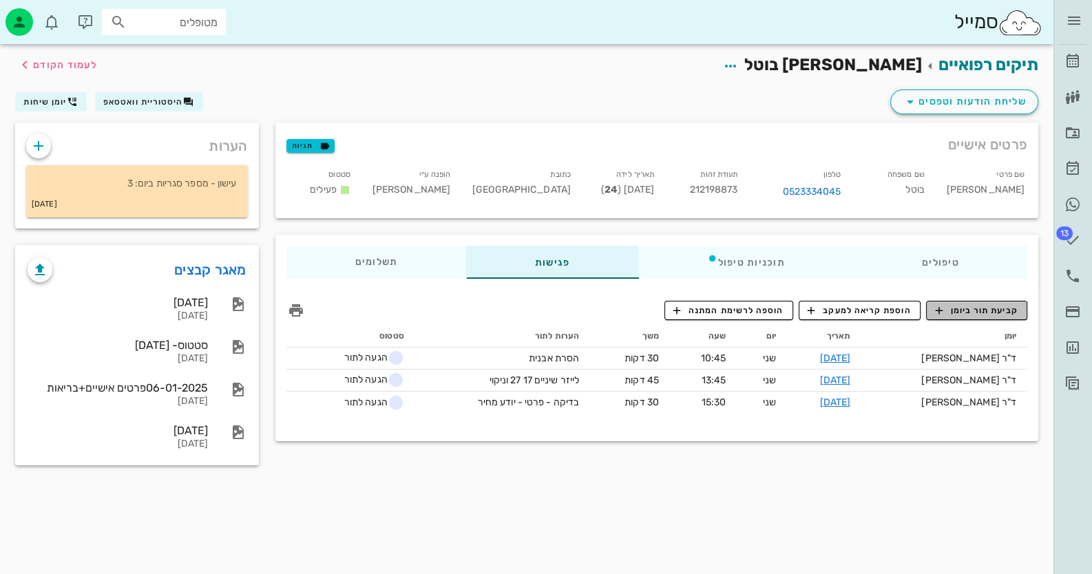
click at [974, 311] on span "קביעת תור ביומן" at bounding box center [976, 310] width 83 height 12
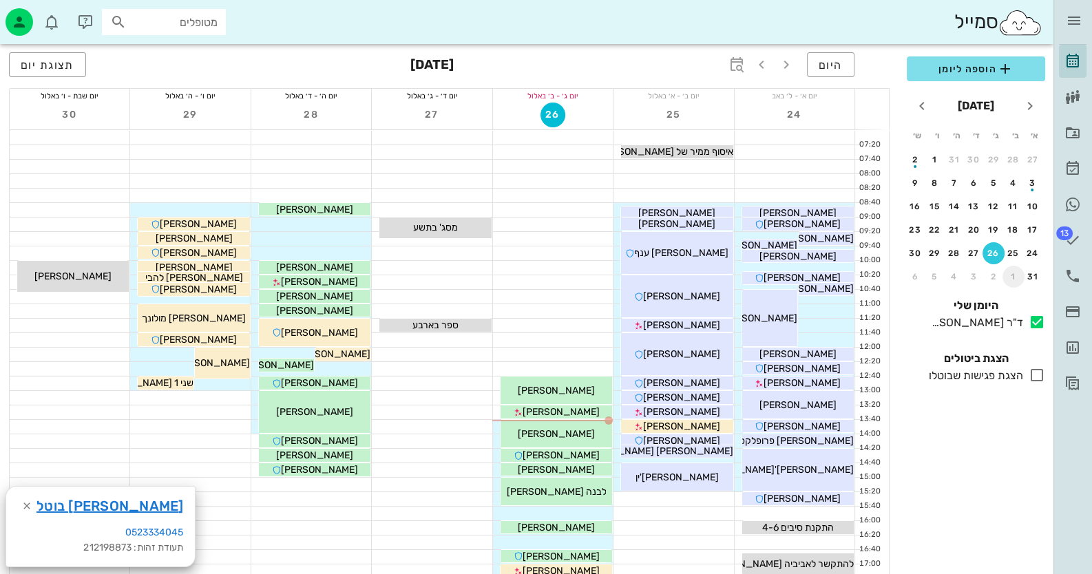
click at [1010, 274] on div "1" at bounding box center [1013, 277] width 22 height 10
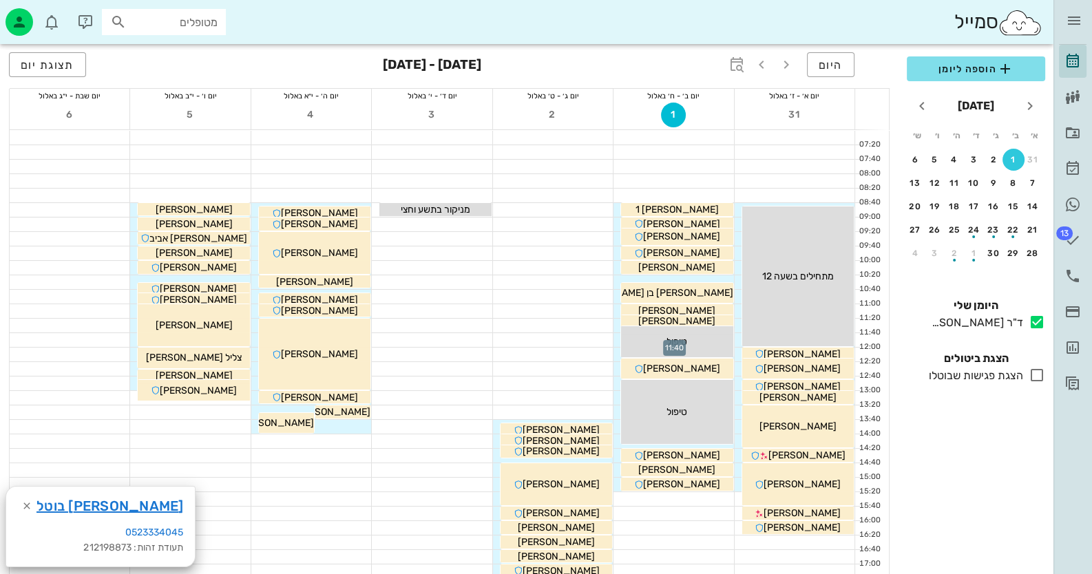
click at [617, 335] on div at bounding box center [673, 340] width 120 height 14
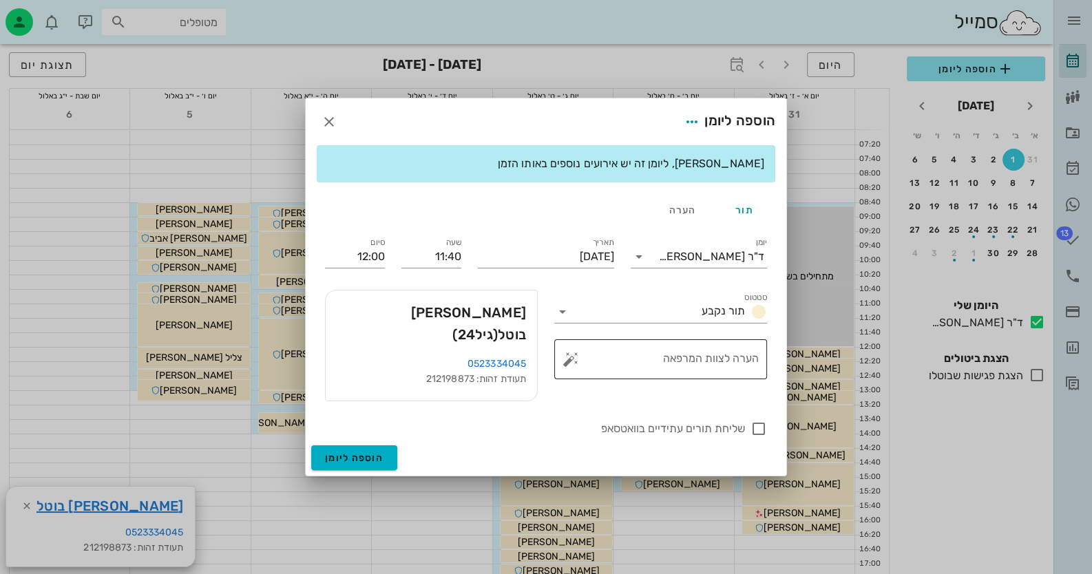
click at [571, 368] on button "button" at bounding box center [570, 359] width 17 height 17
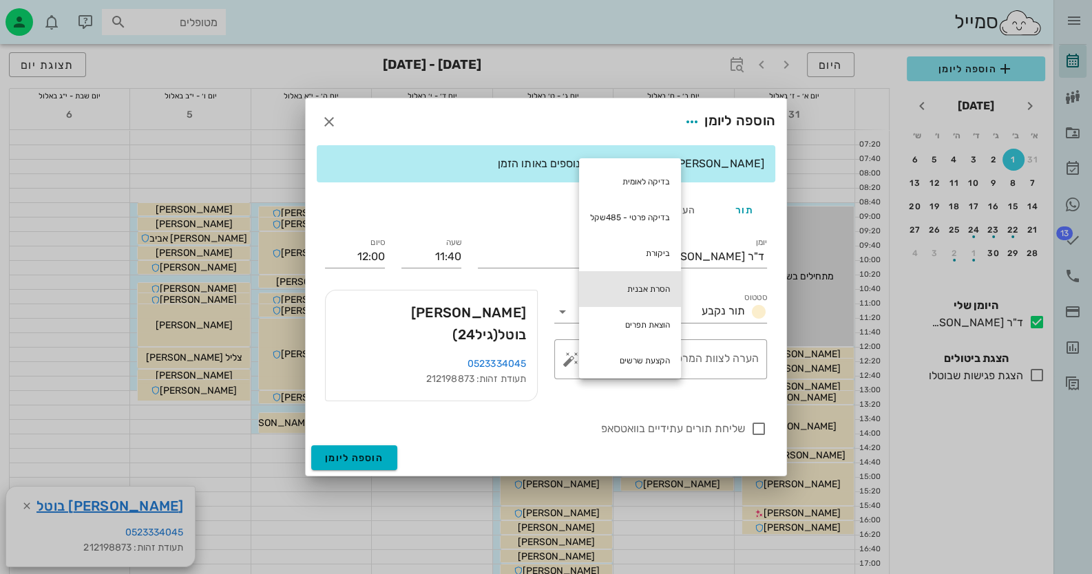
click at [634, 292] on div "הסרת אבנית" at bounding box center [630, 289] width 102 height 36
type textarea "הסרת אבנית"
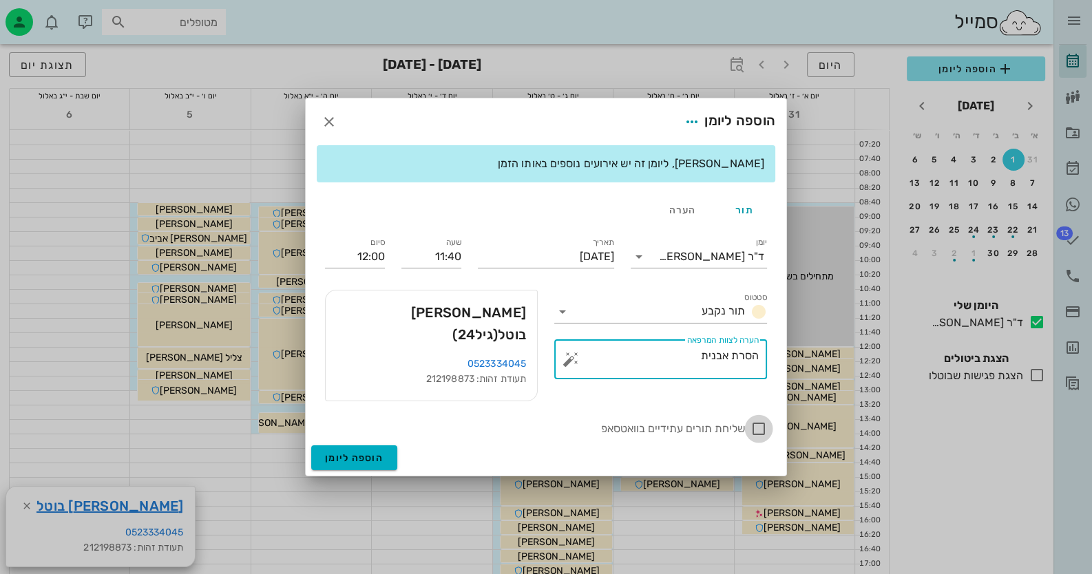
click at [756, 417] on div at bounding box center [758, 428] width 23 height 23
checkbox input "true"
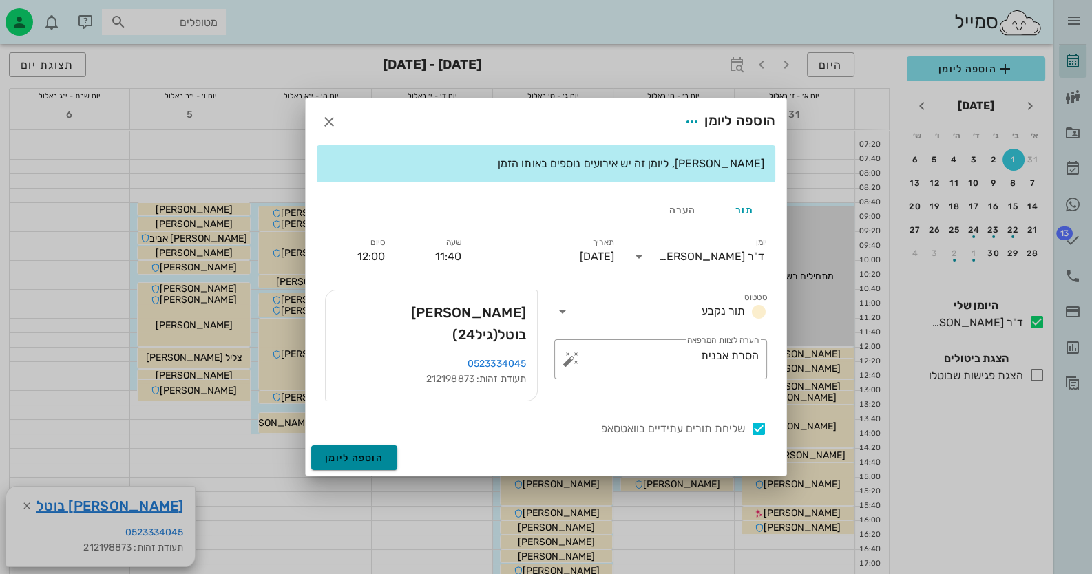
click at [352, 452] on span "הוספה ליומן" at bounding box center [354, 458] width 59 height 12
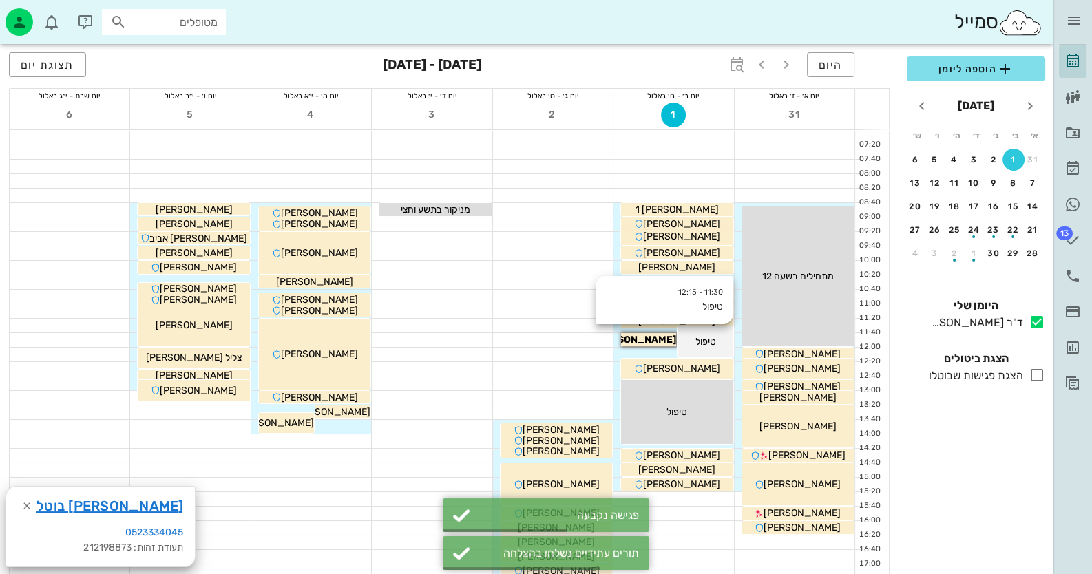
click at [712, 337] on span "טיפול" at bounding box center [704, 342] width 21 height 12
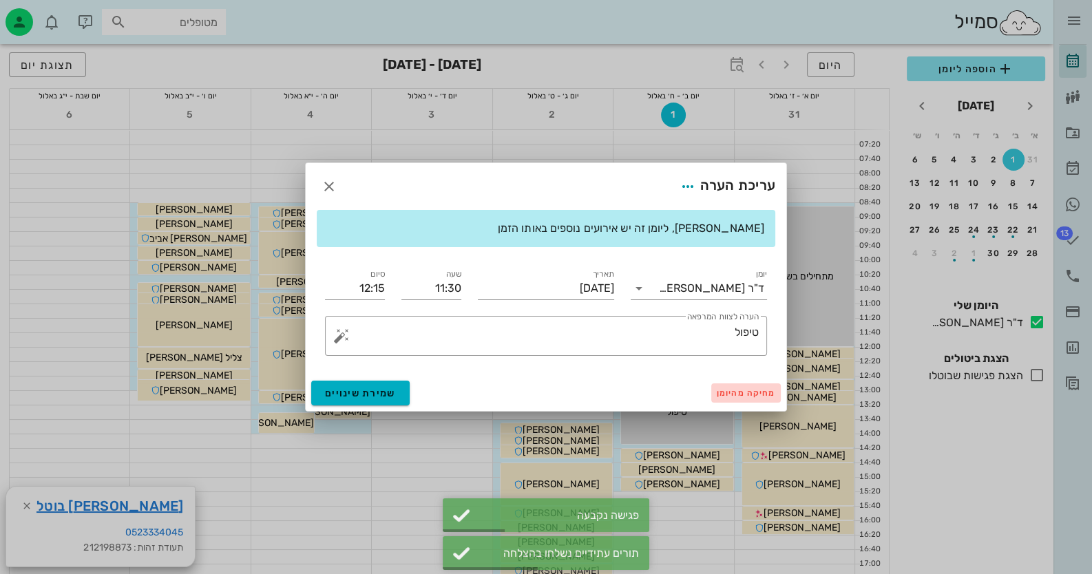
click at [747, 396] on span "מחיקה מהיומן" at bounding box center [746, 393] width 59 height 10
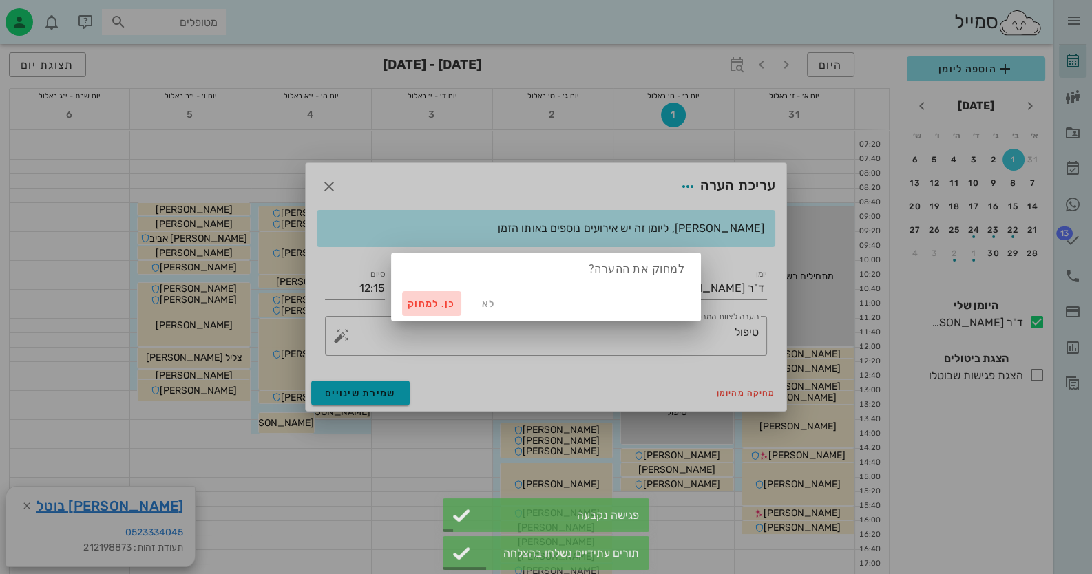
click at [441, 295] on button "כן. למחוק" at bounding box center [431, 303] width 59 height 25
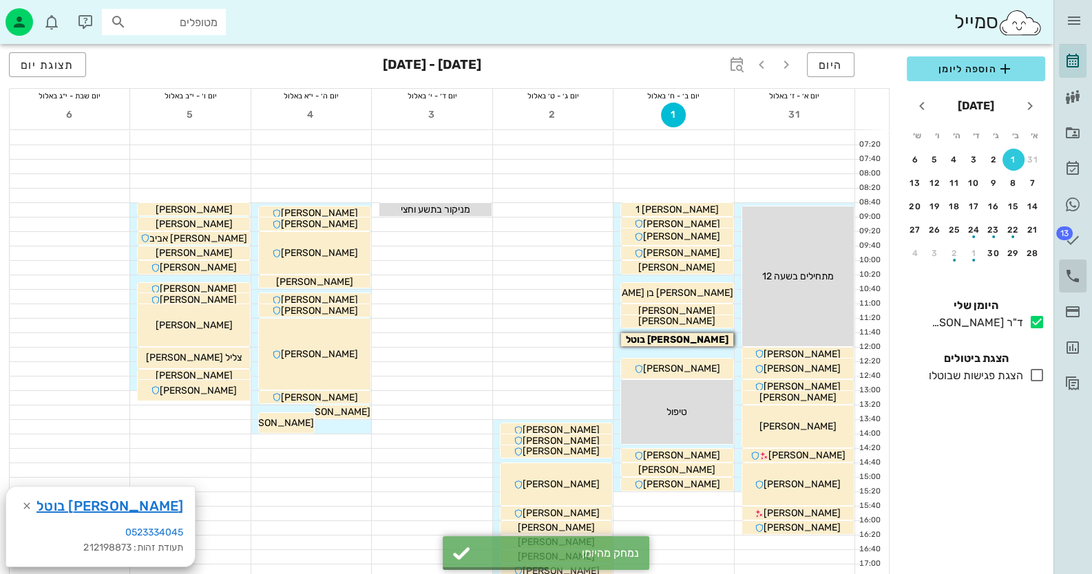
click at [1061, 273] on link "יומן שיחות" at bounding box center [1073, 275] width 28 height 33
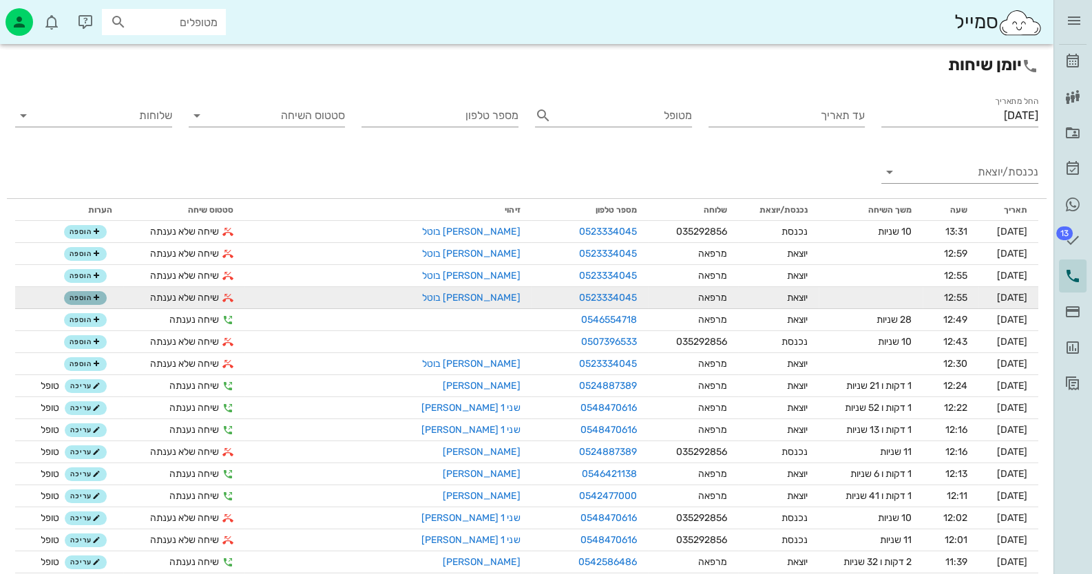
click at [82, 299] on span "הוספה" at bounding box center [85, 298] width 30 height 8
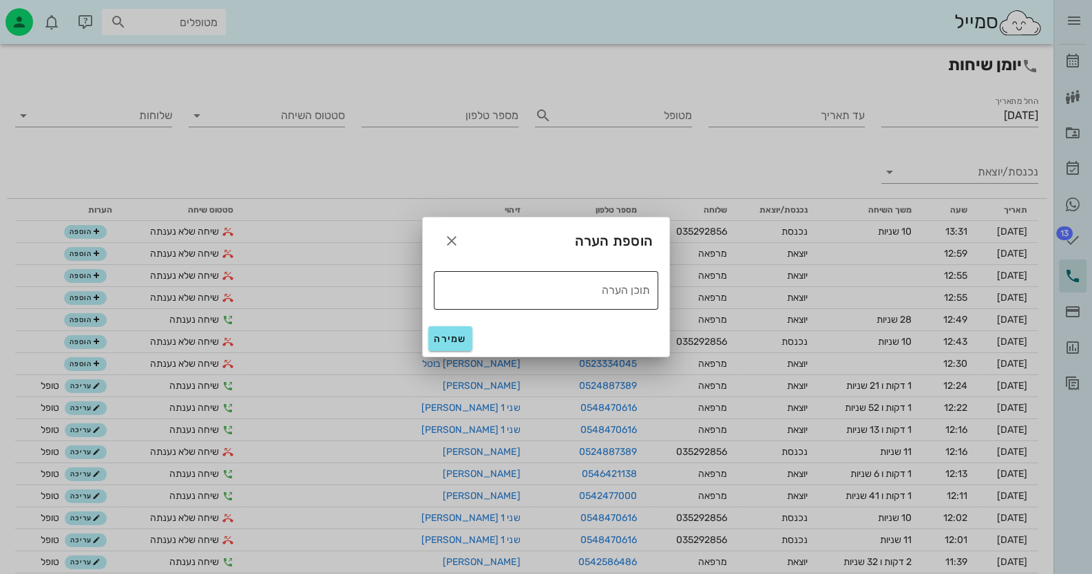
click at [639, 290] on textarea "תוכן הערה" at bounding box center [542, 289] width 216 height 22
drag, startPoint x: 619, startPoint y: 290, endPoint x: 690, endPoint y: 288, distance: 70.9
click at [690, 288] on div "ד״ר [PERSON_NAME] רשימת המתנה תיקים רפואיים אישורי הגעה היסטוריית וואטסאפ 13 מש…" at bounding box center [546, 446] width 1092 height 893
type textarea "טופל"
click at [449, 332] on button "שמירה" at bounding box center [450, 338] width 44 height 25
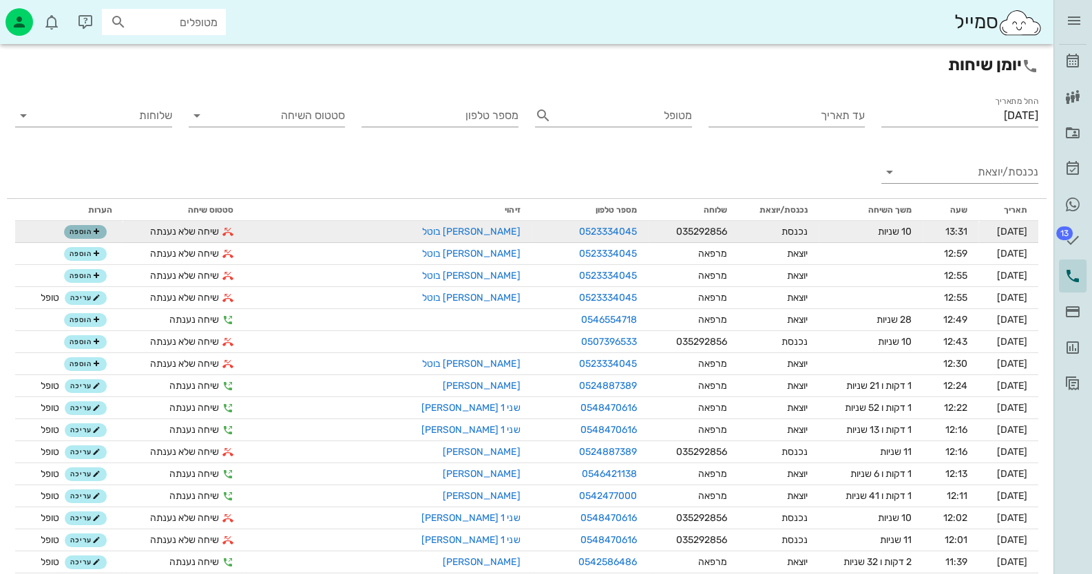
click at [105, 225] on button "הוספה" at bounding box center [85, 232] width 43 height 14
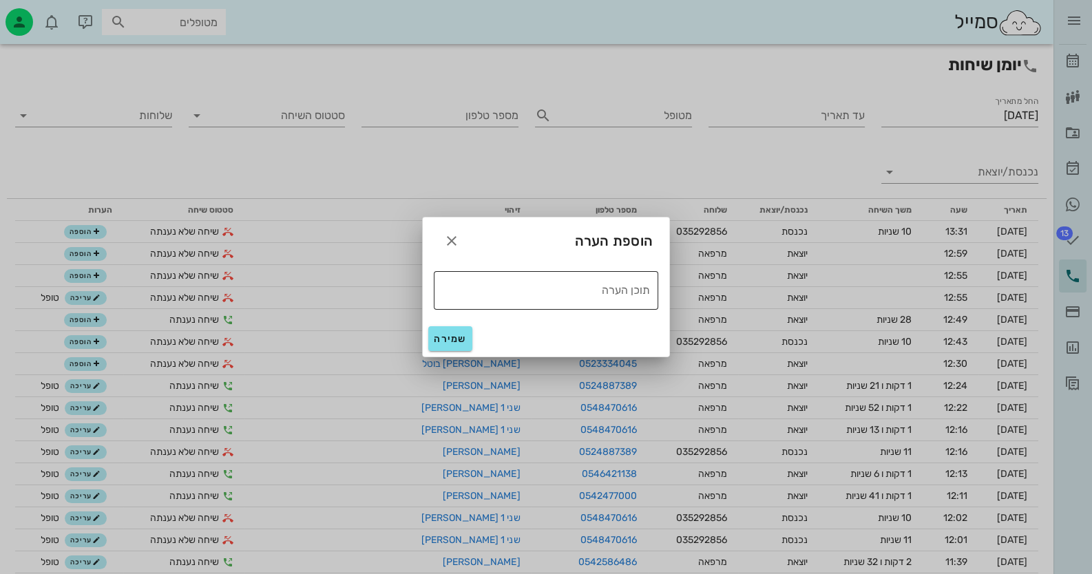
click at [542, 284] on textarea "תוכן הערה" at bounding box center [542, 289] width 216 height 22
paste textarea "טופל"
type textarea "טופל"
click at [453, 328] on button "שמירה" at bounding box center [450, 338] width 44 height 25
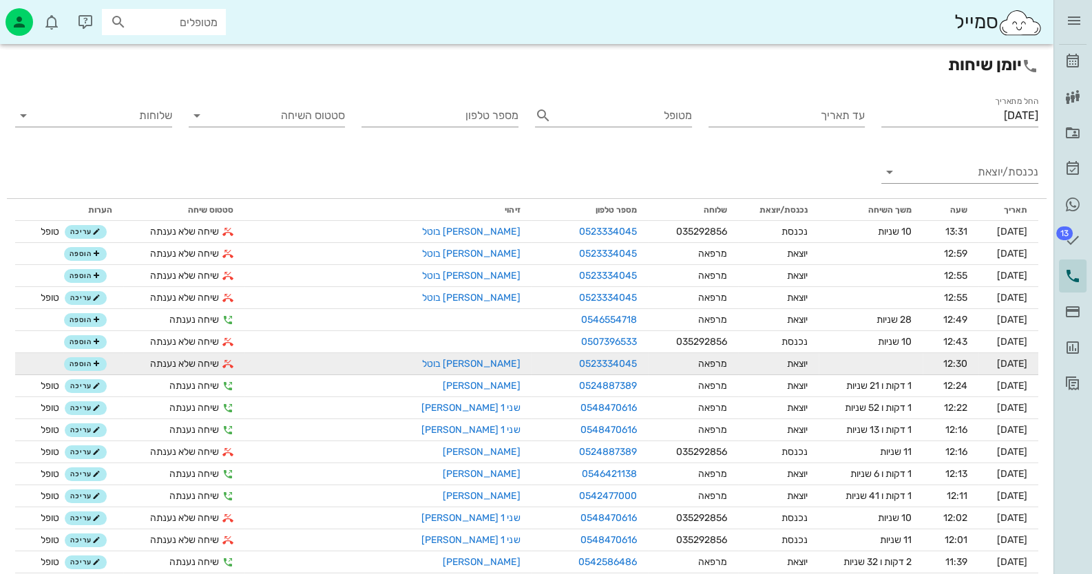
click at [63, 364] on div "הוספה" at bounding box center [69, 364] width 86 height 14
click at [85, 363] on span "הוספה" at bounding box center [85, 364] width 30 height 8
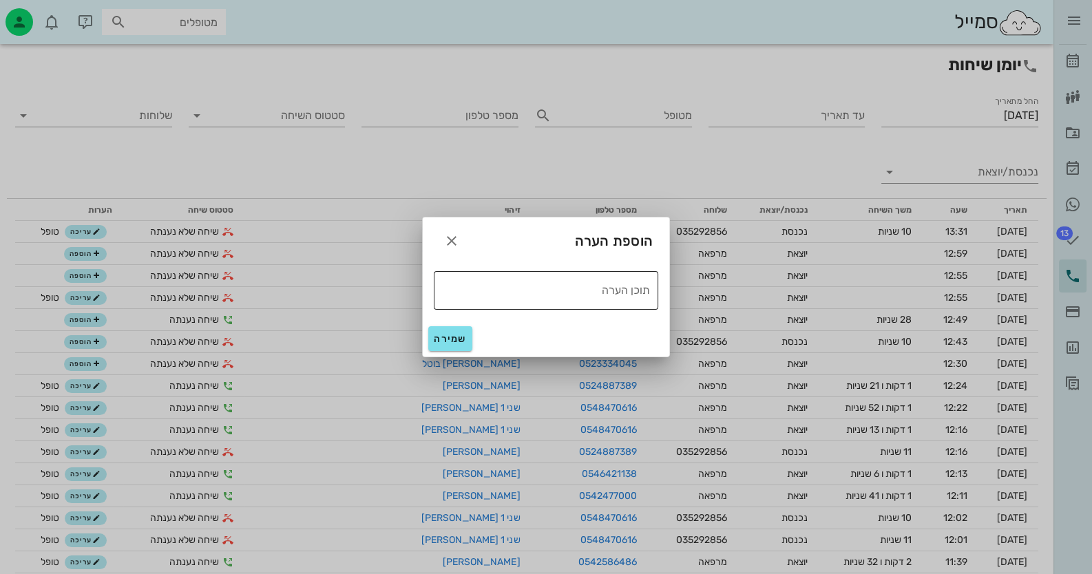
click at [528, 288] on textarea "תוכן הערה" at bounding box center [542, 289] width 216 height 22
drag, startPoint x: 528, startPoint y: 288, endPoint x: 600, endPoint y: 295, distance: 71.9
paste textarea "טופל"
type textarea "טופל"
click at [443, 333] on span "שמירה" at bounding box center [450, 339] width 33 height 12
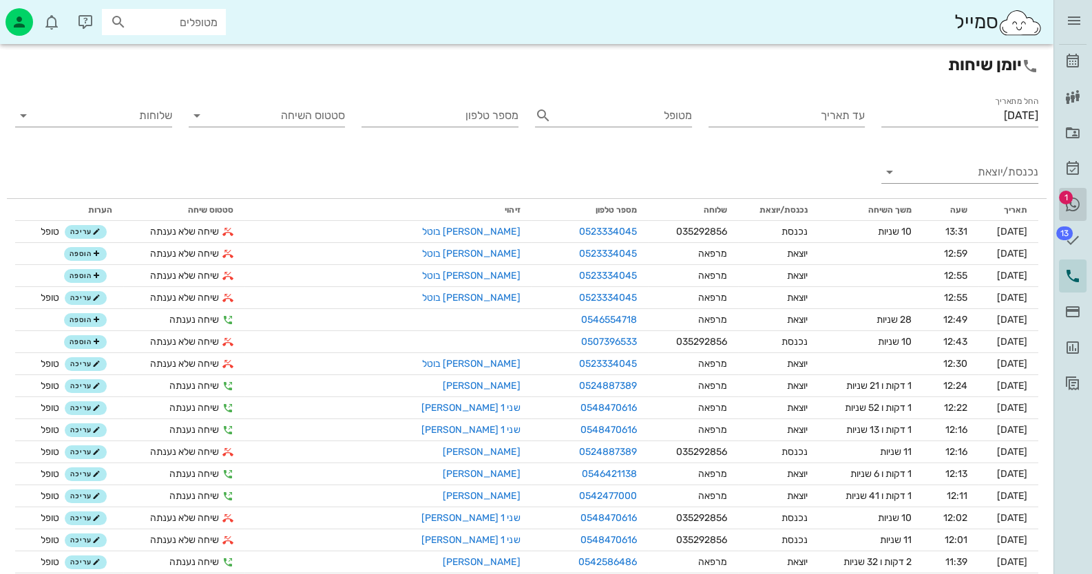
click at [1075, 198] on icon at bounding box center [1072, 204] width 17 height 17
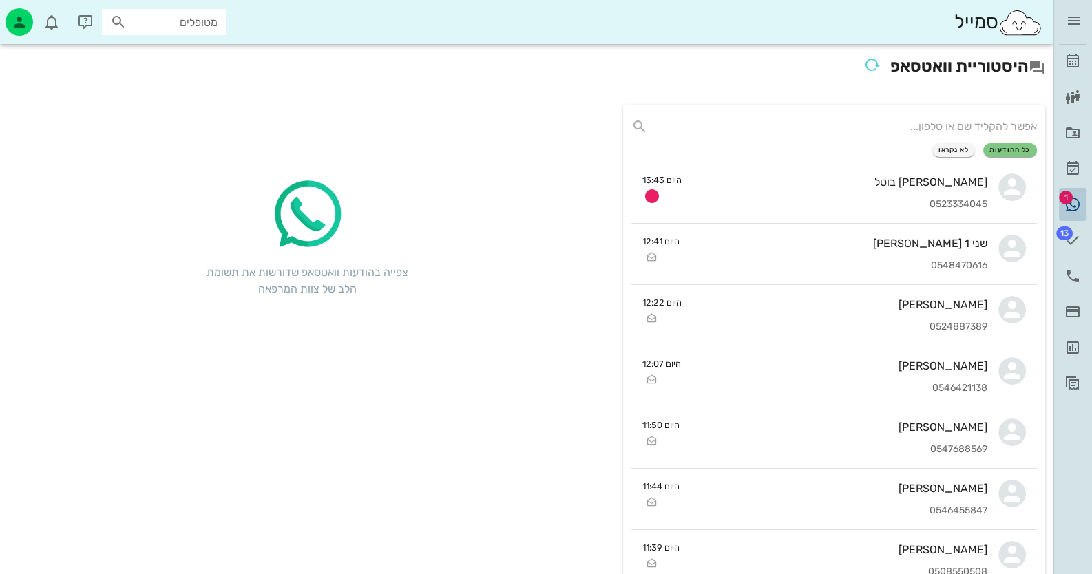
click at [1065, 196] on span "1" at bounding box center [1066, 198] width 14 height 14
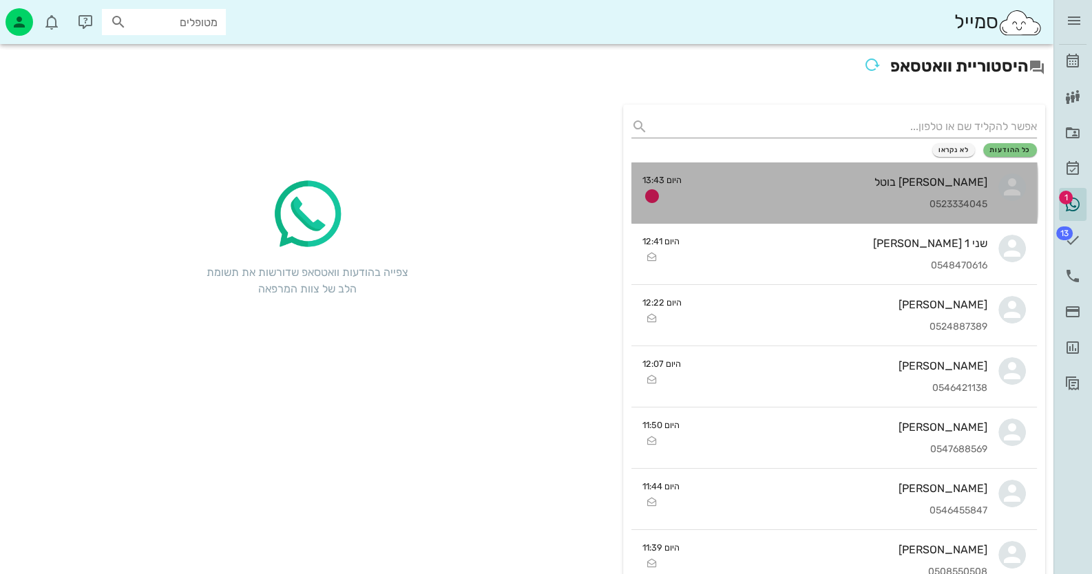
click at [936, 187] on div "[PERSON_NAME] בוטל" at bounding box center [839, 182] width 295 height 13
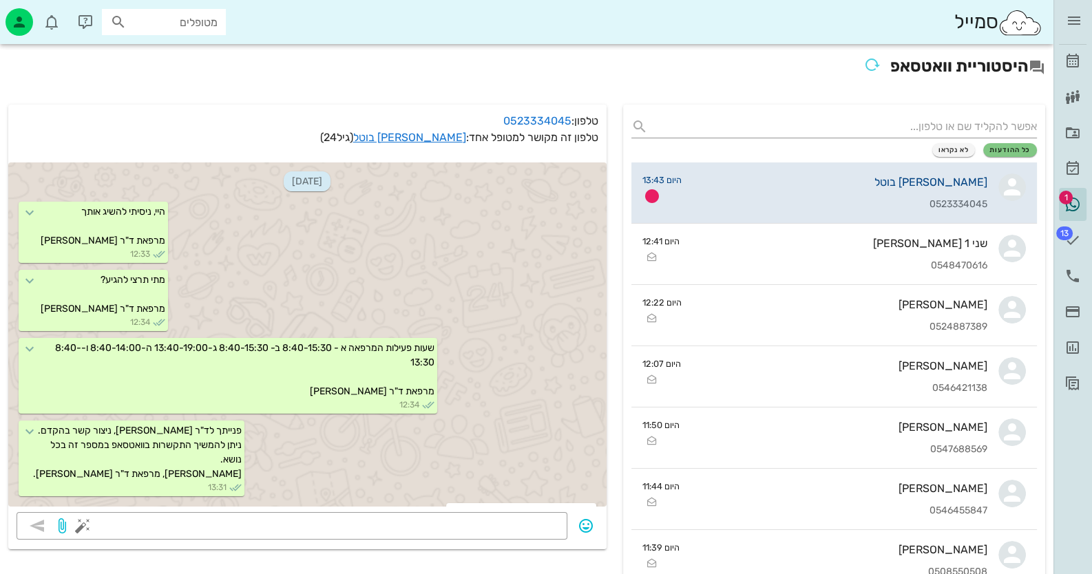
scroll to position [483, 0]
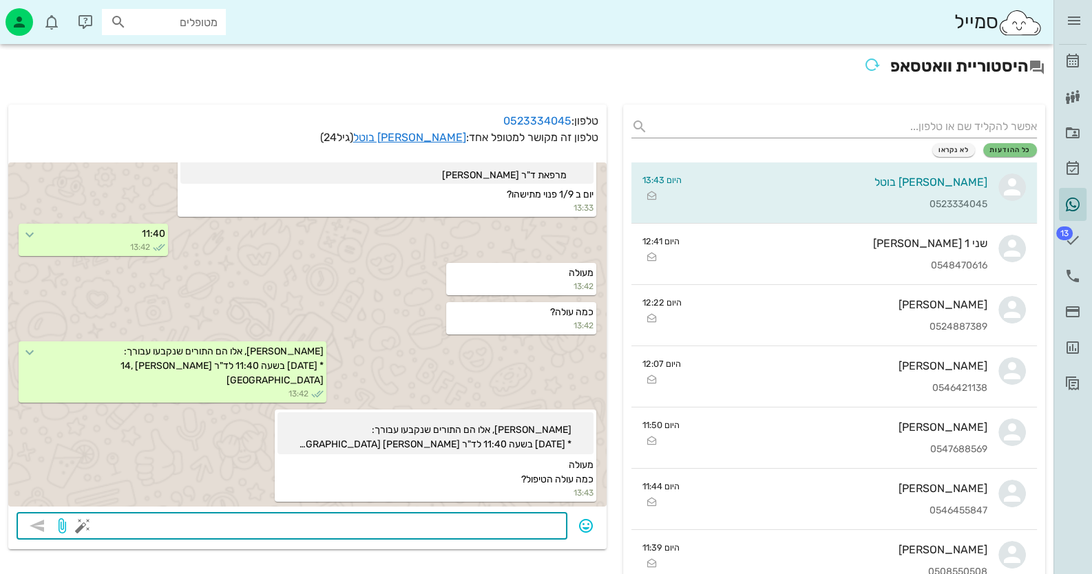
click at [498, 522] on textarea at bounding box center [322, 527] width 474 height 22
click at [437, 137] on link "[PERSON_NAME] בוטל" at bounding box center [409, 137] width 113 height 13
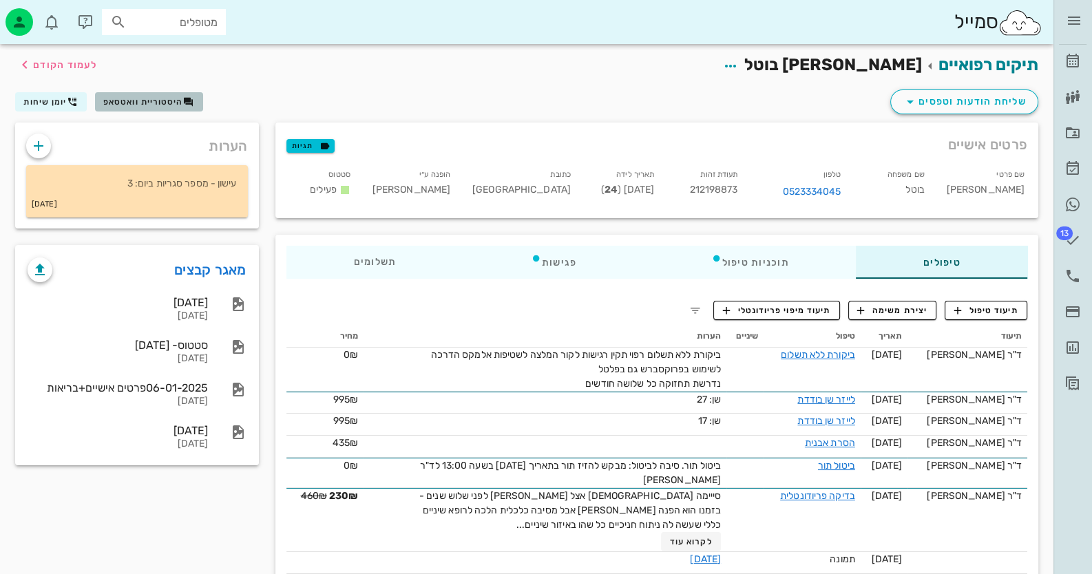
click at [198, 103] on button "היסטוריית וואטסאפ" at bounding box center [149, 101] width 108 height 19
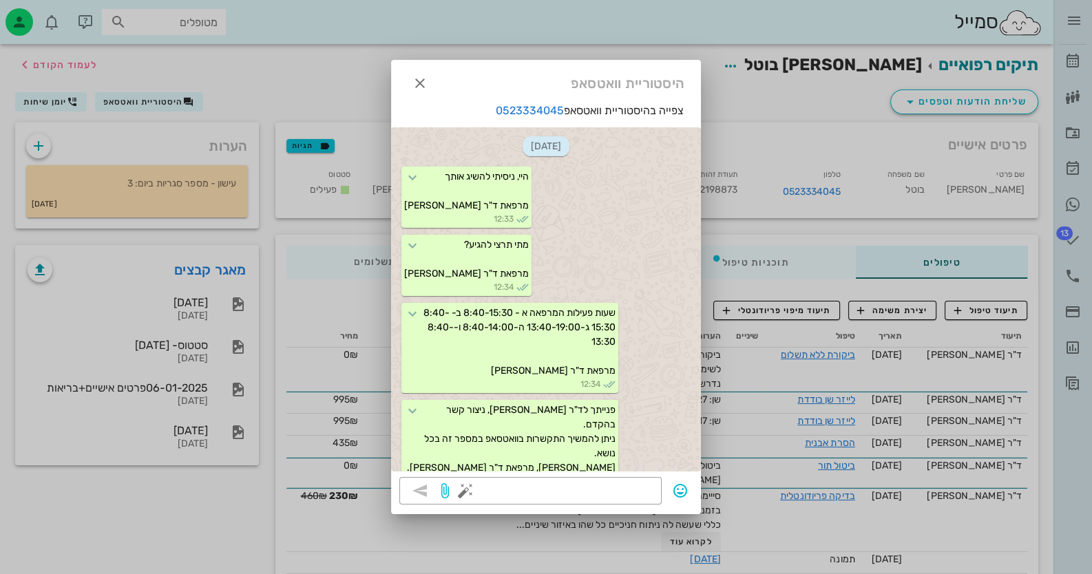
scroll to position [511, 0]
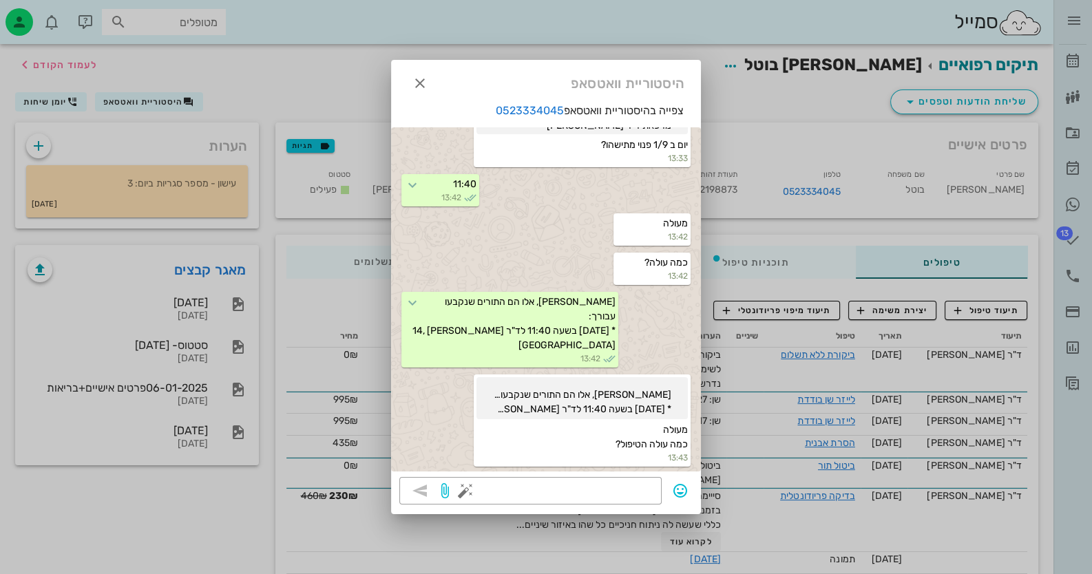
click at [582, 507] on div "​" at bounding box center [546, 495] width 310 height 37
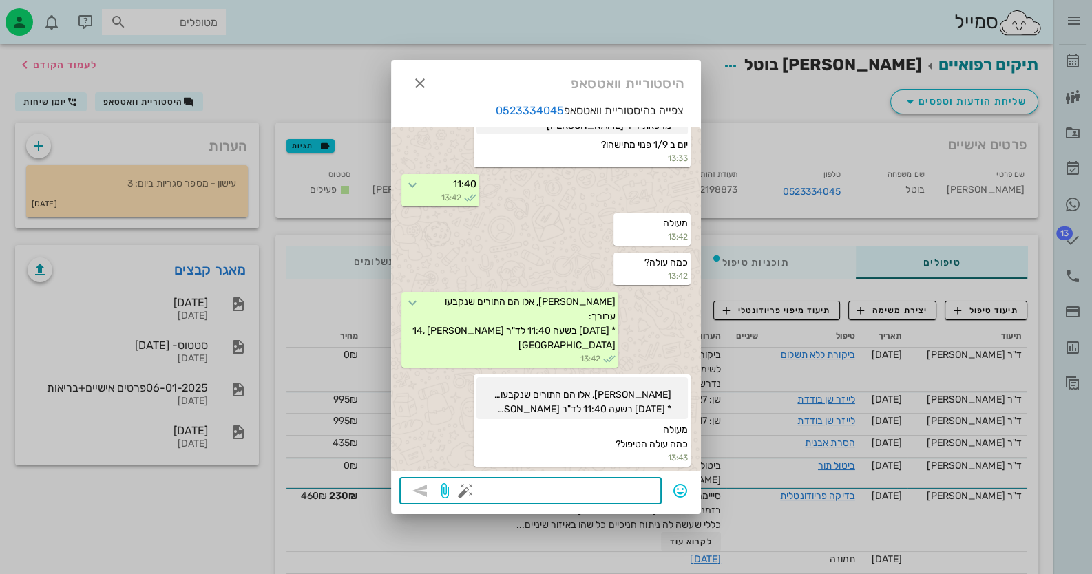
click at [585, 494] on textarea at bounding box center [560, 492] width 185 height 22
type textarea "435שקל"
click at [422, 491] on icon "button" at bounding box center [420, 491] width 17 height 17
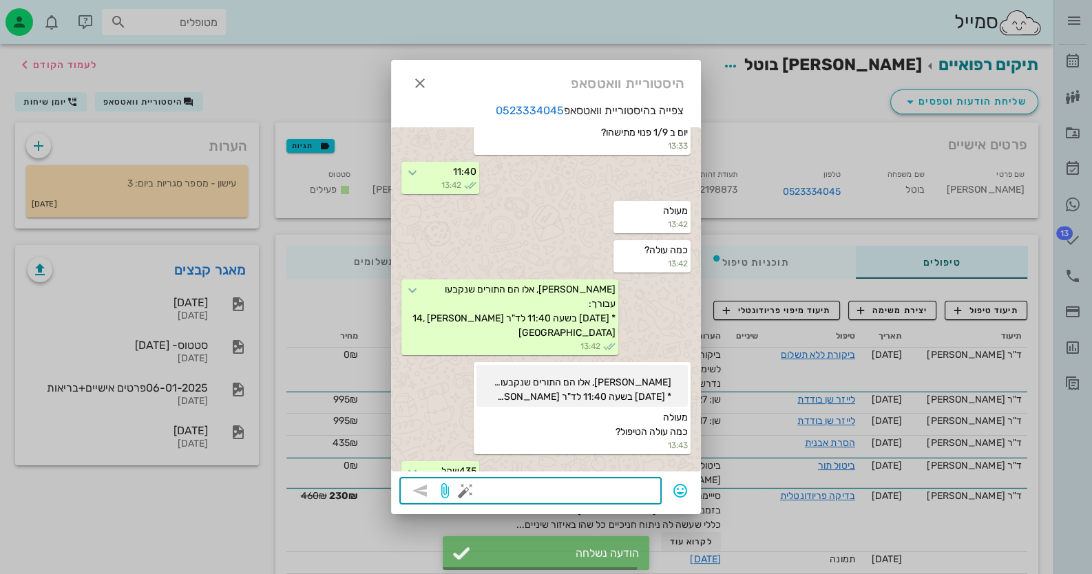
scroll to position [551, 0]
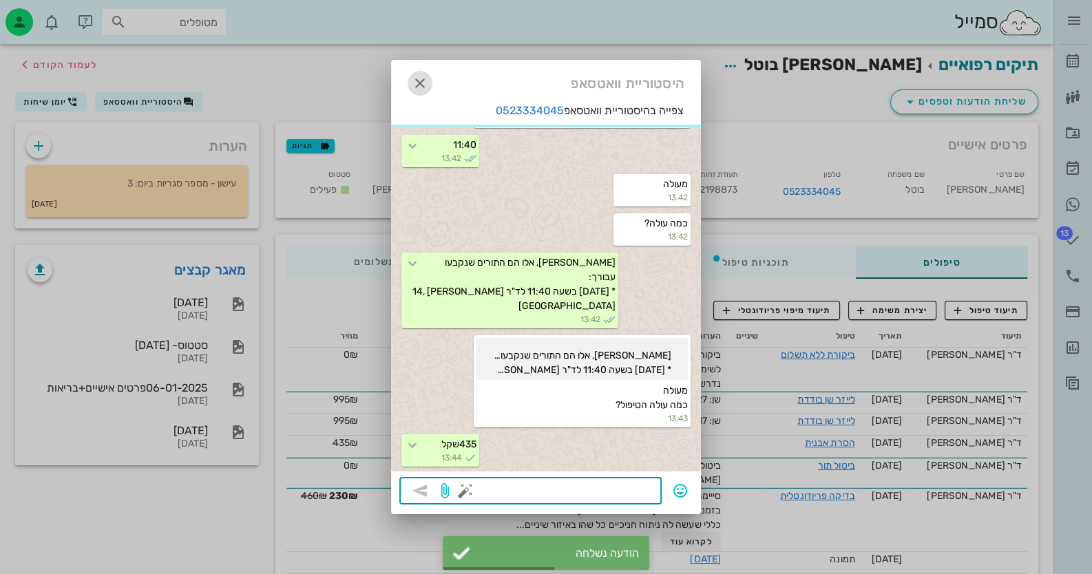
click at [416, 78] on icon "button" at bounding box center [420, 83] width 17 height 17
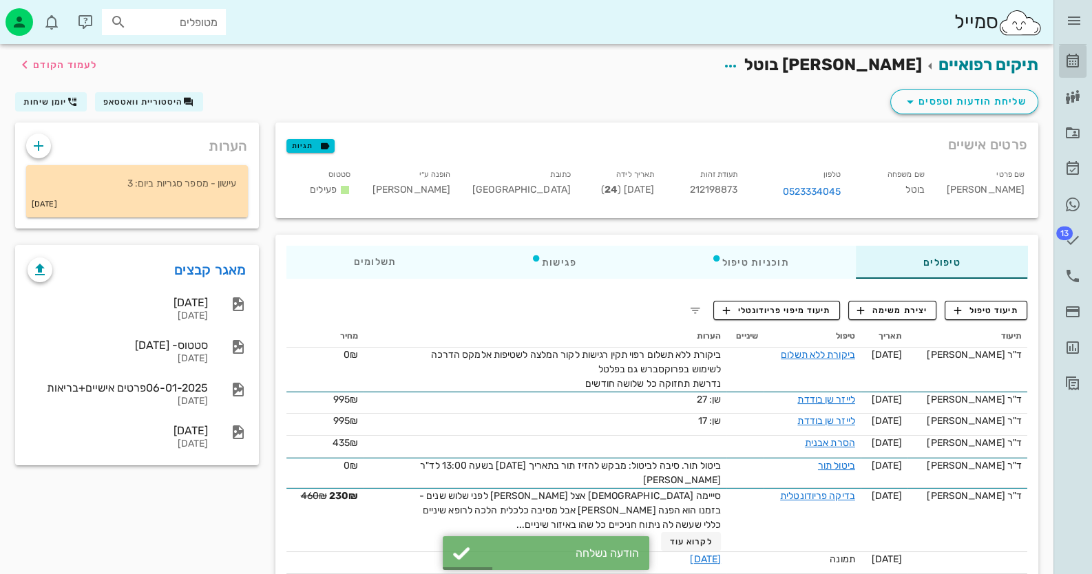
click at [1072, 59] on icon at bounding box center [1072, 61] width 17 height 17
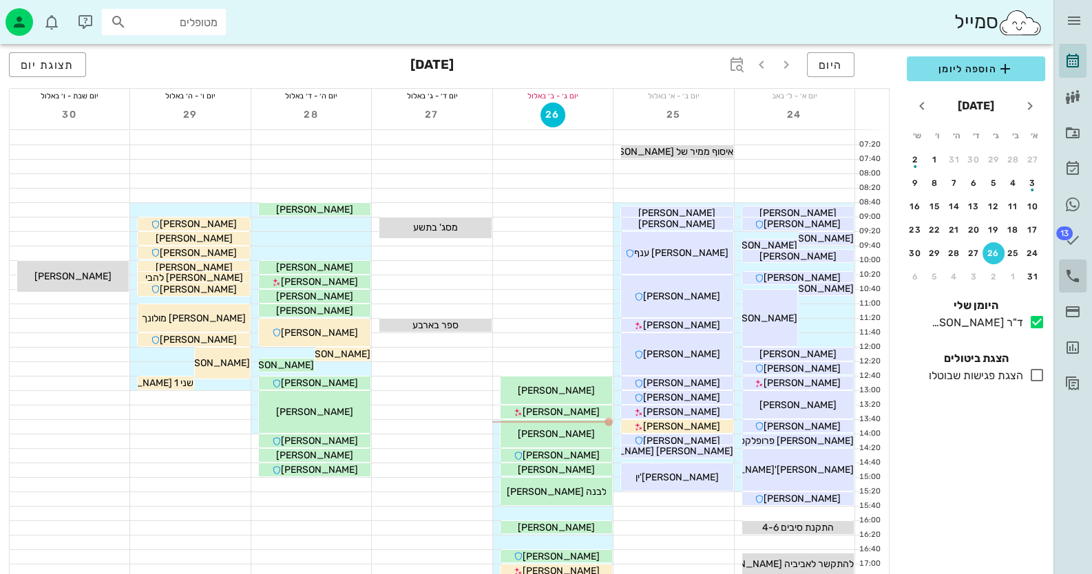
click at [1074, 269] on icon at bounding box center [1072, 276] width 17 height 17
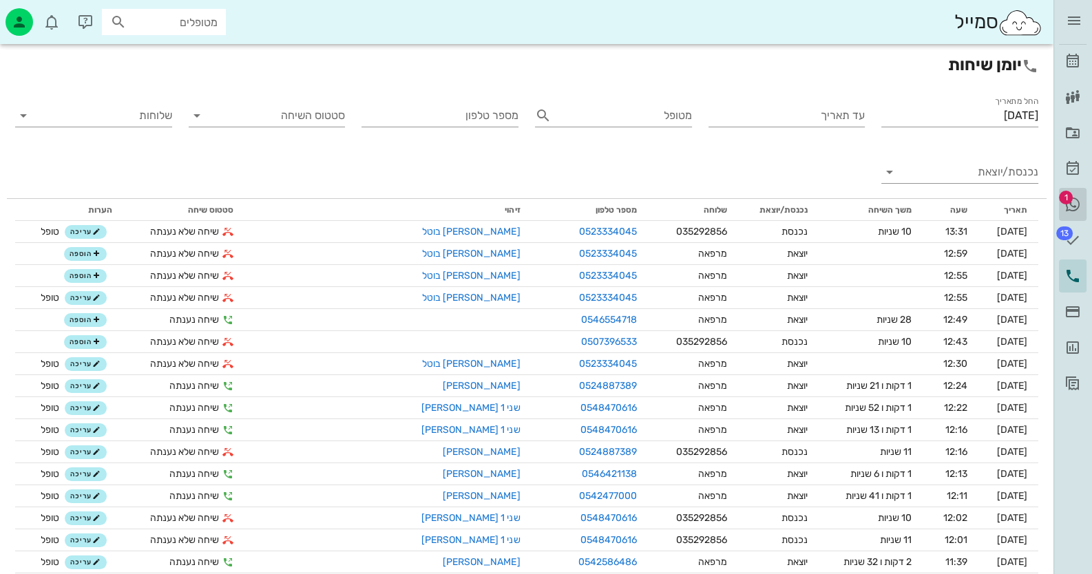
click at [1080, 202] on icon at bounding box center [1072, 204] width 17 height 17
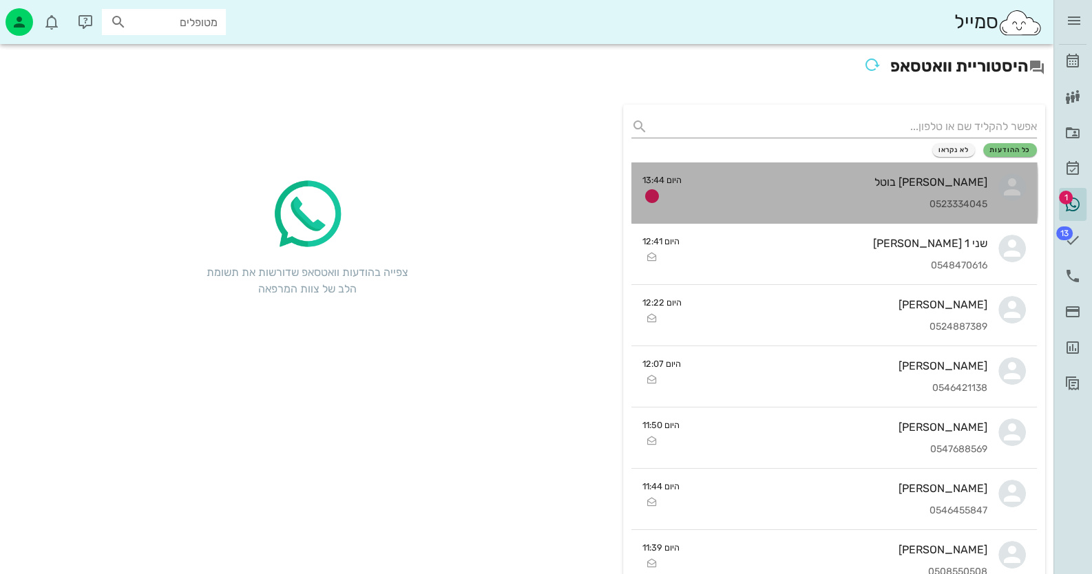
click at [783, 187] on div "[PERSON_NAME] בוטל" at bounding box center [839, 182] width 295 height 13
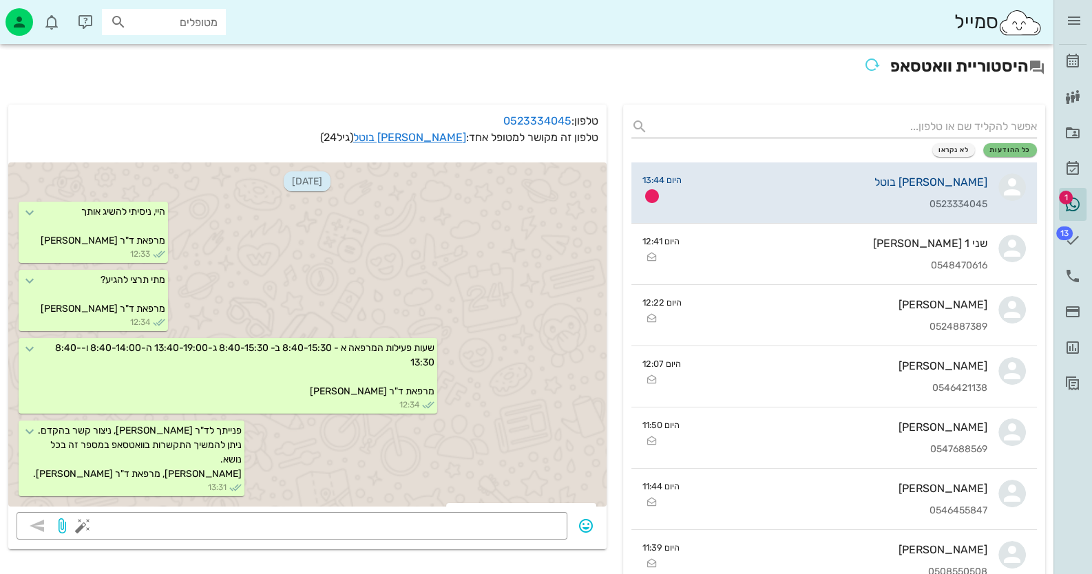
scroll to position [561, 0]
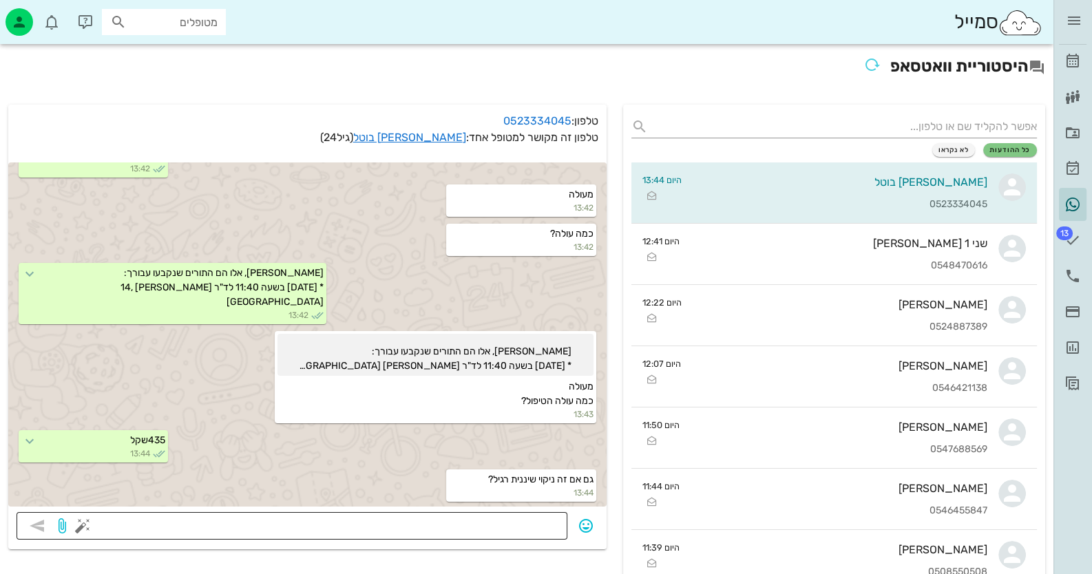
click at [520, 526] on textarea at bounding box center [322, 527] width 474 height 22
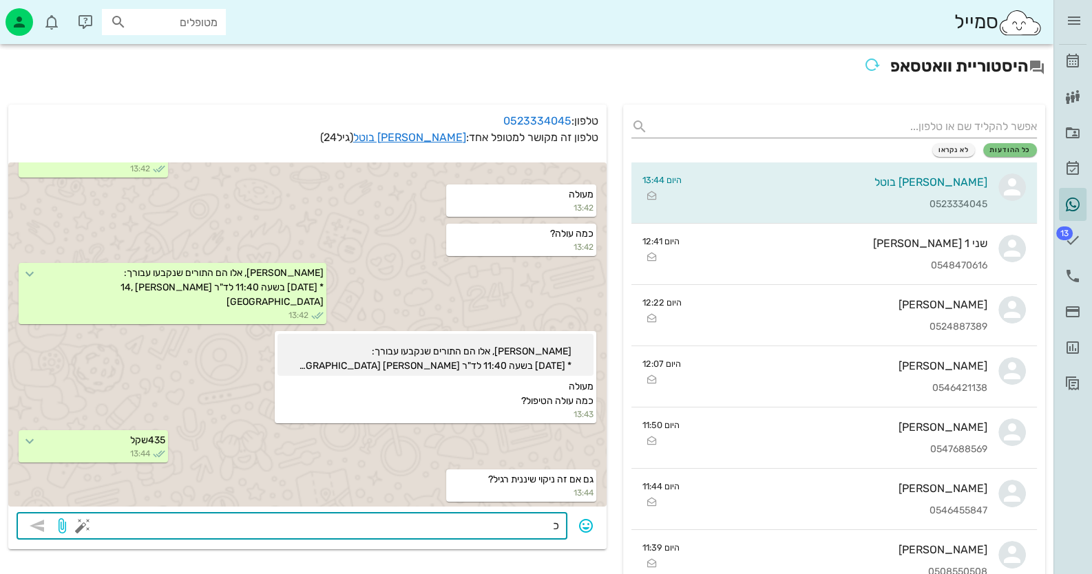
type textarea "כן"
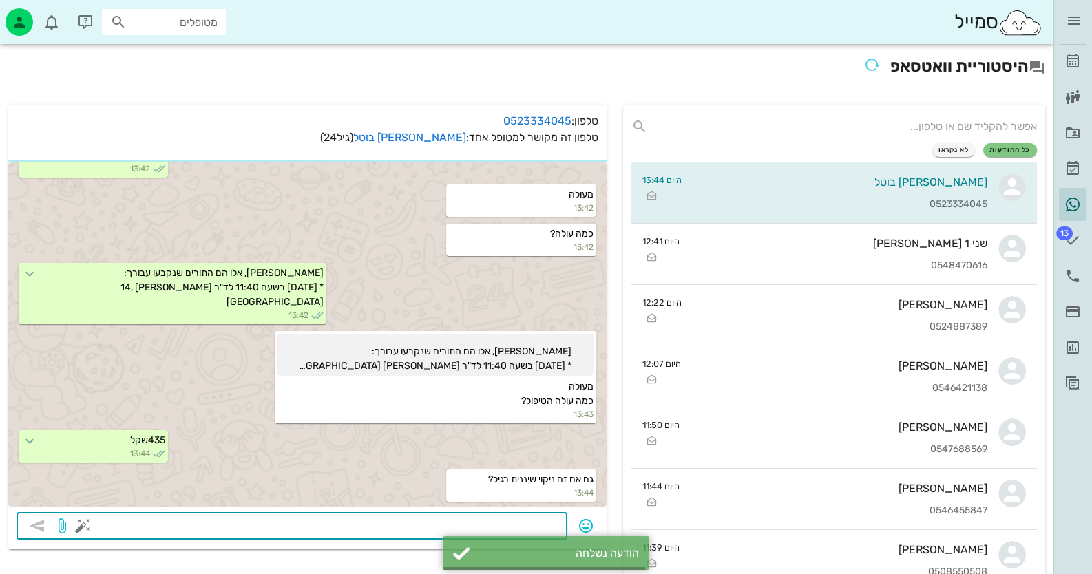
scroll to position [600, 0]
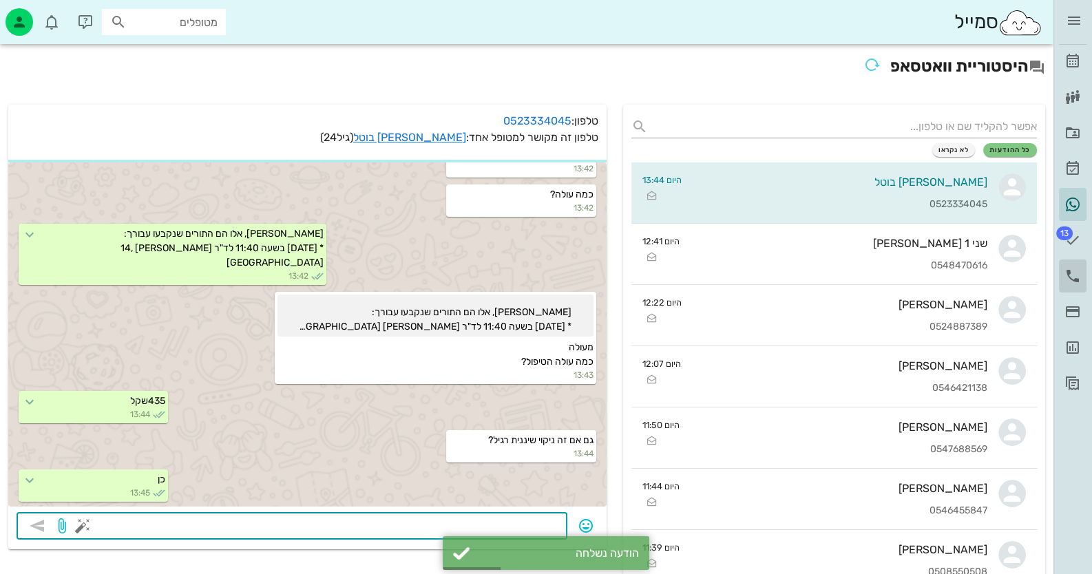
click at [1079, 270] on icon at bounding box center [1072, 276] width 17 height 17
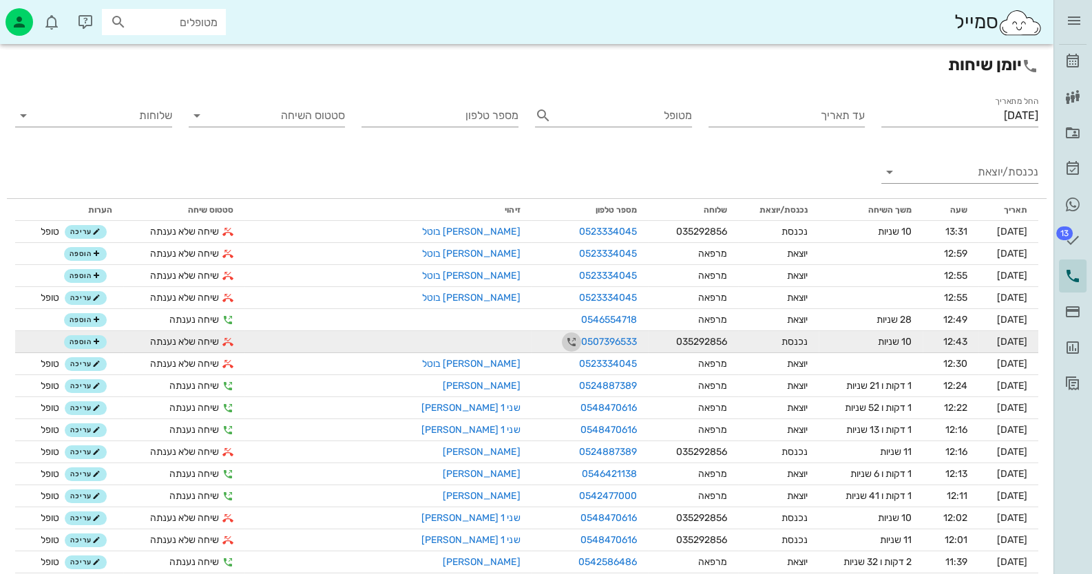
click at [563, 343] on icon "button" at bounding box center [571, 342] width 17 height 17
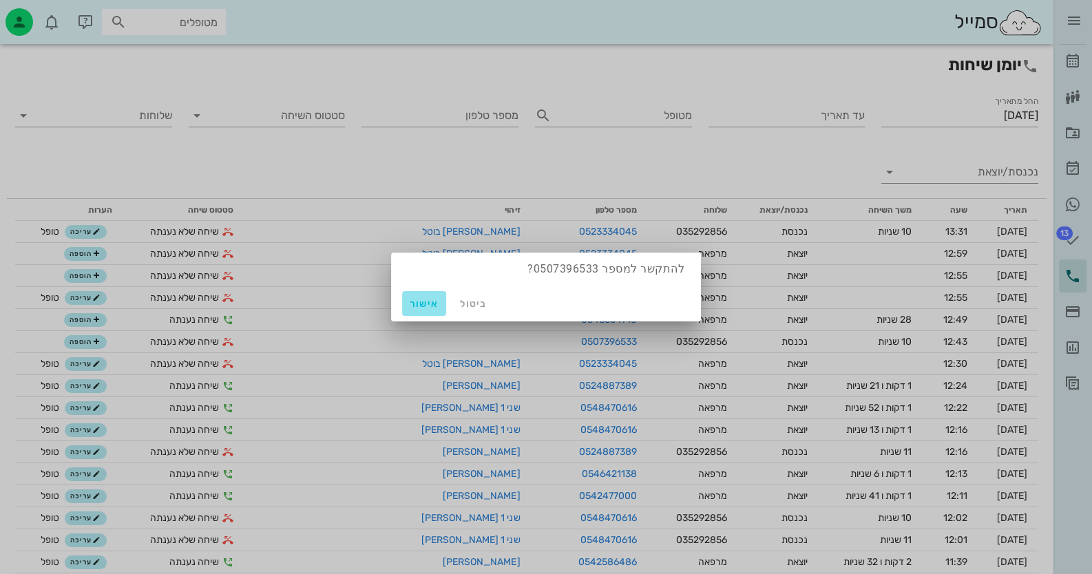
click at [428, 303] on span "אישור" at bounding box center [423, 304] width 33 height 12
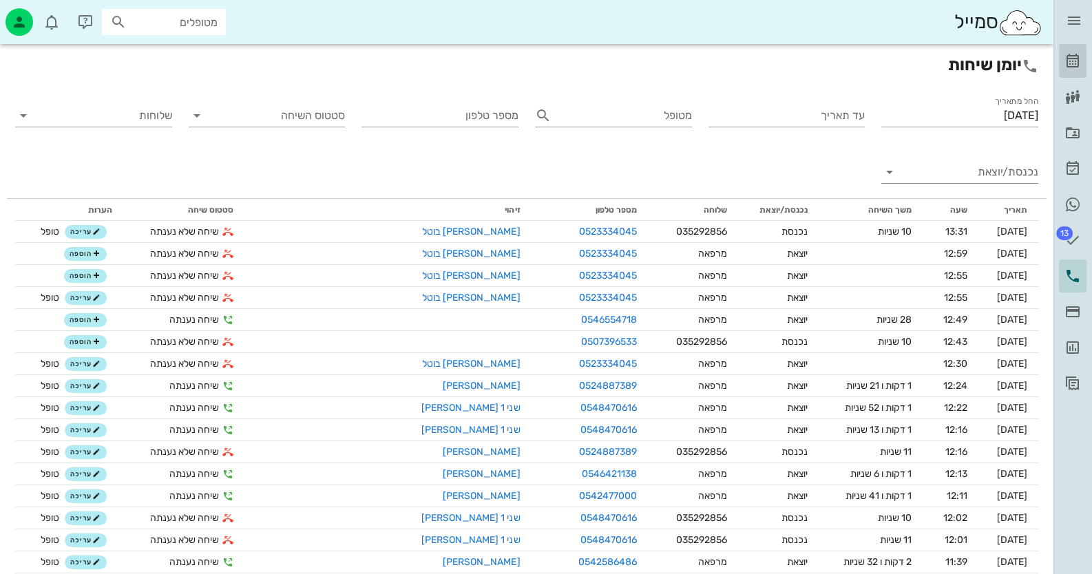
click at [1076, 59] on icon at bounding box center [1072, 61] width 17 height 17
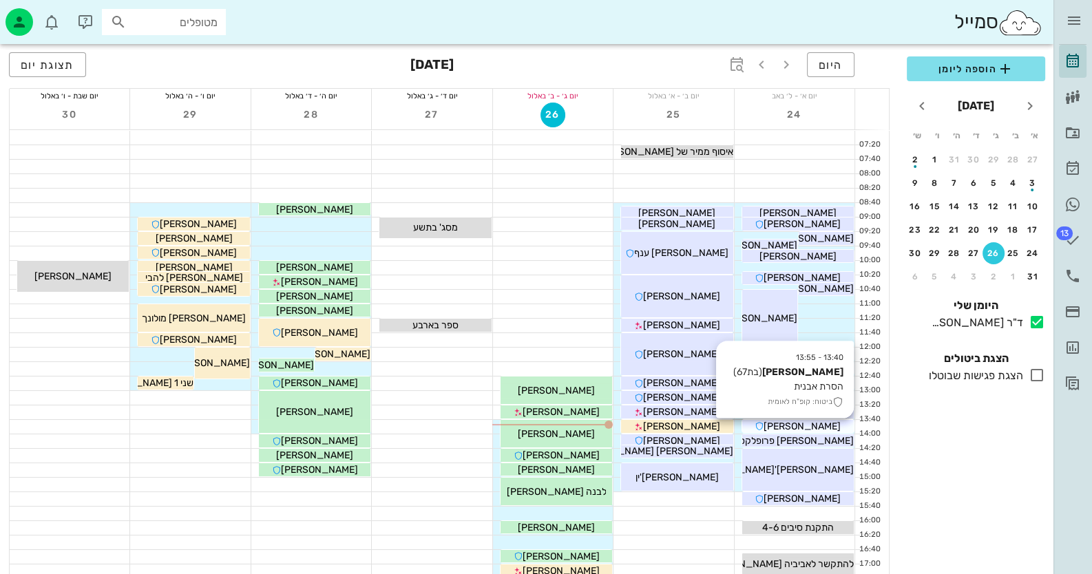
scroll to position [137, 0]
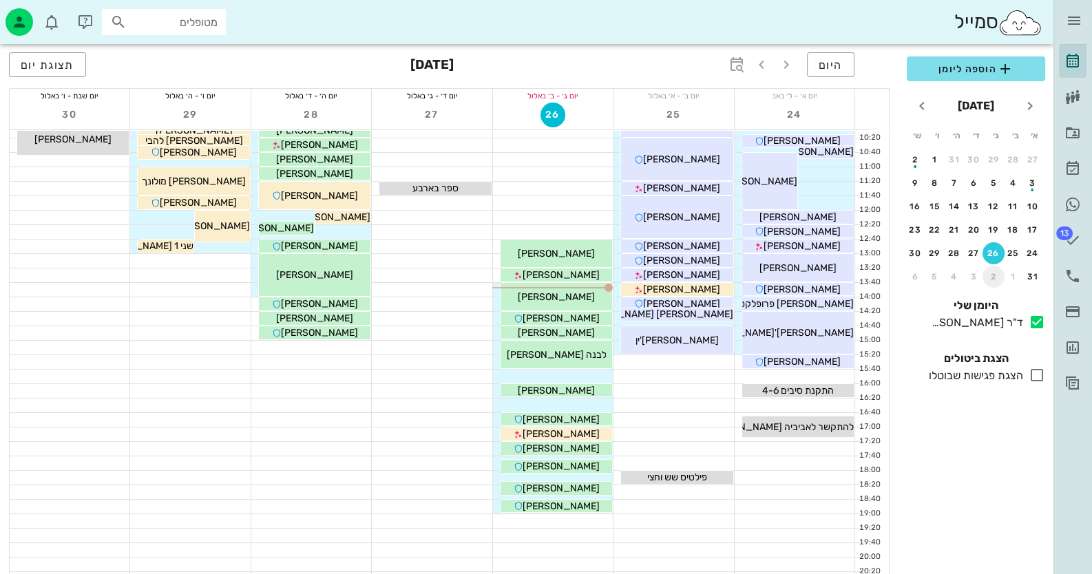
click at [993, 276] on div "2" at bounding box center [993, 277] width 22 height 10
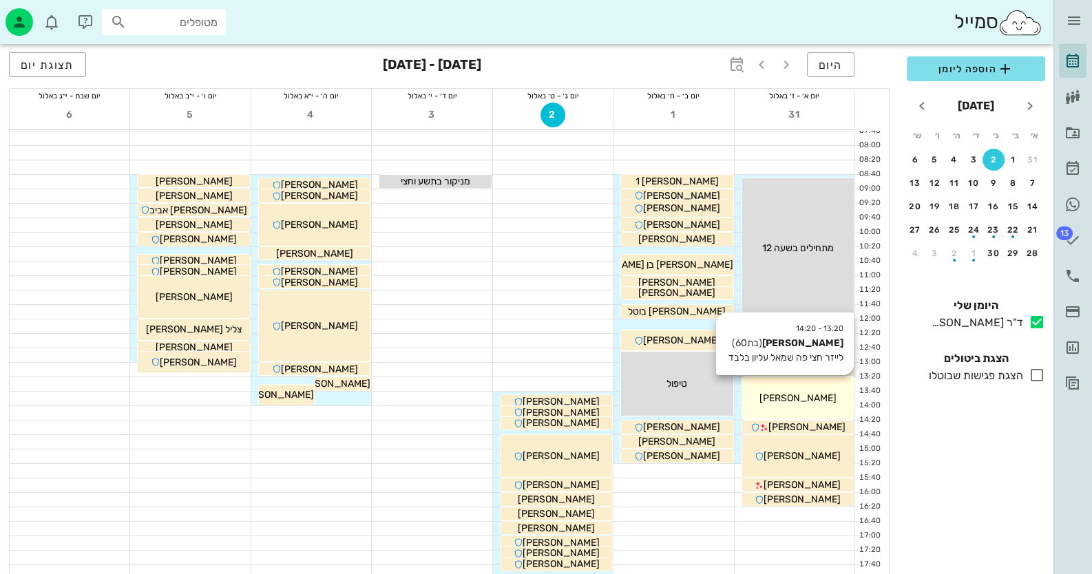
scroll to position [25, 0]
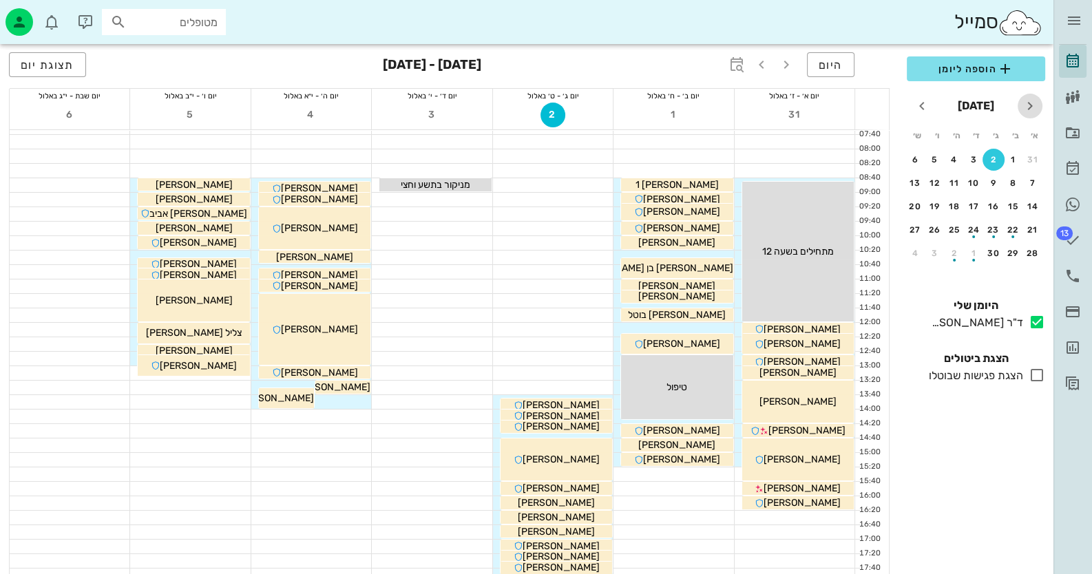
click at [1030, 104] on icon "חודש שעבר" at bounding box center [1029, 106] width 17 height 17
click at [993, 276] on div "2" at bounding box center [993, 277] width 22 height 10
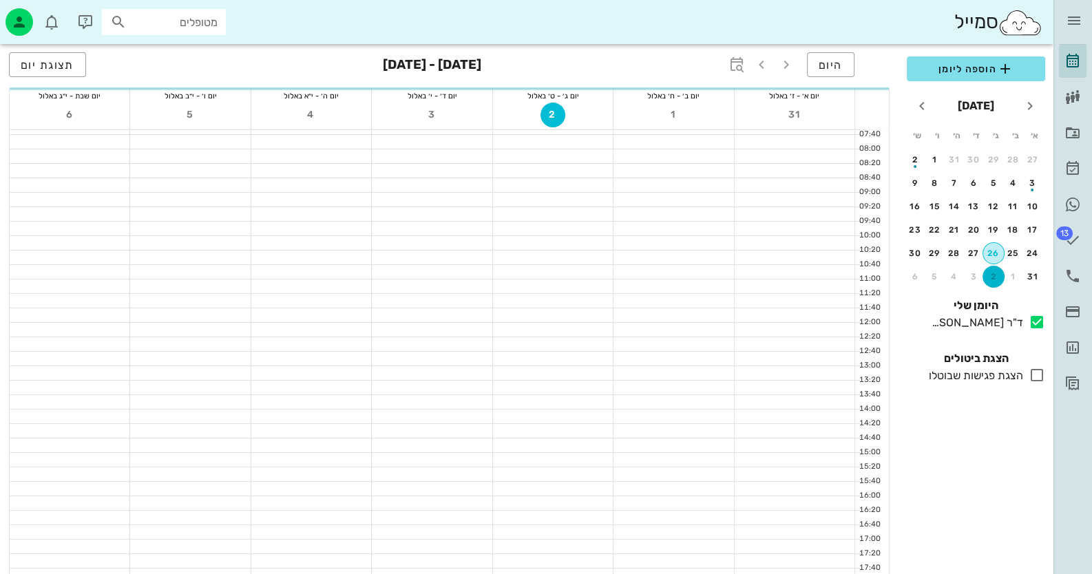
click at [993, 248] on div "26" at bounding box center [993, 253] width 21 height 10
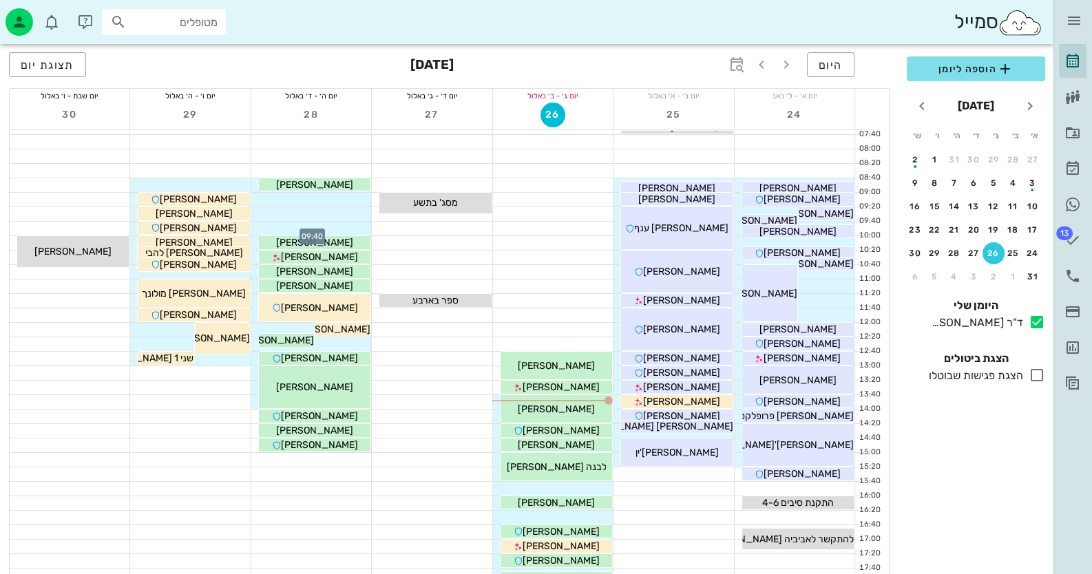
click at [346, 229] on div at bounding box center [311, 229] width 120 height 14
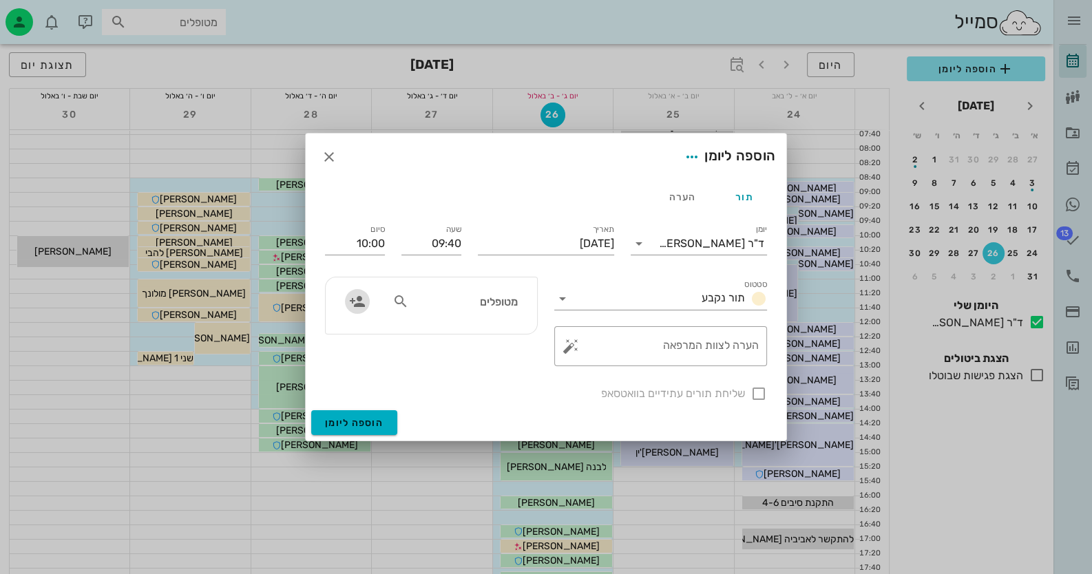
click at [355, 304] on icon "button" at bounding box center [357, 301] width 17 height 17
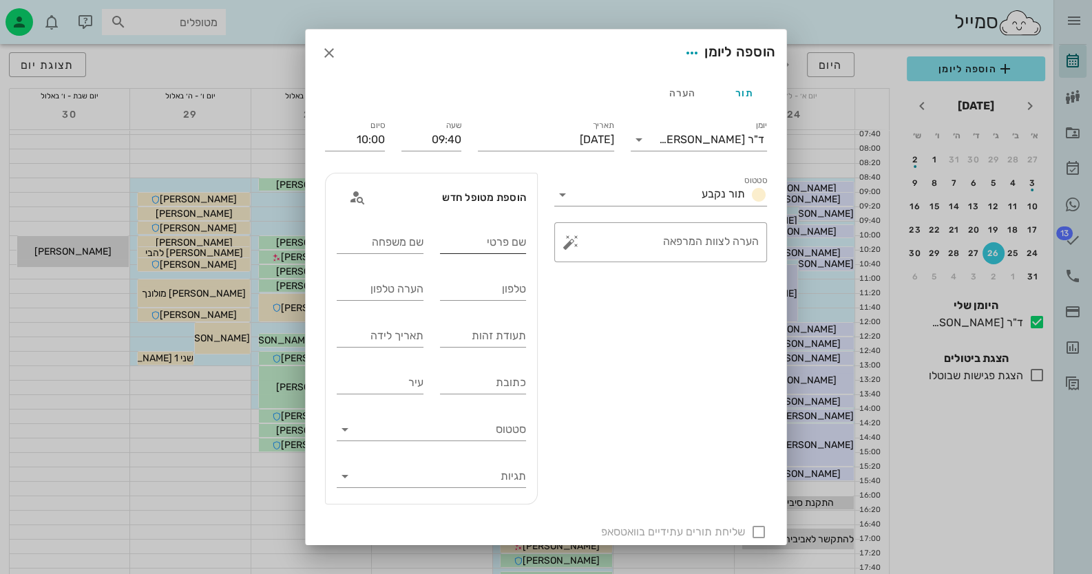
click at [476, 239] on input "שם פרטי" at bounding box center [483, 242] width 87 height 22
type input "סטלה"
click at [410, 249] on input "שם משפחה" at bounding box center [380, 242] width 87 height 22
type input "[PERSON_NAME]"
click at [451, 293] on input "טלפון" at bounding box center [483, 289] width 87 height 22
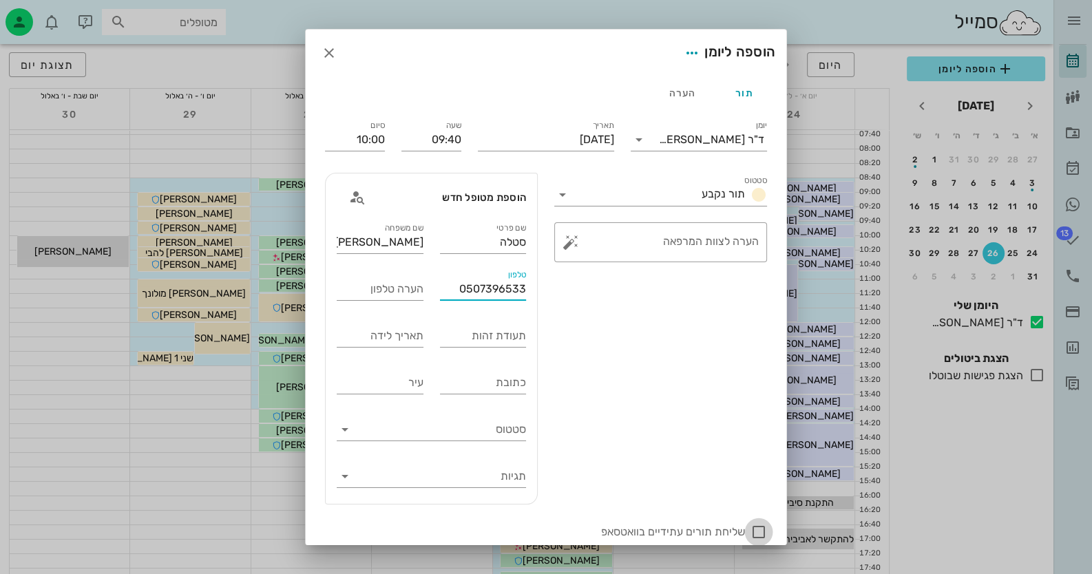
type input "0507396533"
click at [759, 533] on div at bounding box center [758, 531] width 23 height 23
checkbox input "true"
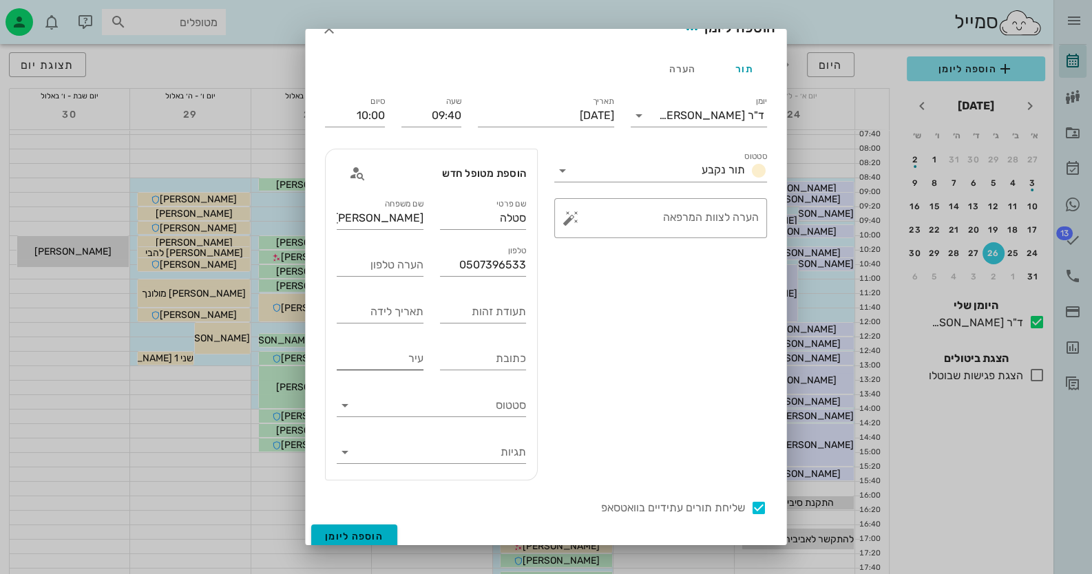
scroll to position [33, 0]
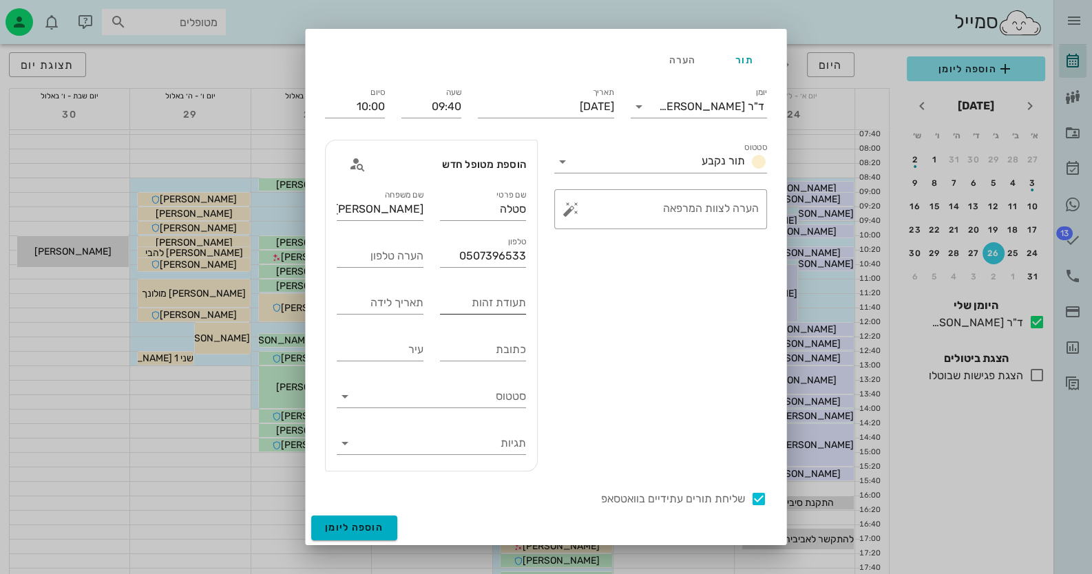
click at [451, 301] on input "תעודת זהות" at bounding box center [483, 303] width 87 height 22
type input "311773857"
click at [377, 525] on span "הוספה ליומן" at bounding box center [354, 528] width 59 height 12
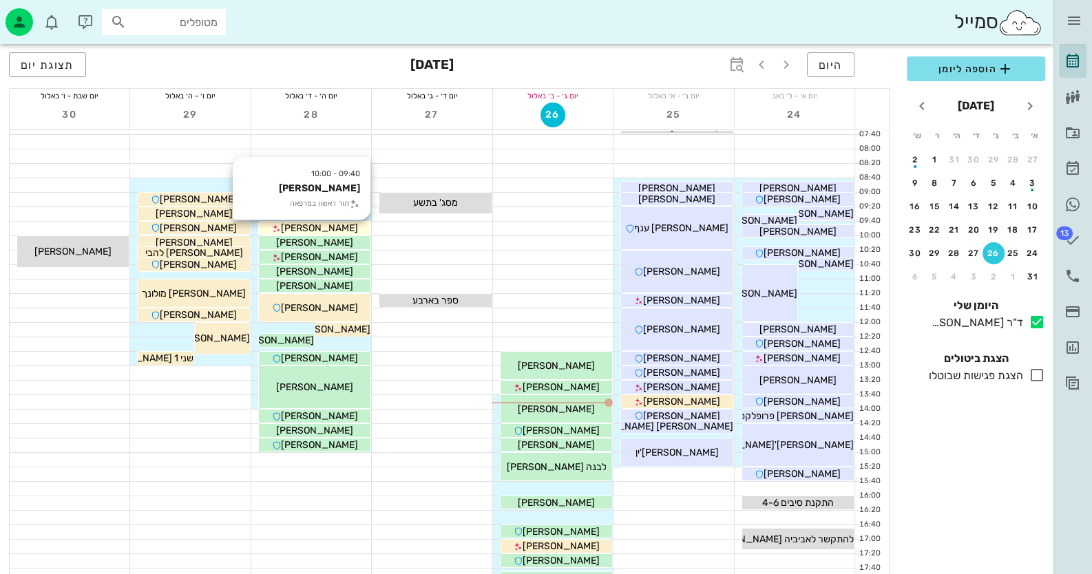
click at [337, 225] on span "[PERSON_NAME]" at bounding box center [319, 228] width 77 height 12
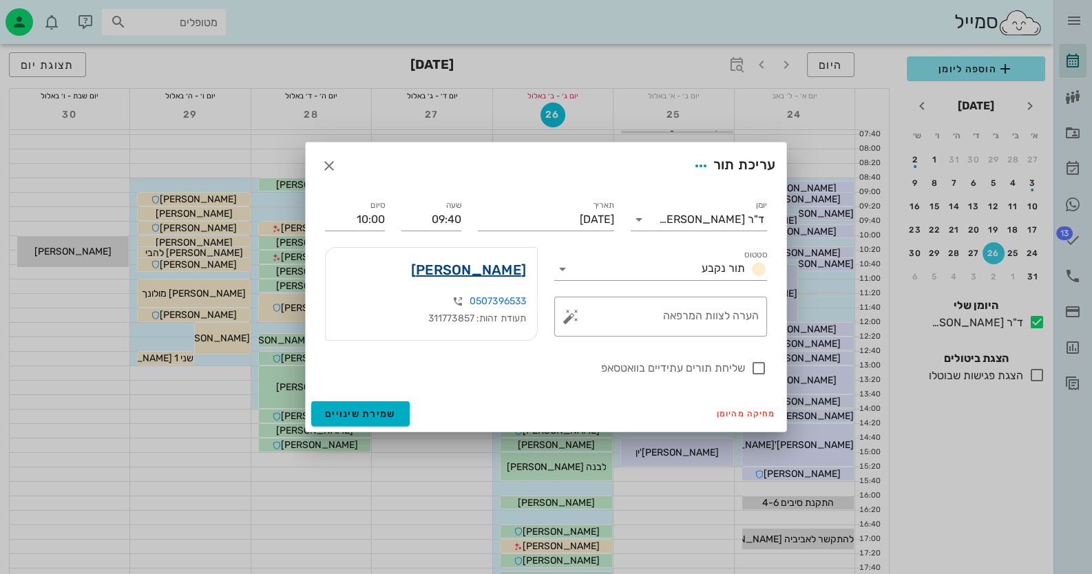
click at [509, 268] on link "[PERSON_NAME]" at bounding box center [468, 270] width 115 height 22
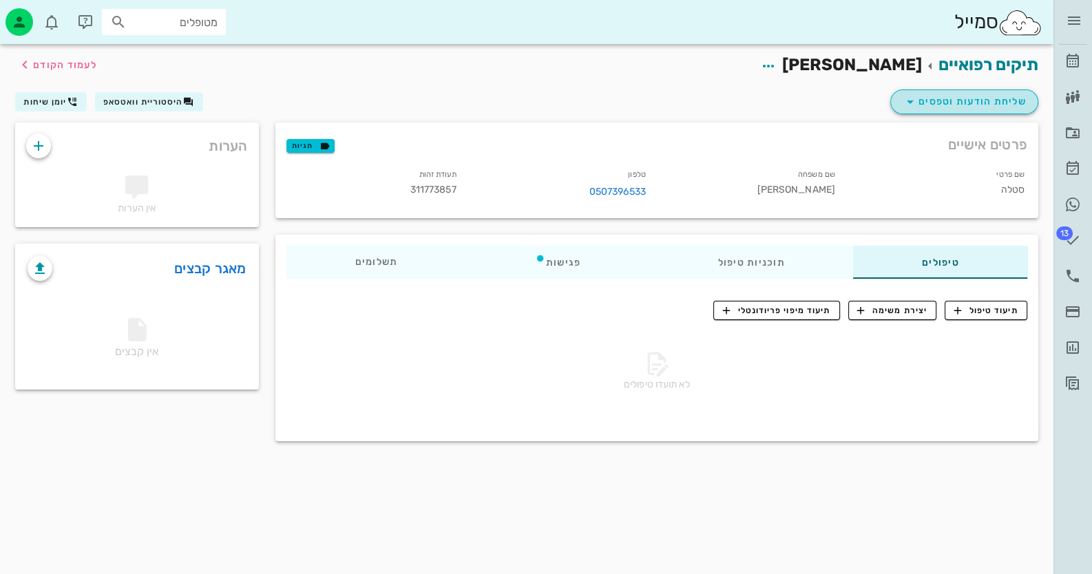
click at [1011, 108] on span "שליחת הודעות וטפסים" at bounding box center [964, 102] width 125 height 17
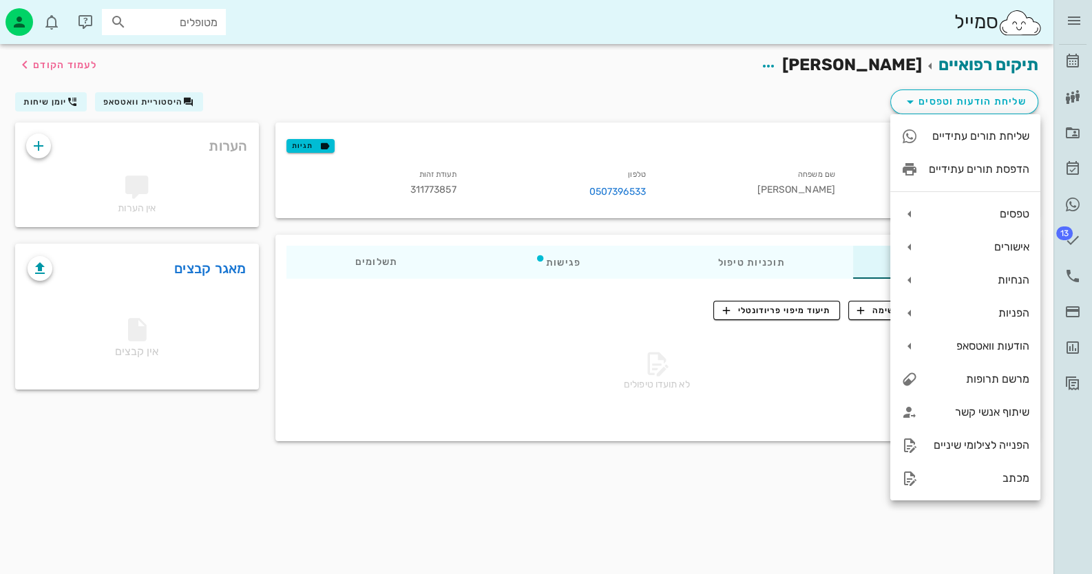
click at [421, 191] on span "311773857" at bounding box center [433, 190] width 46 height 12
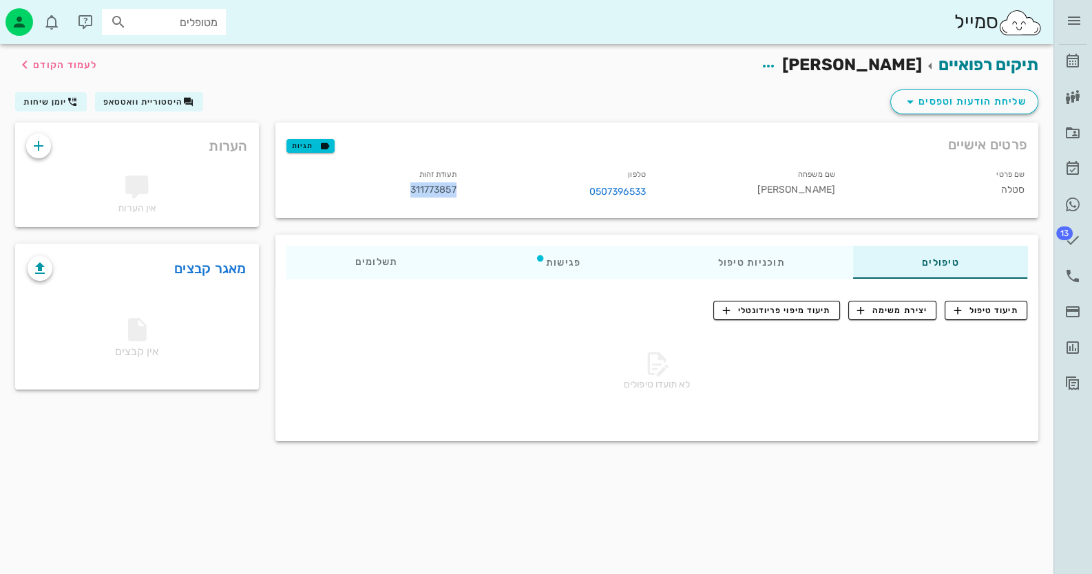
drag, startPoint x: 421, startPoint y: 191, endPoint x: 430, endPoint y: 178, distance: 15.8
click at [420, 191] on span "311773857" at bounding box center [433, 190] width 46 height 12
drag, startPoint x: 432, startPoint y: 176, endPoint x: 446, endPoint y: 185, distance: 17.0
click at [447, 185] on span "311773857" at bounding box center [433, 190] width 46 height 12
click at [446, 184] on span "311773857" at bounding box center [433, 190] width 46 height 12
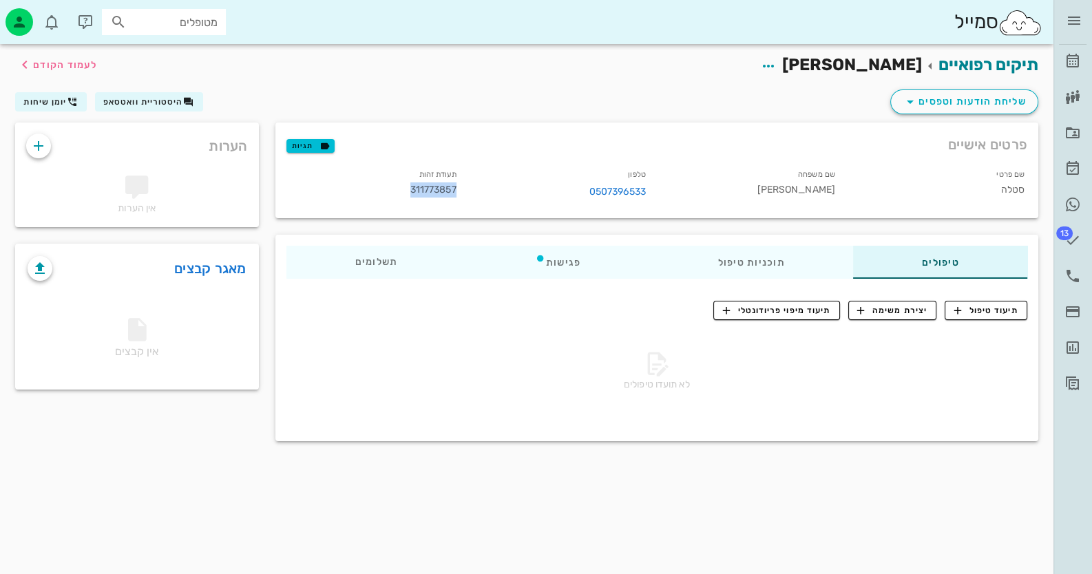
copy span "311773857"
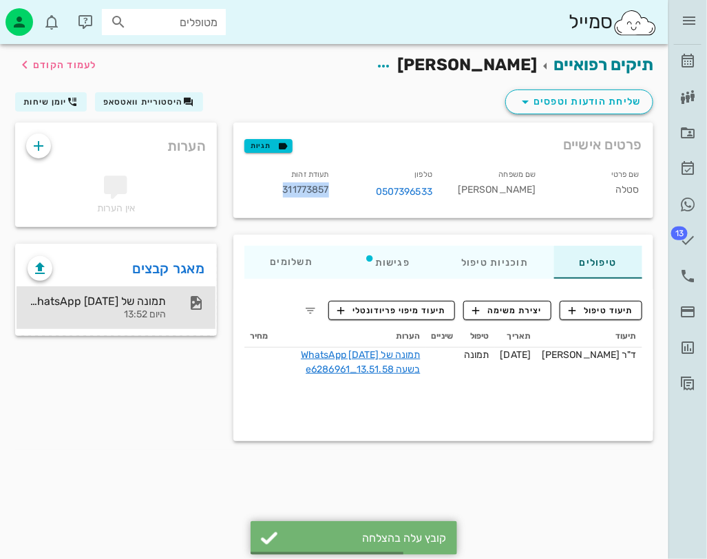
click at [159, 291] on div "תמונה של WhatsApp [DATE] בשעה 13.51.58_e6286961 היום 13:52" at bounding box center [97, 307] width 138 height 43
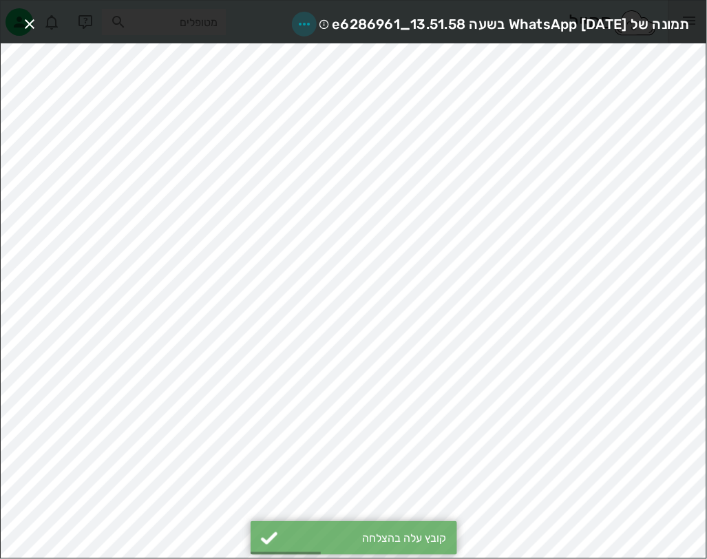
click at [296, 16] on icon "button" at bounding box center [304, 24] width 17 height 17
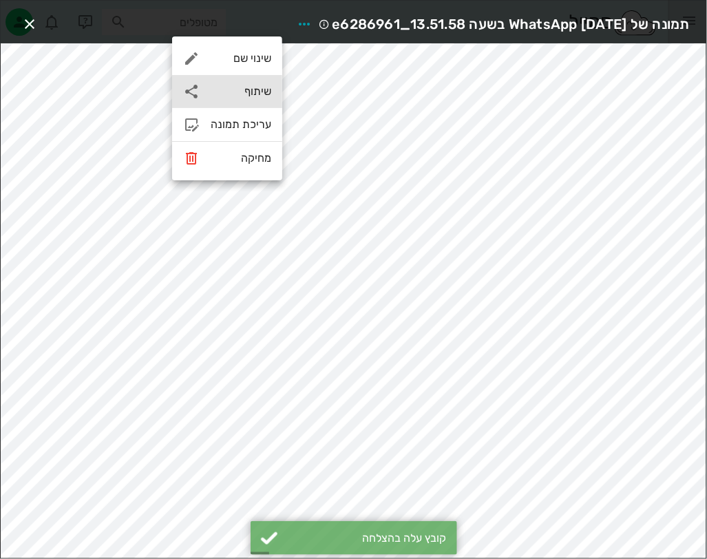
click at [257, 88] on div "שיתוף" at bounding box center [241, 91] width 61 height 13
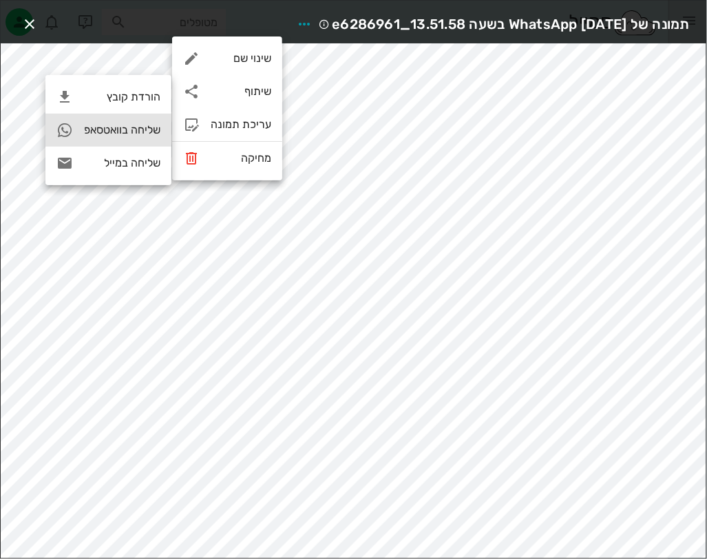
click at [116, 136] on div "שליחה בוואטסאפ" at bounding box center [122, 129] width 76 height 13
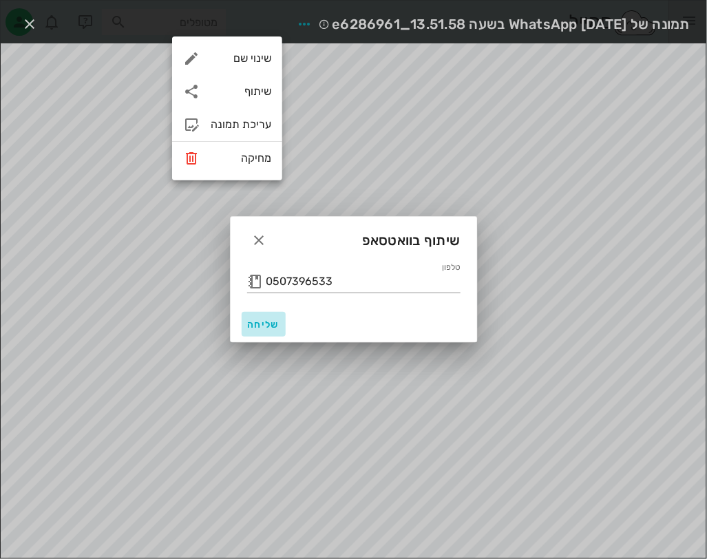
click at [255, 330] on button "שליחה" at bounding box center [264, 324] width 44 height 25
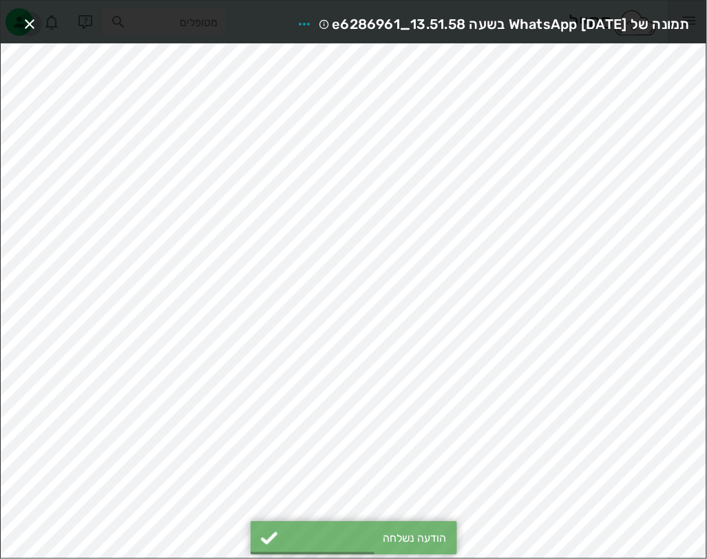
click at [28, 16] on icon "button" at bounding box center [29, 24] width 17 height 17
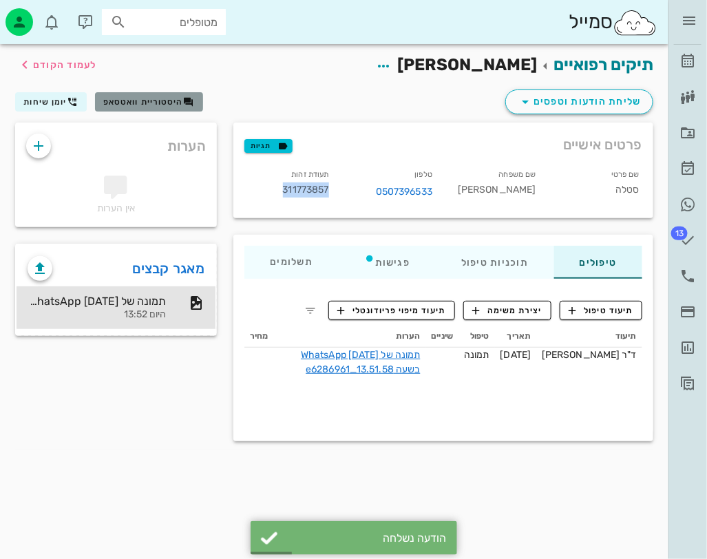
click at [136, 102] on span "היסטוריית וואטסאפ" at bounding box center [143, 102] width 80 height 10
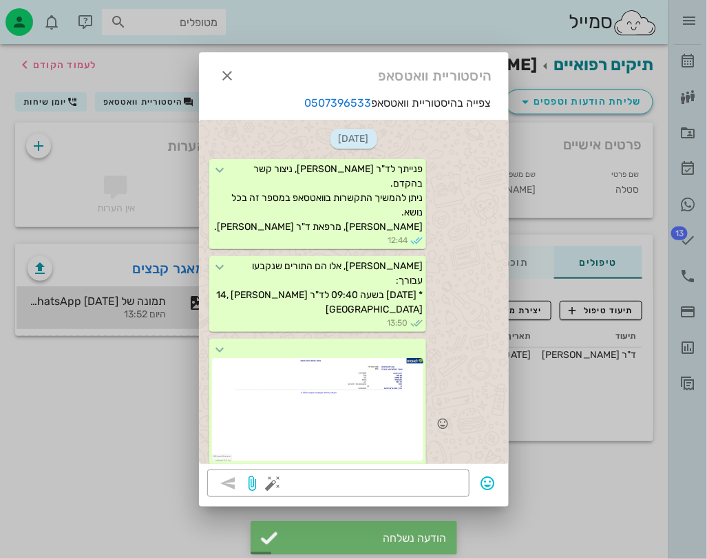
scroll to position [60, 0]
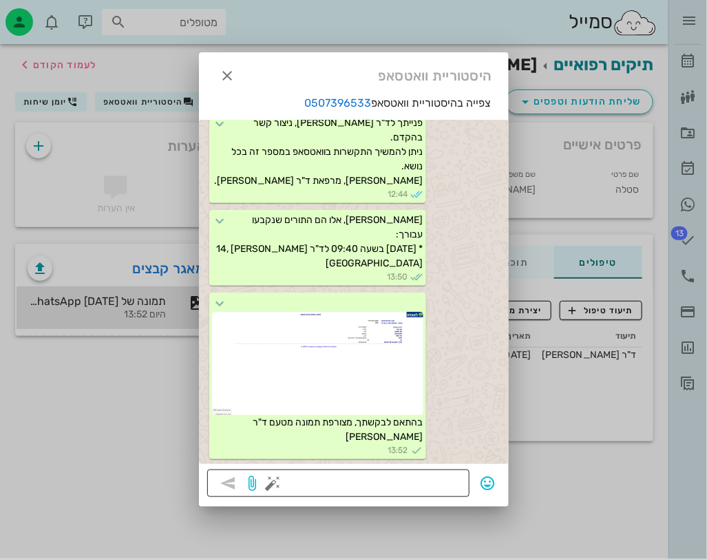
click at [268, 481] on button "button" at bounding box center [273, 483] width 17 height 17
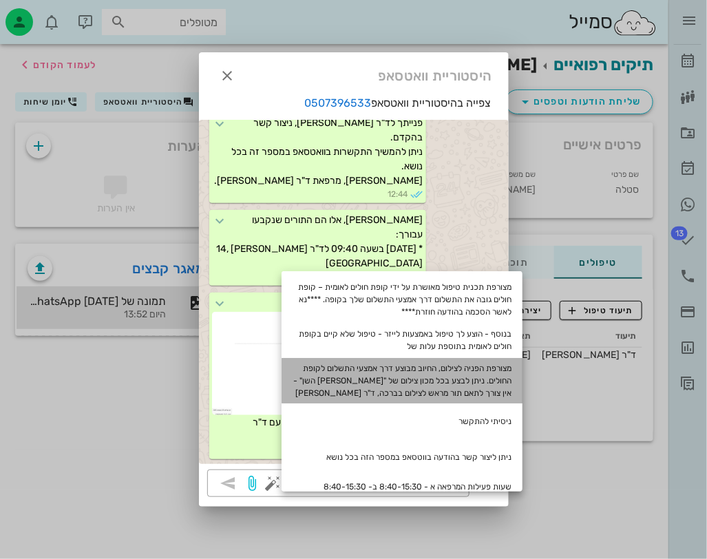
click at [489, 363] on div "מצורפת הפניה לצילום, החיוב מבוצע דרך אמצעי התשלום לקופת החולים. ניתן לבצע בכל מ…" at bounding box center [402, 380] width 241 height 45
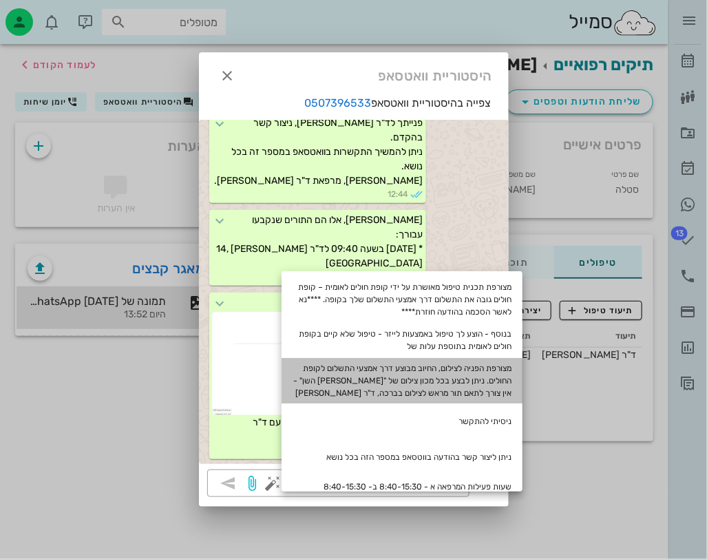
type textarea "מצורפת הפניה לצילום, החיוב מבוצע דרך אמצעי התשלום לקופת החולים. ניתן לבצע בכל מ…"
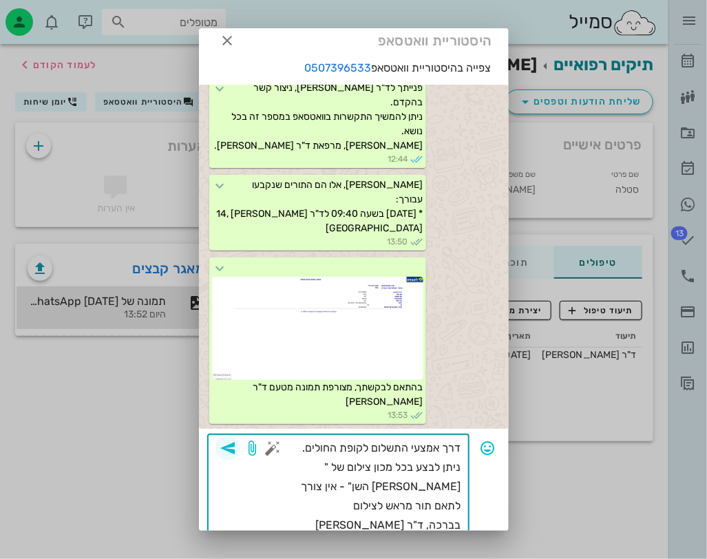
click at [236, 442] on icon "button" at bounding box center [228, 448] width 17 height 17
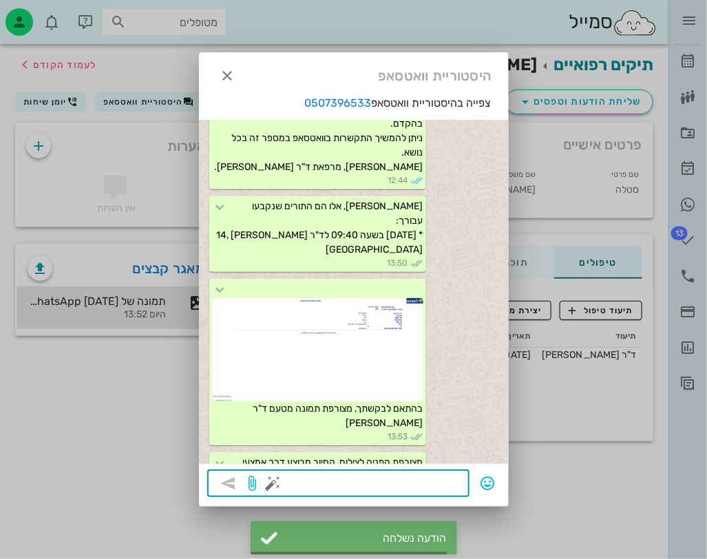
scroll to position [171, 0]
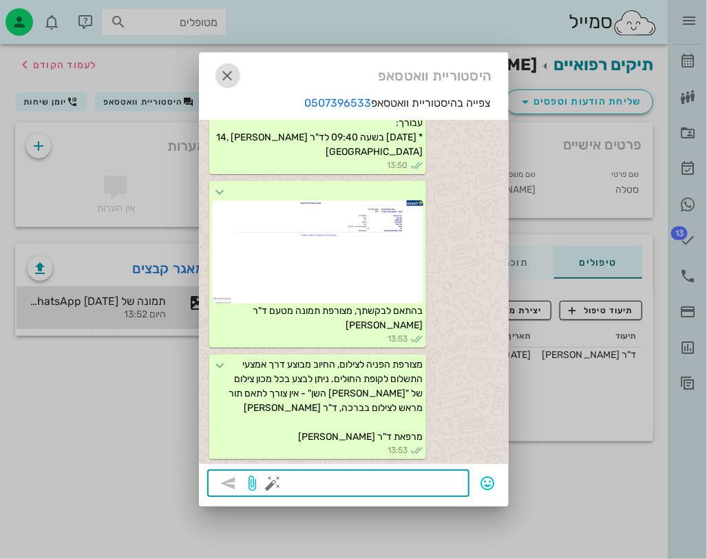
click at [231, 80] on icon "button" at bounding box center [228, 75] width 17 height 17
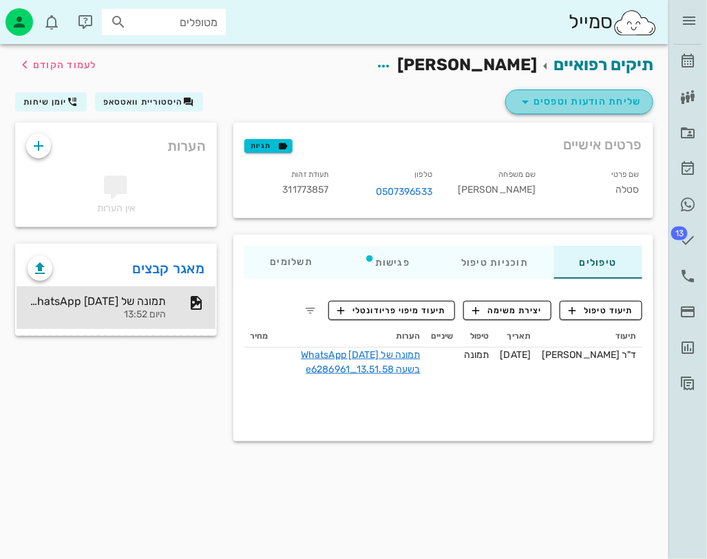
click at [578, 99] on span "שליחת הודעות וטפסים" at bounding box center [579, 102] width 125 height 17
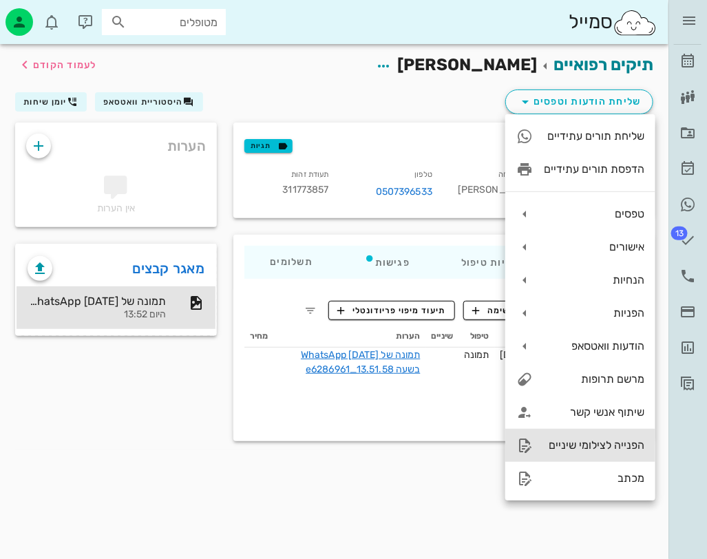
click at [613, 441] on div "הפנייה לצילומי שיניים" at bounding box center [594, 444] width 100 height 13
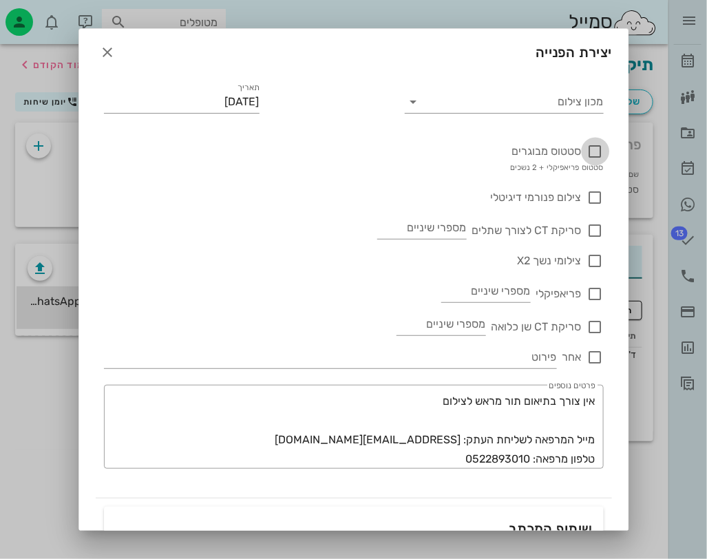
click at [588, 155] on div at bounding box center [595, 151] width 23 height 23
checkbox input "true"
click at [582, 103] on input "מכון צילום" at bounding box center [515, 102] width 177 height 22
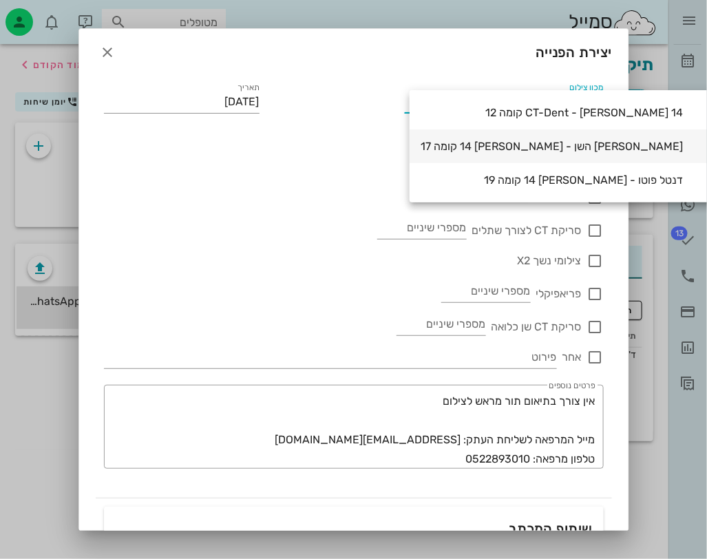
click at [705, 140] on icon at bounding box center [713, 146] width 17 height 17
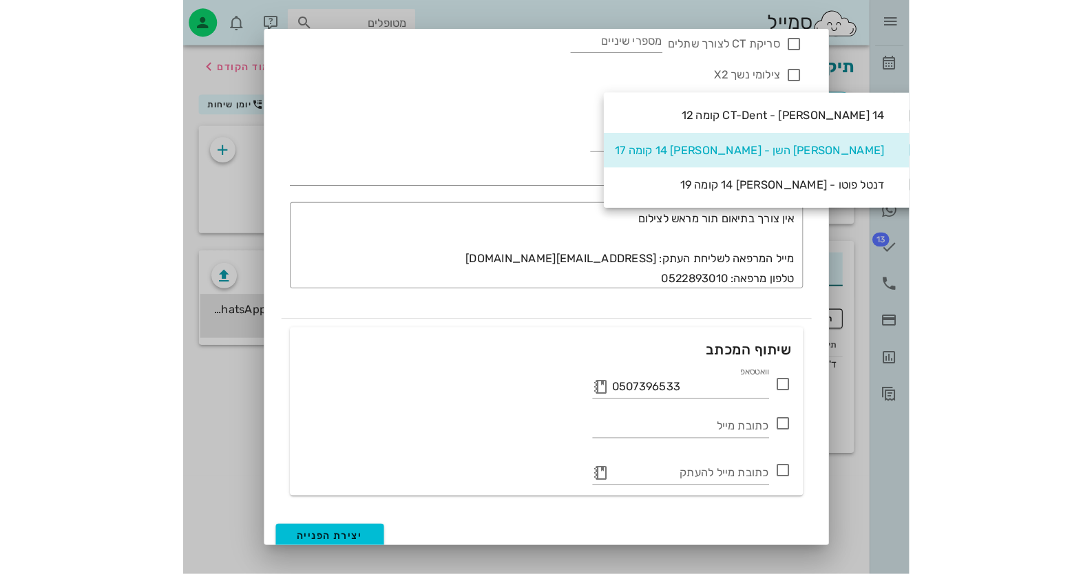
scroll to position [196, 0]
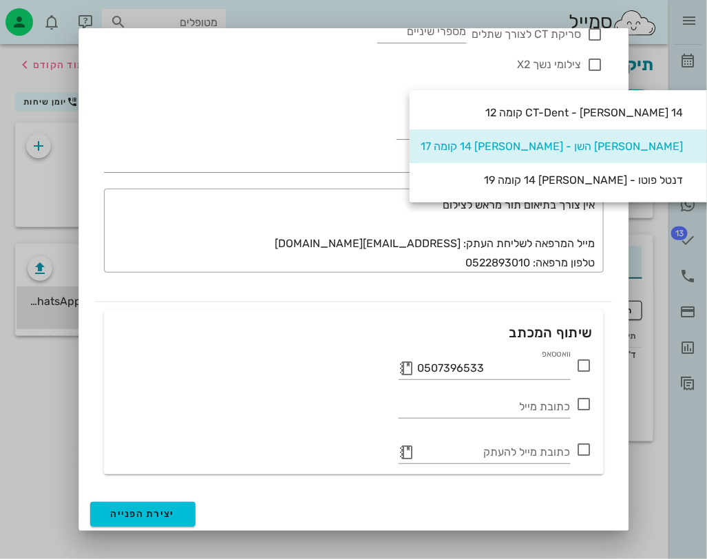
click at [584, 363] on icon at bounding box center [584, 365] width 17 height 17
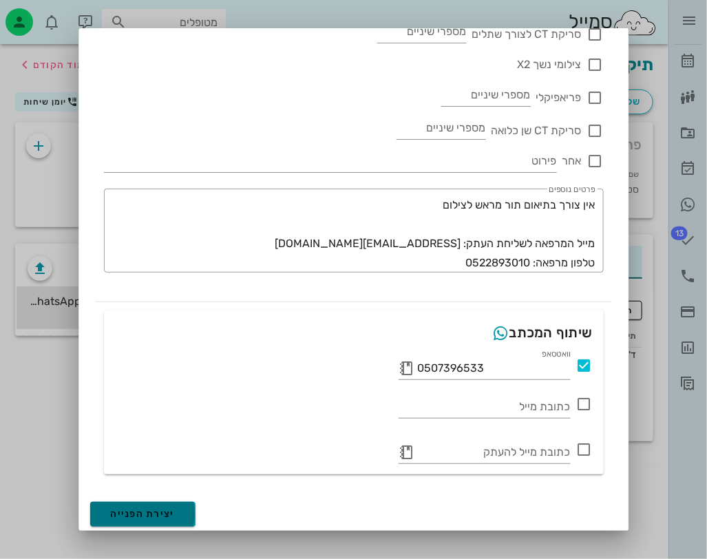
click at [176, 522] on button "יצירת הפנייה" at bounding box center [142, 514] width 105 height 25
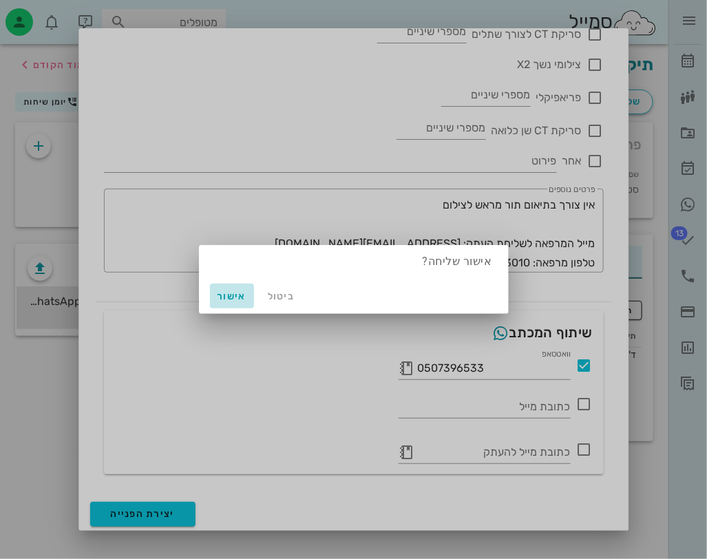
click at [232, 297] on span "אישור" at bounding box center [231, 296] width 33 height 12
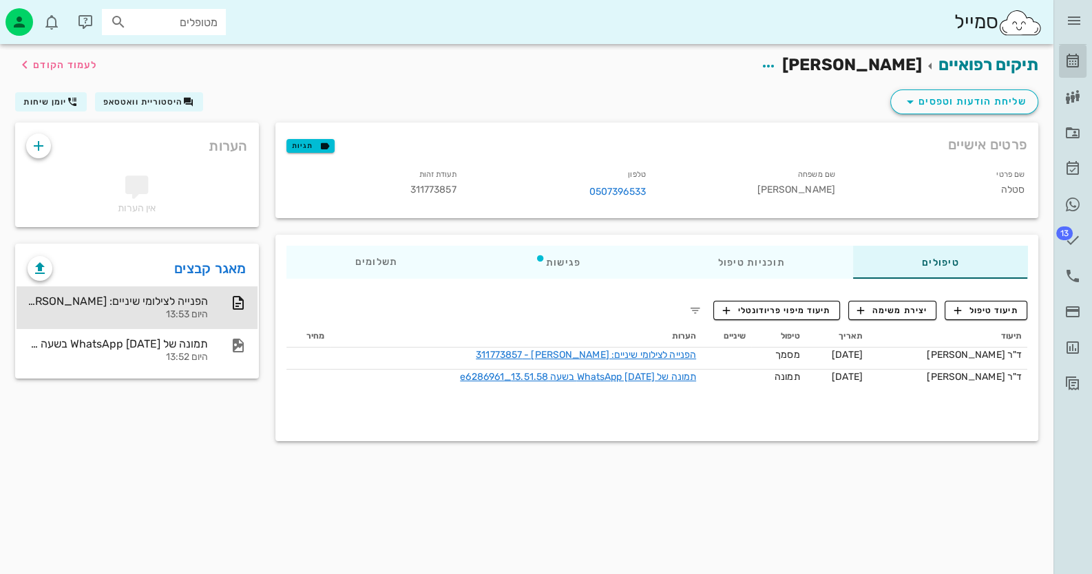
click at [1072, 61] on icon at bounding box center [1072, 61] width 17 height 17
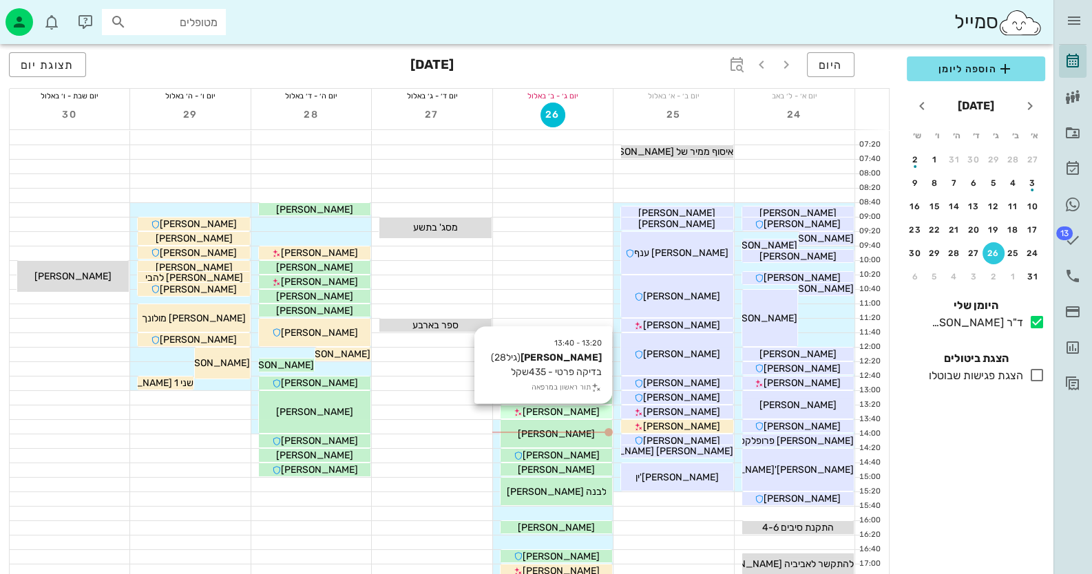
click at [575, 414] on span "[PERSON_NAME]" at bounding box center [560, 412] width 77 height 12
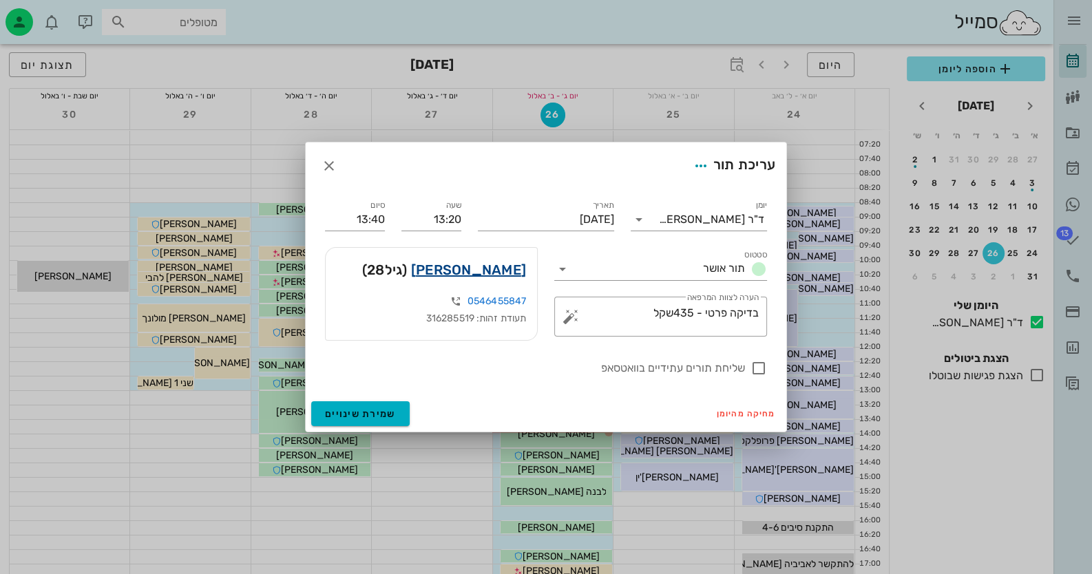
click at [494, 269] on link "[PERSON_NAME]" at bounding box center [468, 270] width 115 height 22
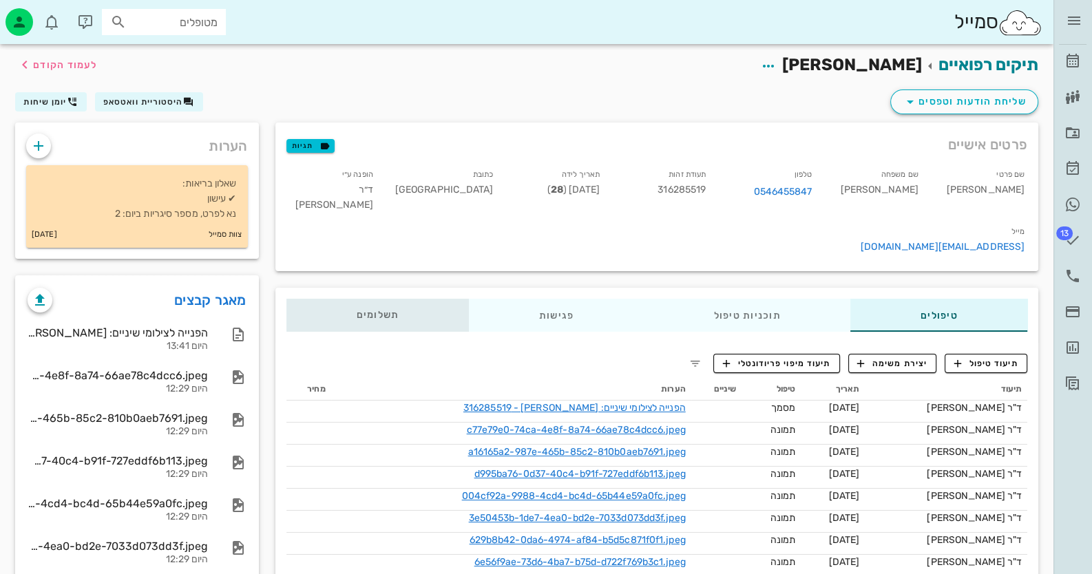
click at [407, 299] on div "תשלומים 0₪" at bounding box center [377, 315] width 182 height 33
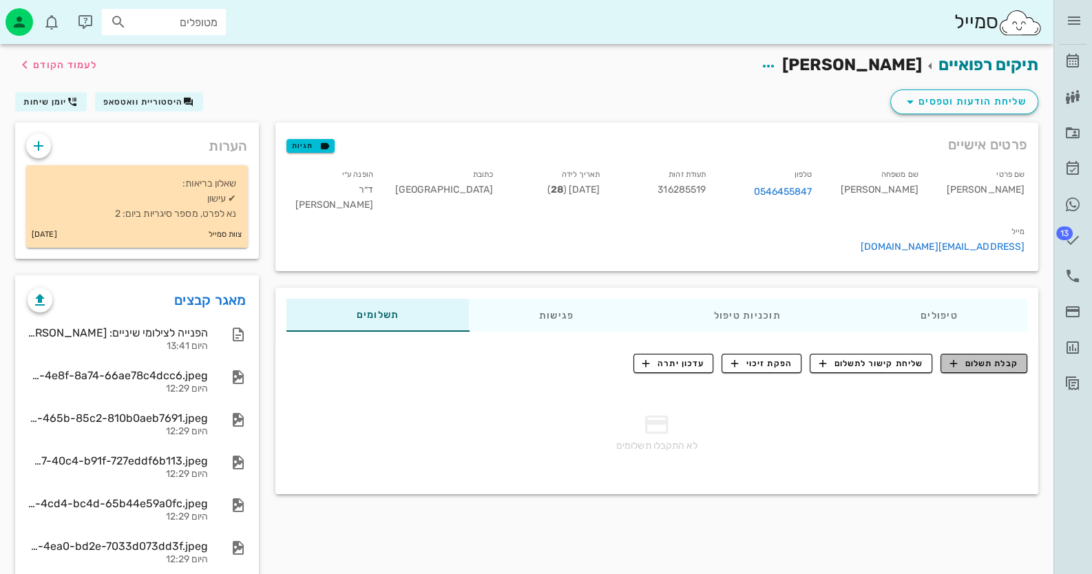
click at [978, 357] on span "קבלת תשלום" at bounding box center [984, 363] width 68 height 12
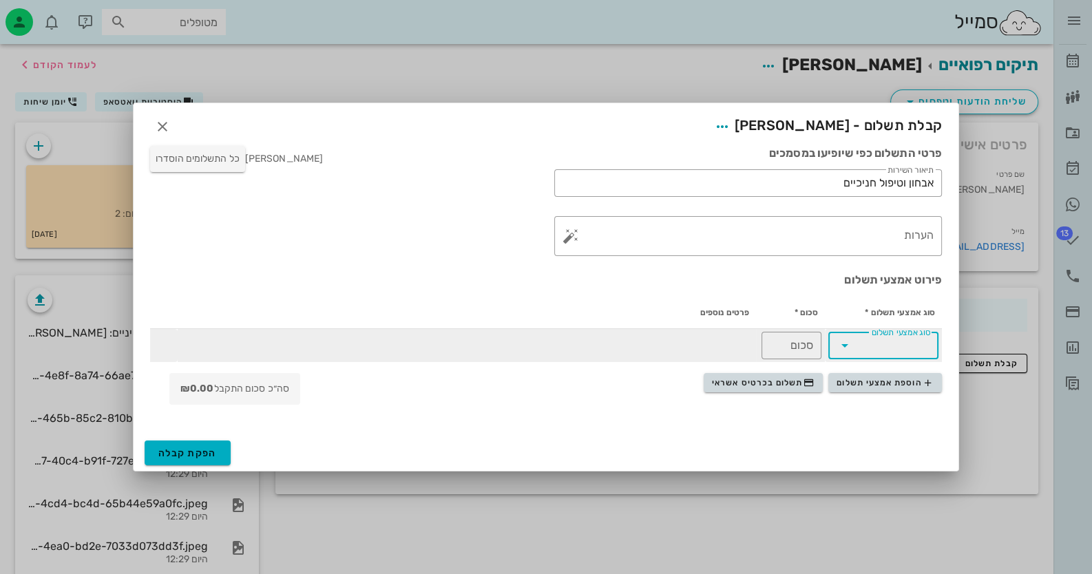
click at [888, 347] on input "סוג אמצעי תשלום" at bounding box center [893, 346] width 74 height 22
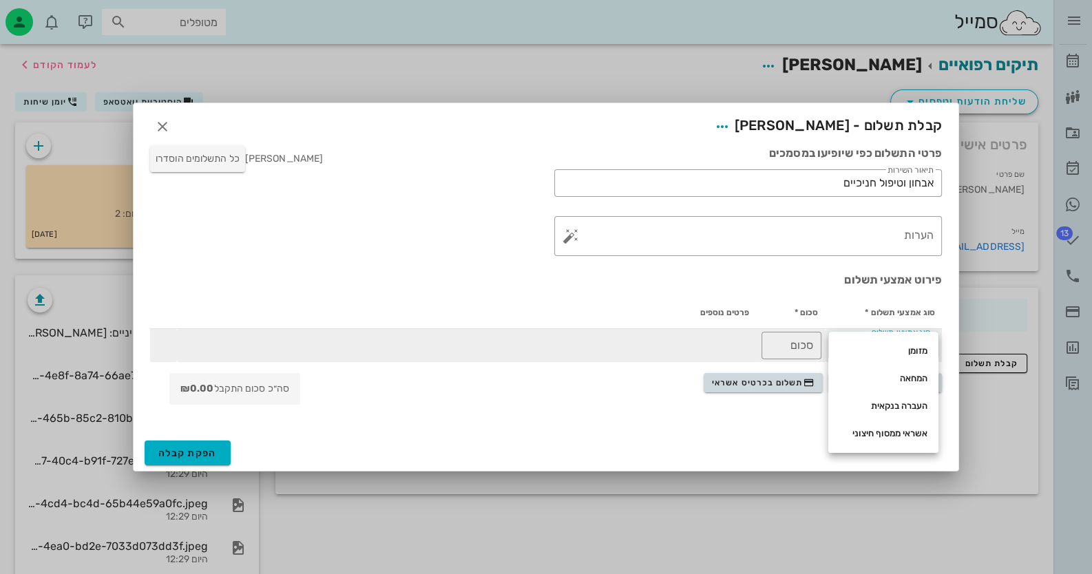
click at [888, 347] on div "מזומן" at bounding box center [883, 351] width 88 height 11
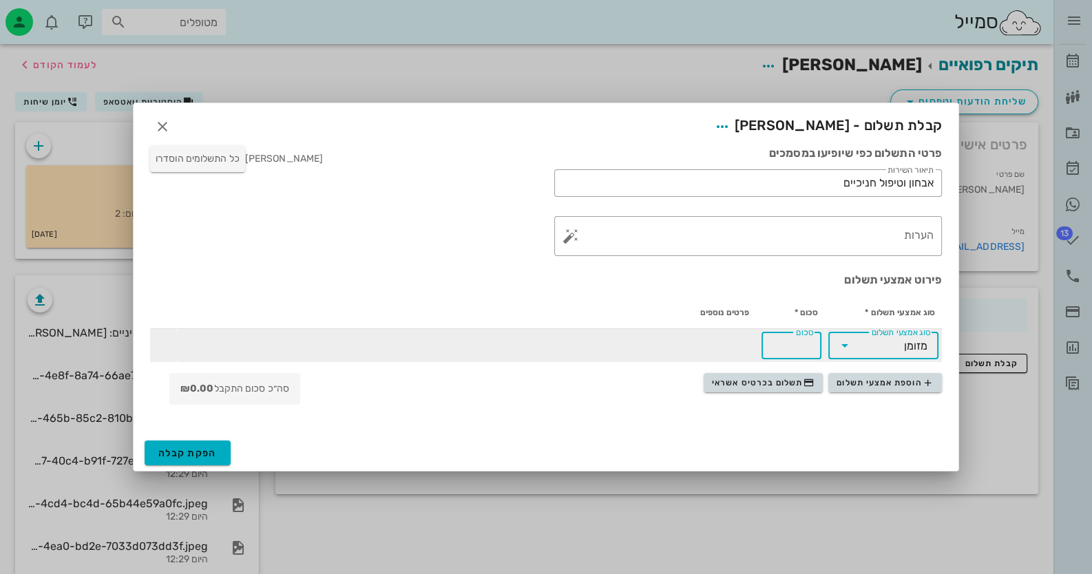
click at [788, 342] on input "סכום" at bounding box center [791, 346] width 43 height 22
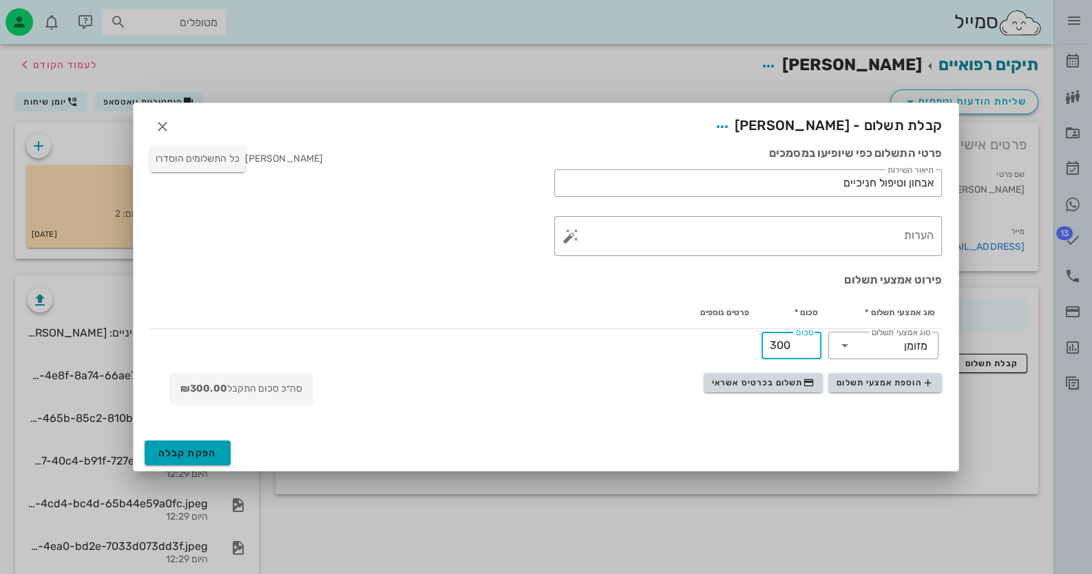
type input "300"
click at [211, 450] on span "הפקת קבלה" at bounding box center [187, 453] width 59 height 12
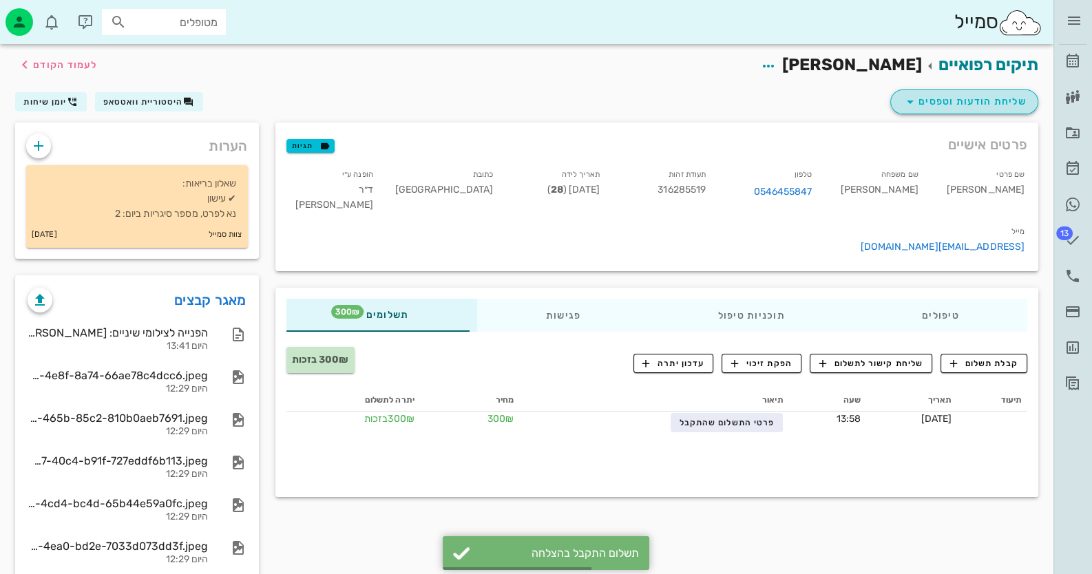
click at [1021, 100] on span "שליחת הודעות וטפסים" at bounding box center [964, 102] width 125 height 17
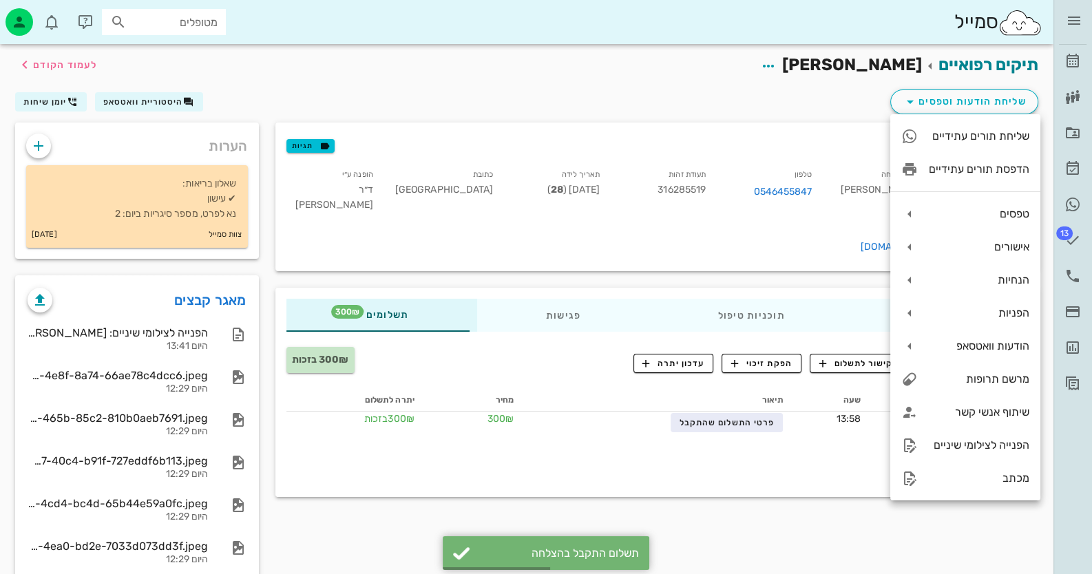
click at [619, 92] on div "שליחת הודעות וטפסים היסטוריית וואטסאפ יומן שיחות" at bounding box center [526, 105] width 1039 height 36
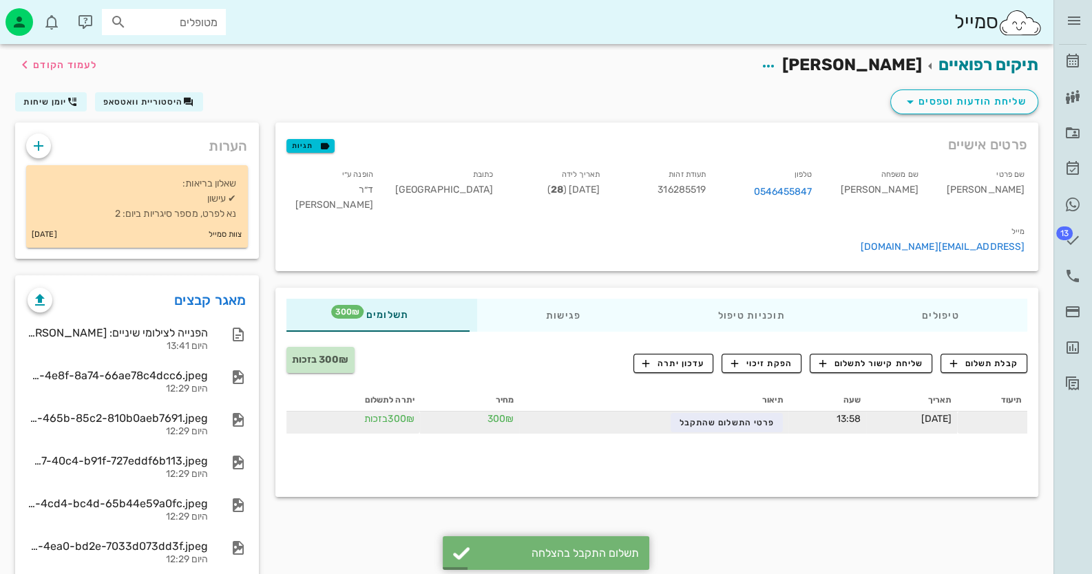
click at [677, 412] on td "פרטי התשלום שהתקבל" at bounding box center [654, 423] width 270 height 22
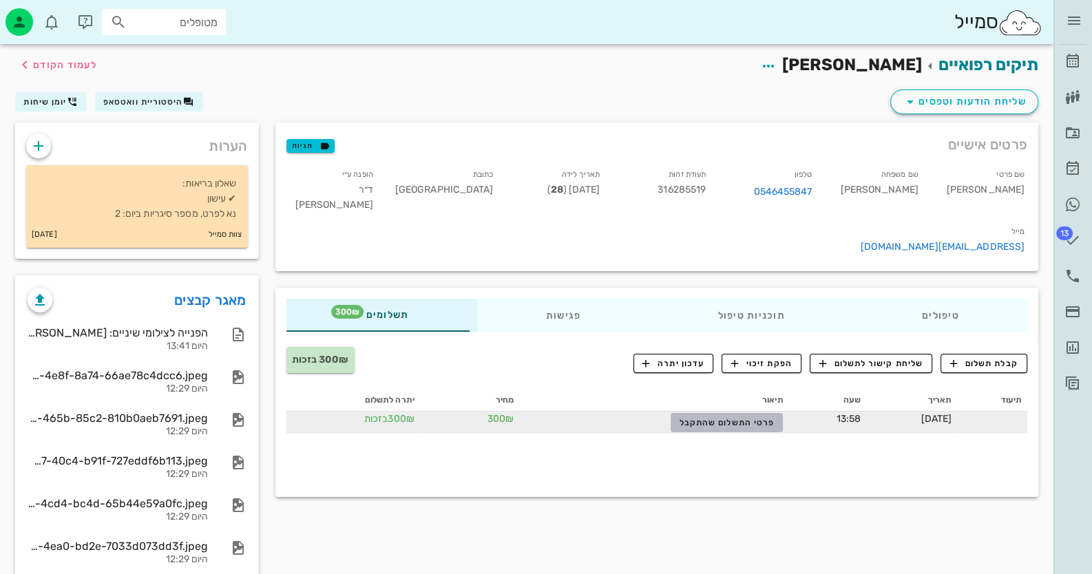
click at [680, 418] on span "פרטי התשלום שהתקבל" at bounding box center [726, 423] width 95 height 10
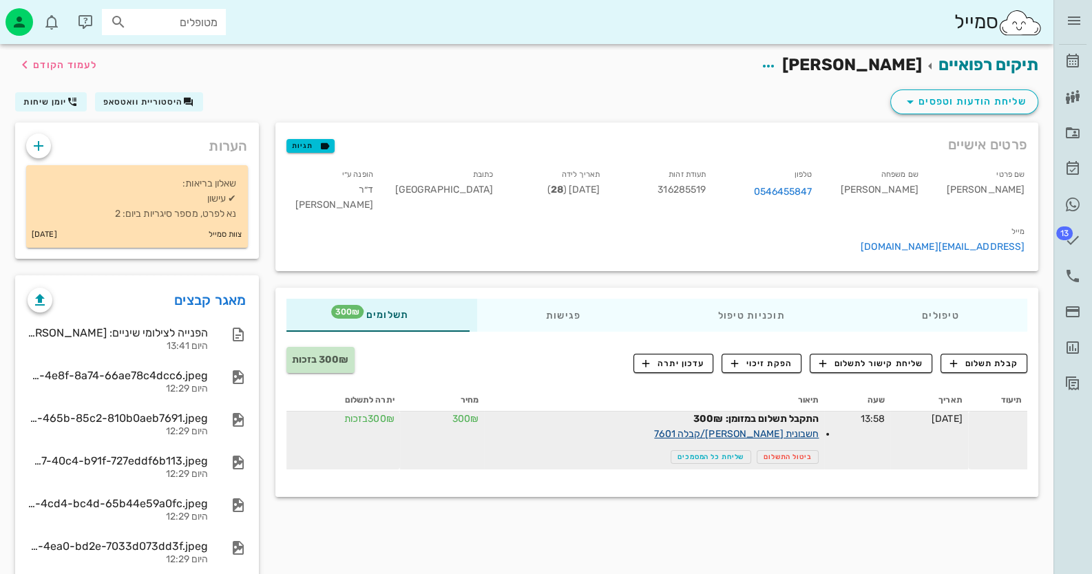
click at [714, 428] on link "חשבונית [PERSON_NAME]/קבלה 7601" at bounding box center [736, 434] width 165 height 12
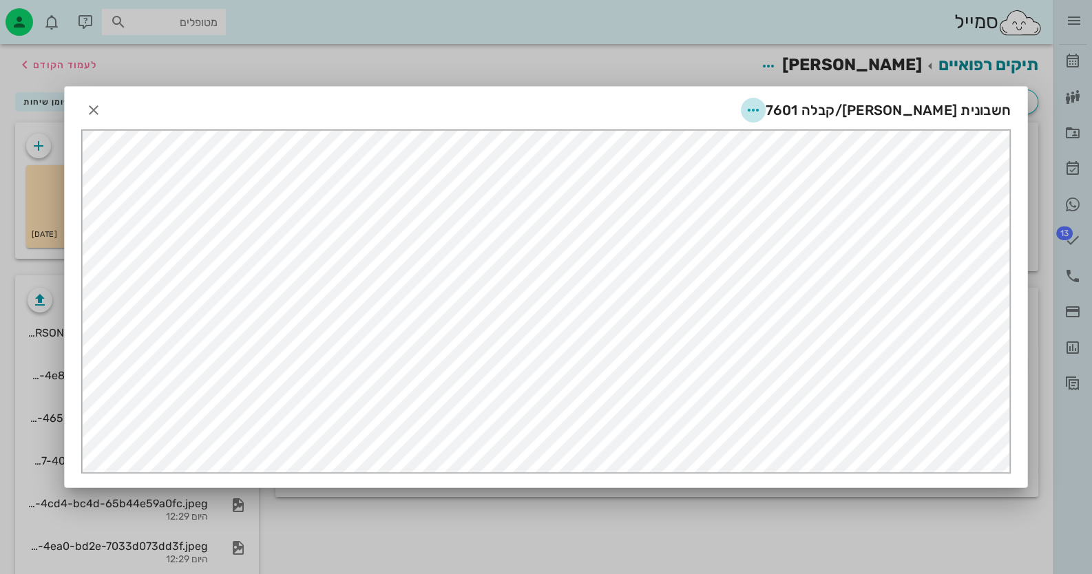
click at [761, 106] on icon "button" at bounding box center [753, 110] width 17 height 17
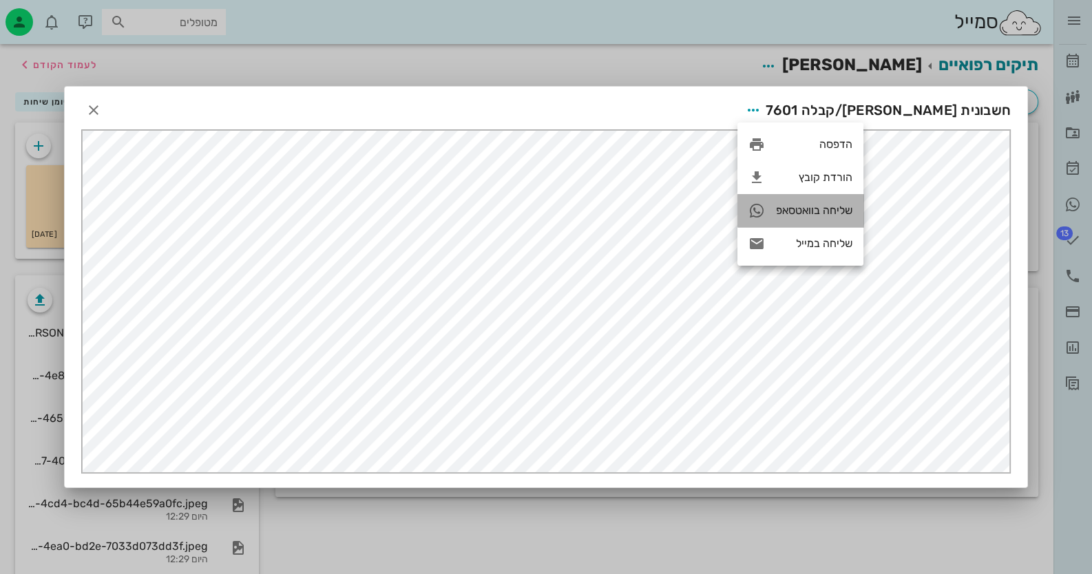
click at [823, 206] on div "שליחה בוואטסאפ" at bounding box center [814, 210] width 76 height 13
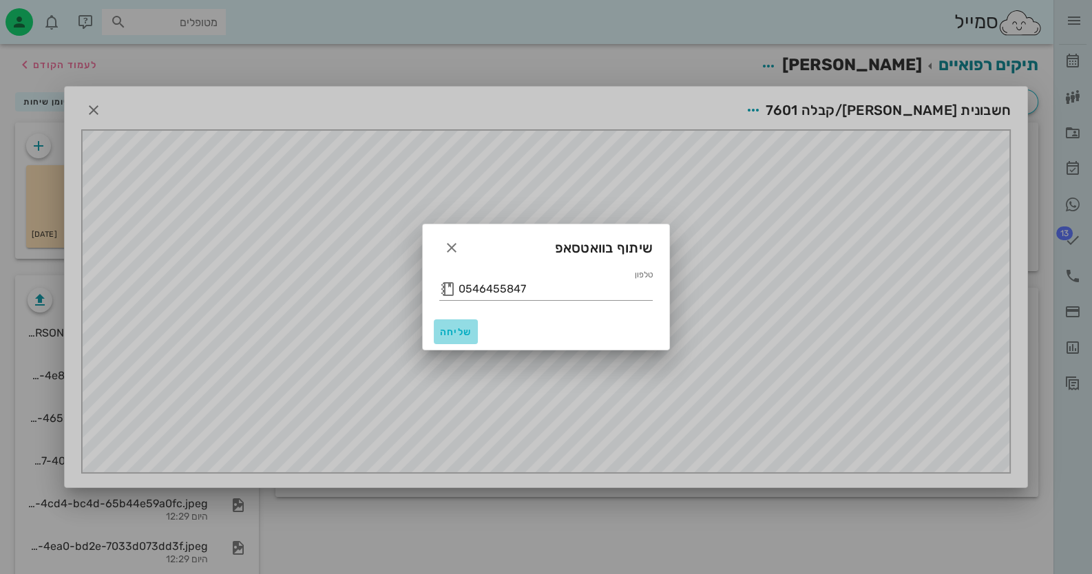
click at [449, 339] on button "שליחה" at bounding box center [456, 331] width 44 height 25
